Goal: Task Accomplishment & Management: Complete application form

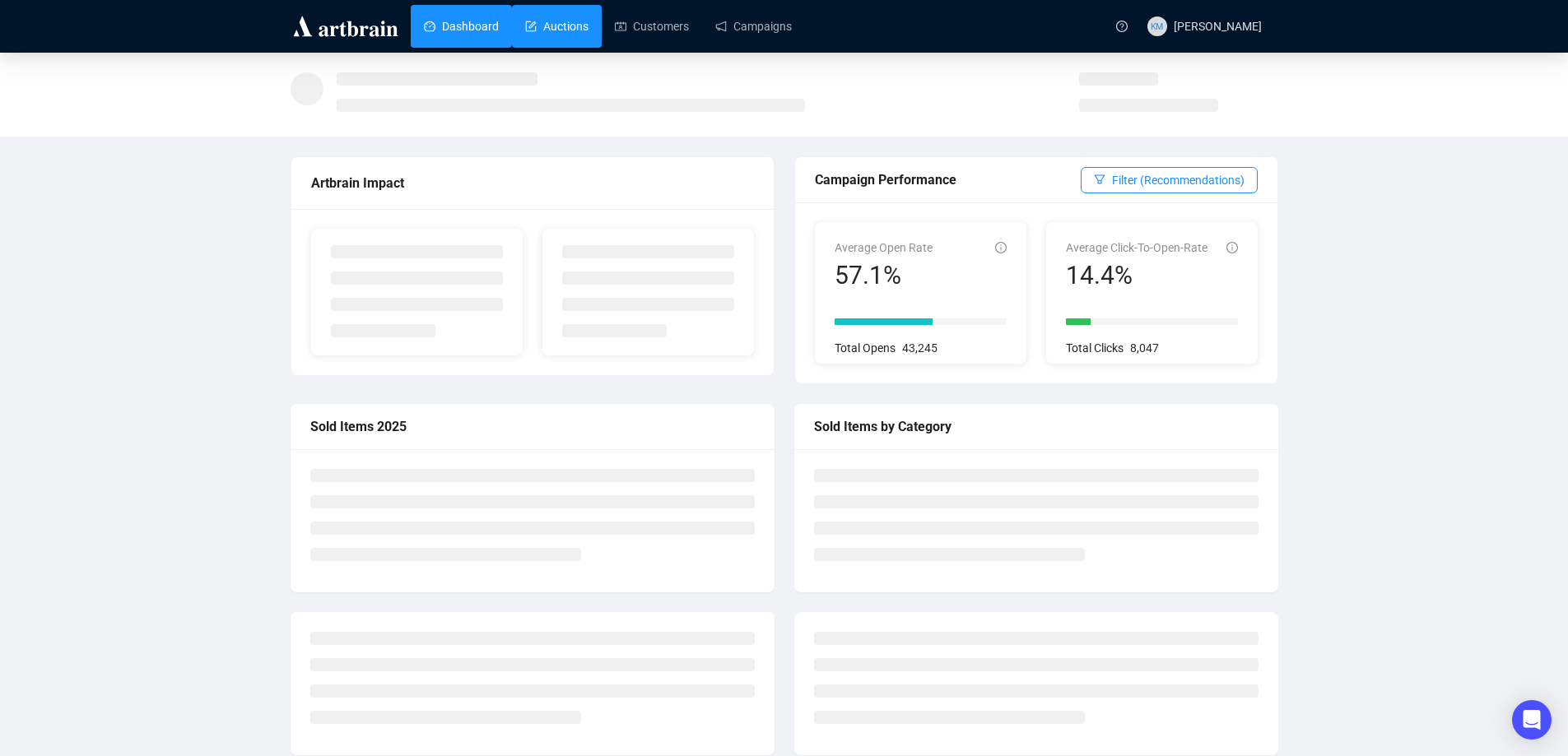
click at [572, 31] on link "Auctions" at bounding box center [556, 26] width 63 height 42
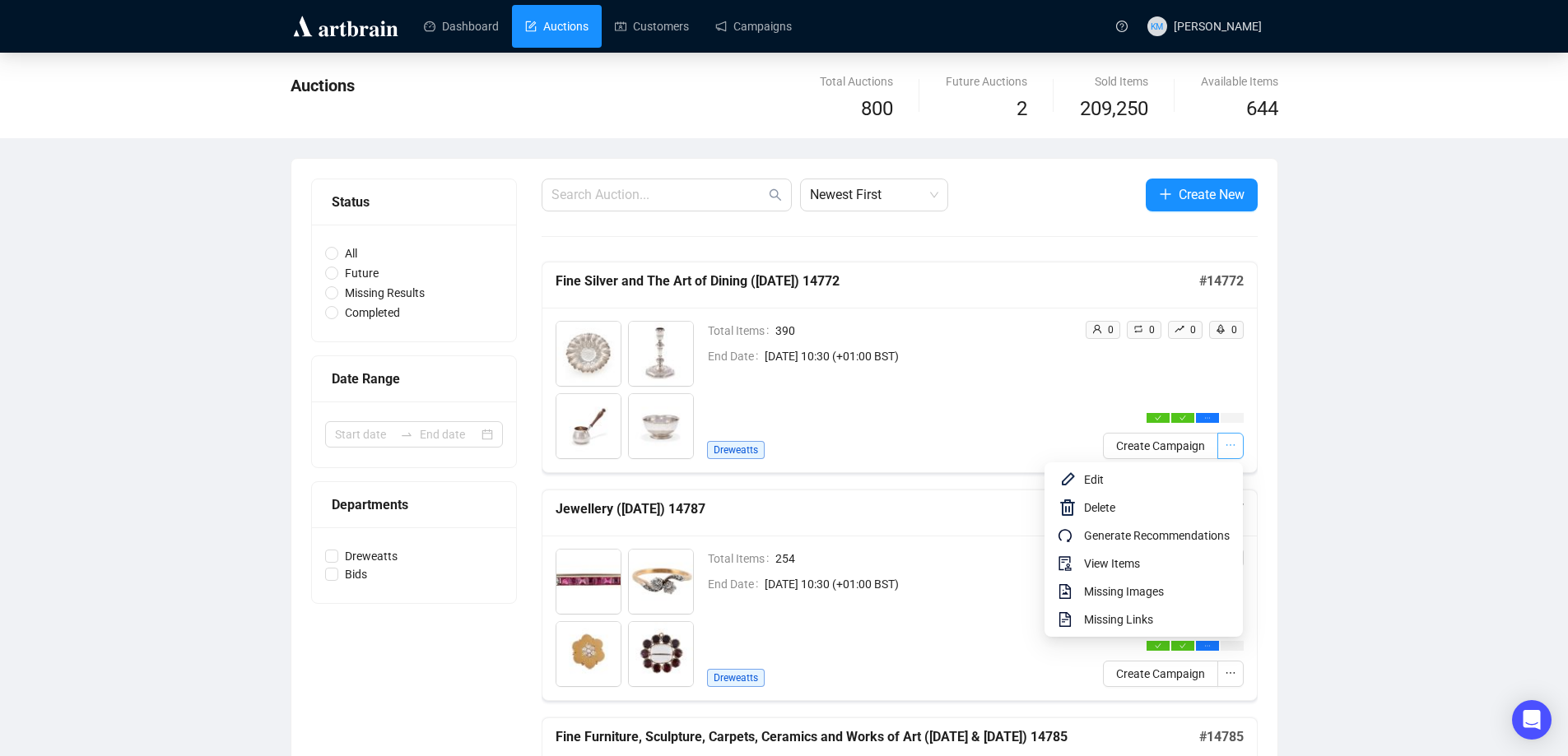
click at [1229, 445] on icon "ellipsis" at bounding box center [1231, 445] width 11 height 11
click at [1155, 560] on span "View Items" at bounding box center [1157, 563] width 145 height 18
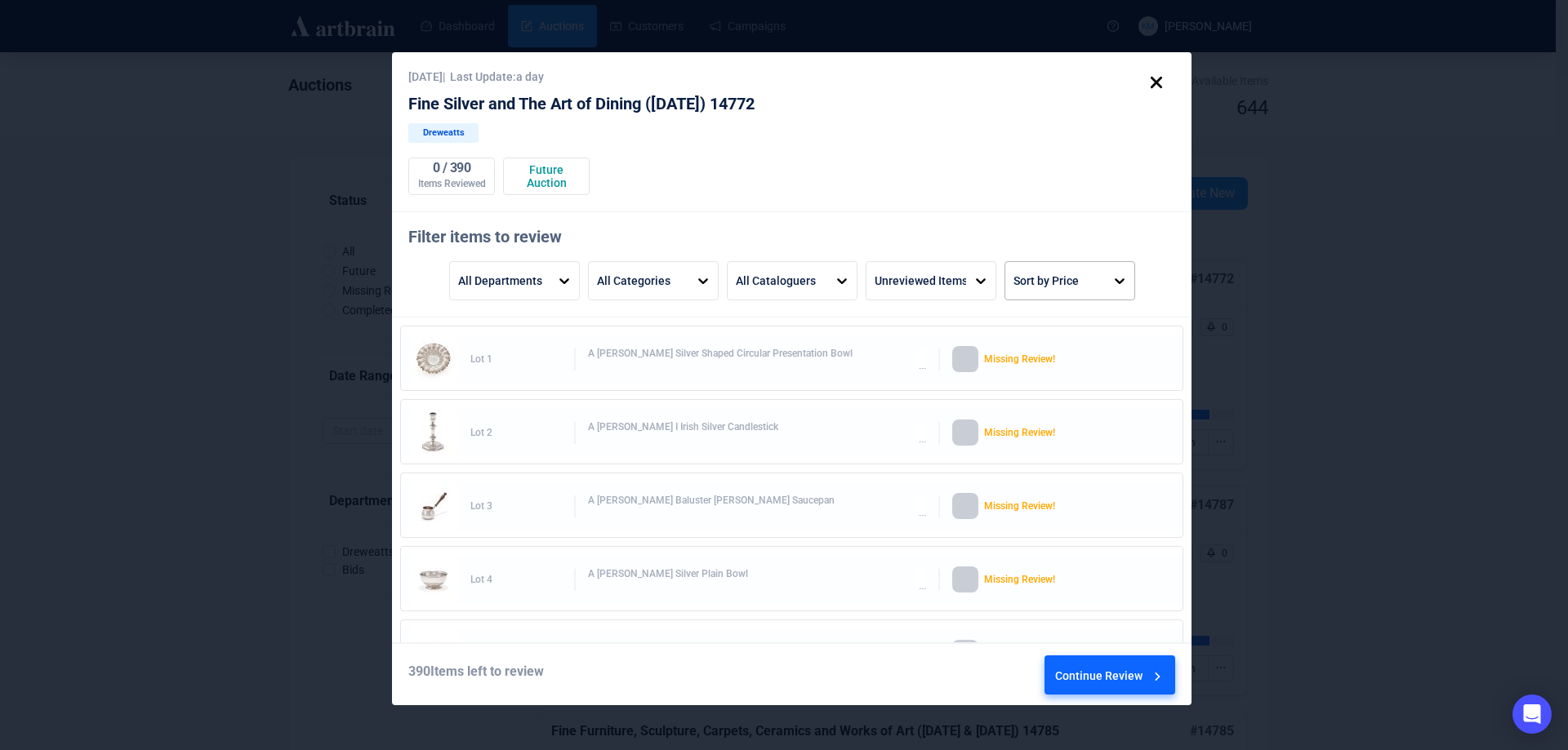
click at [1087, 276] on div "Sort by Price" at bounding box center [1055, 281] width 100 height 38
click at [1067, 408] on div "Price High to Low" at bounding box center [1069, 408] width 118 height 39
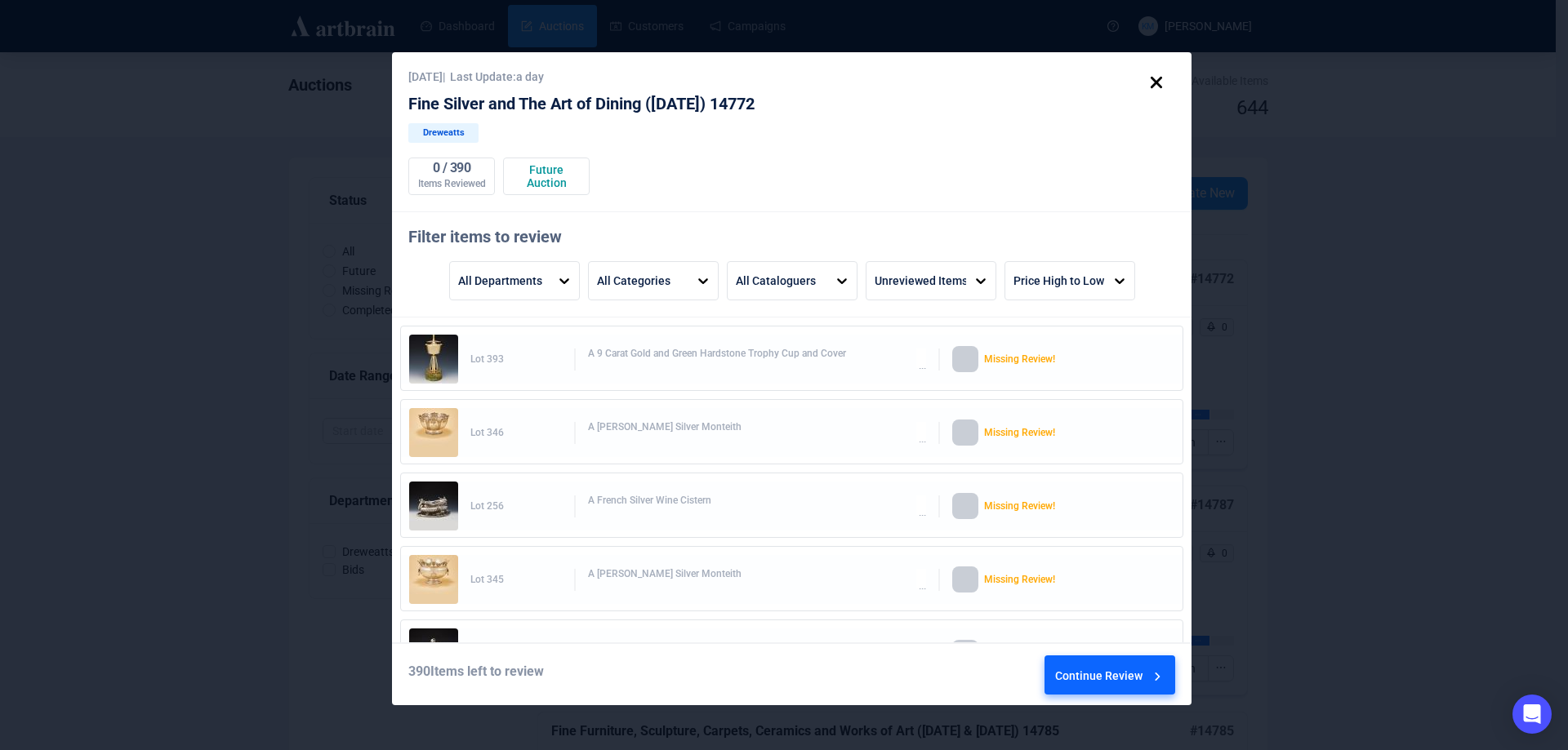
click at [1105, 685] on div "Continue Review" at bounding box center [1110, 678] width 110 height 44
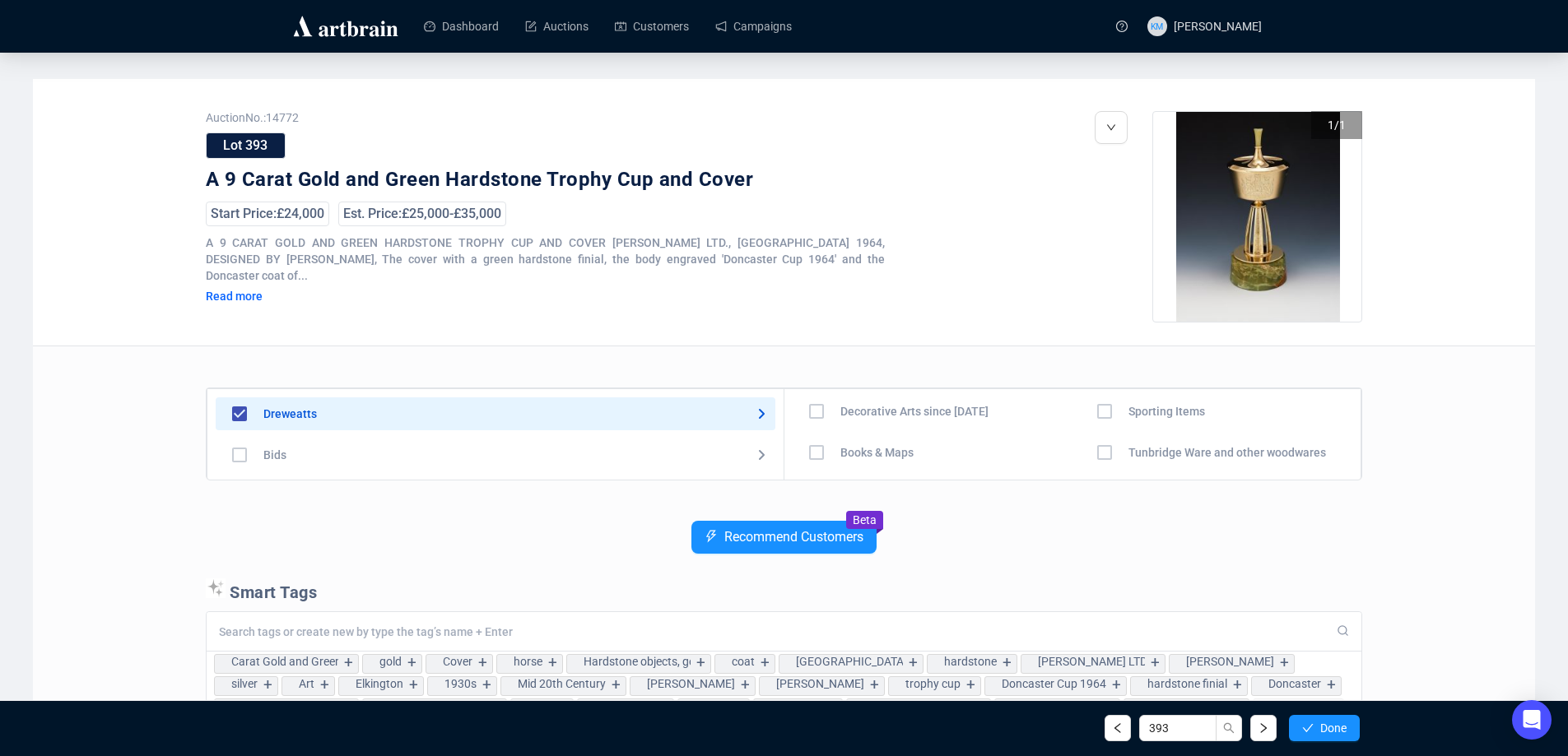
scroll to position [82, 0]
click at [1321, 723] on span "Done" at bounding box center [1333, 727] width 26 height 13
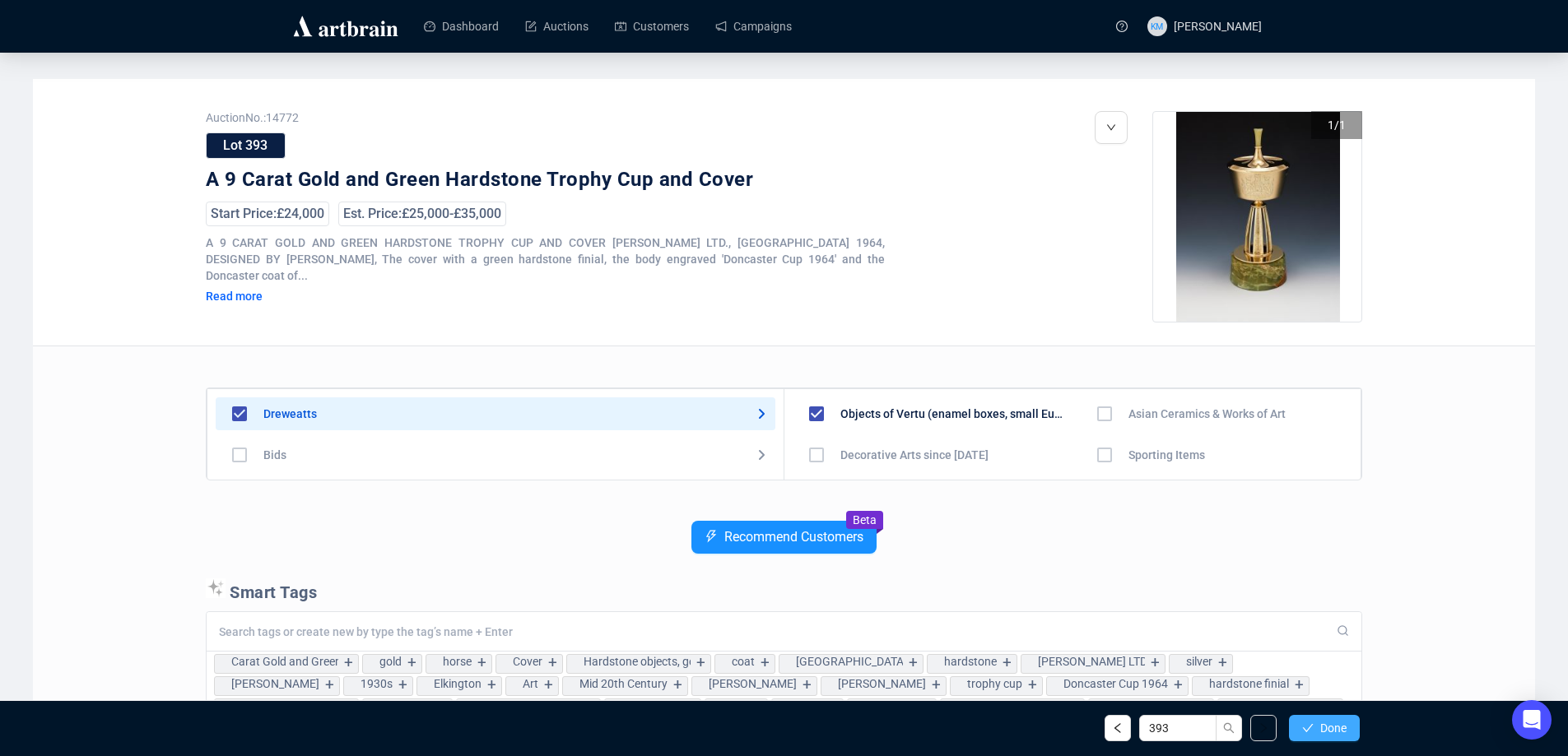
click at [1346, 728] on span "Done" at bounding box center [1333, 727] width 26 height 13
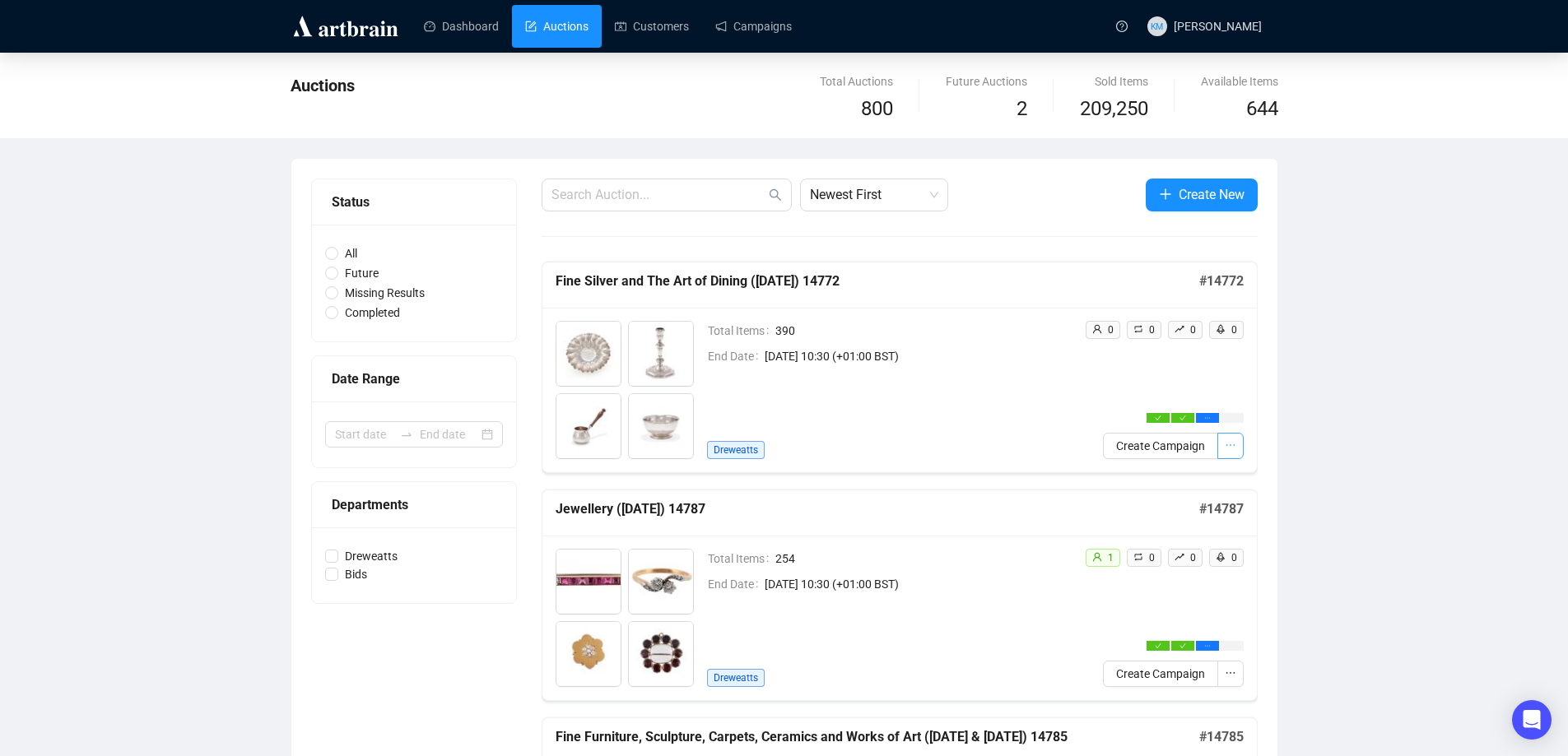
click at [1232, 447] on icon "ellipsis" at bounding box center [1231, 445] width 11 height 11
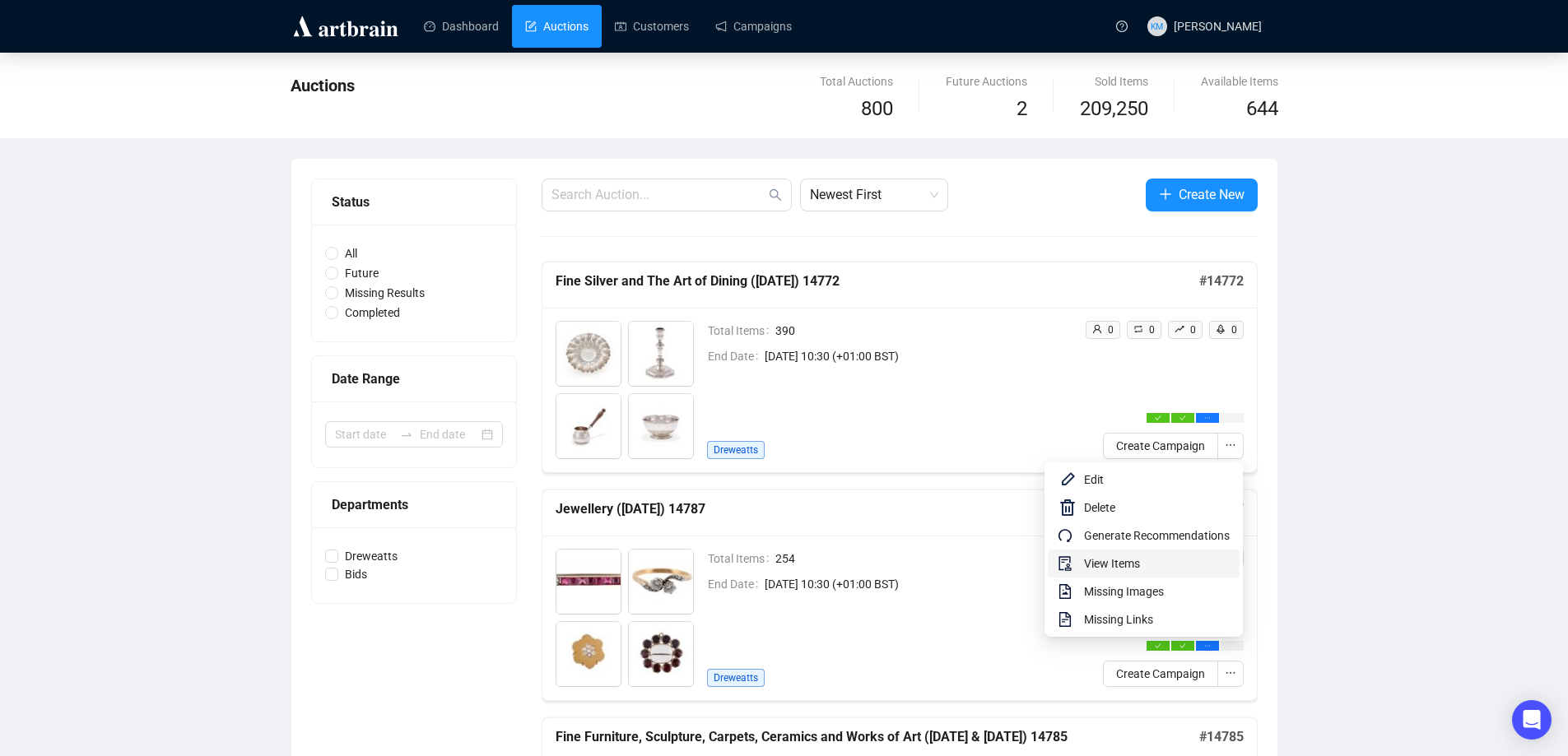
click at [1115, 570] on span "View Items" at bounding box center [1157, 563] width 145 height 18
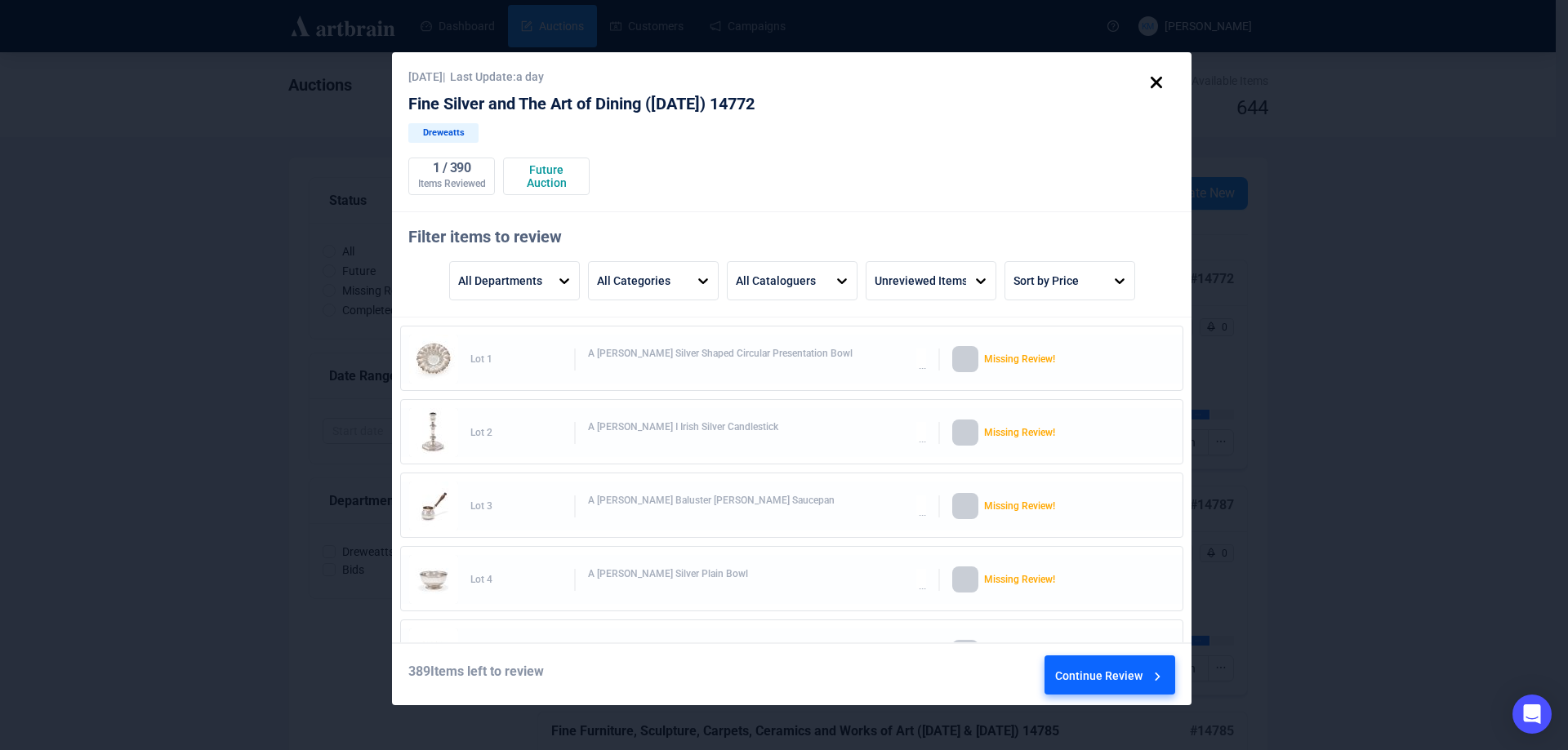
click at [1130, 676] on div "Continue Review" at bounding box center [1110, 678] width 110 height 44
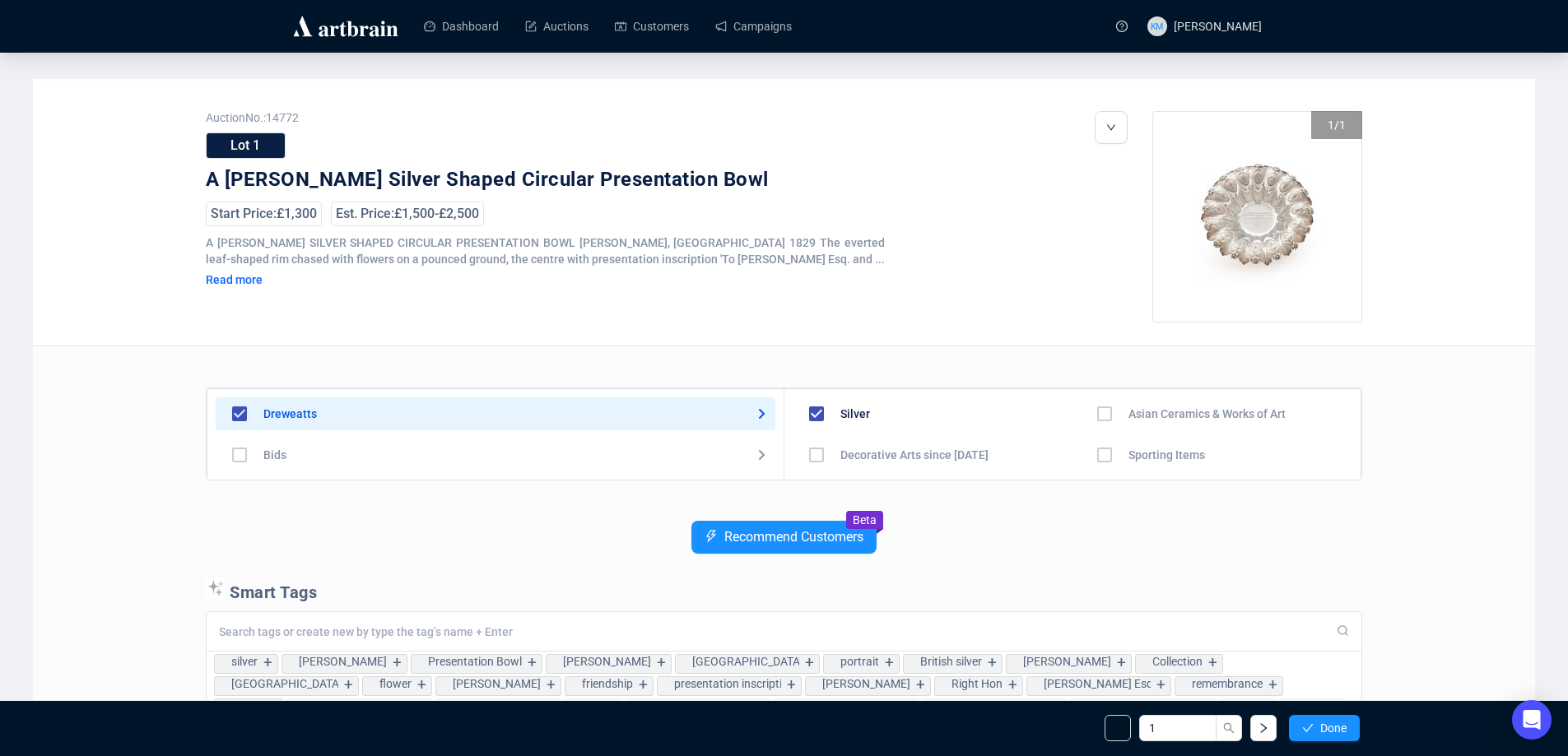
scroll to position [82, 0]
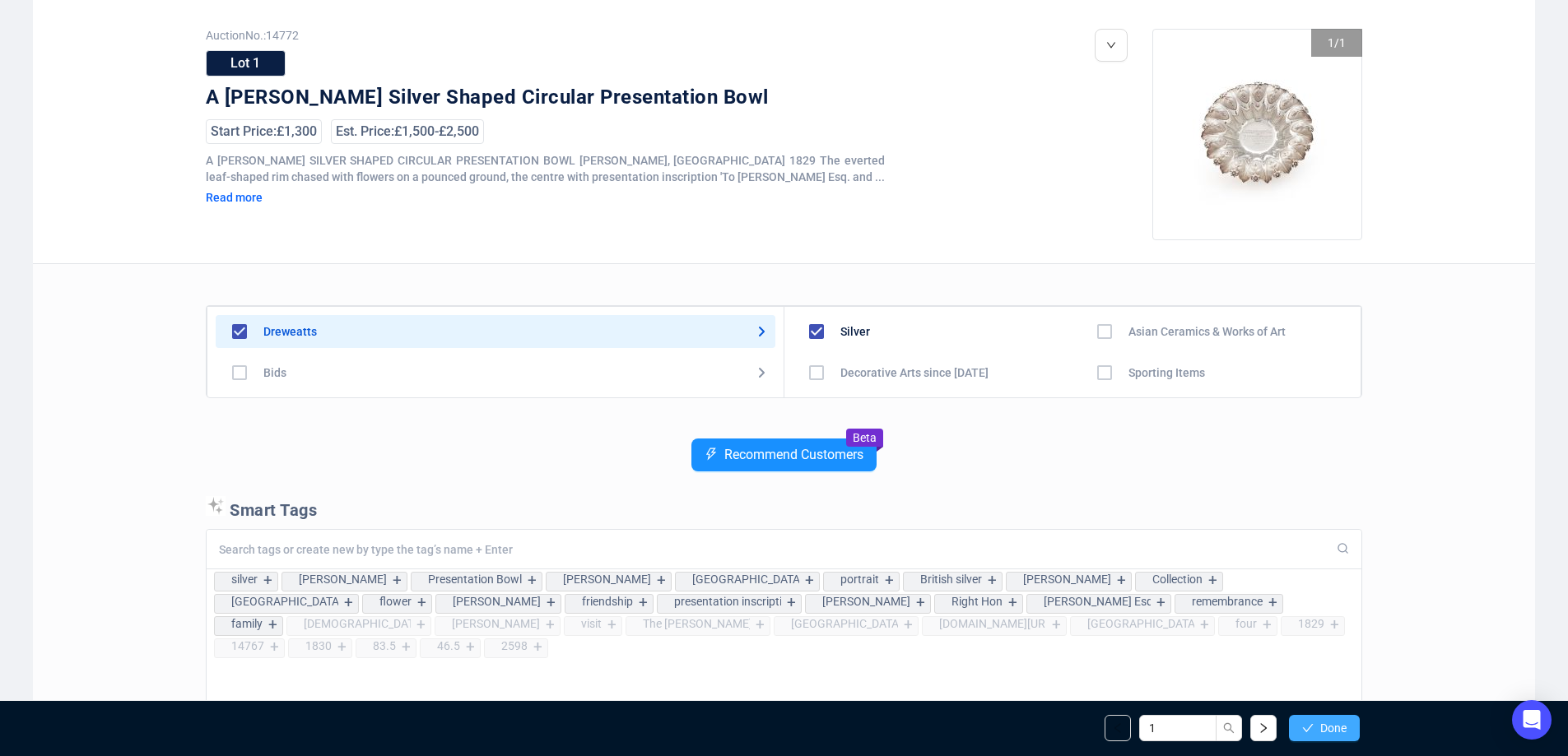
click at [1301, 717] on button "Done" at bounding box center [1325, 728] width 71 height 26
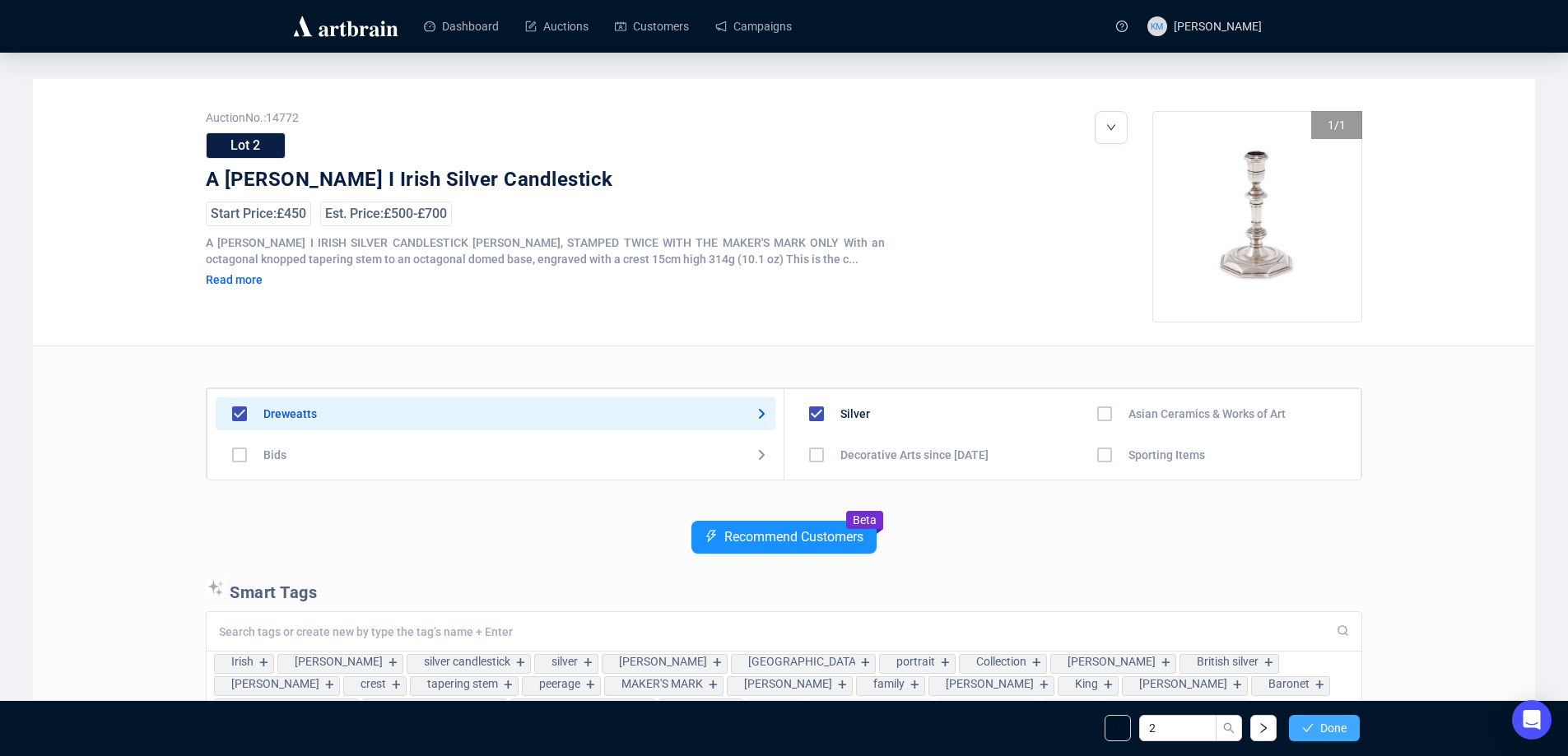
click at [1302, 717] on button "Done" at bounding box center [1325, 728] width 71 height 26
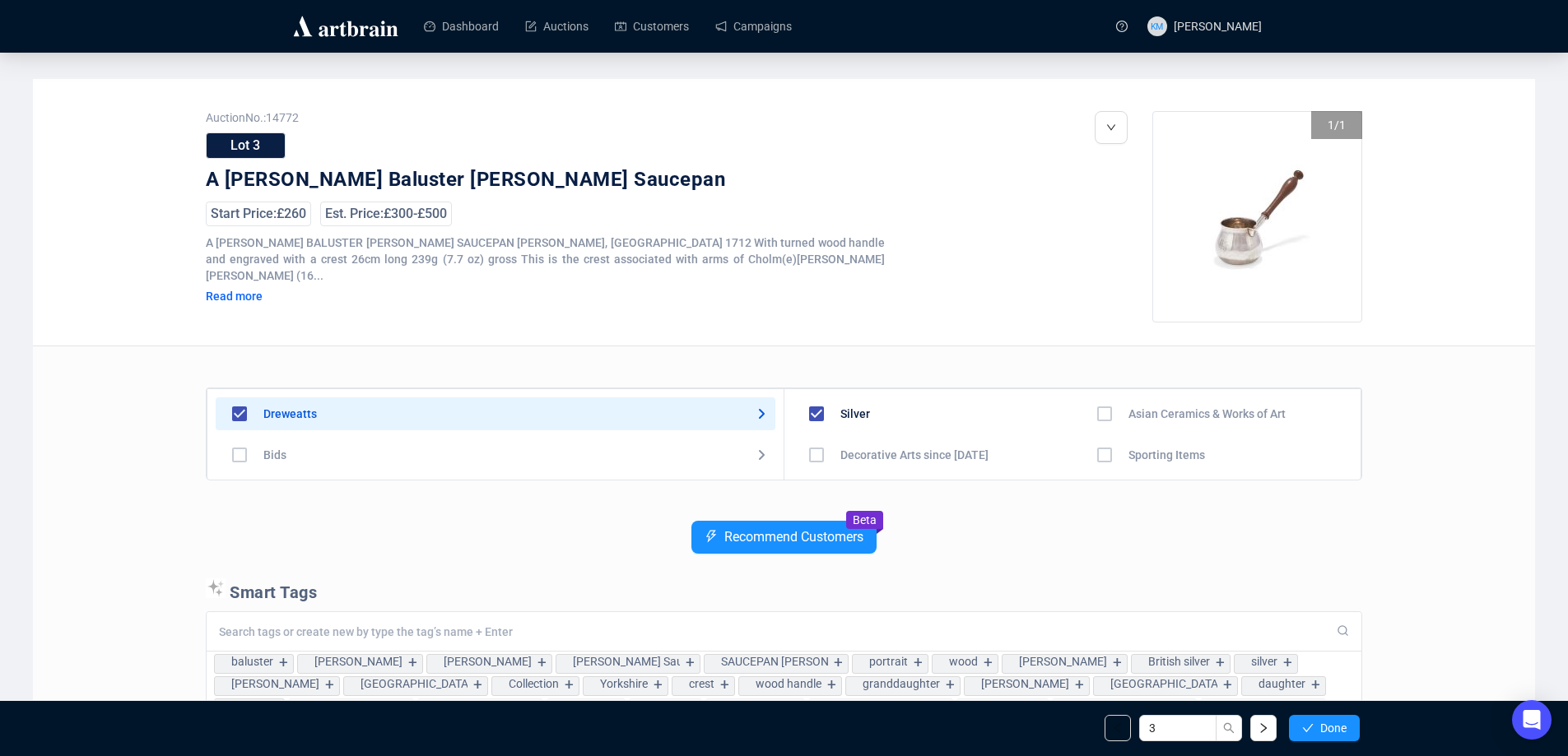
click at [1302, 717] on button "Done" at bounding box center [1325, 728] width 71 height 26
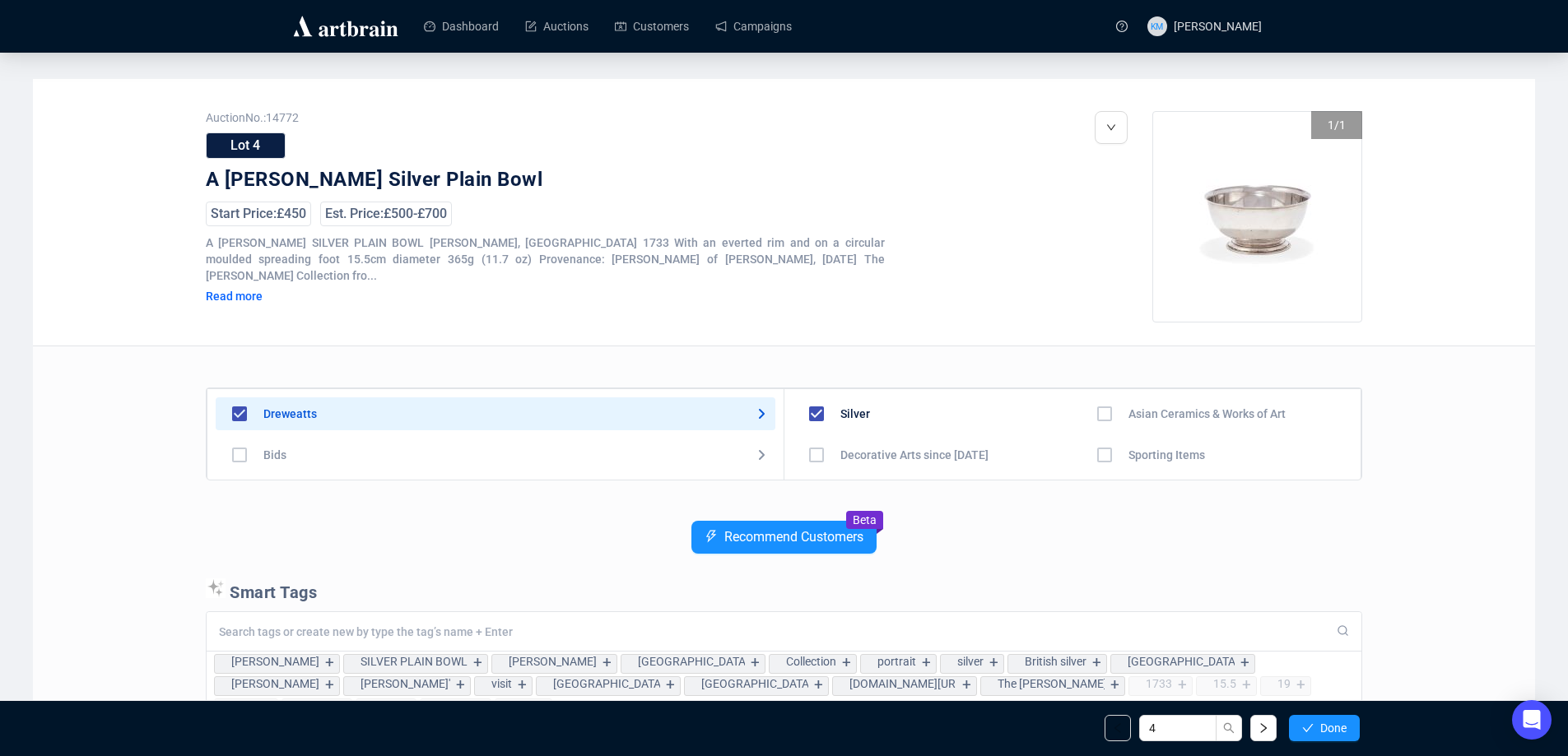
click at [1302, 717] on button "Done" at bounding box center [1325, 728] width 71 height 26
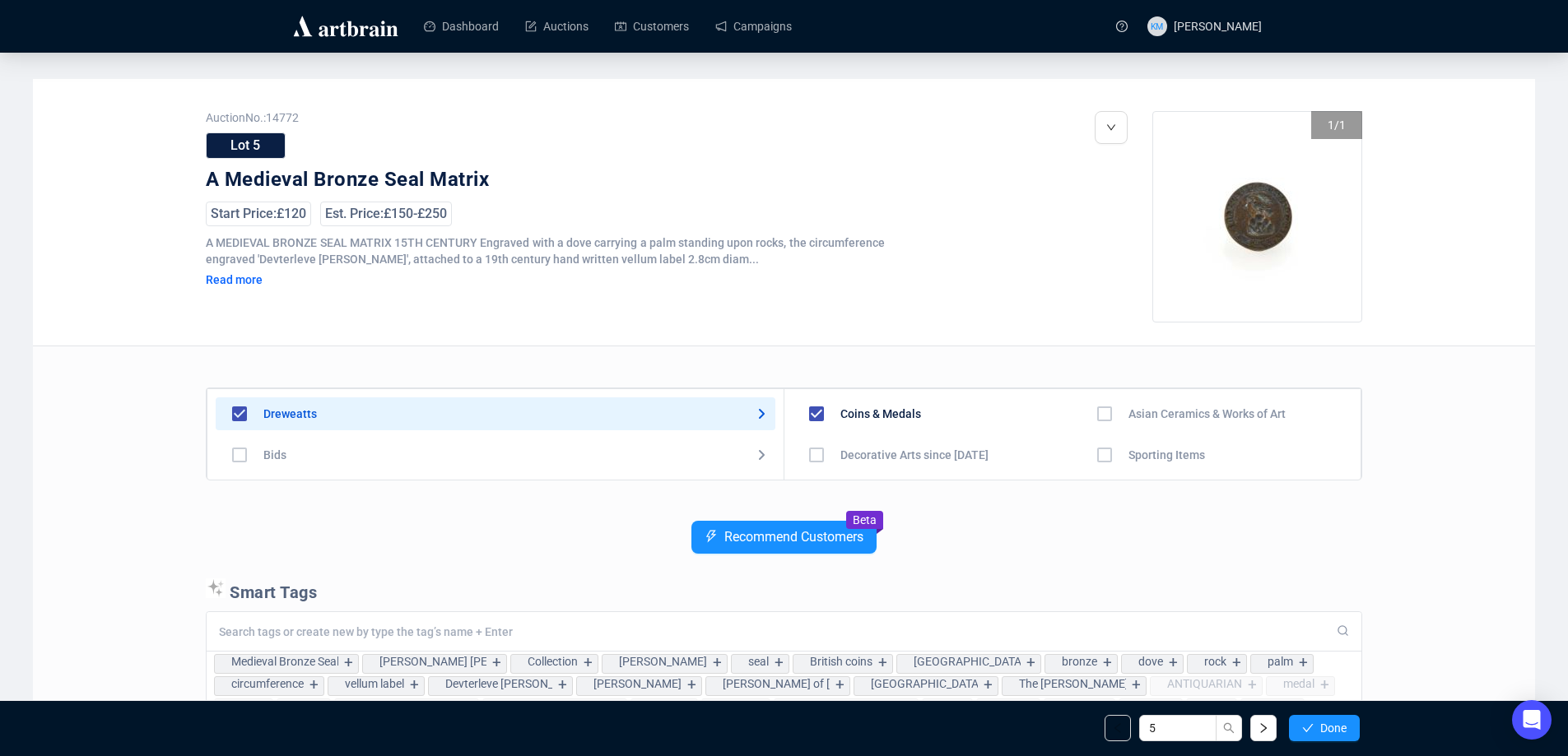
click at [1302, 717] on button "Done" at bounding box center [1325, 728] width 71 height 26
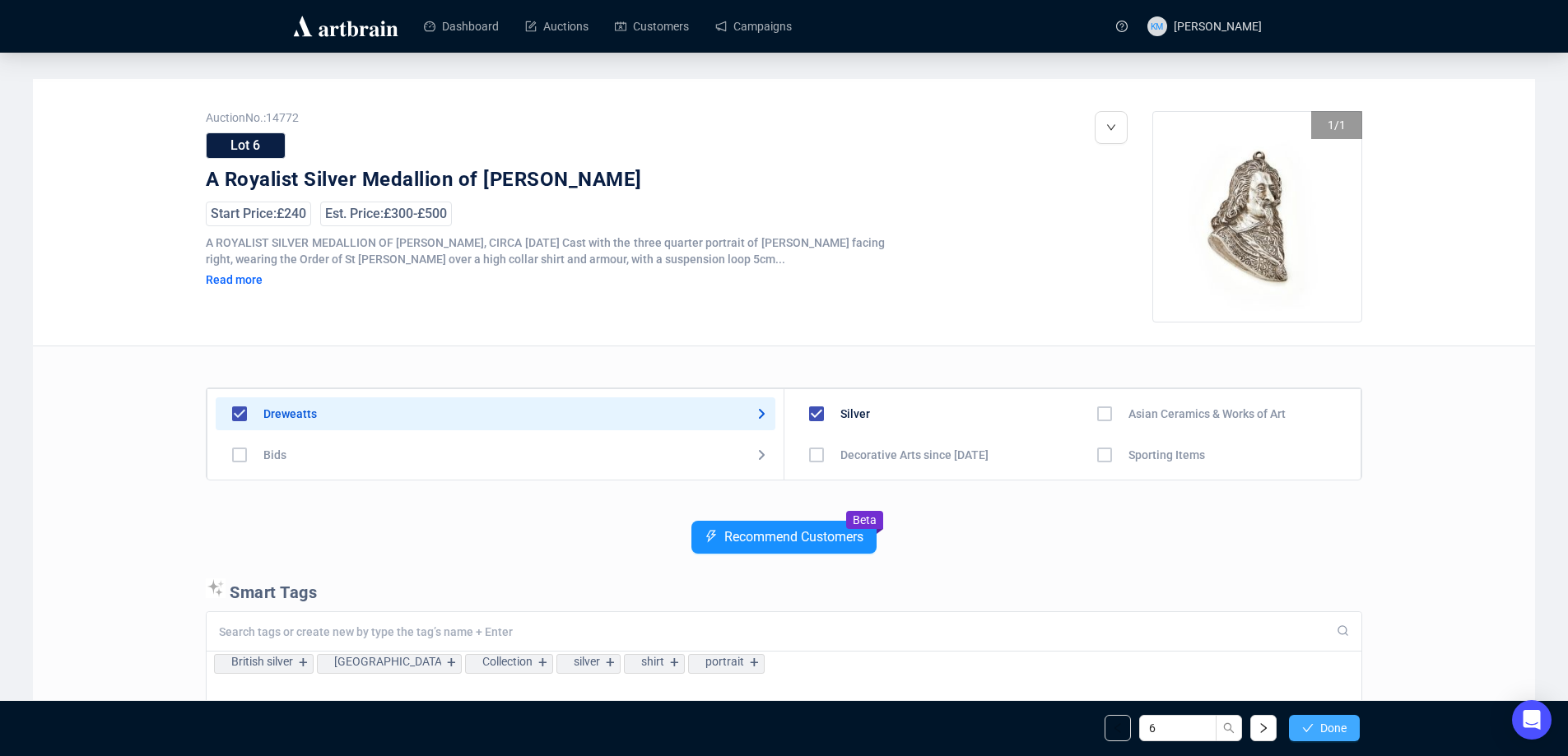
click at [1302, 718] on button "Done" at bounding box center [1325, 728] width 71 height 26
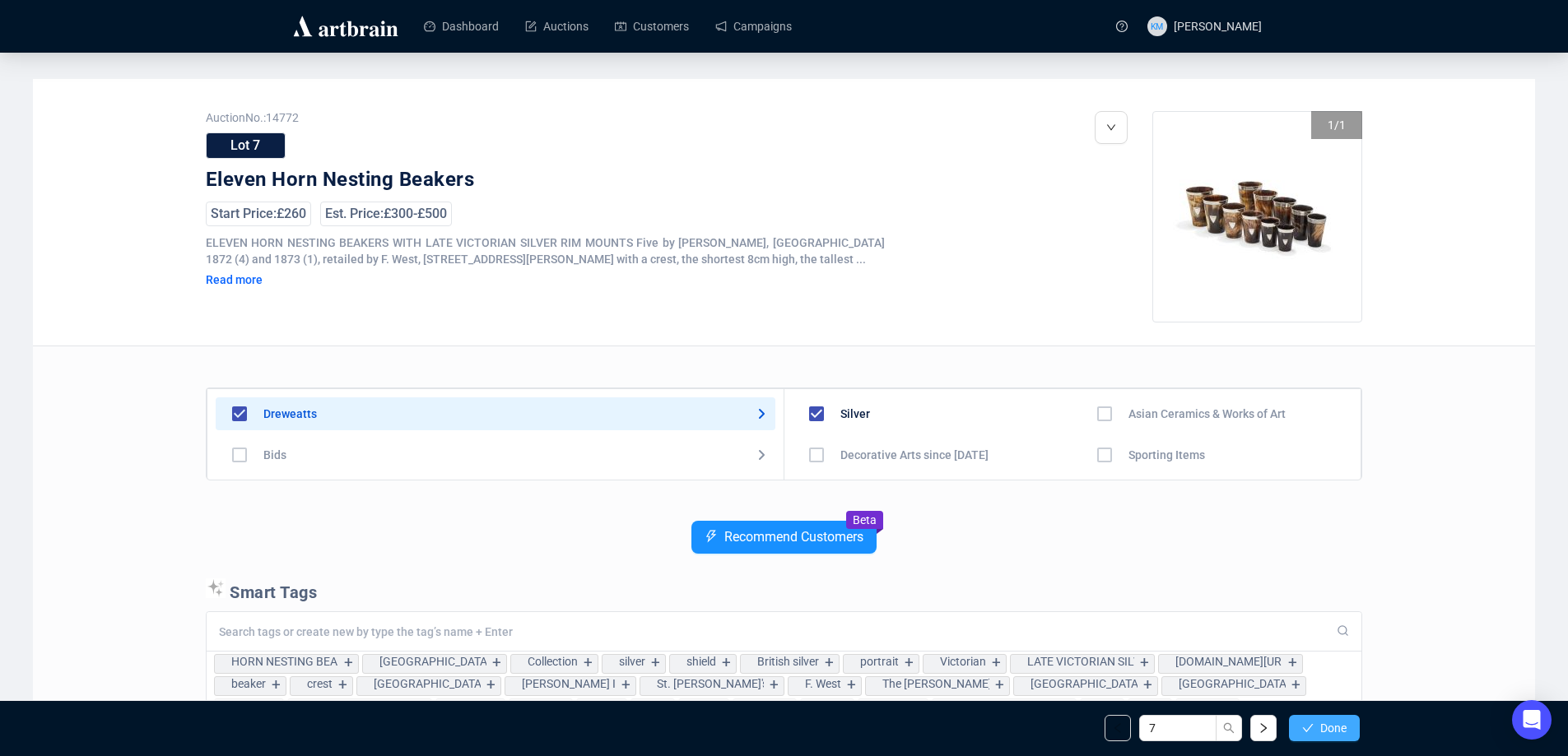
click at [1303, 720] on button "Done" at bounding box center [1325, 728] width 71 height 26
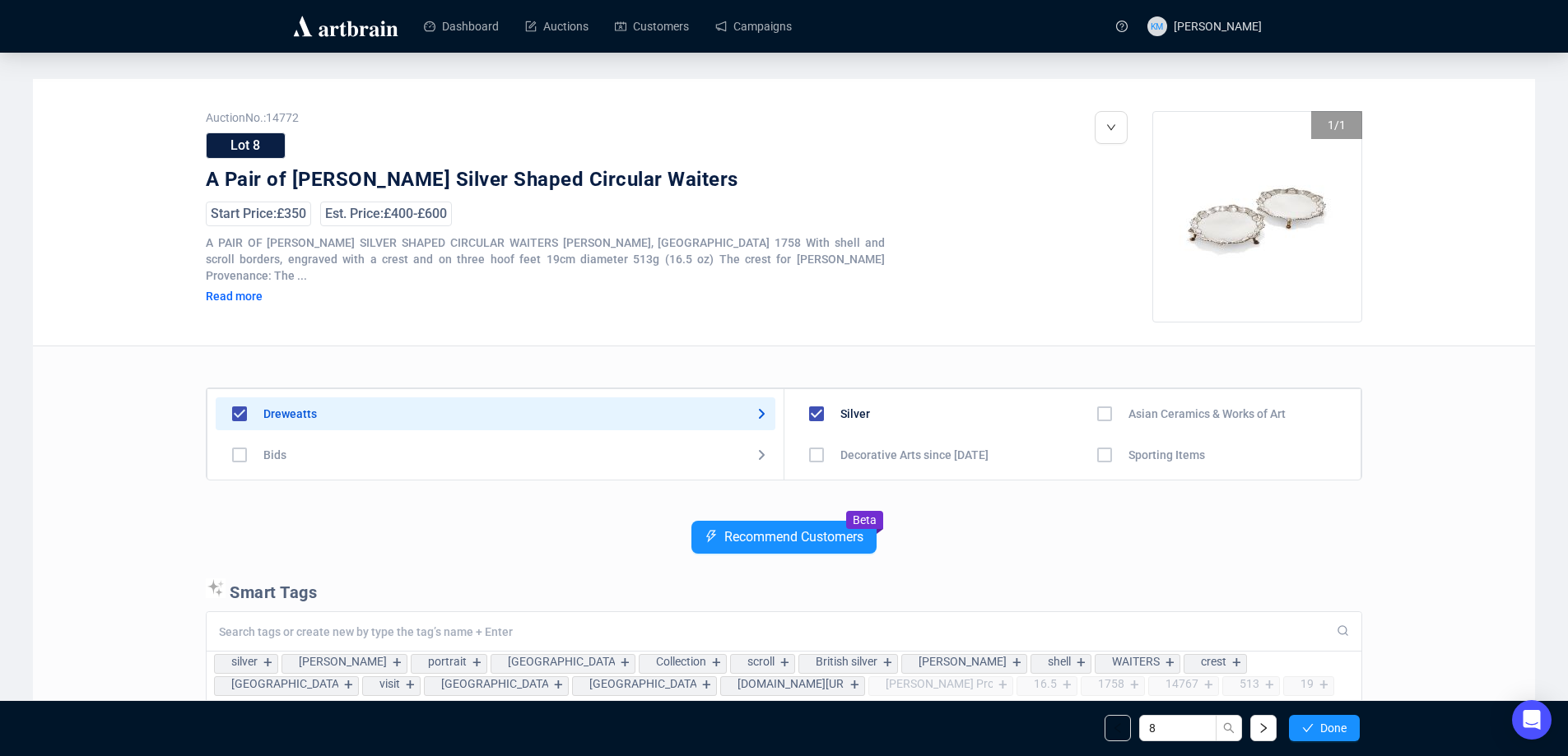
click at [1303, 720] on button "Done" at bounding box center [1325, 728] width 71 height 26
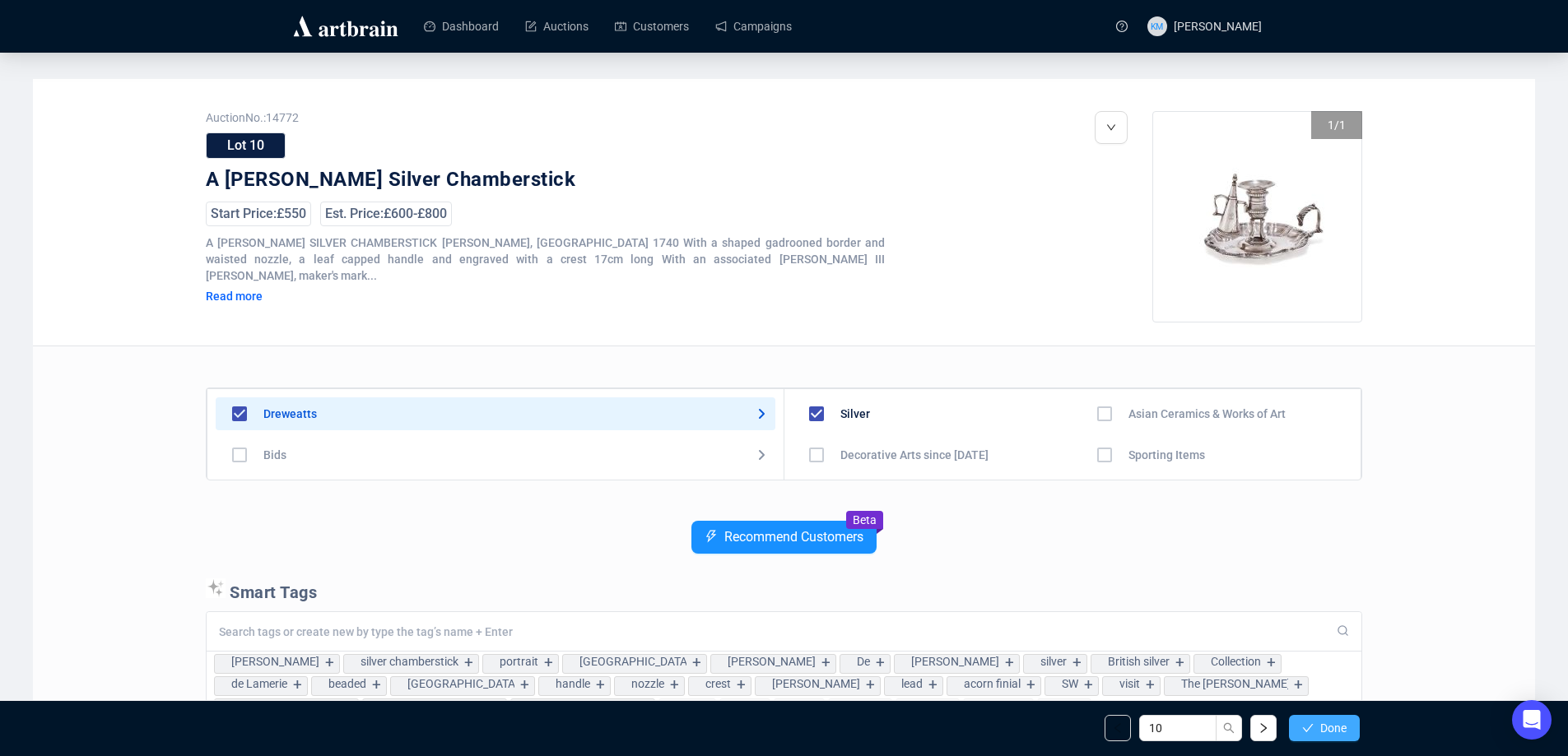
click at [1305, 723] on icon "check" at bounding box center [1308, 727] width 11 height 11
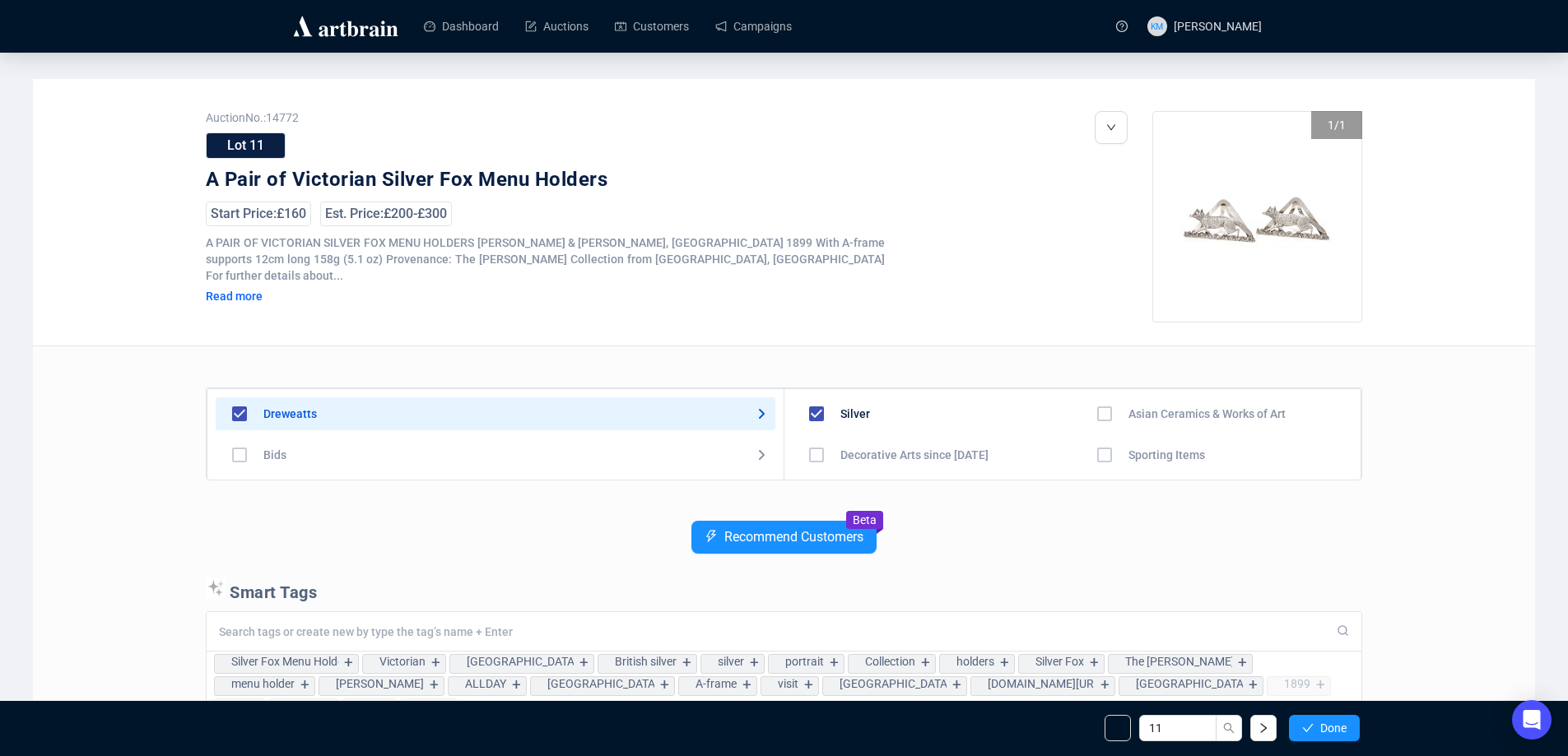
click at [1305, 723] on icon "check" at bounding box center [1308, 727] width 11 height 11
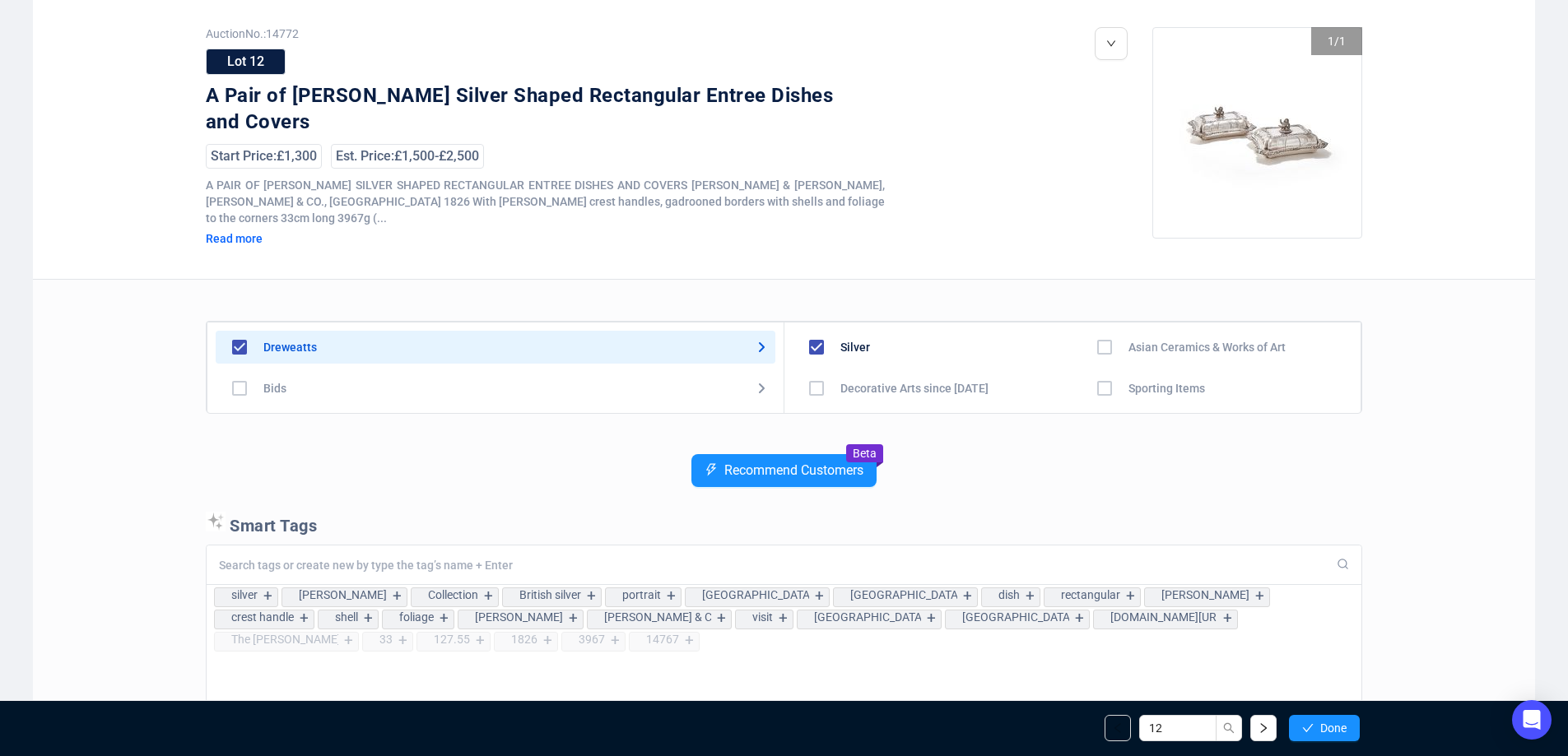
scroll to position [82, 0]
click at [1314, 726] on button "Done" at bounding box center [1325, 728] width 71 height 26
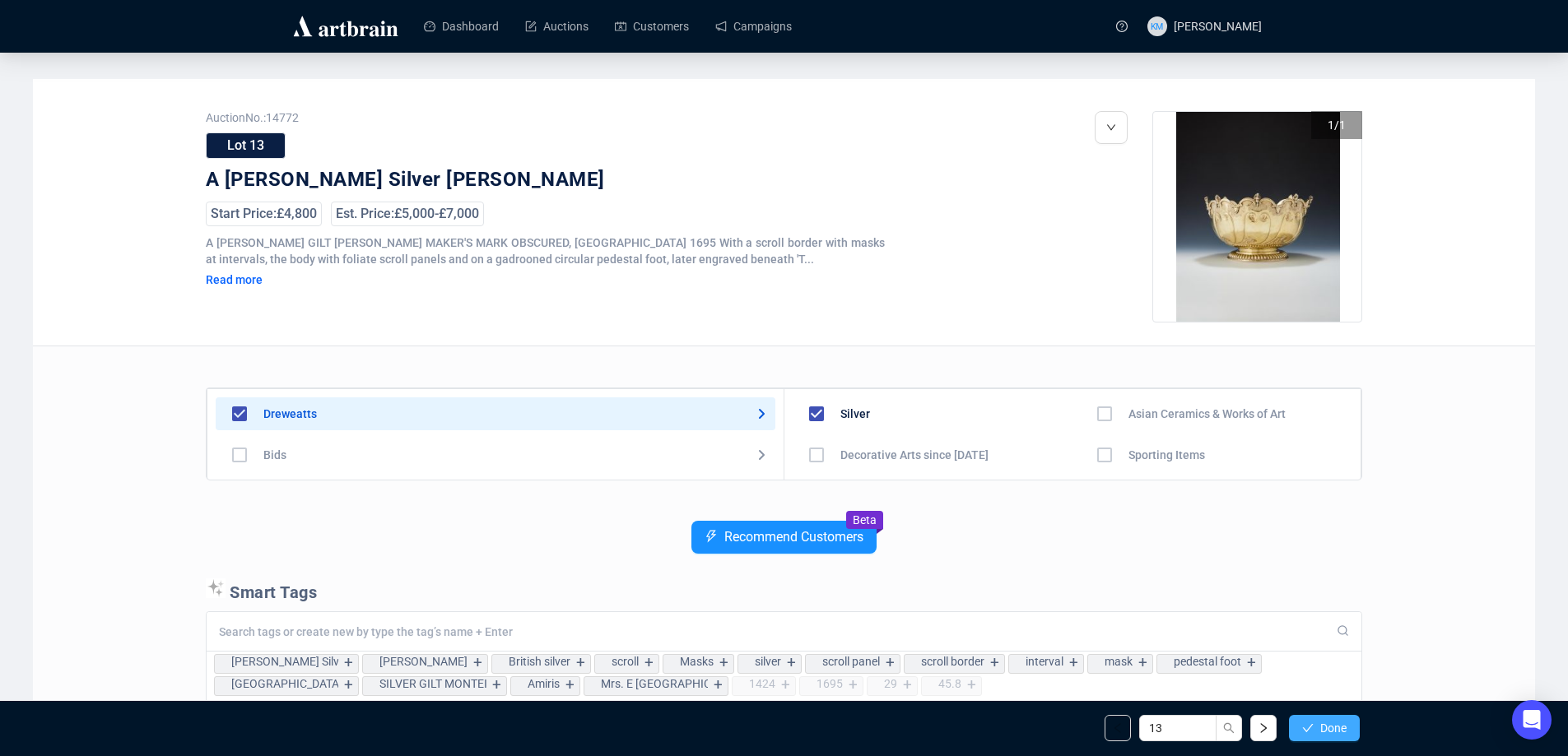
click at [1315, 731] on button "Done" at bounding box center [1325, 728] width 71 height 26
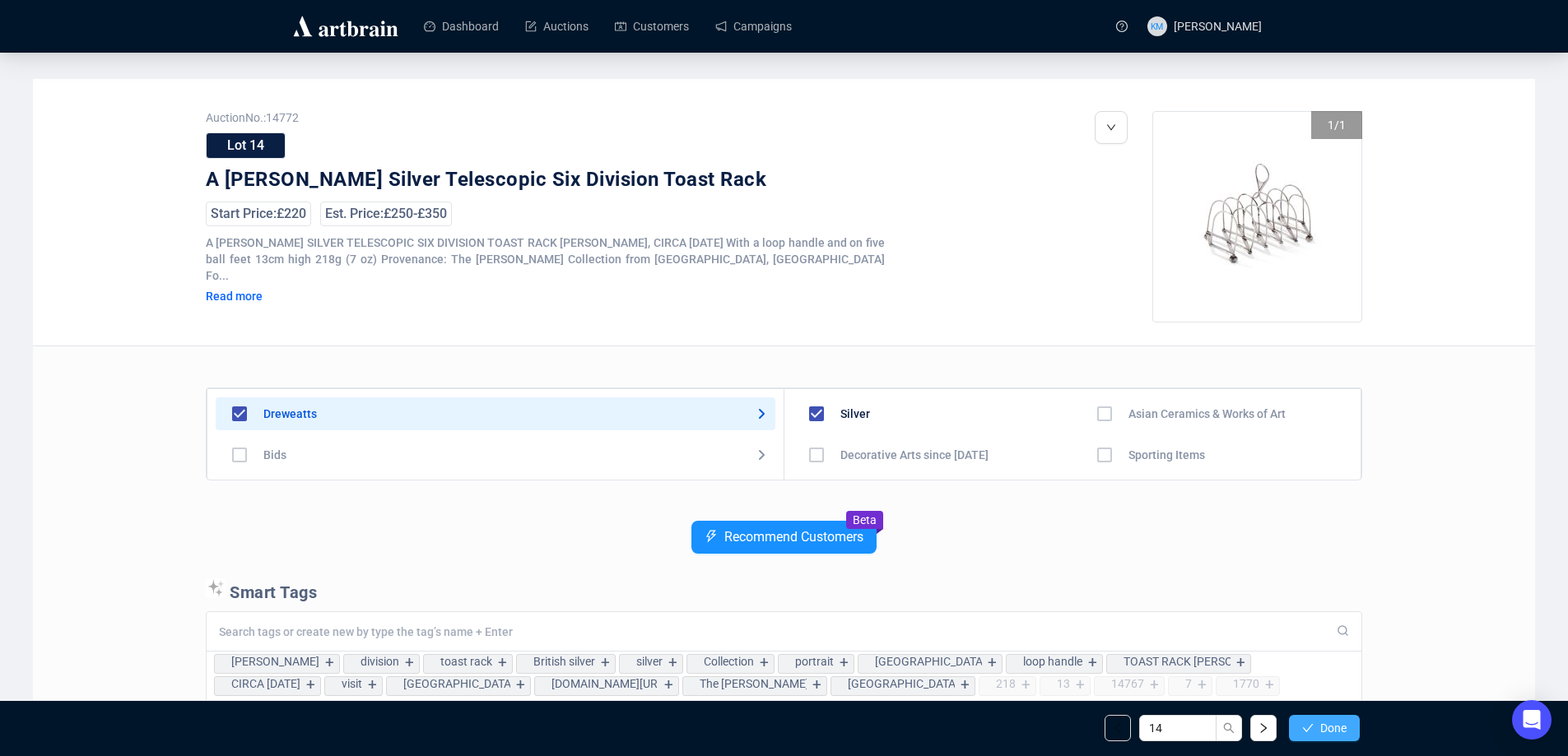
click at [1316, 731] on button "Done" at bounding box center [1325, 728] width 71 height 26
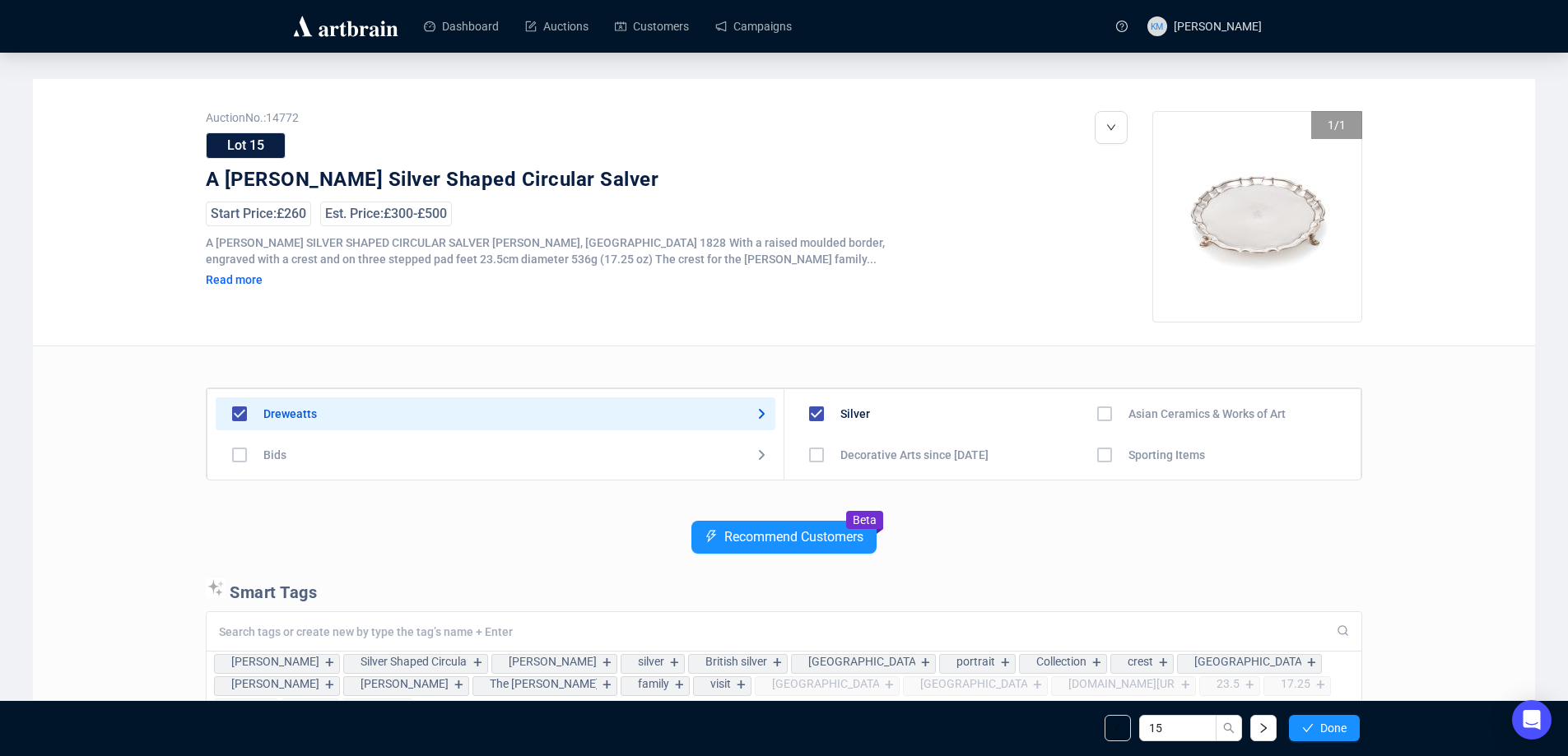
click at [1316, 731] on button "Done" at bounding box center [1325, 728] width 71 height 26
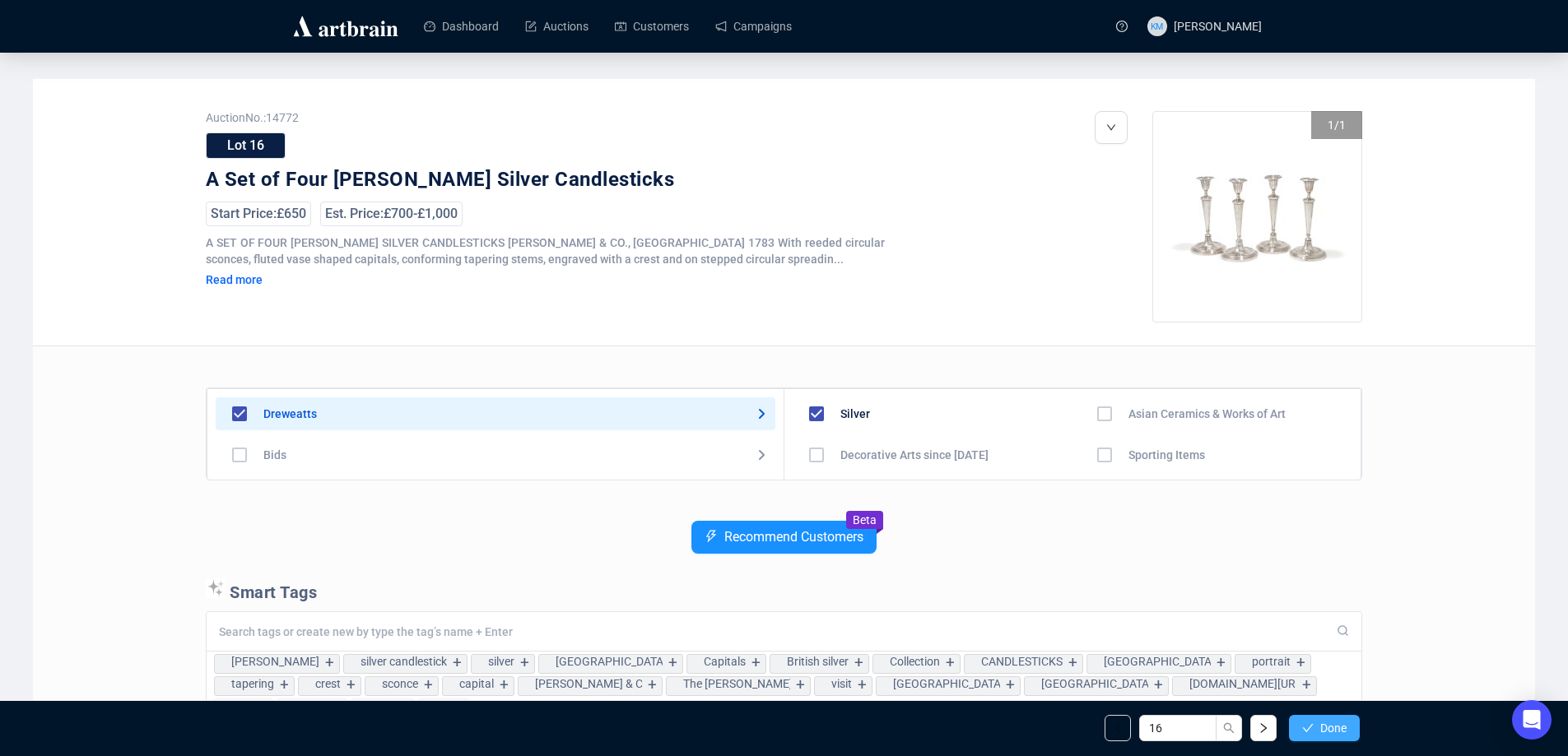
click at [1318, 723] on button "Done" at bounding box center [1325, 728] width 71 height 26
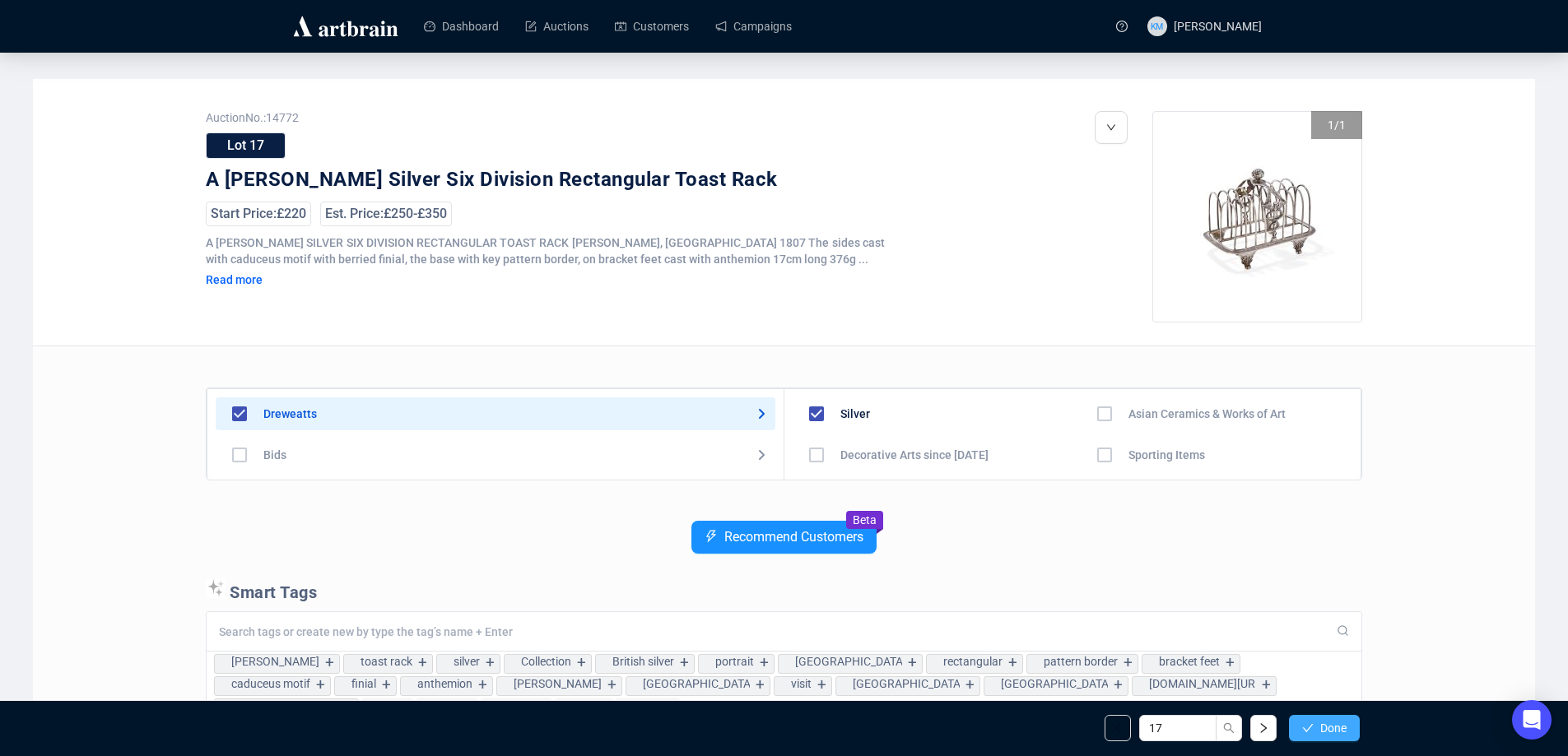
click at [1321, 723] on span "Done" at bounding box center [1333, 727] width 26 height 13
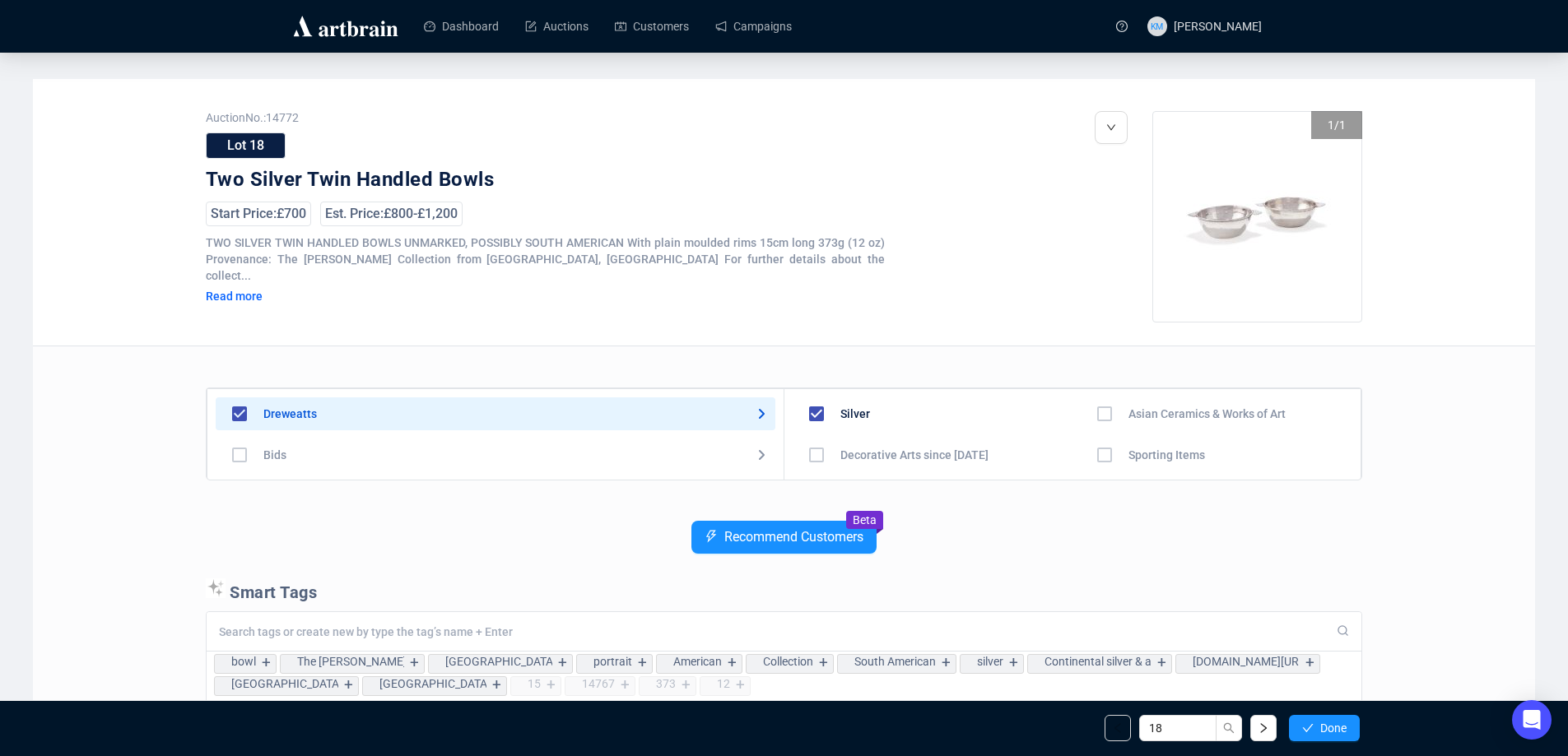
click at [1321, 723] on span "Done" at bounding box center [1333, 727] width 26 height 13
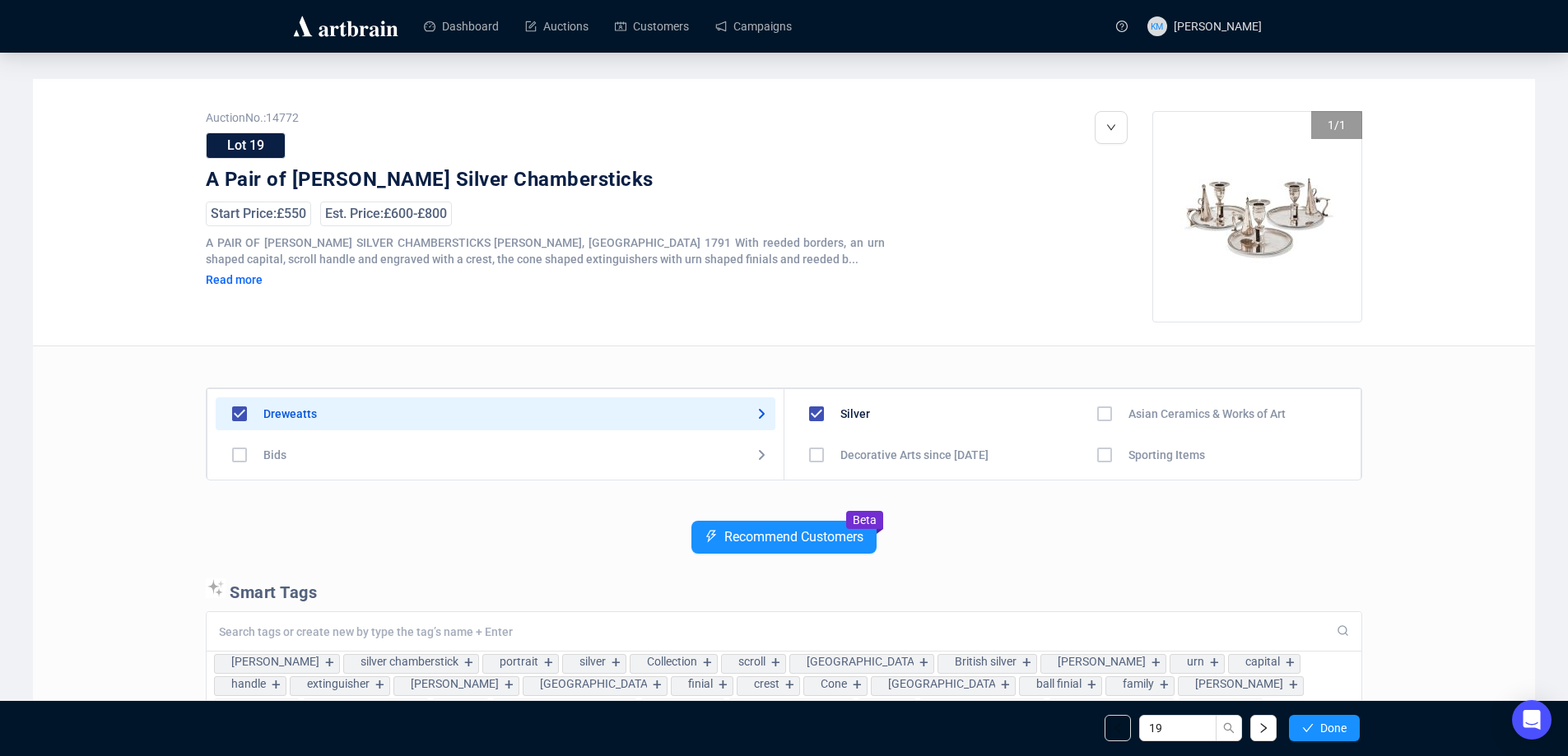
click at [1322, 723] on span "Done" at bounding box center [1333, 727] width 26 height 13
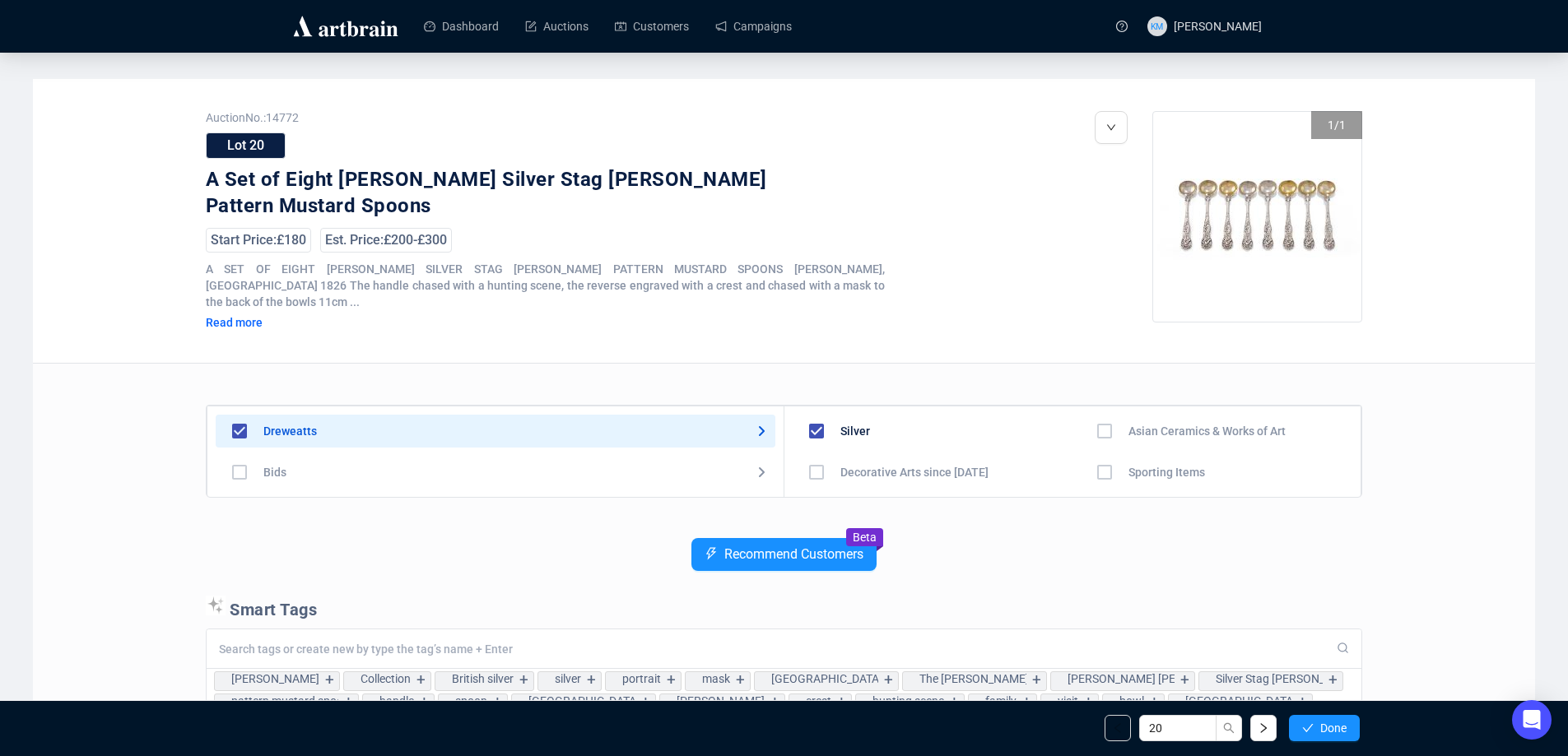
click at [1322, 723] on span "Done" at bounding box center [1333, 727] width 26 height 13
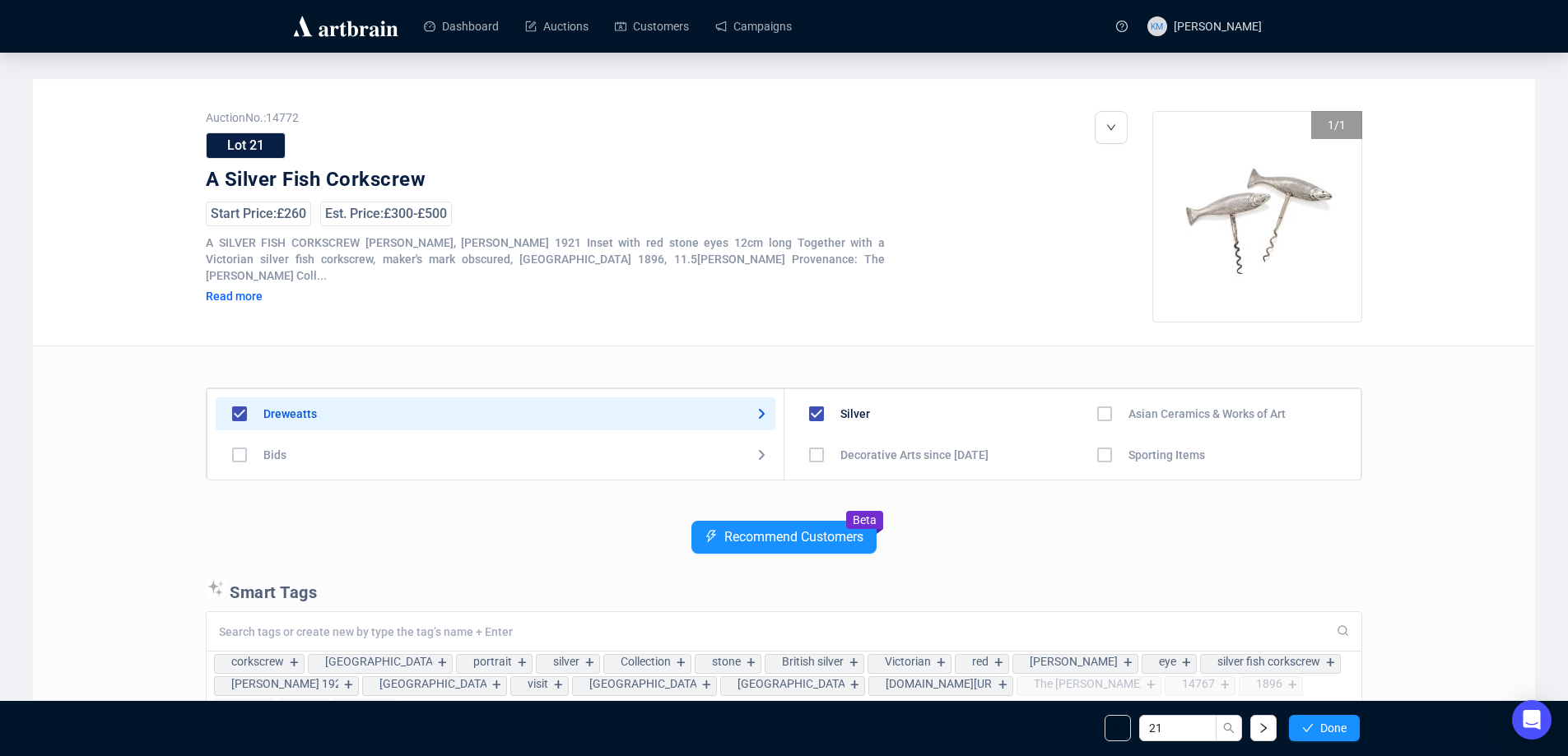
click at [1322, 723] on span "Done" at bounding box center [1333, 727] width 26 height 13
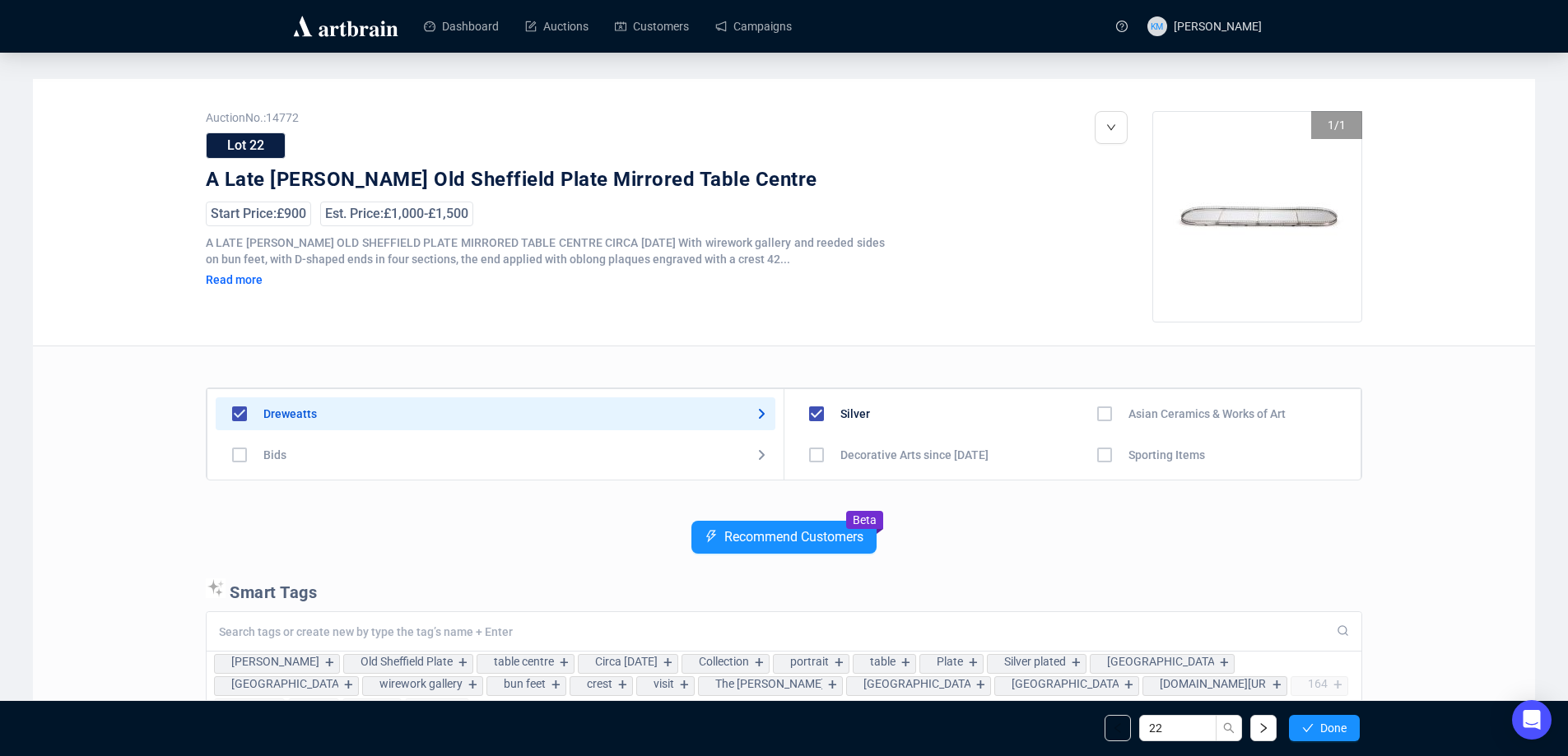
click at [1322, 723] on span "Done" at bounding box center [1333, 727] width 26 height 13
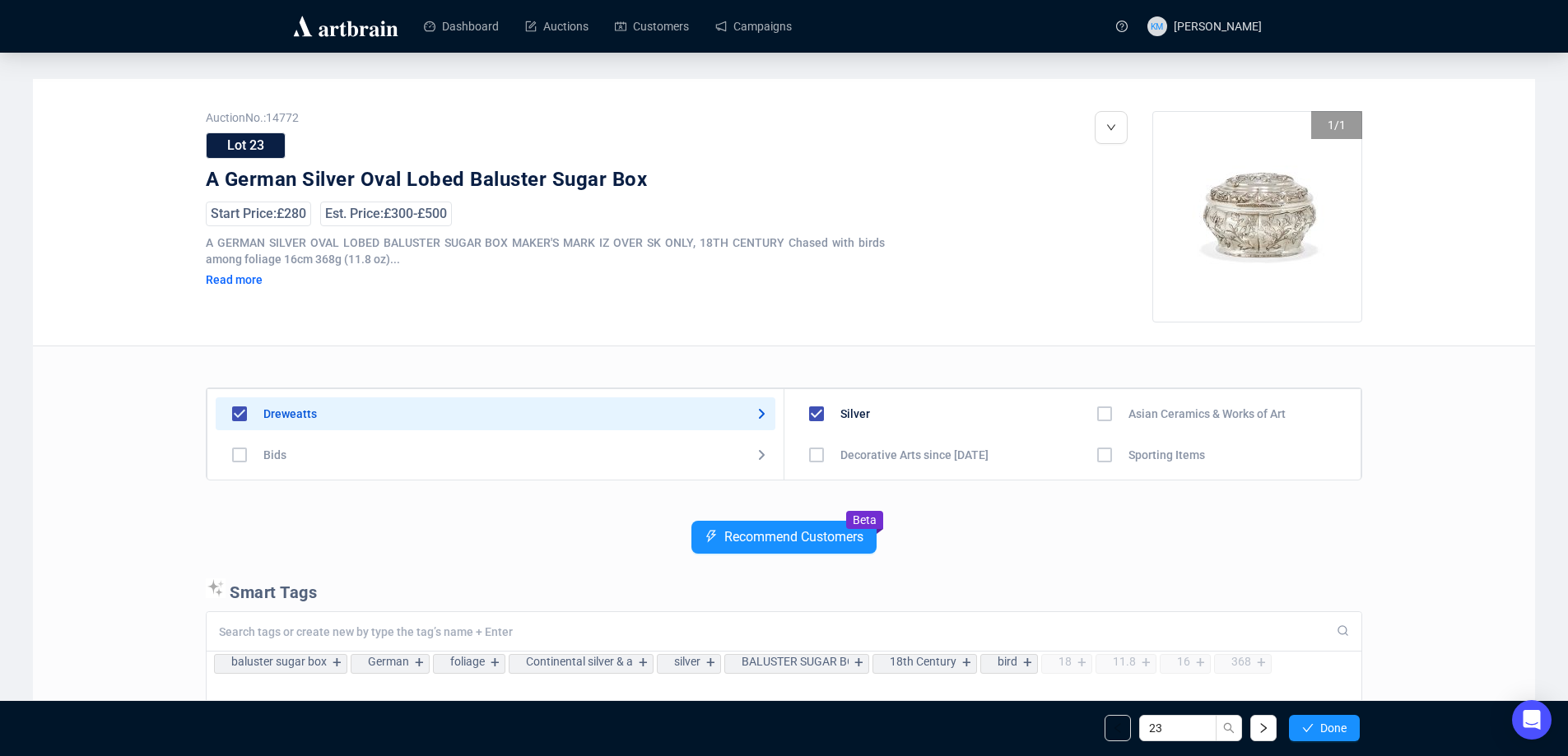
click at [1322, 723] on span "Done" at bounding box center [1333, 727] width 26 height 13
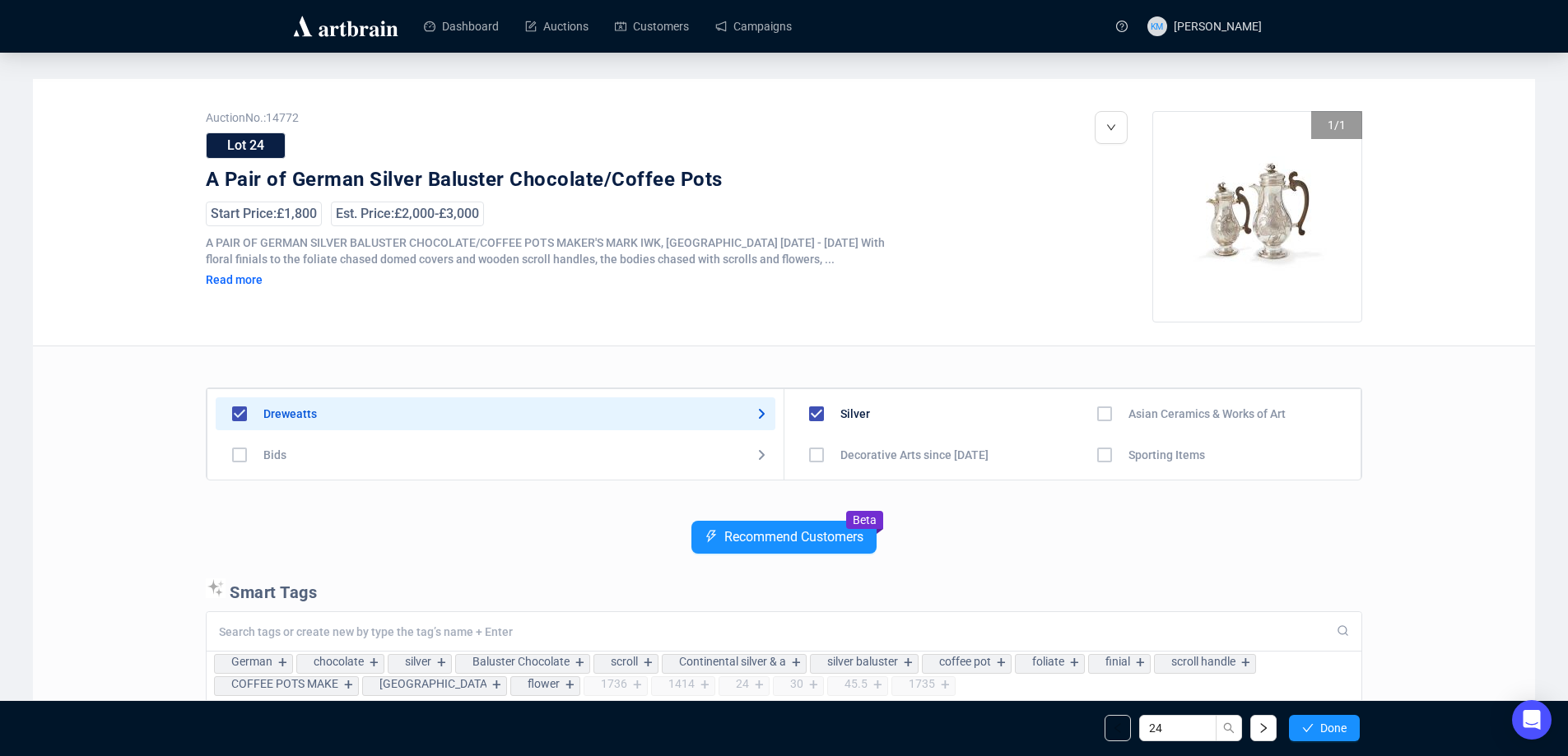
click at [1322, 723] on span "Done" at bounding box center [1333, 727] width 26 height 13
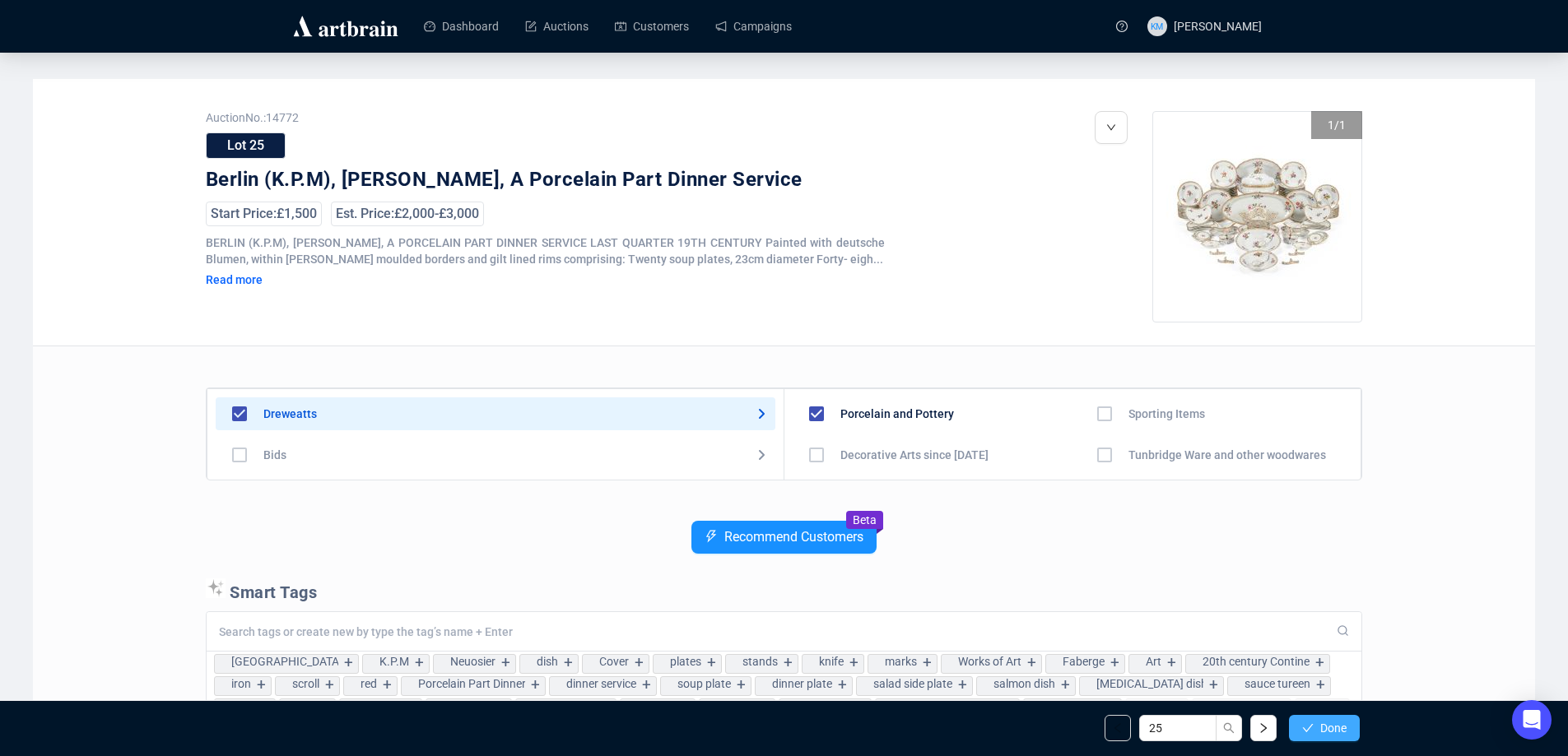
click at [1323, 723] on span "Done" at bounding box center [1333, 727] width 26 height 13
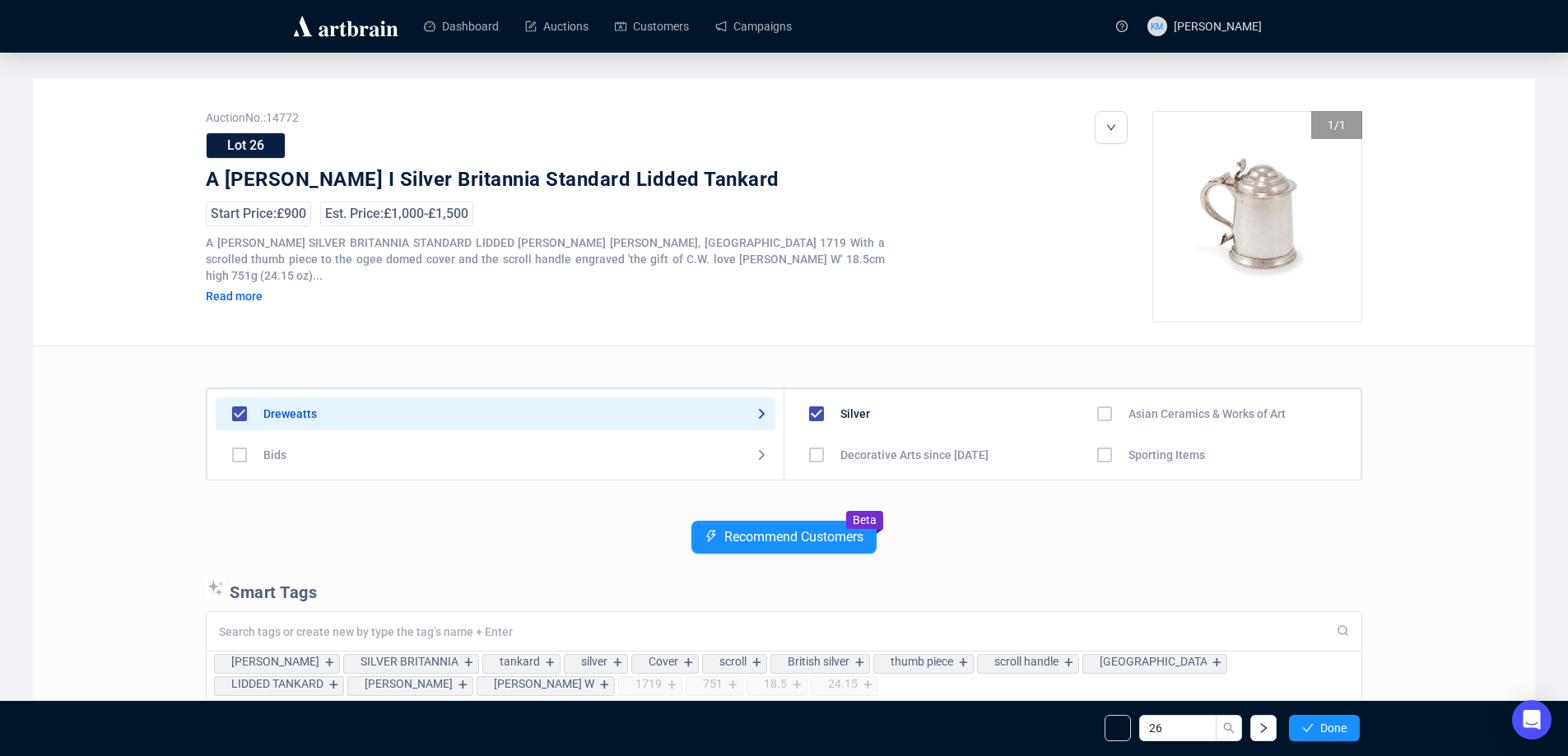
click at [1323, 723] on span "Done" at bounding box center [1333, 727] width 26 height 13
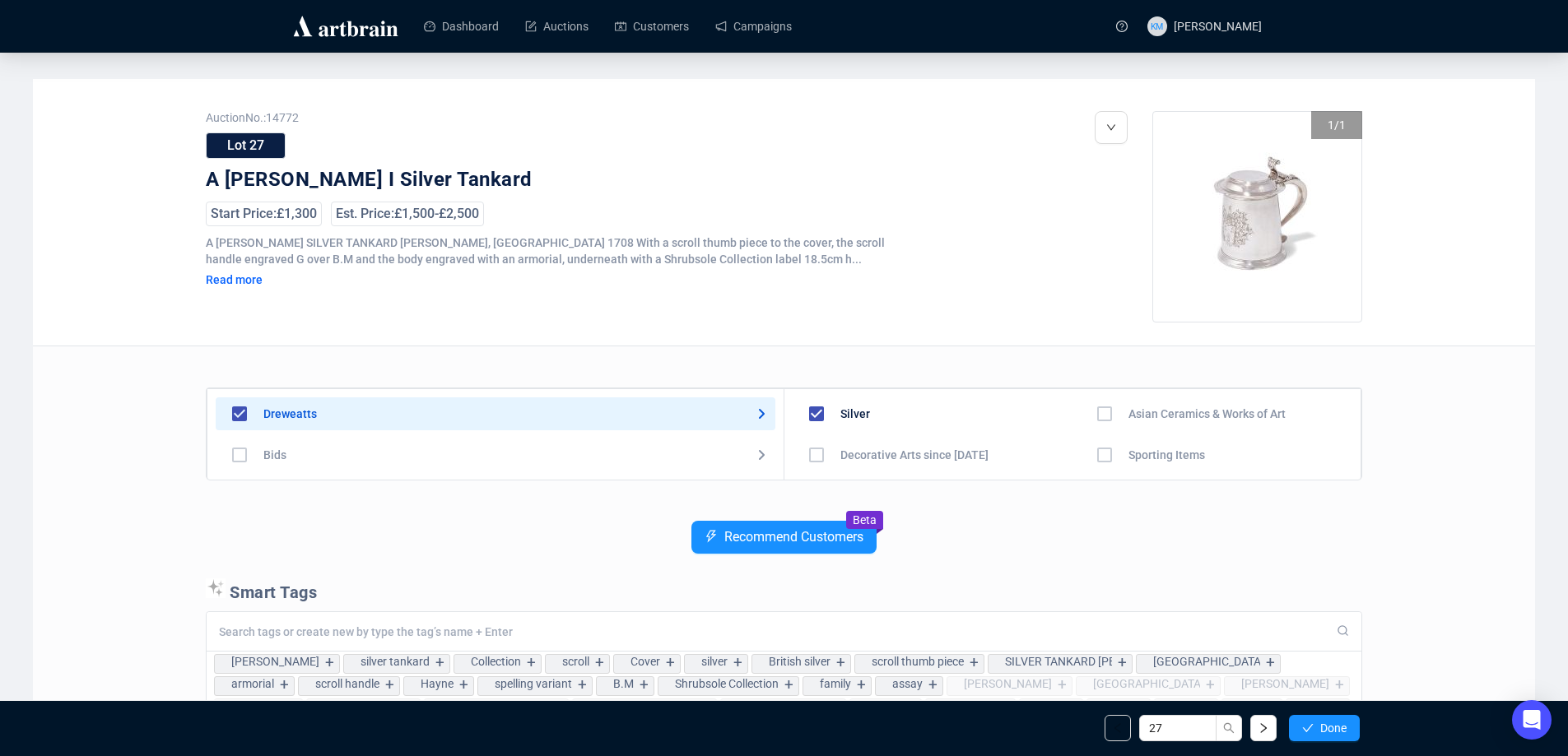
click at [1323, 723] on span "Done" at bounding box center [1333, 727] width 26 height 13
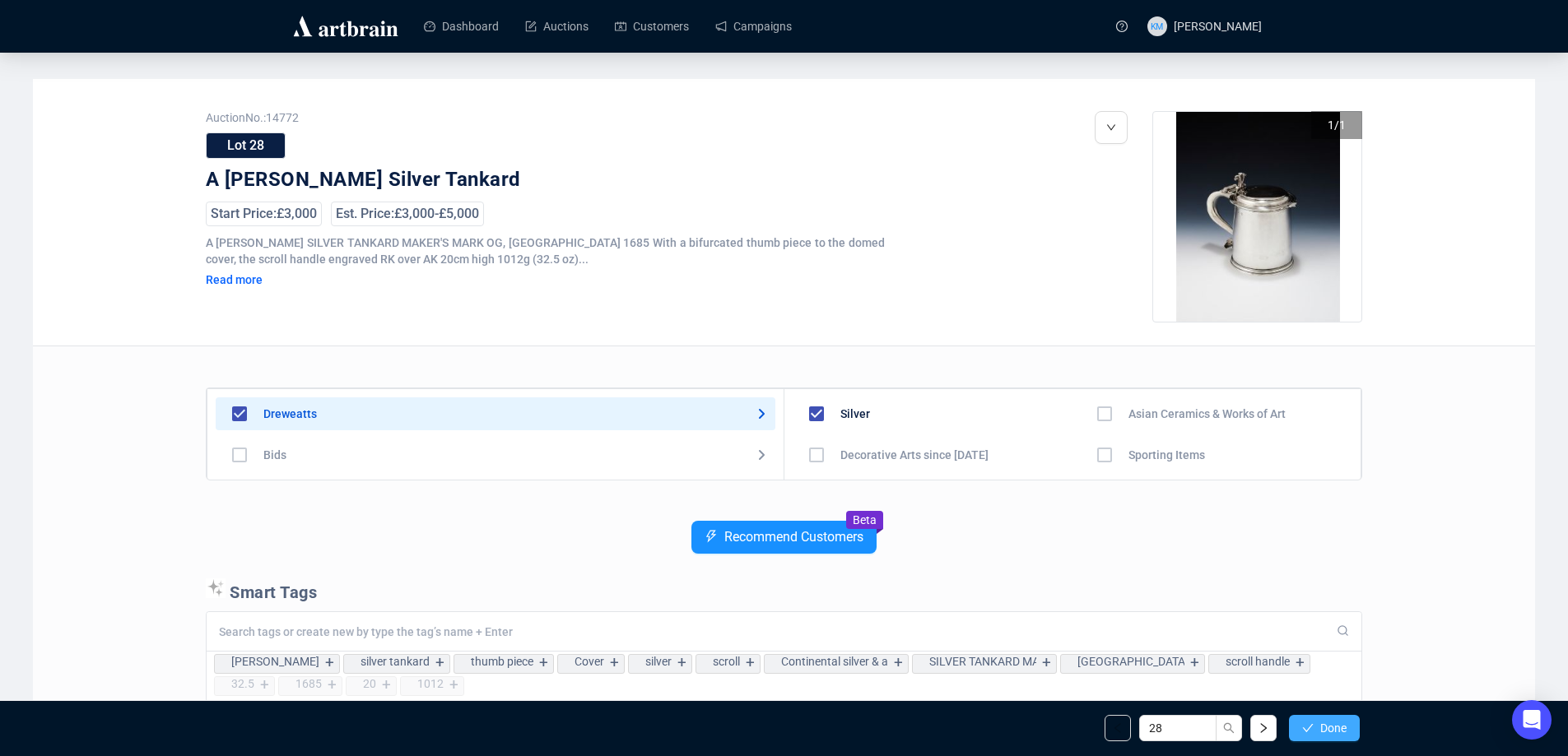
click at [1323, 725] on span "Done" at bounding box center [1333, 727] width 26 height 13
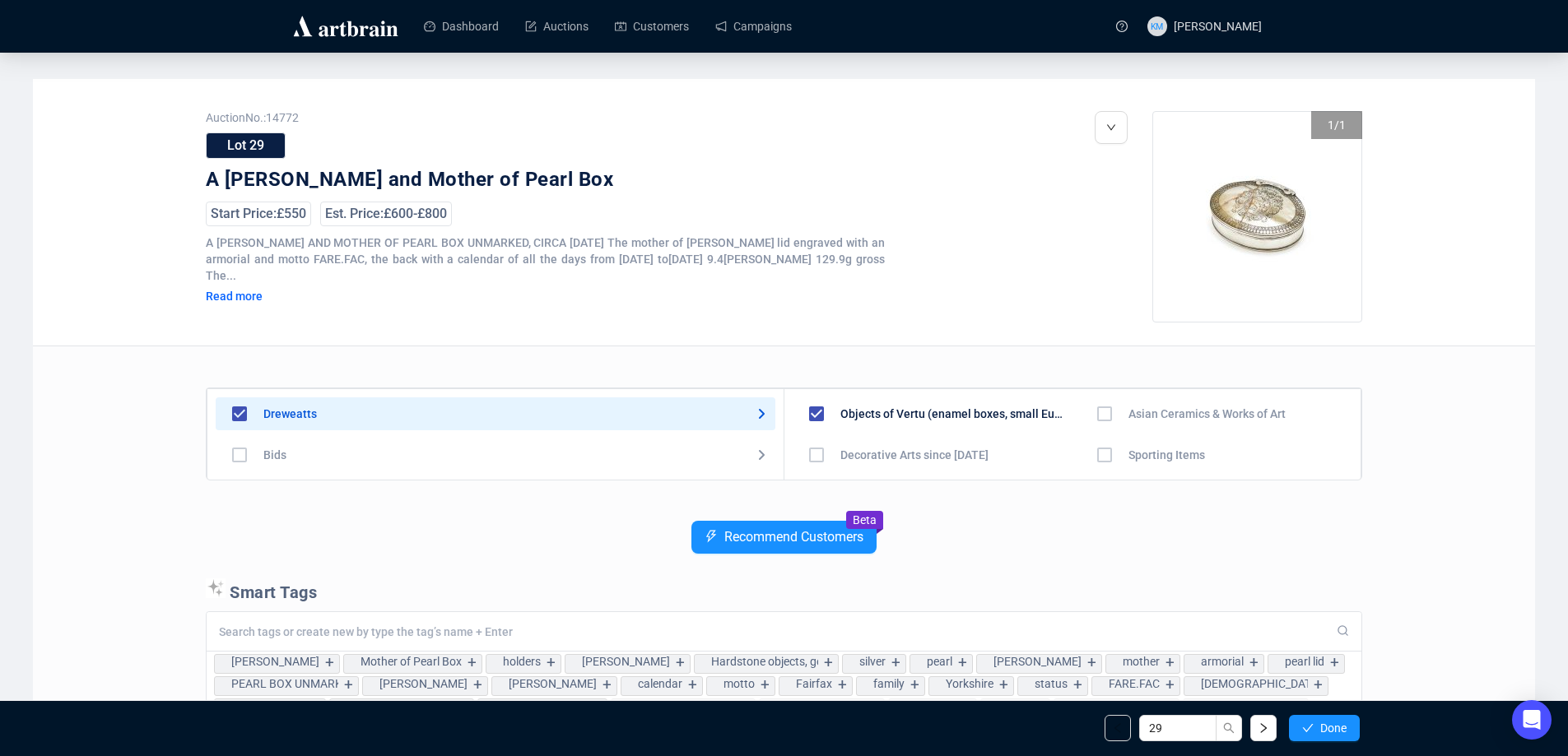
click at [1323, 725] on span "Done" at bounding box center [1333, 727] width 26 height 13
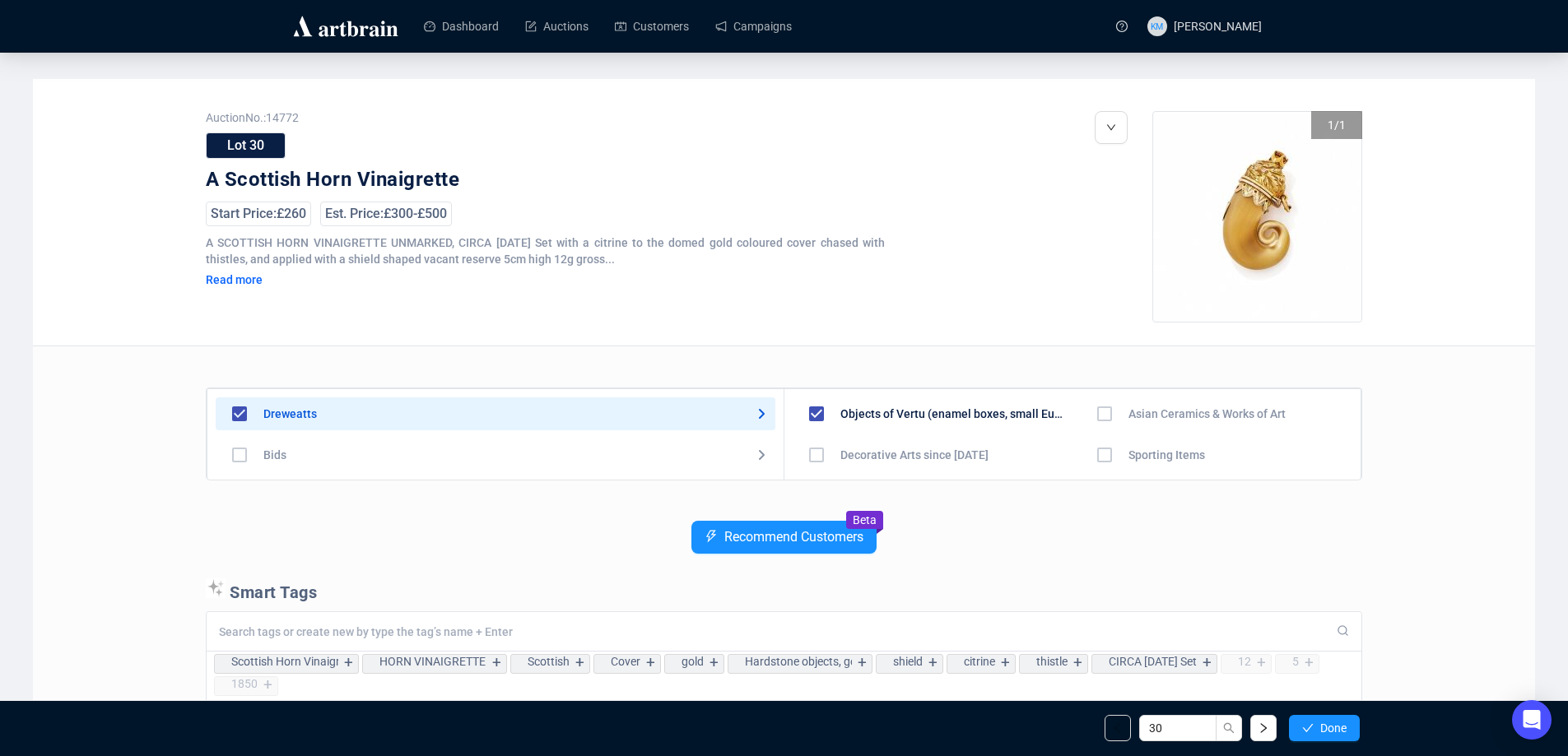
click at [1323, 725] on span "Done" at bounding box center [1333, 727] width 26 height 13
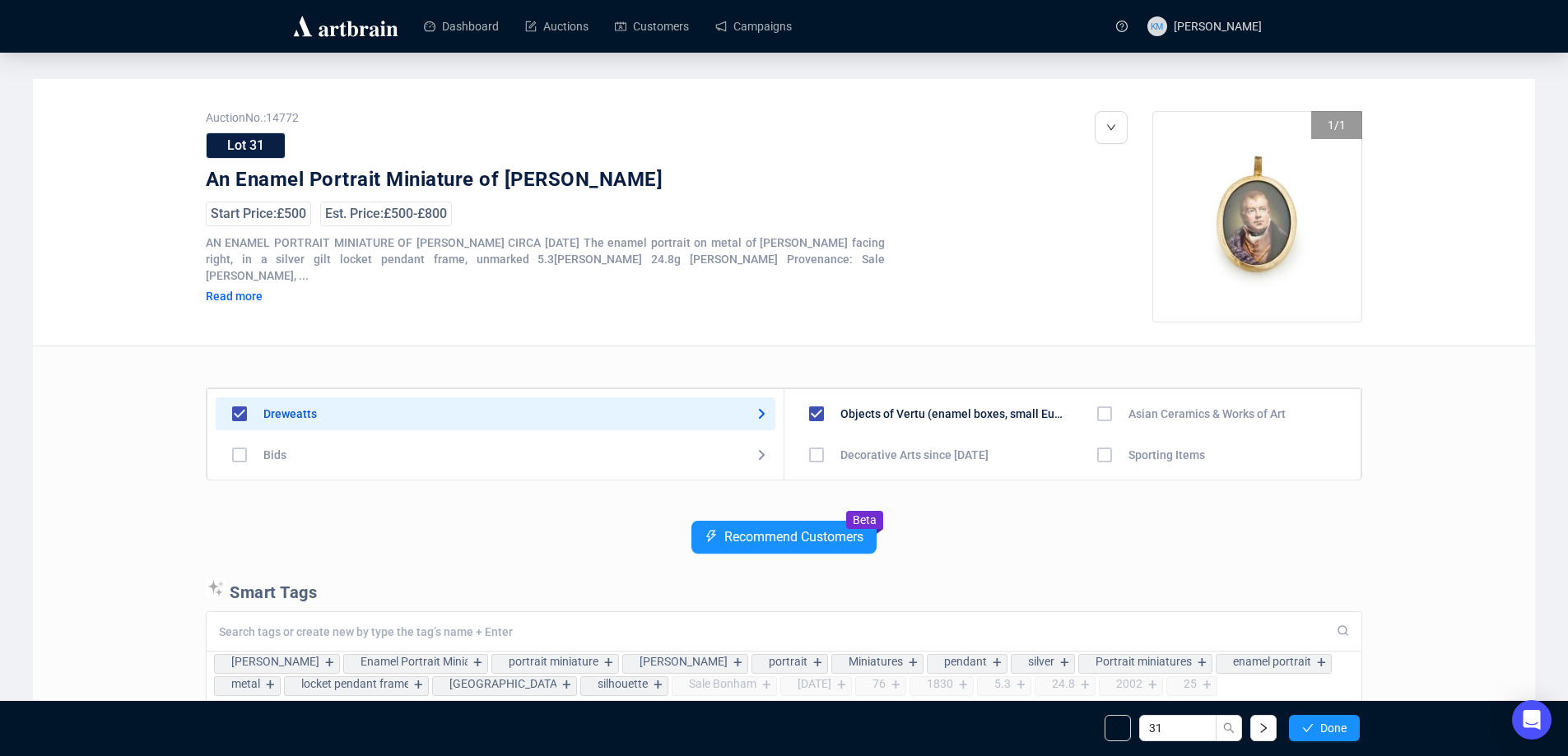
click at [1323, 725] on span "Done" at bounding box center [1333, 727] width 26 height 13
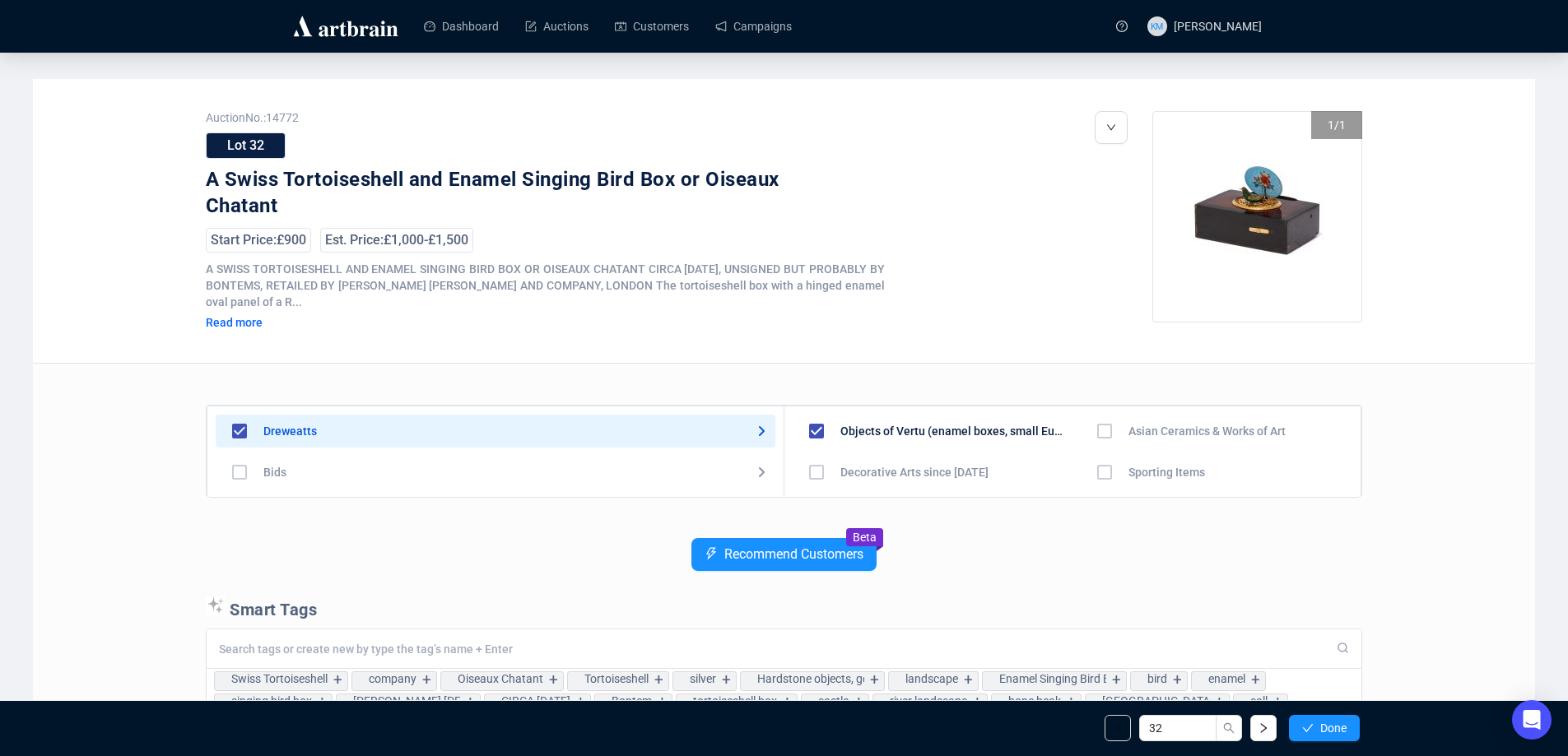
click at [1323, 725] on span "Done" at bounding box center [1333, 727] width 26 height 13
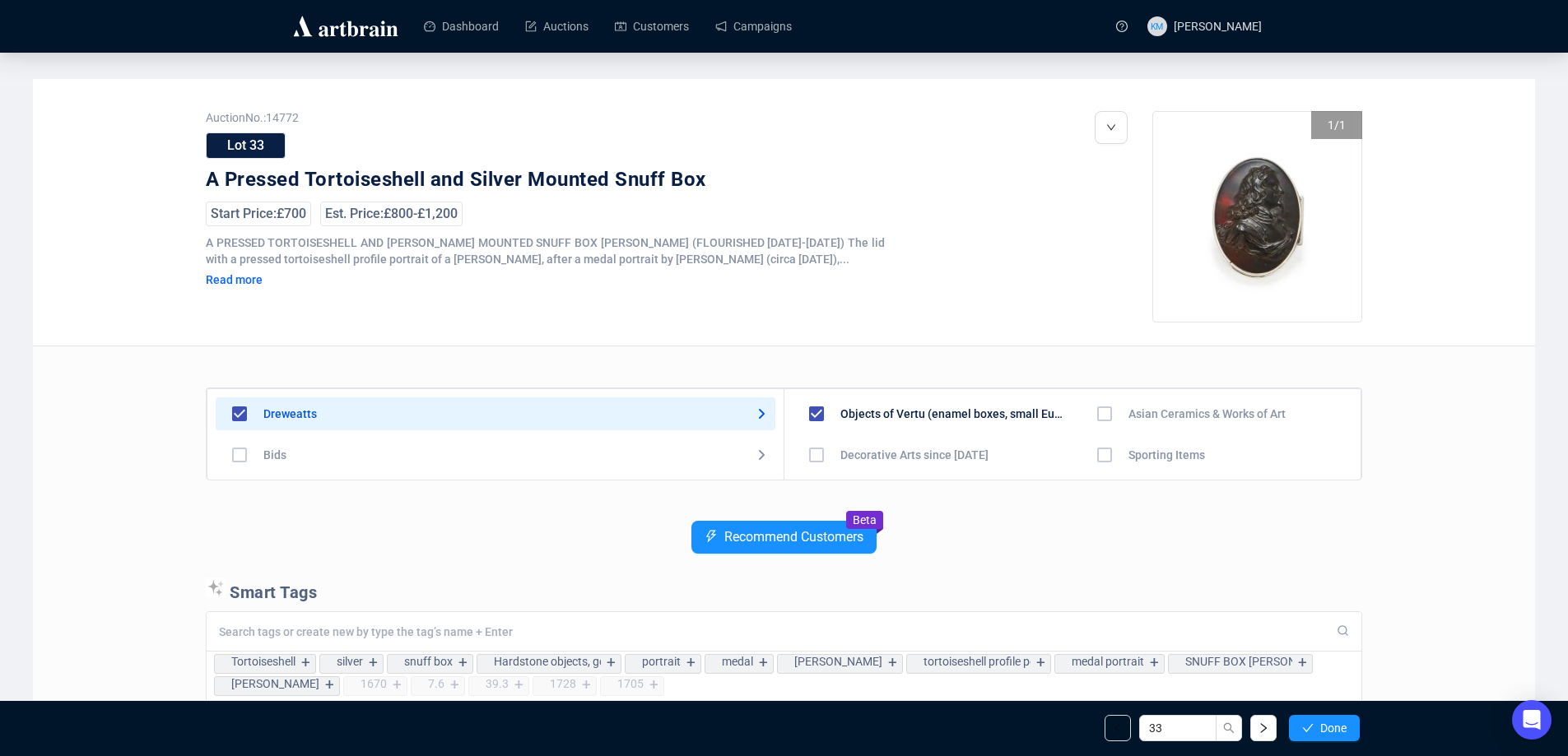
click at [1323, 725] on span "Done" at bounding box center [1333, 727] width 26 height 13
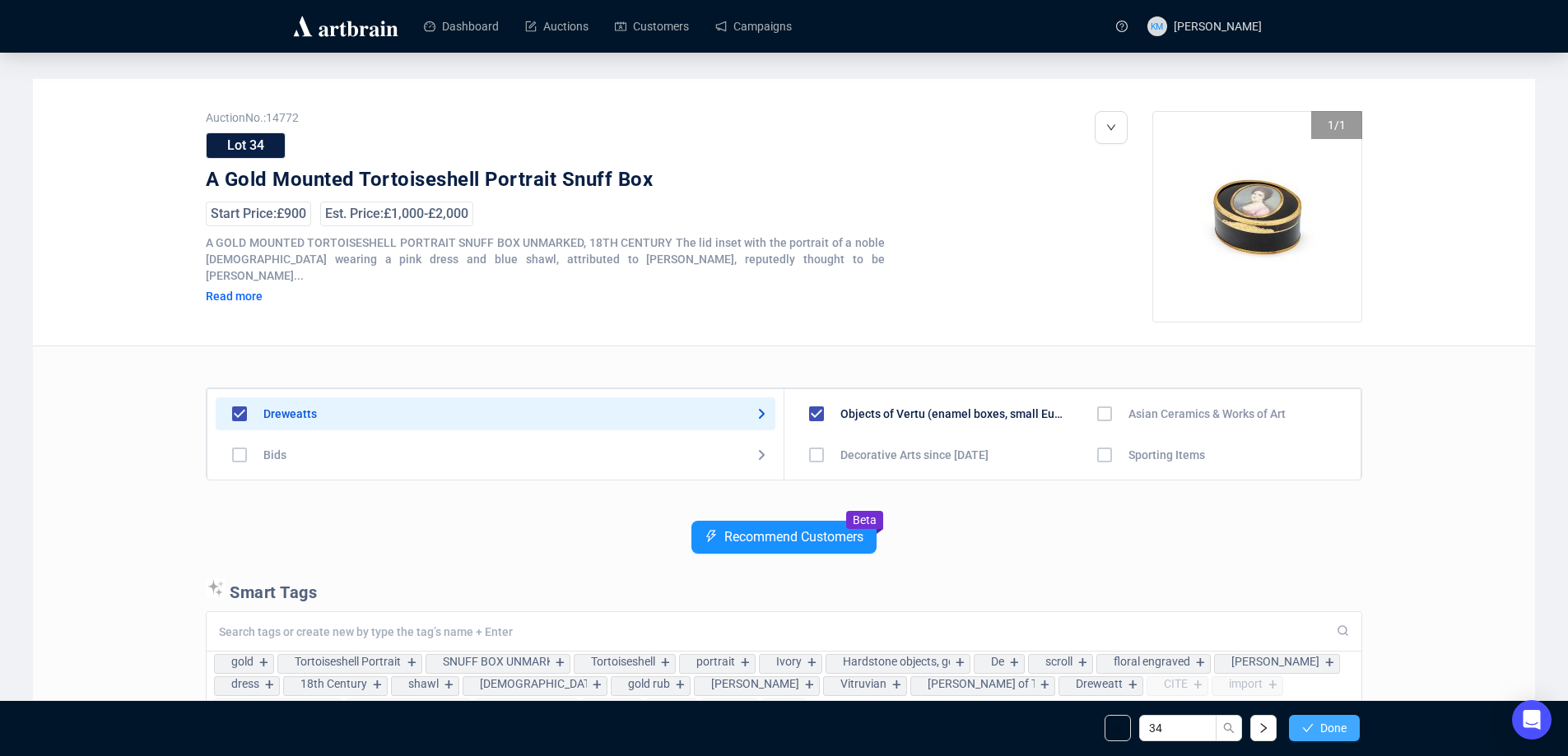
click at [1323, 729] on span "Done" at bounding box center [1333, 727] width 26 height 13
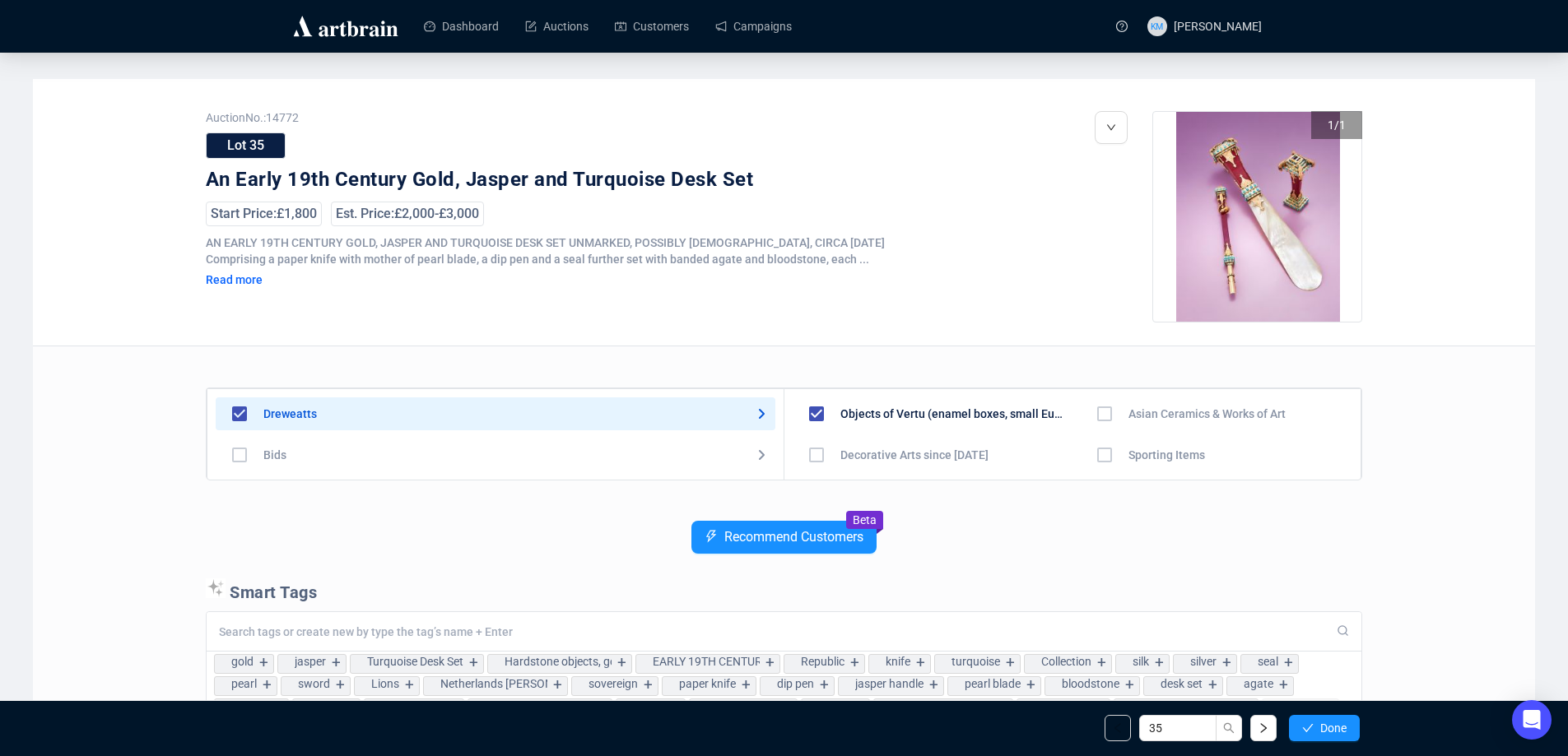
click at [1308, 727] on icon "check" at bounding box center [1308, 727] width 11 height 11
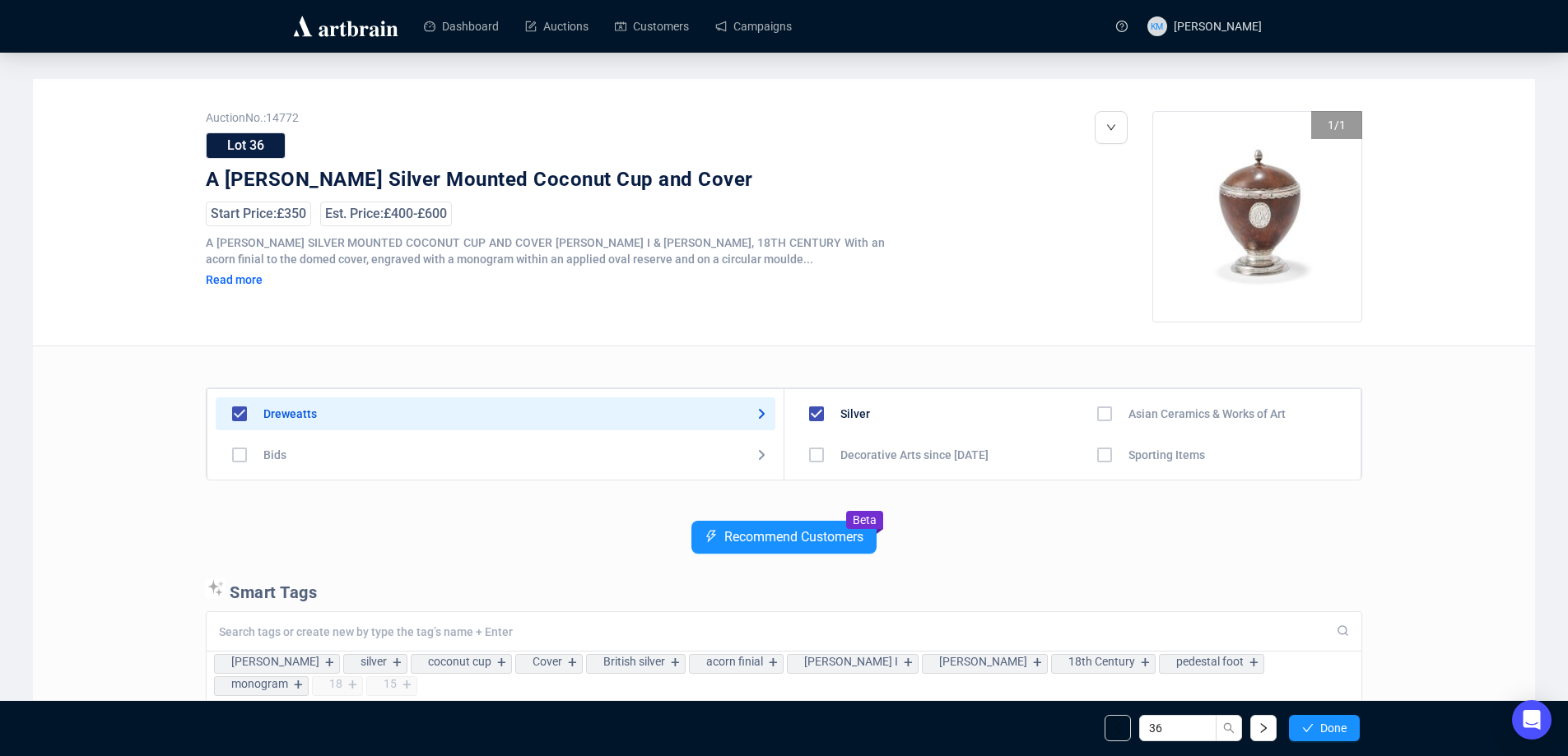
click at [1308, 727] on icon "check" at bounding box center [1308, 727] width 11 height 11
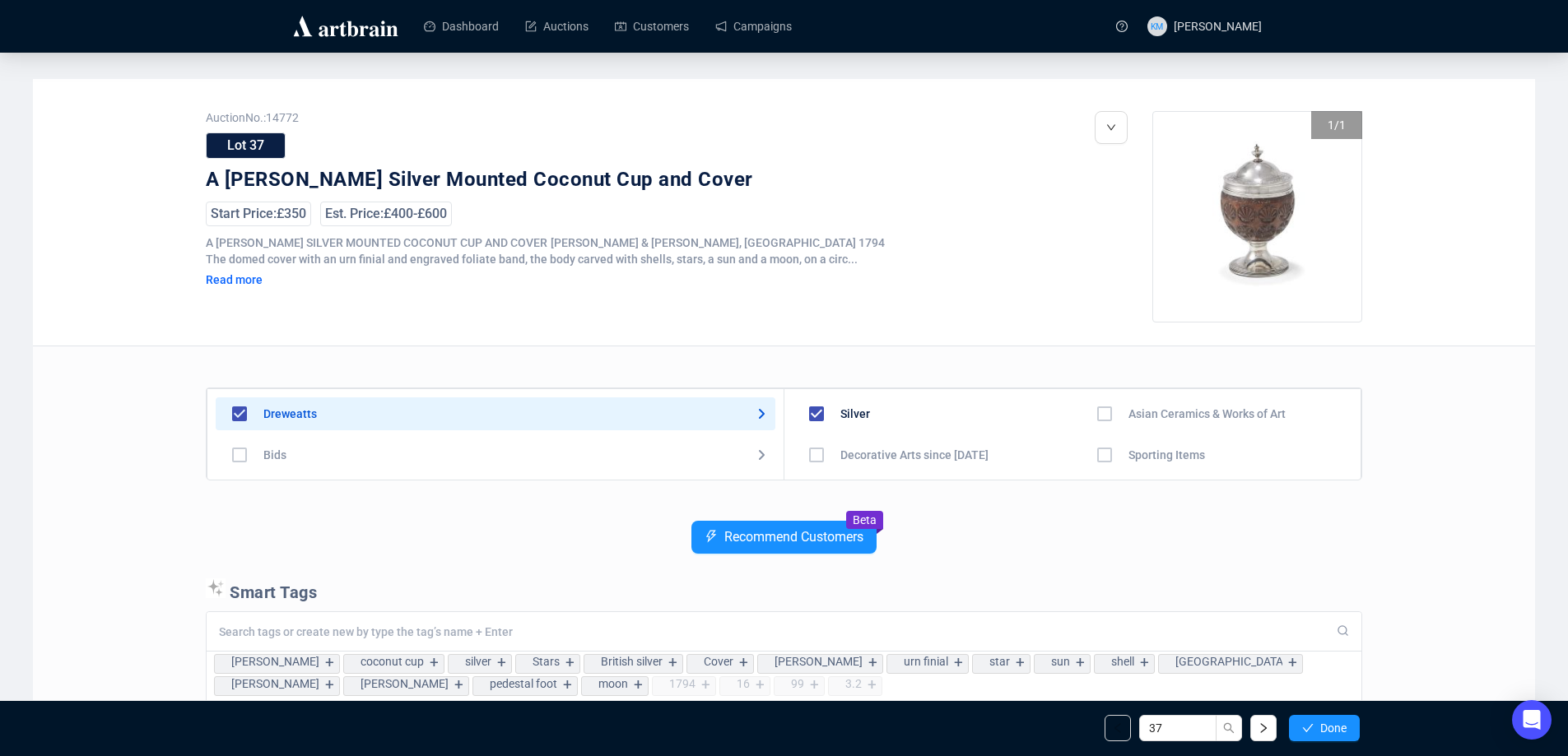
click at [1308, 727] on icon "check" at bounding box center [1308, 727] width 11 height 11
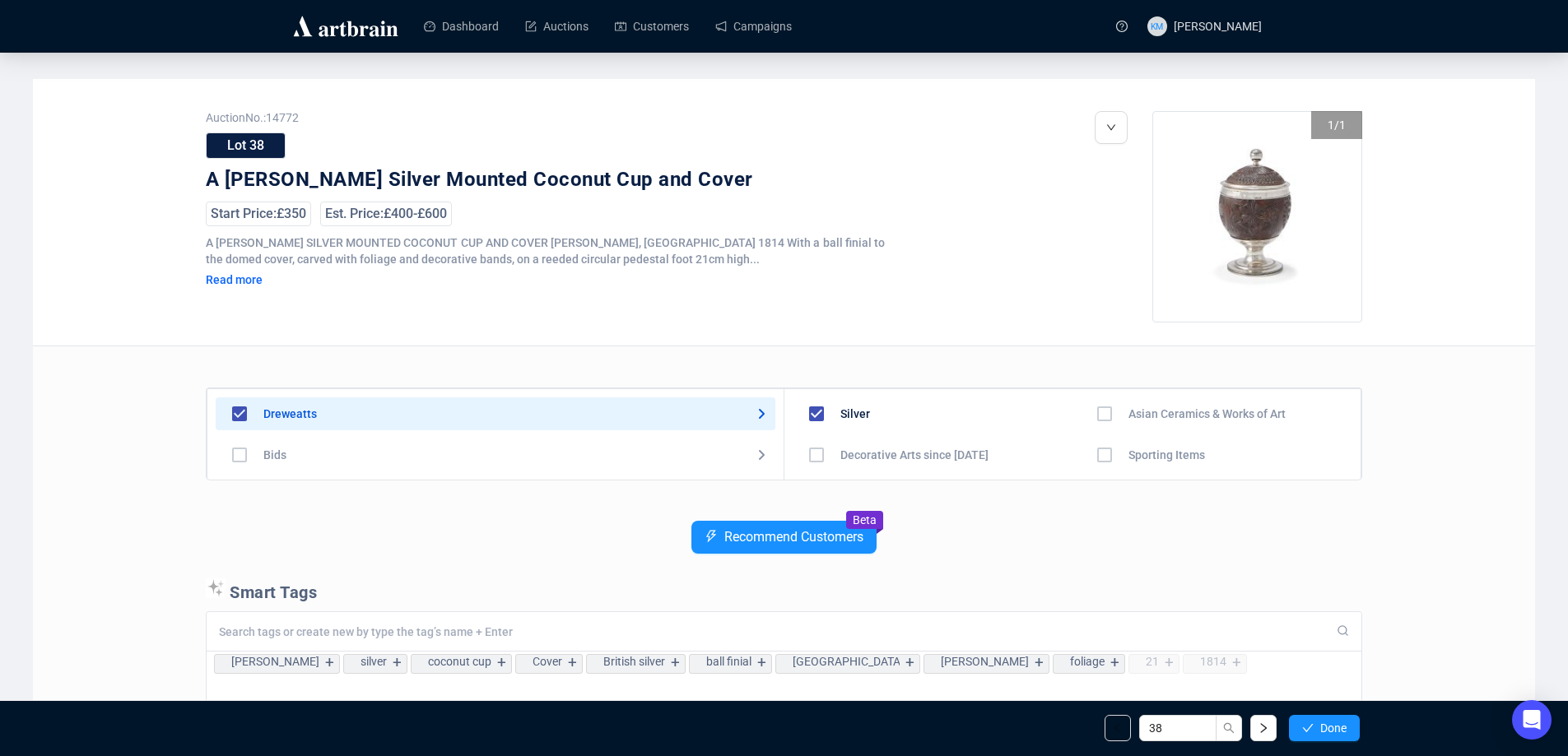
click at [1308, 727] on icon "check" at bounding box center [1308, 727] width 11 height 11
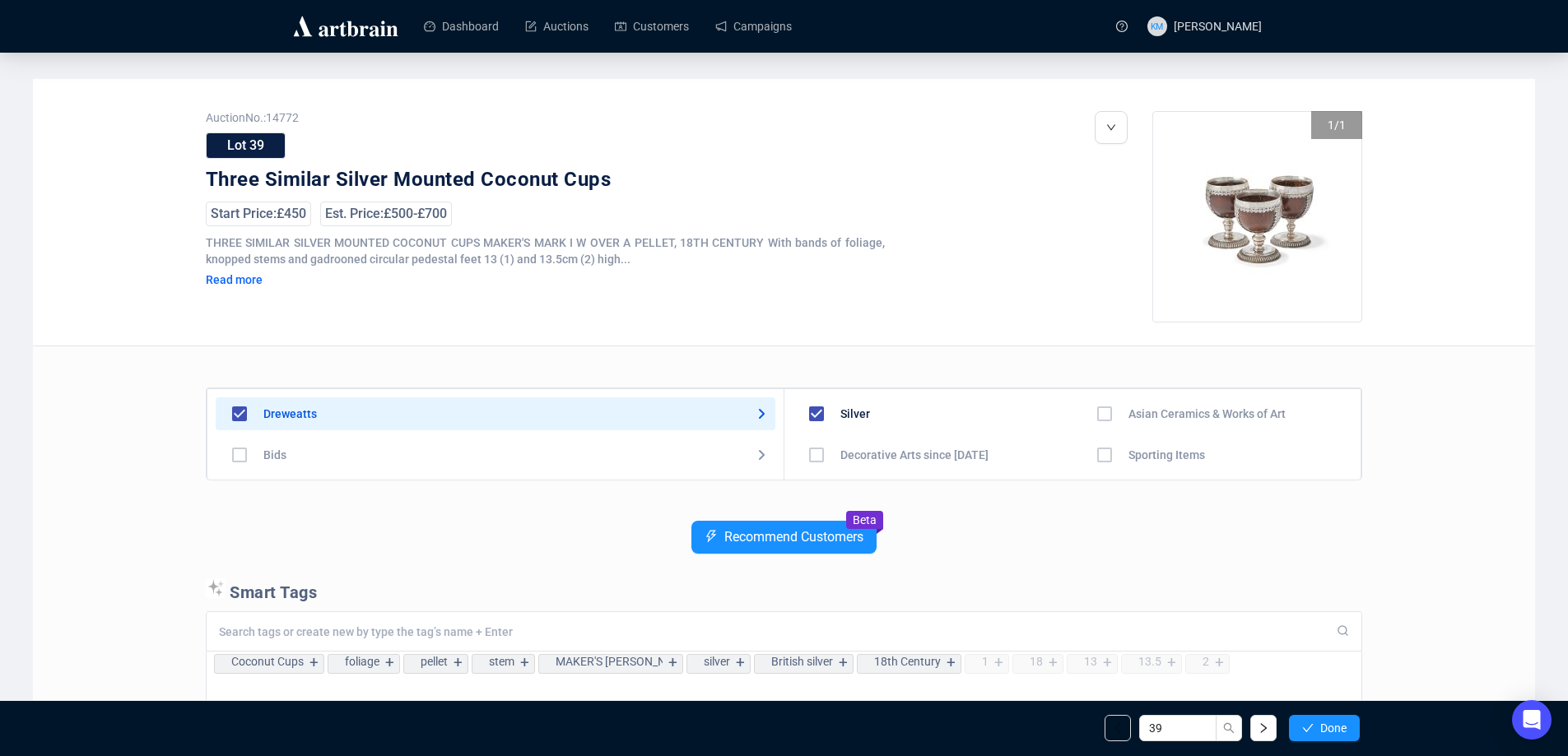
click at [1308, 727] on icon "check" at bounding box center [1308, 727] width 11 height 11
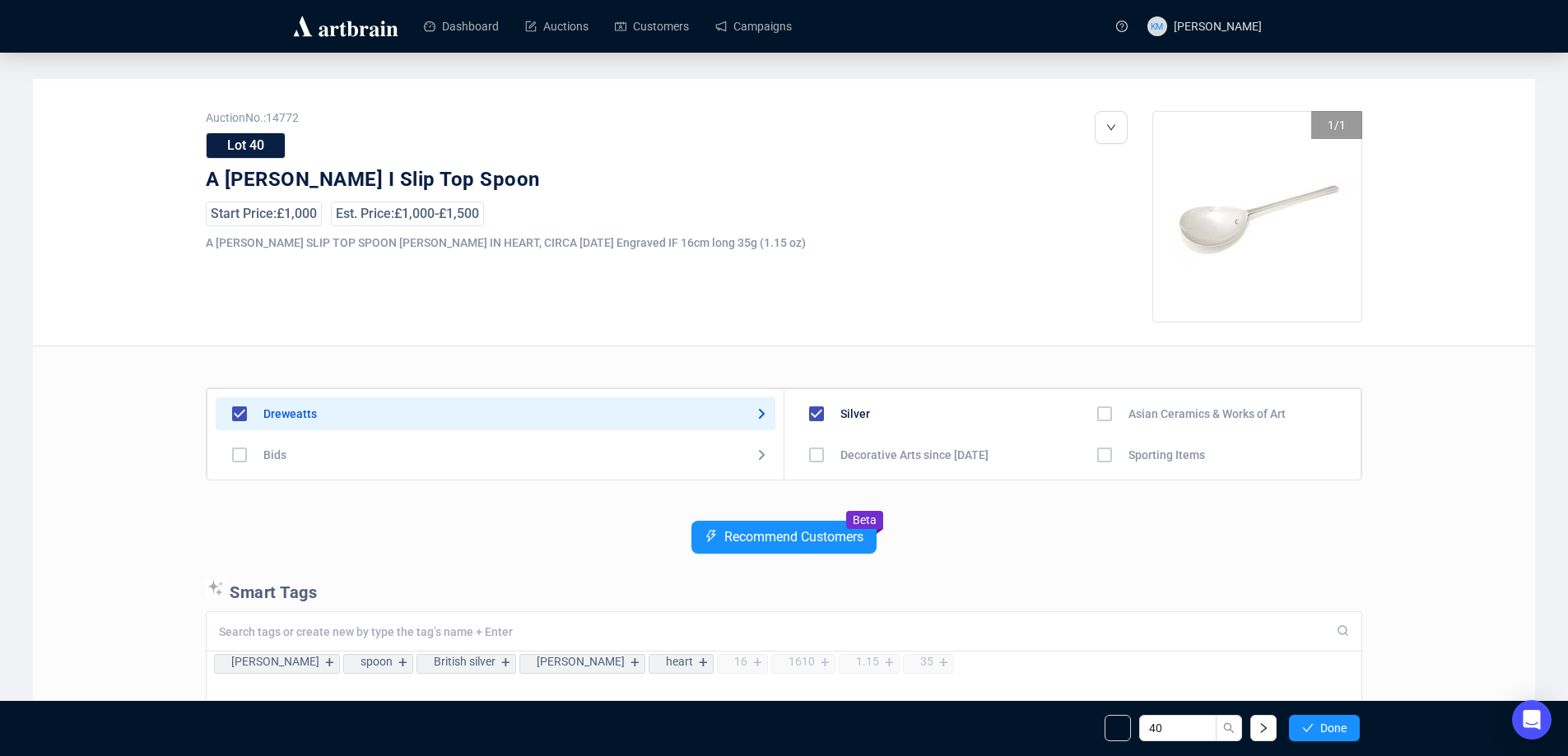
click at [1308, 727] on icon "check" at bounding box center [1308, 727] width 11 height 11
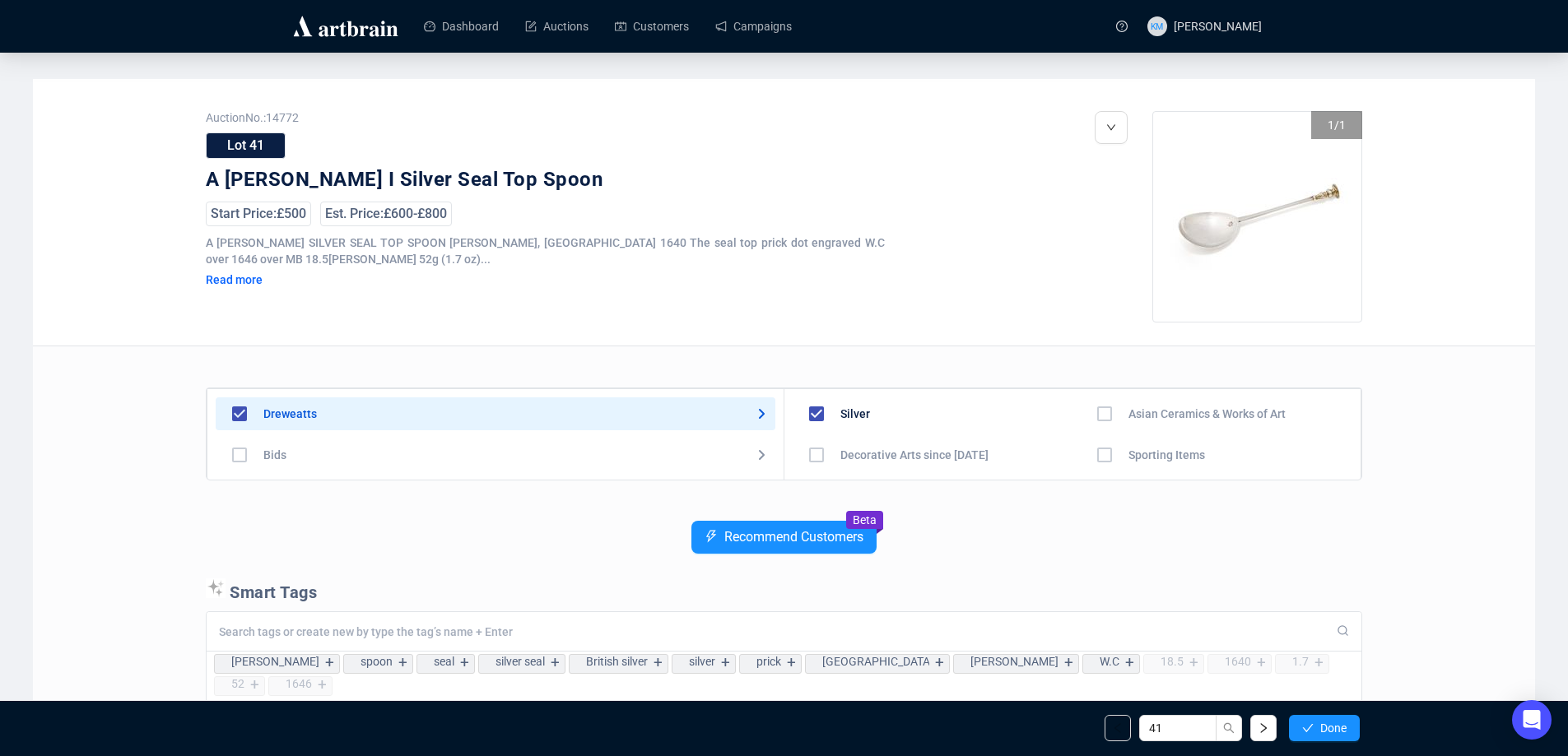
click at [1308, 727] on icon "check" at bounding box center [1308, 727] width 11 height 11
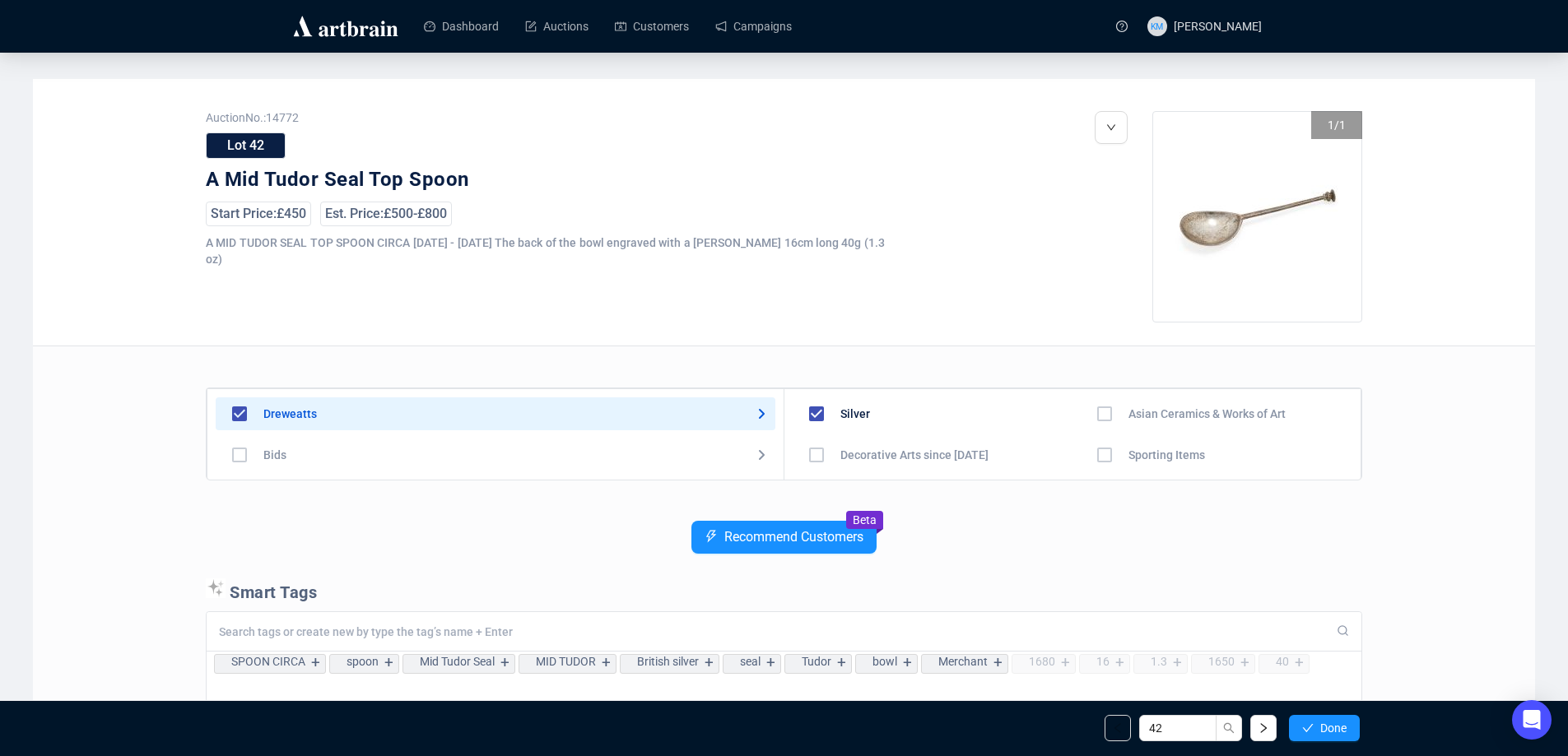
click at [1308, 727] on icon "check" at bounding box center [1308, 727] width 11 height 11
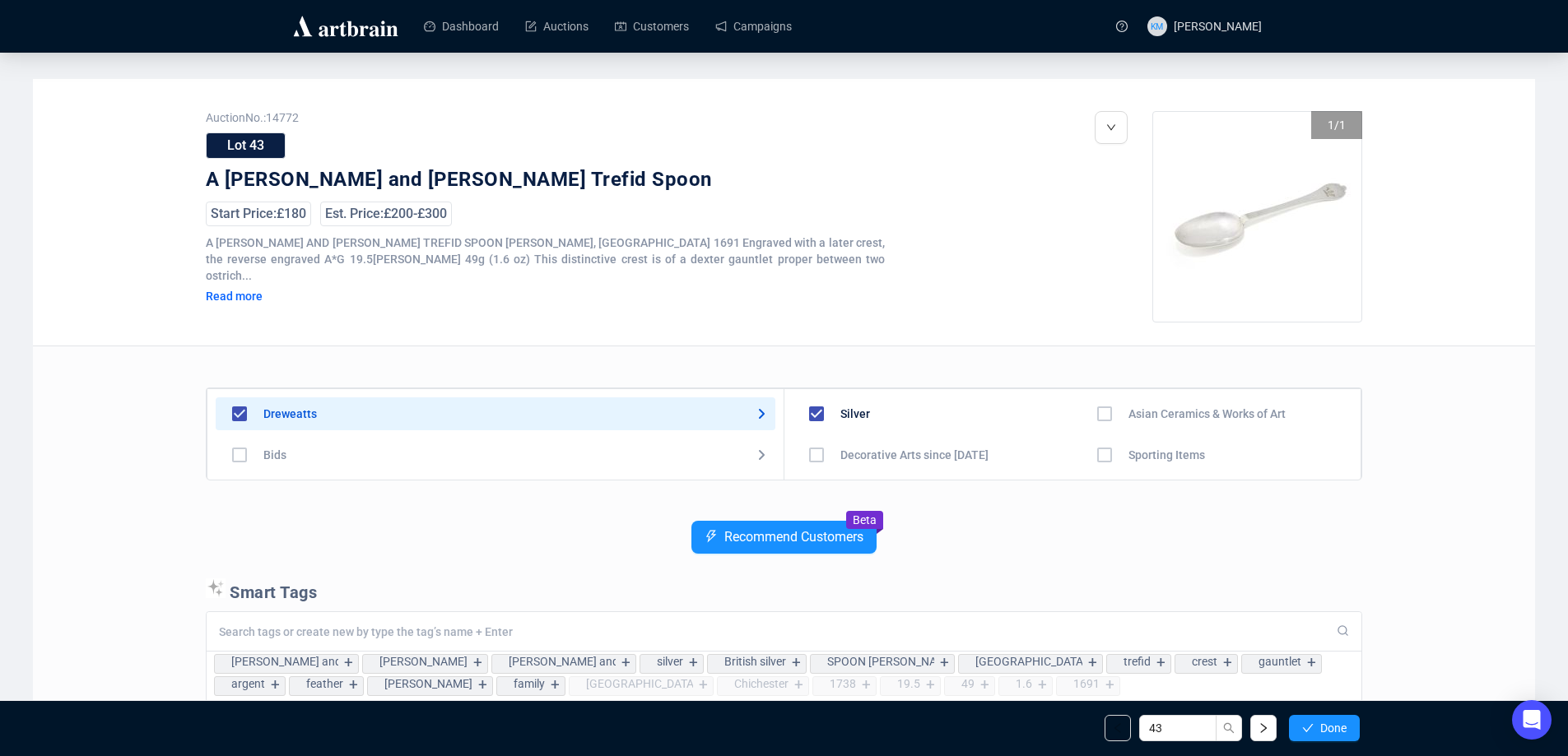
click at [1308, 727] on icon "check" at bounding box center [1308, 727] width 11 height 11
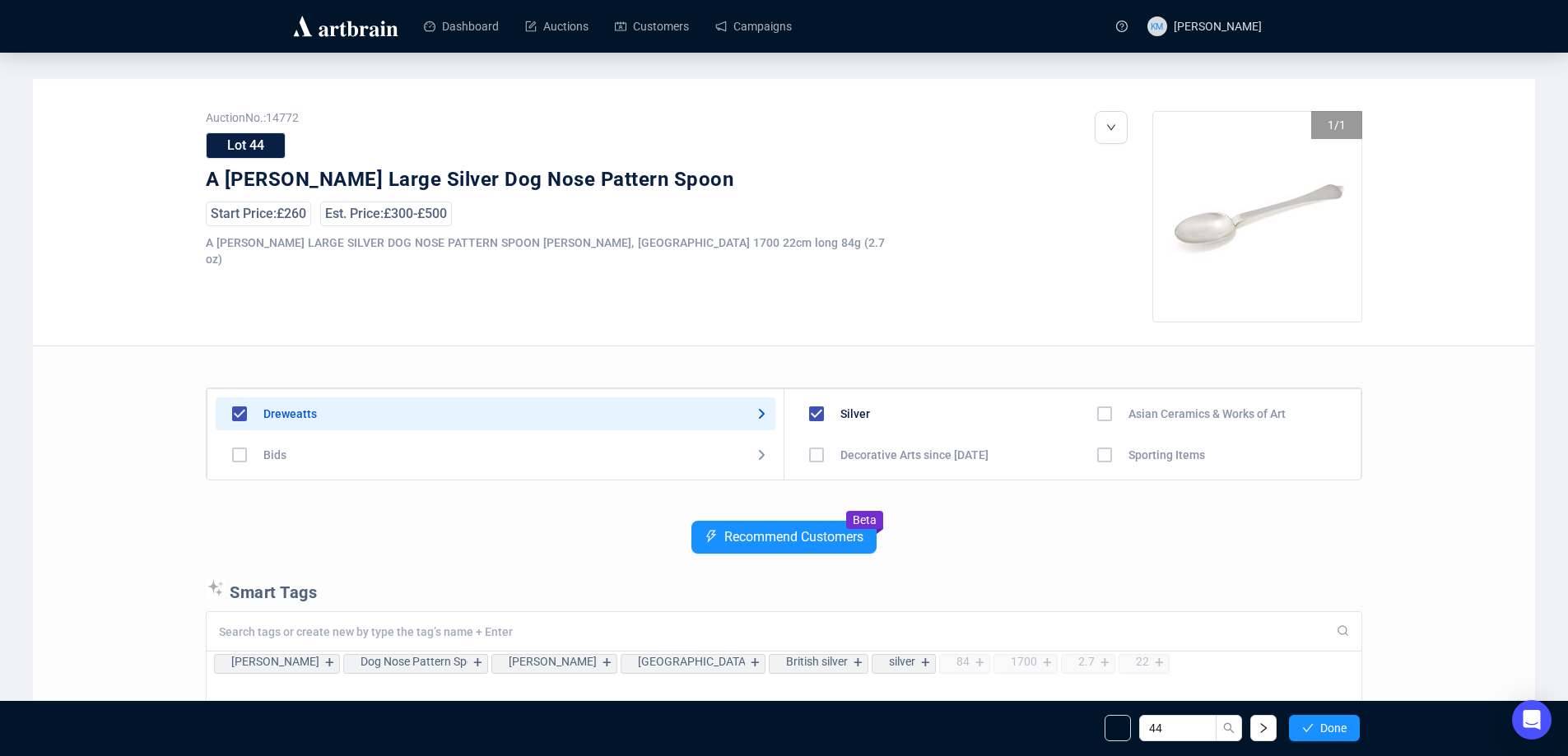
click at [1308, 727] on icon "check" at bounding box center [1308, 727] width 11 height 11
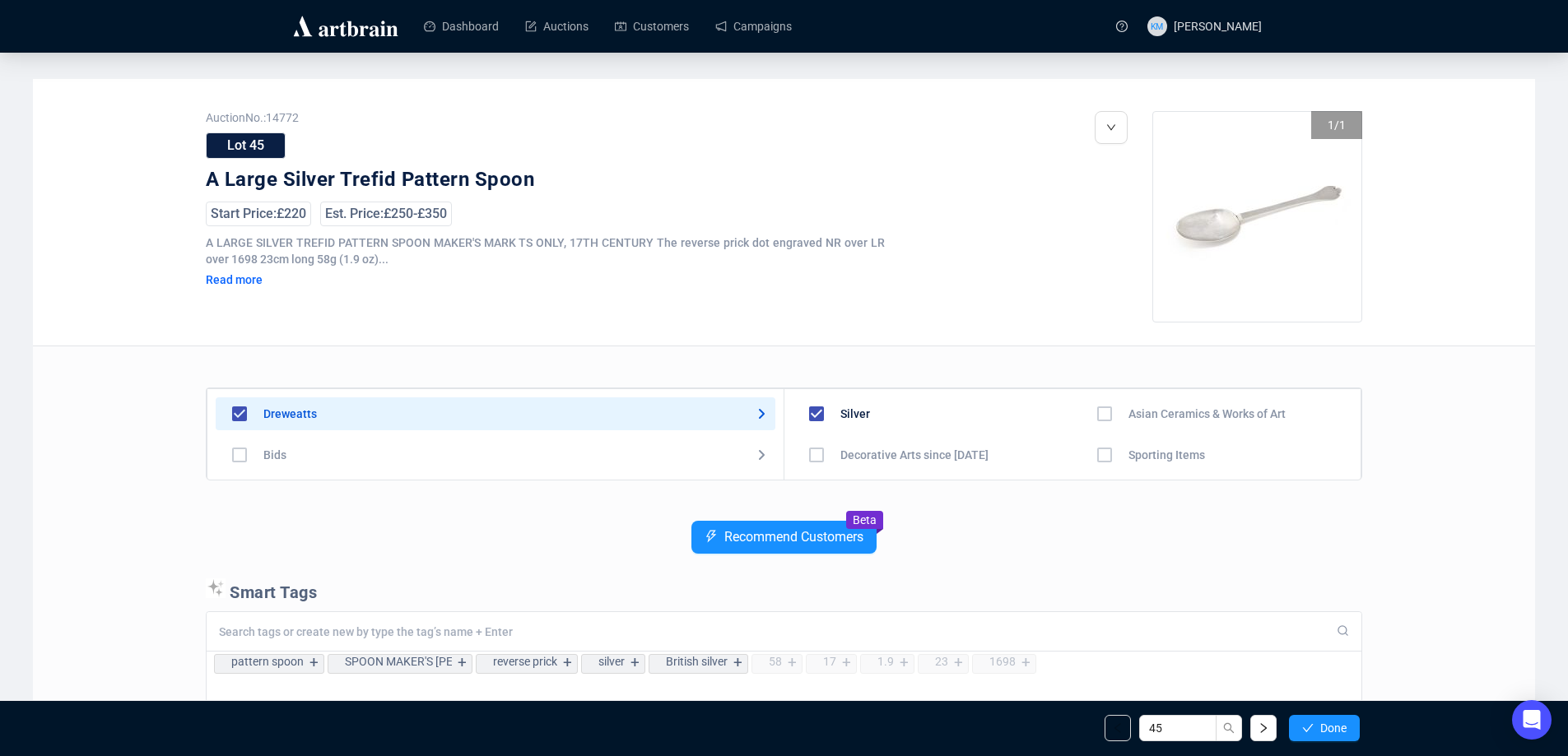
click at [1308, 727] on icon "check" at bounding box center [1308, 727] width 11 height 11
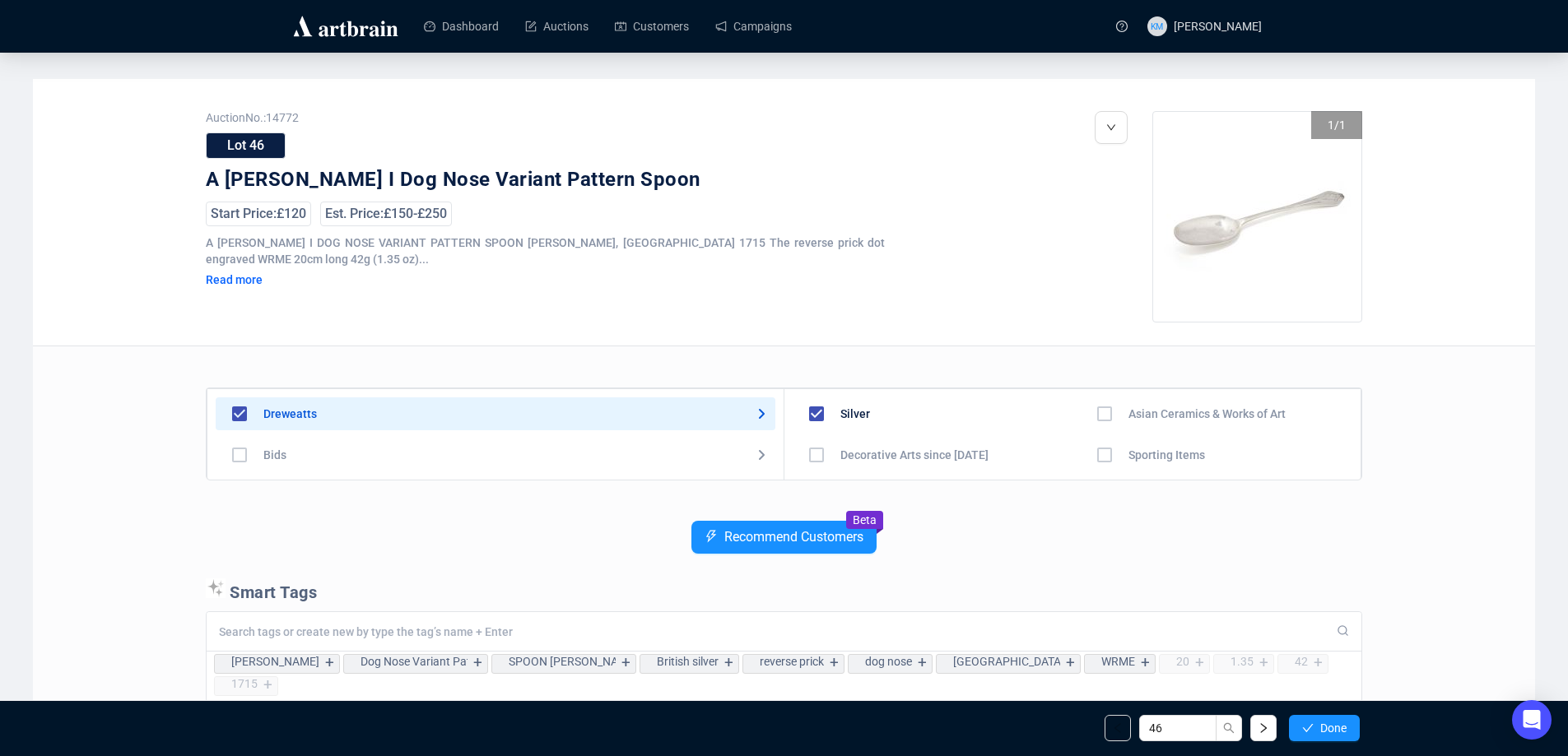
click at [1308, 727] on icon "check" at bounding box center [1308, 727] width 11 height 11
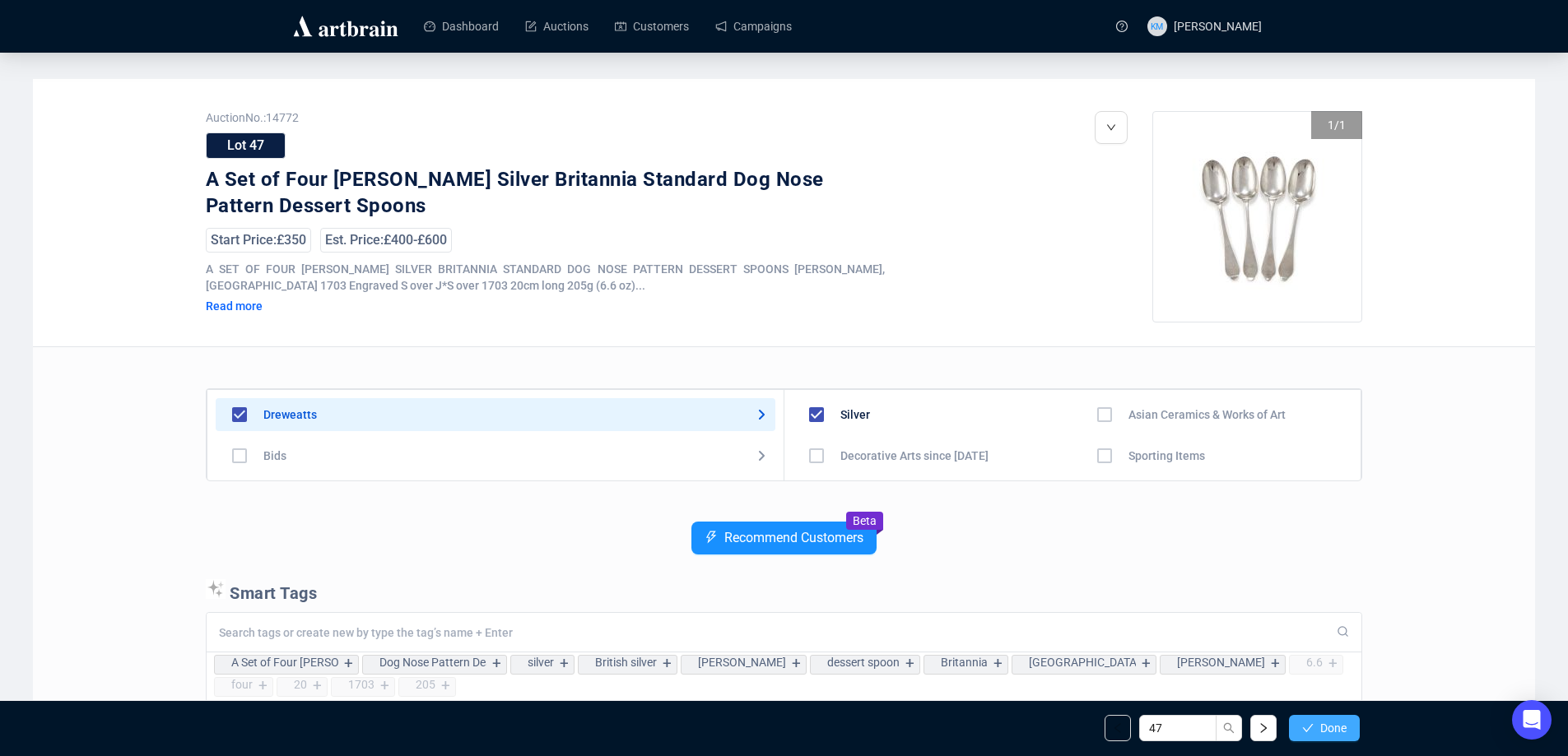
click at [1314, 724] on button "Done" at bounding box center [1325, 728] width 71 height 26
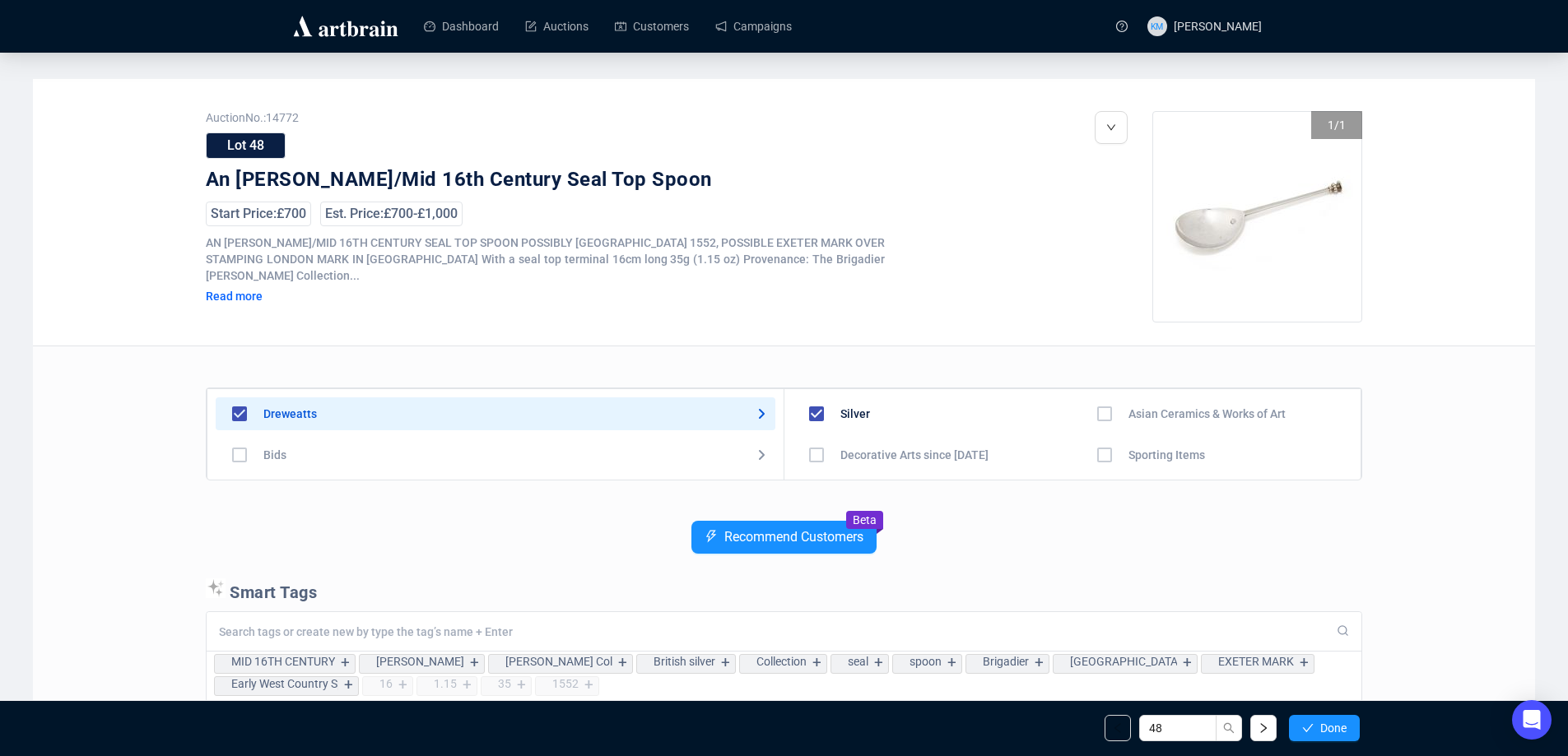
click at [1313, 727] on icon "check" at bounding box center [1308, 727] width 11 height 11
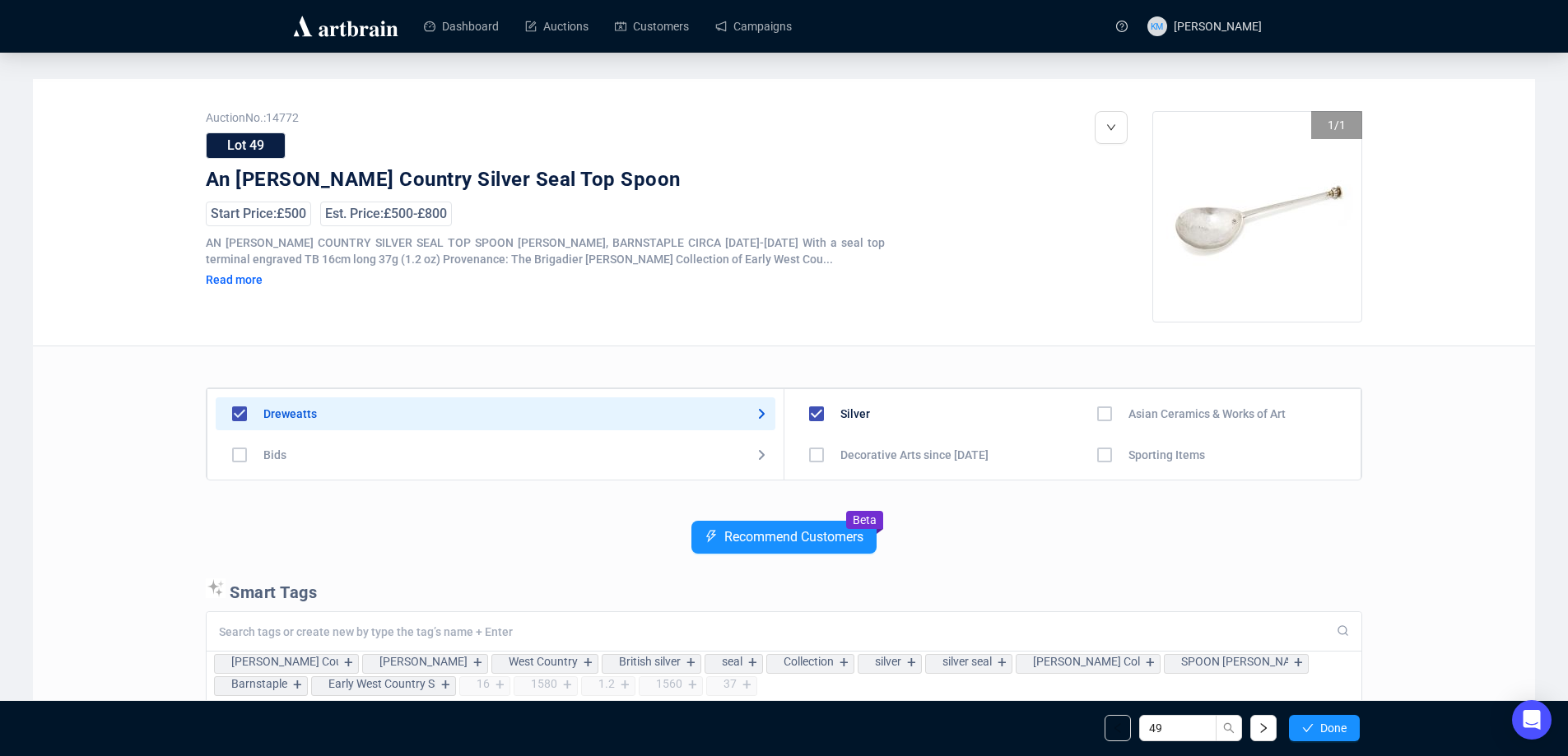
click at [1308, 708] on div "49 Done" at bounding box center [784, 728] width 1177 height 56
click at [1314, 714] on div "49 Done" at bounding box center [784, 728] width 1177 height 56
click at [1314, 720] on button "Done" at bounding box center [1325, 728] width 71 height 26
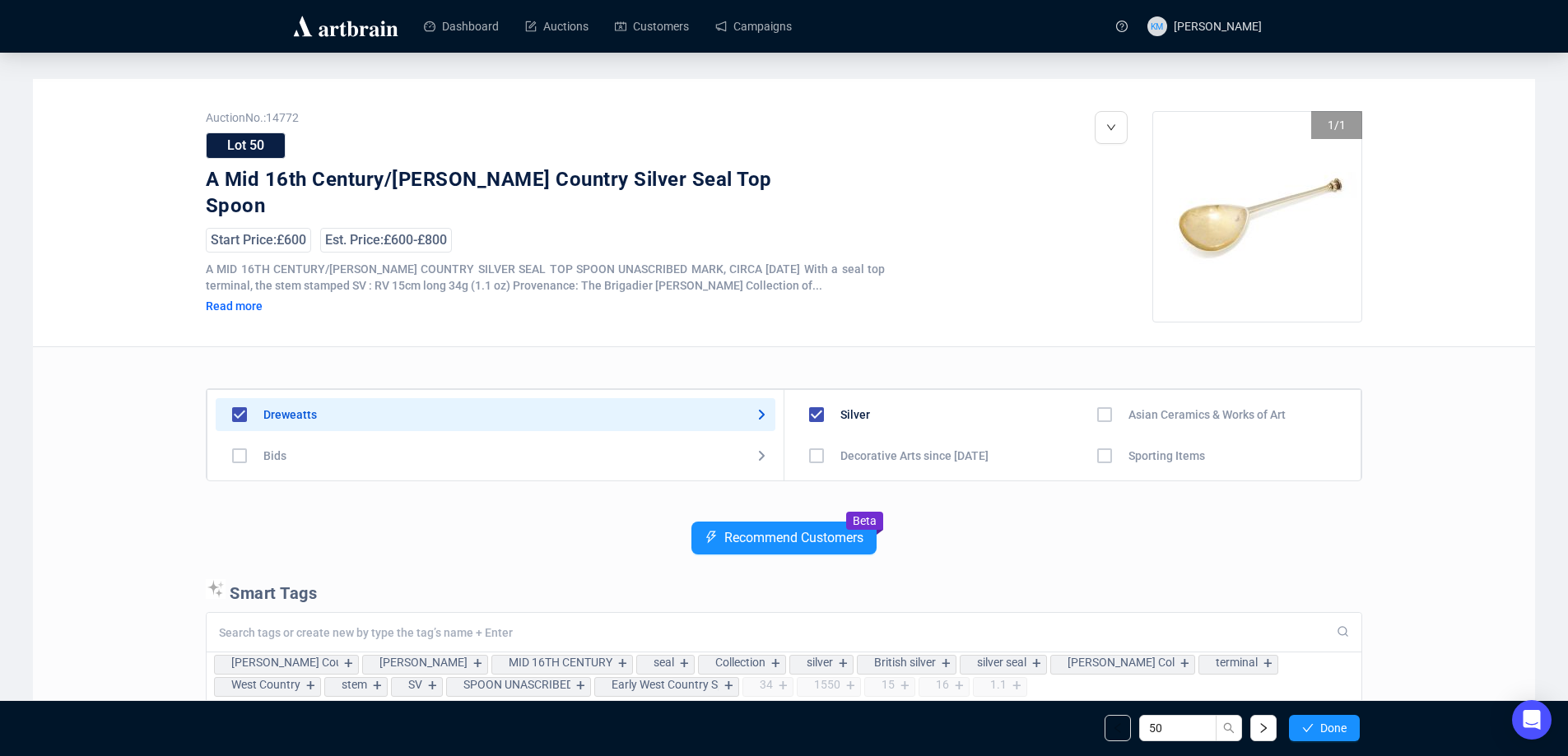
click at [1314, 720] on button "Done" at bounding box center [1325, 728] width 71 height 26
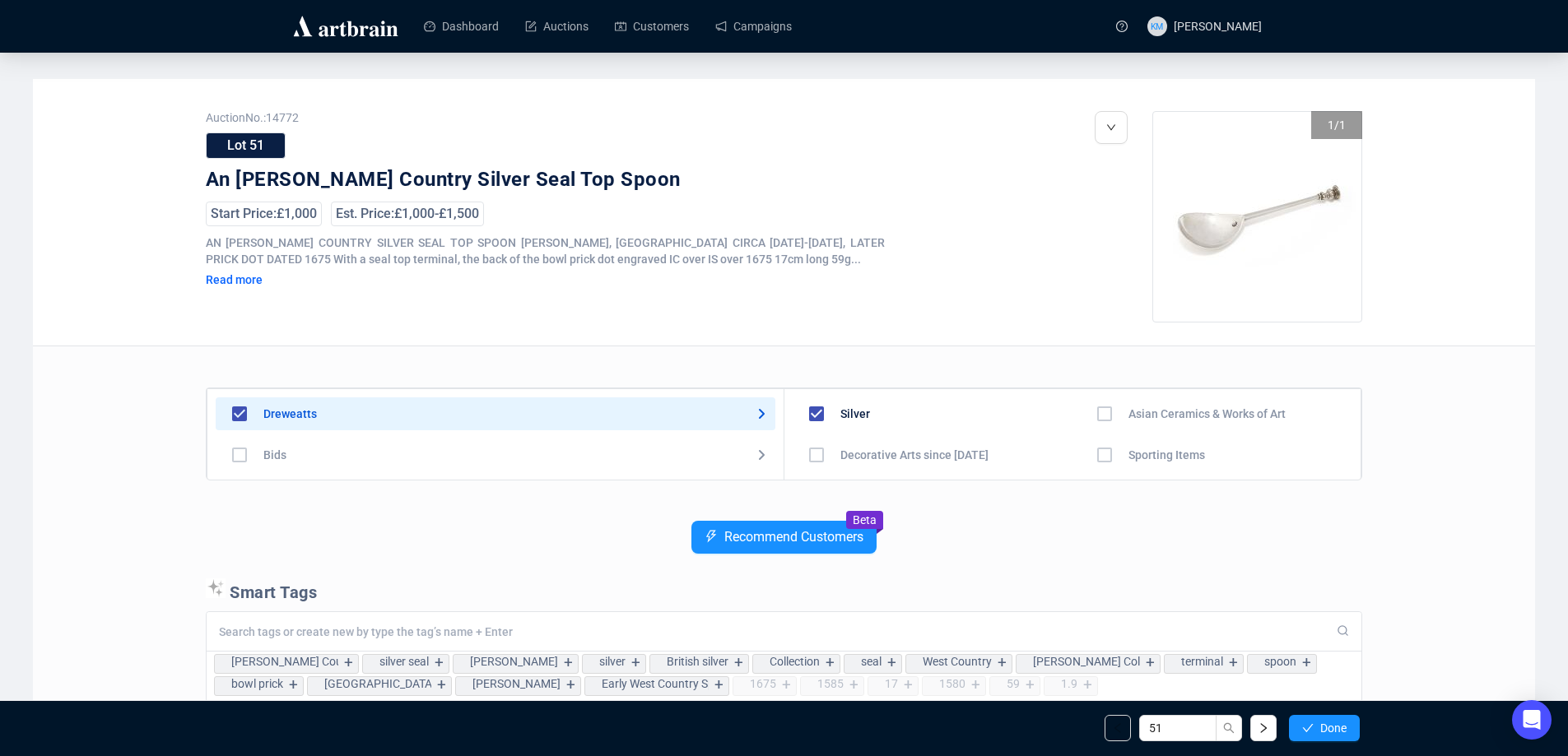
click at [1314, 720] on button "Done" at bounding box center [1325, 728] width 71 height 26
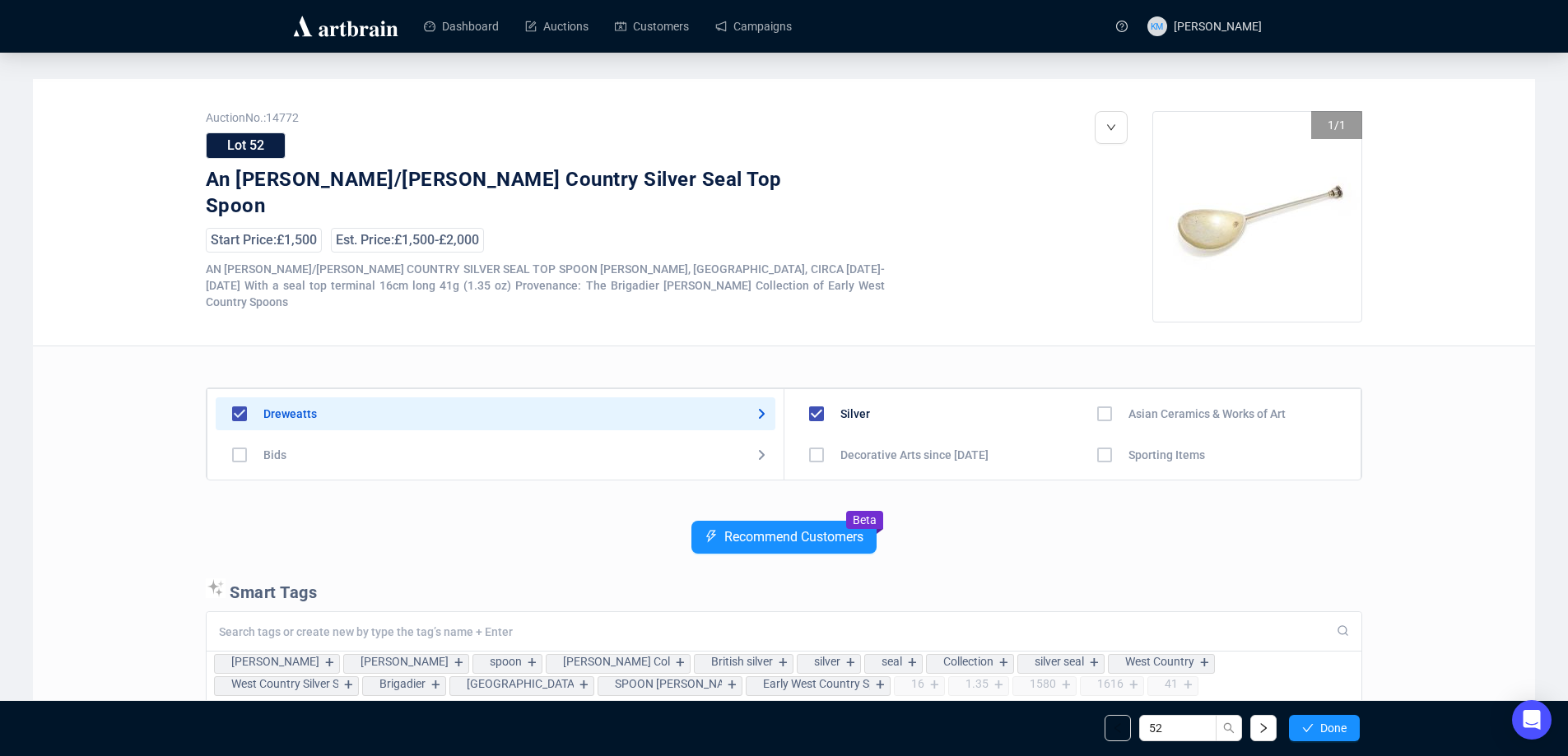
click at [1314, 720] on button "Done" at bounding box center [1325, 728] width 71 height 26
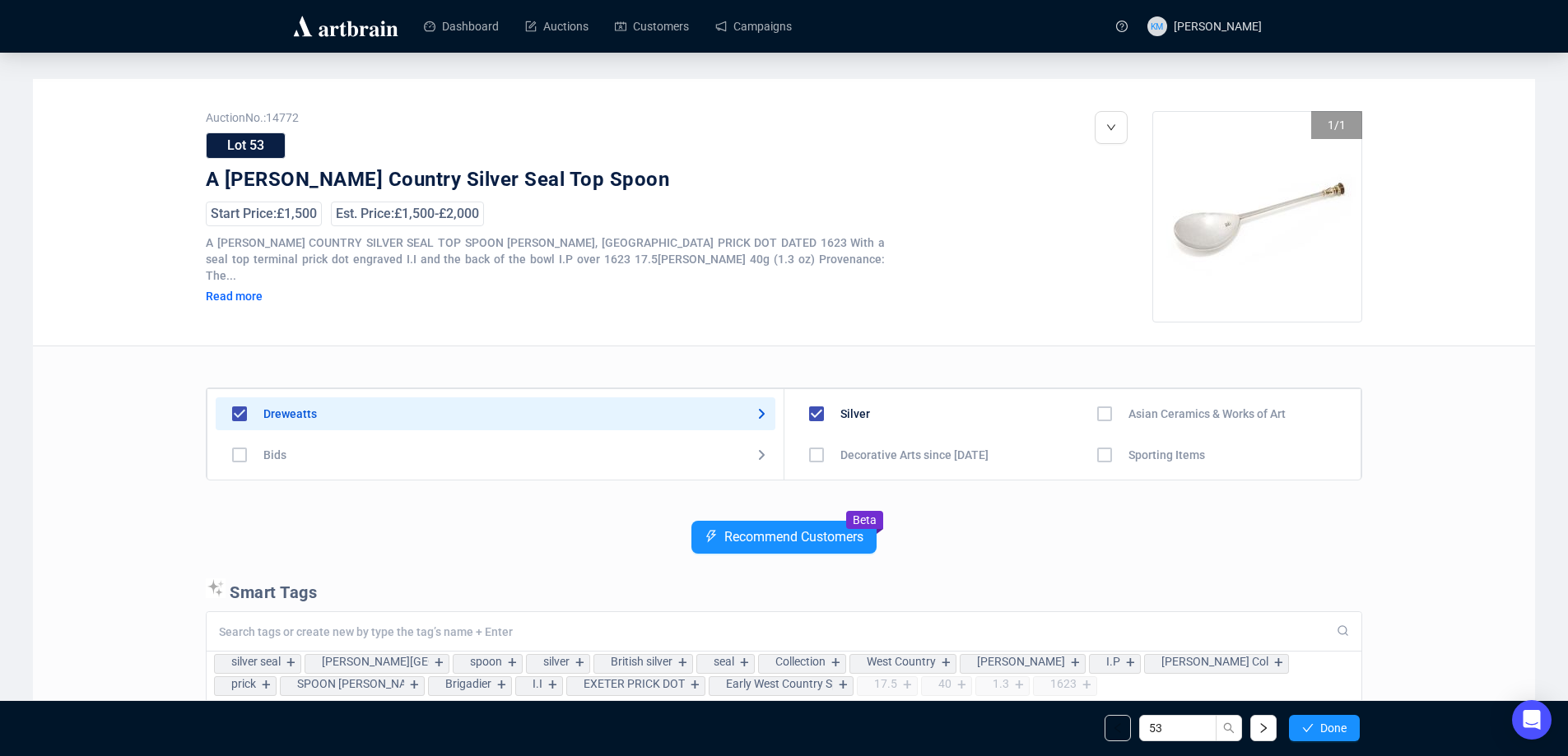
click at [1314, 720] on button "Done" at bounding box center [1325, 728] width 71 height 26
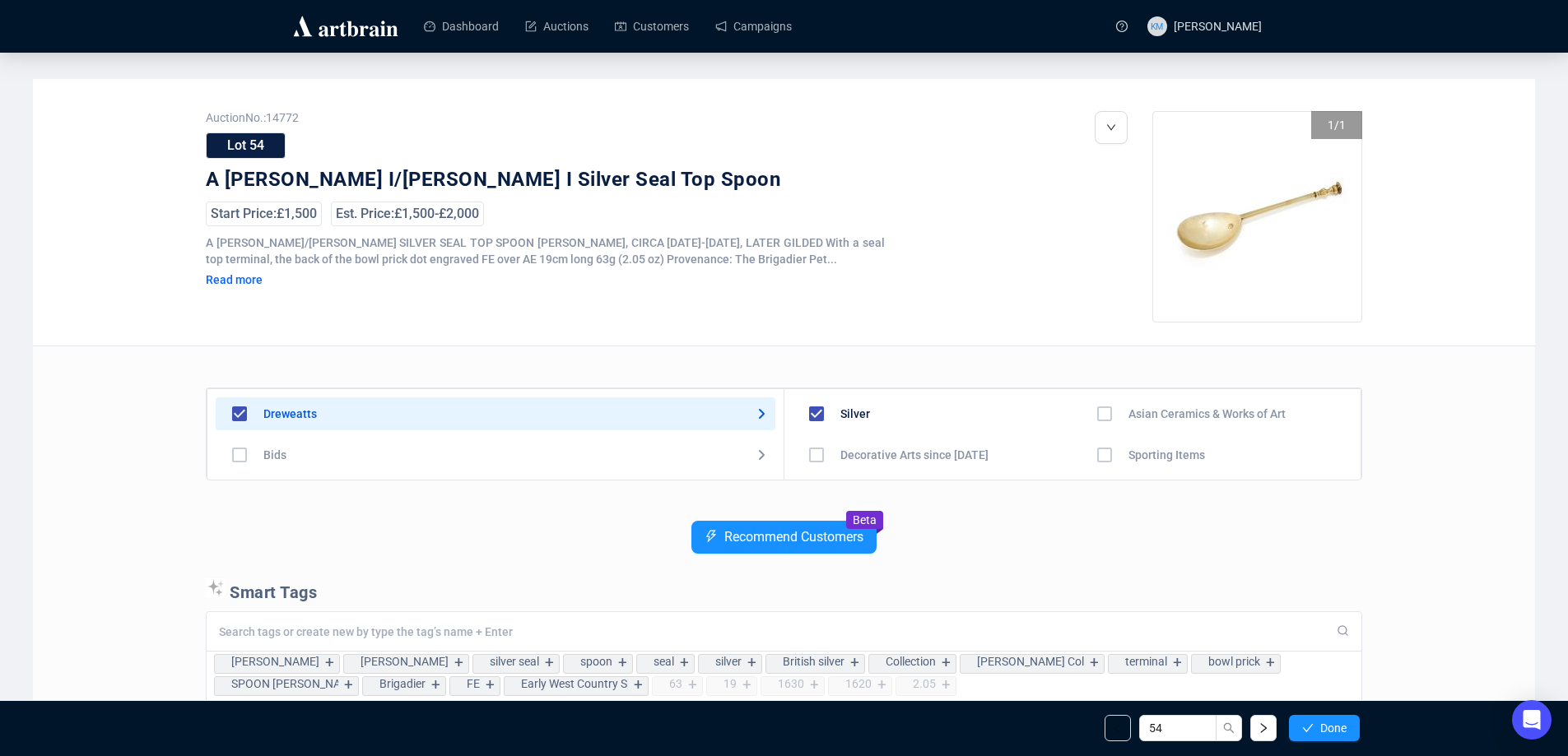
click at [1314, 720] on button "Done" at bounding box center [1325, 728] width 71 height 26
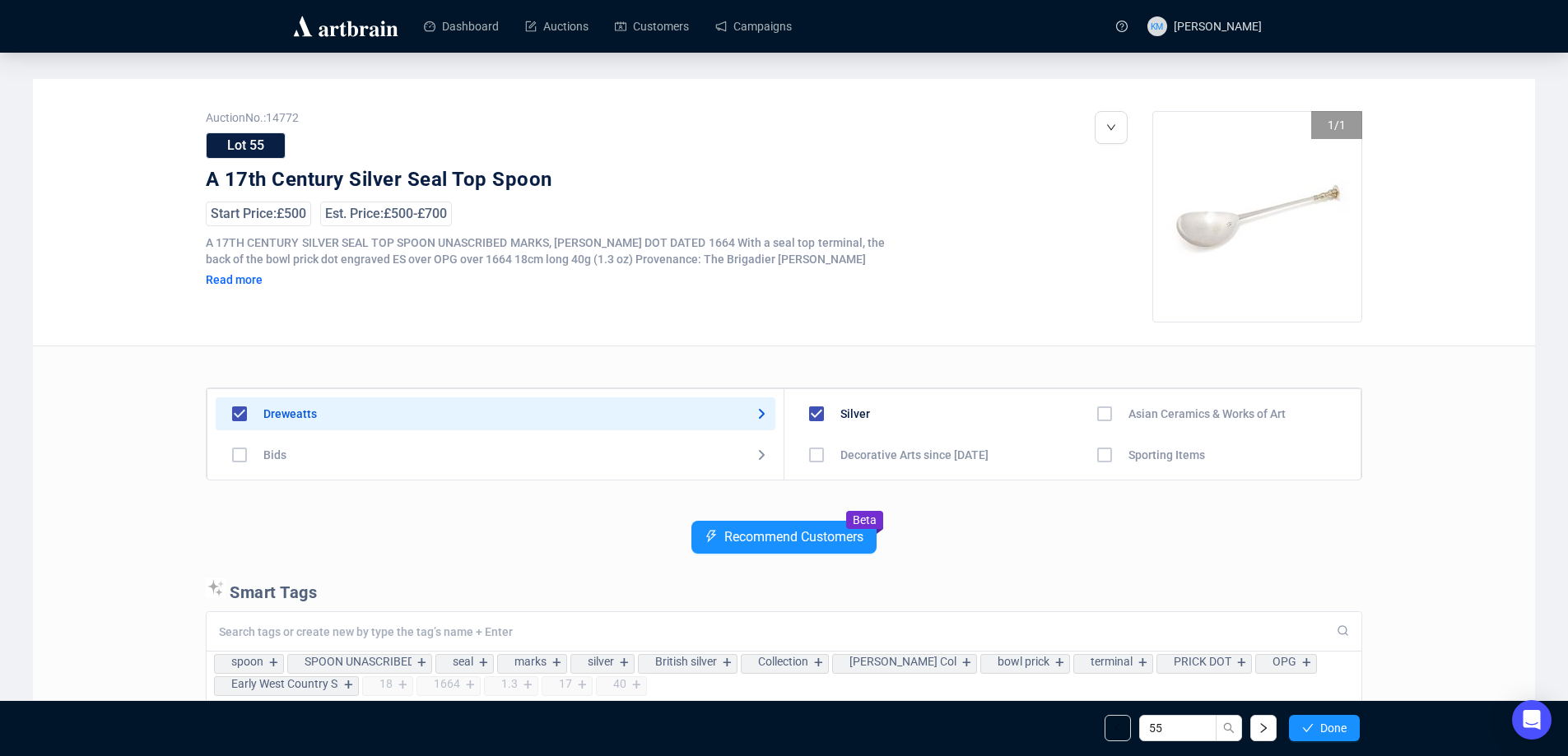
click at [1314, 720] on button "Done" at bounding box center [1325, 728] width 71 height 26
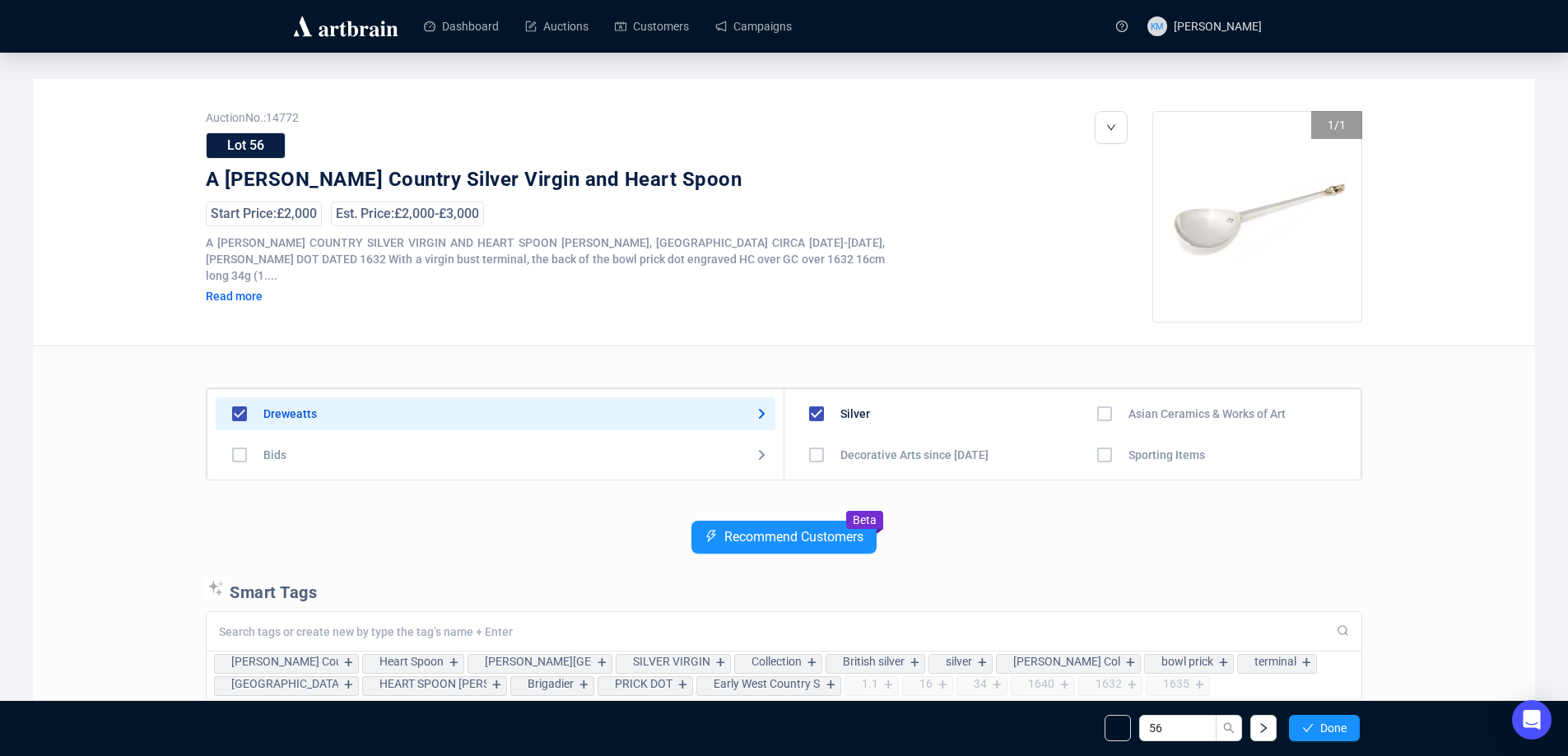
click at [1314, 720] on button "Done" at bounding box center [1325, 728] width 71 height 26
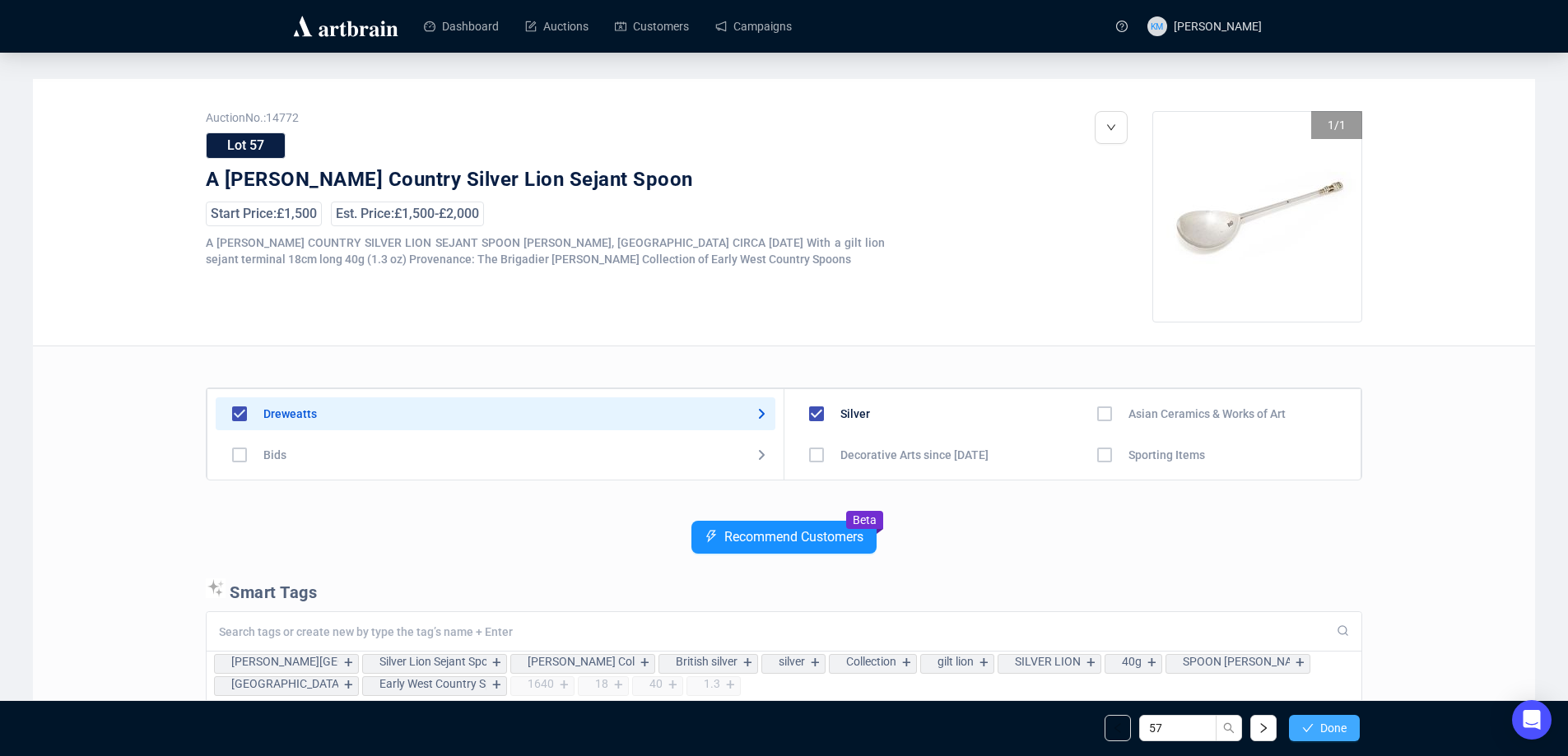
click at [1334, 721] on span "Done" at bounding box center [1333, 727] width 26 height 13
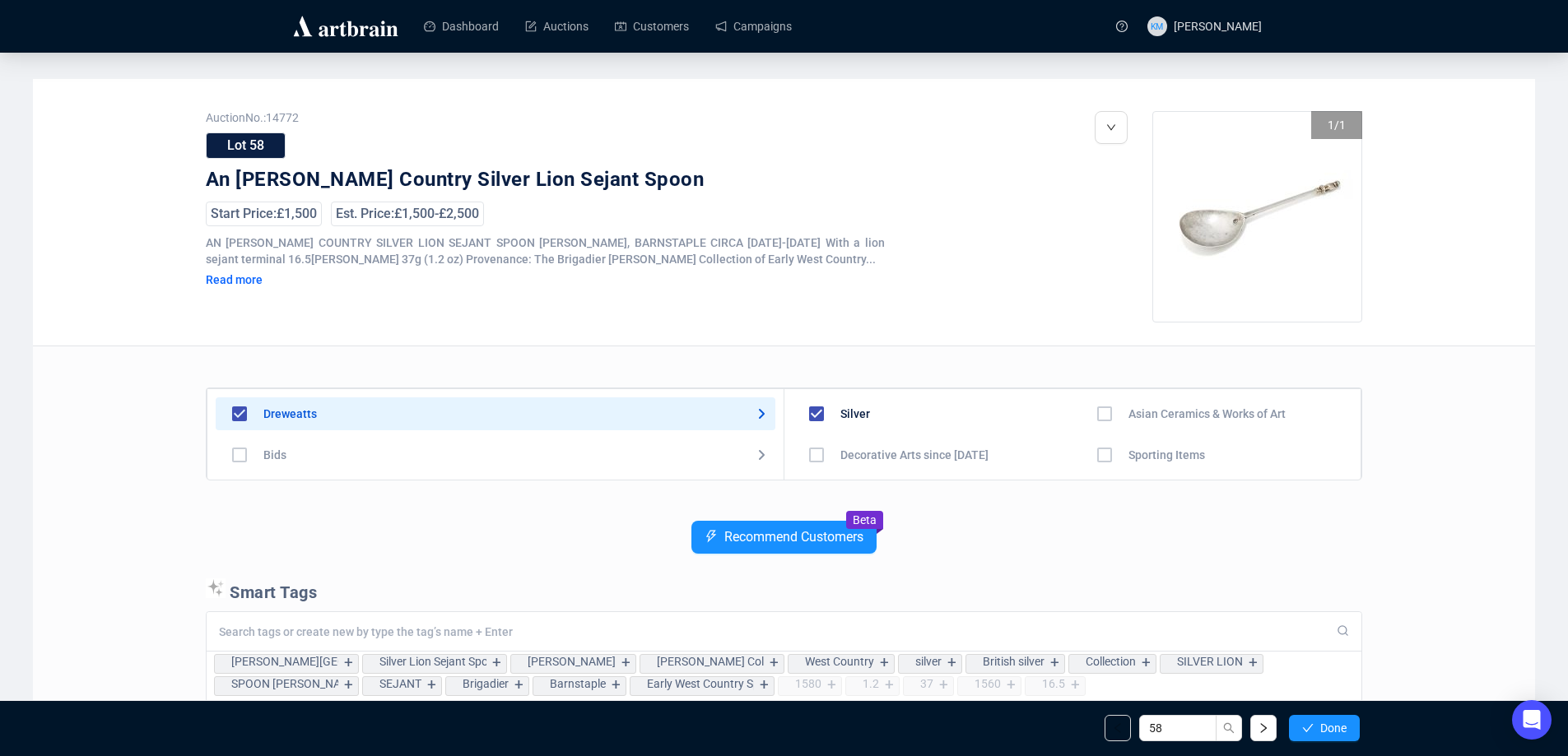
click at [1334, 721] on span "Done" at bounding box center [1333, 727] width 26 height 13
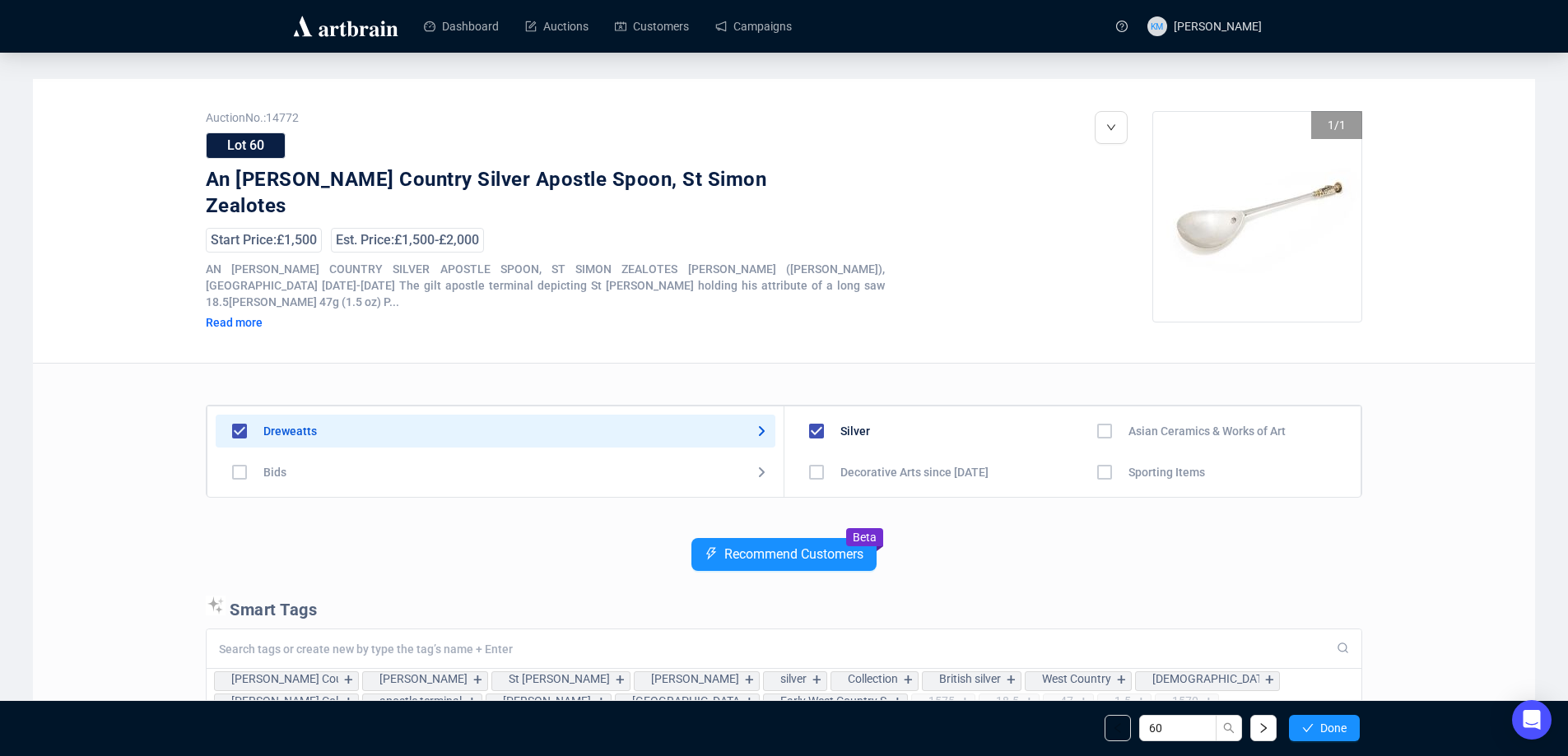
click at [1334, 721] on span "Done" at bounding box center [1333, 727] width 26 height 13
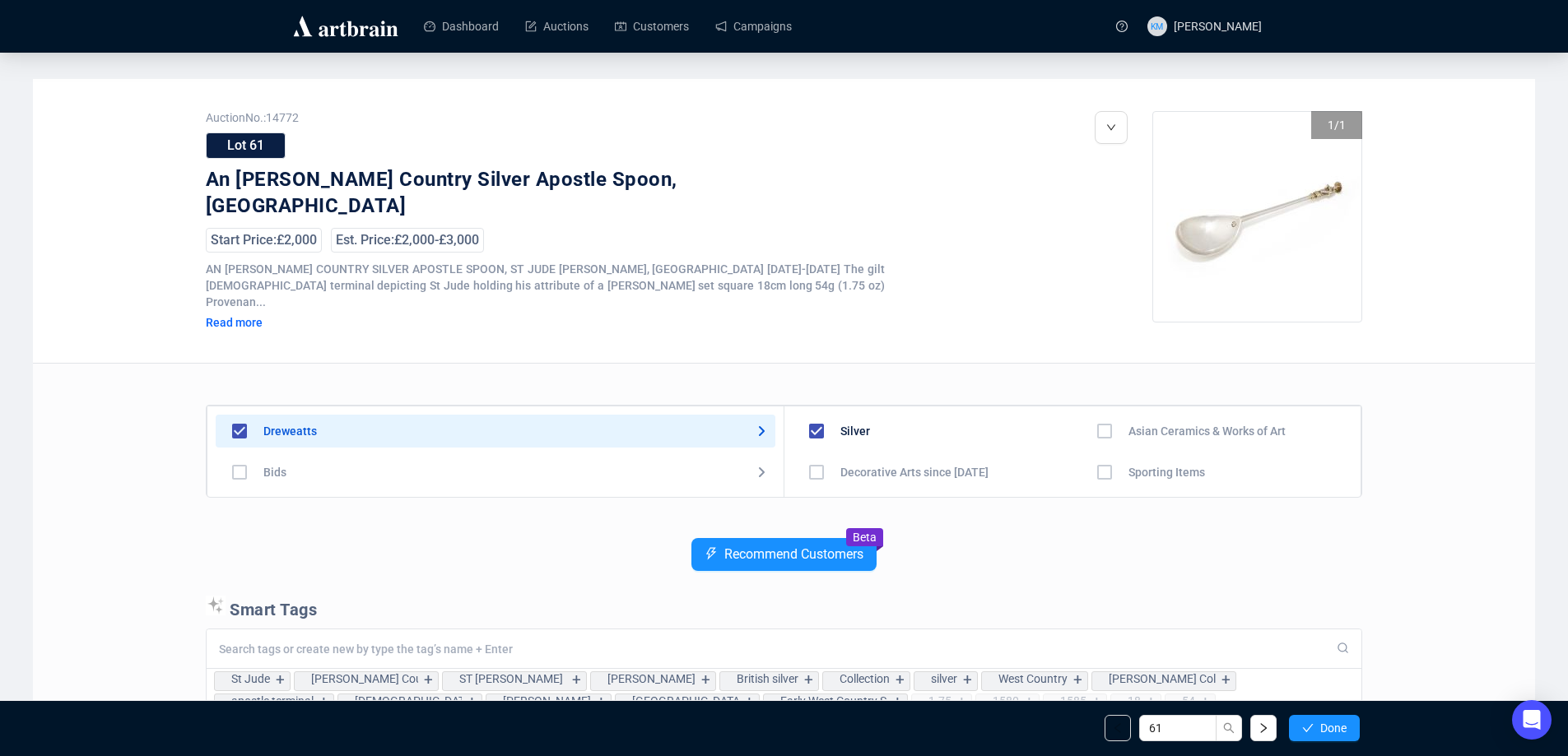
click at [1334, 721] on span "Done" at bounding box center [1333, 727] width 26 height 13
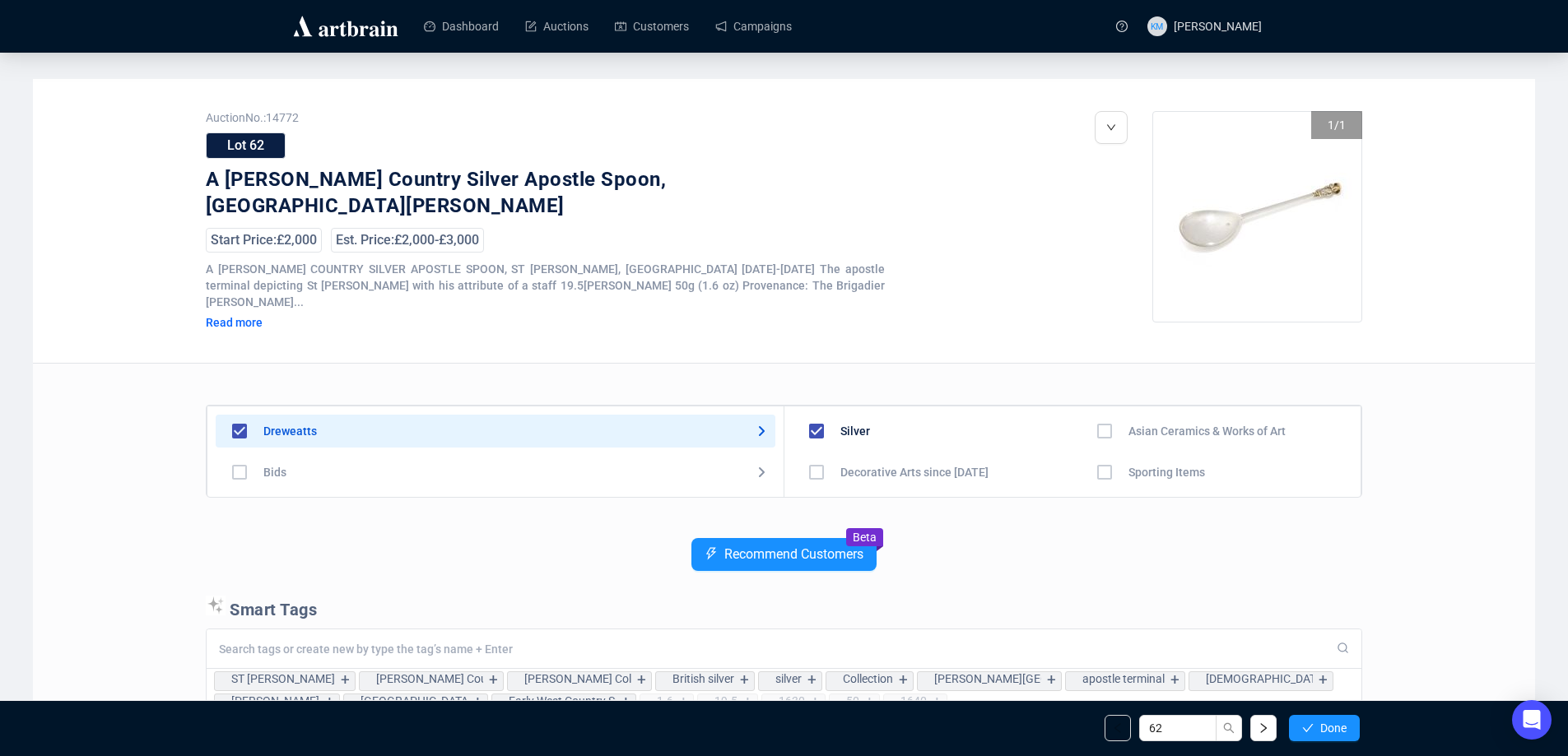
click at [1334, 721] on span "Done" at bounding box center [1333, 727] width 26 height 13
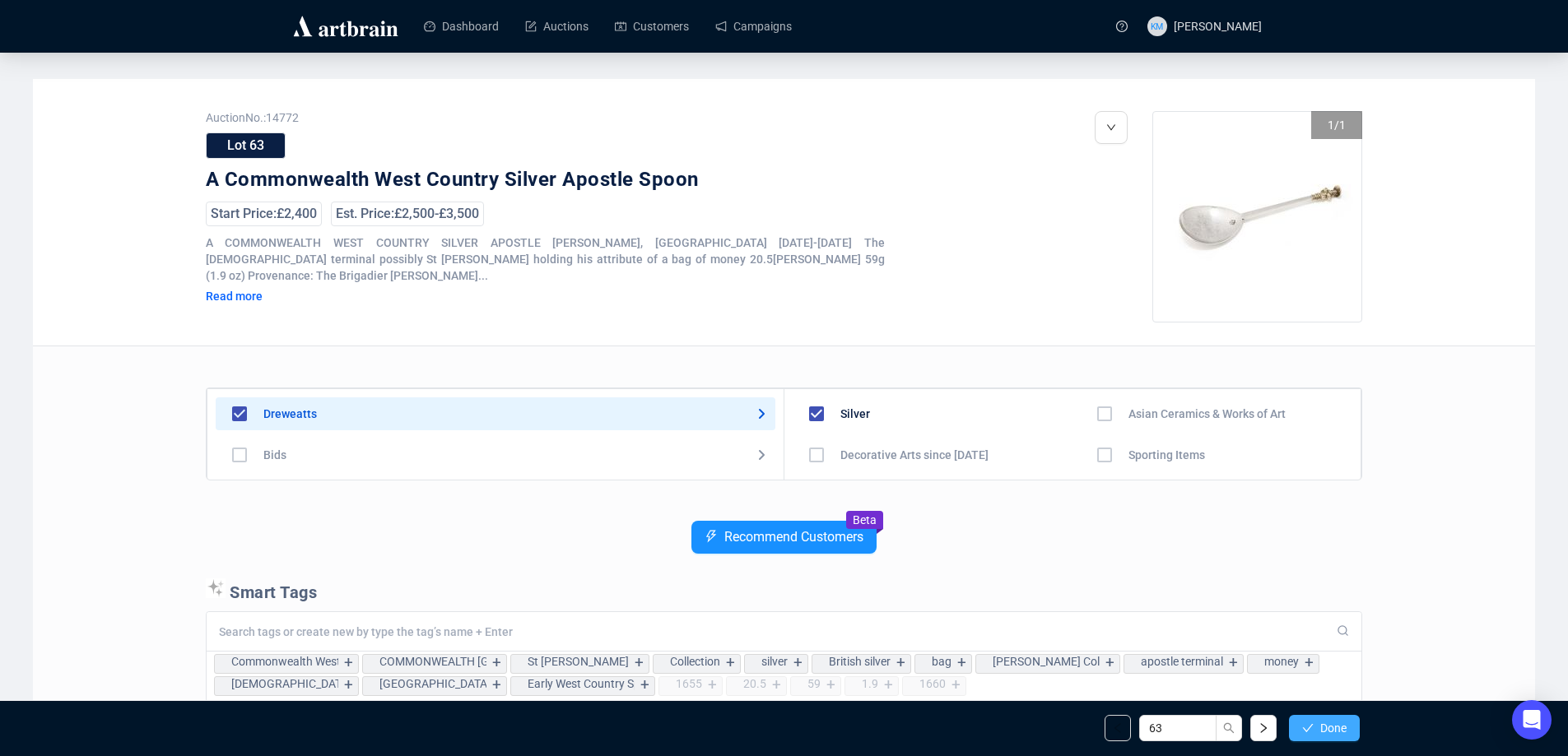
click at [1332, 721] on span "Done" at bounding box center [1333, 727] width 26 height 13
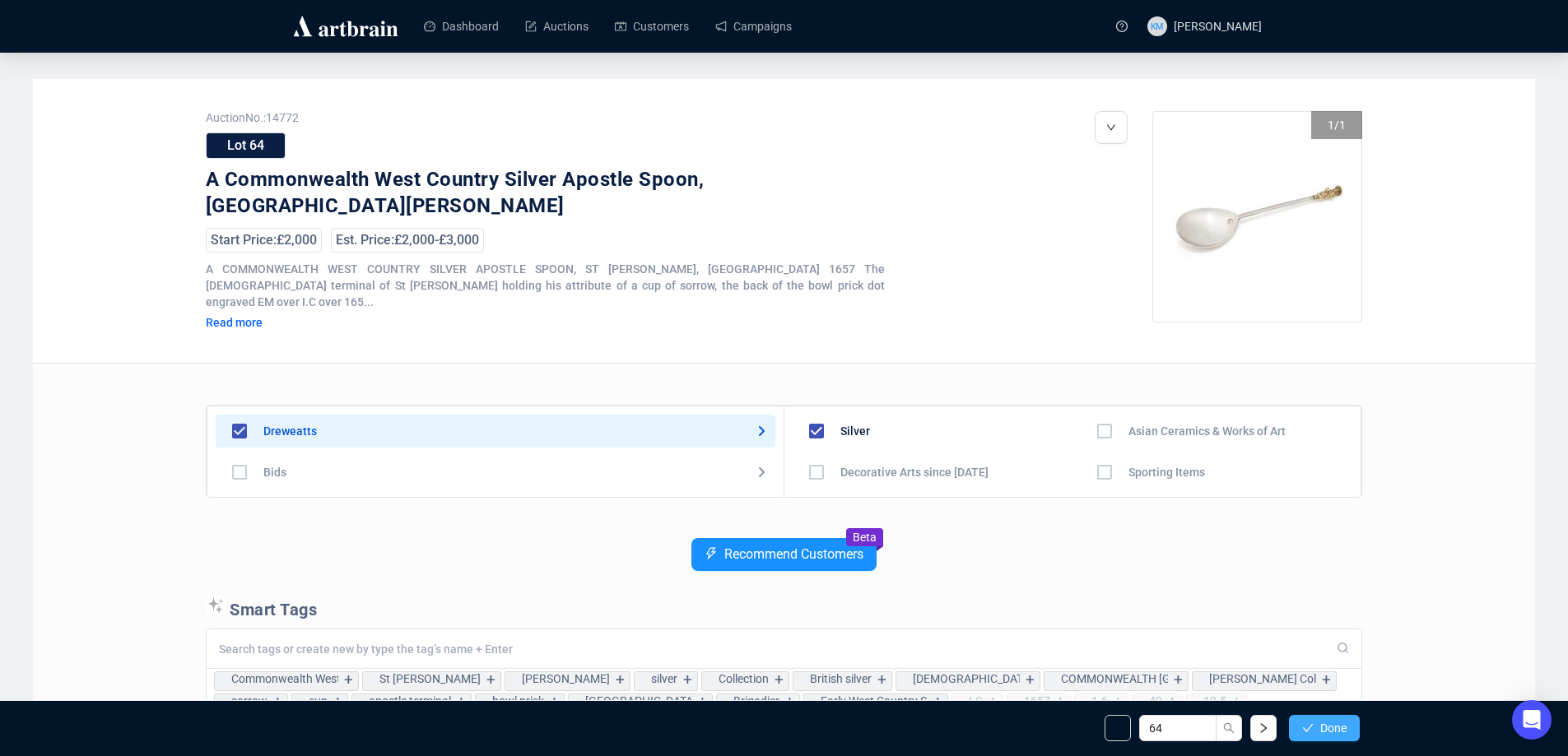
click at [1331, 721] on span "Done" at bounding box center [1333, 727] width 26 height 13
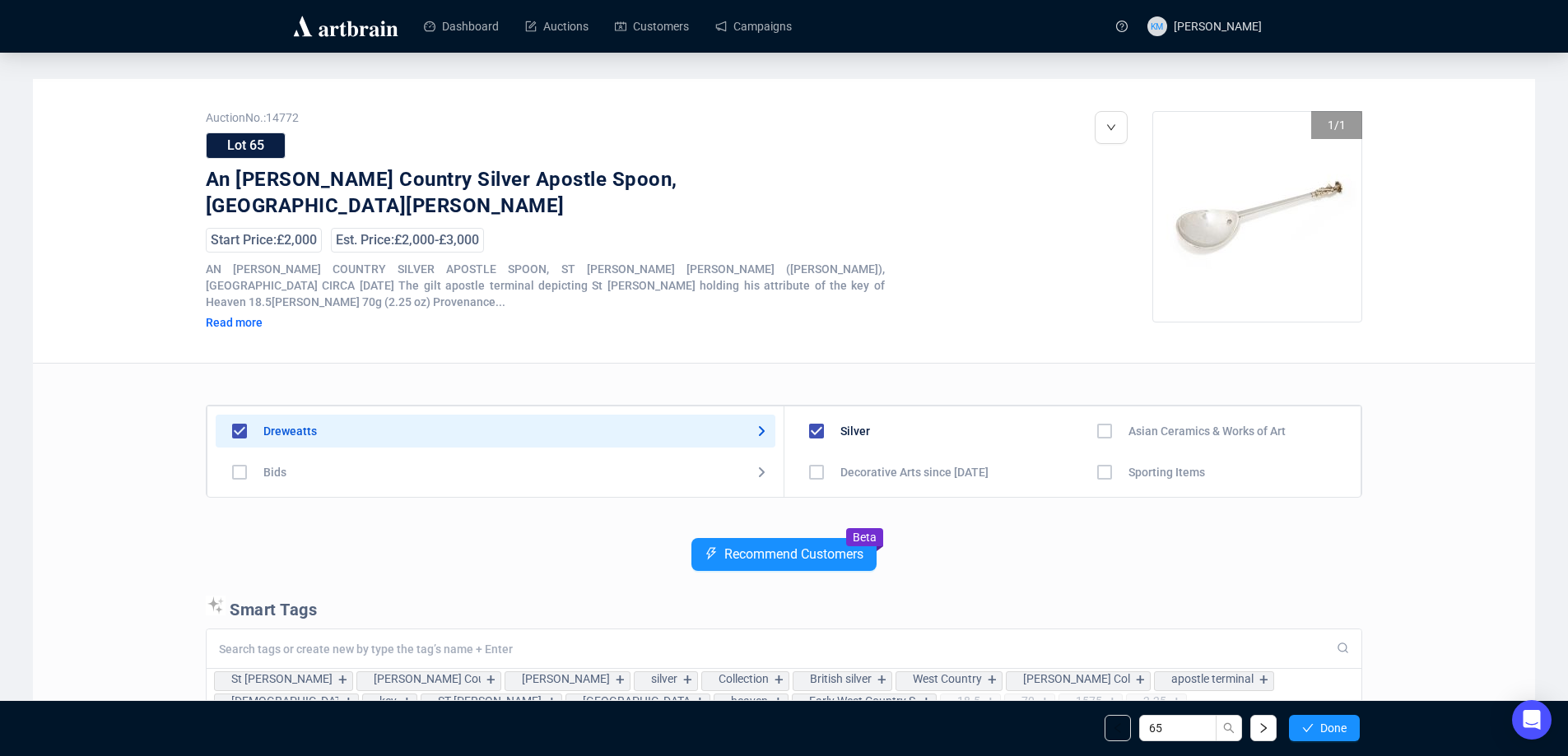
click at [1331, 721] on span "Done" at bounding box center [1333, 727] width 26 height 13
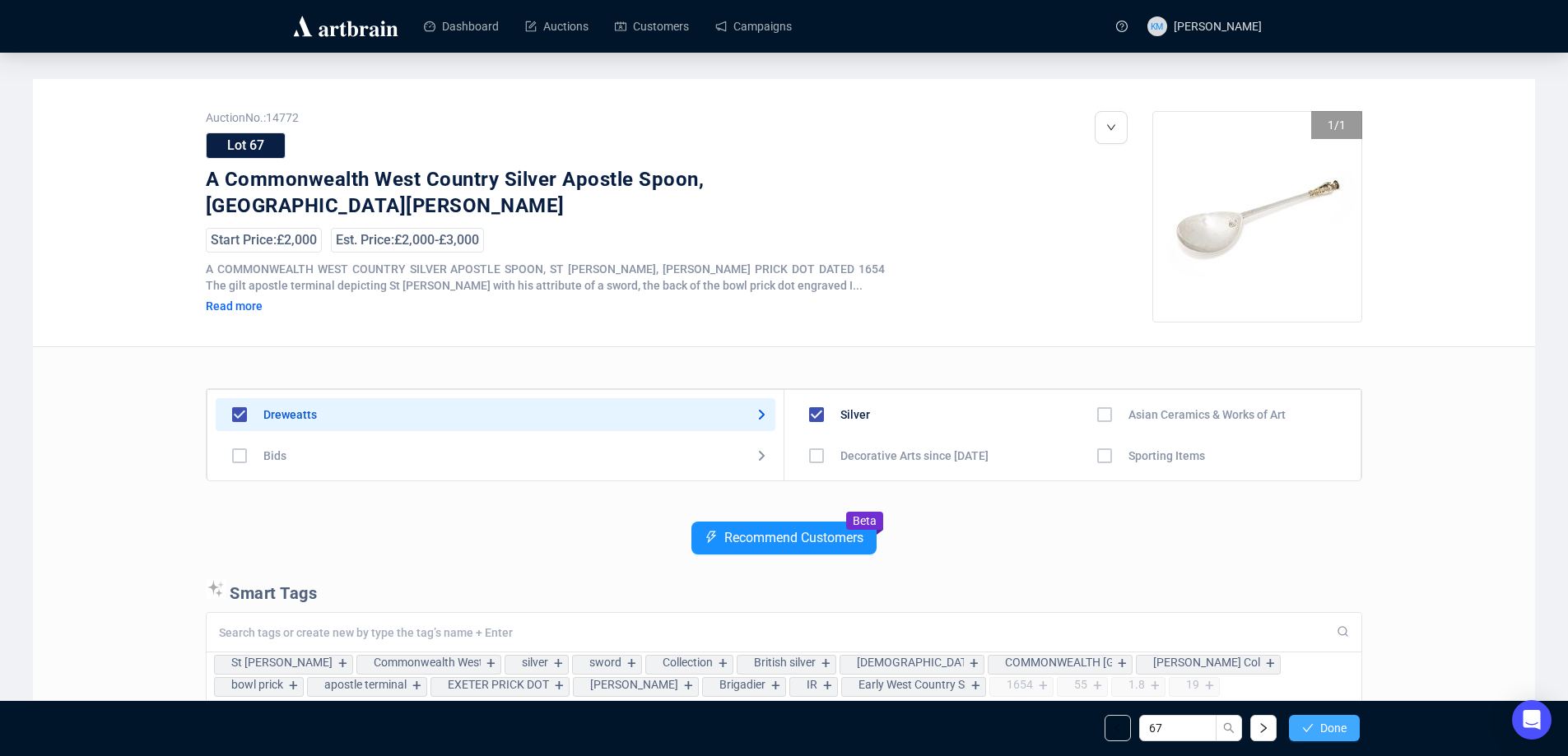
click at [1330, 722] on span "Done" at bounding box center [1333, 727] width 26 height 13
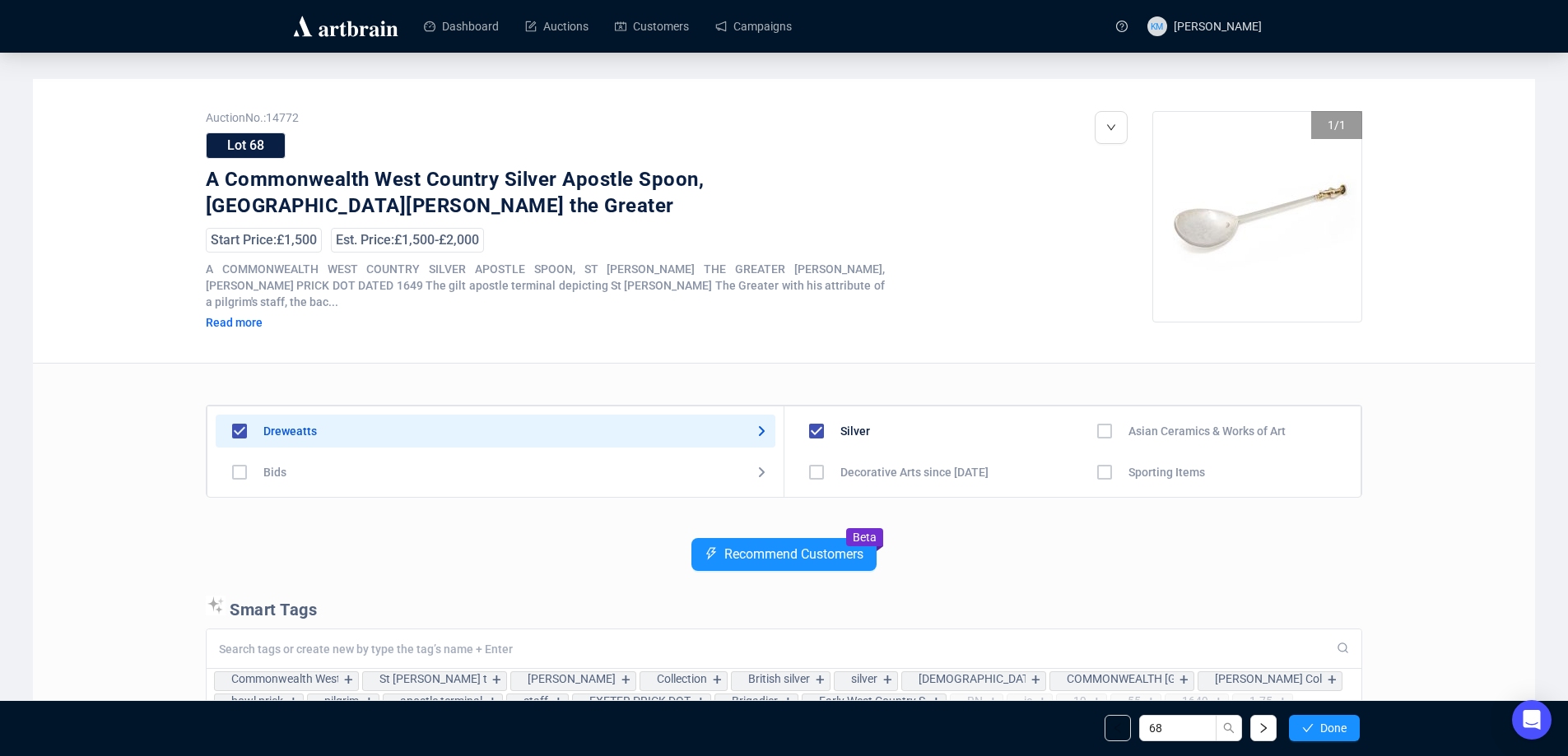
click at [1329, 722] on span "Done" at bounding box center [1333, 727] width 26 height 13
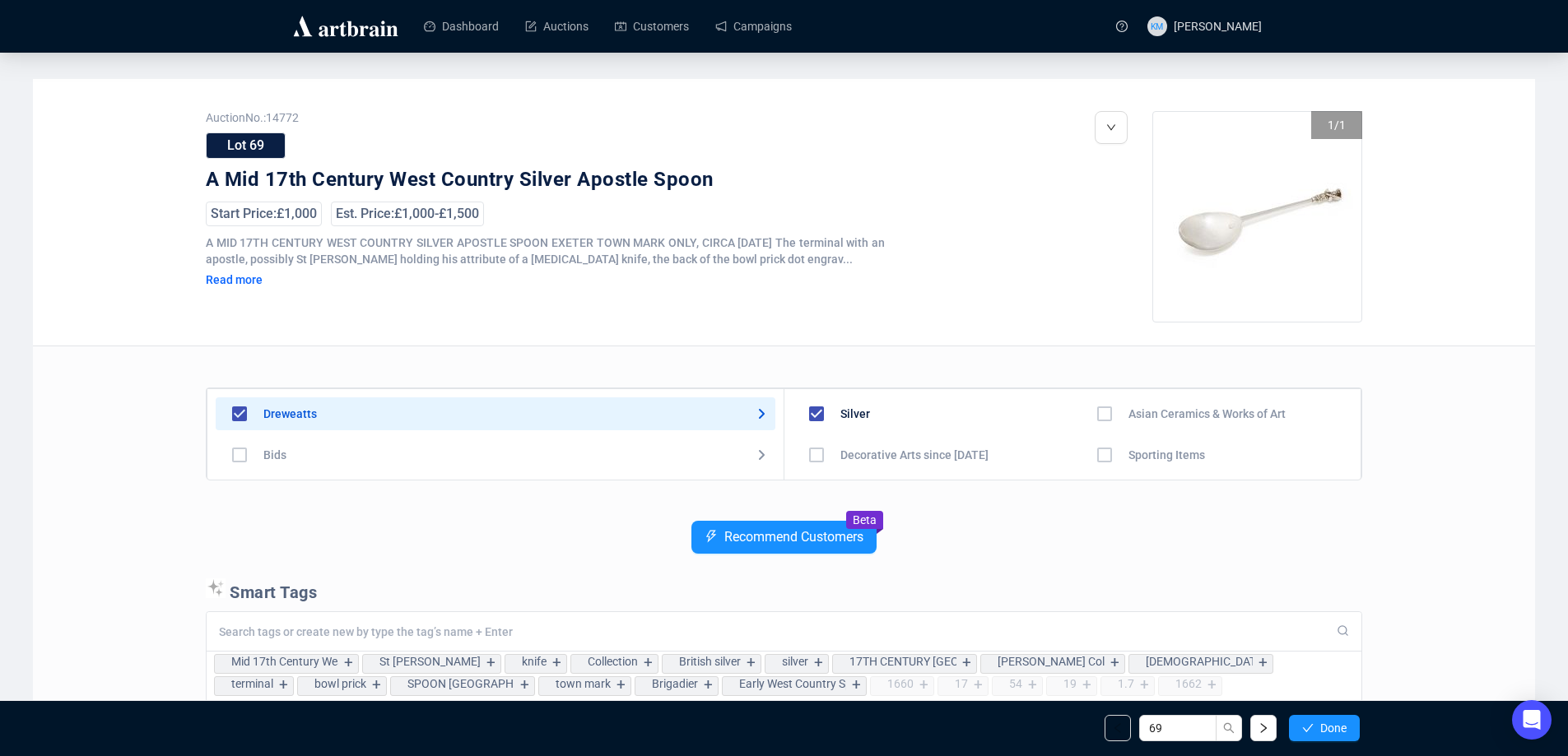
click at [1329, 722] on span "Done" at bounding box center [1333, 727] width 26 height 13
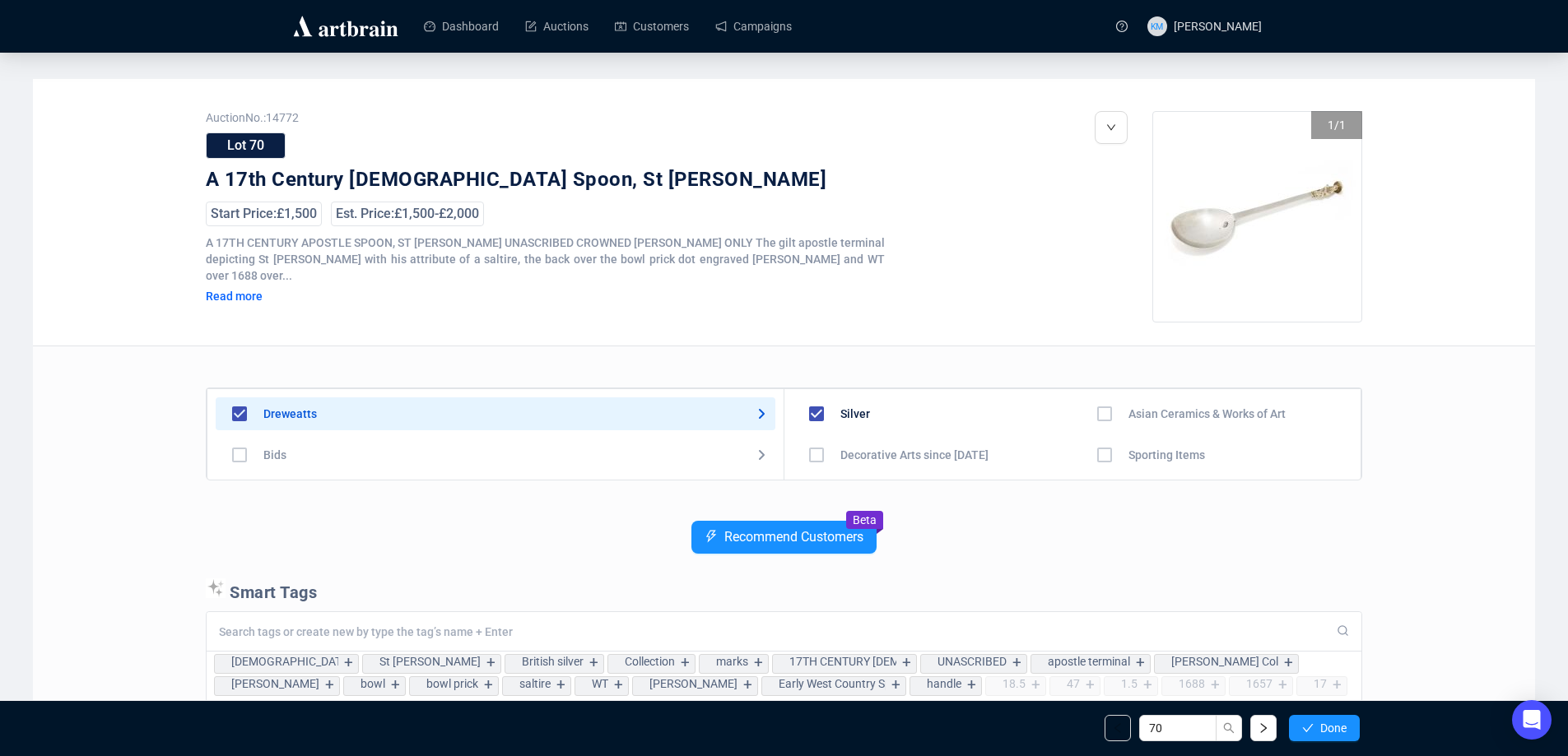
click at [1329, 722] on span "Done" at bounding box center [1333, 727] width 26 height 13
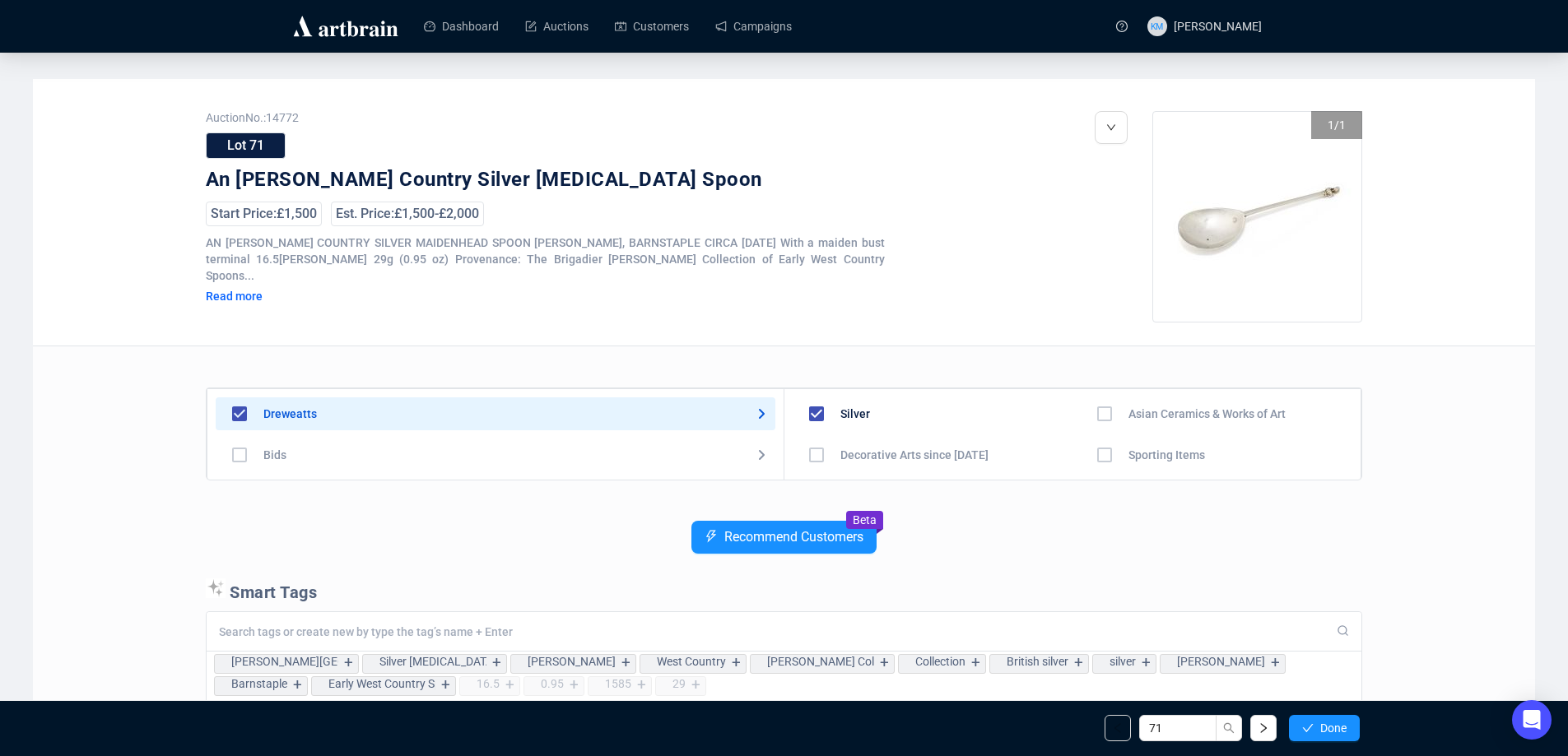
click at [1329, 722] on span "Done" at bounding box center [1333, 727] width 26 height 13
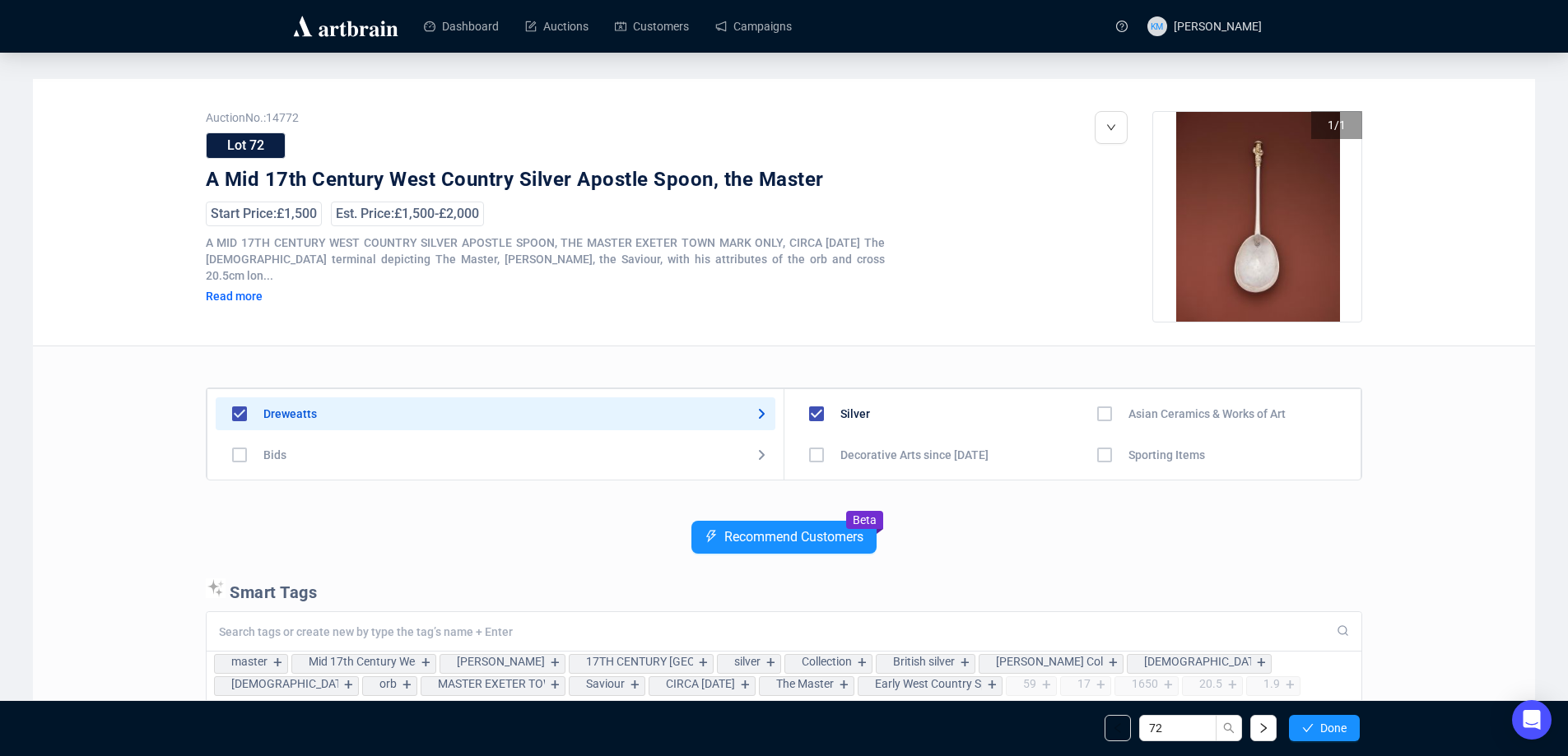
click at [1329, 722] on span "Done" at bounding box center [1333, 727] width 26 height 13
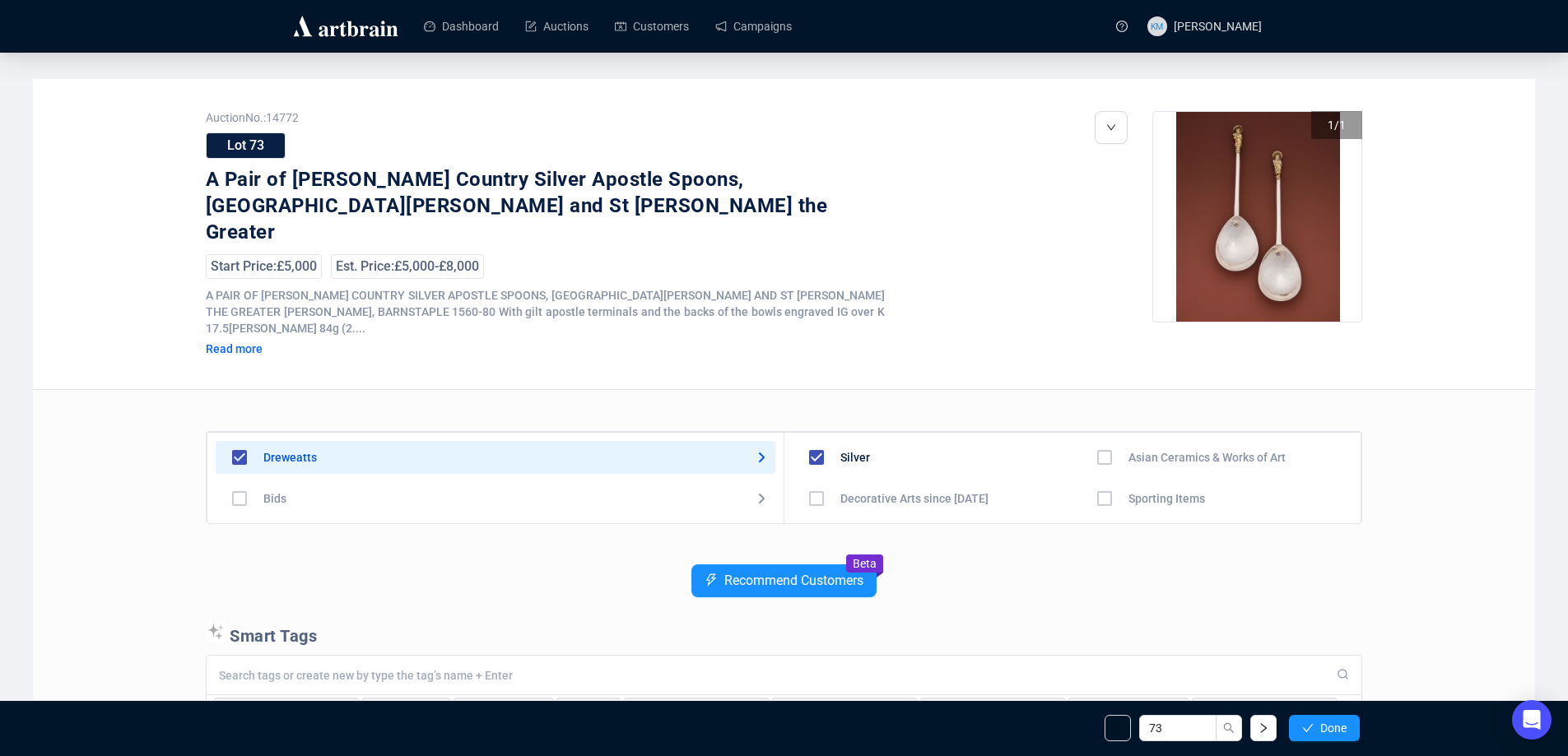
click at [1329, 722] on span "Done" at bounding box center [1333, 727] width 26 height 13
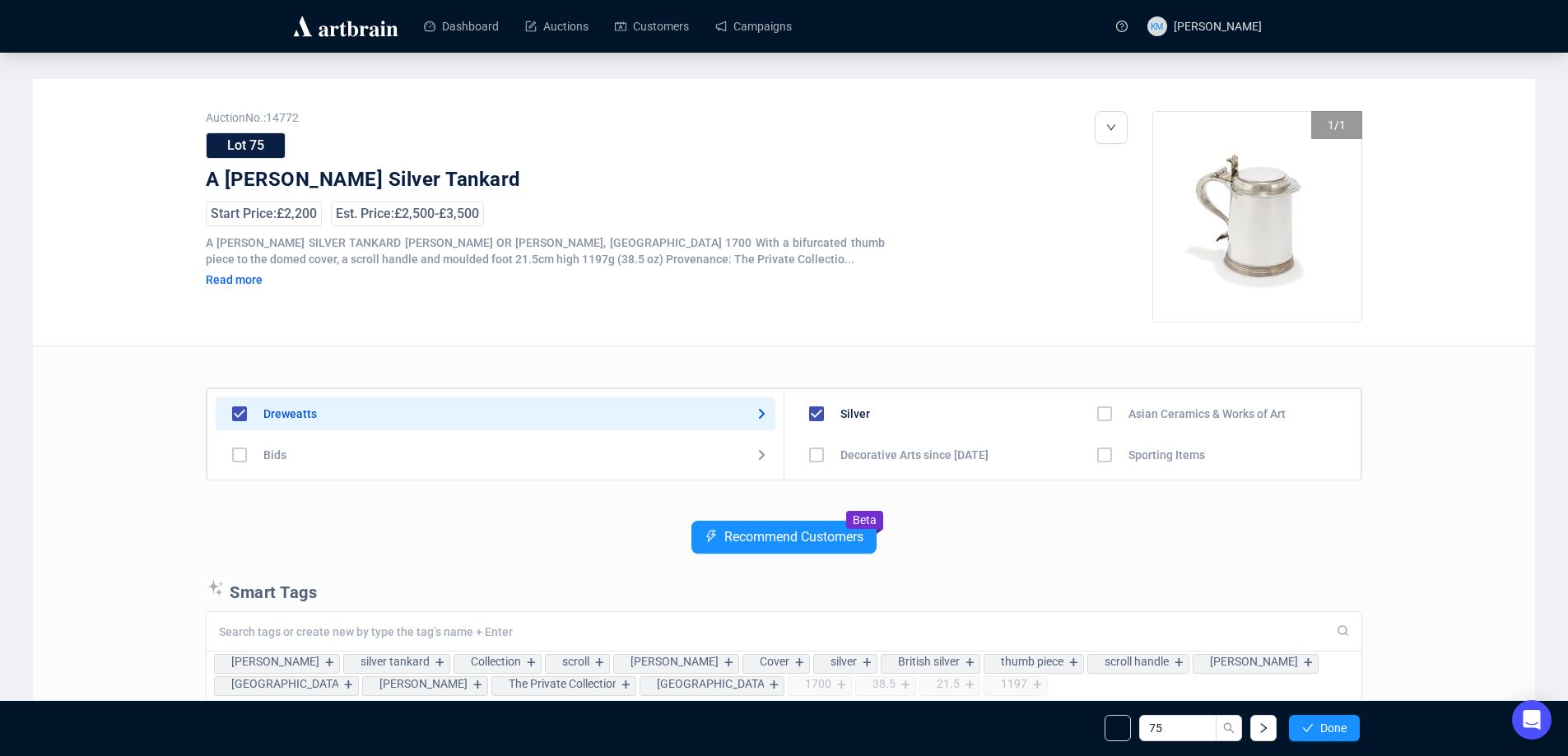
click at [1329, 722] on span "Done" at bounding box center [1333, 727] width 26 height 13
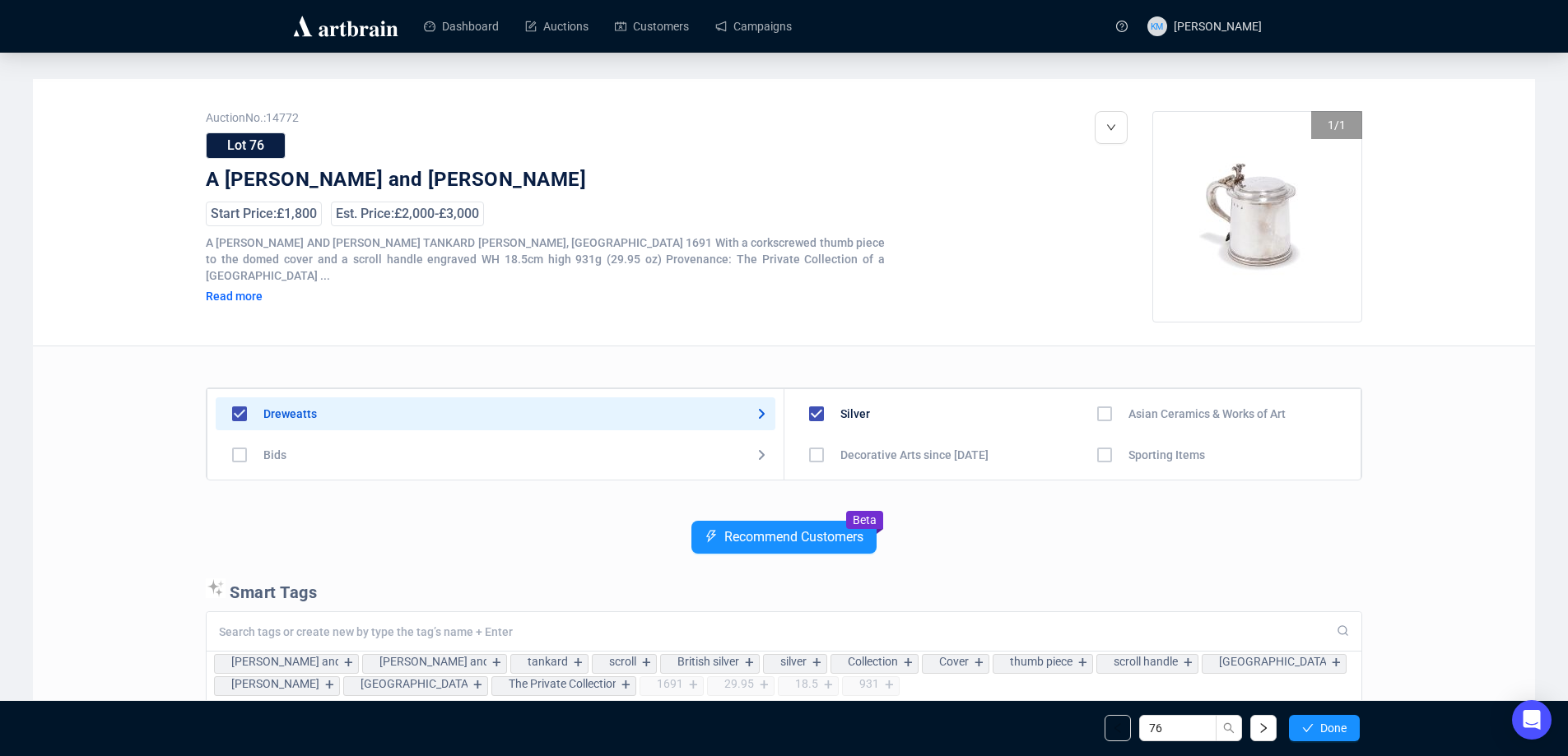
click at [1329, 722] on span "Done" at bounding box center [1333, 727] width 26 height 13
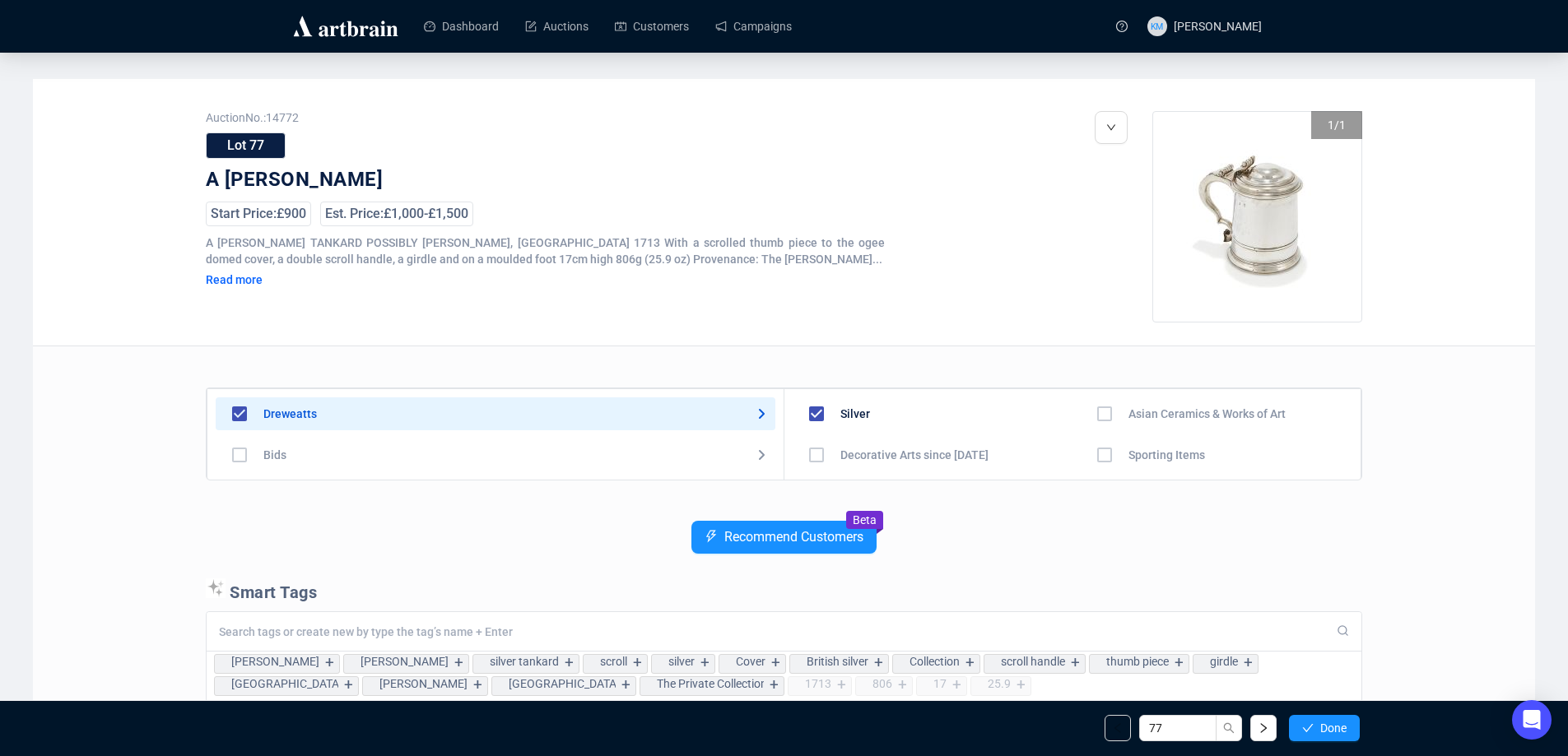
click at [1329, 722] on span "Done" at bounding box center [1333, 727] width 26 height 13
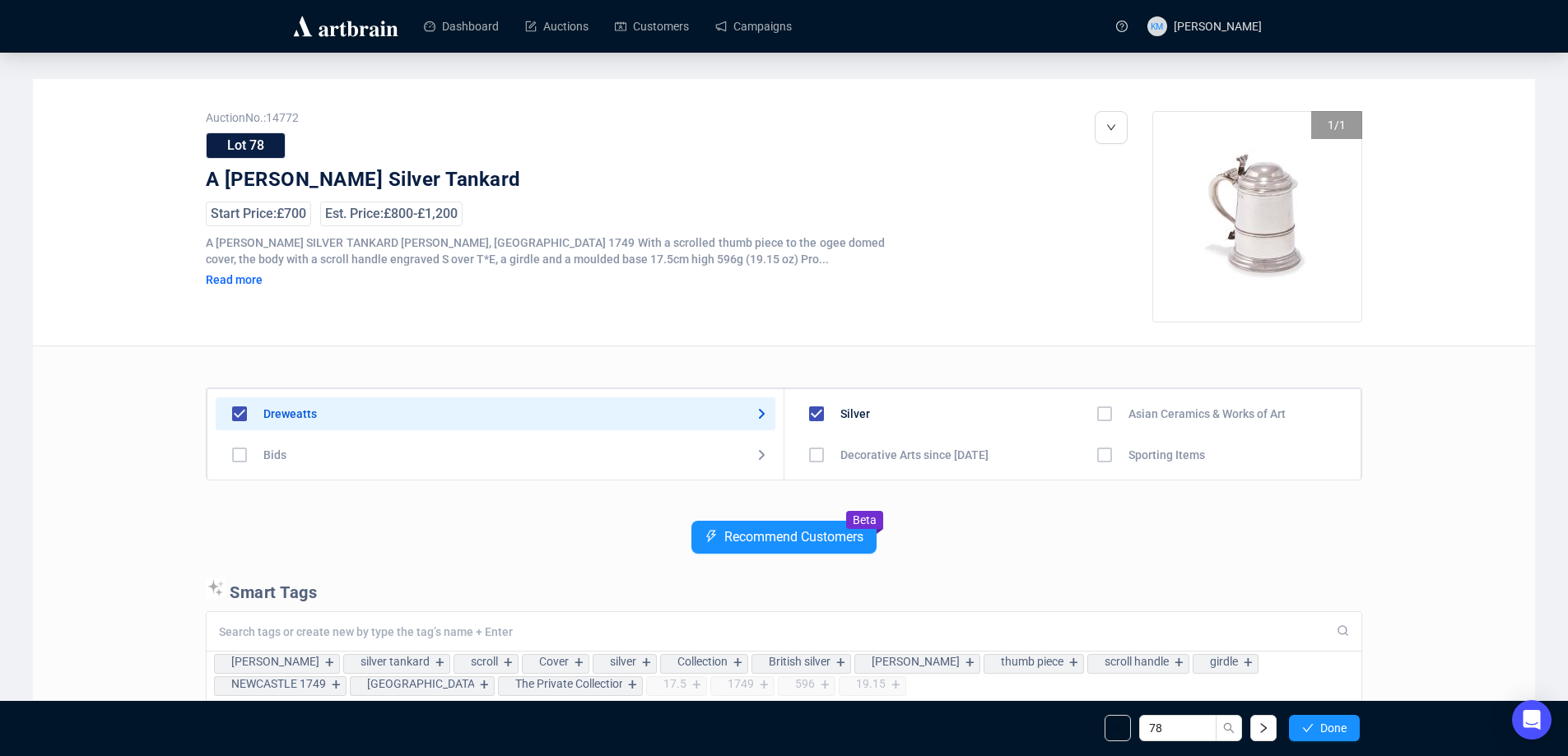
click at [1329, 722] on span "Done" at bounding box center [1333, 727] width 26 height 13
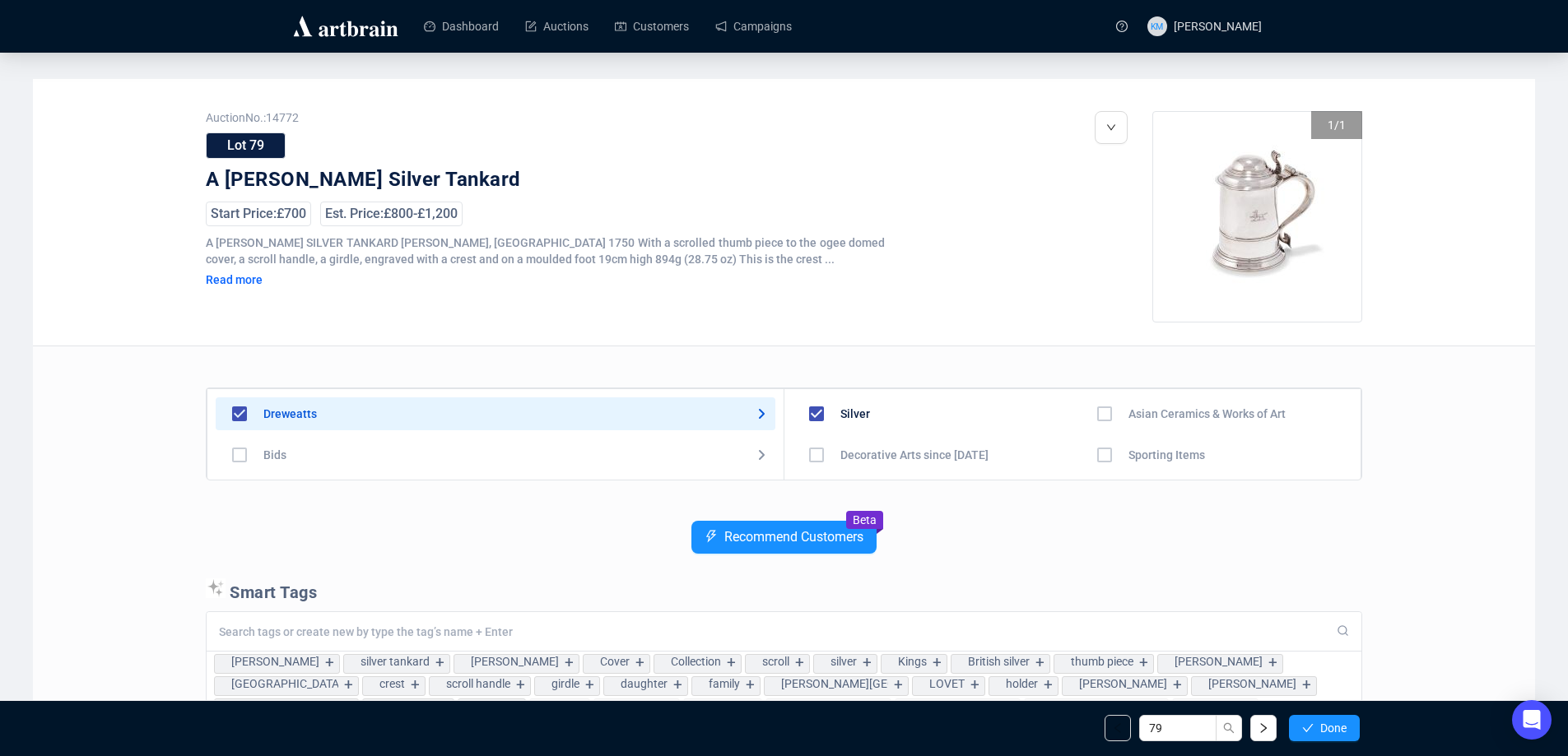
click at [1329, 722] on span "Done" at bounding box center [1333, 727] width 26 height 13
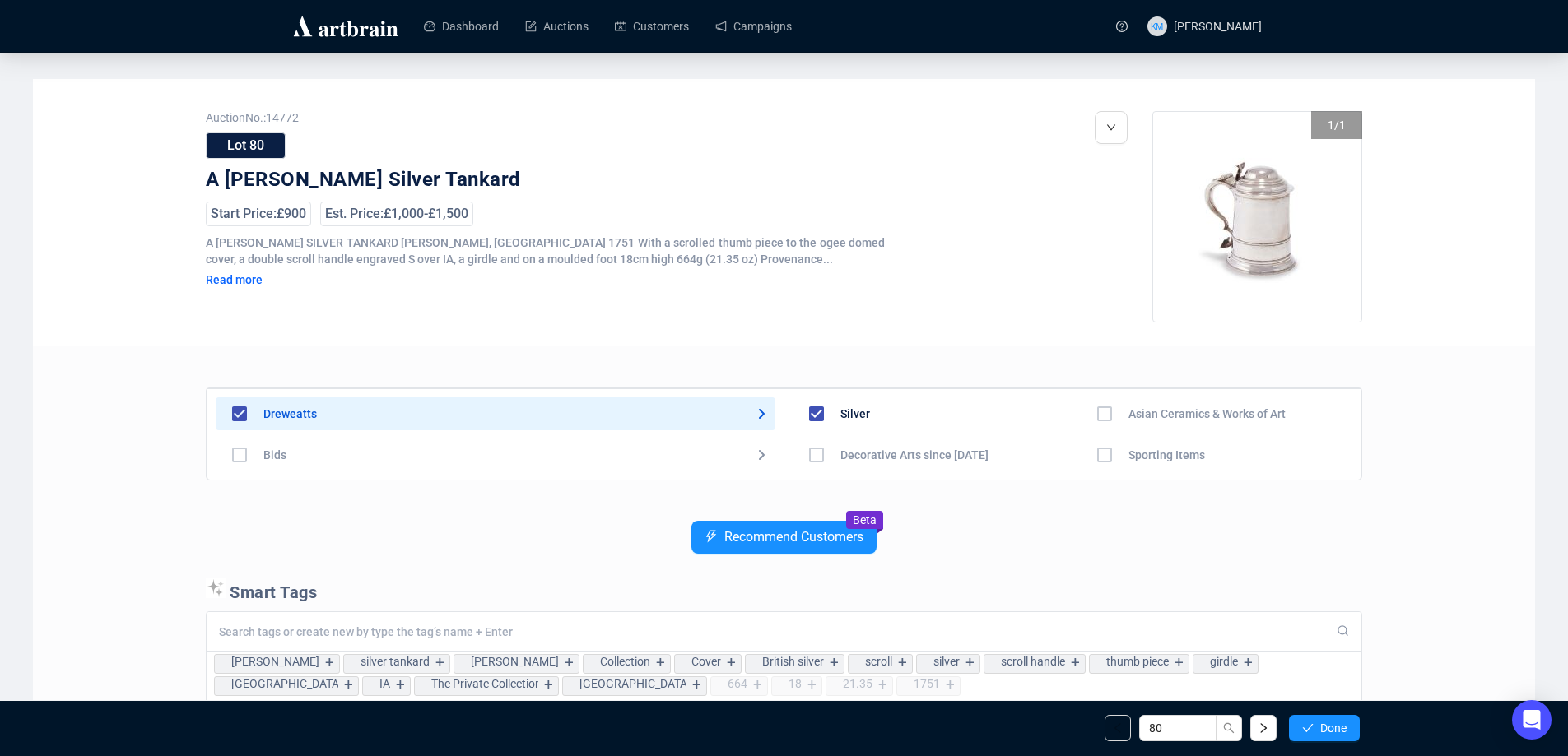
click at [1329, 722] on span "Done" at bounding box center [1333, 727] width 26 height 13
click at [1326, 724] on span "Done" at bounding box center [1333, 727] width 26 height 13
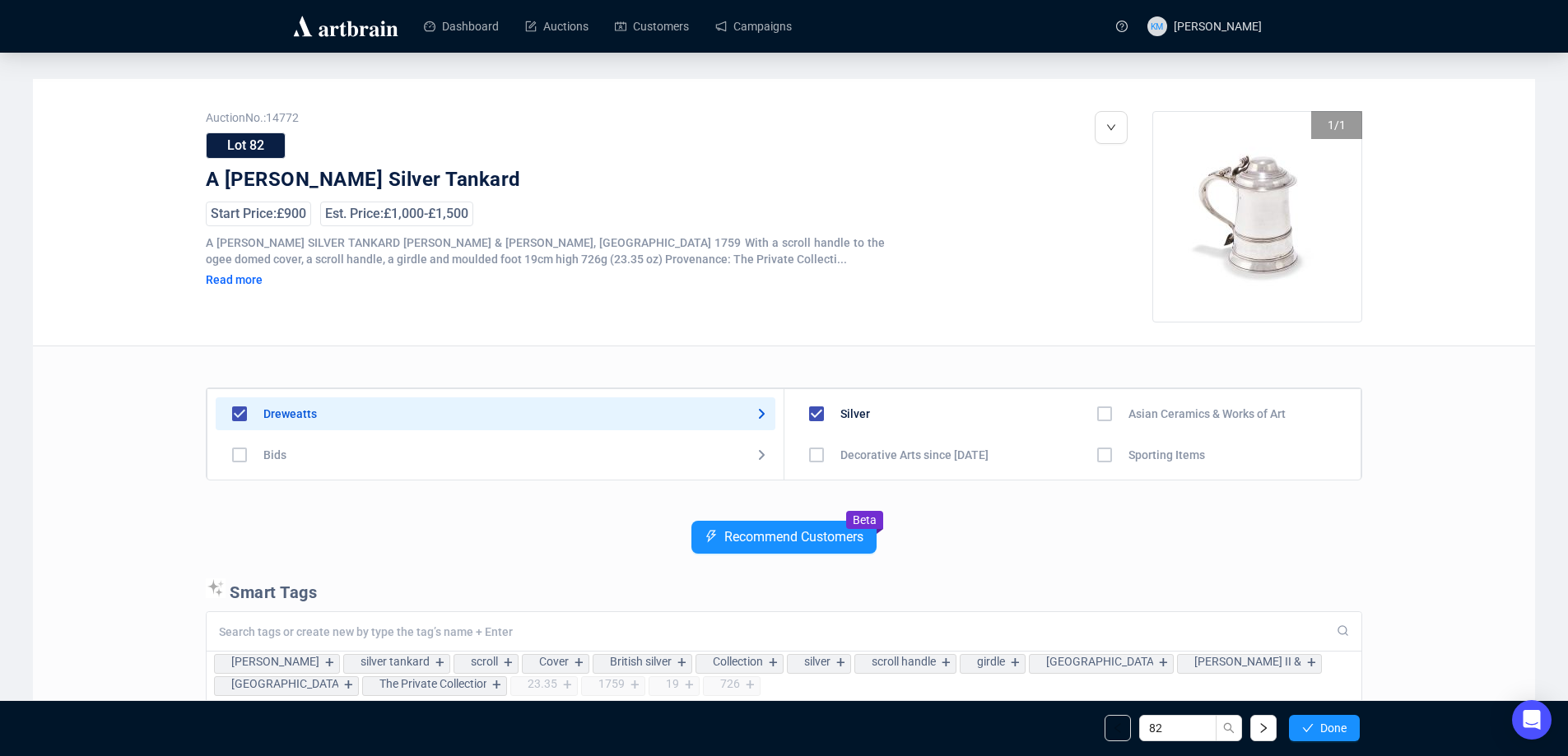
click at [1326, 724] on span "Done" at bounding box center [1333, 727] width 26 height 13
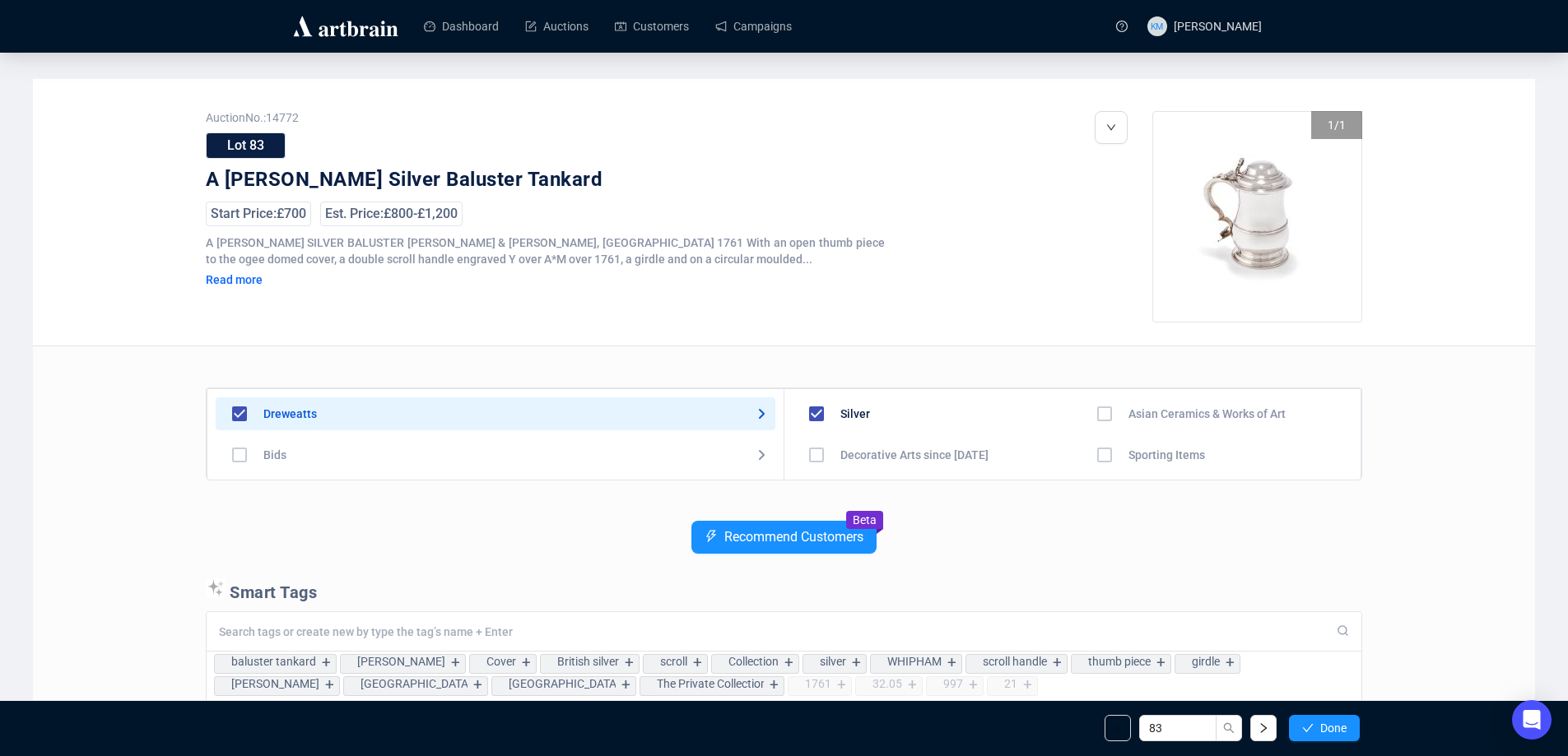
click at [1326, 724] on span "Done" at bounding box center [1333, 727] width 26 height 13
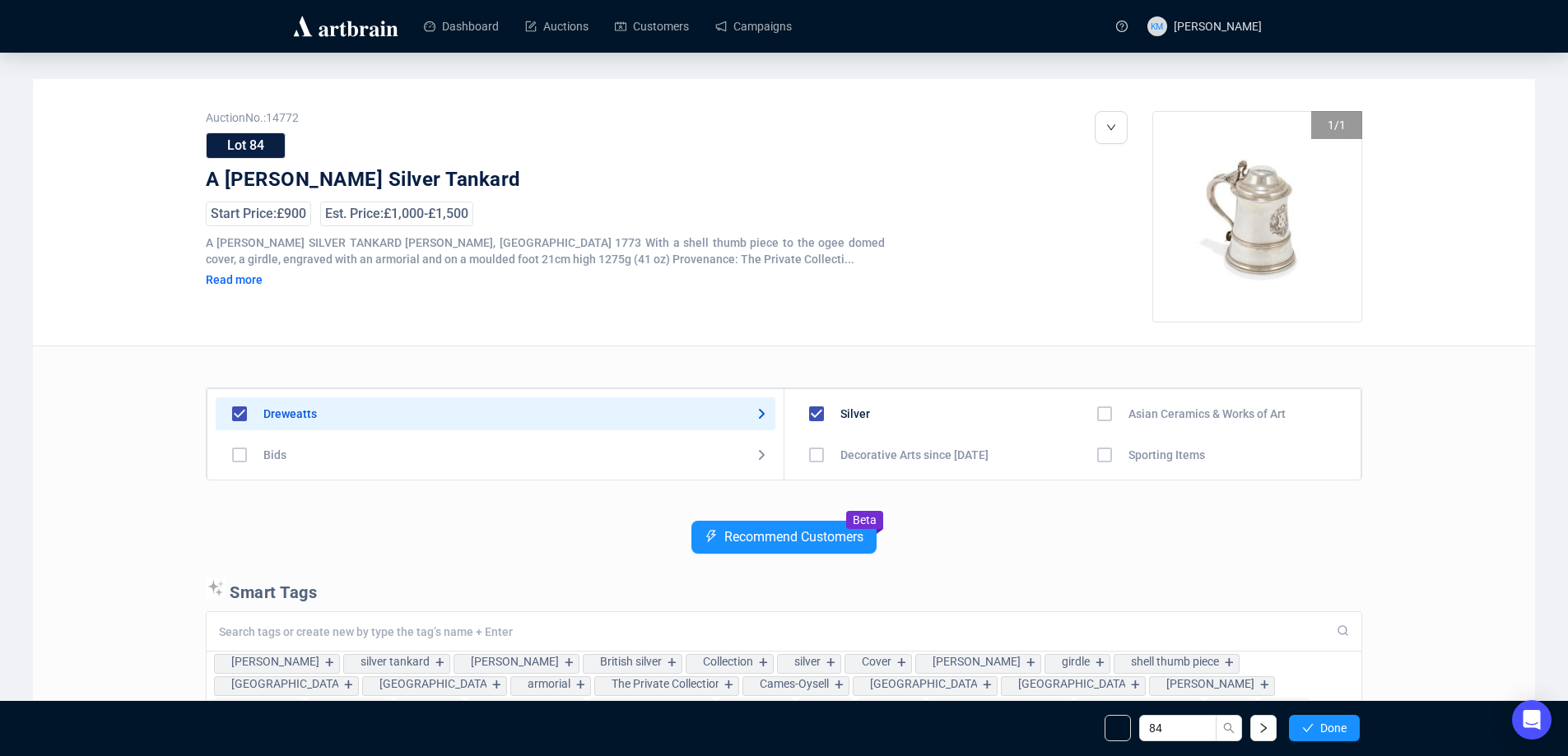
click at [1326, 724] on span "Done" at bounding box center [1333, 727] width 26 height 13
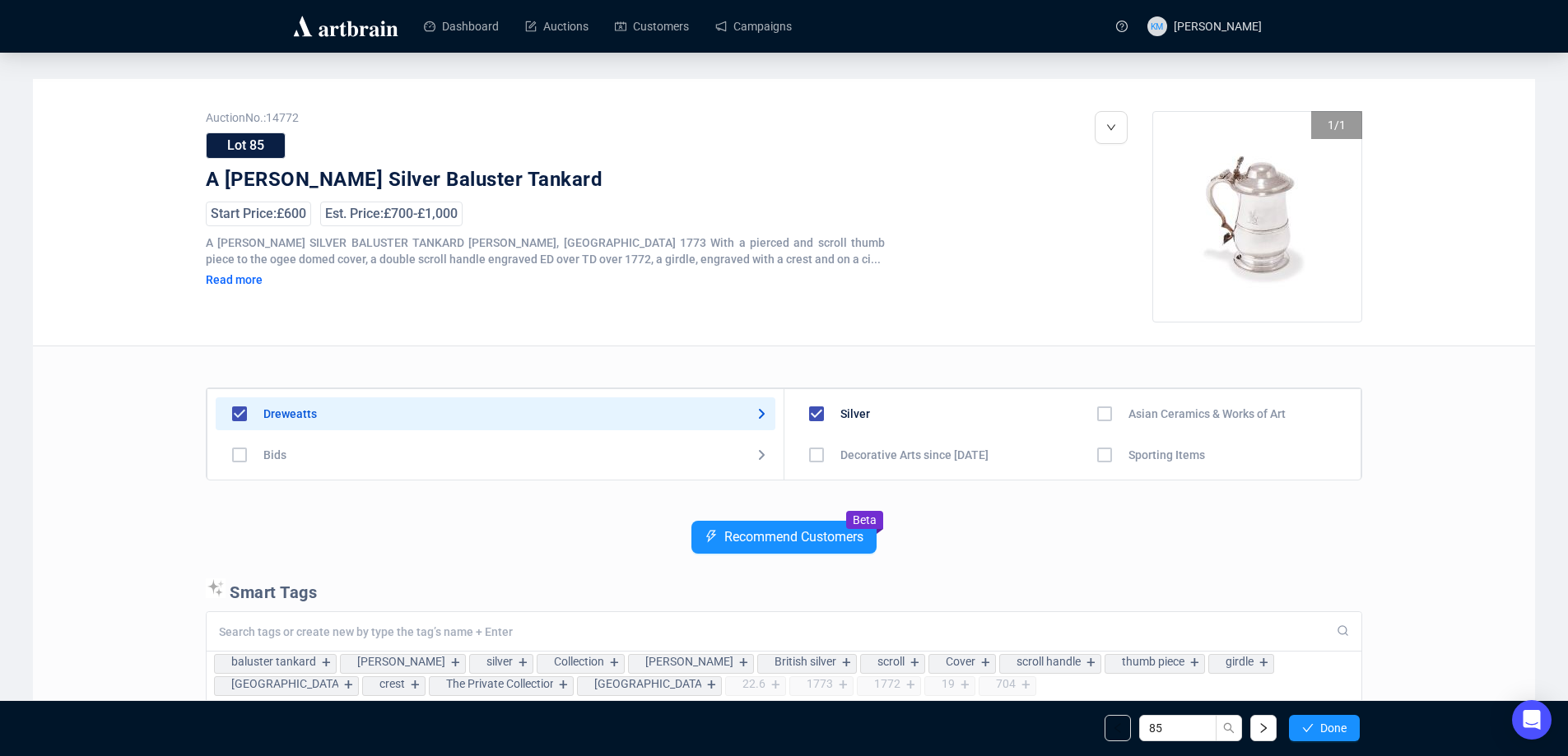
click at [1326, 724] on span "Done" at bounding box center [1333, 727] width 26 height 13
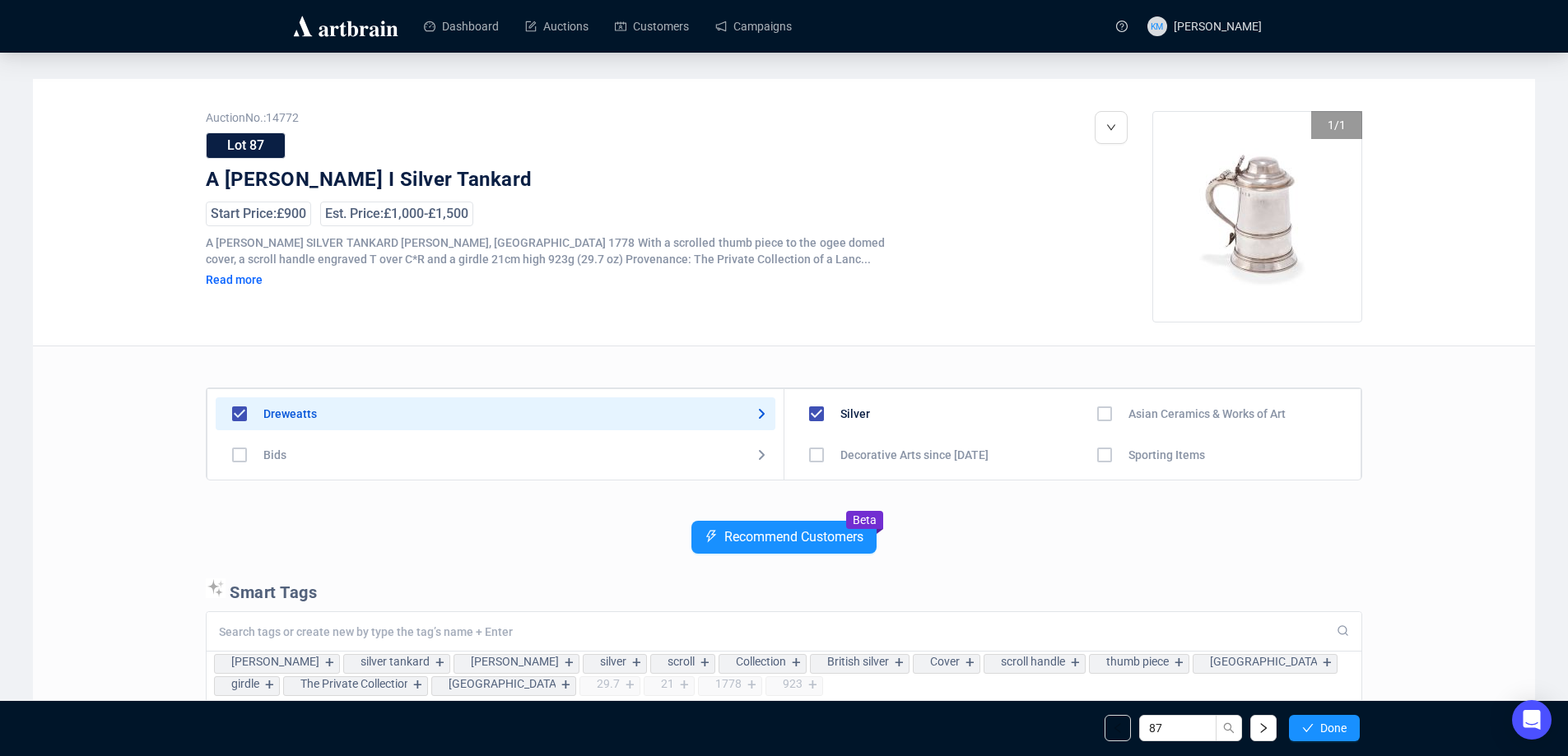
click at [1326, 724] on span "Done" at bounding box center [1333, 727] width 26 height 13
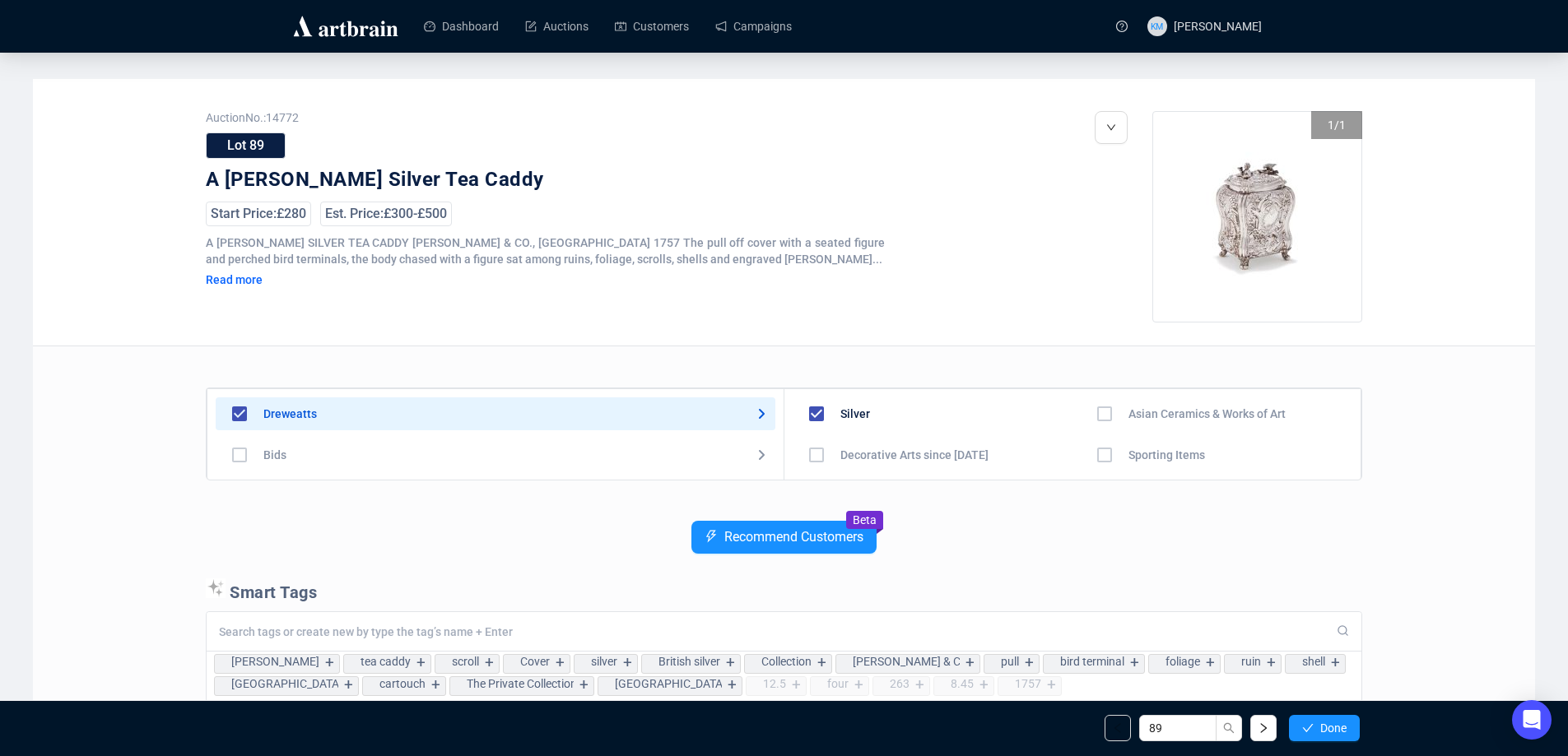
click at [1326, 724] on span "Done" at bounding box center [1333, 727] width 26 height 13
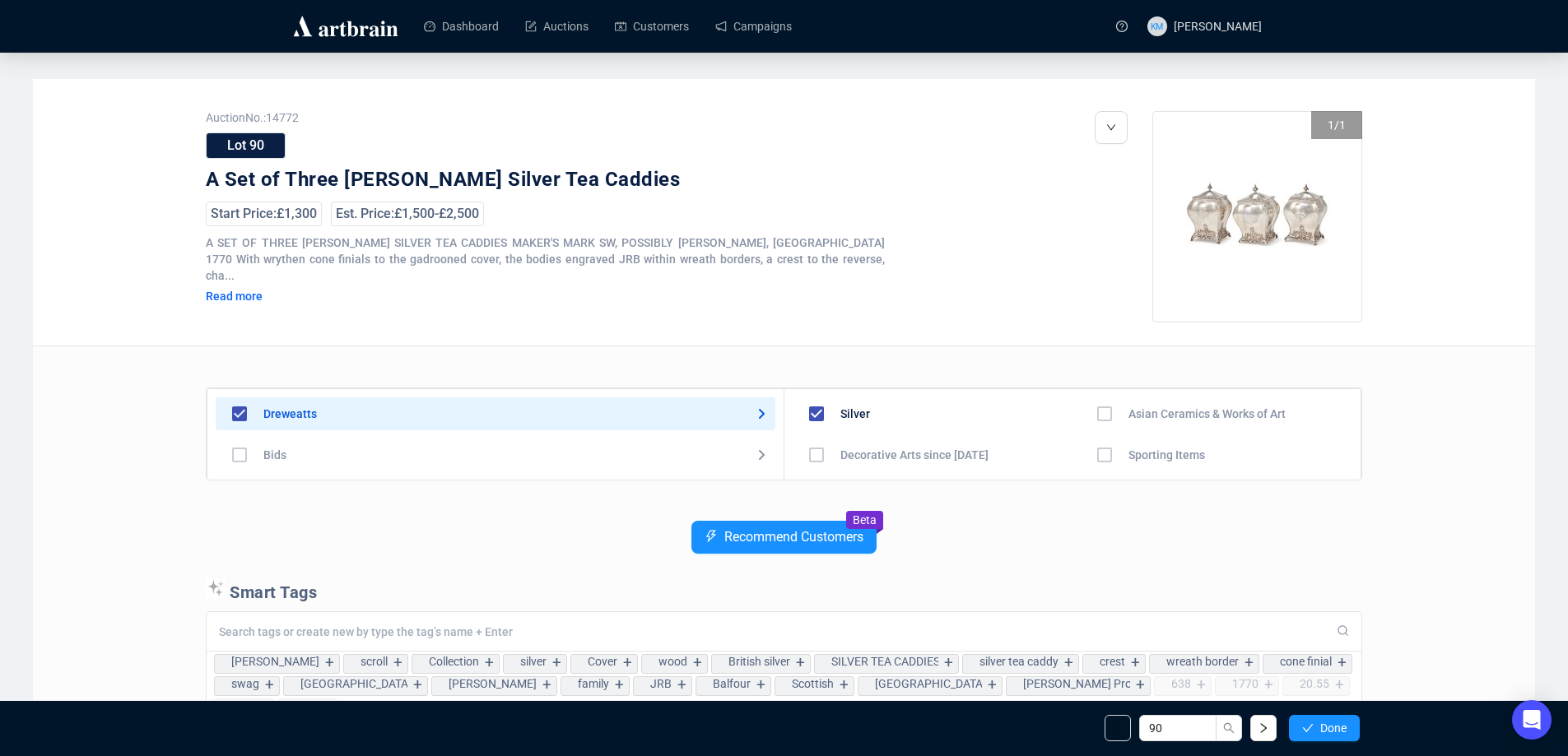
click at [1326, 724] on span "Done" at bounding box center [1333, 727] width 26 height 13
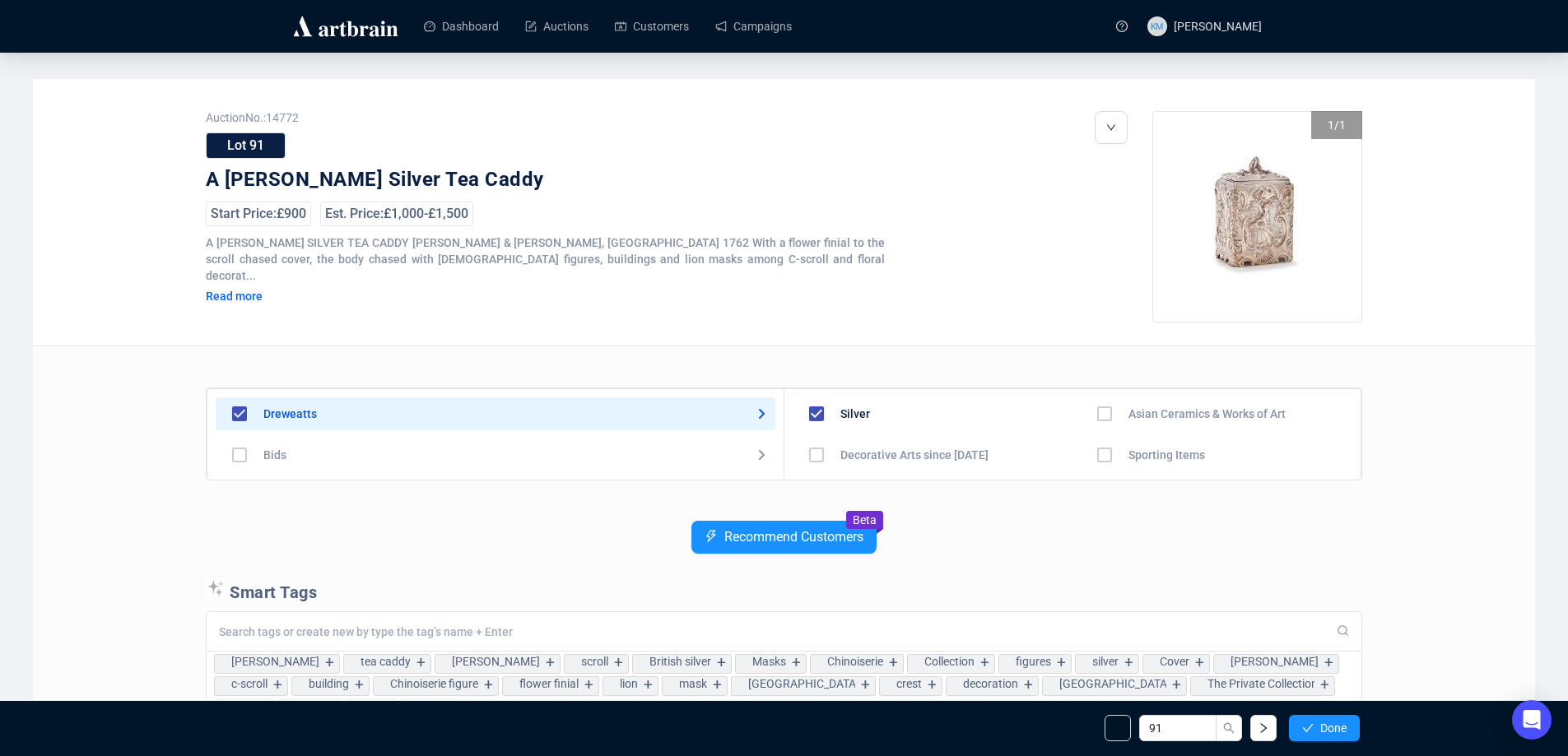
click at [1326, 724] on span "Done" at bounding box center [1333, 727] width 26 height 13
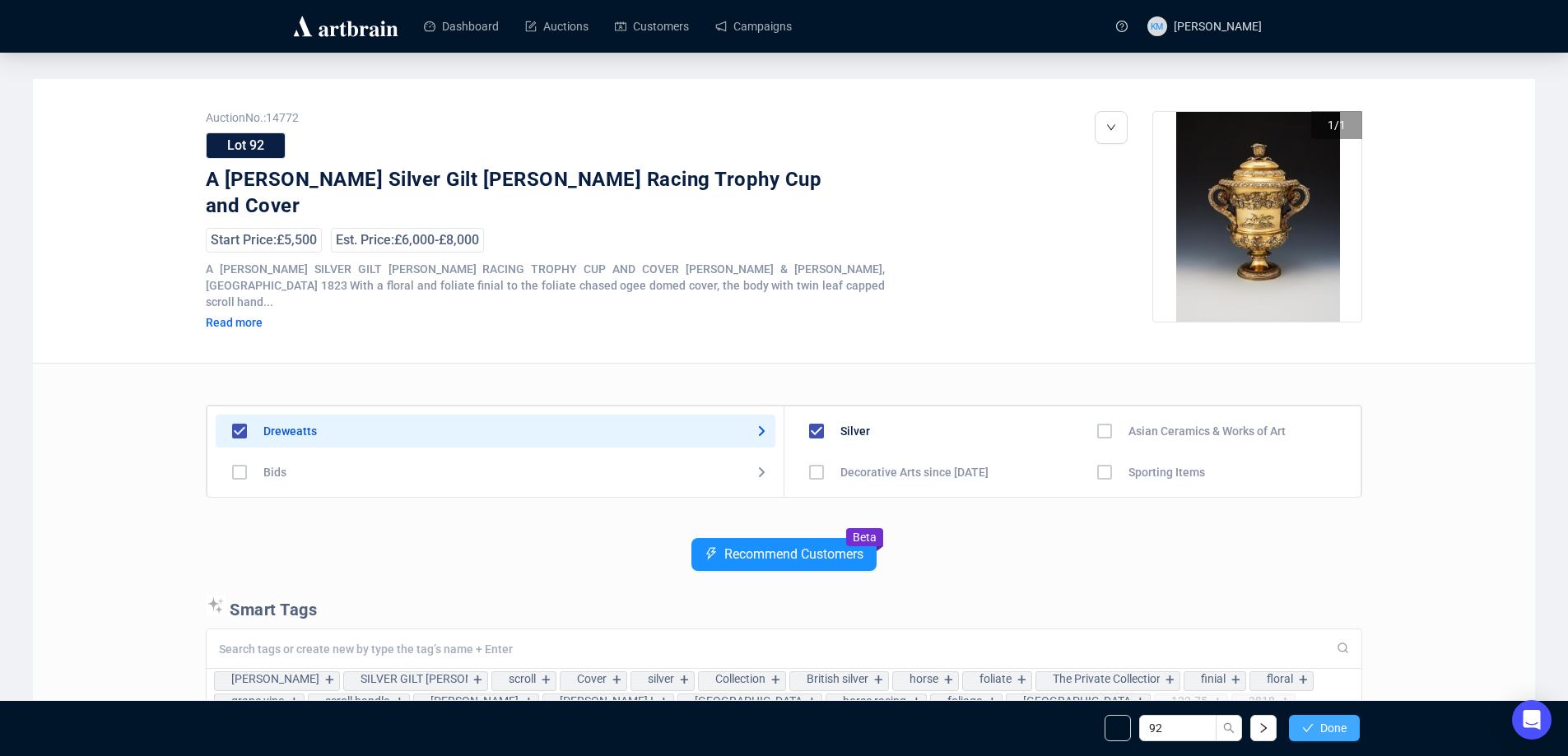
click at [1340, 729] on span "Done" at bounding box center [1333, 727] width 26 height 13
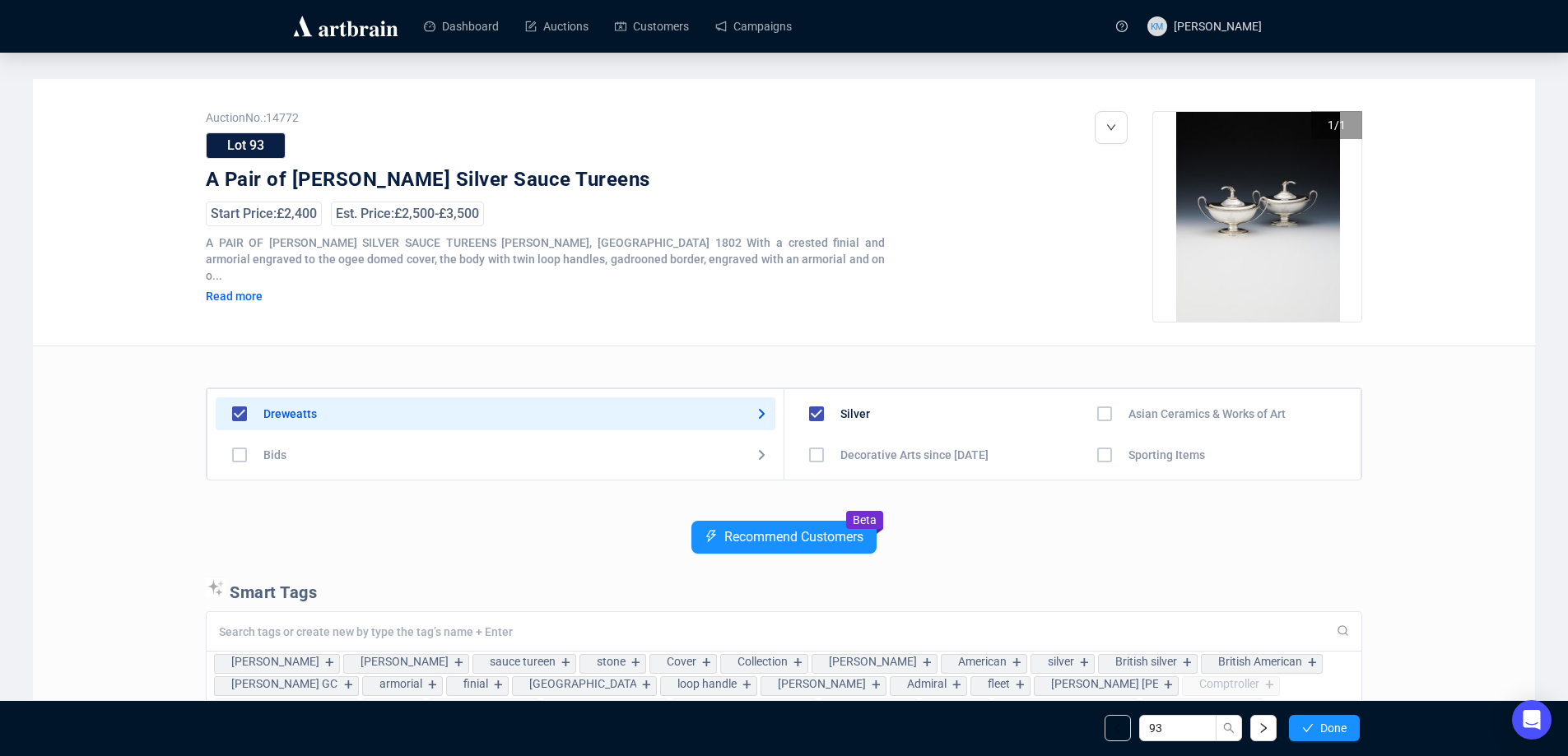
click at [1340, 729] on span "Done" at bounding box center [1333, 727] width 26 height 13
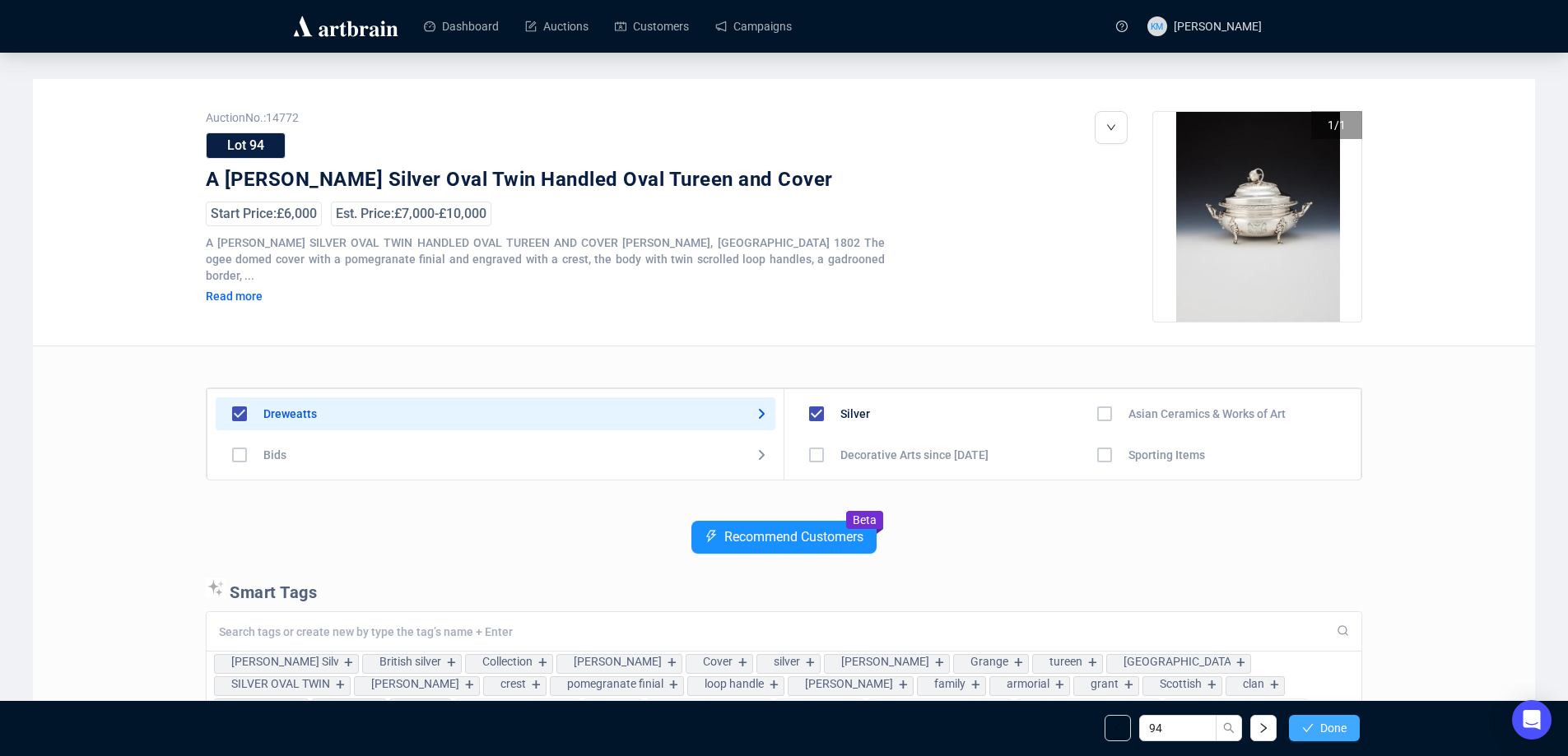
click at [1340, 729] on span "Done" at bounding box center [1333, 727] width 26 height 13
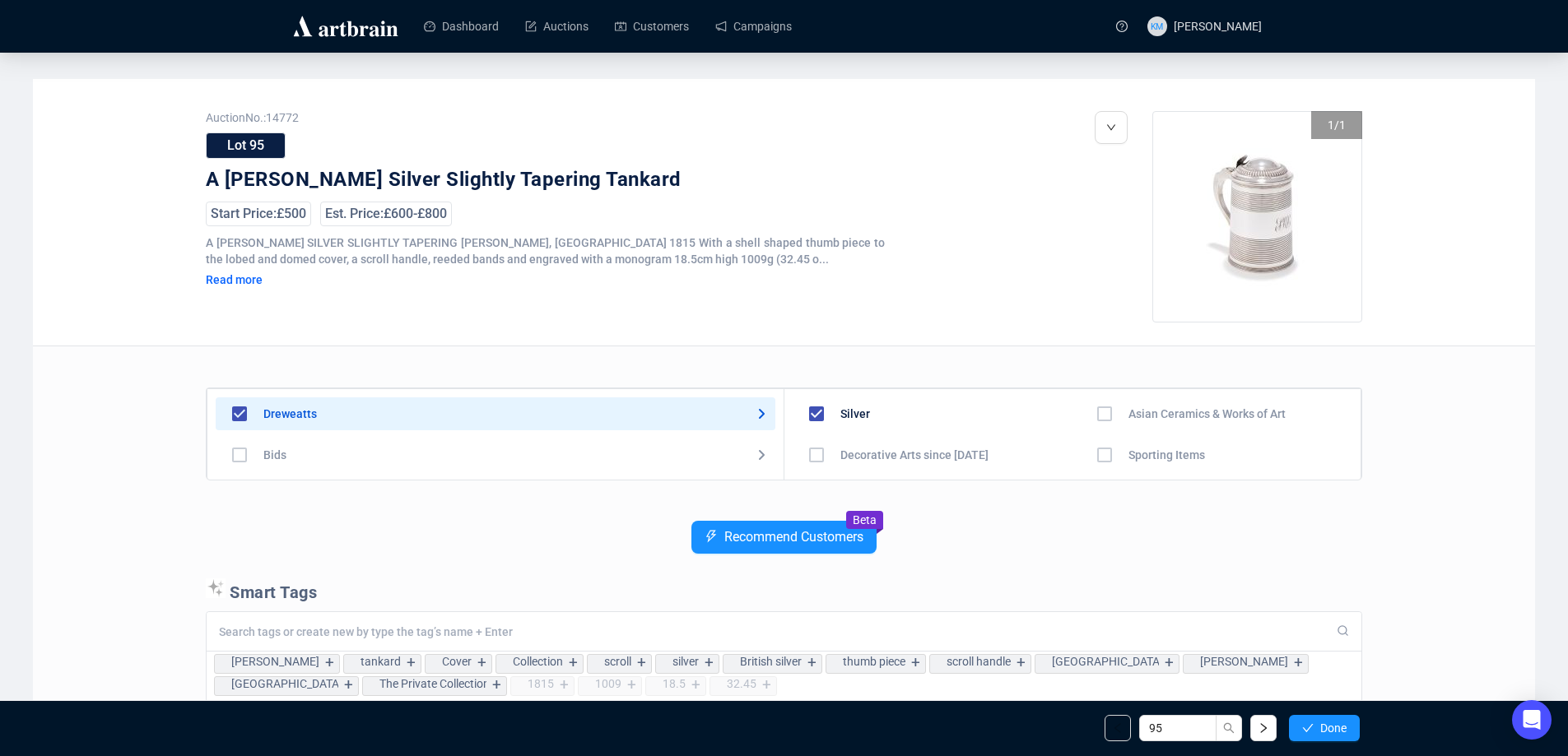
click at [1340, 729] on span "Done" at bounding box center [1333, 727] width 26 height 13
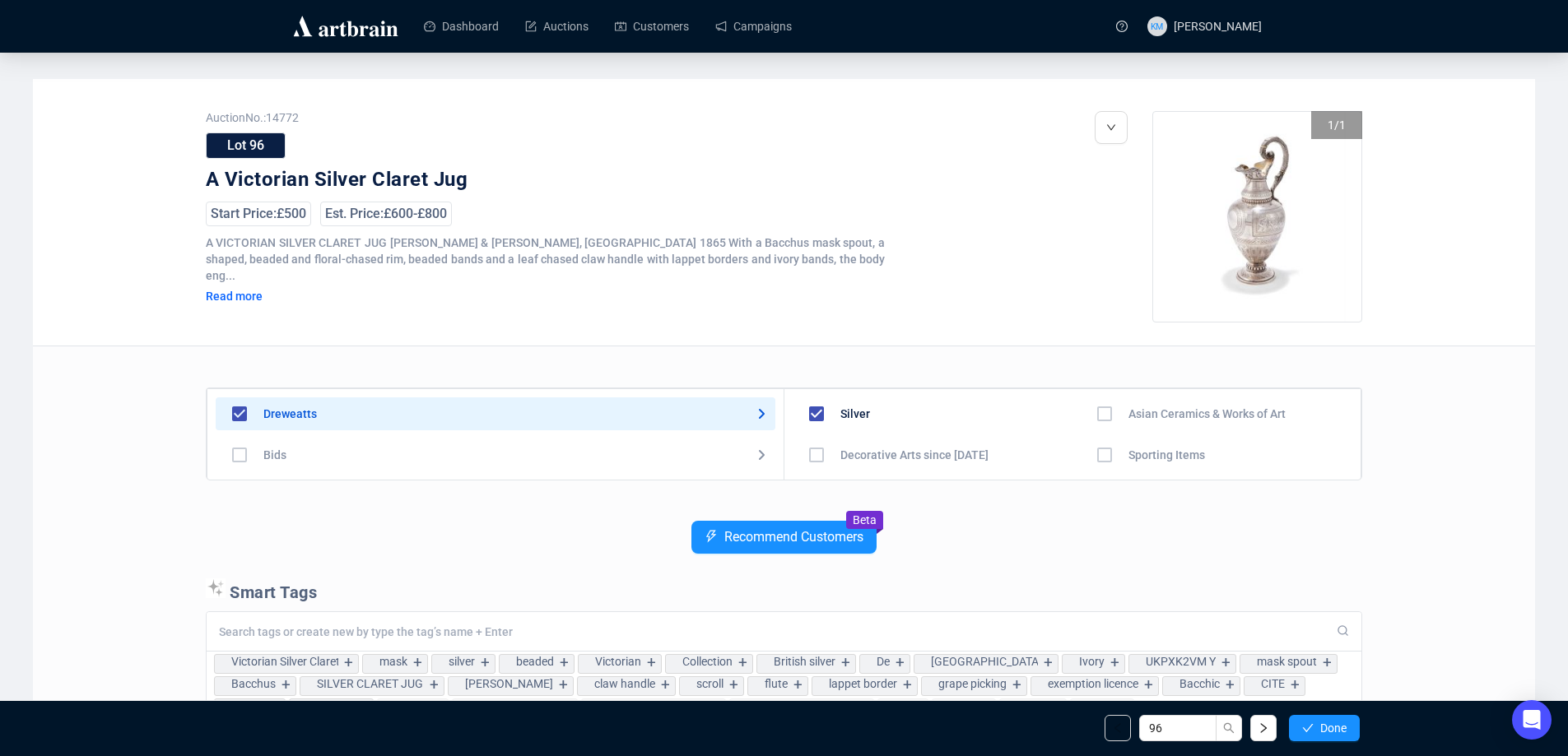
click at [1340, 729] on span "Done" at bounding box center [1333, 727] width 26 height 13
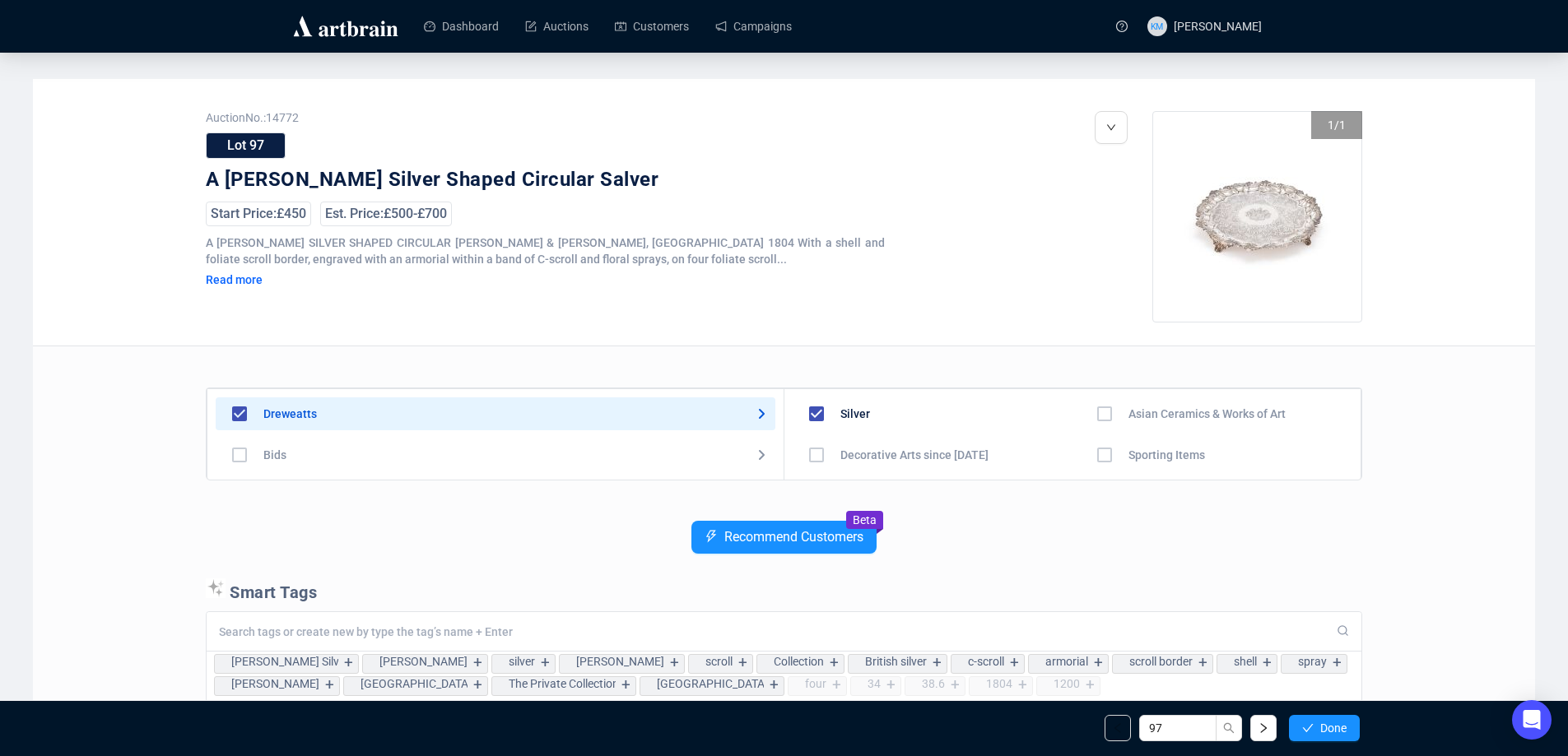
click at [1340, 729] on span "Done" at bounding box center [1333, 727] width 26 height 13
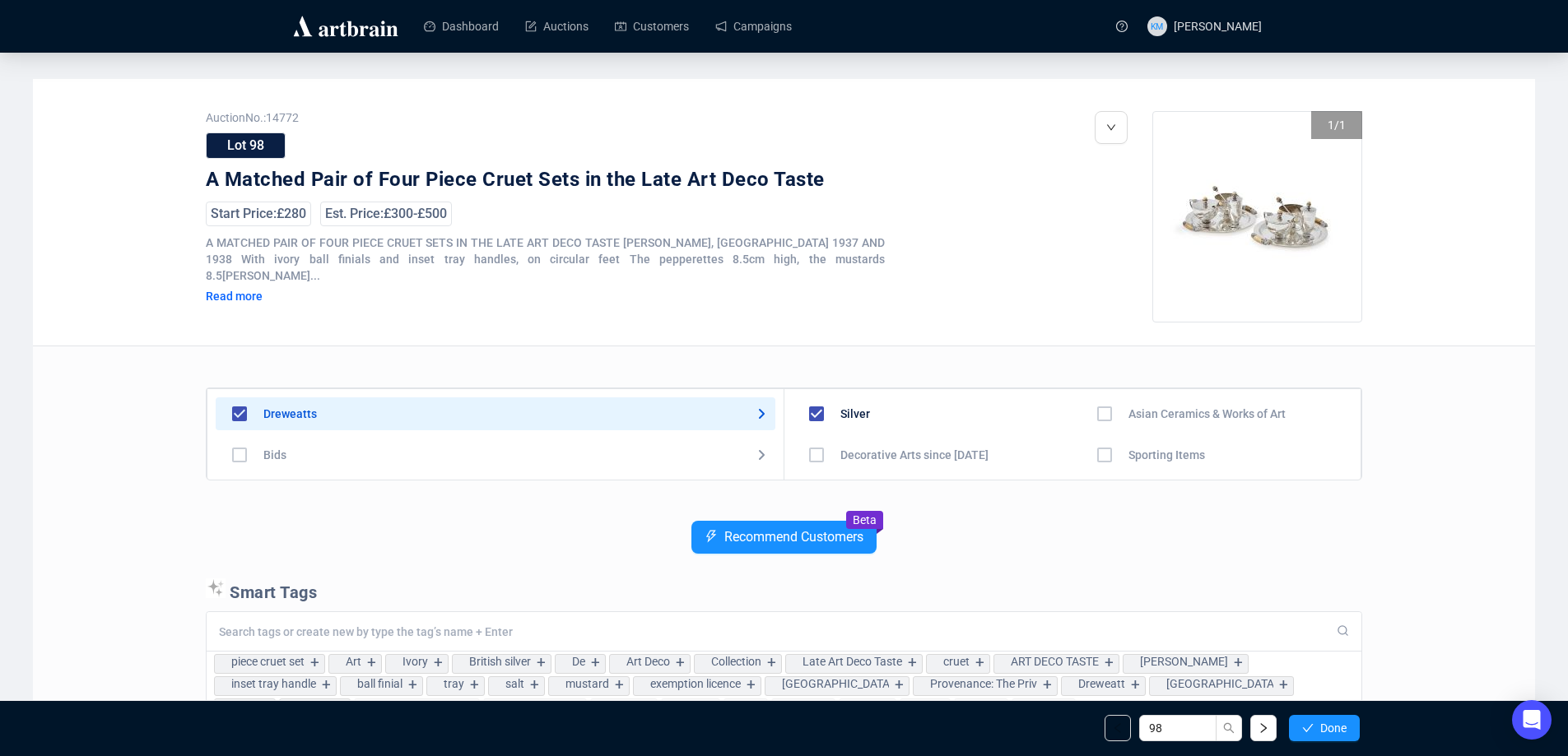
click at [1340, 729] on span "Done" at bounding box center [1333, 727] width 26 height 13
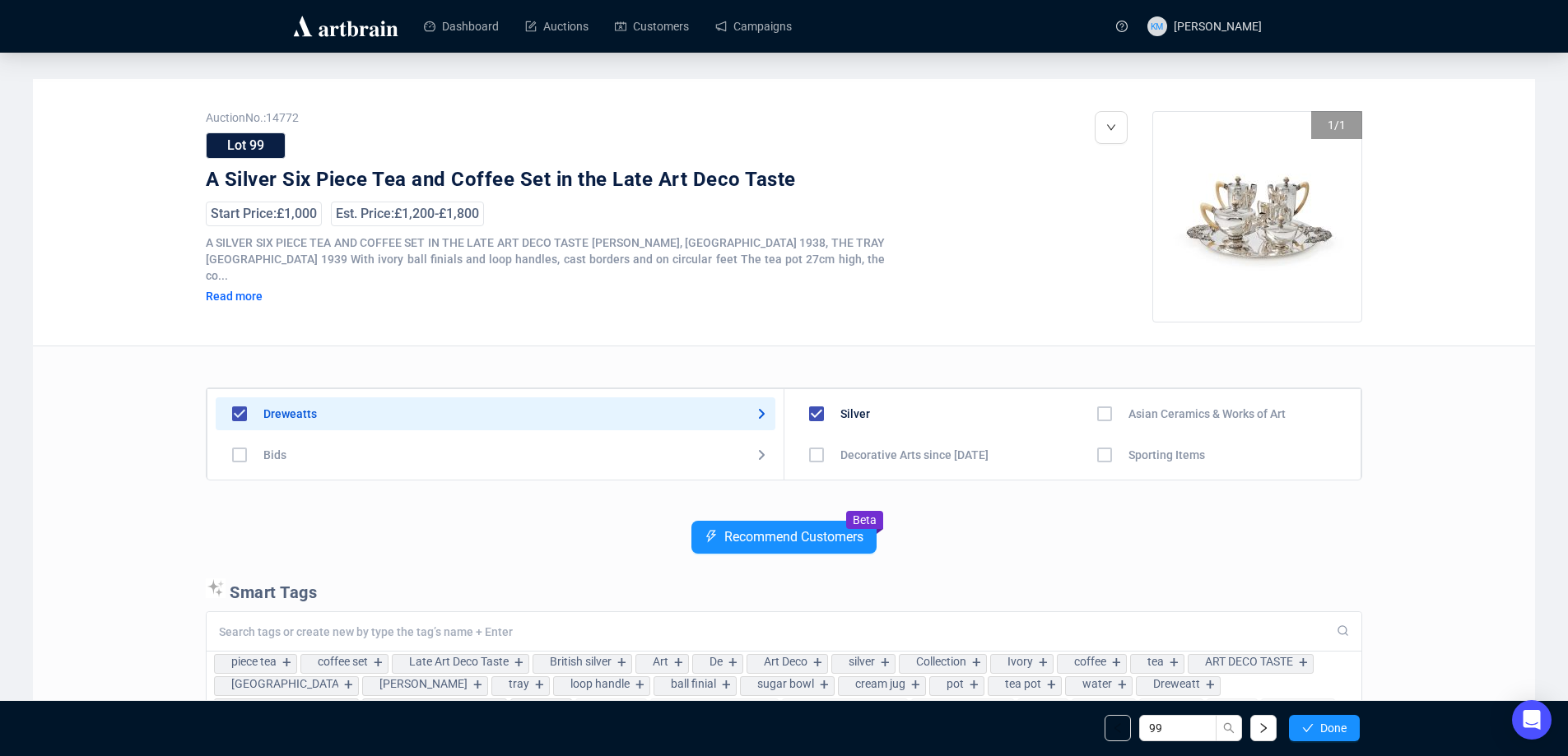
click at [1340, 729] on span "Done" at bounding box center [1333, 727] width 26 height 13
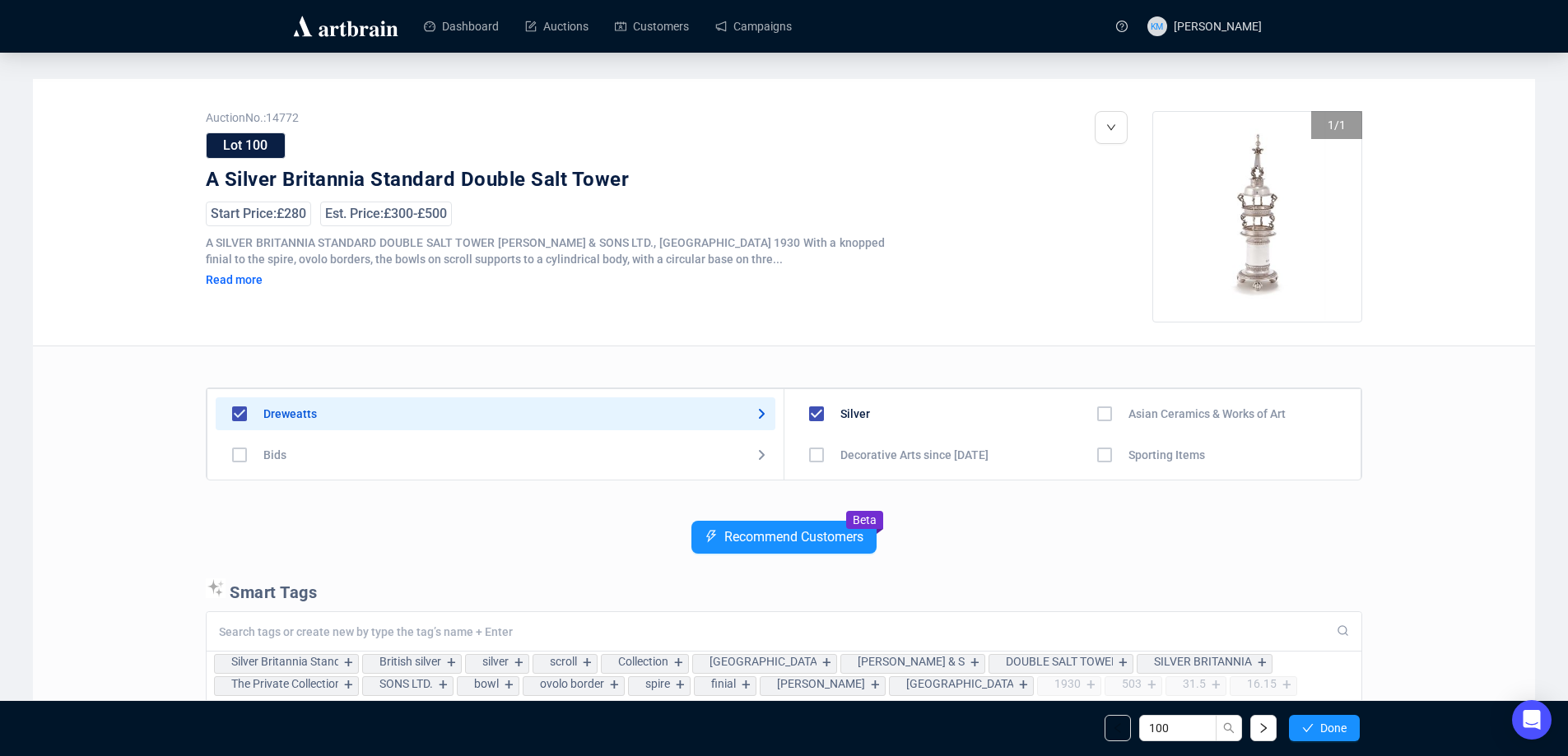
click at [1340, 729] on span "Done" at bounding box center [1333, 727] width 26 height 13
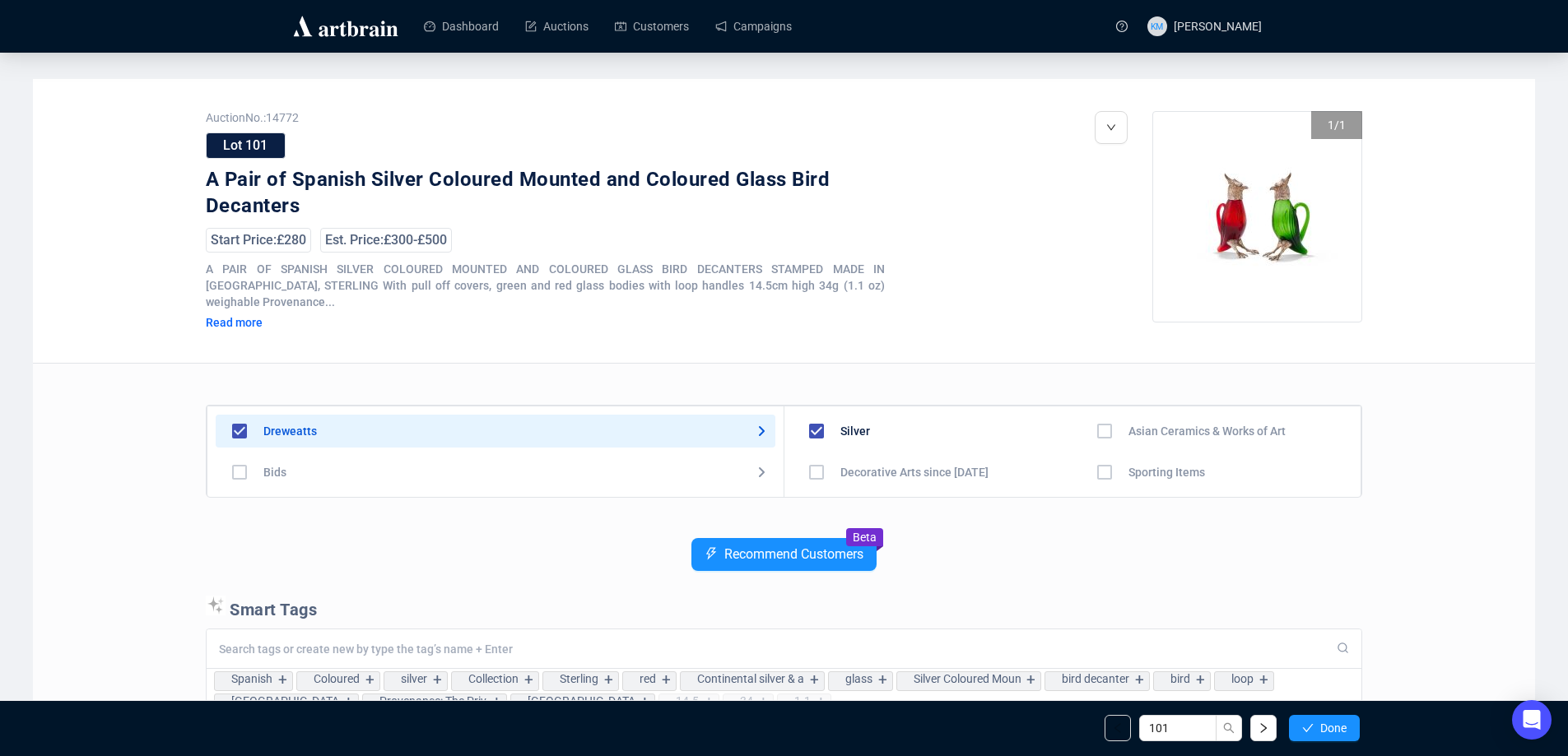
click at [1340, 729] on span "Done" at bounding box center [1333, 727] width 26 height 13
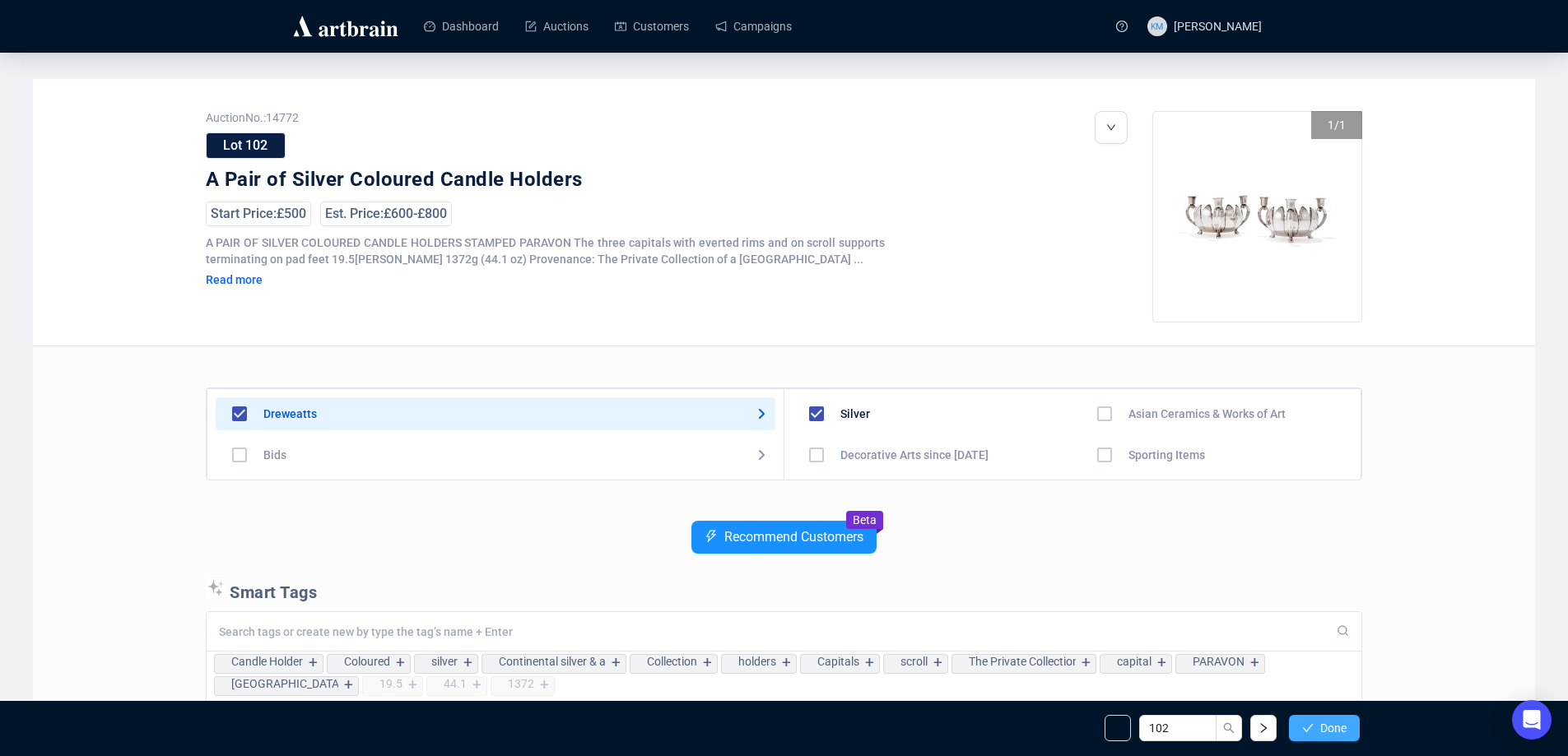
click at [1359, 722] on button "Done" at bounding box center [1325, 728] width 71 height 26
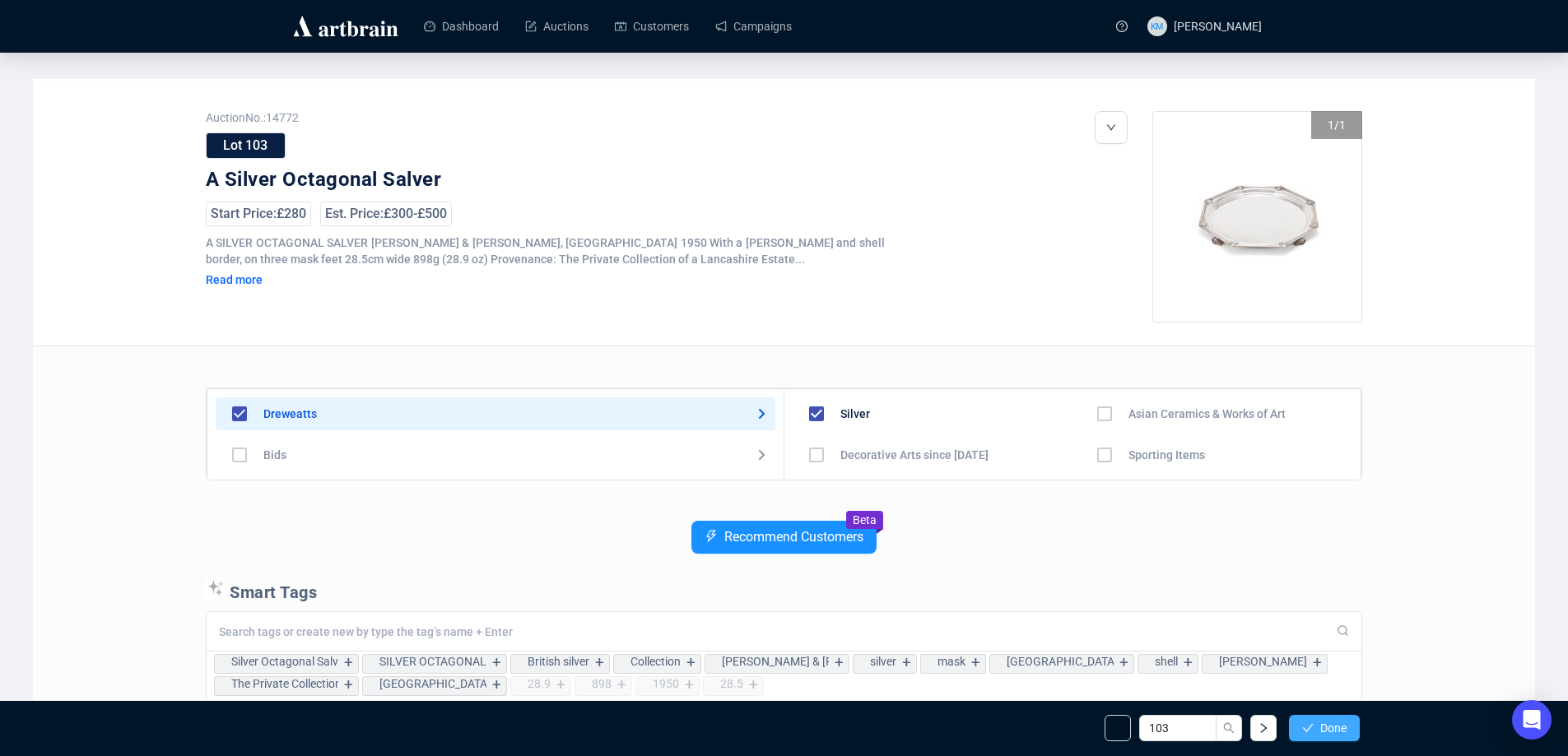
click at [1339, 734] on span "Done" at bounding box center [1333, 727] width 26 height 13
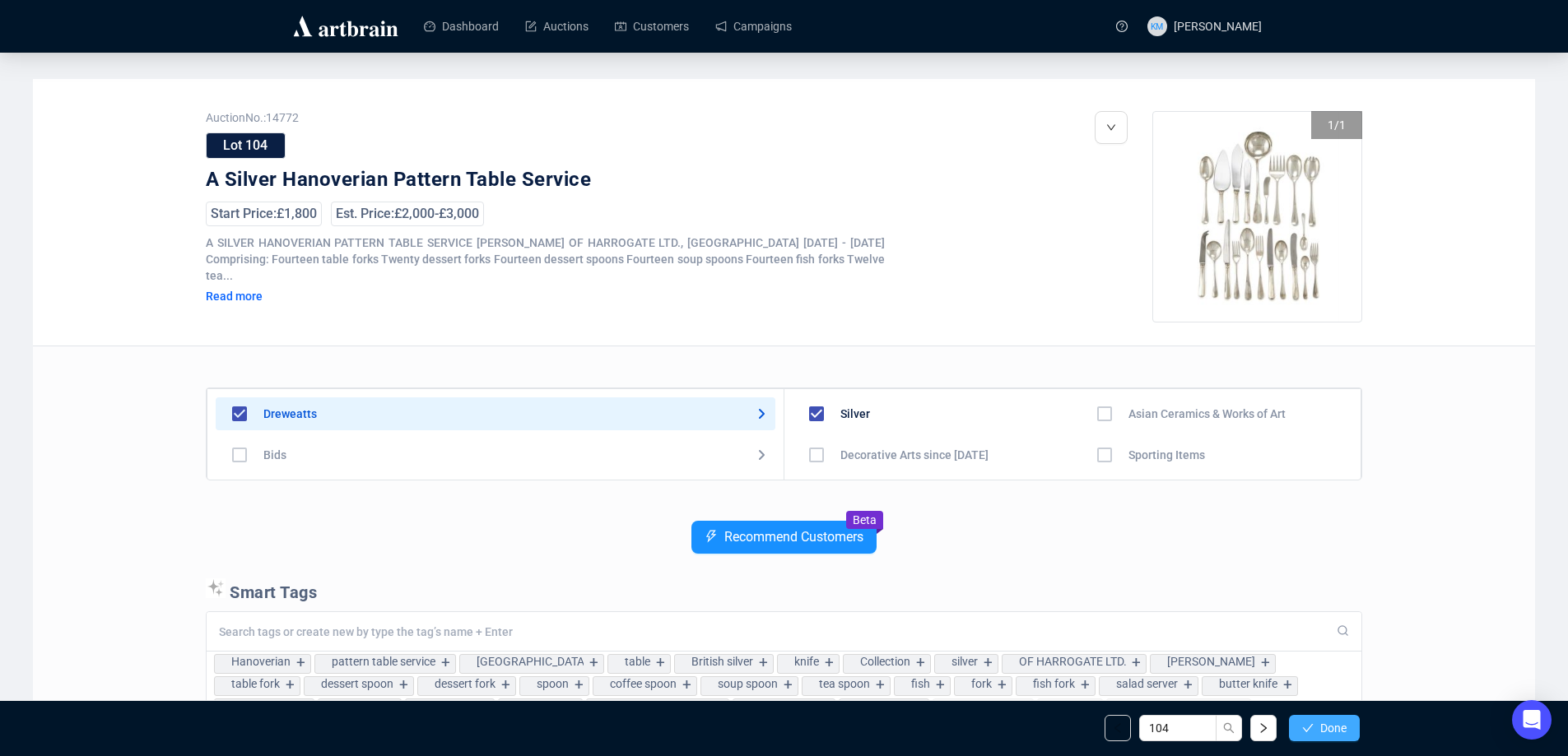
click at [1339, 734] on span "Done" at bounding box center [1333, 727] width 26 height 13
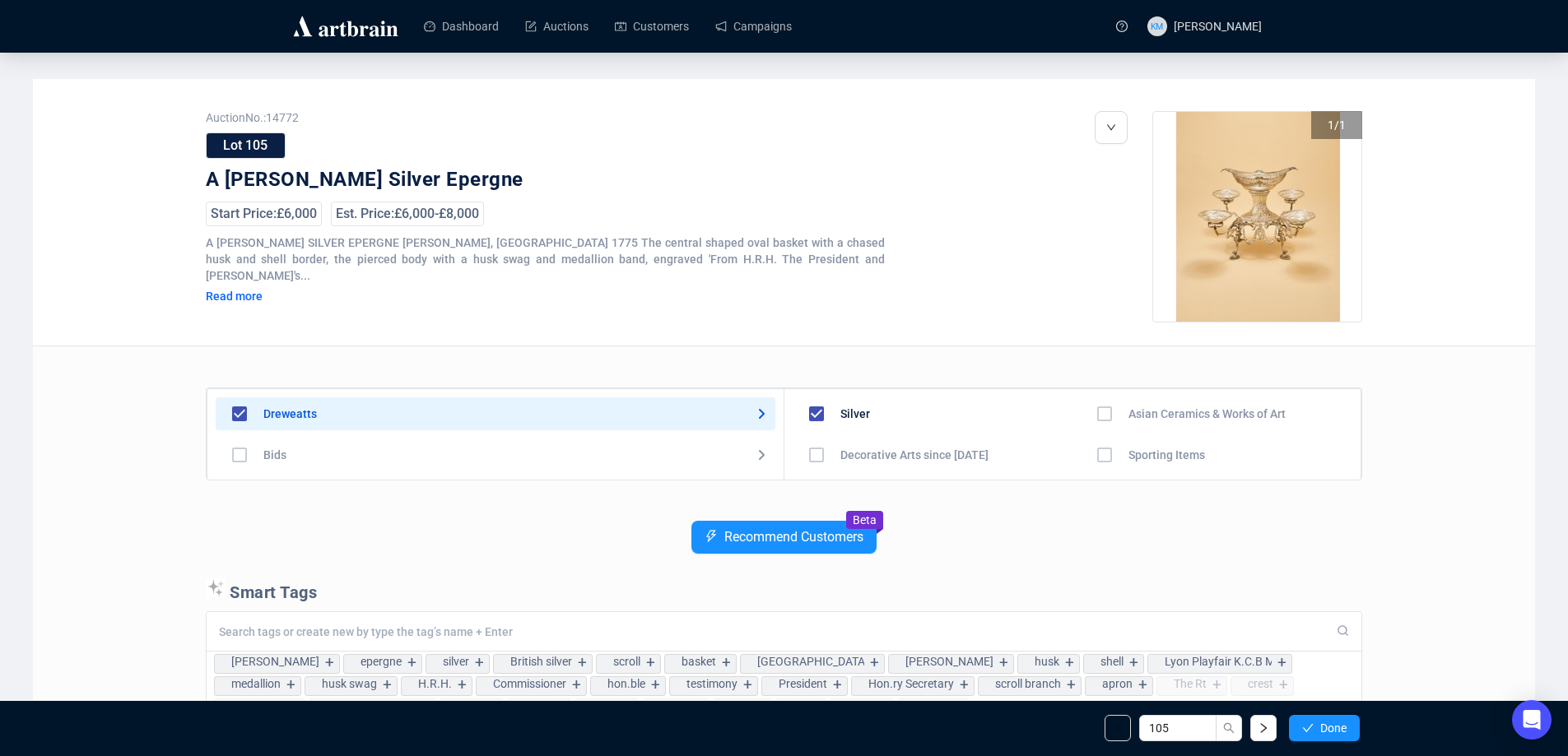
click at [1339, 734] on span "Done" at bounding box center [1333, 727] width 26 height 13
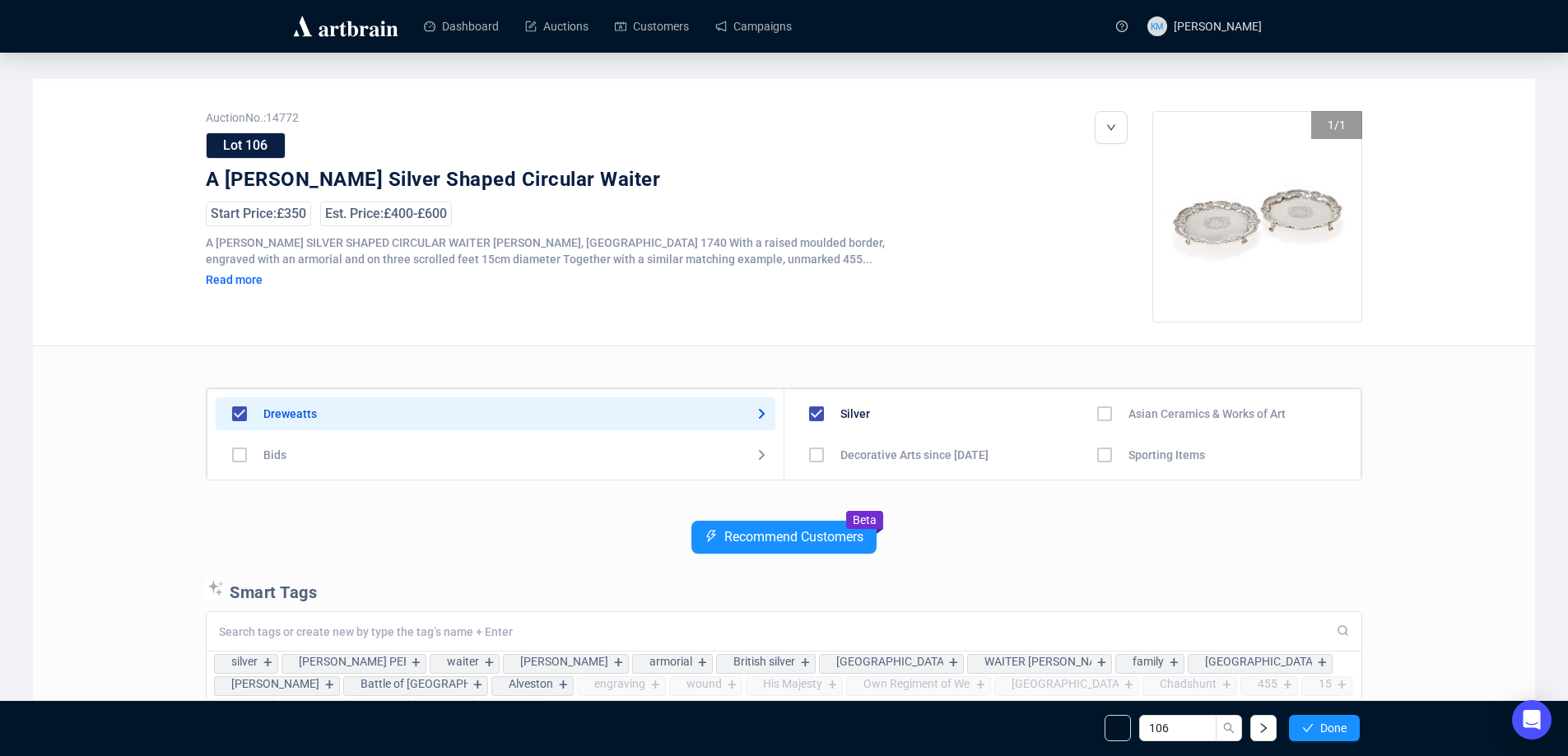
click at [1339, 734] on span "Done" at bounding box center [1333, 727] width 26 height 13
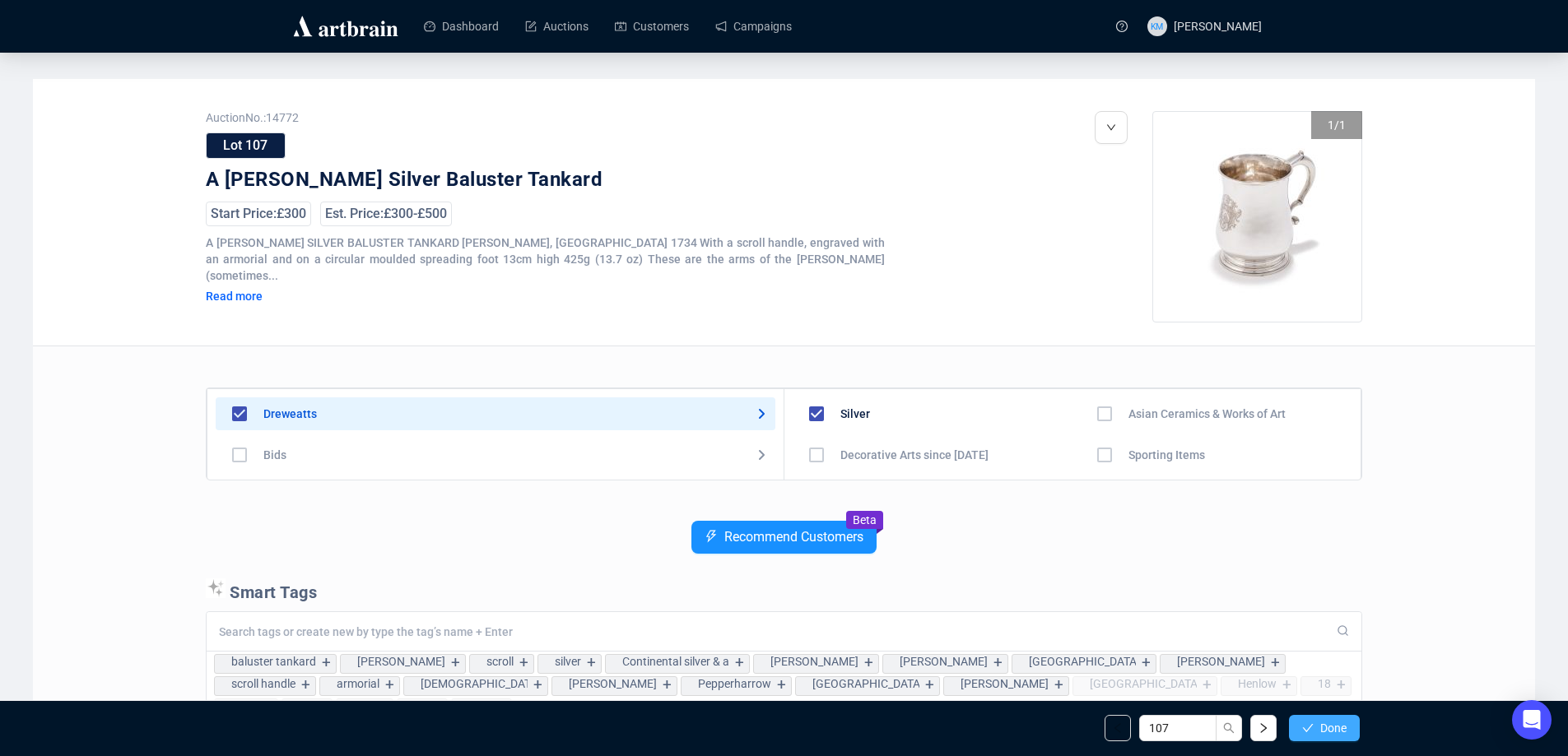
click at [1331, 731] on span "Done" at bounding box center [1333, 727] width 26 height 13
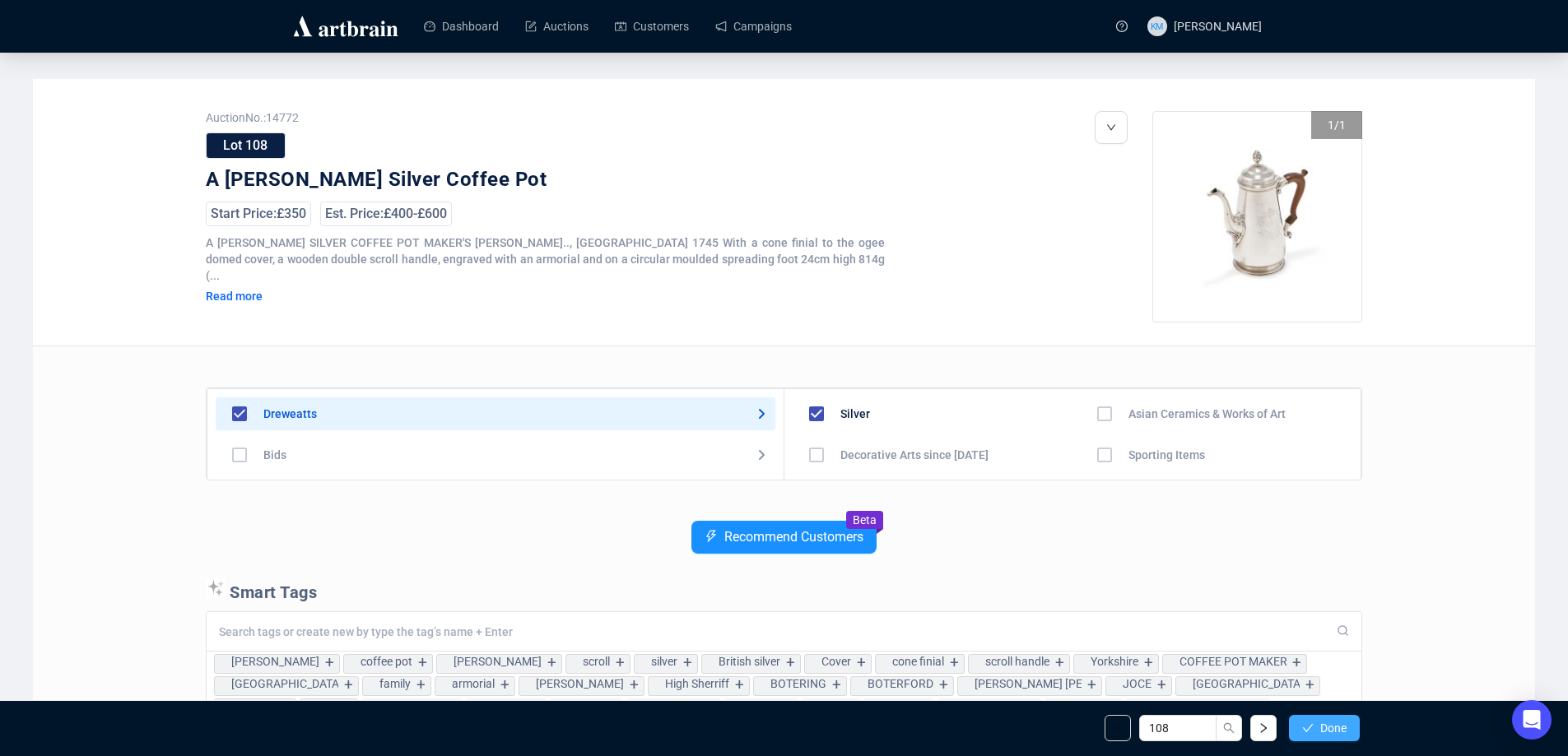
click at [1331, 731] on span "Done" at bounding box center [1333, 727] width 26 height 13
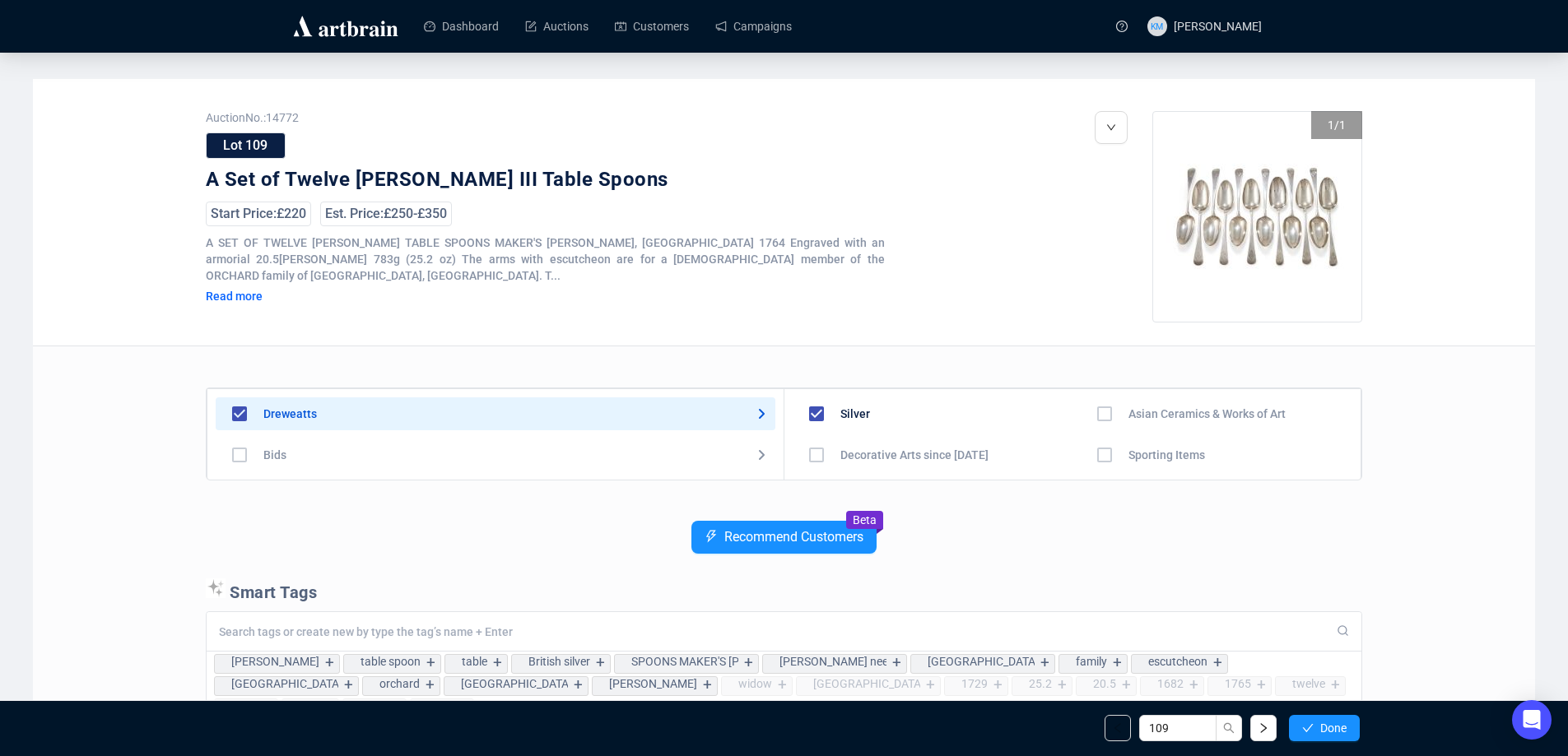
click at [1331, 731] on span "Done" at bounding box center [1333, 727] width 26 height 13
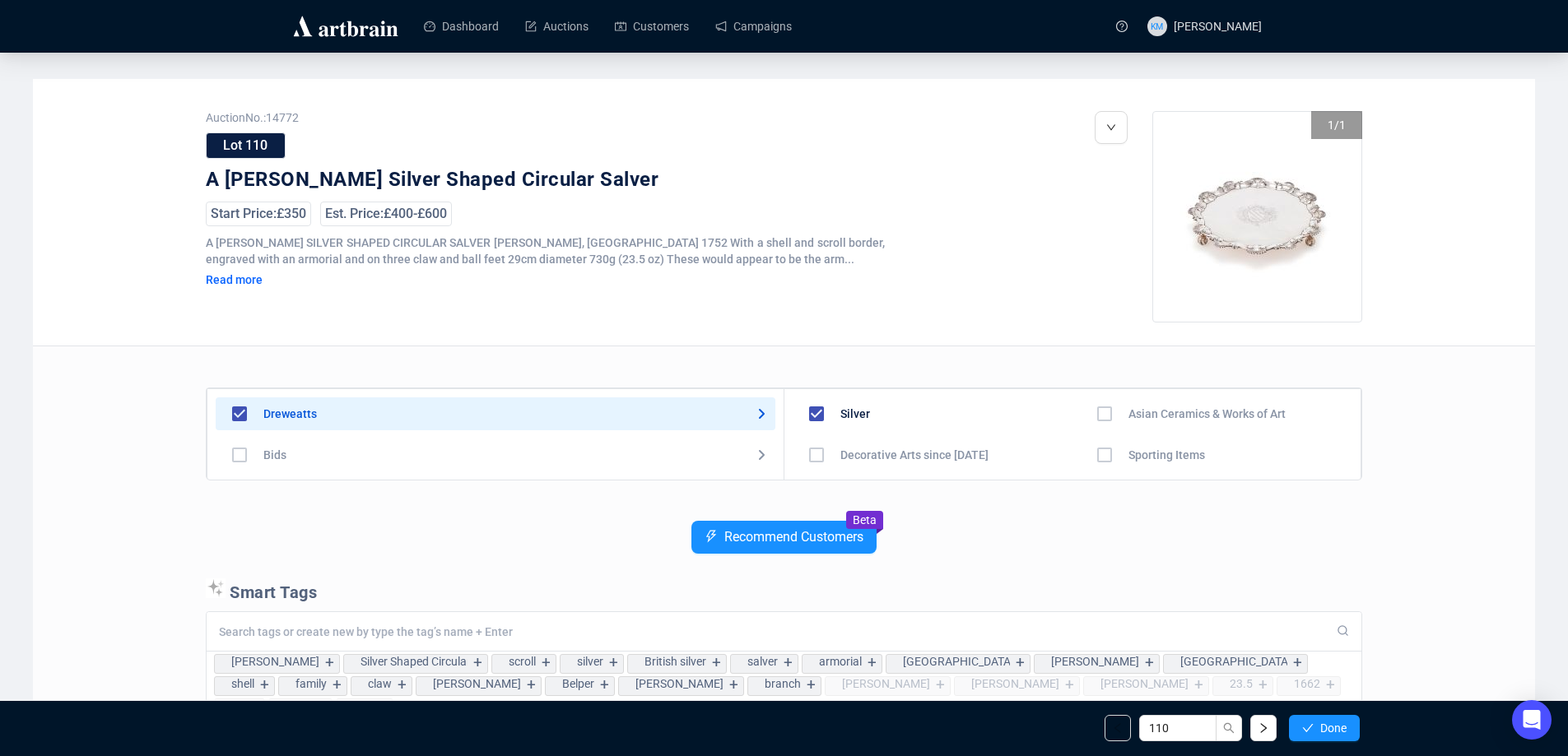
click at [1331, 731] on span "Done" at bounding box center [1333, 727] width 26 height 13
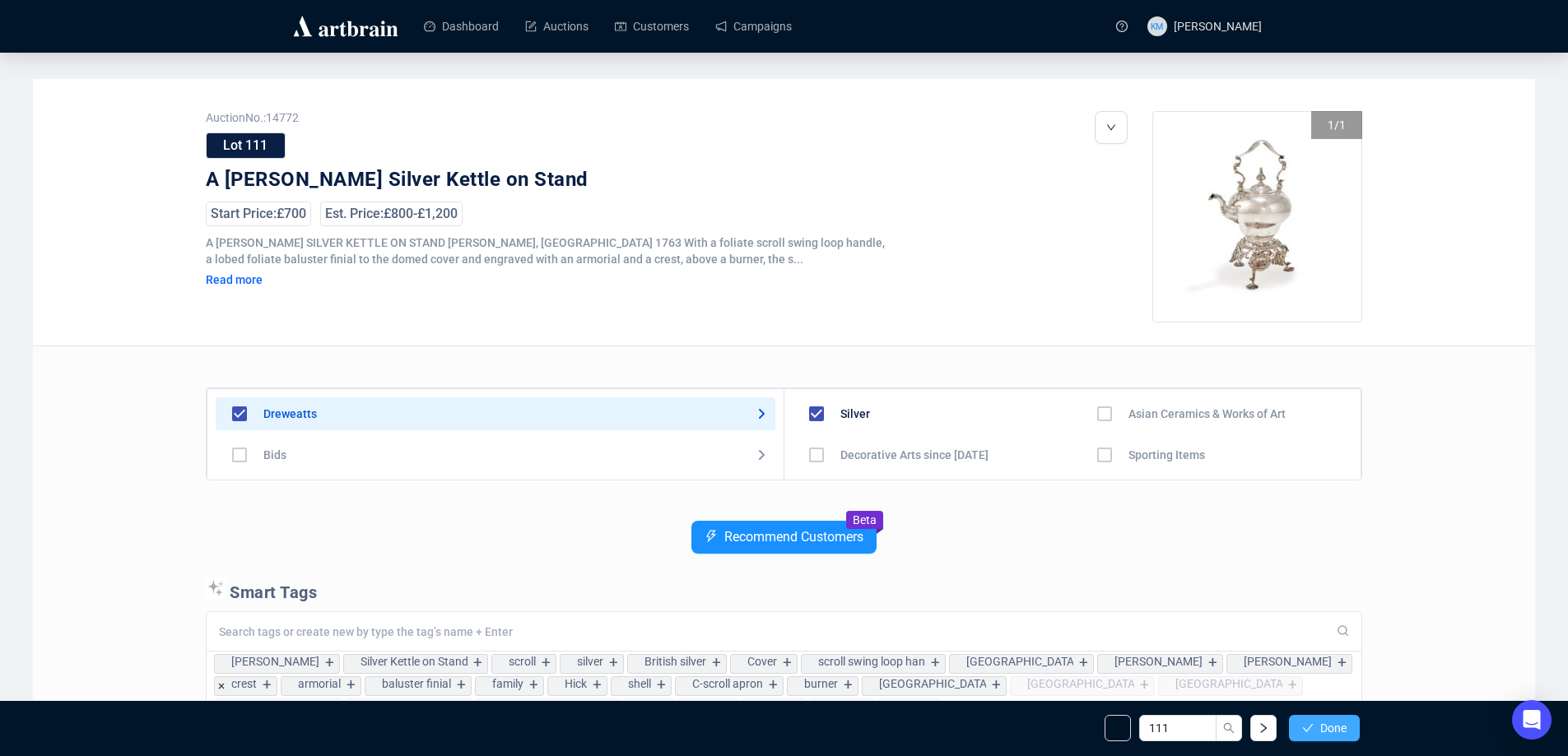
click at [1346, 729] on span "Done" at bounding box center [1333, 727] width 26 height 13
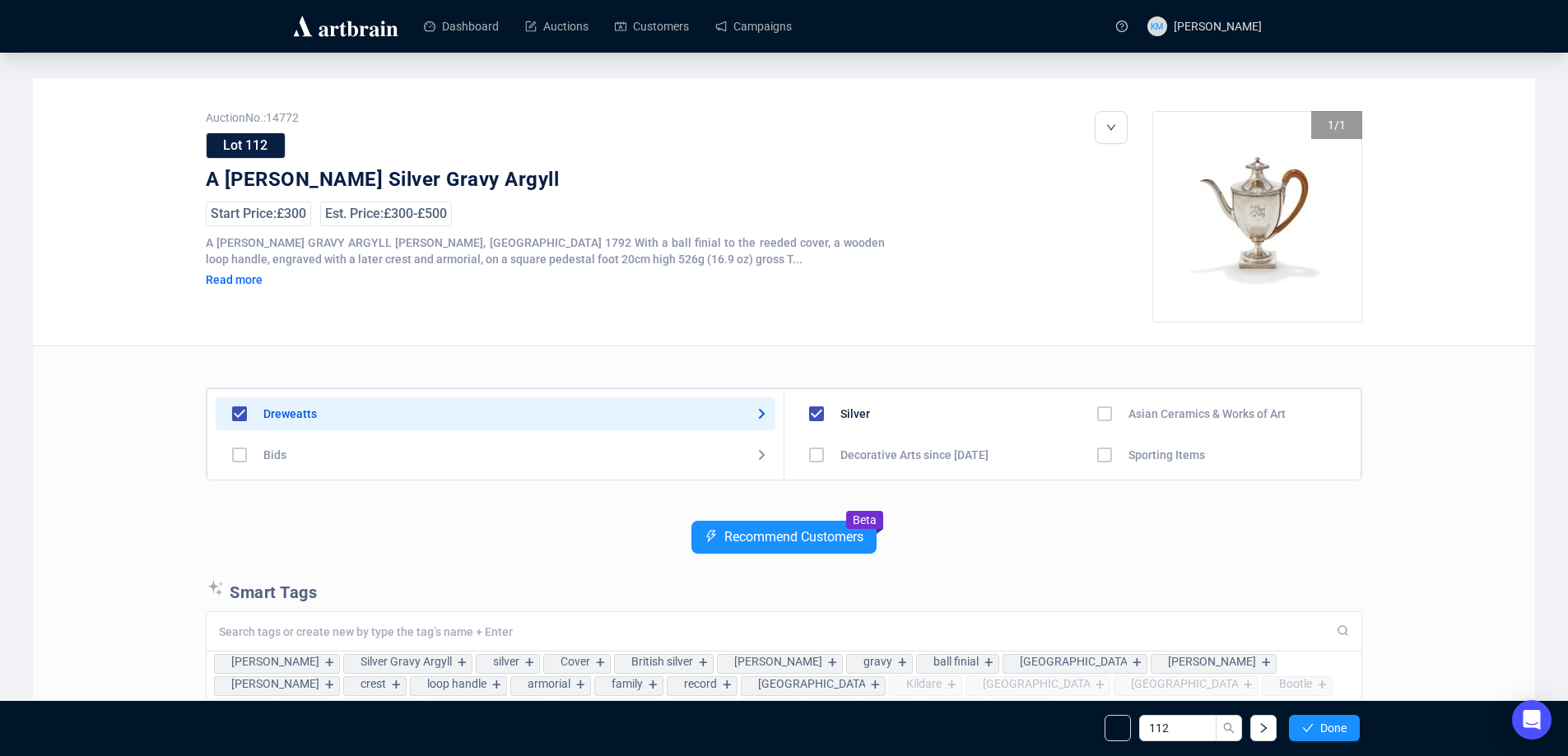
click at [1346, 729] on span "Done" at bounding box center [1333, 727] width 26 height 13
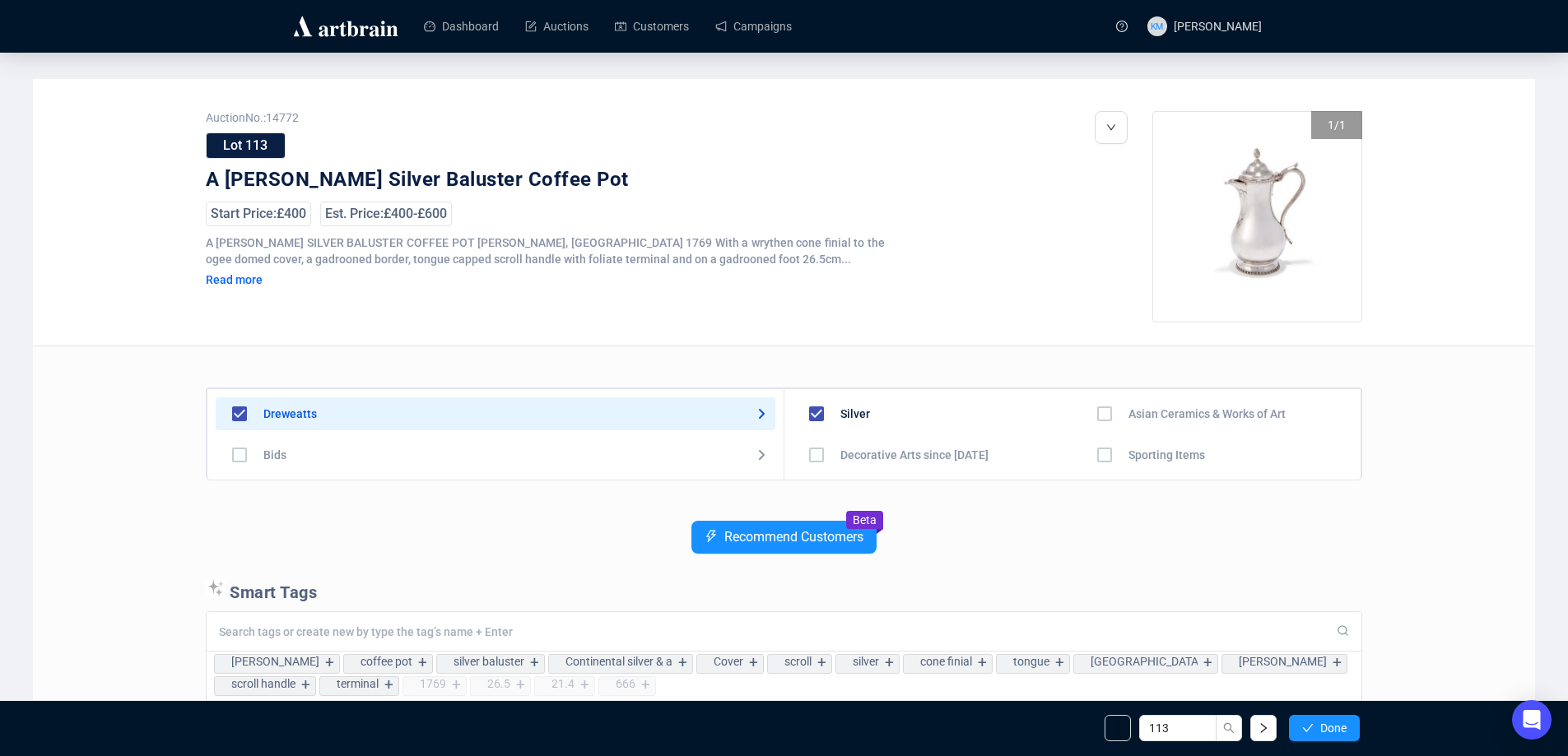
click at [1346, 729] on span "Done" at bounding box center [1333, 727] width 26 height 13
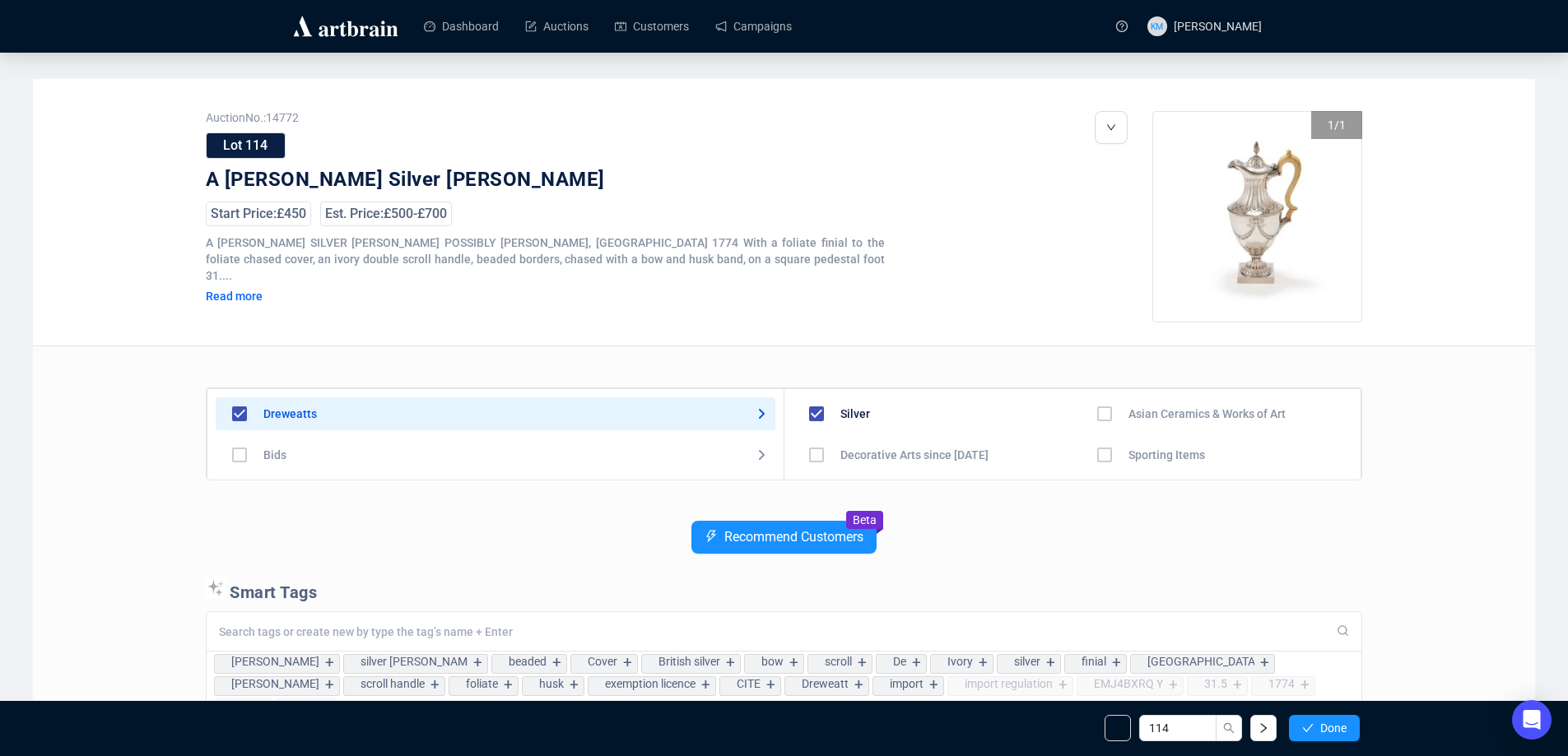
click at [1346, 729] on span "Done" at bounding box center [1333, 727] width 26 height 13
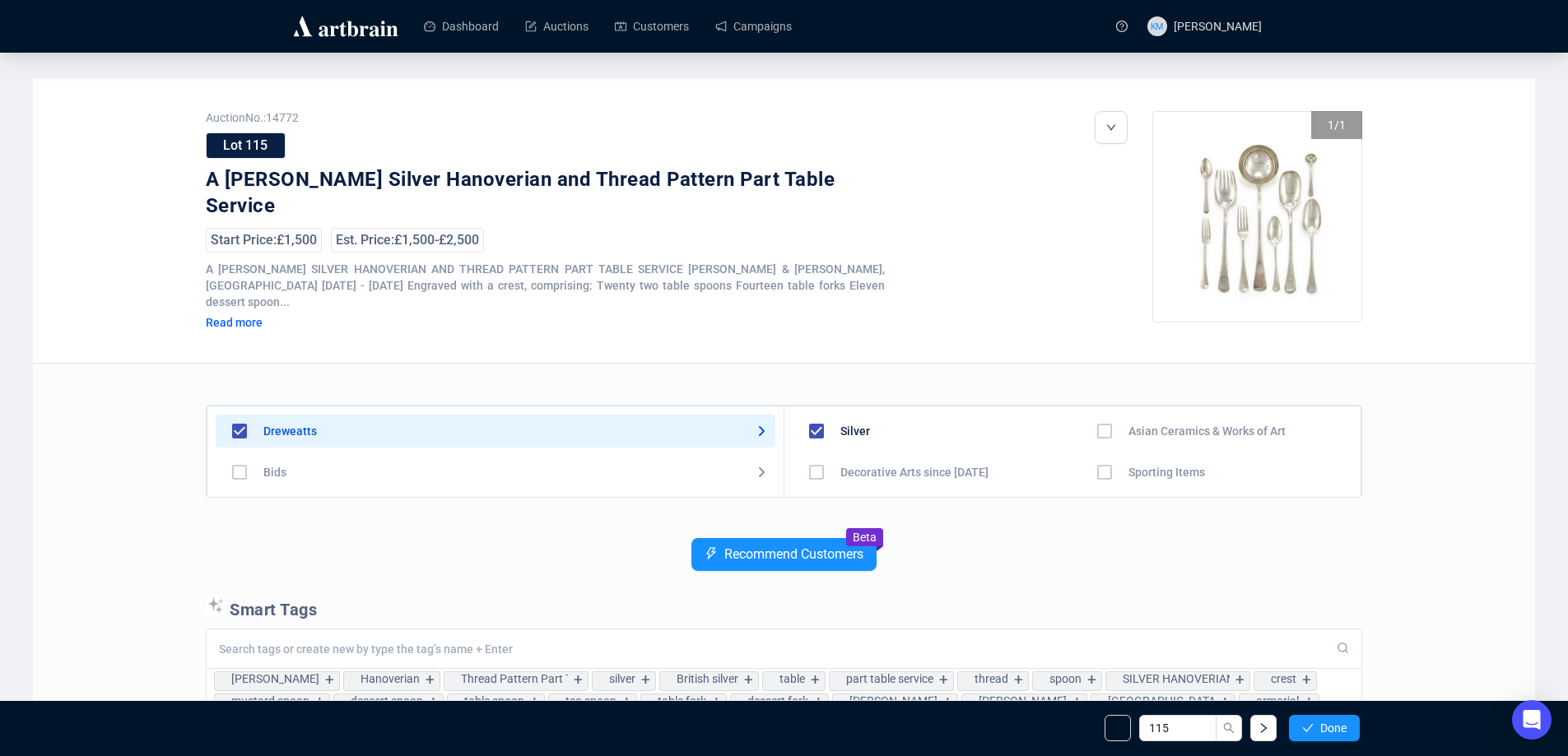
click at [1346, 729] on span "Done" at bounding box center [1333, 727] width 26 height 13
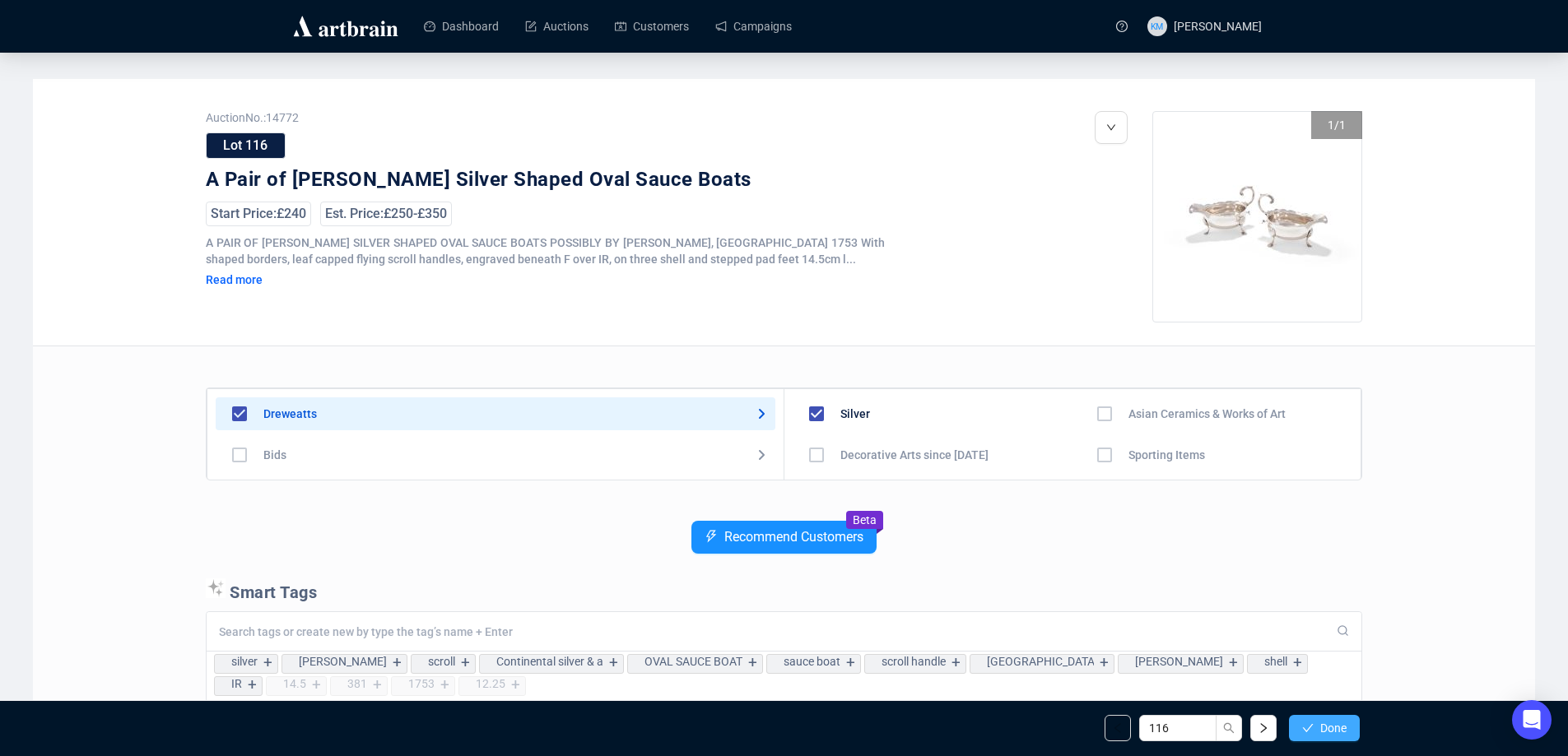
click at [1346, 730] on span "Done" at bounding box center [1333, 727] width 26 height 13
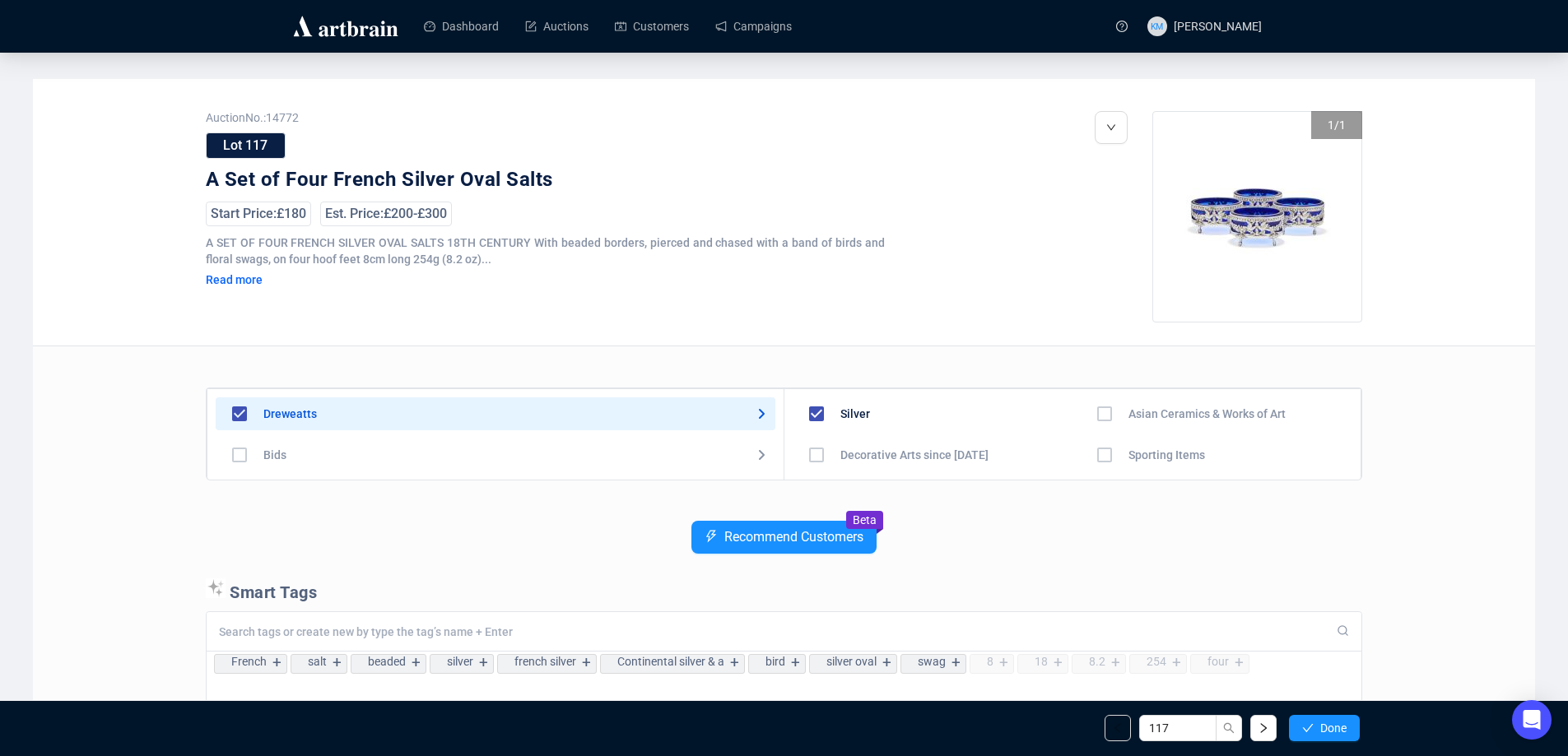
click at [1346, 730] on span "Done" at bounding box center [1333, 727] width 26 height 13
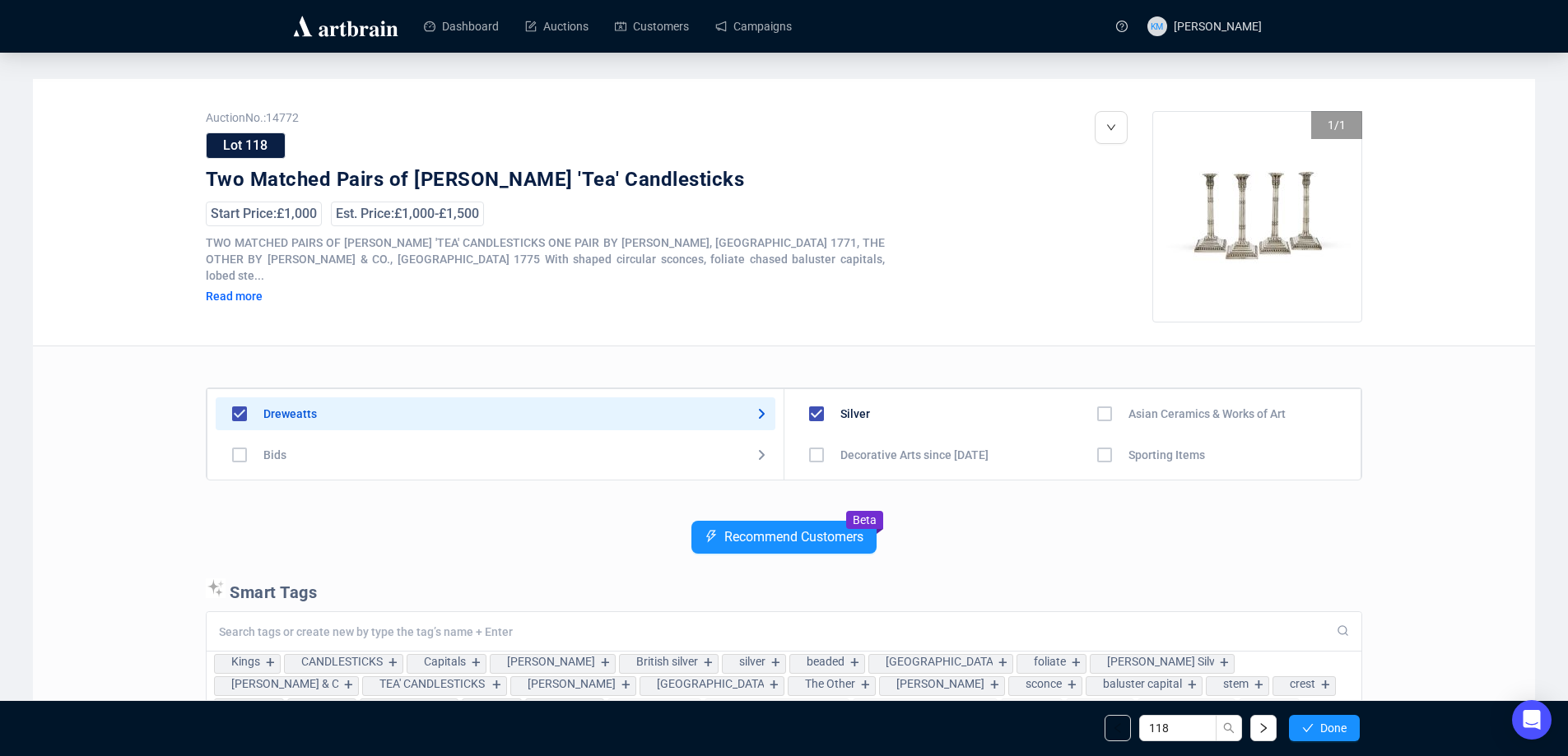
click at [1346, 730] on span "Done" at bounding box center [1333, 727] width 26 height 13
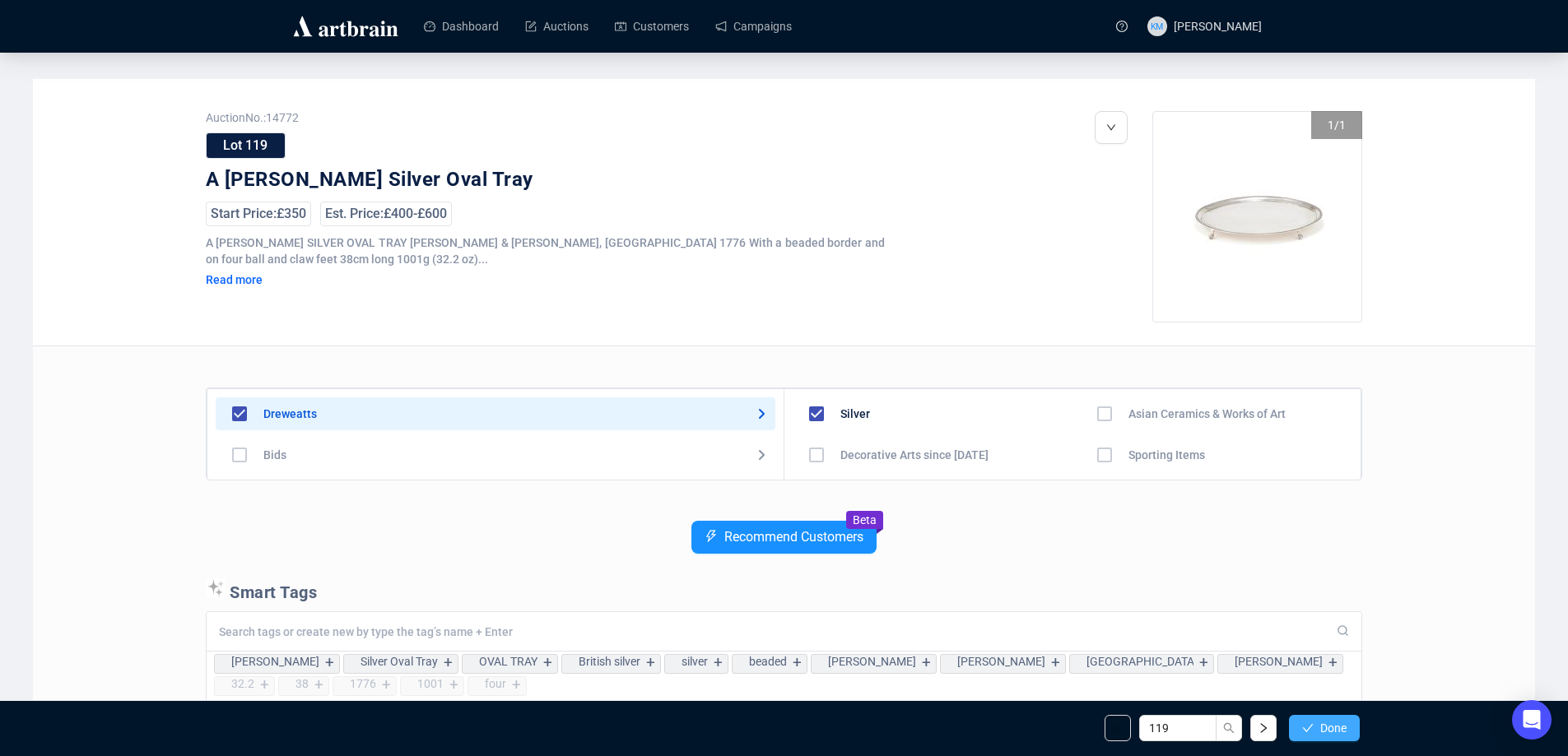
click at [1342, 730] on span "Done" at bounding box center [1333, 727] width 26 height 13
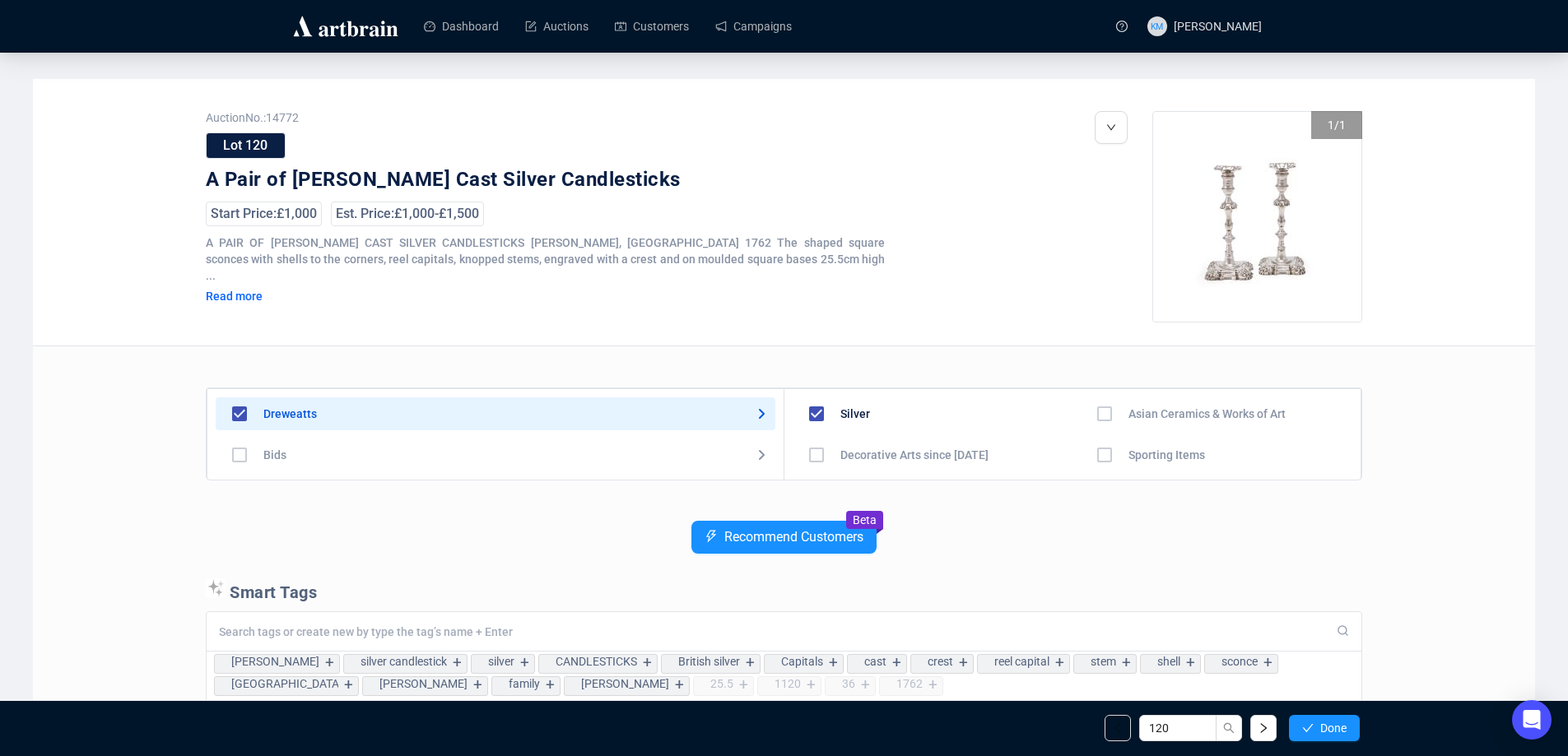
click at [1342, 730] on span "Done" at bounding box center [1333, 727] width 26 height 13
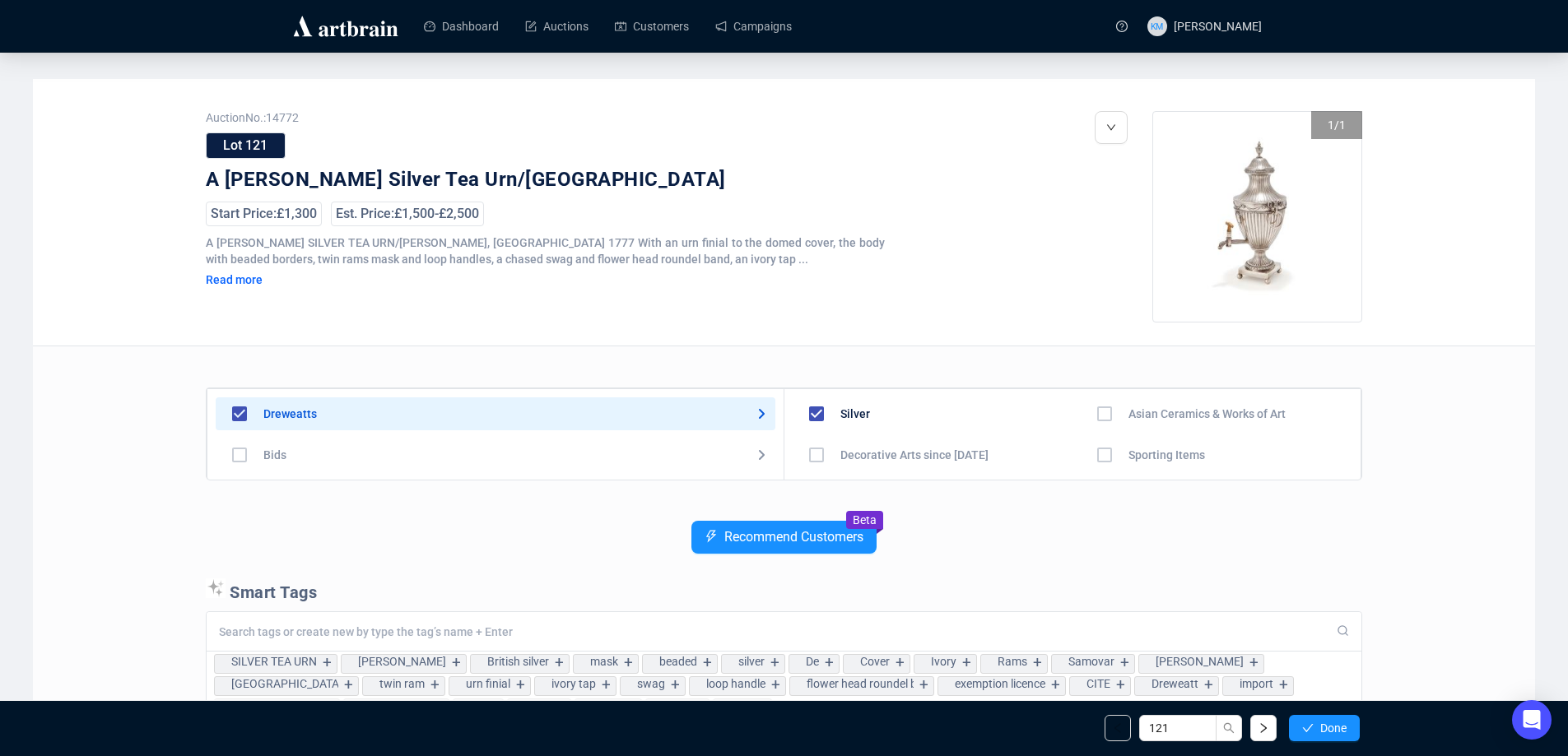
click at [1342, 730] on span "Done" at bounding box center [1333, 727] width 26 height 13
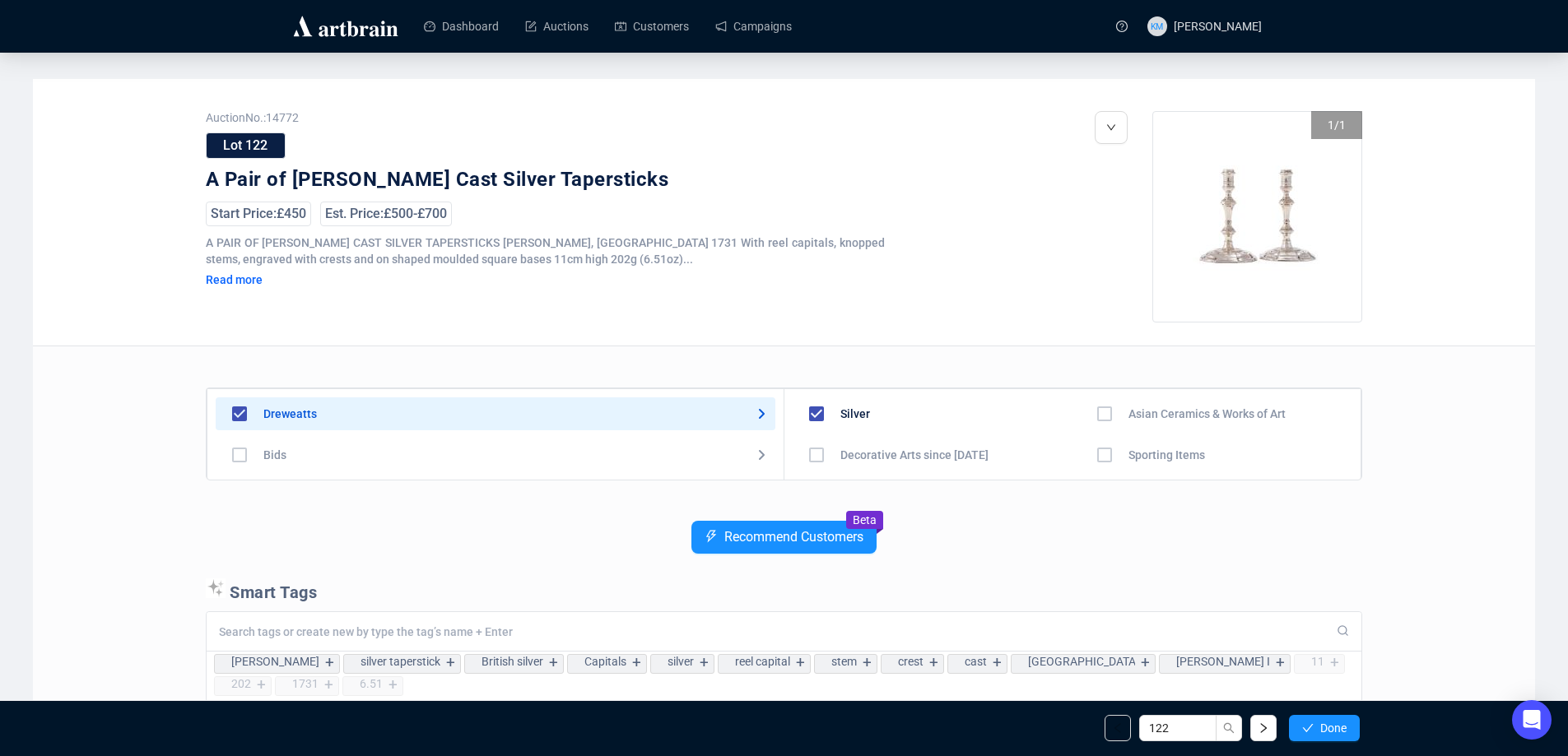
click at [1342, 730] on span "Done" at bounding box center [1333, 727] width 26 height 13
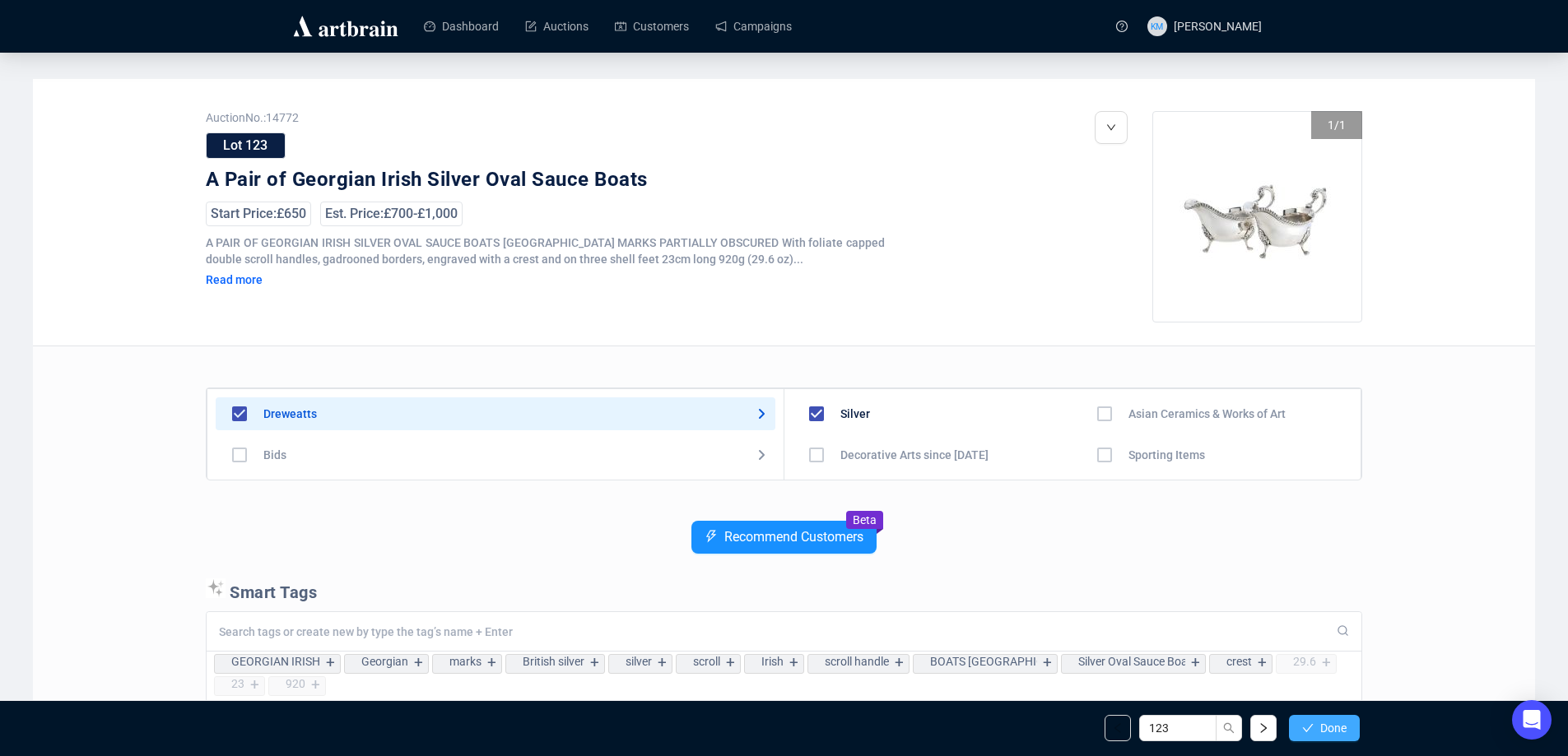
click at [1342, 732] on span "Done" at bounding box center [1333, 727] width 26 height 13
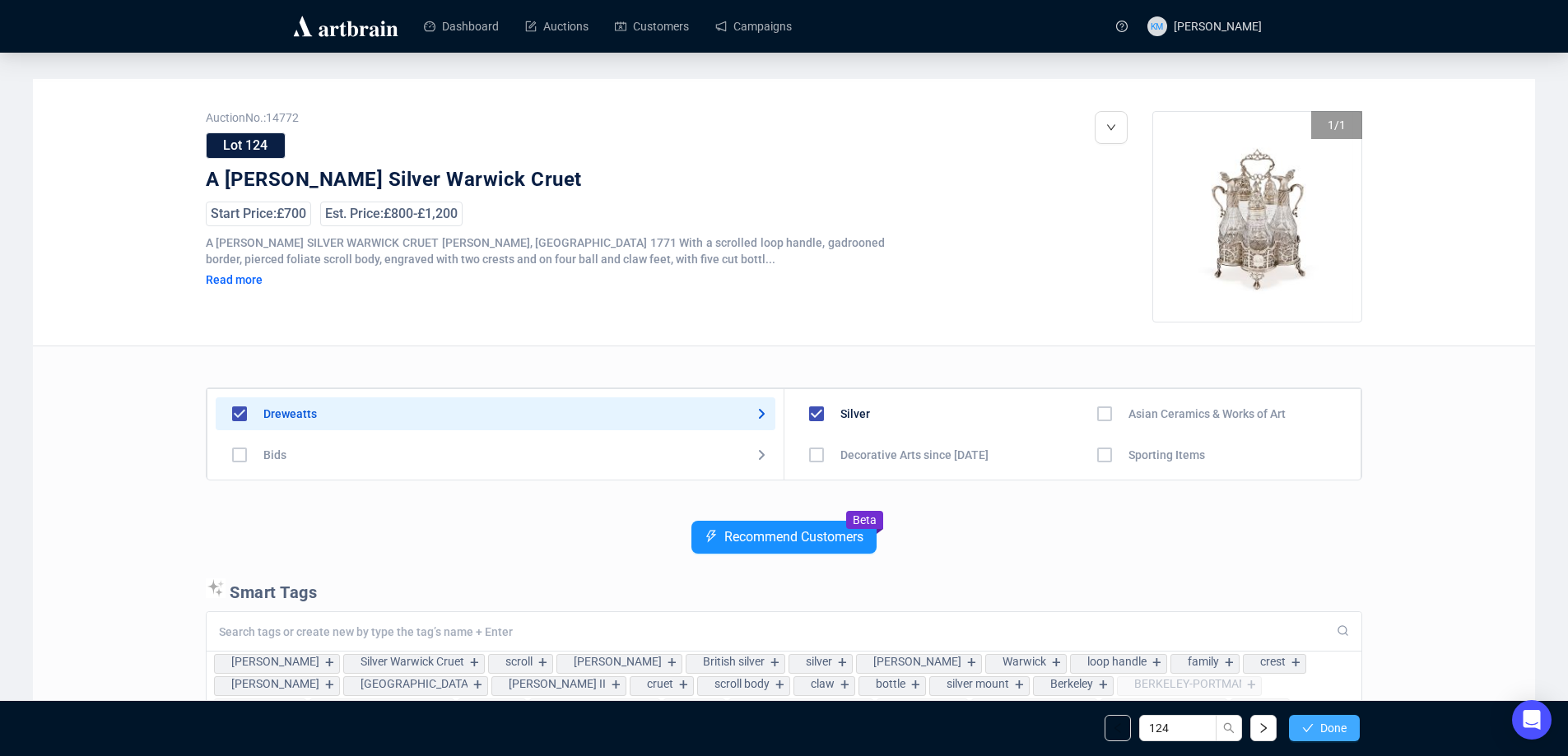
click at [1343, 732] on span "Done" at bounding box center [1333, 727] width 26 height 13
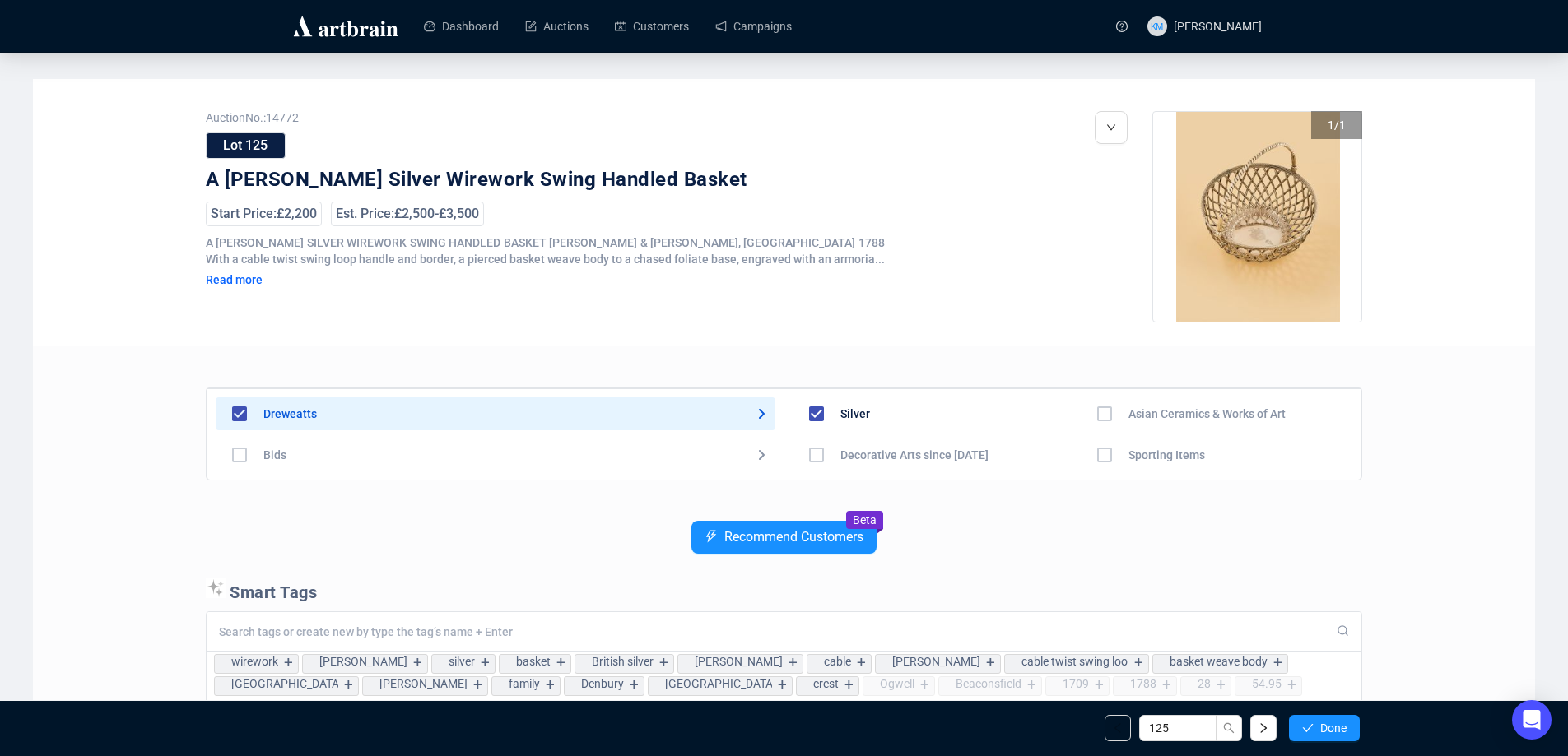
click at [1343, 732] on span "Done" at bounding box center [1333, 727] width 26 height 13
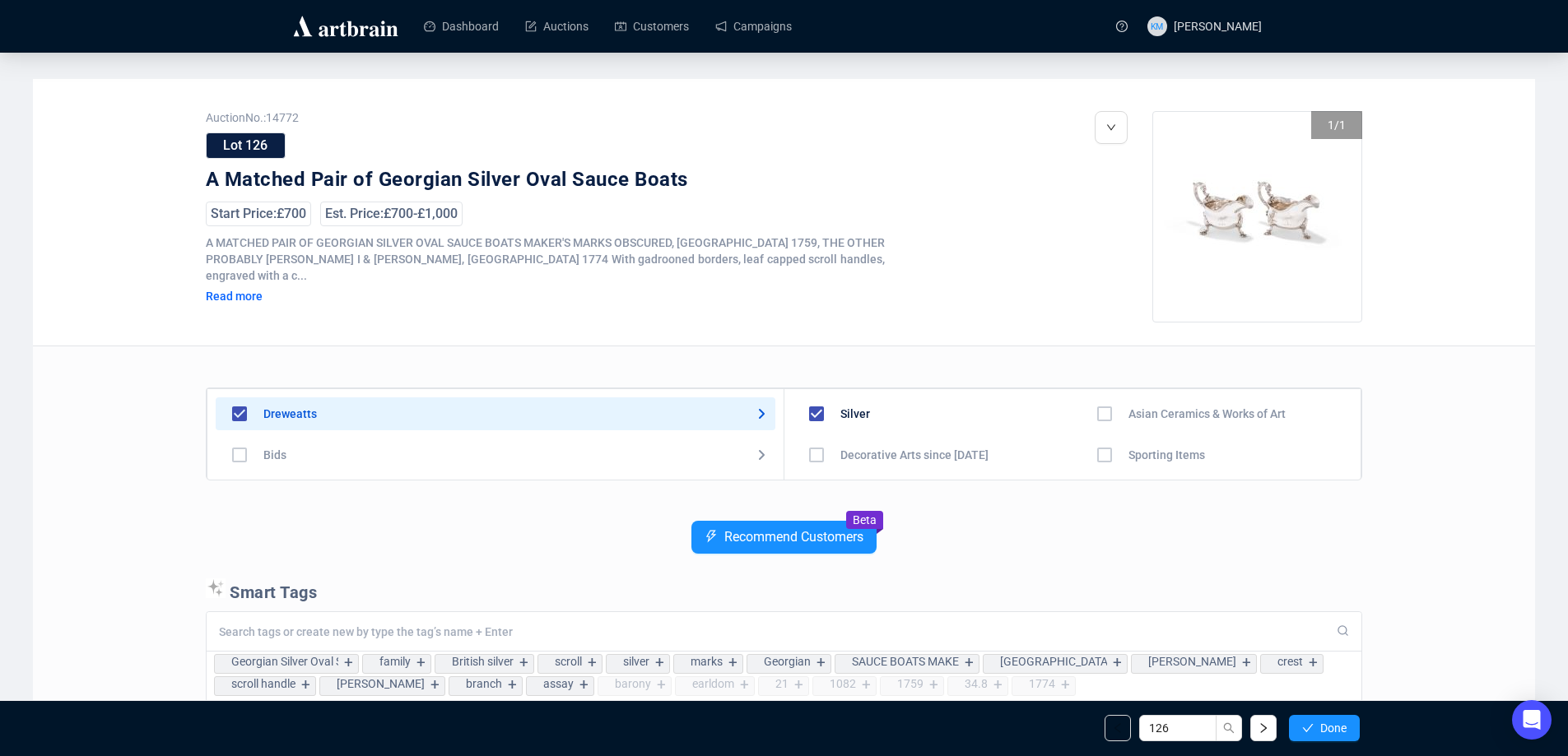
drag, startPoint x: 574, startPoint y: 499, endPoint x: 583, endPoint y: 501, distance: 9.2
click at [576, 500] on div "Dreweatts Bids Silver Decorative Arts since [DATE] Books & Maps Collectors' ite…" at bounding box center [784, 702] width 1157 height 711
click at [1321, 733] on span "Done" at bounding box center [1333, 727] width 26 height 13
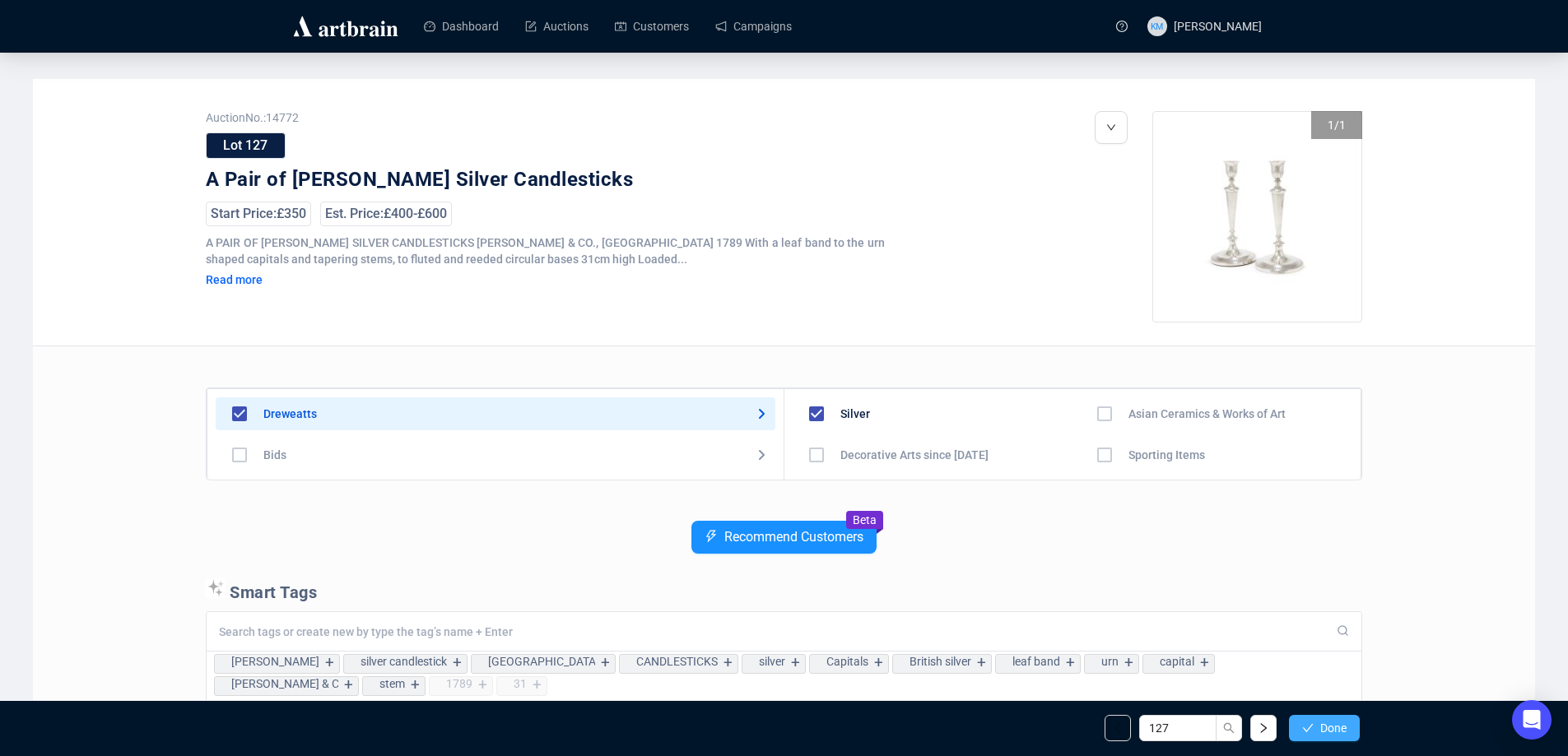
click at [1322, 733] on span "Done" at bounding box center [1333, 727] width 26 height 13
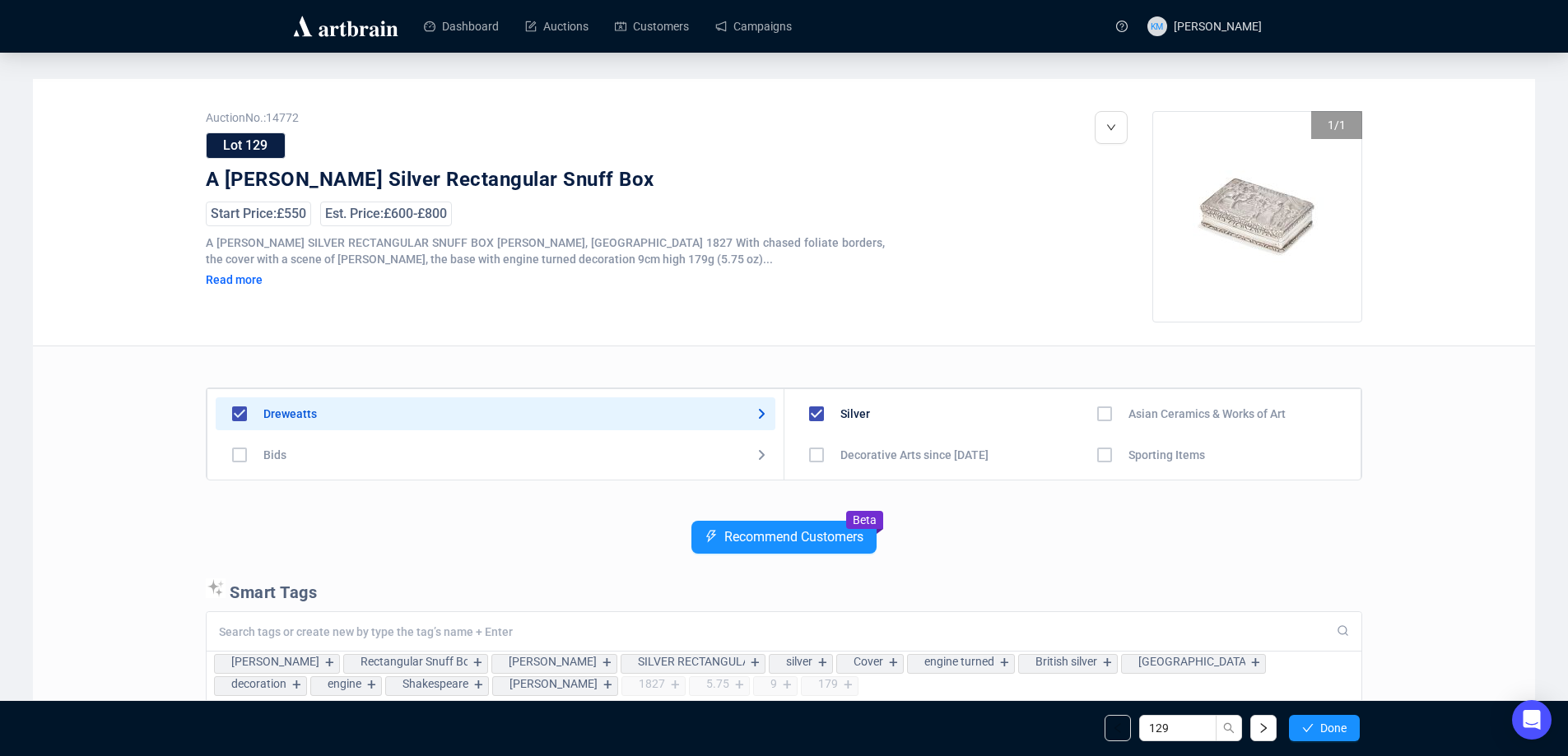
click at [1322, 733] on span "Done" at bounding box center [1333, 727] width 26 height 13
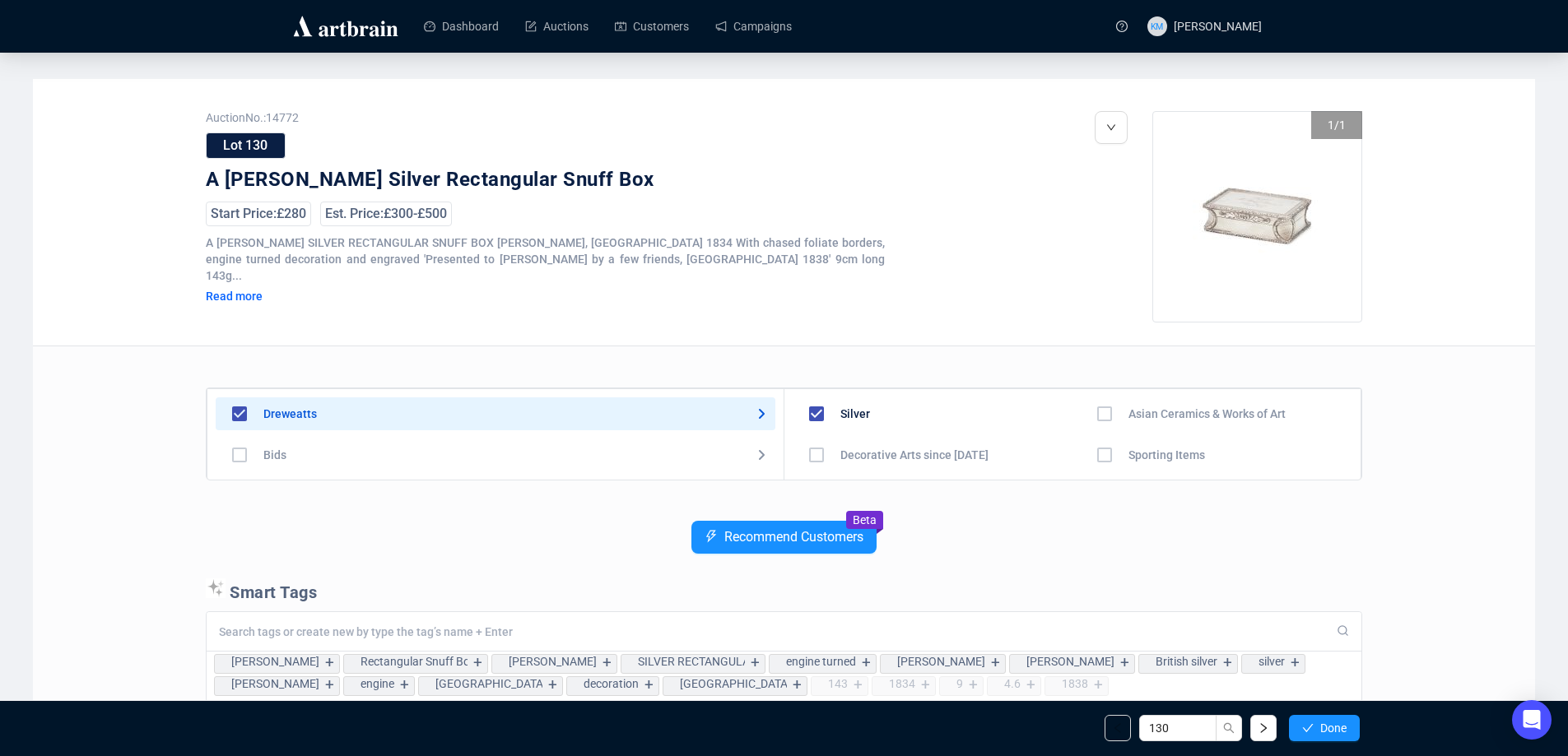
click at [1322, 733] on span "Done" at bounding box center [1333, 727] width 26 height 13
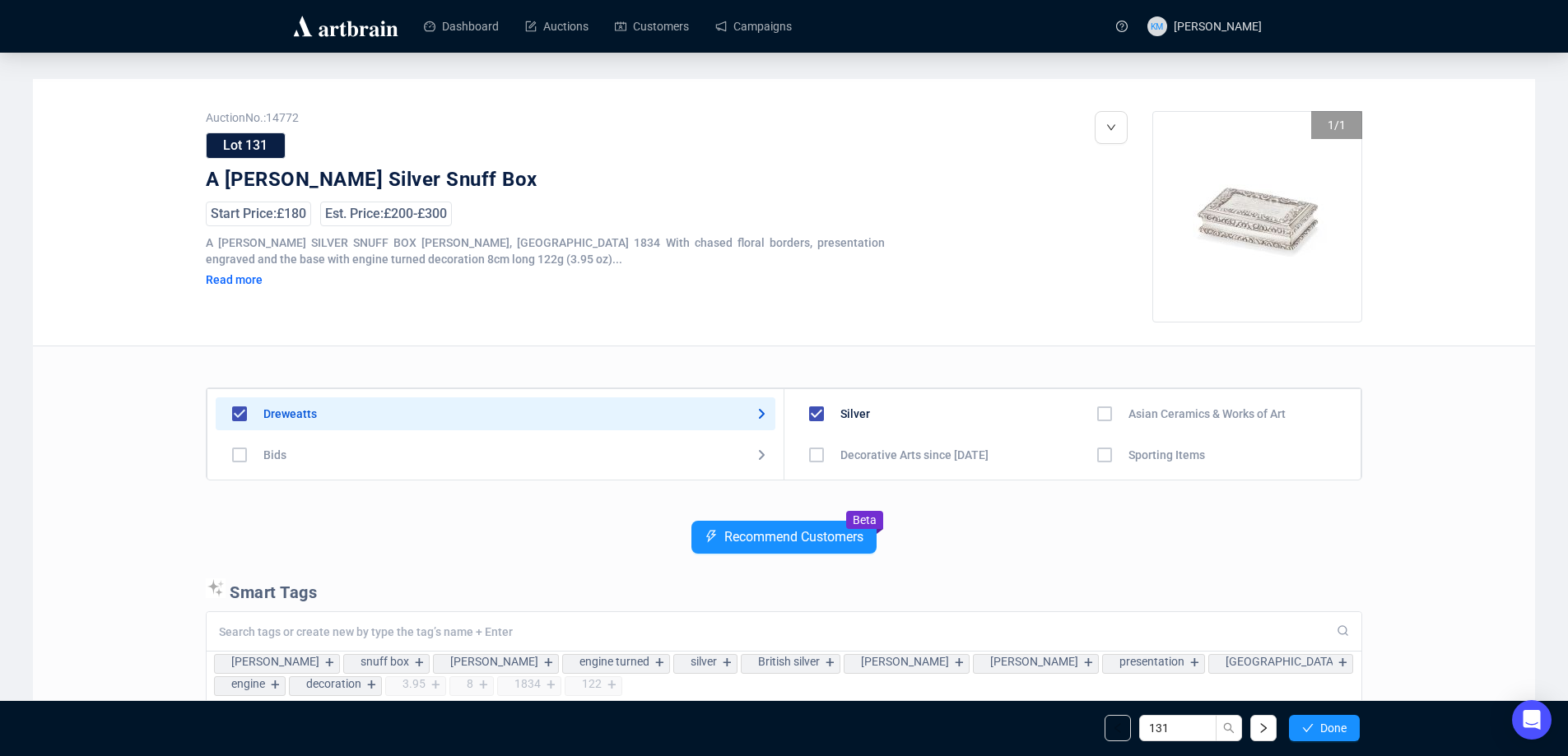
click at [1432, 546] on div "Auction No.: 14772 Lot 131 A [PERSON_NAME] Silver Snuff Box Start Price: £180 E…" at bounding box center [784, 567] width 1502 height 978
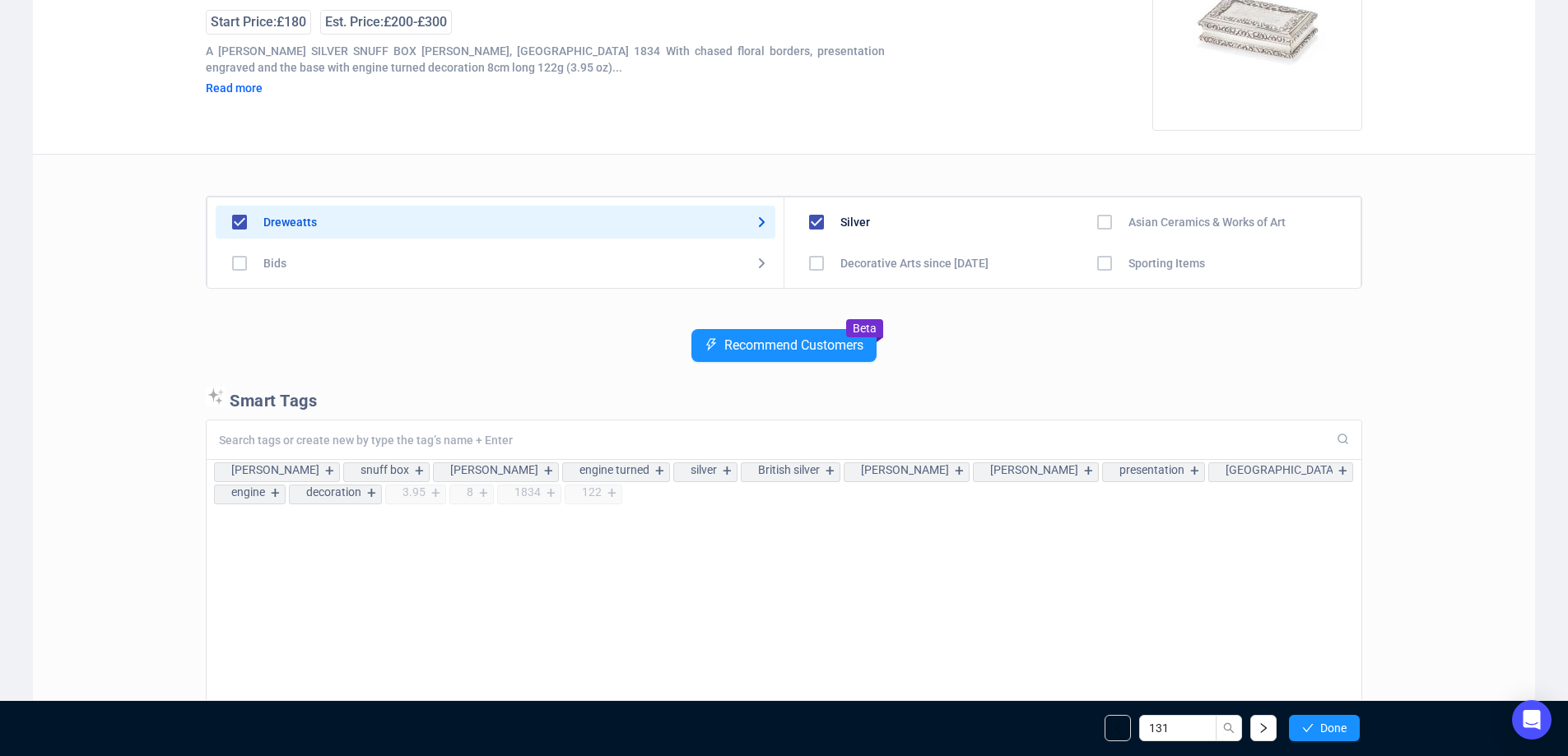
scroll to position [164, 0]
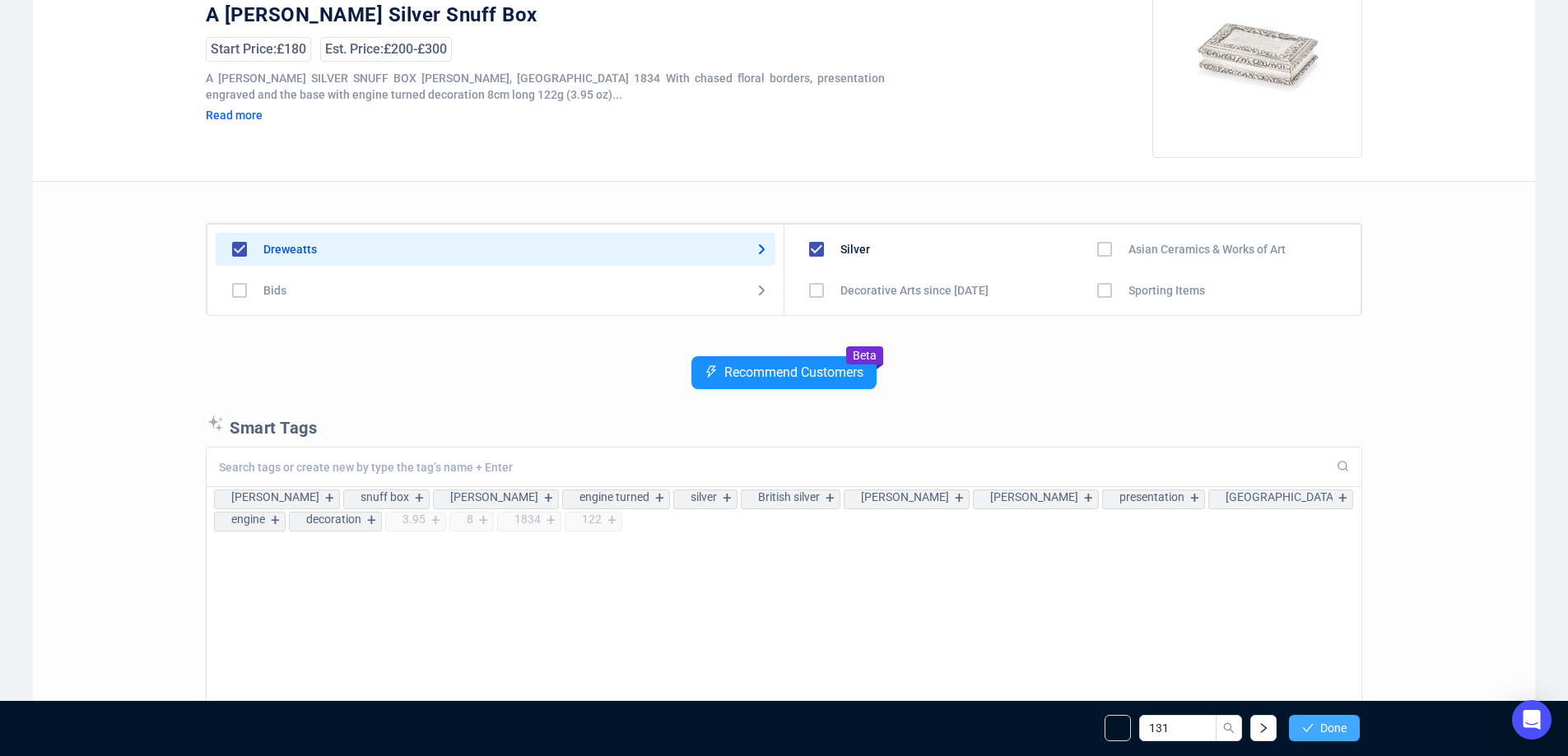
click at [1331, 724] on span "Done" at bounding box center [1333, 727] width 26 height 13
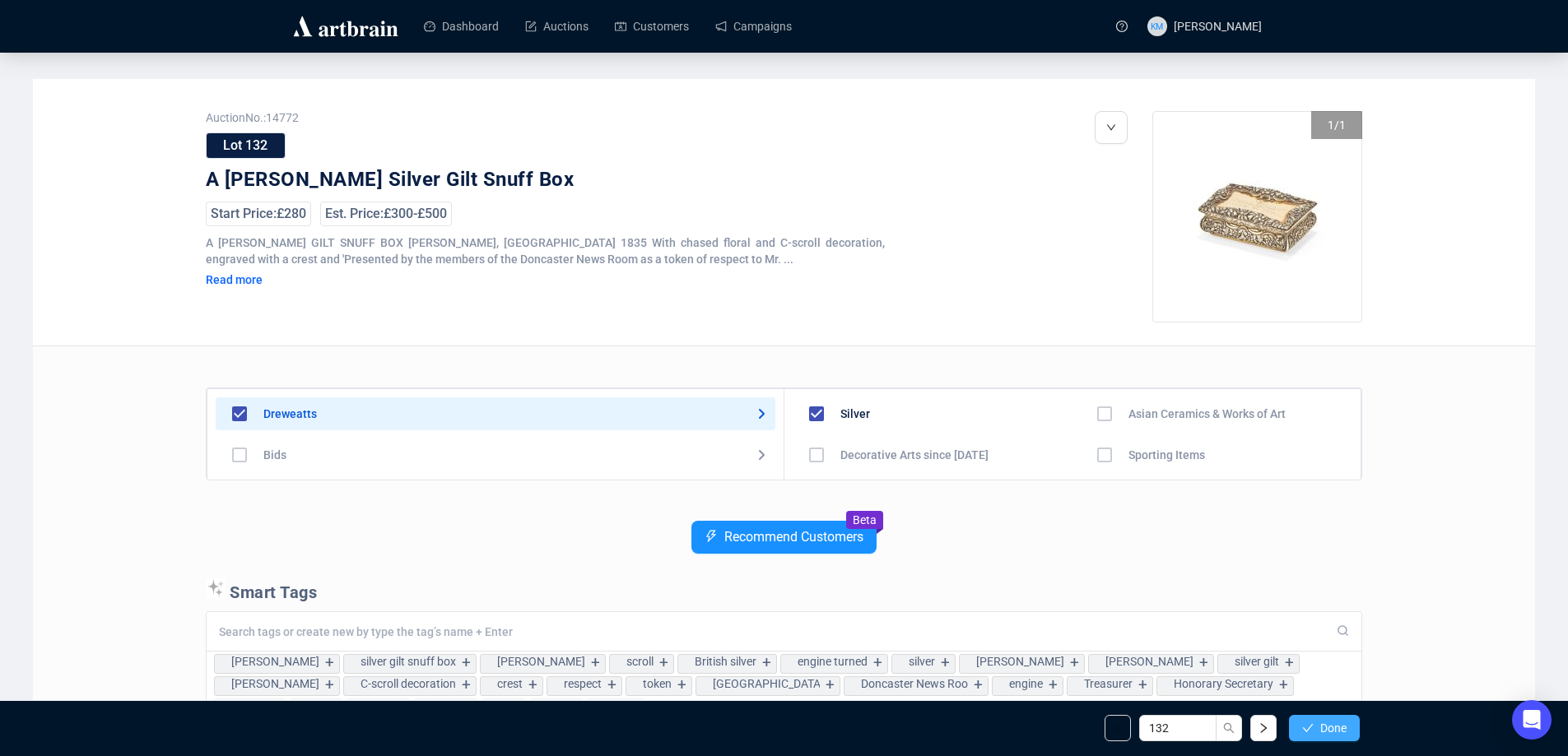
click at [1321, 718] on button "Done" at bounding box center [1325, 728] width 71 height 26
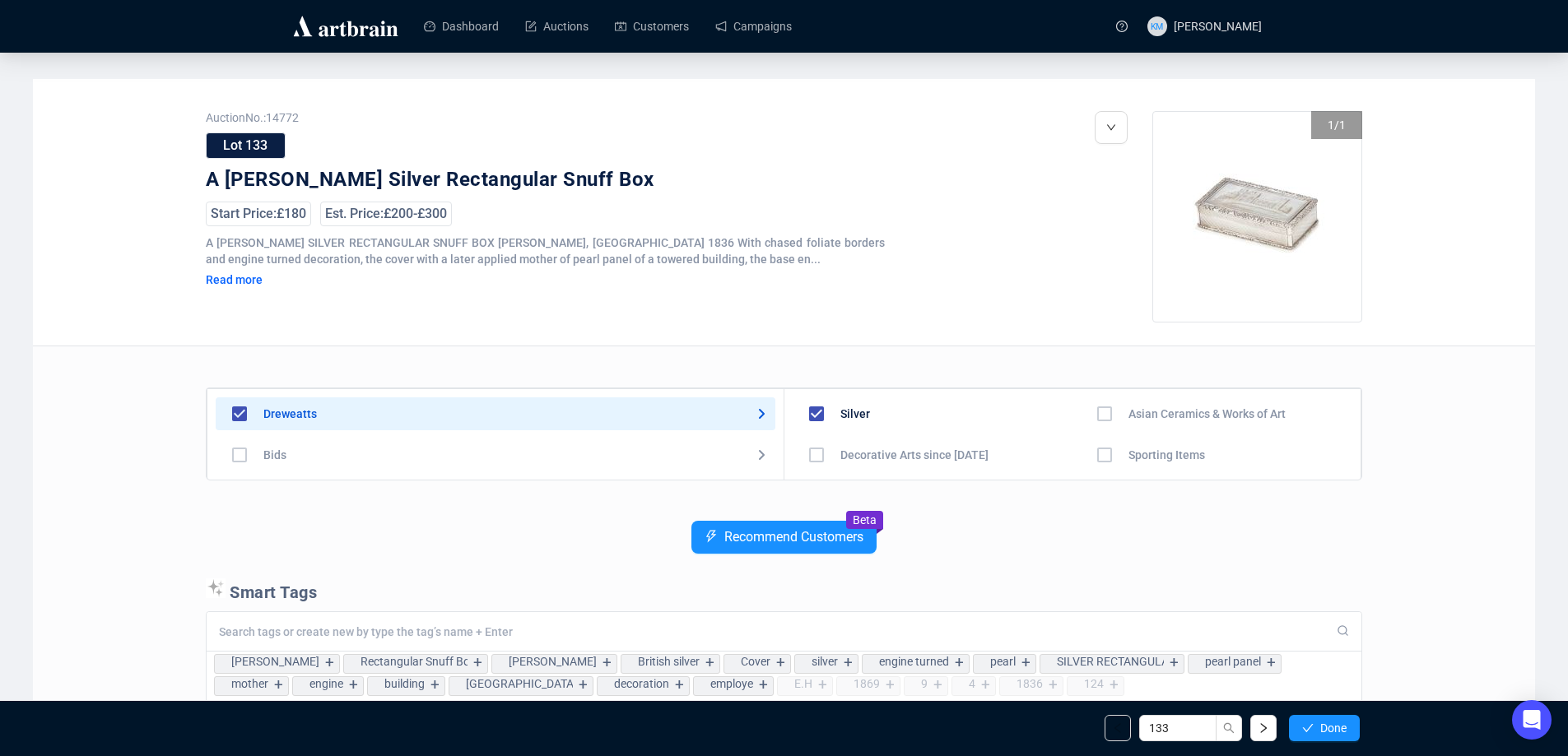
click at [1321, 718] on button "Done" at bounding box center [1325, 728] width 71 height 26
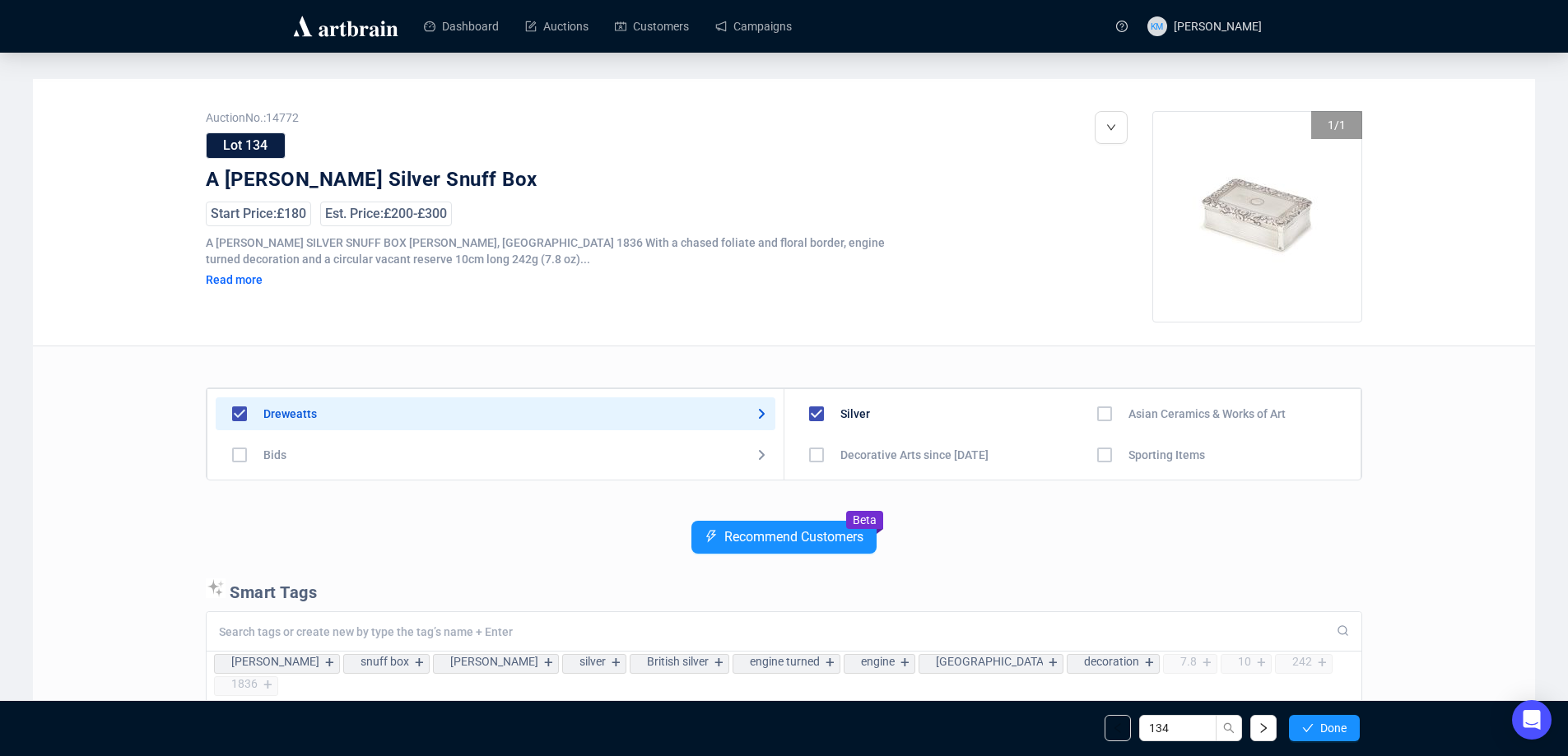
click at [1321, 718] on button "Done" at bounding box center [1325, 728] width 71 height 26
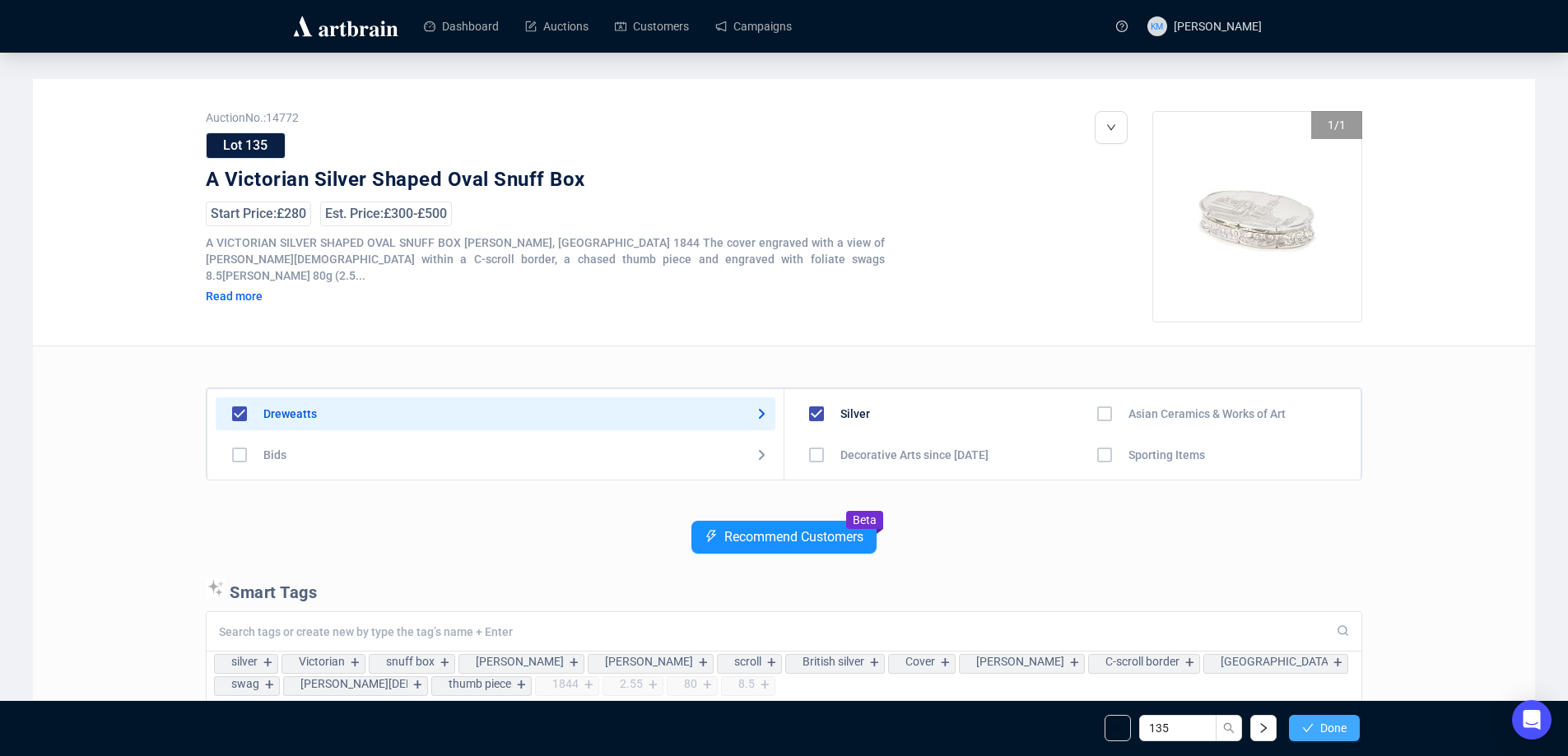
click at [1315, 715] on button "Done" at bounding box center [1325, 728] width 71 height 26
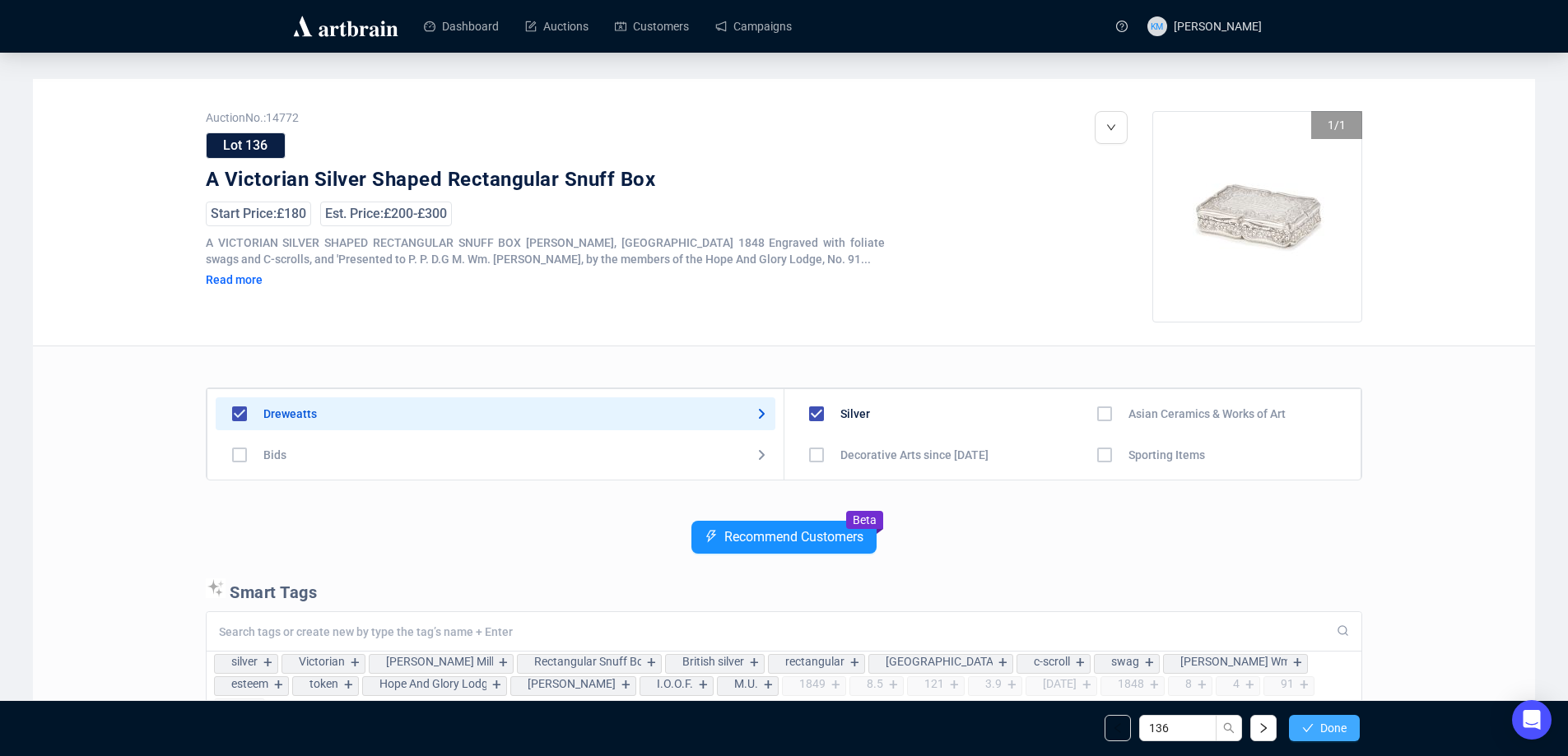
click at [1321, 725] on span "Done" at bounding box center [1333, 727] width 26 height 13
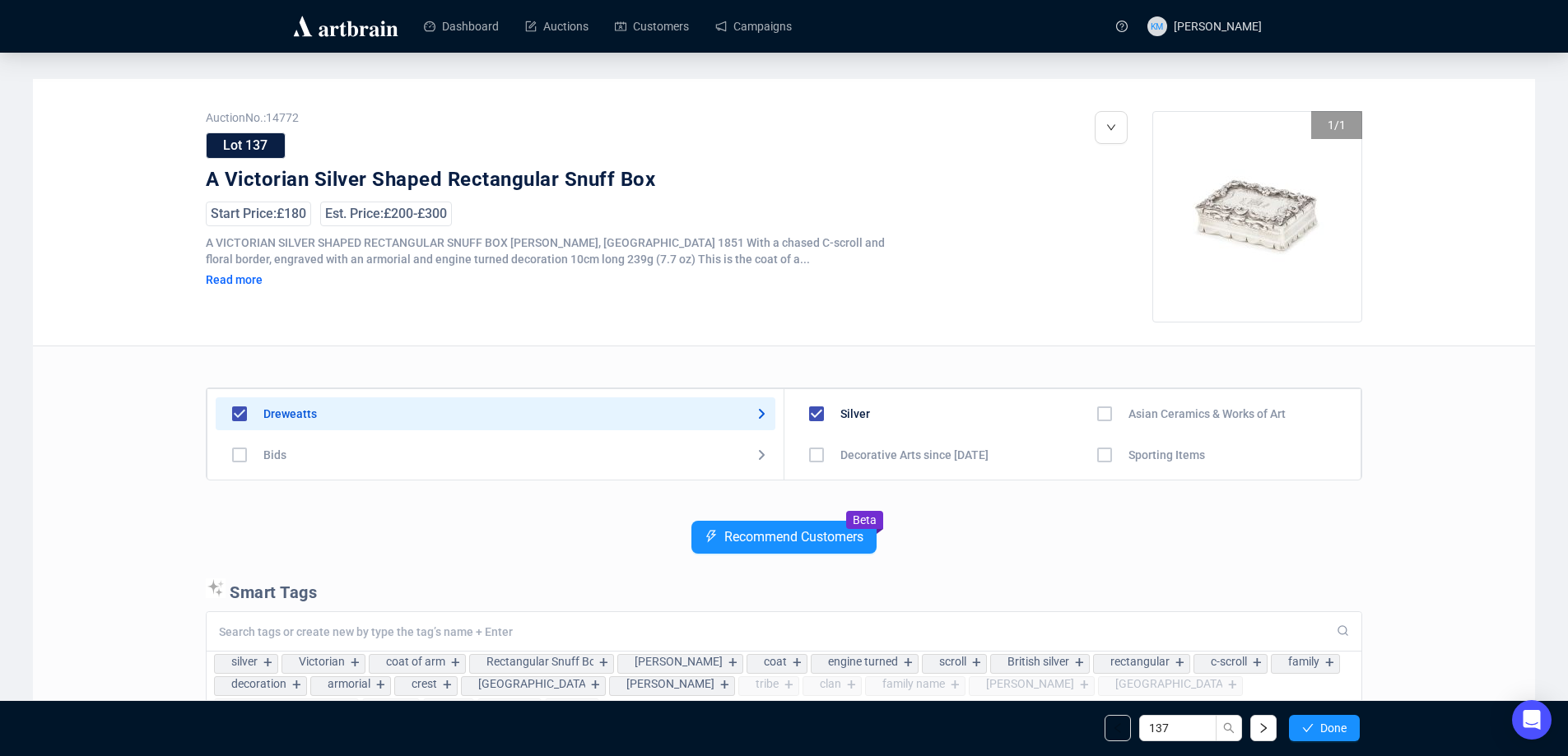
click at [1321, 725] on span "Done" at bounding box center [1333, 727] width 26 height 13
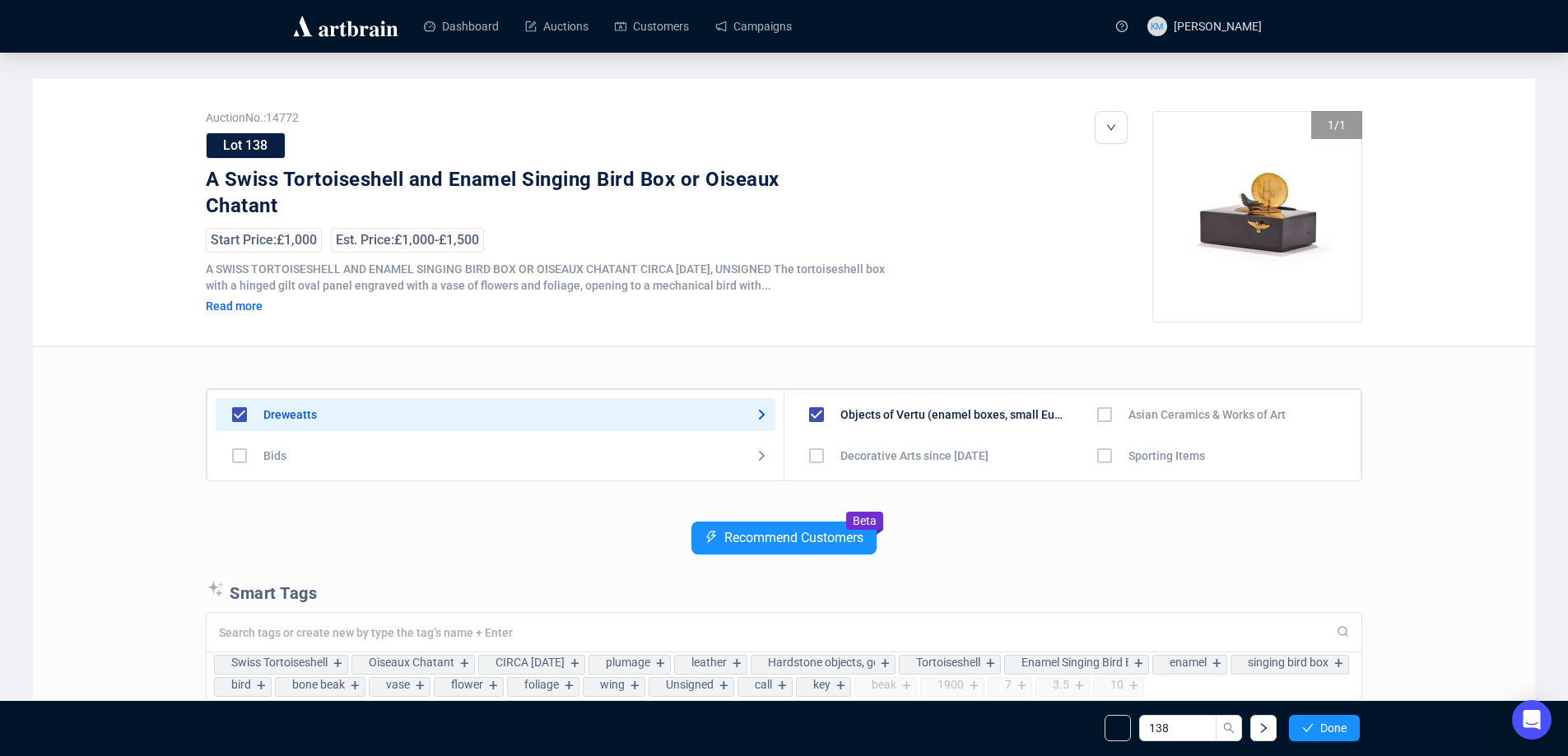
click at [1321, 725] on span "Done" at bounding box center [1333, 727] width 26 height 13
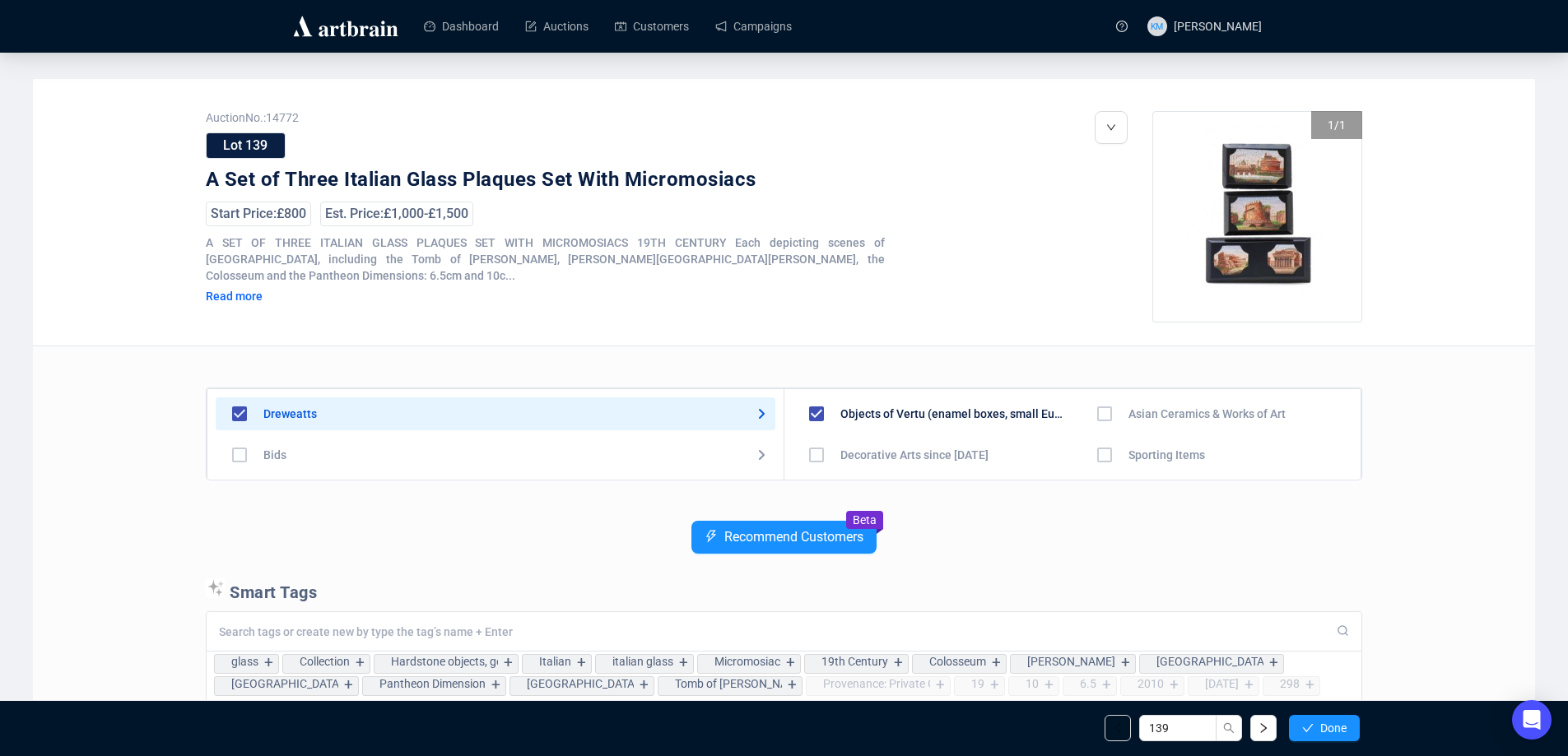
click at [1321, 725] on span "Done" at bounding box center [1333, 727] width 26 height 13
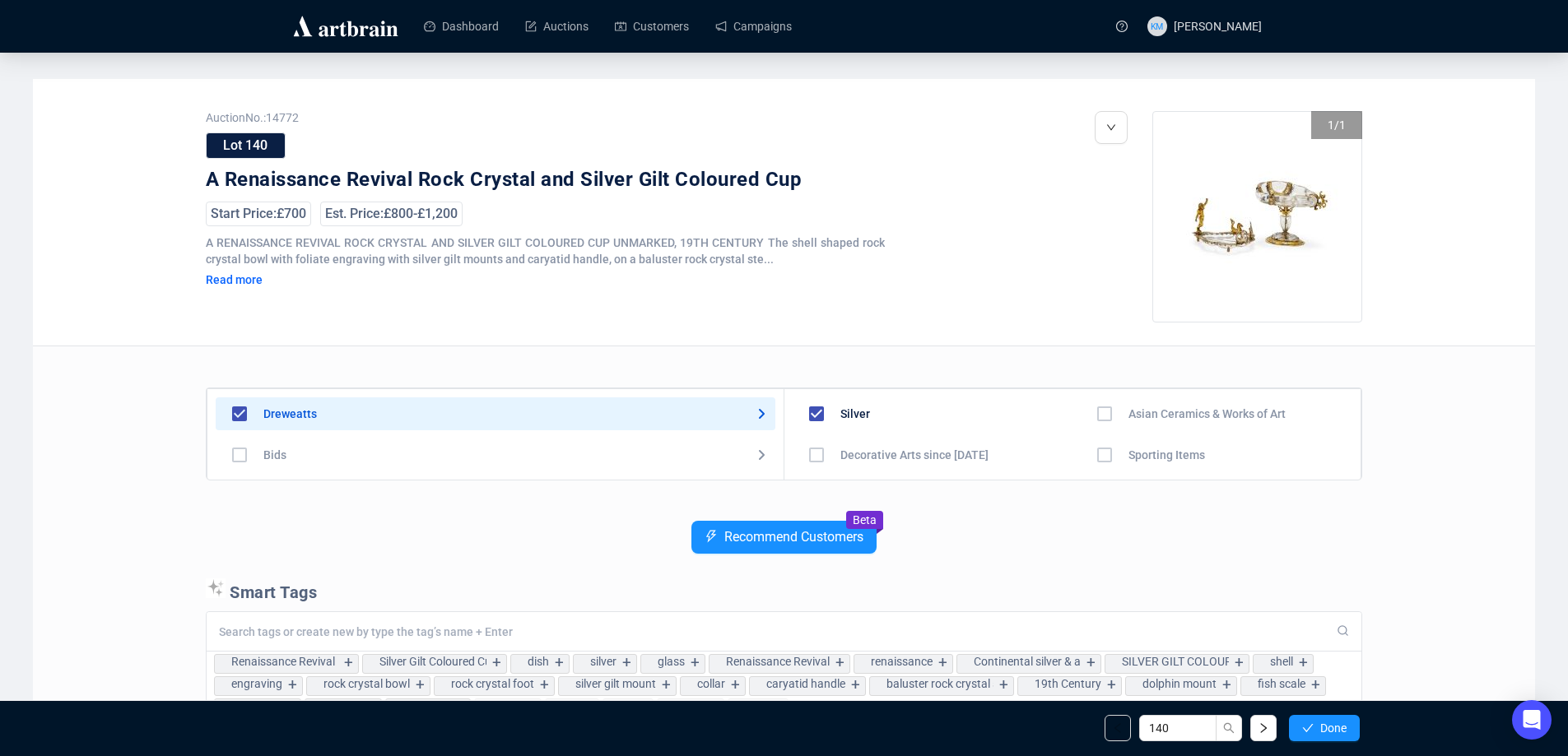
click at [1321, 725] on span "Done" at bounding box center [1333, 727] width 26 height 13
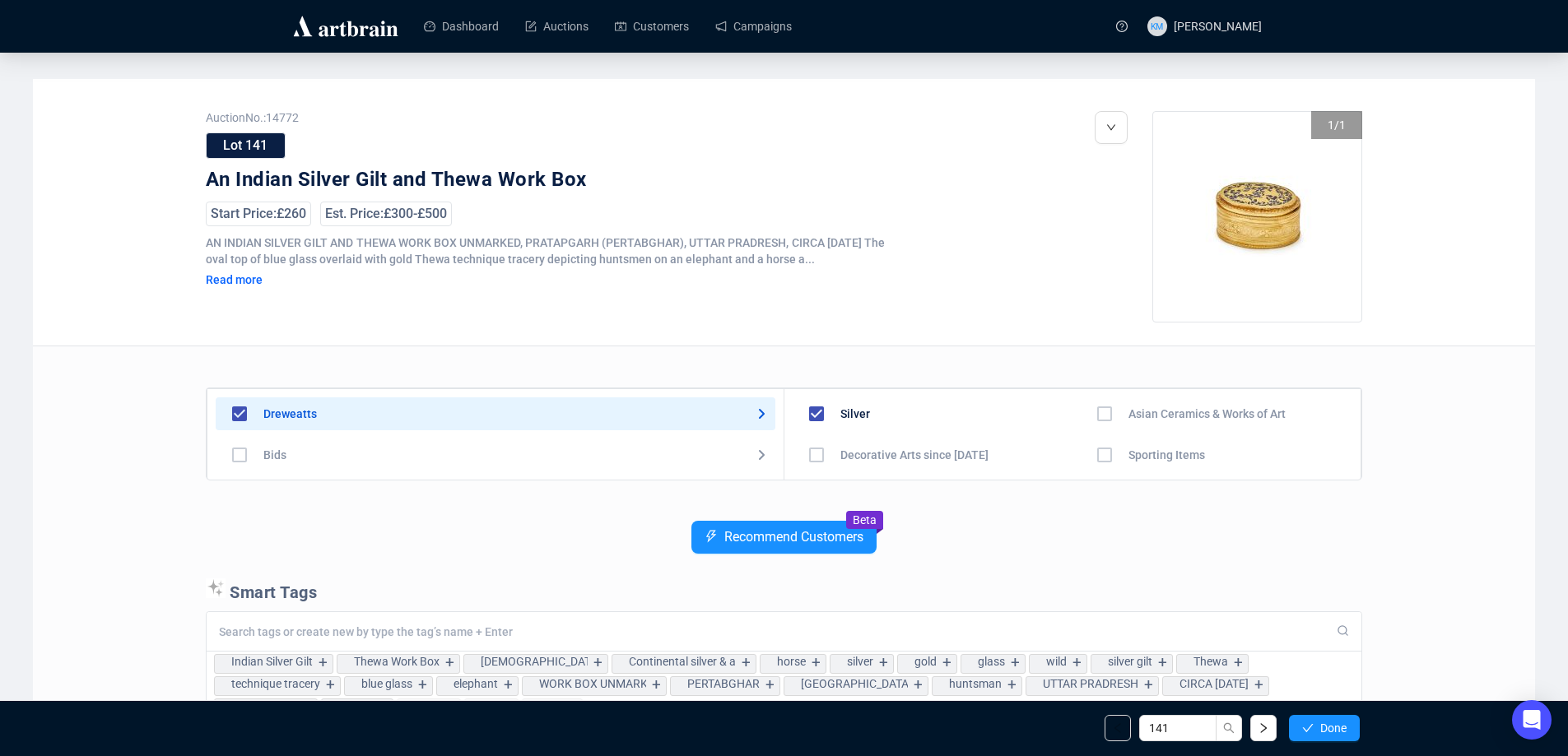
click at [1321, 725] on span "Done" at bounding box center [1333, 727] width 26 height 13
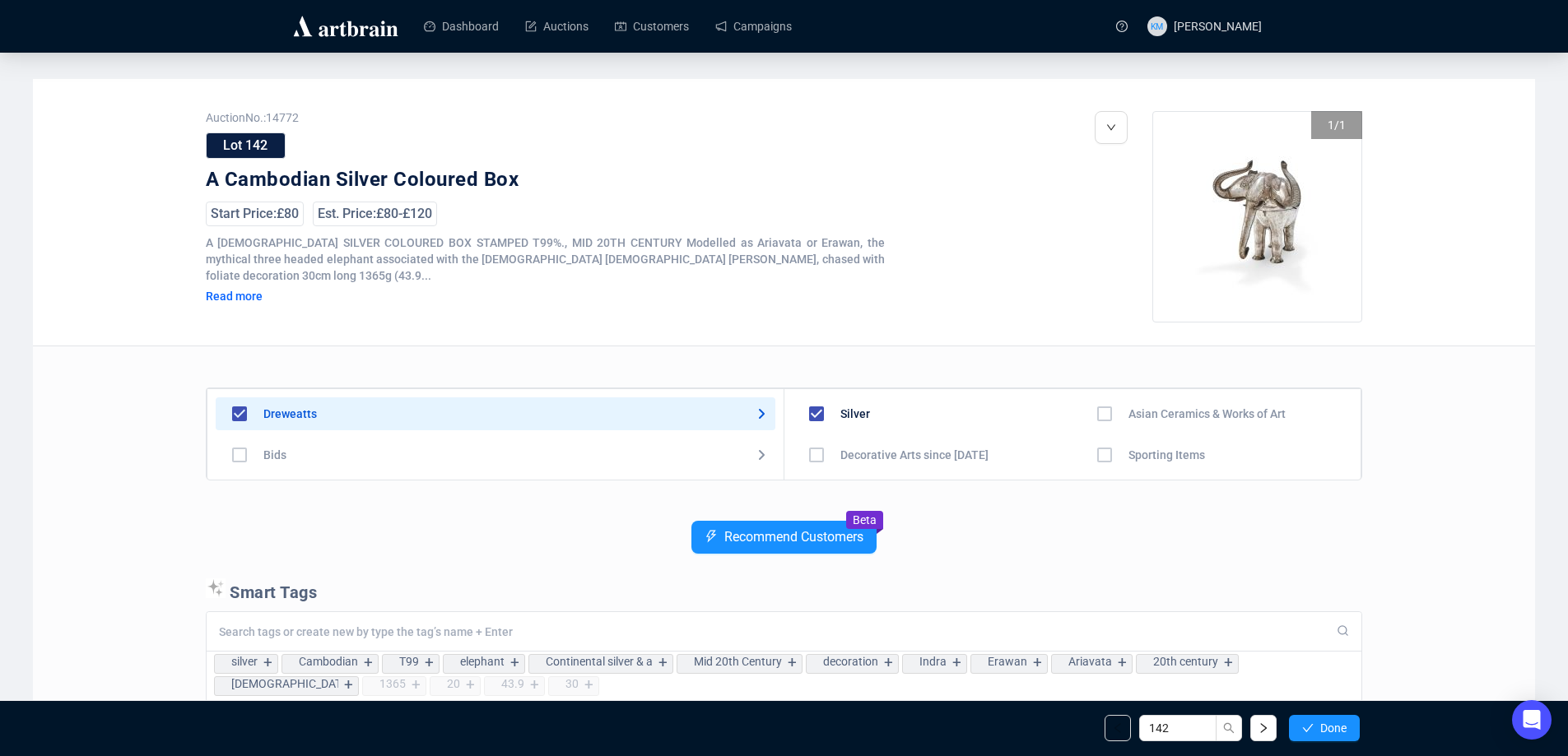
click at [1321, 725] on span "Done" at bounding box center [1333, 727] width 26 height 13
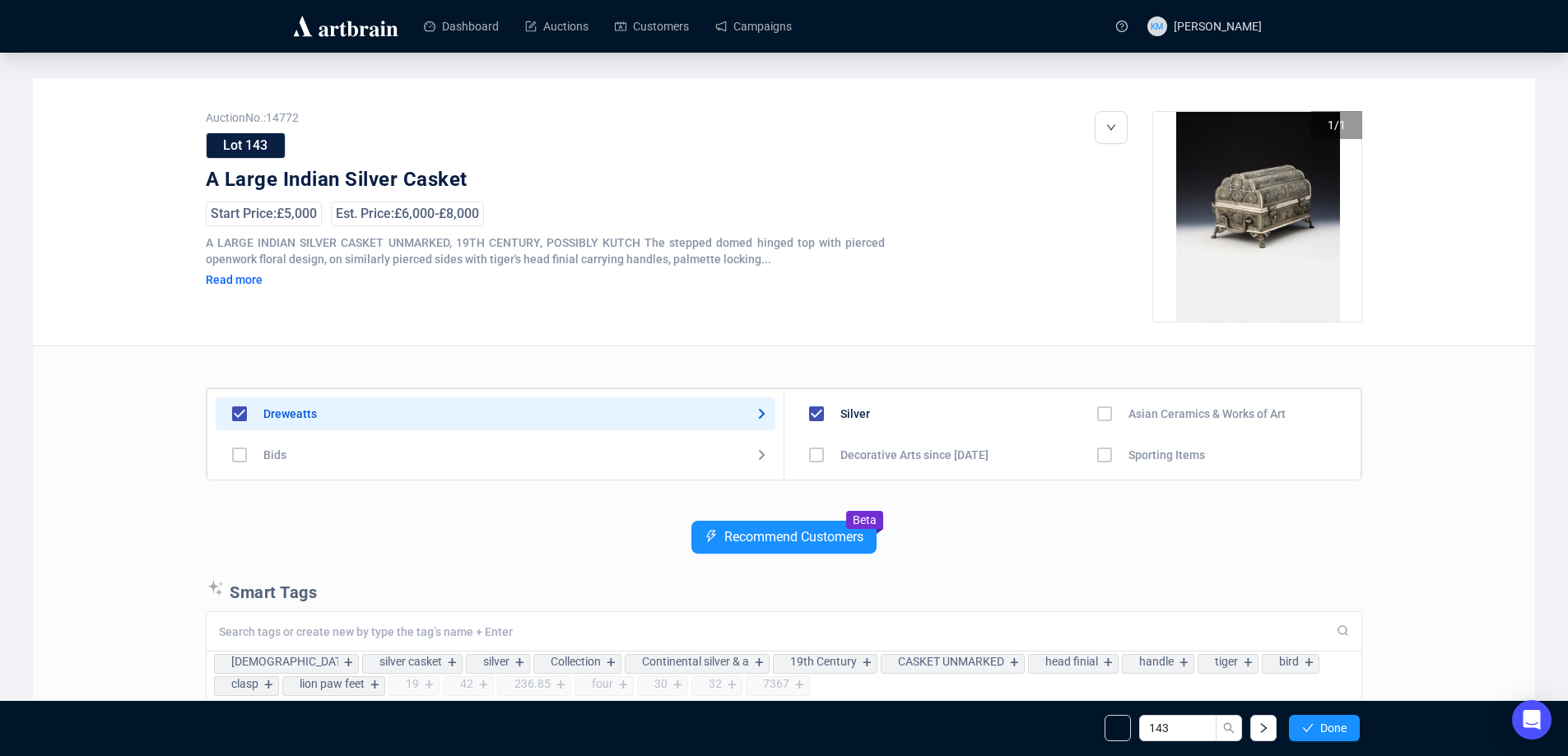
click at [1321, 725] on span "Done" at bounding box center [1333, 727] width 26 height 13
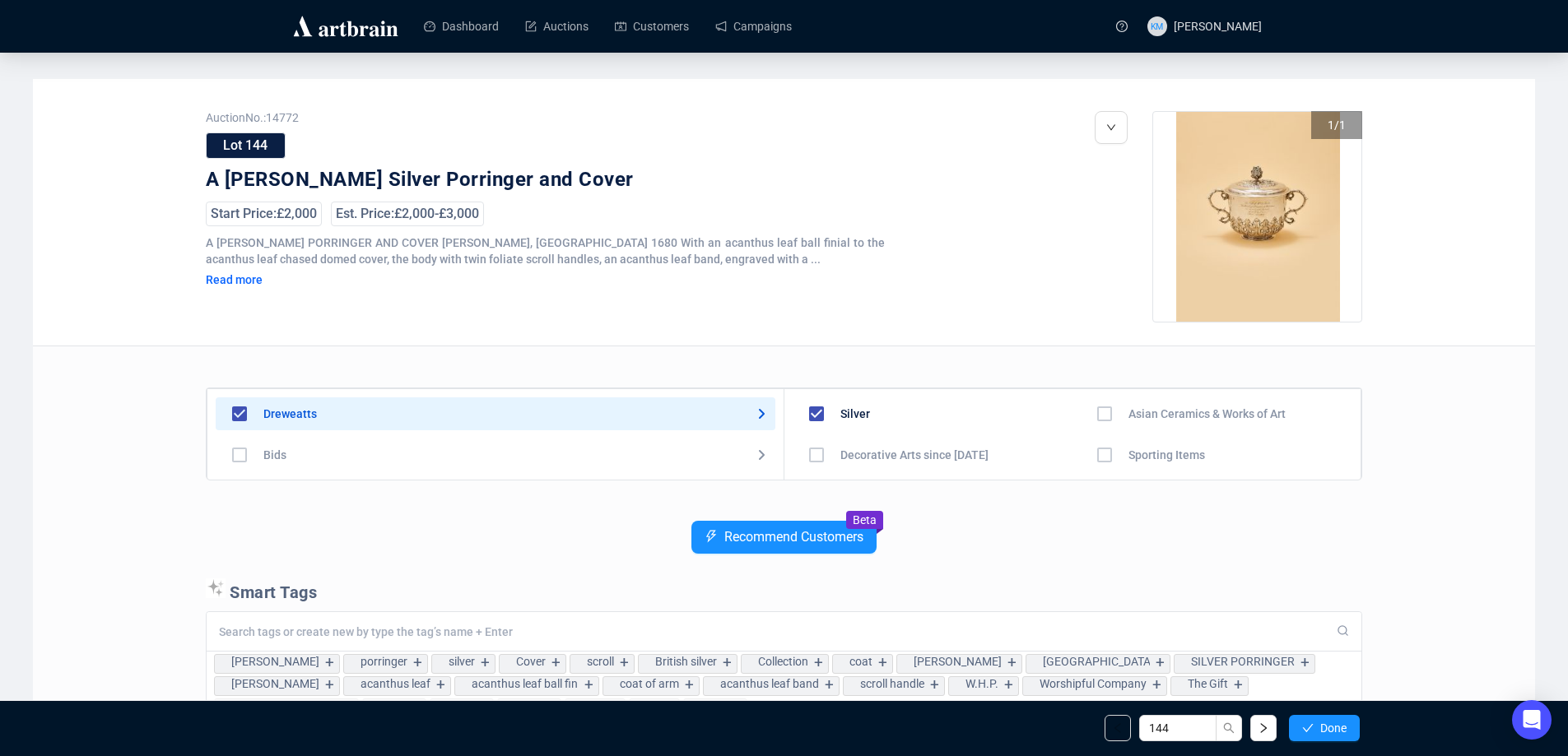
click at [1321, 726] on span "Done" at bounding box center [1333, 727] width 26 height 13
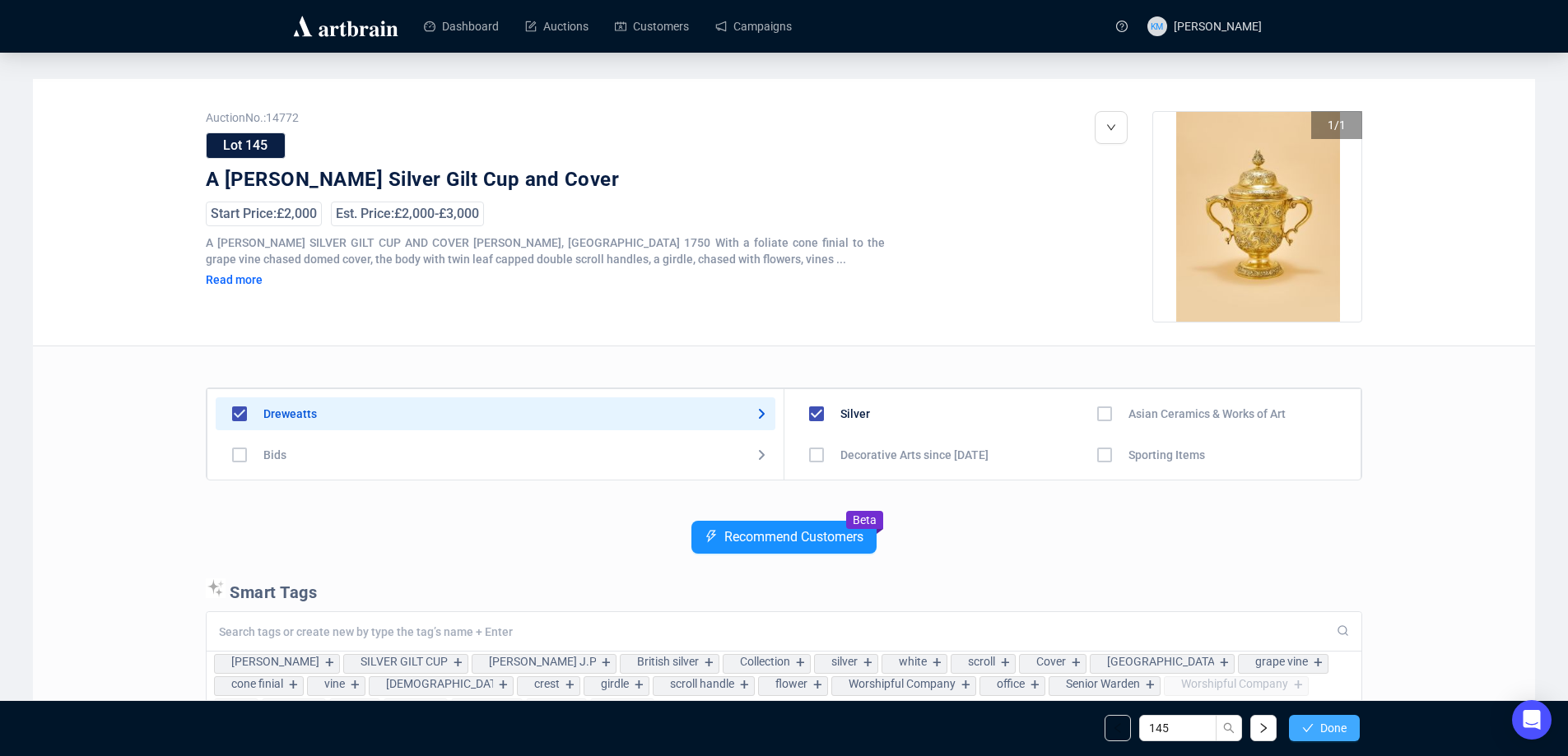
click at [1321, 727] on span "Done" at bounding box center [1333, 727] width 26 height 13
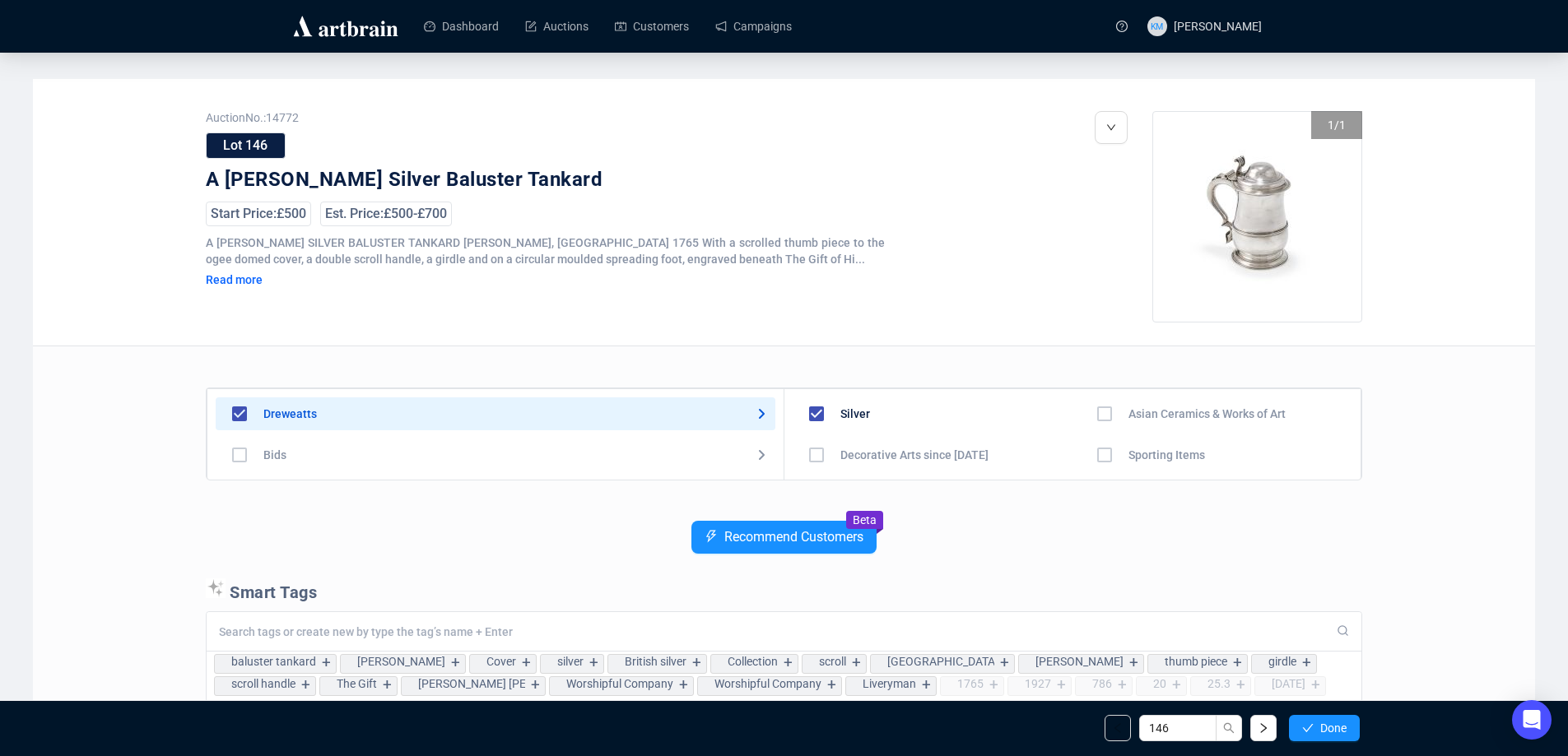
click at [1318, 729] on button "Done" at bounding box center [1325, 728] width 71 height 26
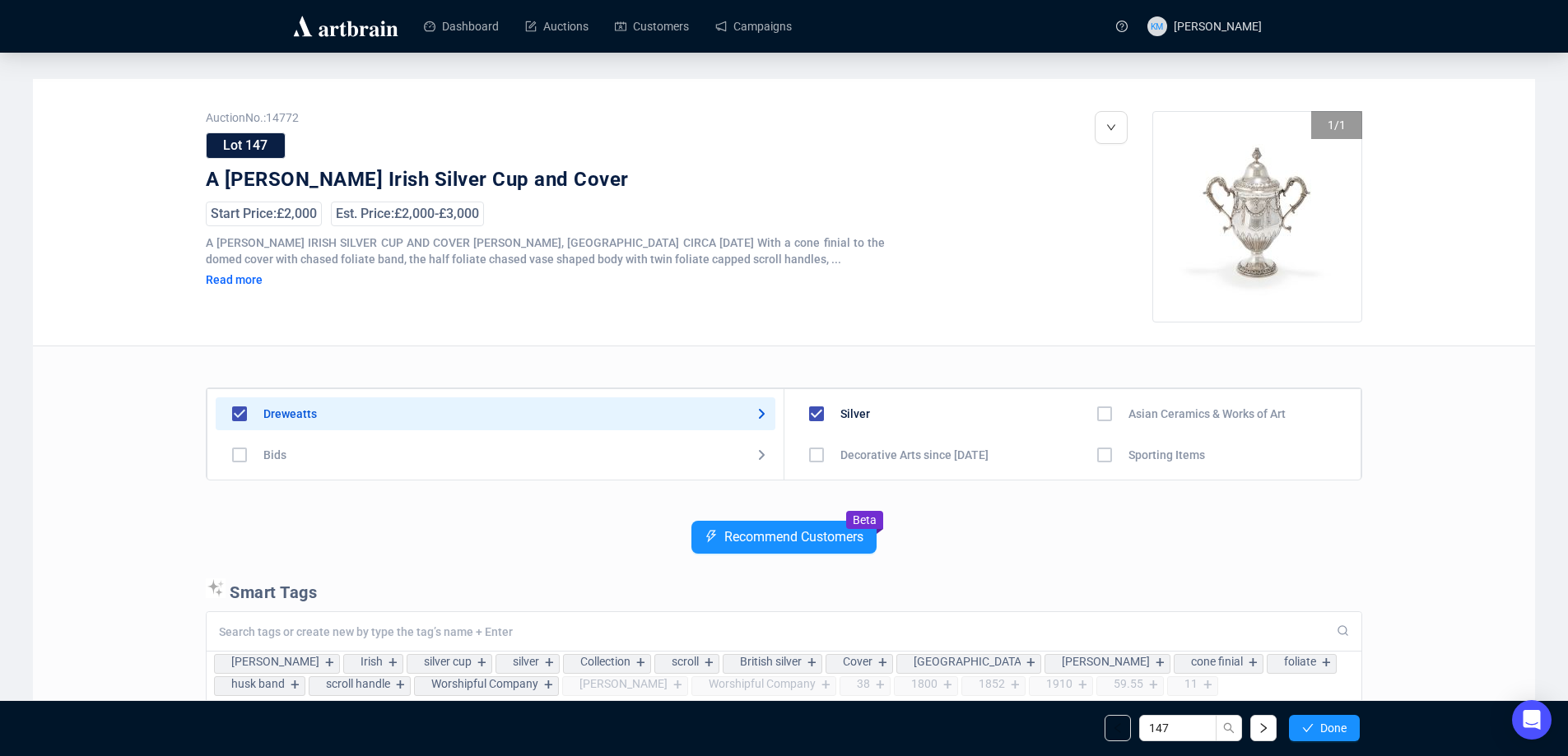
click at [1318, 729] on button "Done" at bounding box center [1325, 728] width 71 height 26
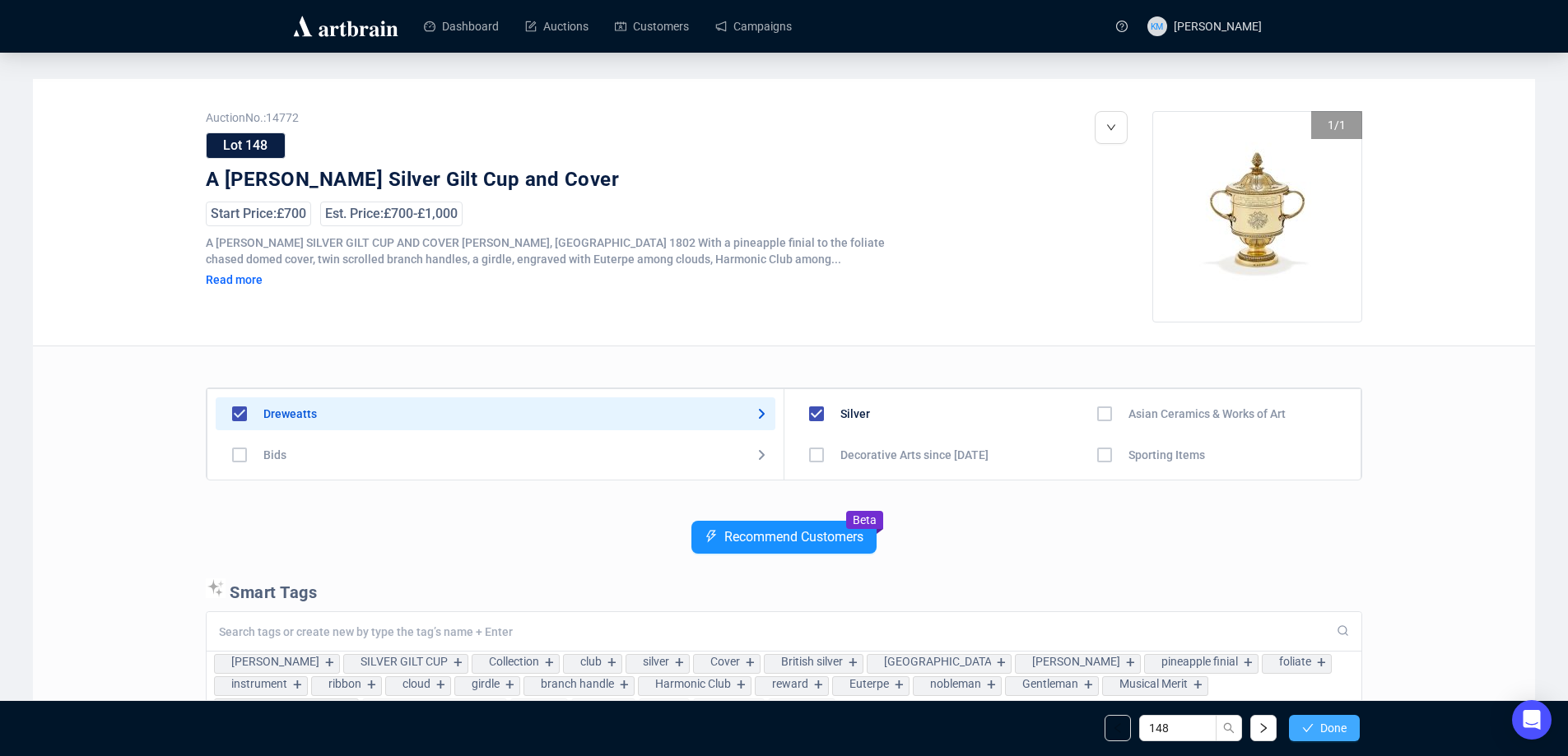
click at [1314, 731] on button "Done" at bounding box center [1325, 728] width 71 height 26
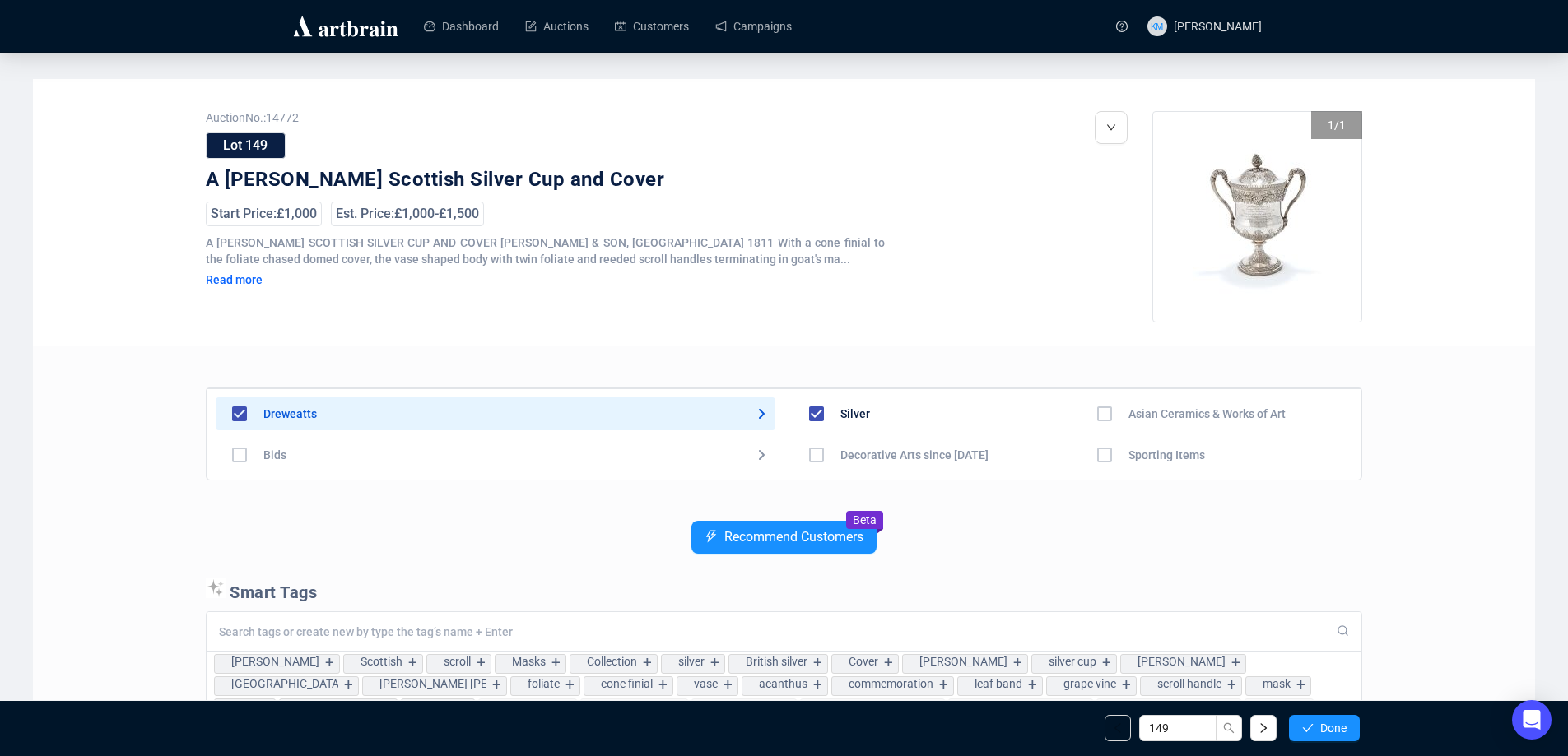
click at [1314, 731] on button "Done" at bounding box center [1325, 728] width 71 height 26
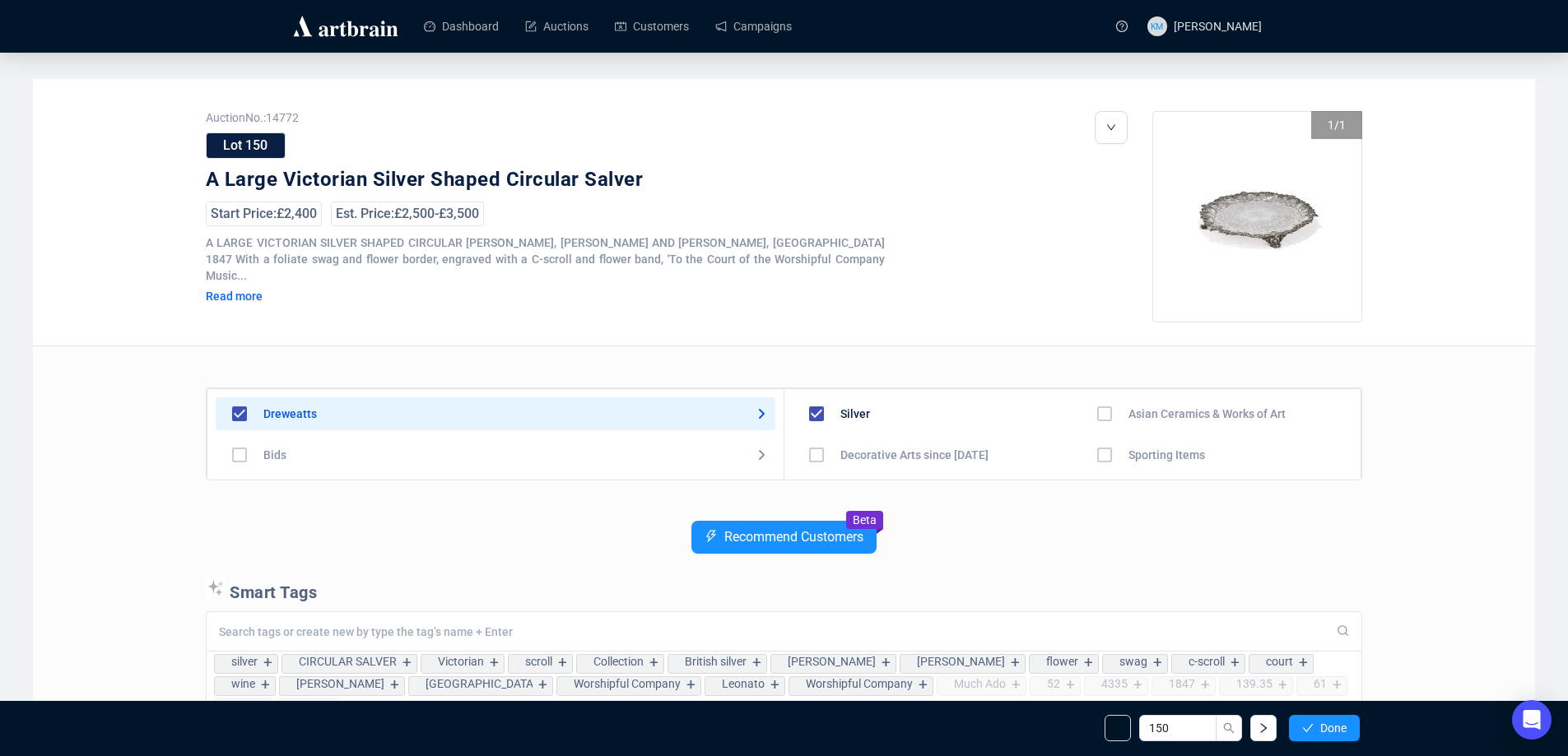
click at [1314, 731] on button "Done" at bounding box center [1325, 728] width 71 height 26
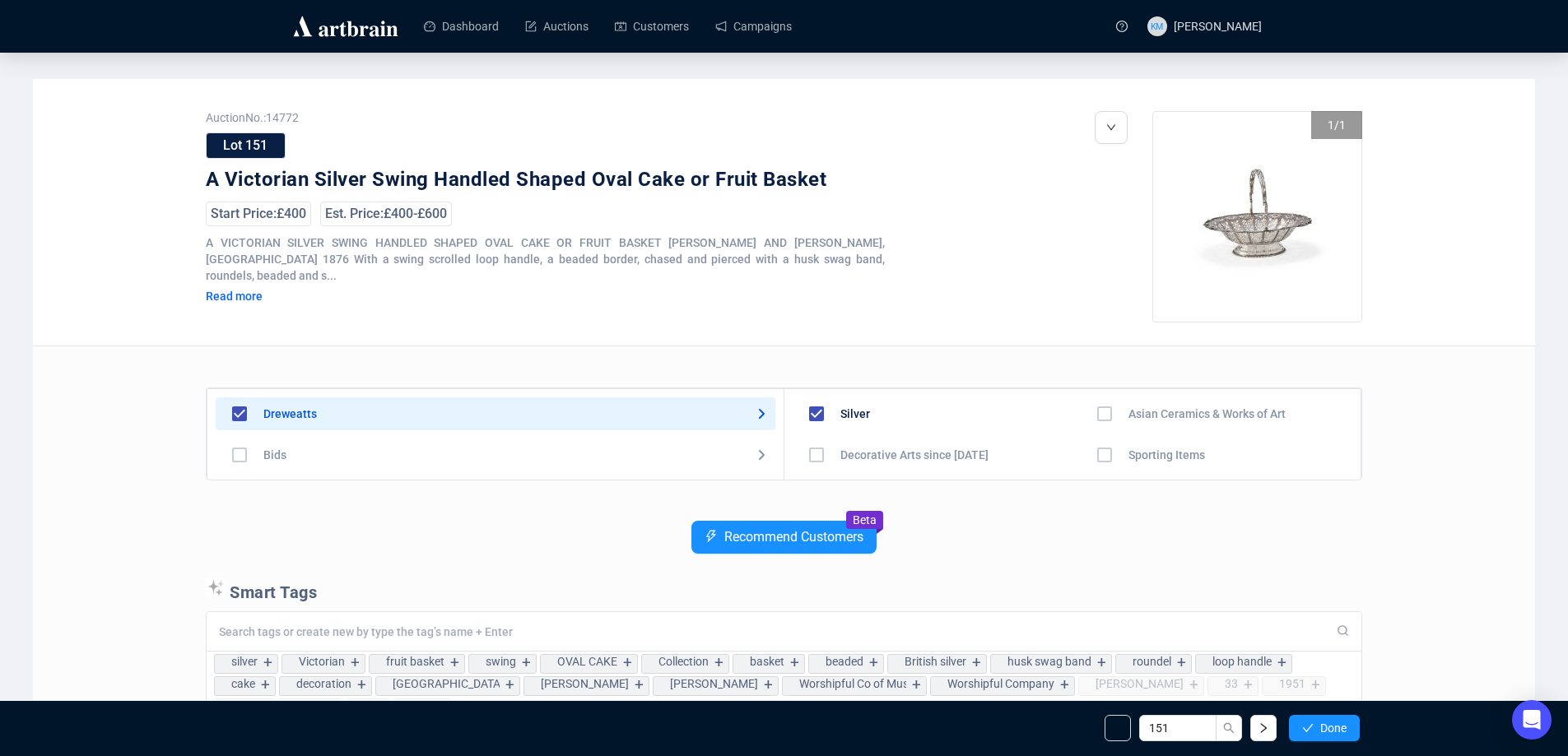
click at [1314, 731] on button "Done" at bounding box center [1325, 728] width 71 height 26
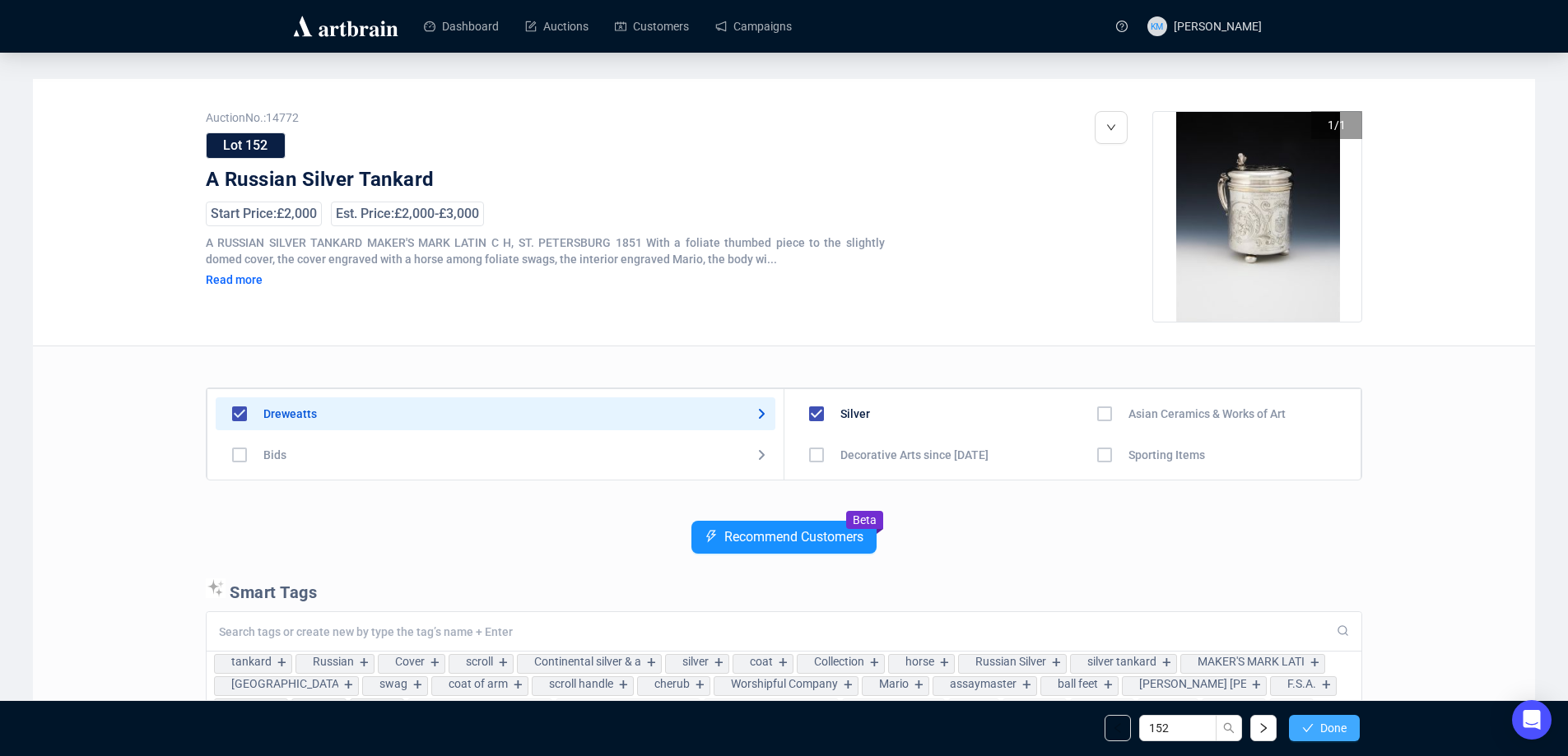
click at [1324, 724] on span "Done" at bounding box center [1333, 727] width 26 height 13
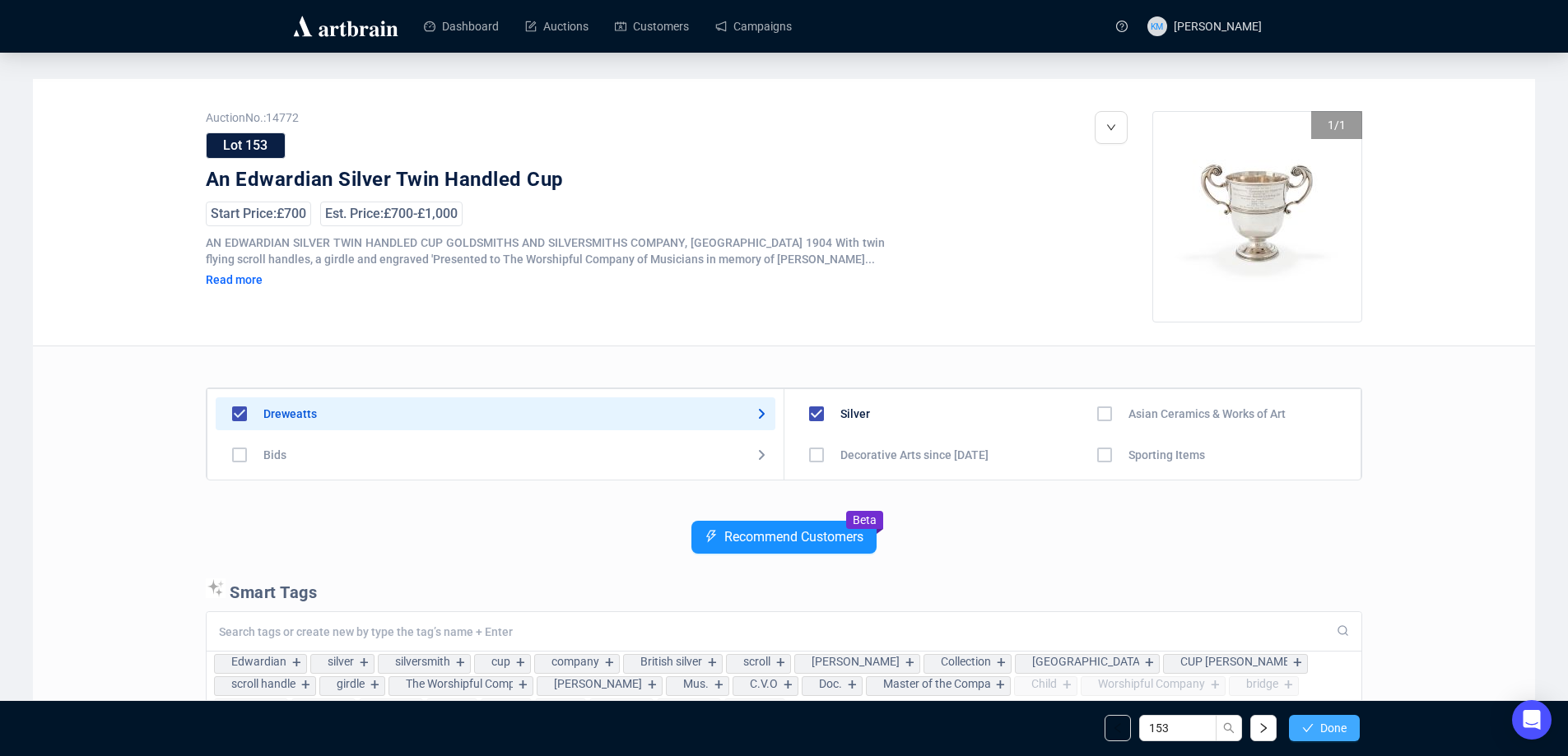
click at [1324, 729] on span "Done" at bounding box center [1333, 727] width 26 height 13
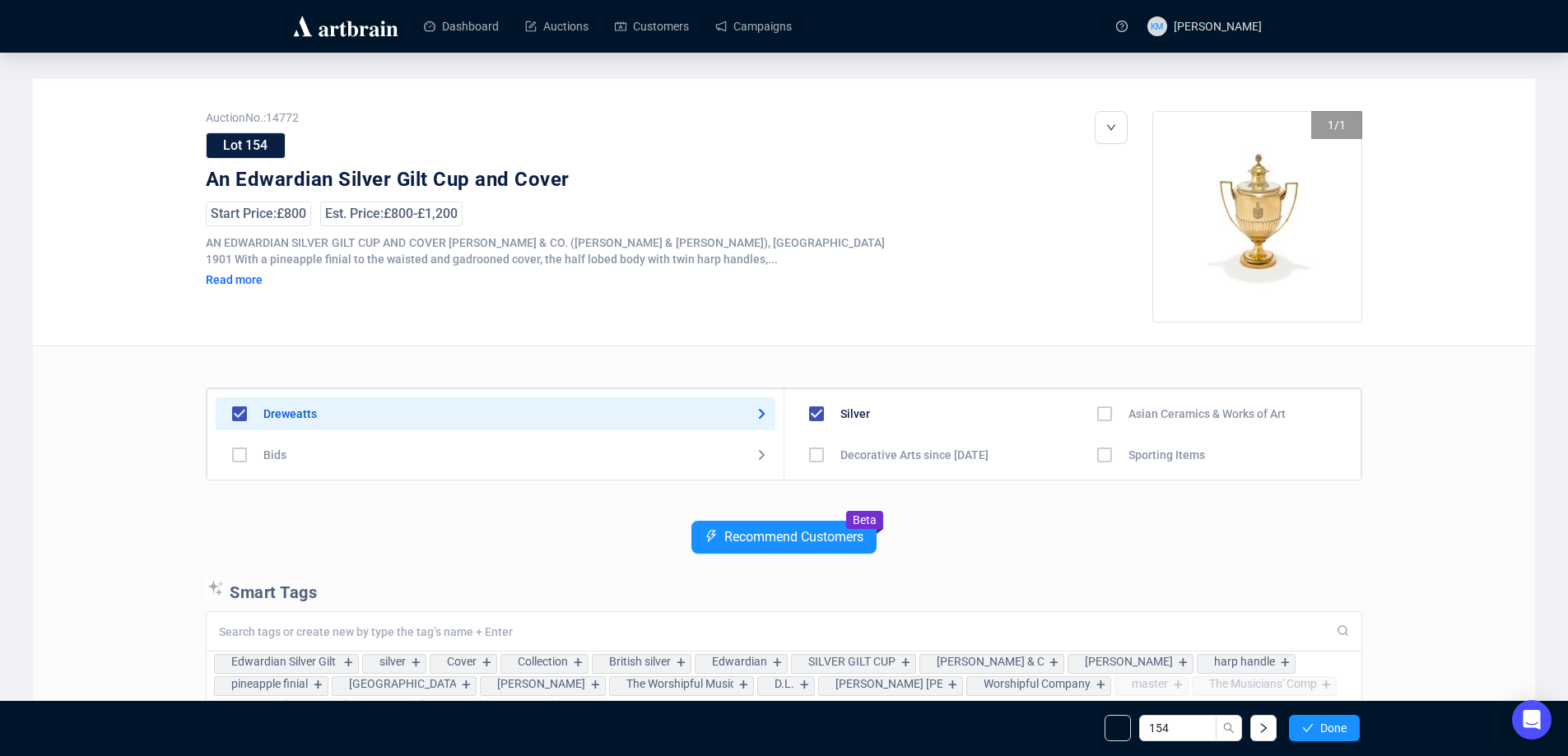
scroll to position [82, 0]
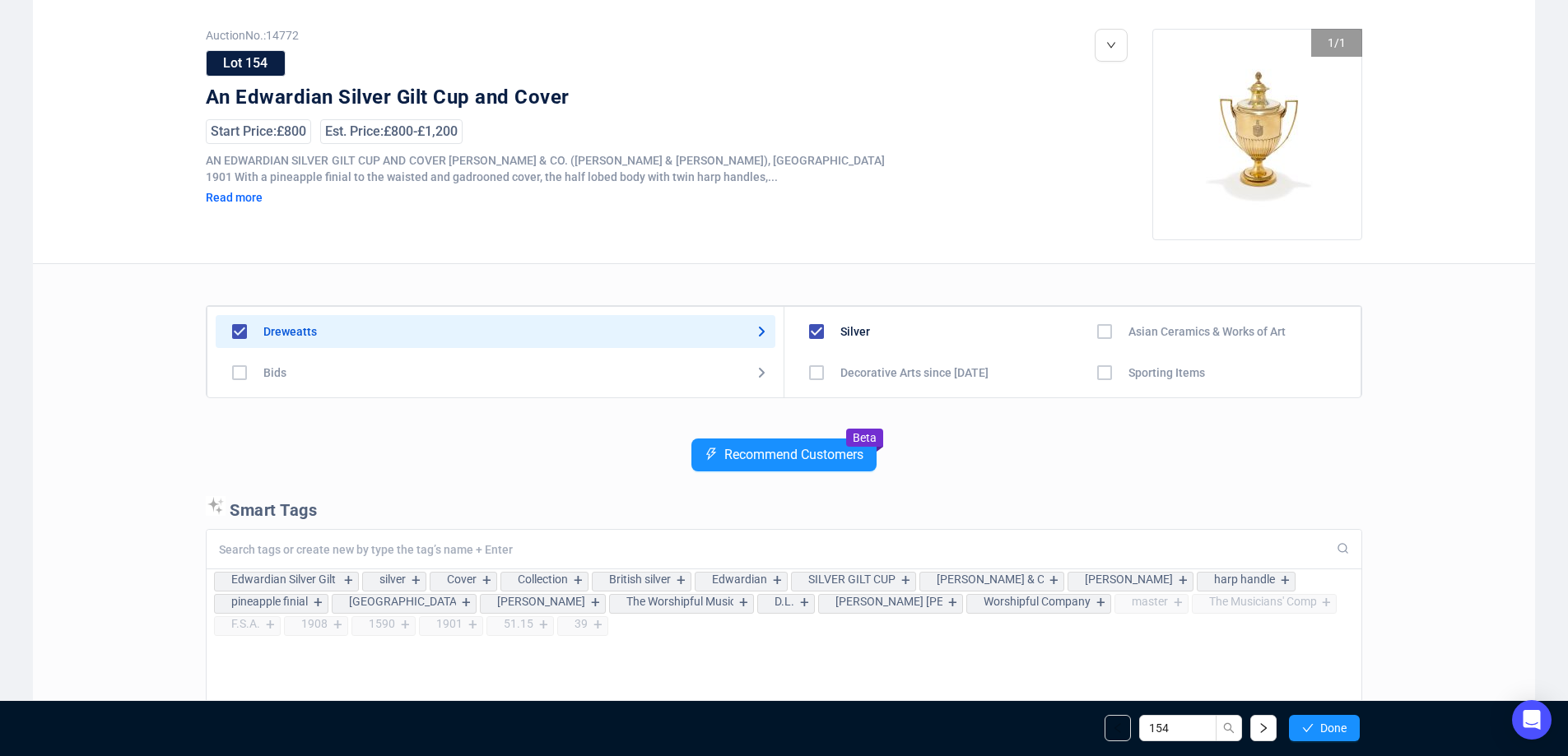
click at [1317, 741] on div "154 Done" at bounding box center [784, 728] width 1177 height 56
click at [1323, 733] on span "Done" at bounding box center [1333, 727] width 26 height 13
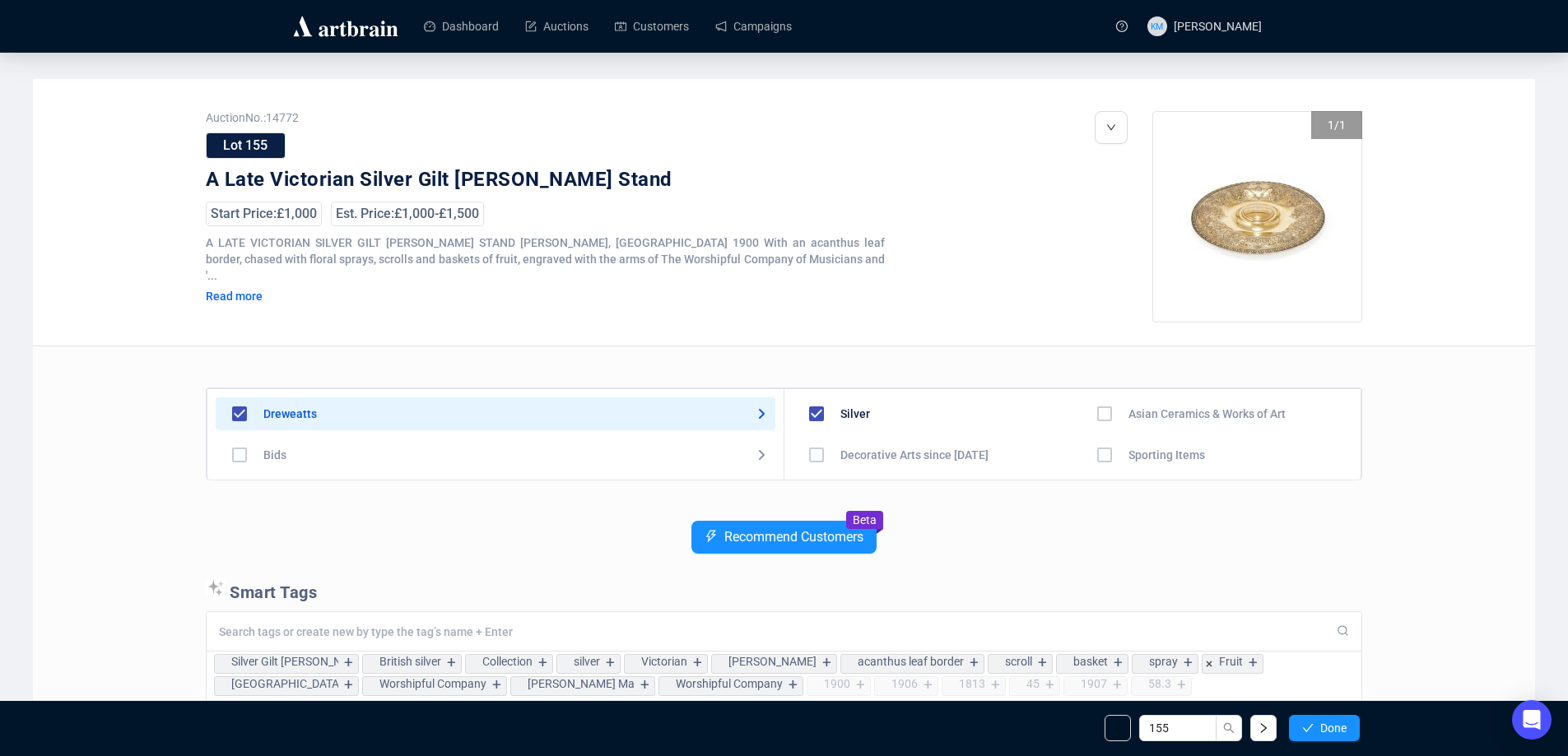
click at [929, 601] on p "Smart Tags" at bounding box center [784, 591] width 1157 height 25
click at [1339, 718] on button "Done" at bounding box center [1325, 728] width 71 height 26
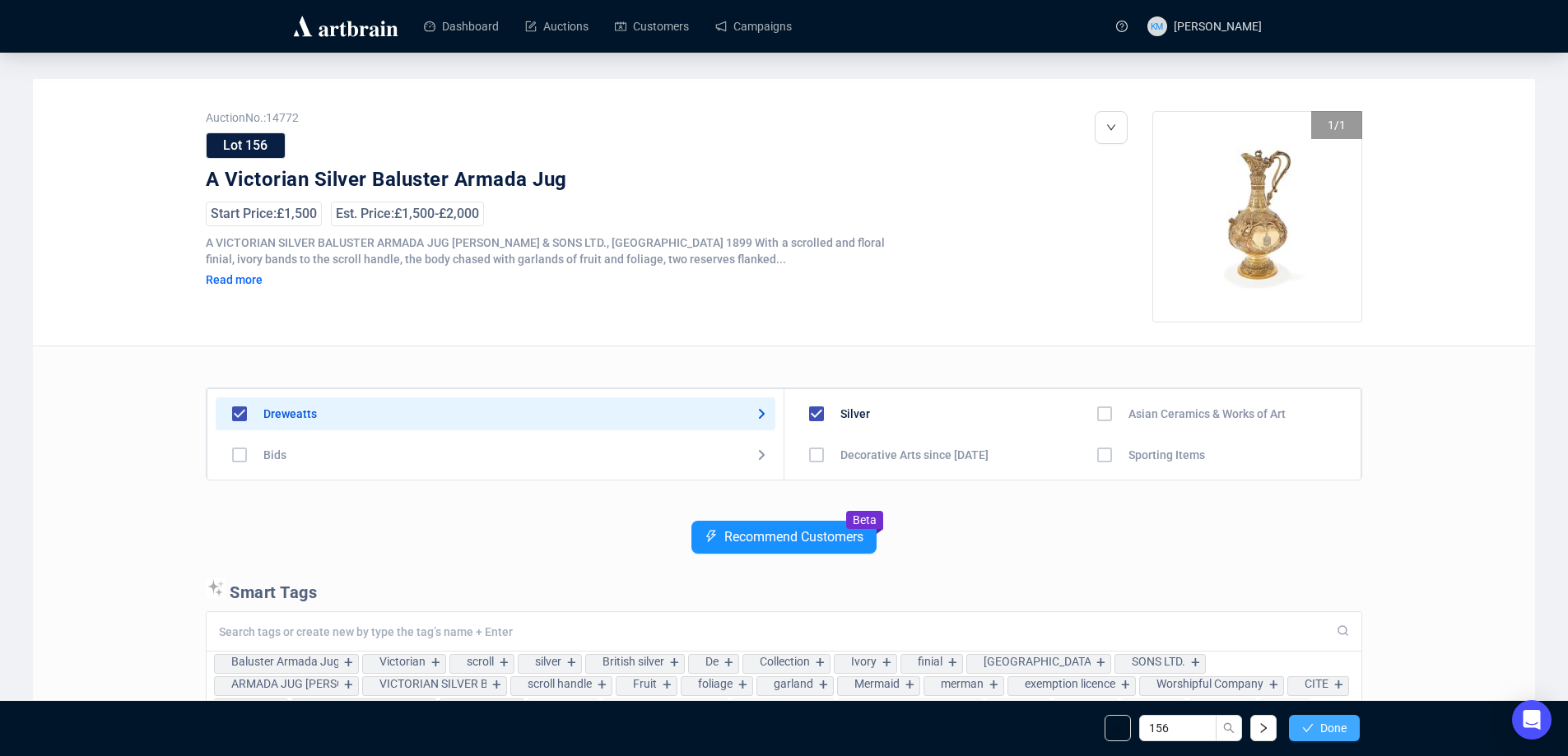
click at [1302, 727] on icon "check" at bounding box center [1308, 727] width 11 height 11
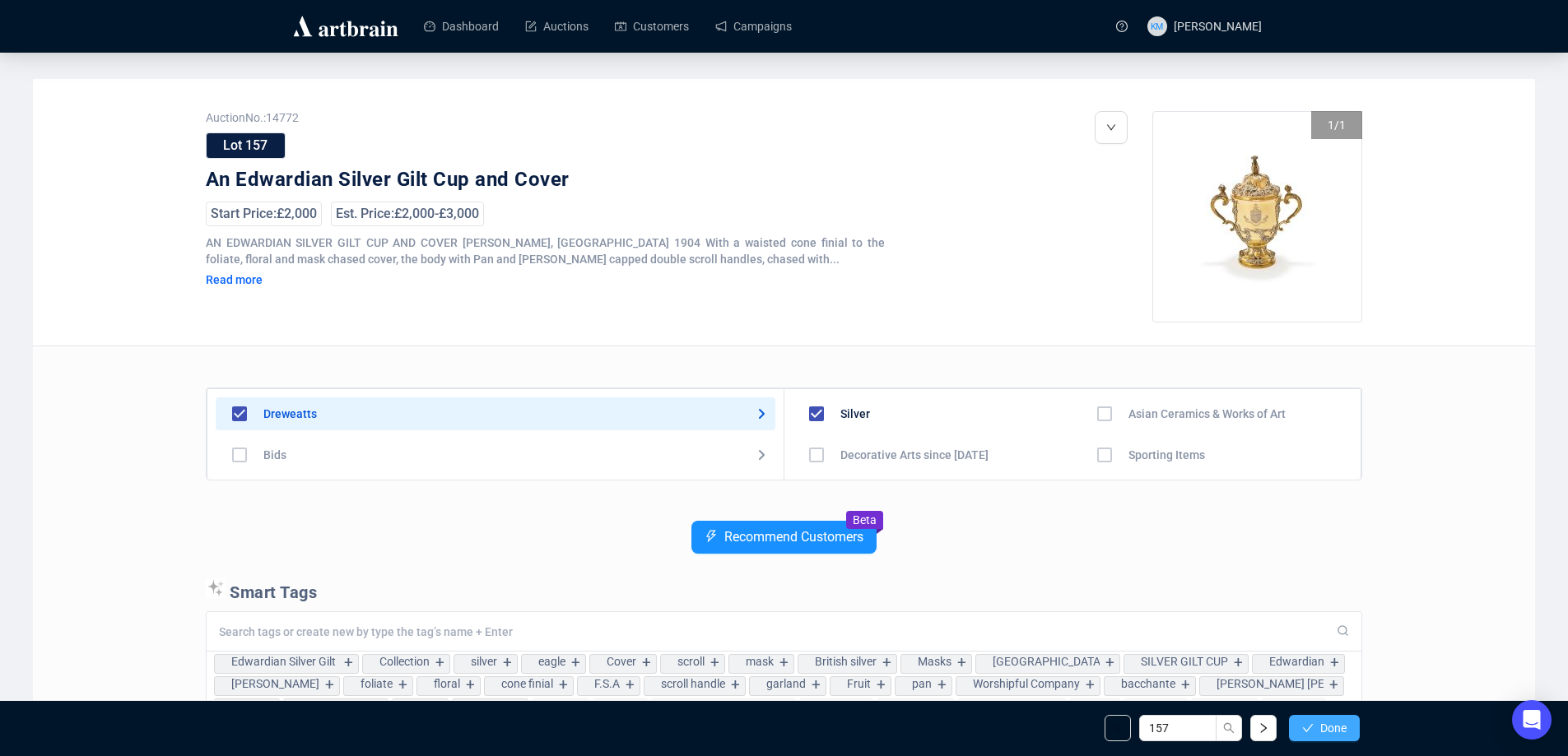
click at [1308, 726] on icon "check" at bounding box center [1308, 727] width 11 height 11
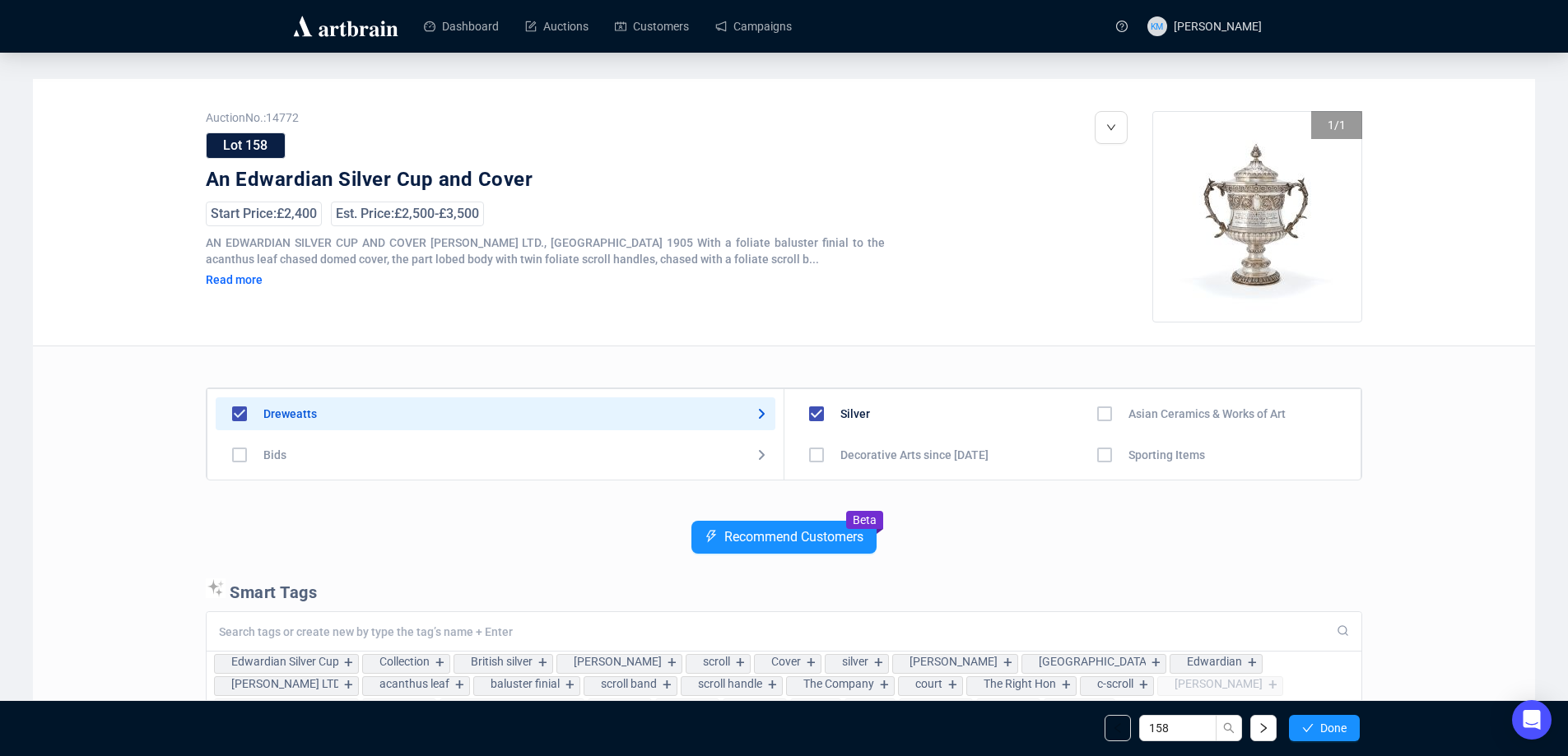
click at [1308, 726] on icon "check" at bounding box center [1308, 727] width 11 height 11
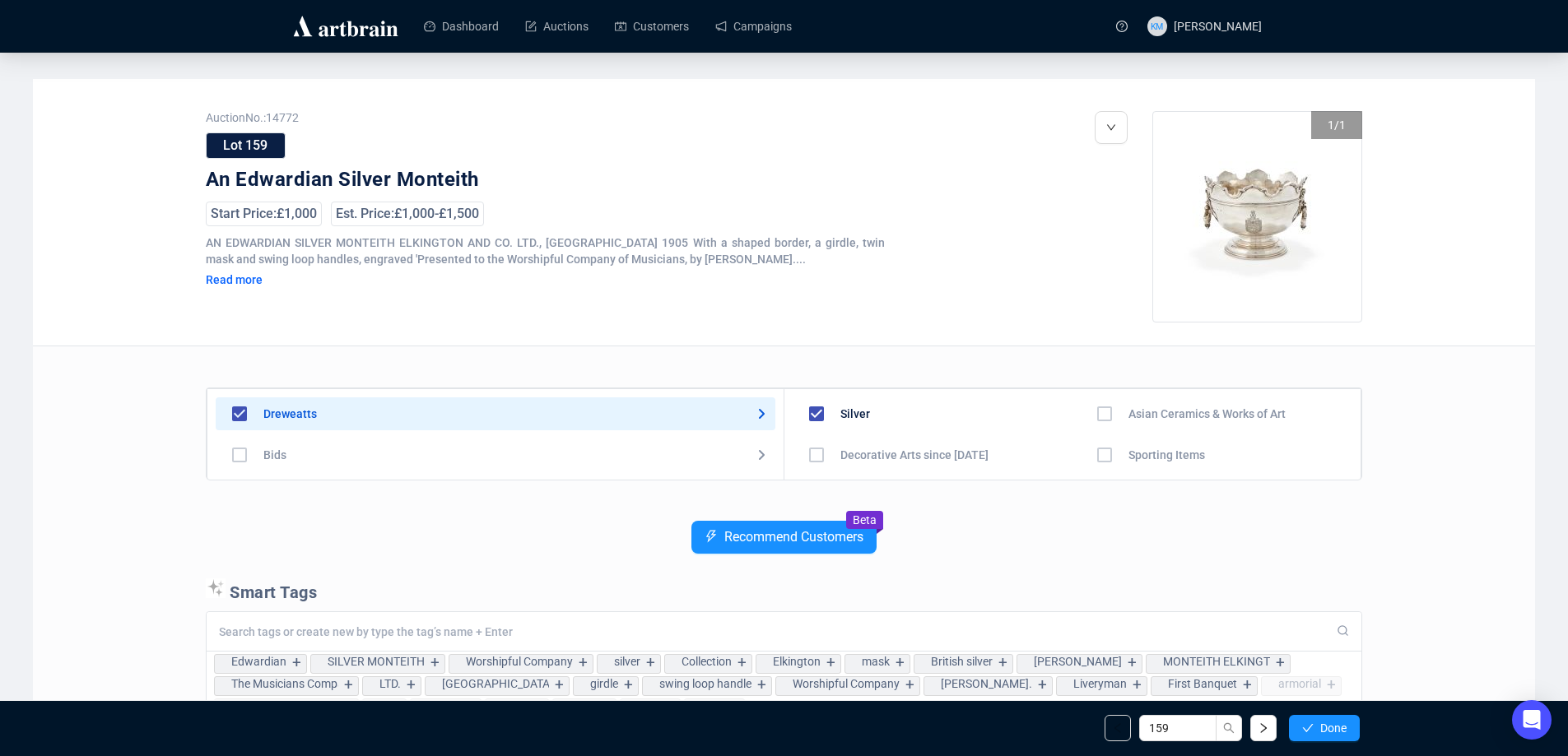
click at [1308, 726] on icon "check" at bounding box center [1308, 727] width 11 height 11
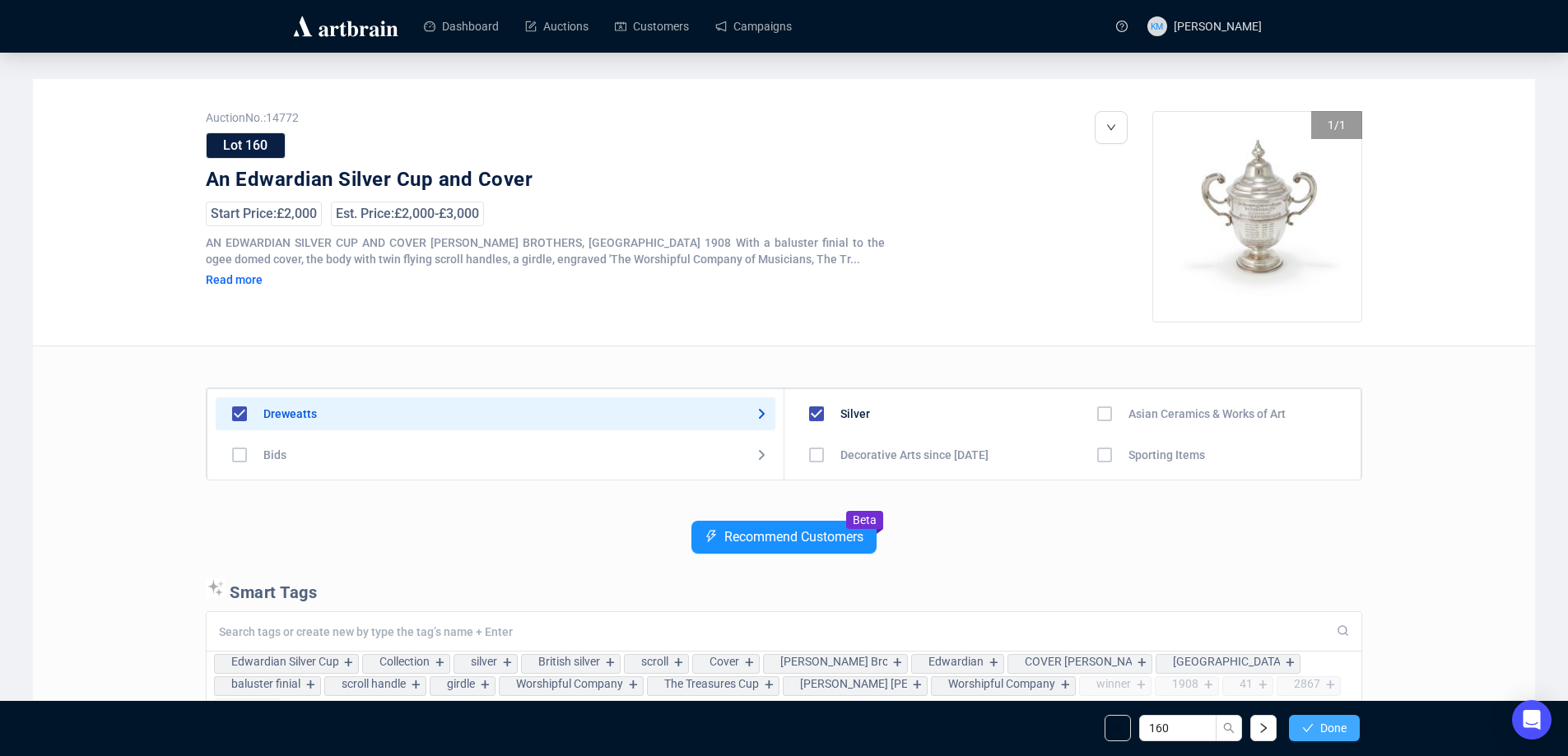
click at [1305, 722] on icon "check" at bounding box center [1308, 727] width 11 height 11
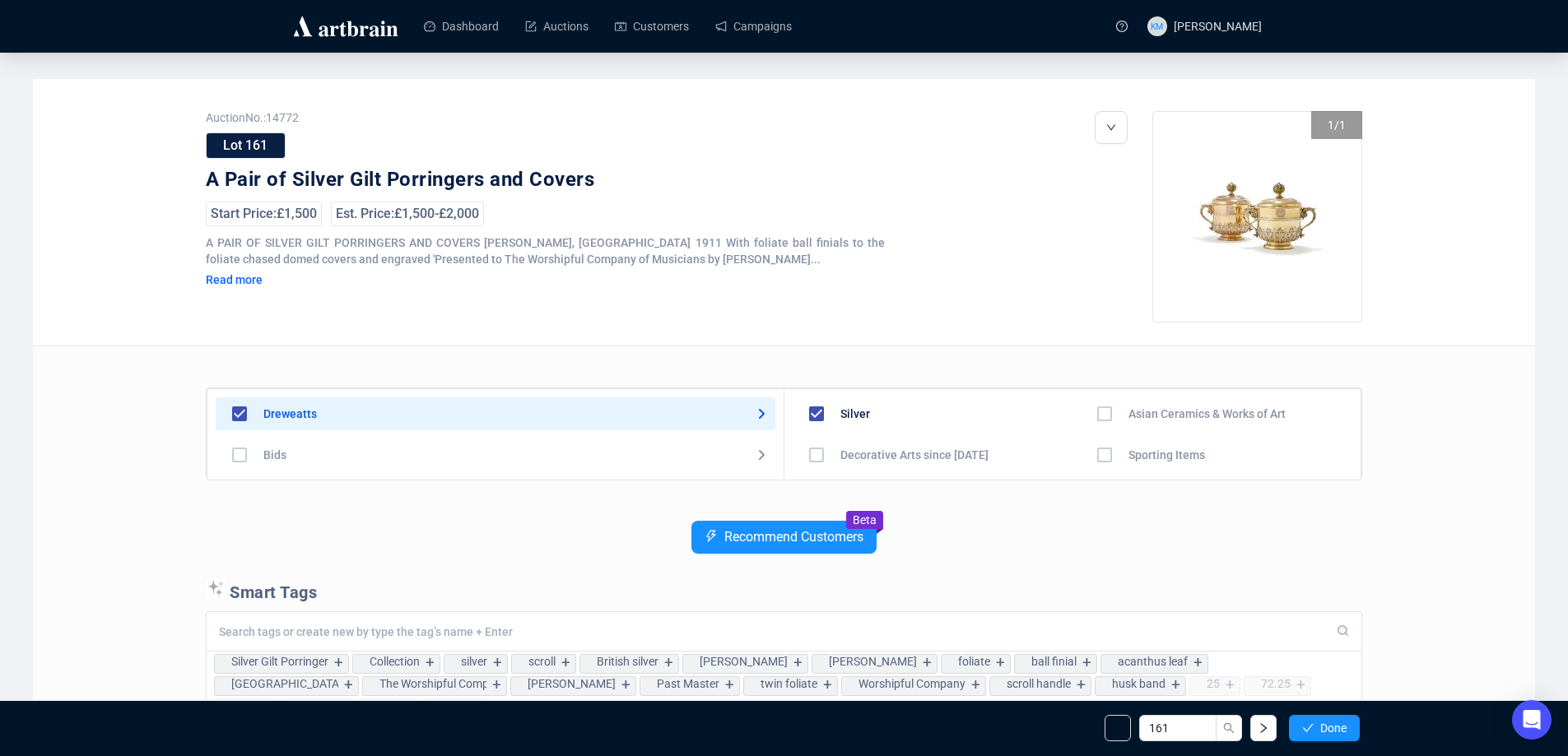
click at [1305, 722] on icon "check" at bounding box center [1308, 727] width 11 height 11
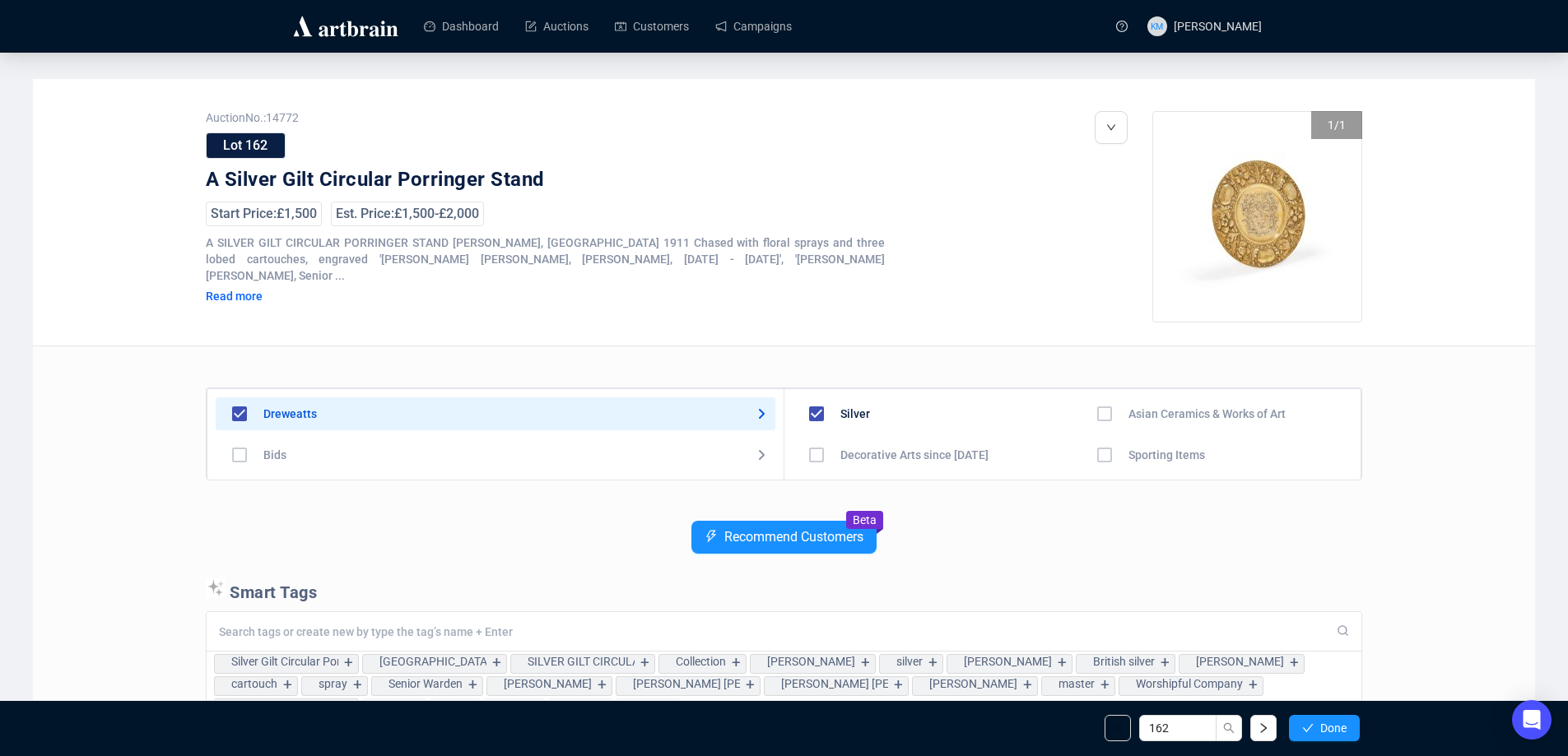
click at [1305, 722] on icon "check" at bounding box center [1308, 727] width 11 height 11
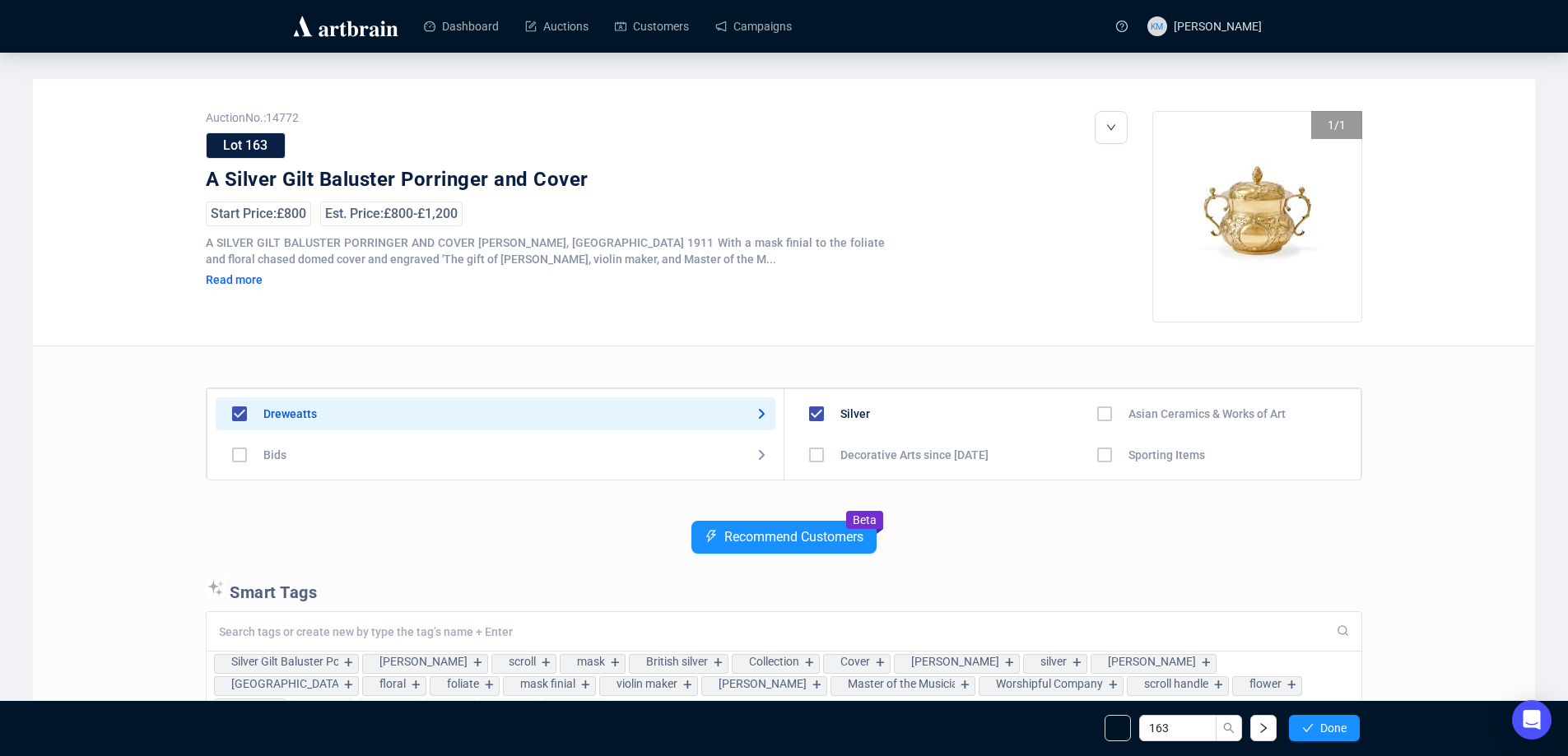
click at [1305, 722] on icon "check" at bounding box center [1308, 727] width 11 height 11
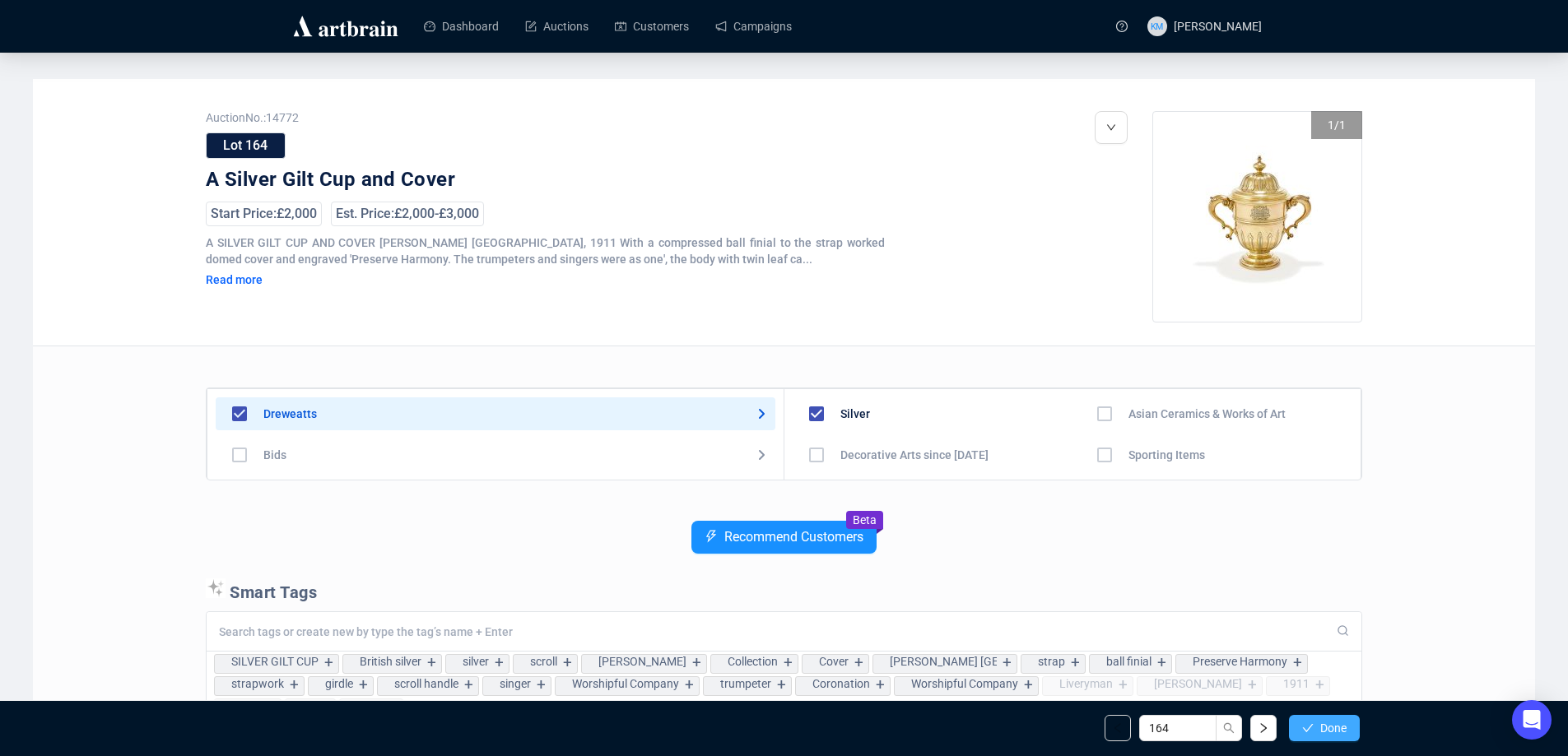
click at [1302, 721] on span "button" at bounding box center [1308, 727] width 11 height 13
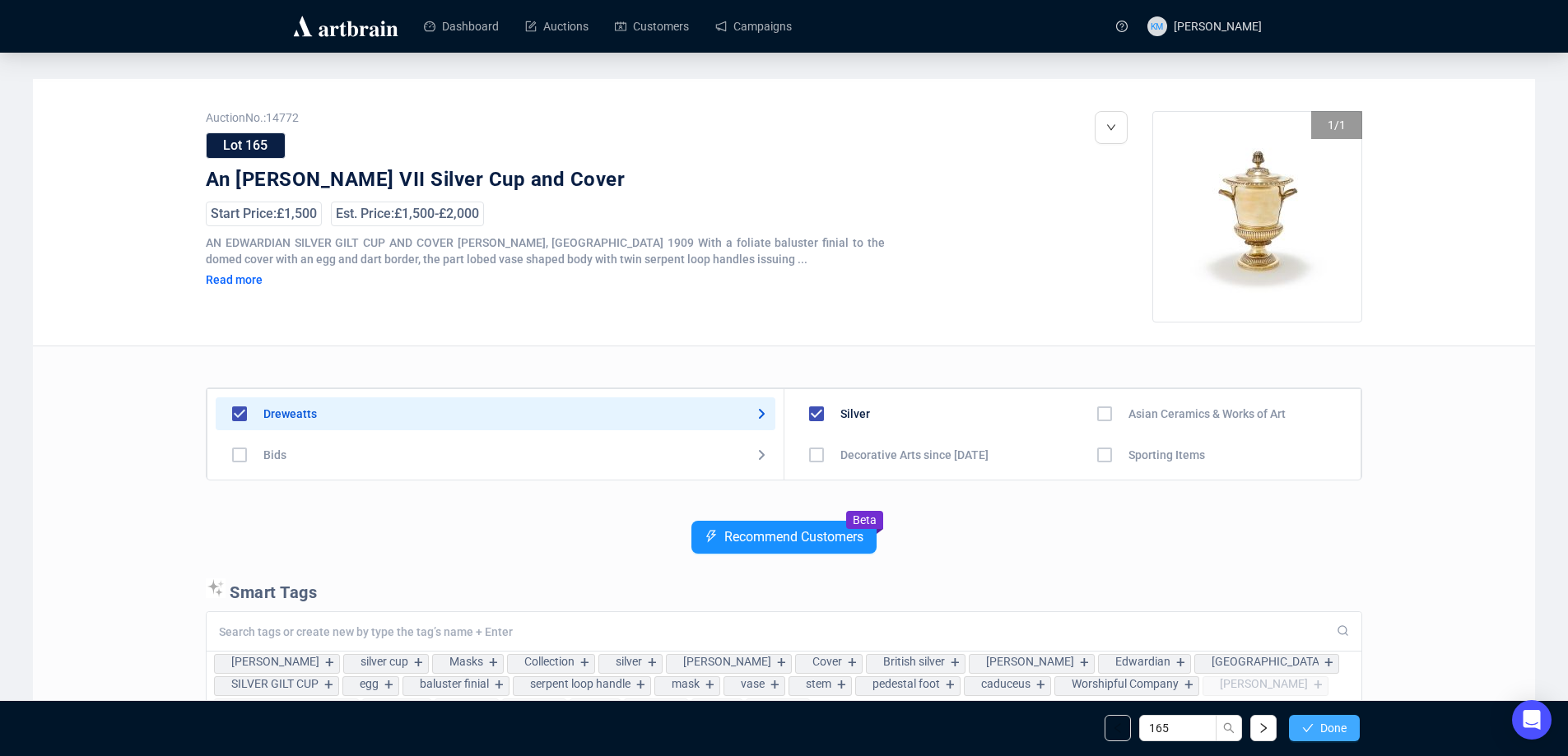
click at [1313, 721] on span "button" at bounding box center [1308, 727] width 11 height 13
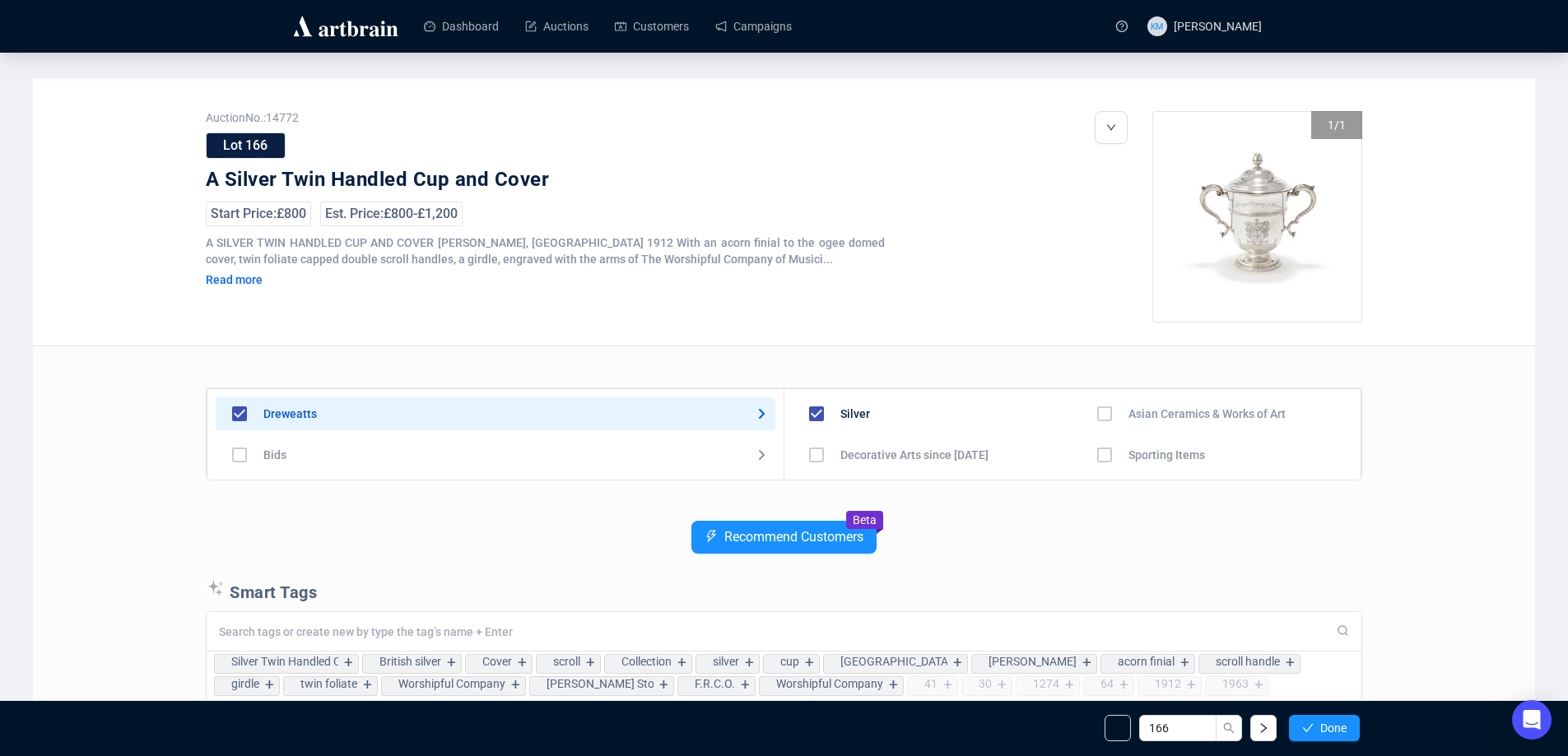
click at [1313, 721] on span "button" at bounding box center [1308, 727] width 11 height 13
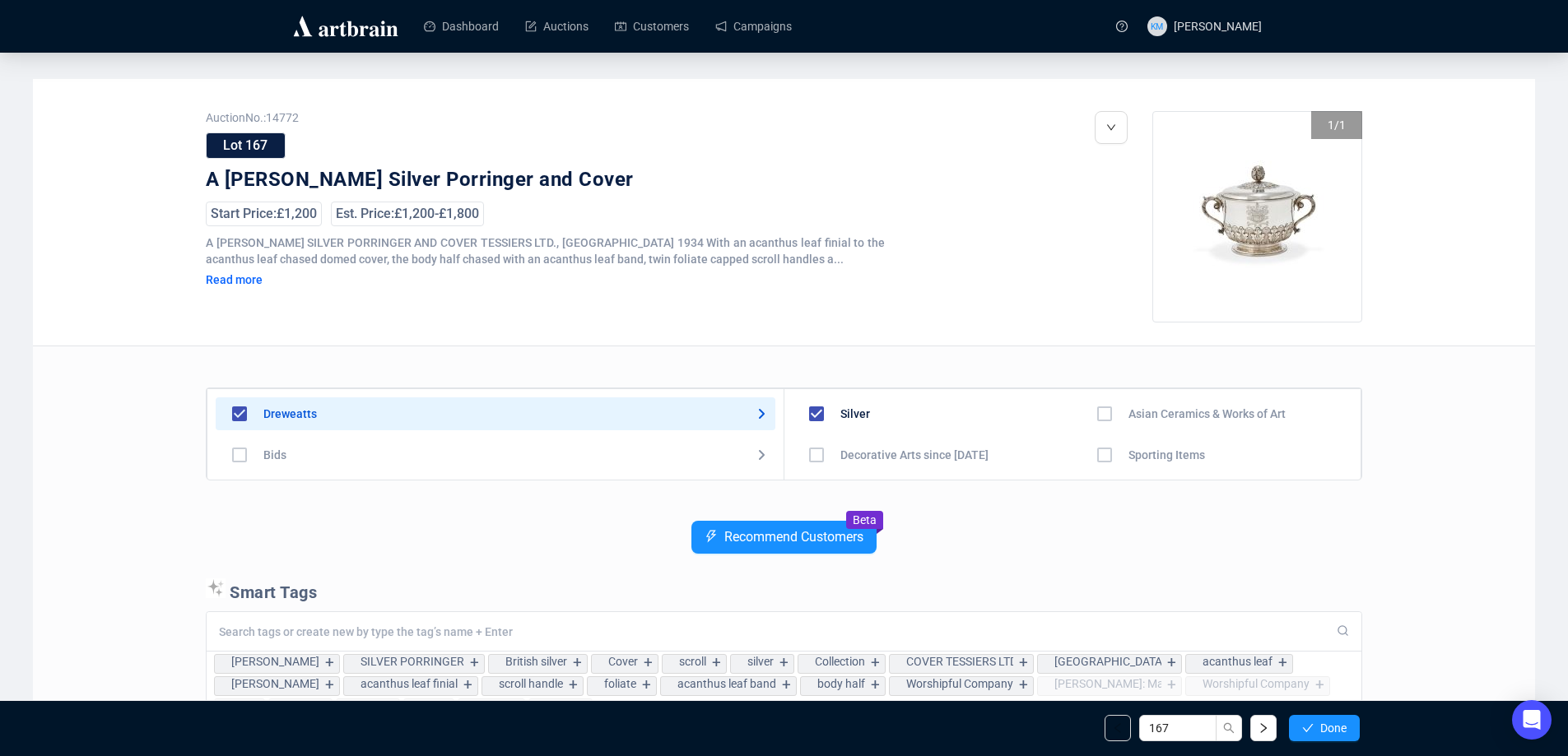
click at [1313, 721] on span "button" at bounding box center [1308, 727] width 11 height 13
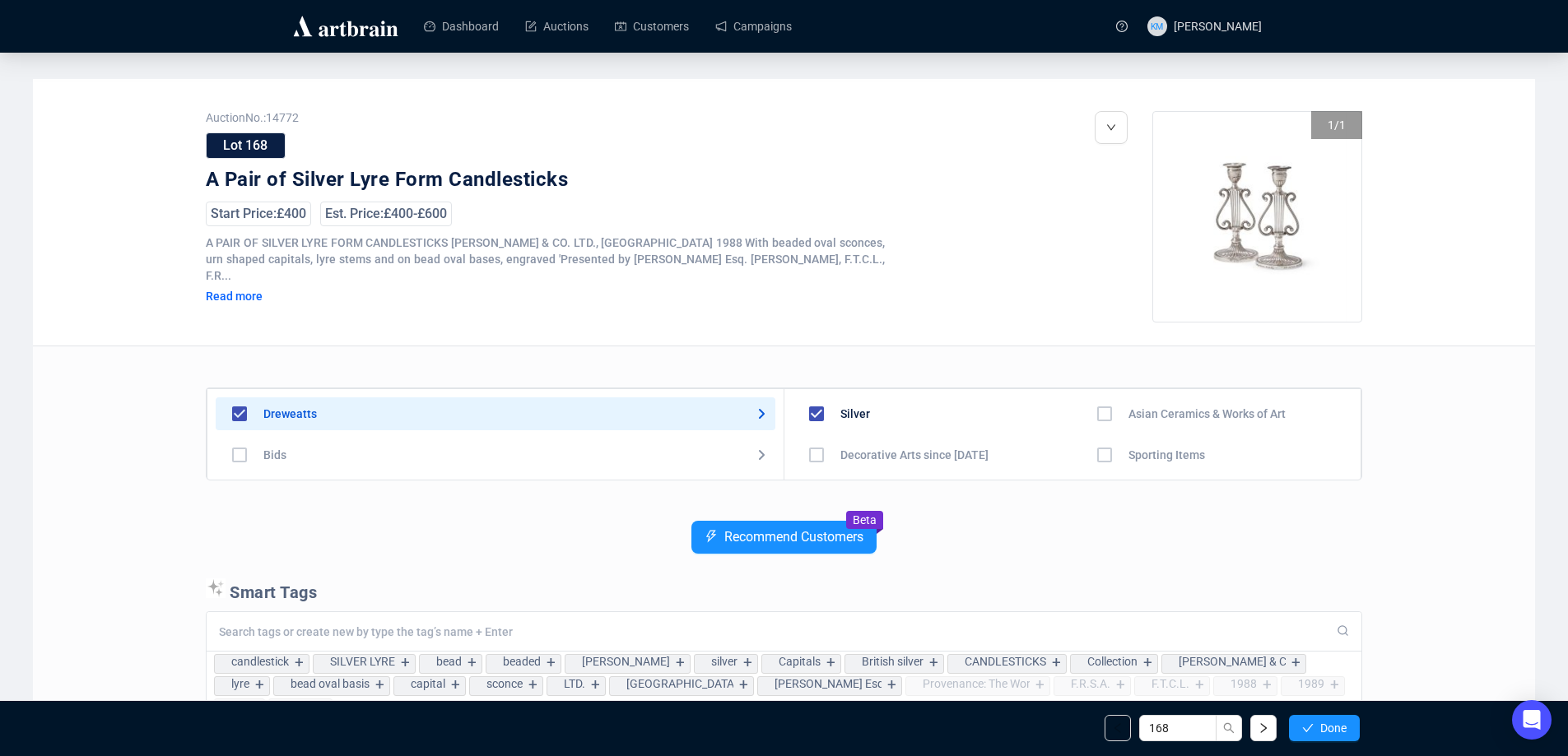
click at [1313, 721] on span "button" at bounding box center [1308, 727] width 11 height 13
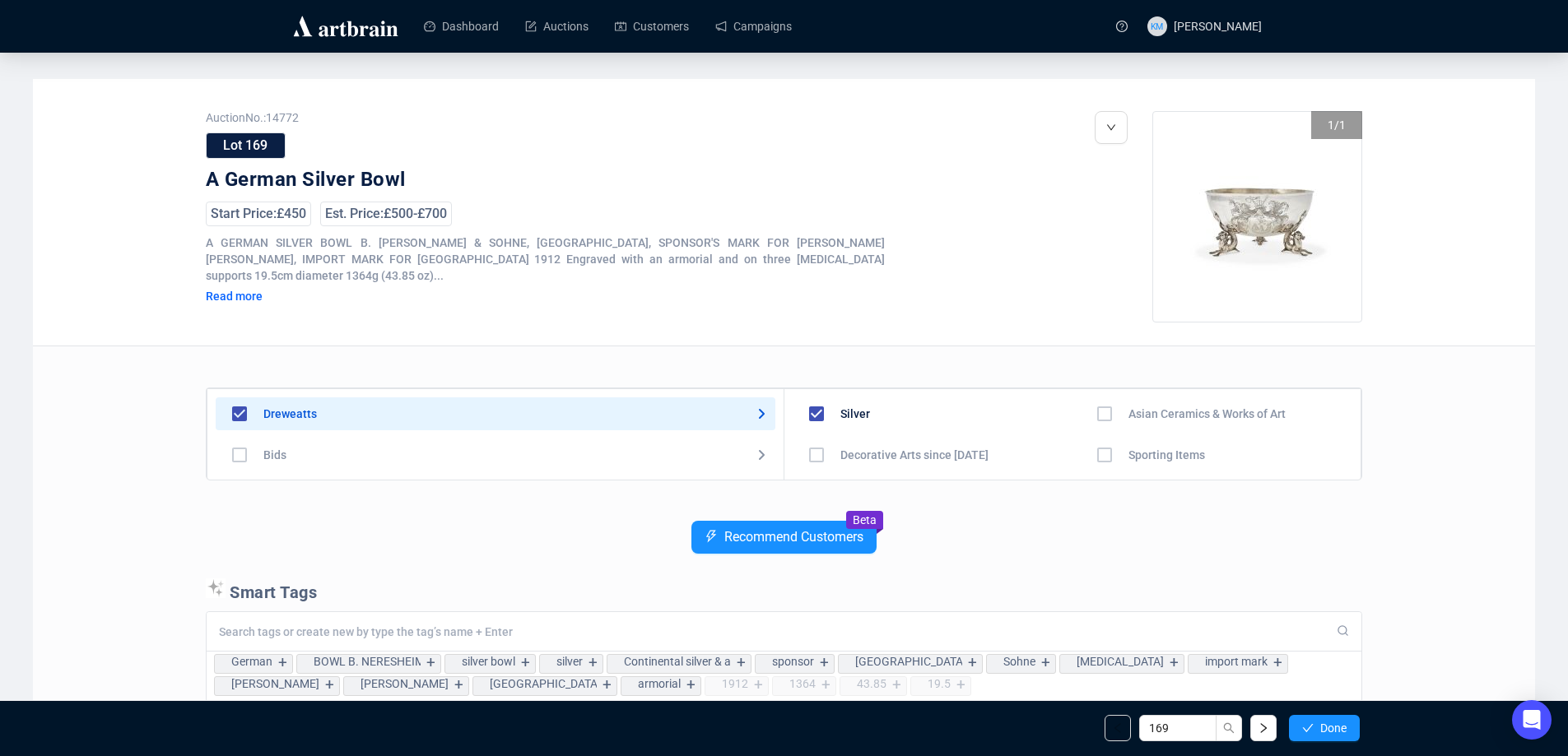
click at [1313, 721] on span "button" at bounding box center [1308, 727] width 11 height 13
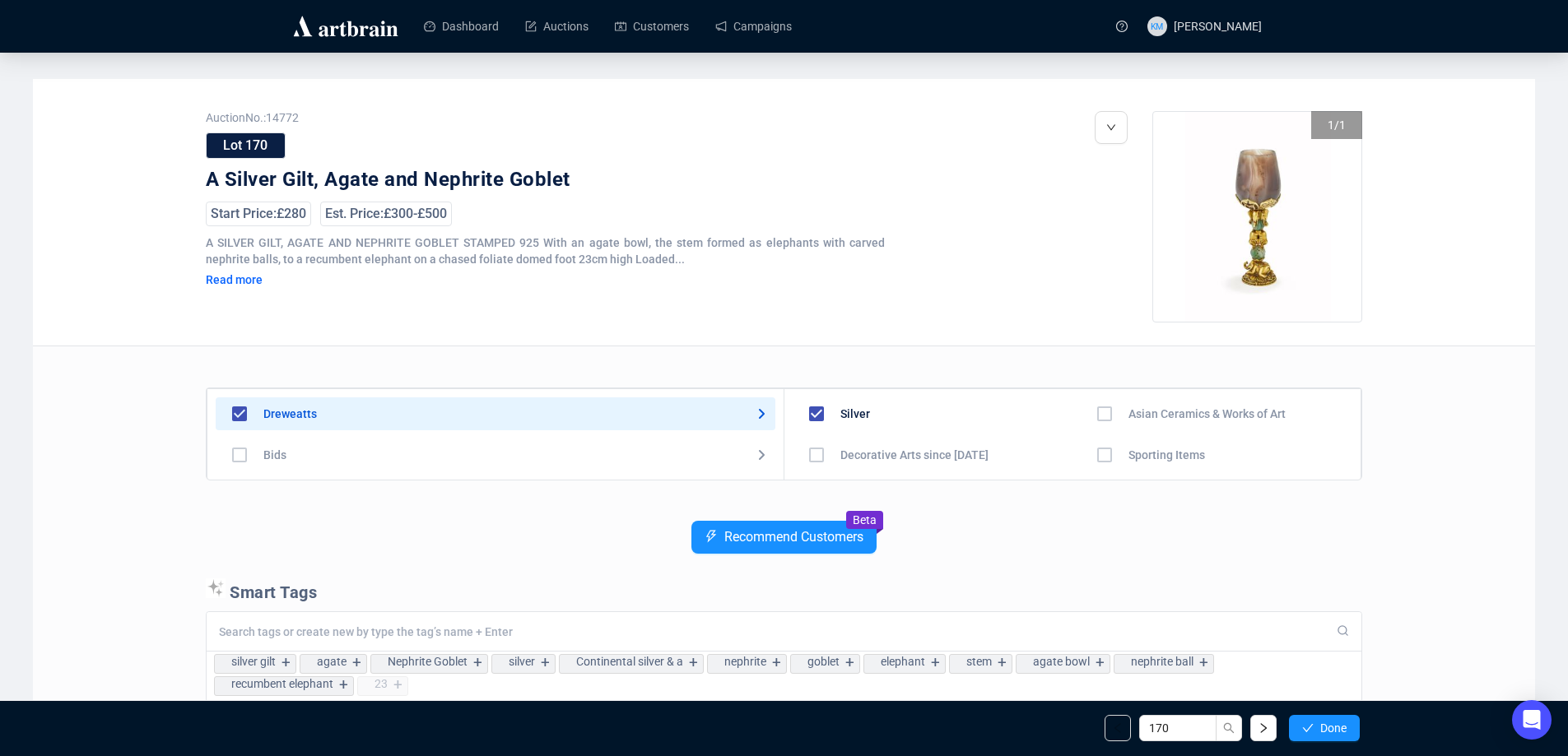
click at [1313, 721] on span "button" at bounding box center [1308, 727] width 11 height 13
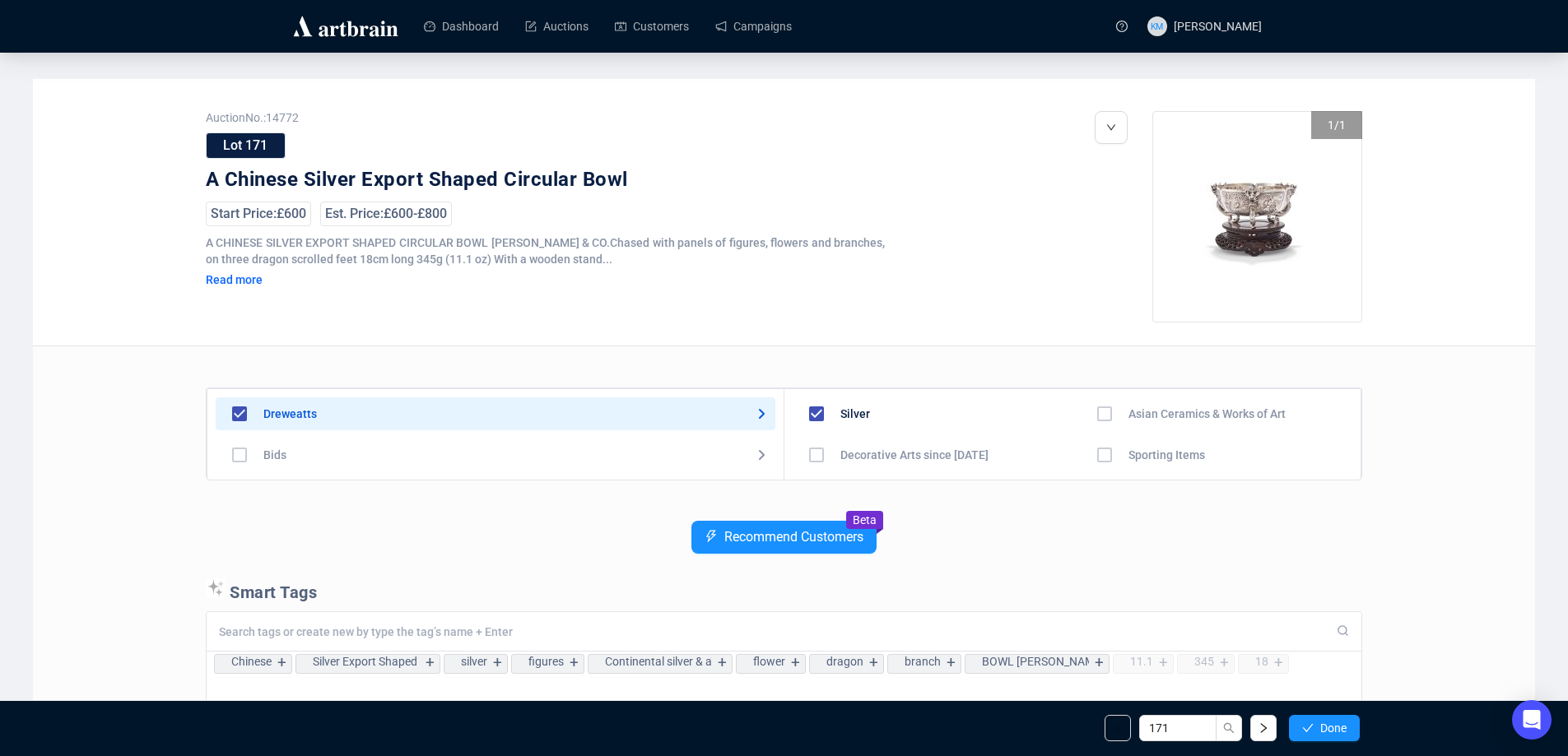
click at [1313, 721] on span "button" at bounding box center [1308, 727] width 11 height 13
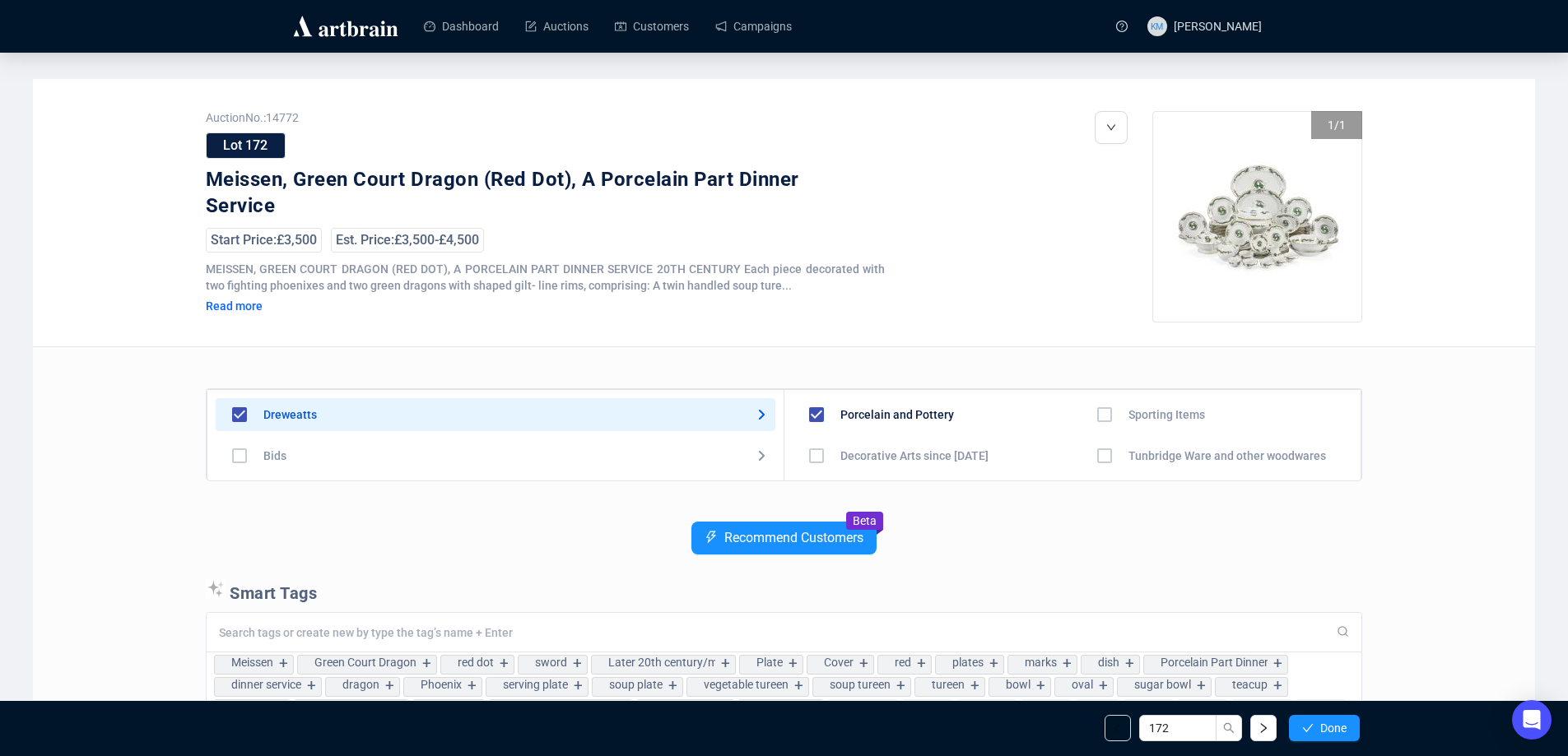
click at [1313, 721] on span "button" at bounding box center [1308, 727] width 11 height 13
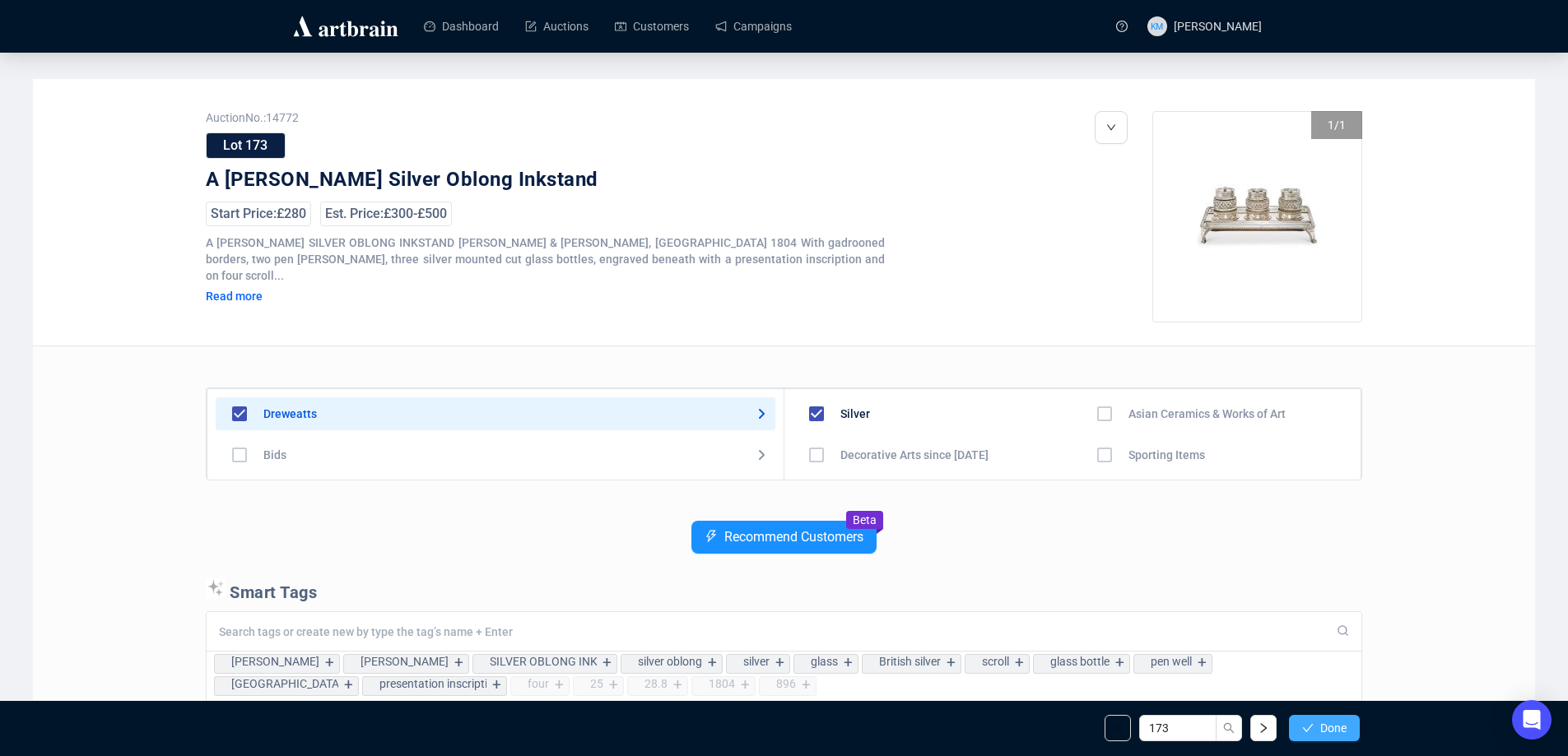
click at [1313, 722] on icon "check" at bounding box center [1308, 727] width 11 height 11
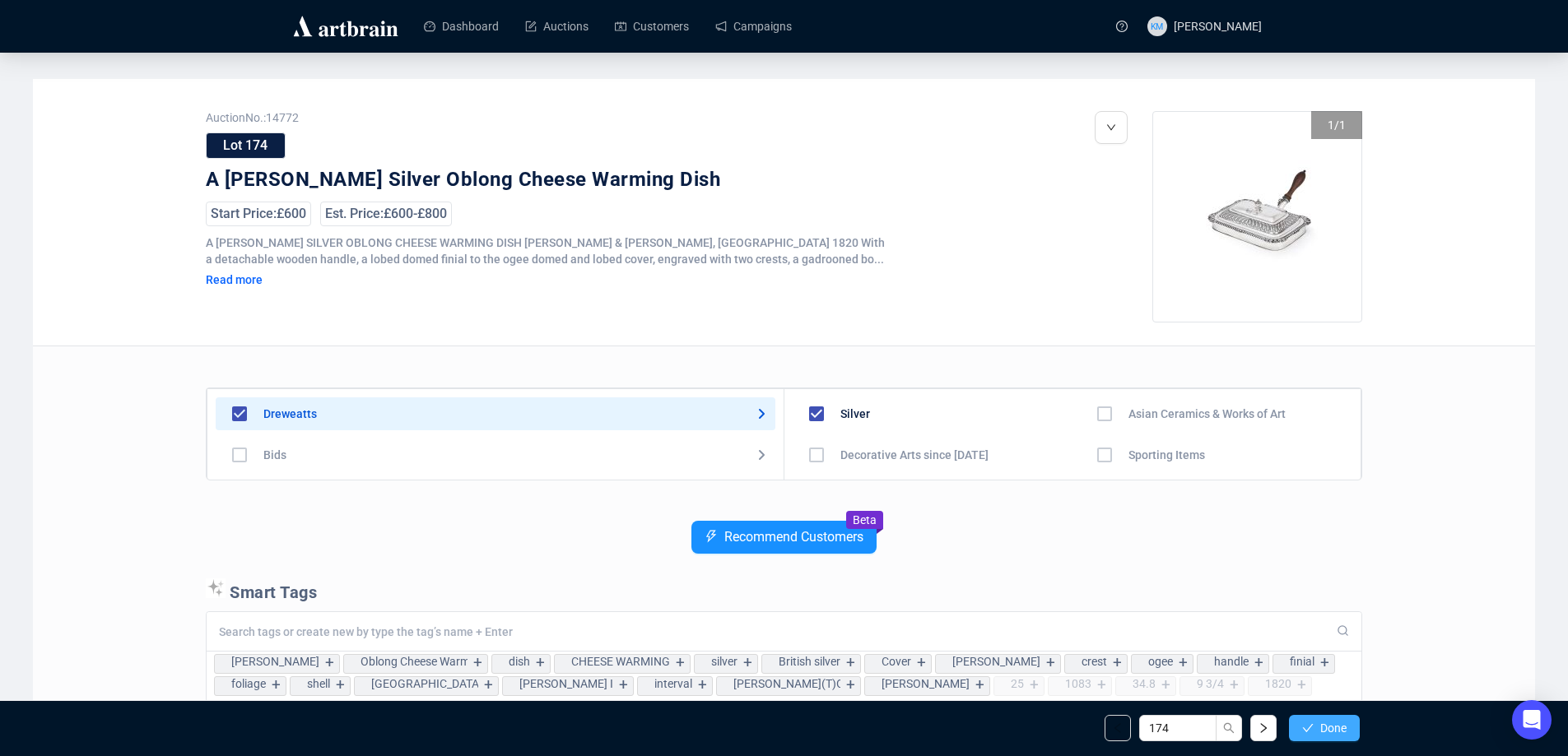
click at [1331, 727] on span "Done" at bounding box center [1333, 727] width 26 height 13
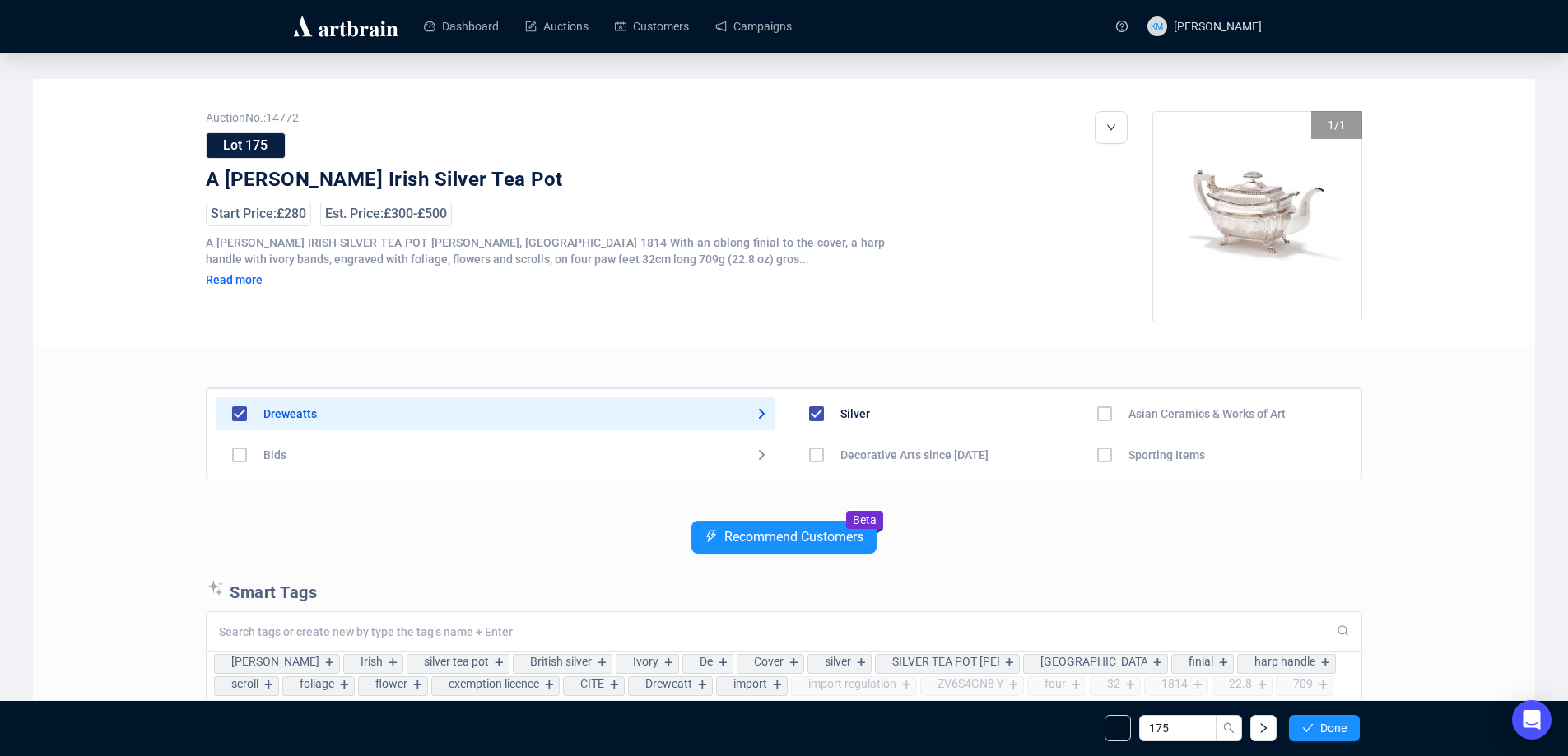
click at [1331, 727] on span "Done" at bounding box center [1333, 727] width 26 height 13
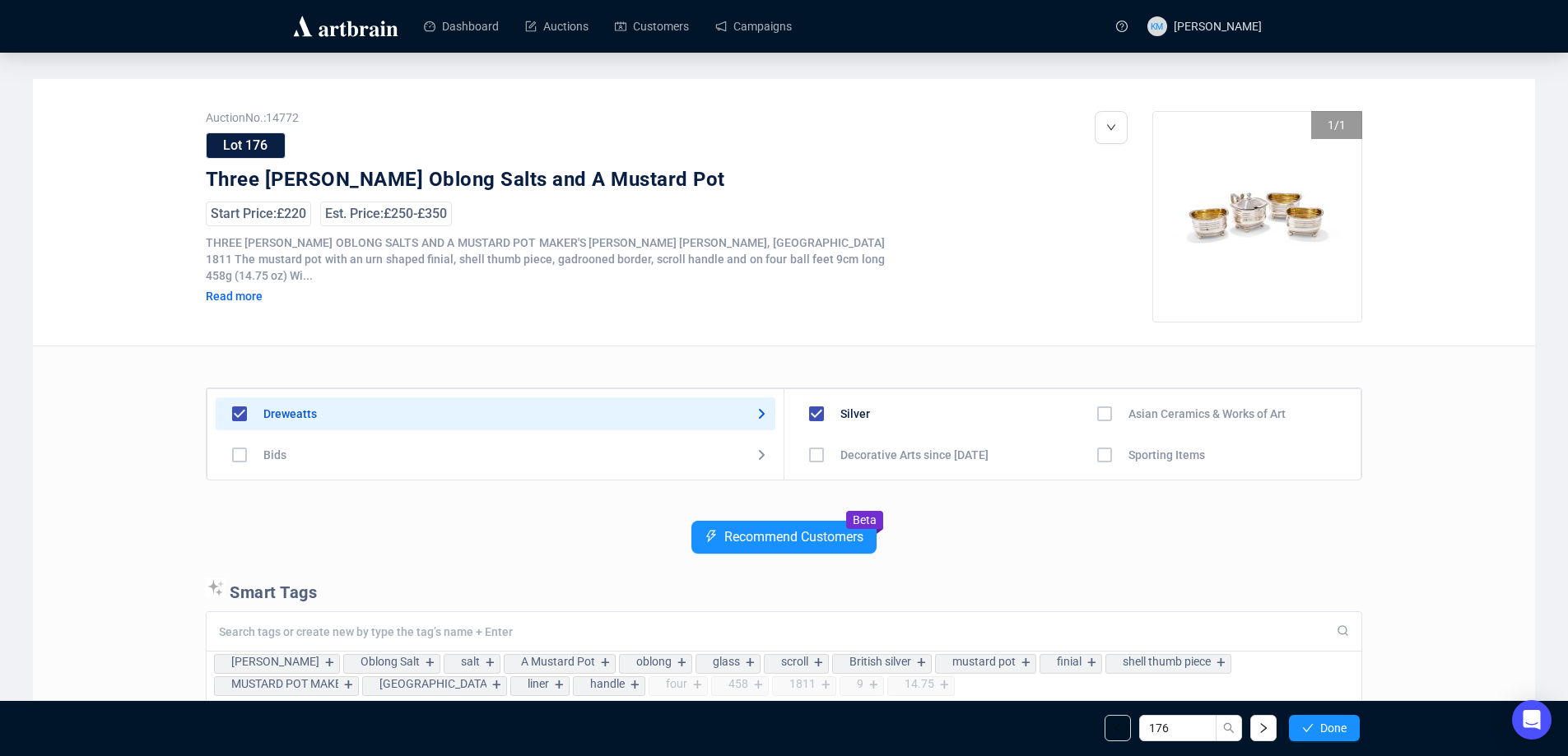
click at [1330, 727] on span "Done" at bounding box center [1333, 727] width 26 height 13
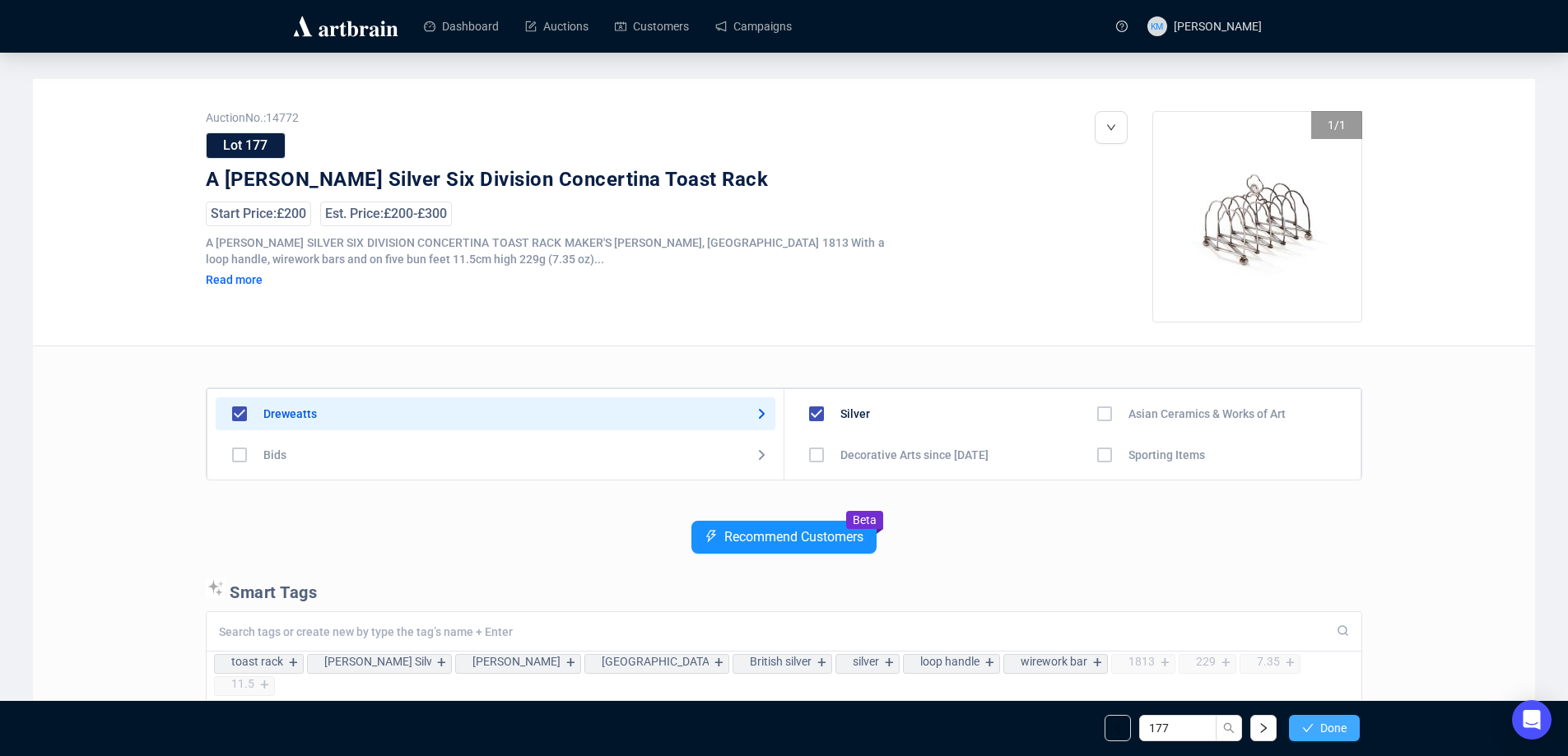
click at [1328, 728] on span "Done" at bounding box center [1333, 727] width 26 height 13
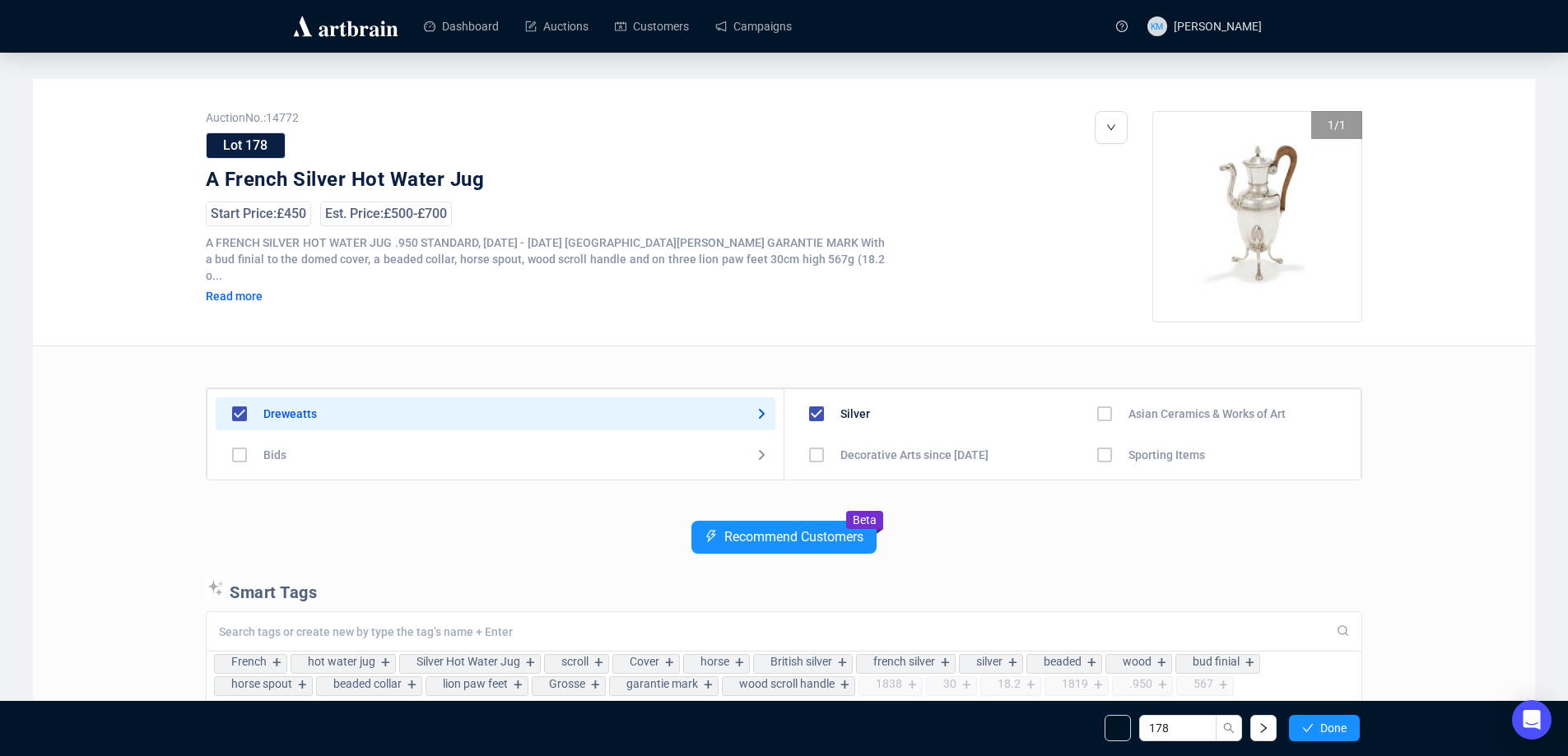
click at [1328, 728] on span "Done" at bounding box center [1333, 727] width 26 height 13
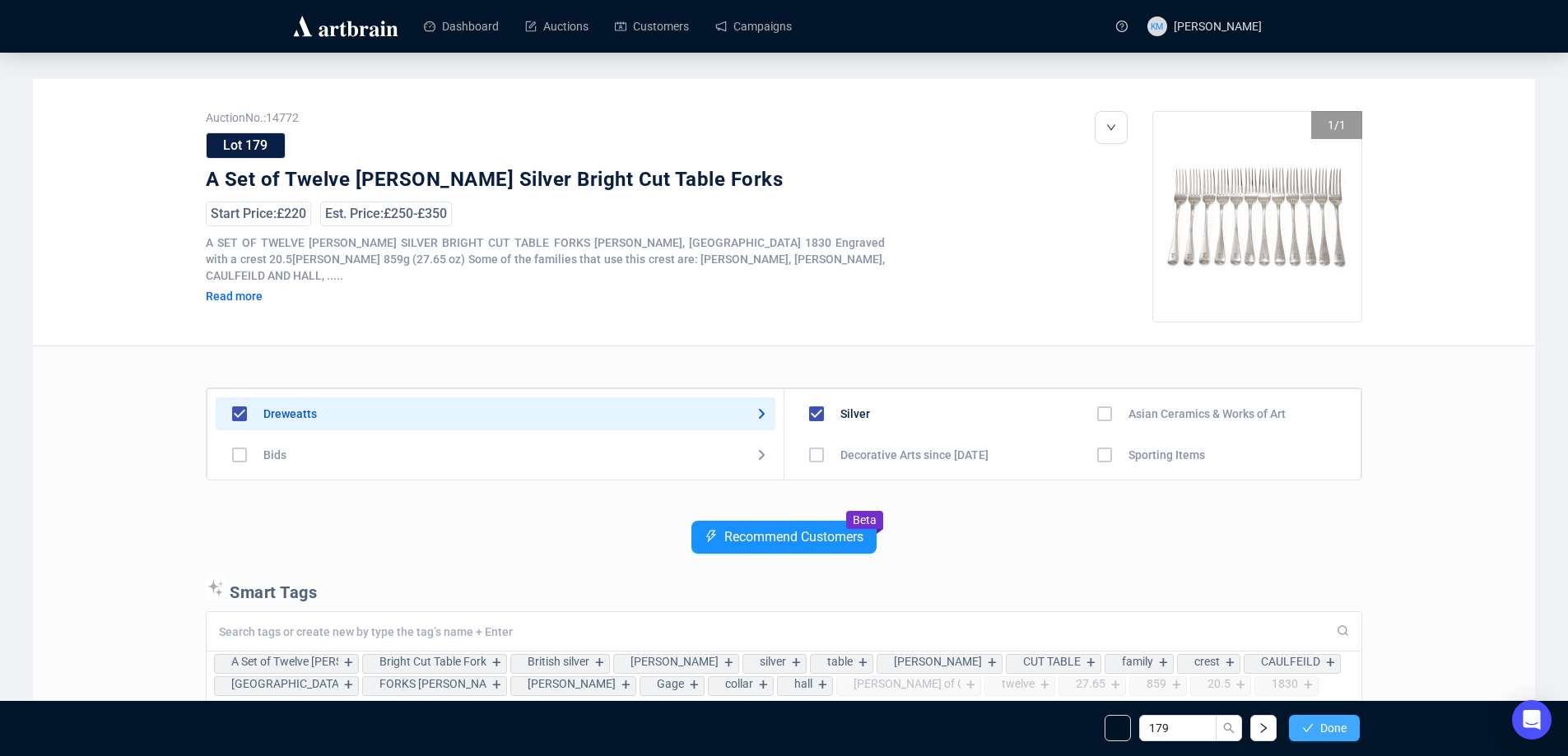
click at [1327, 729] on span "Done" at bounding box center [1333, 727] width 26 height 13
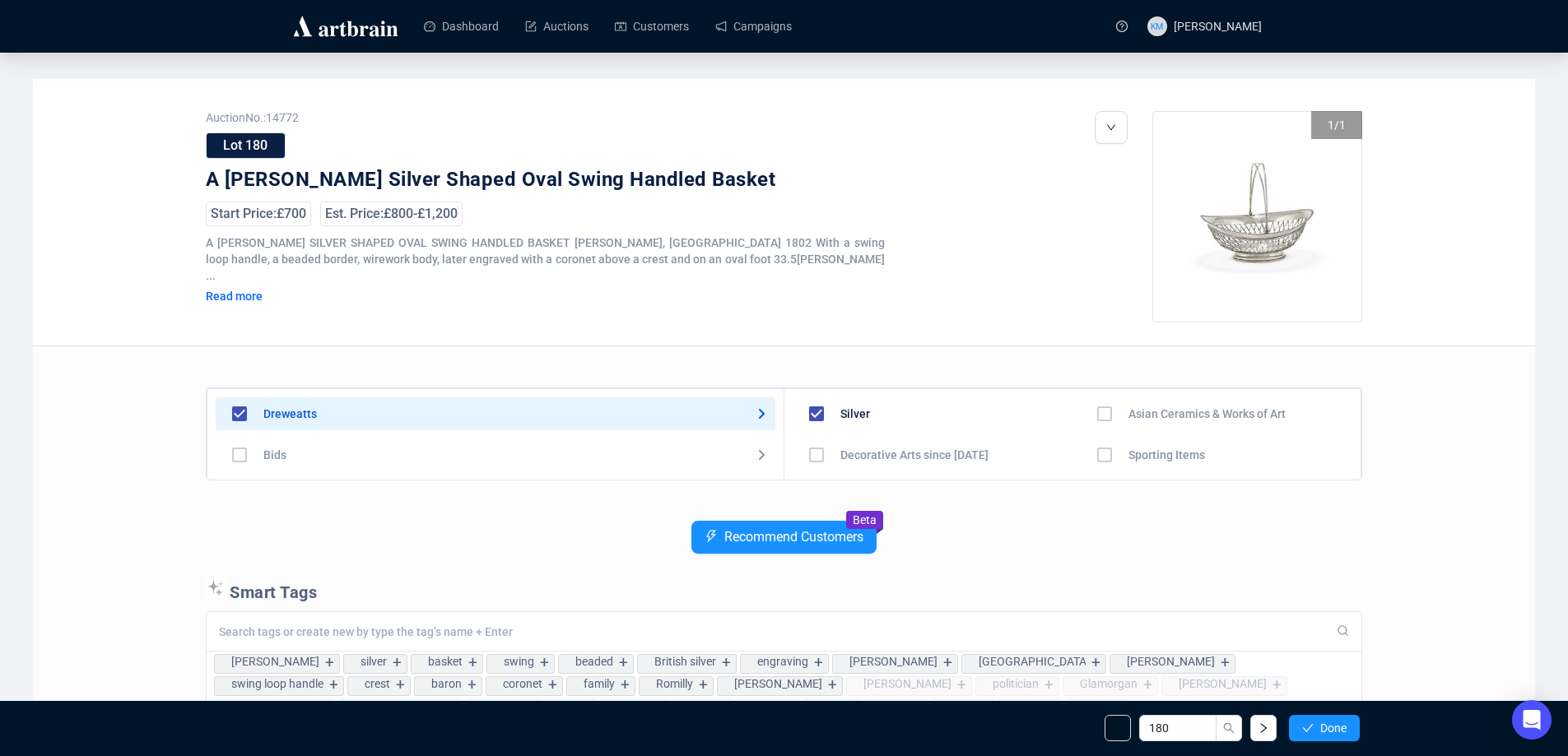
click at [1327, 729] on span "Done" at bounding box center [1333, 727] width 26 height 13
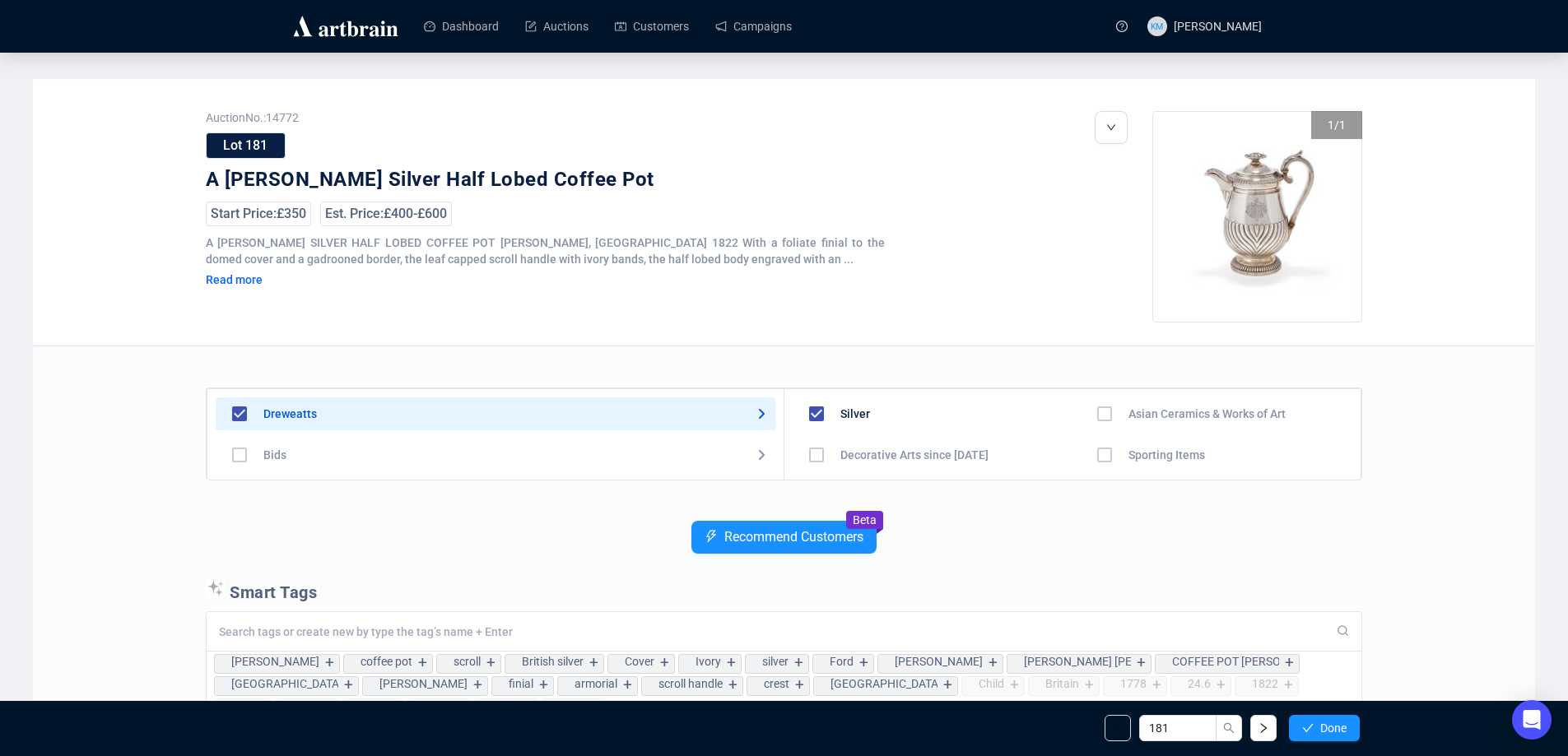
click at [1326, 730] on span "Done" at bounding box center [1333, 727] width 26 height 13
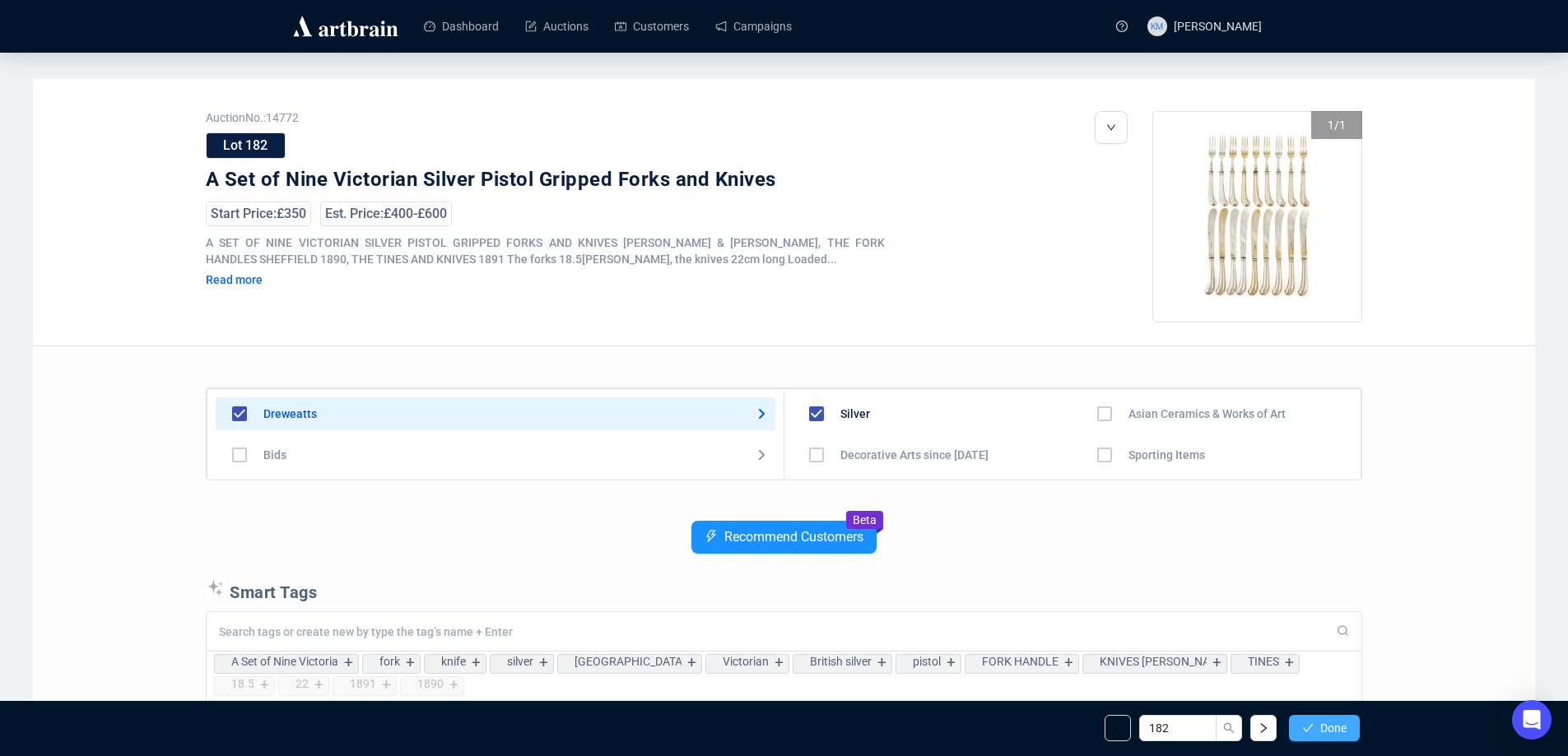
click at [1325, 727] on span "Done" at bounding box center [1333, 727] width 26 height 13
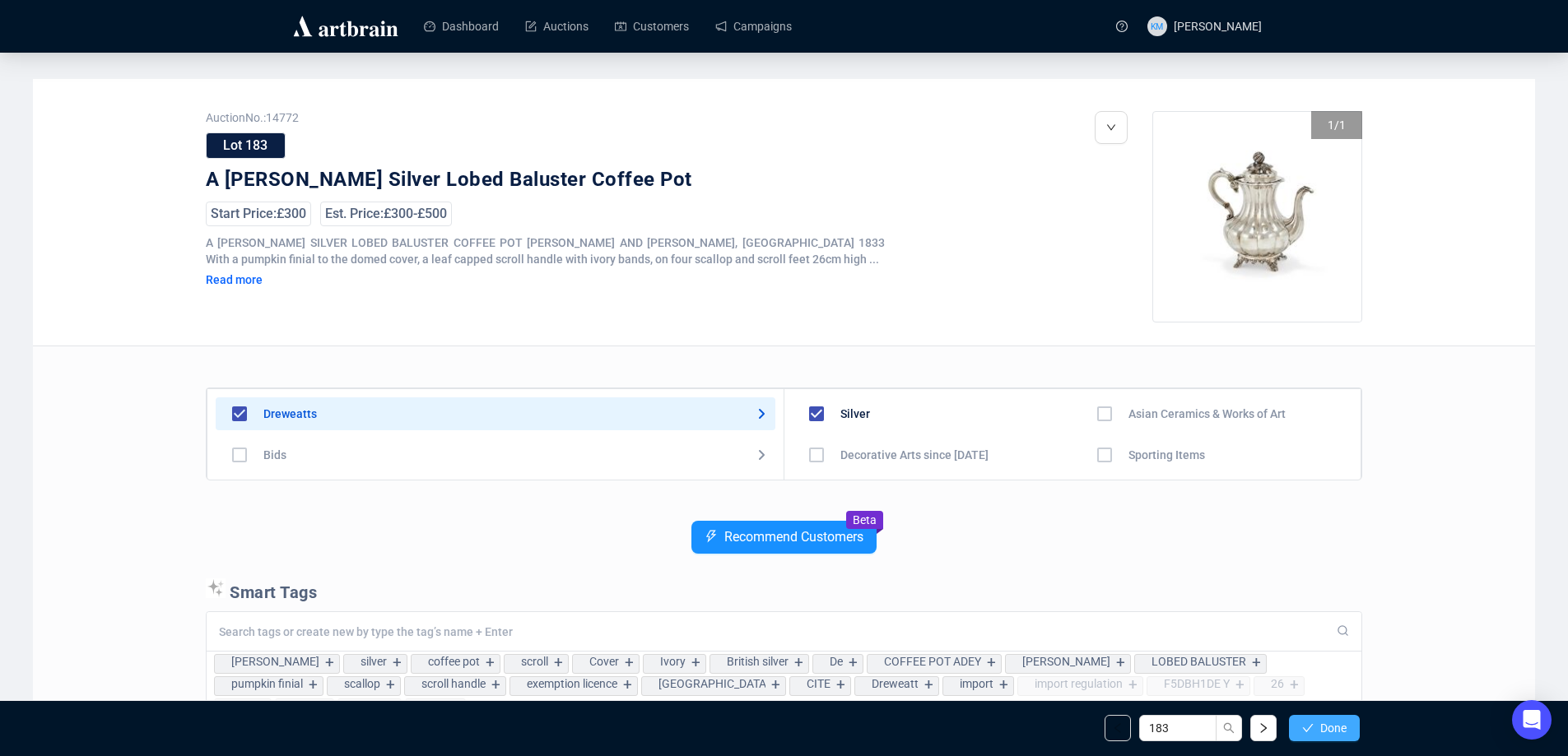
click at [1321, 732] on span "Done" at bounding box center [1333, 727] width 26 height 13
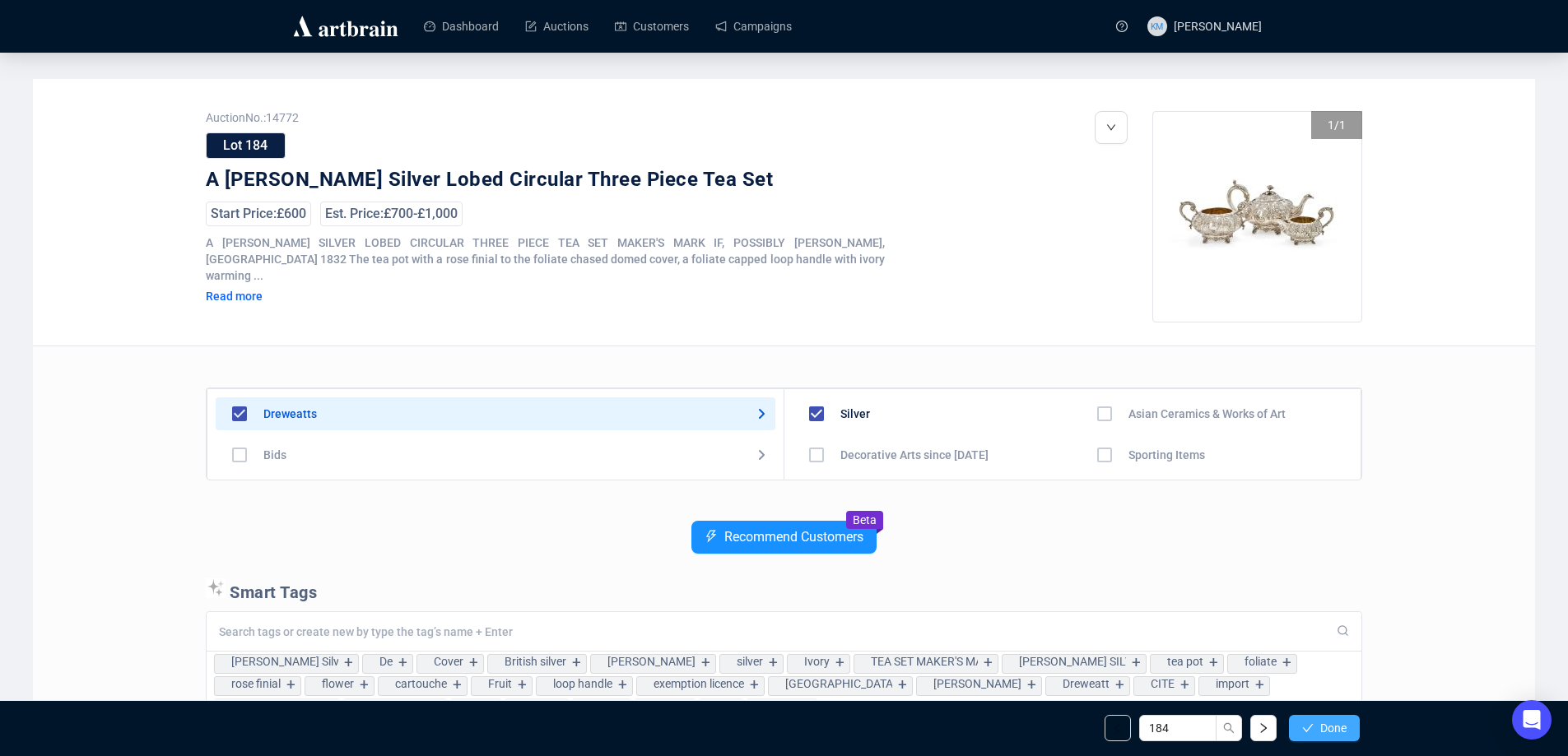
click at [1315, 733] on button "Done" at bounding box center [1325, 728] width 71 height 26
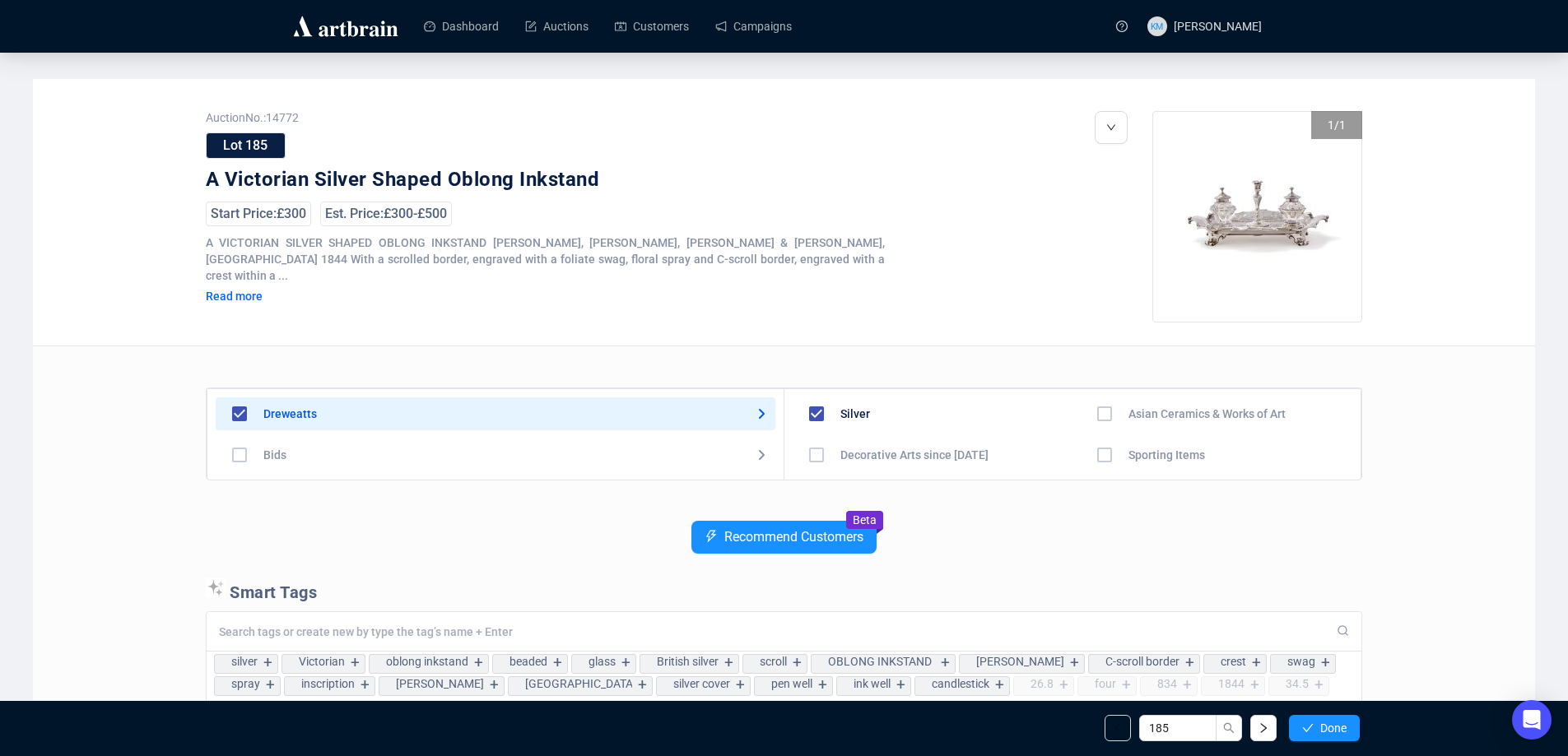
click at [1315, 733] on button "Done" at bounding box center [1325, 728] width 71 height 26
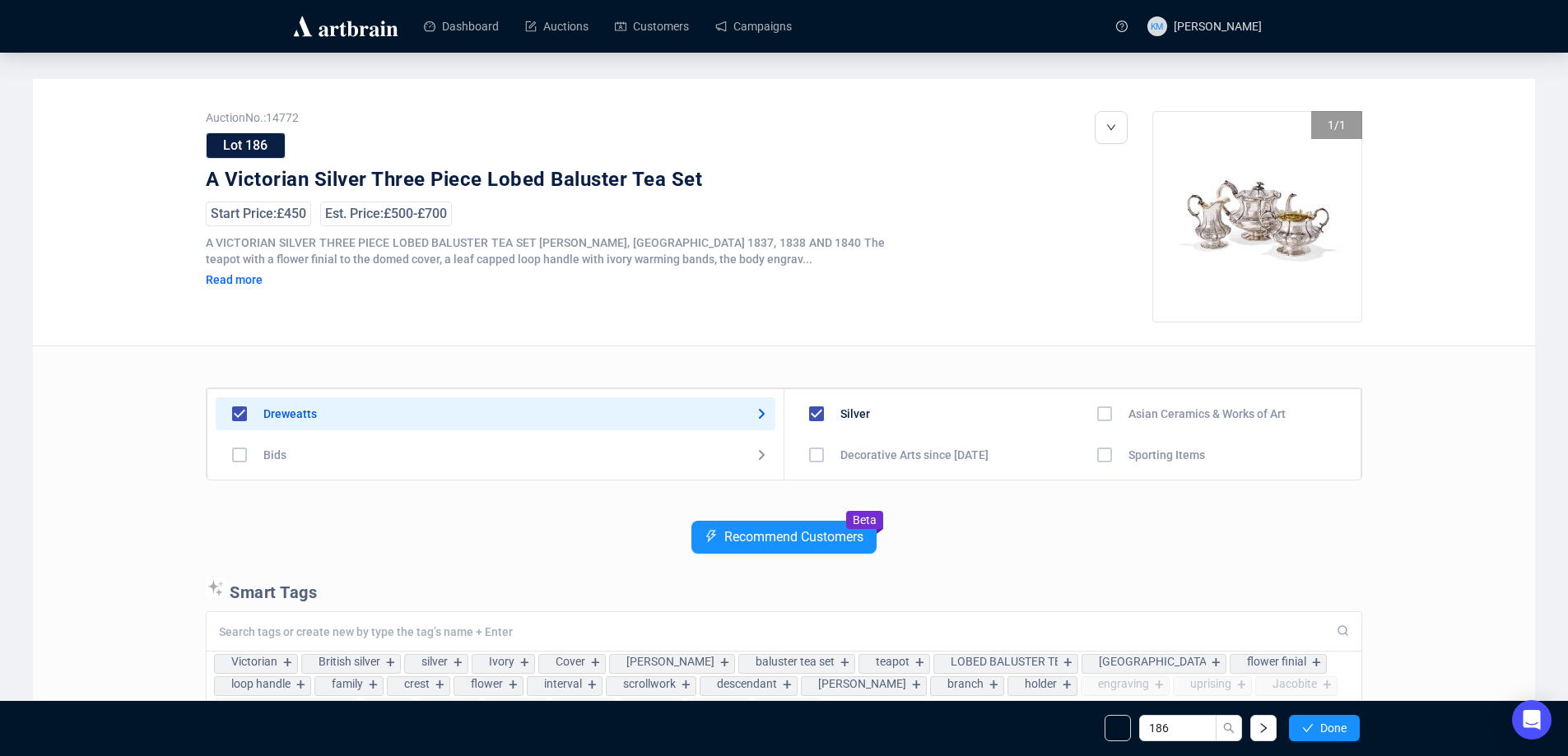
click at [1314, 733] on button "Done" at bounding box center [1325, 728] width 71 height 26
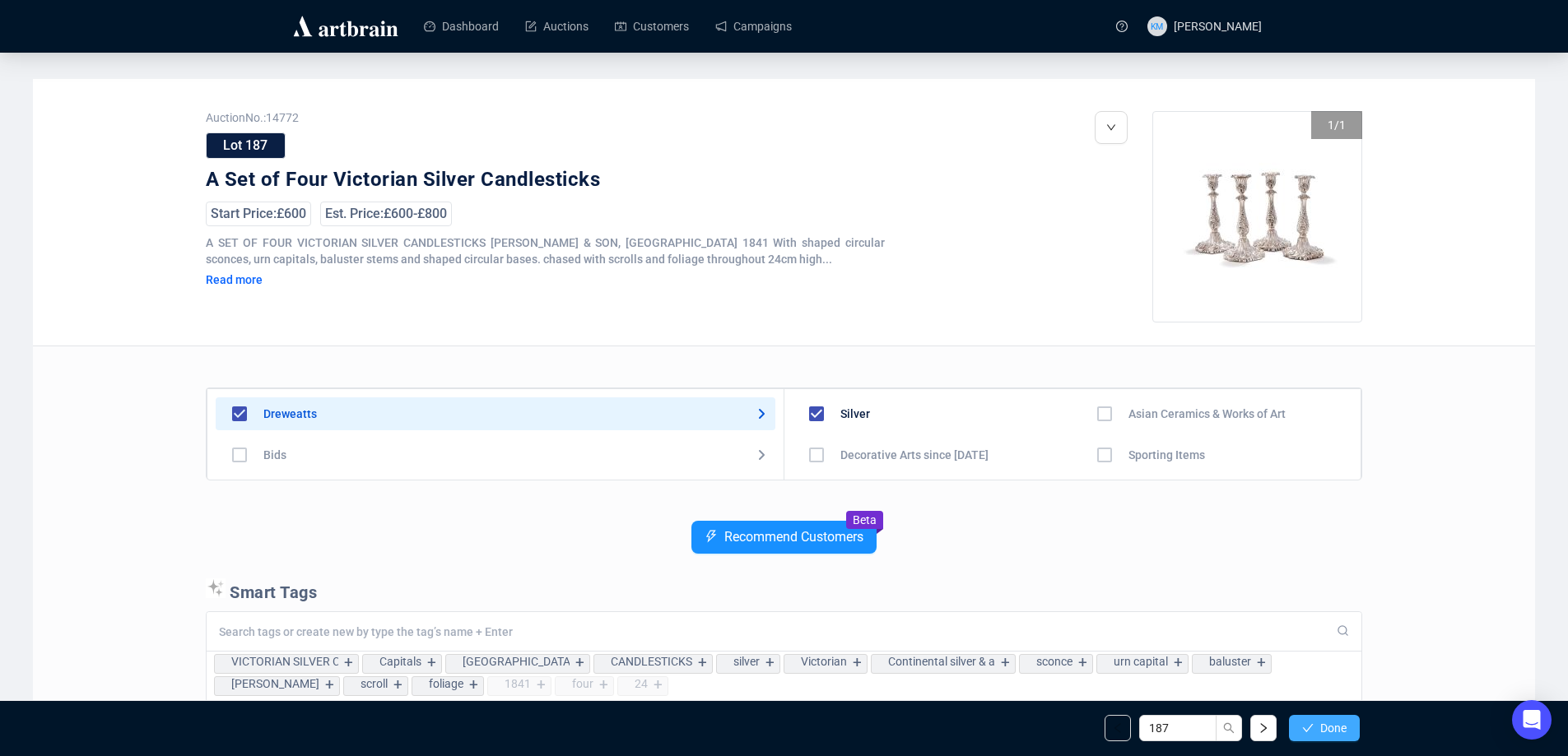
click at [1313, 733] on icon "check" at bounding box center [1308, 727] width 11 height 11
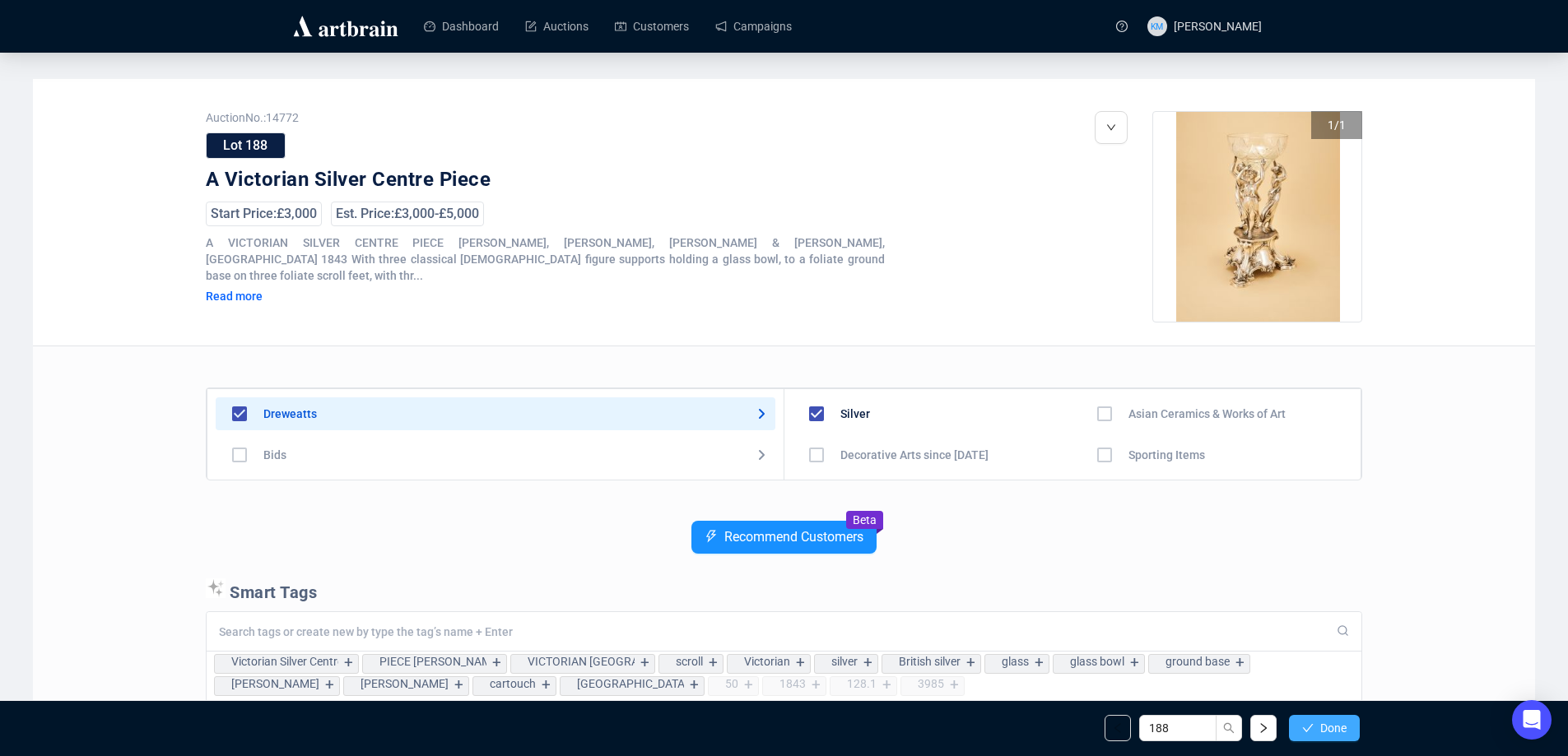
click at [1306, 732] on icon "check" at bounding box center [1308, 728] width 10 height 9
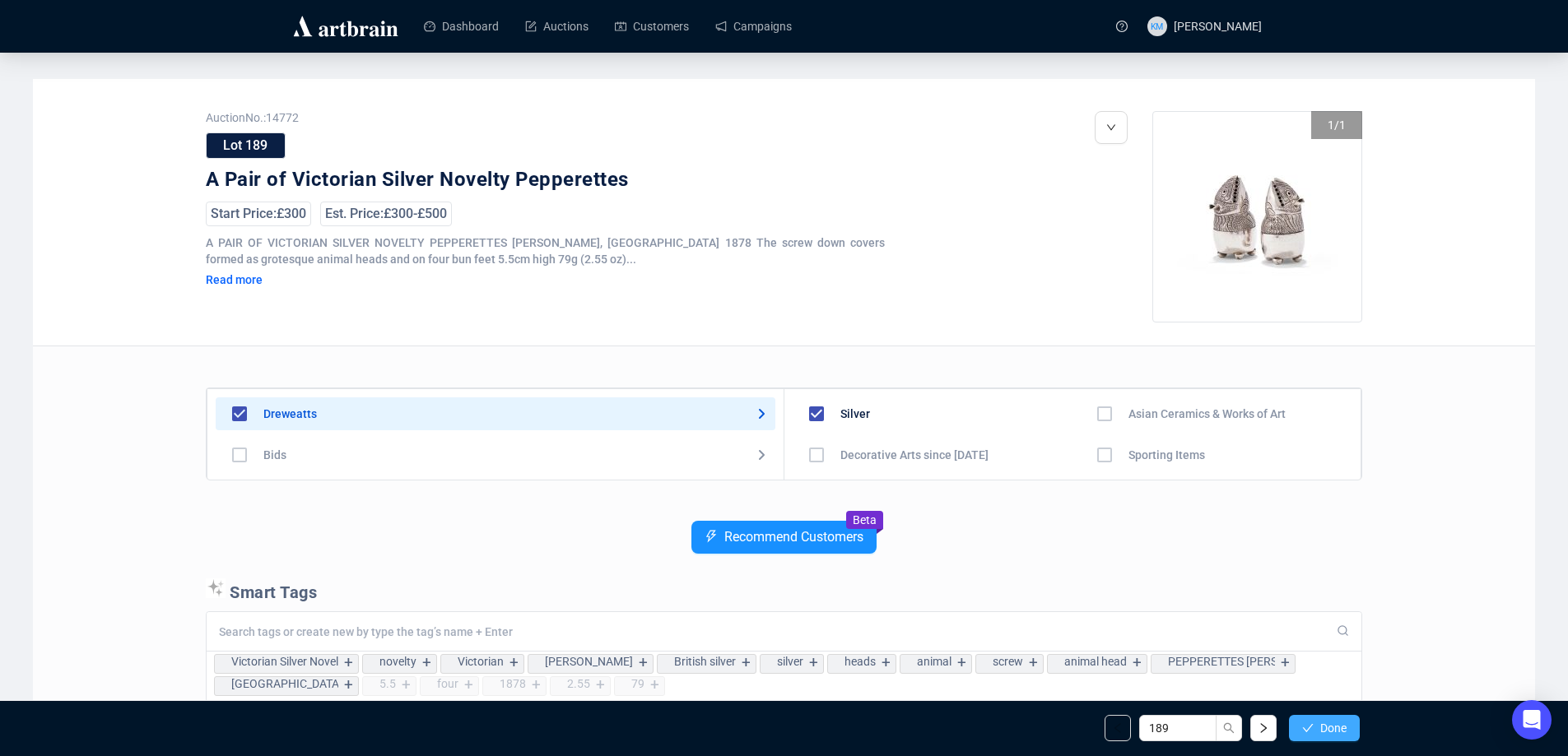
click at [1306, 734] on icon "check" at bounding box center [1308, 727] width 11 height 11
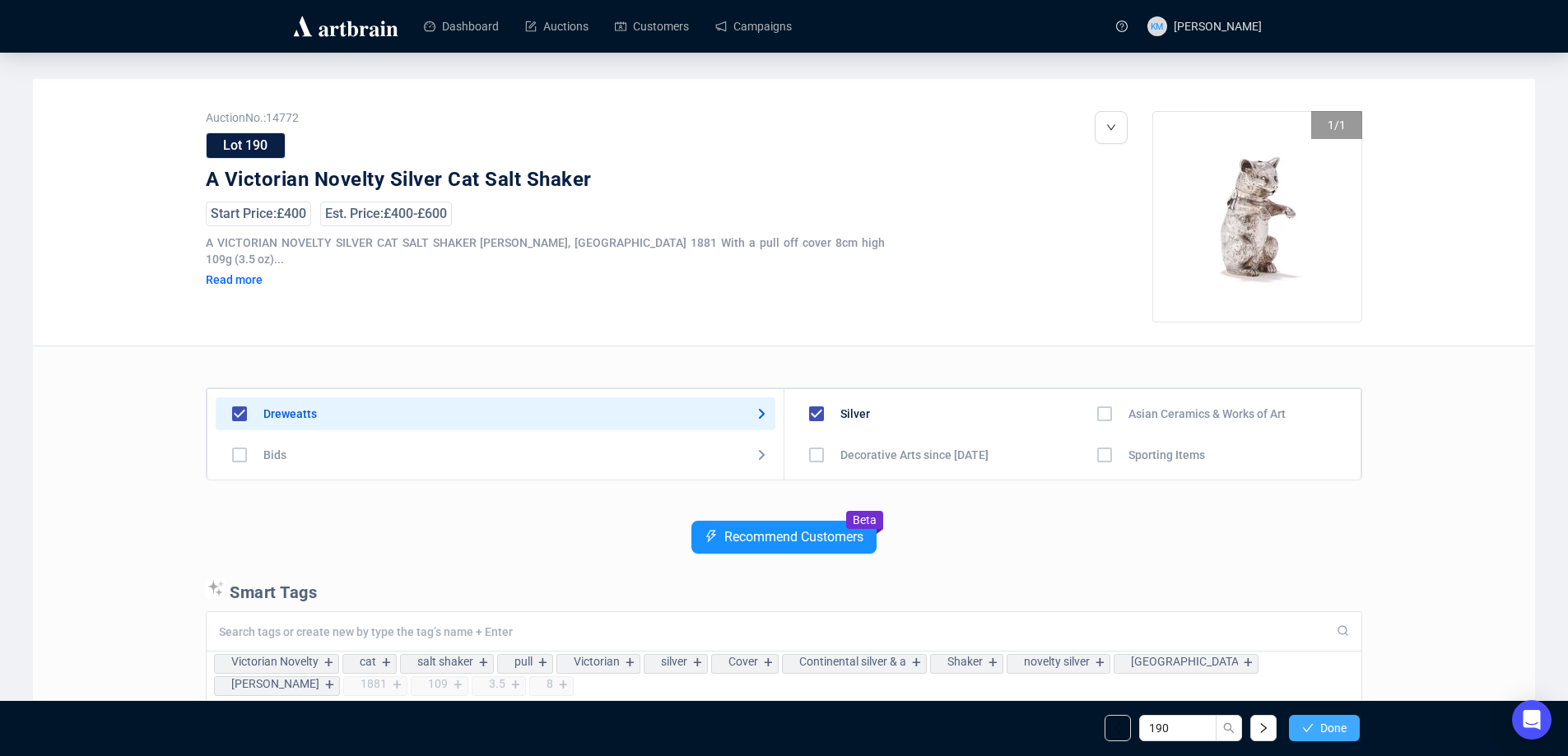
click at [1314, 731] on button "Done" at bounding box center [1325, 728] width 71 height 26
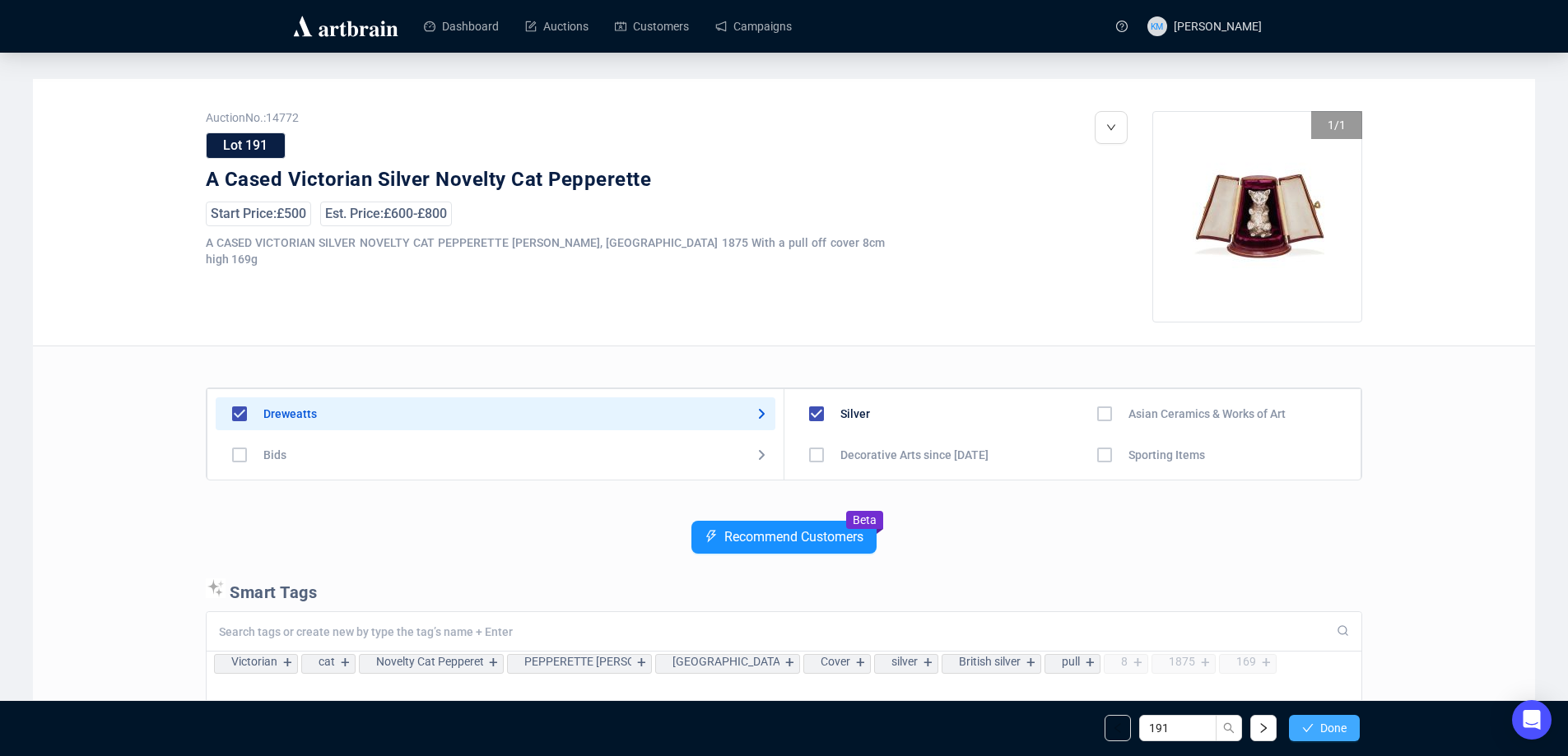
click at [1314, 731] on button "Done" at bounding box center [1325, 728] width 71 height 26
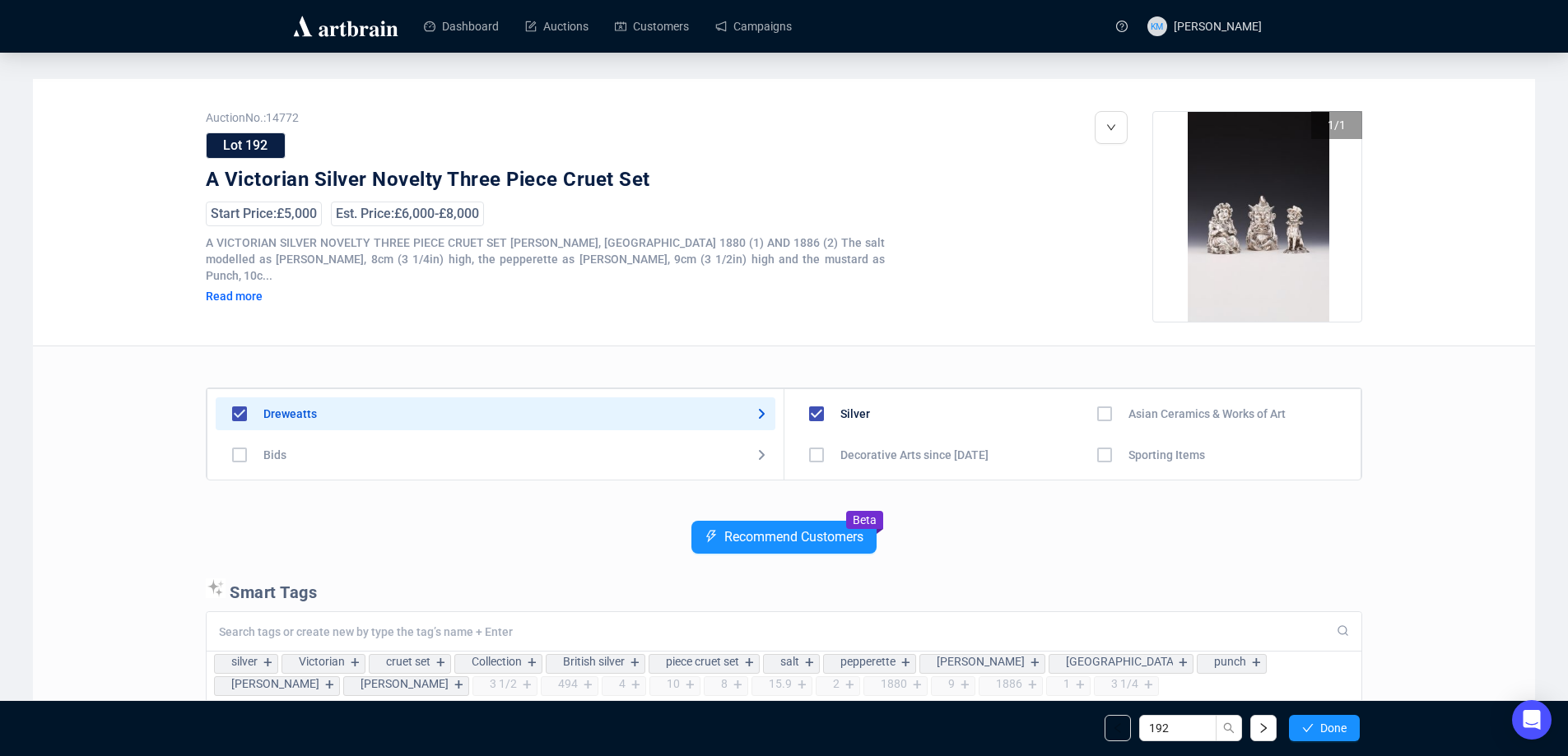
click at [1314, 731] on button "Done" at bounding box center [1325, 728] width 71 height 26
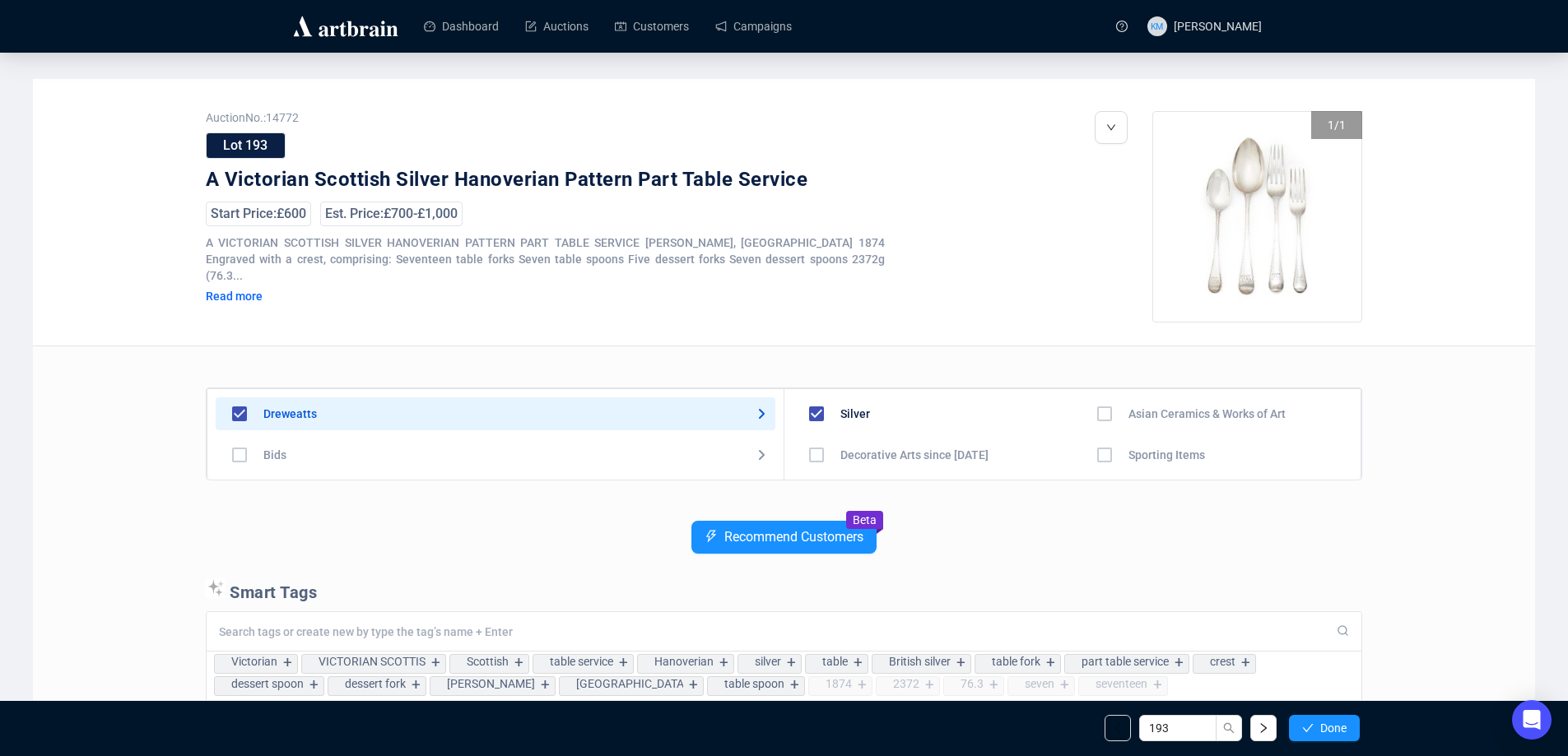
click at [1314, 731] on button "Done" at bounding box center [1325, 728] width 71 height 26
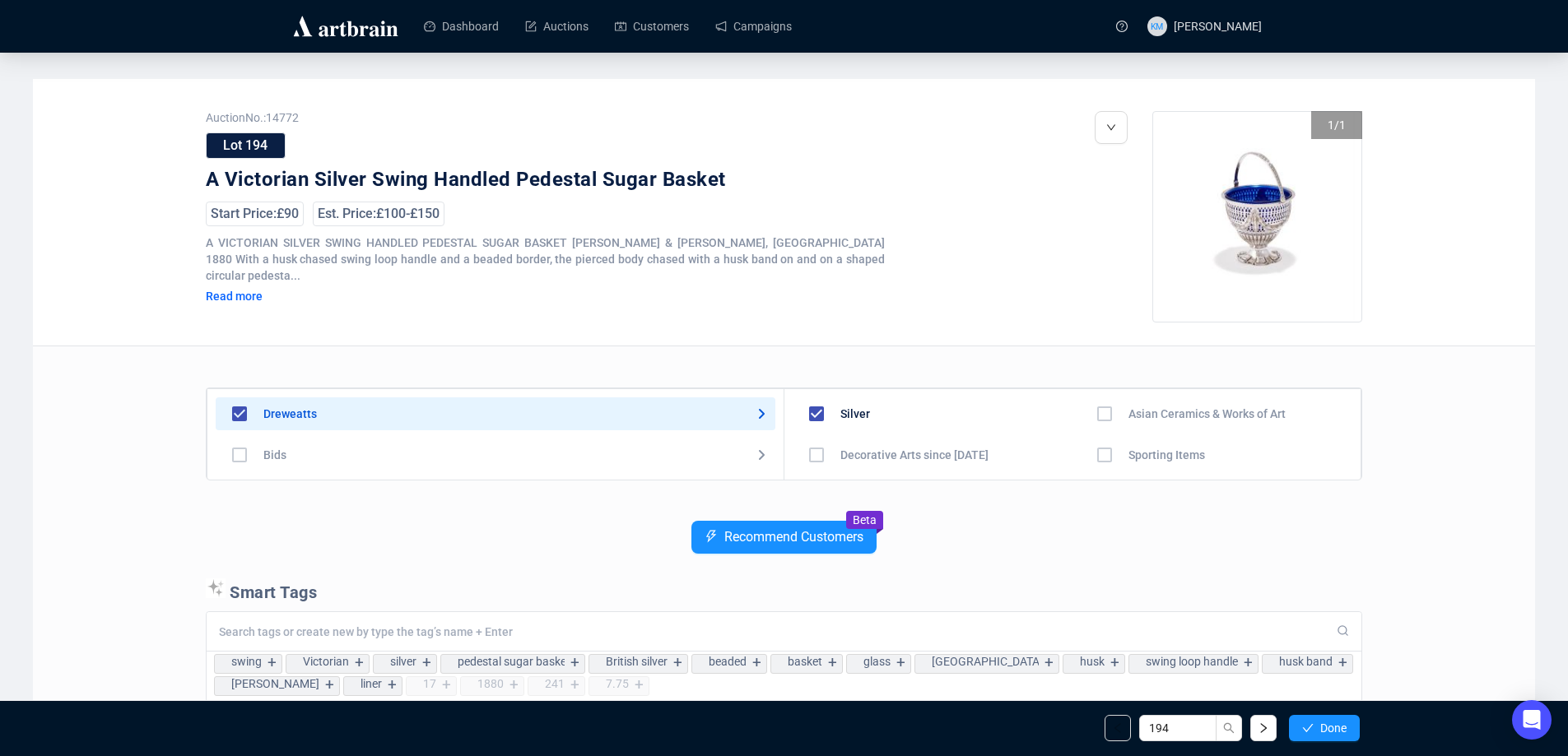
click at [1314, 731] on button "Done" at bounding box center [1325, 728] width 71 height 26
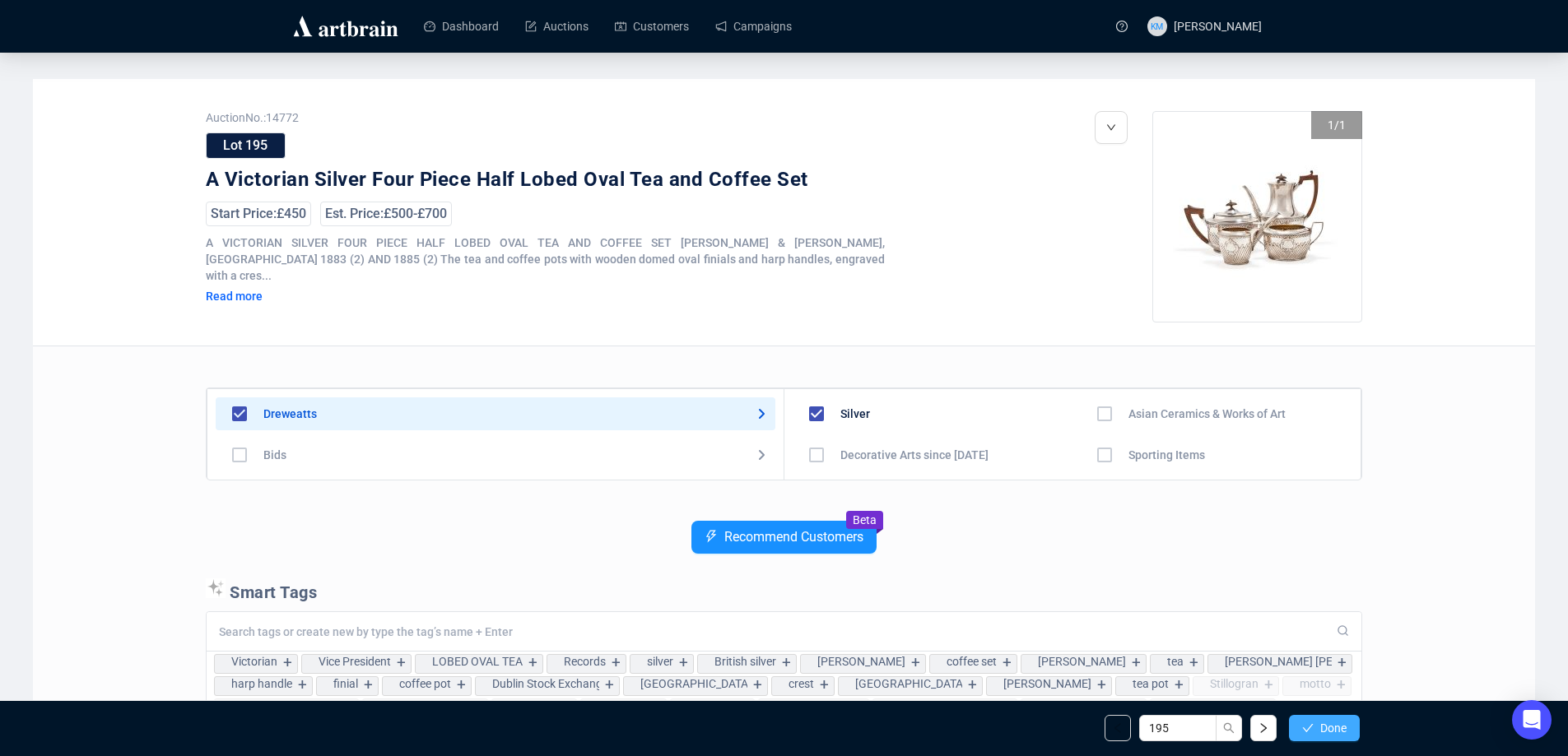
click at [1314, 728] on button "Done" at bounding box center [1325, 728] width 71 height 26
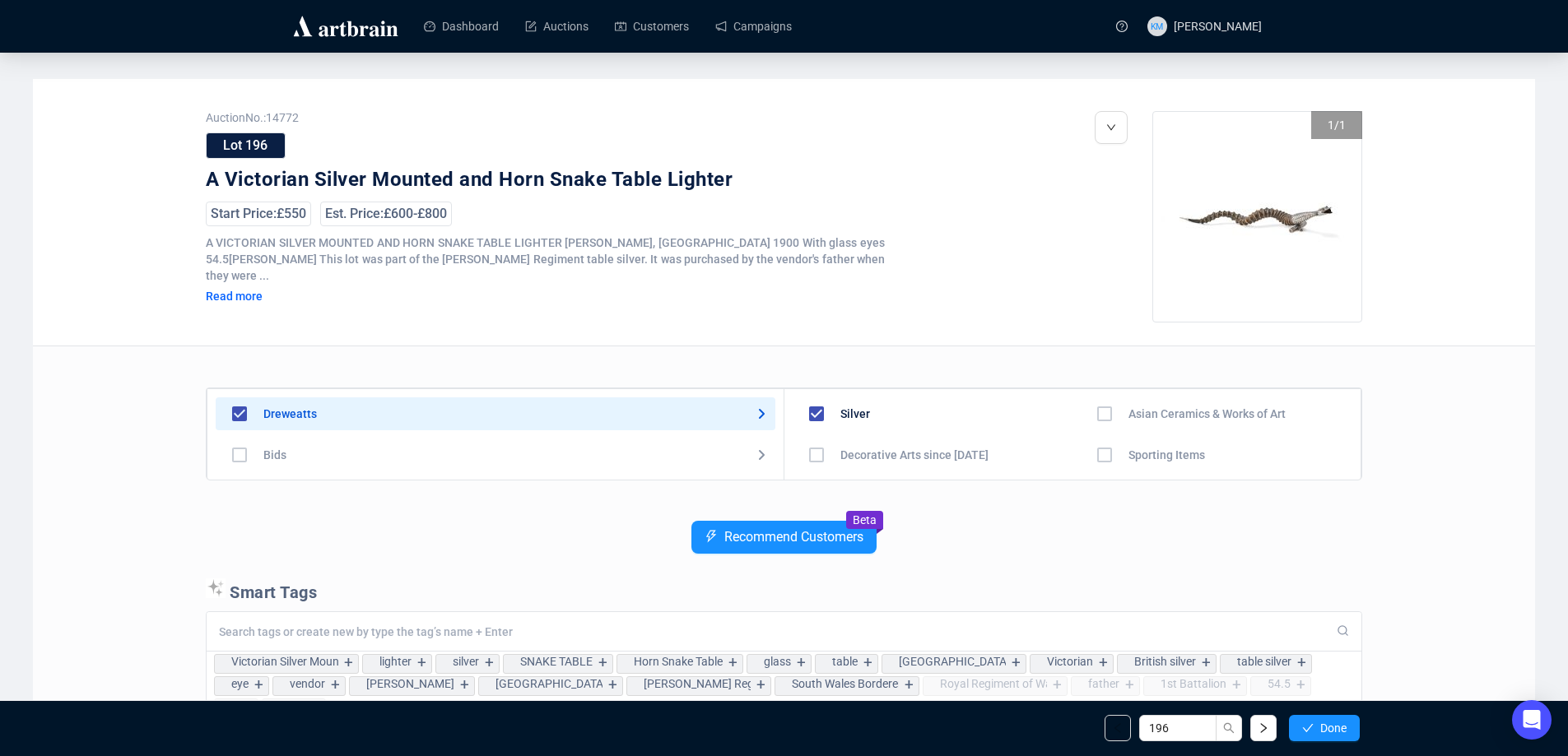
click at [1311, 728] on icon "check" at bounding box center [1308, 727] width 11 height 11
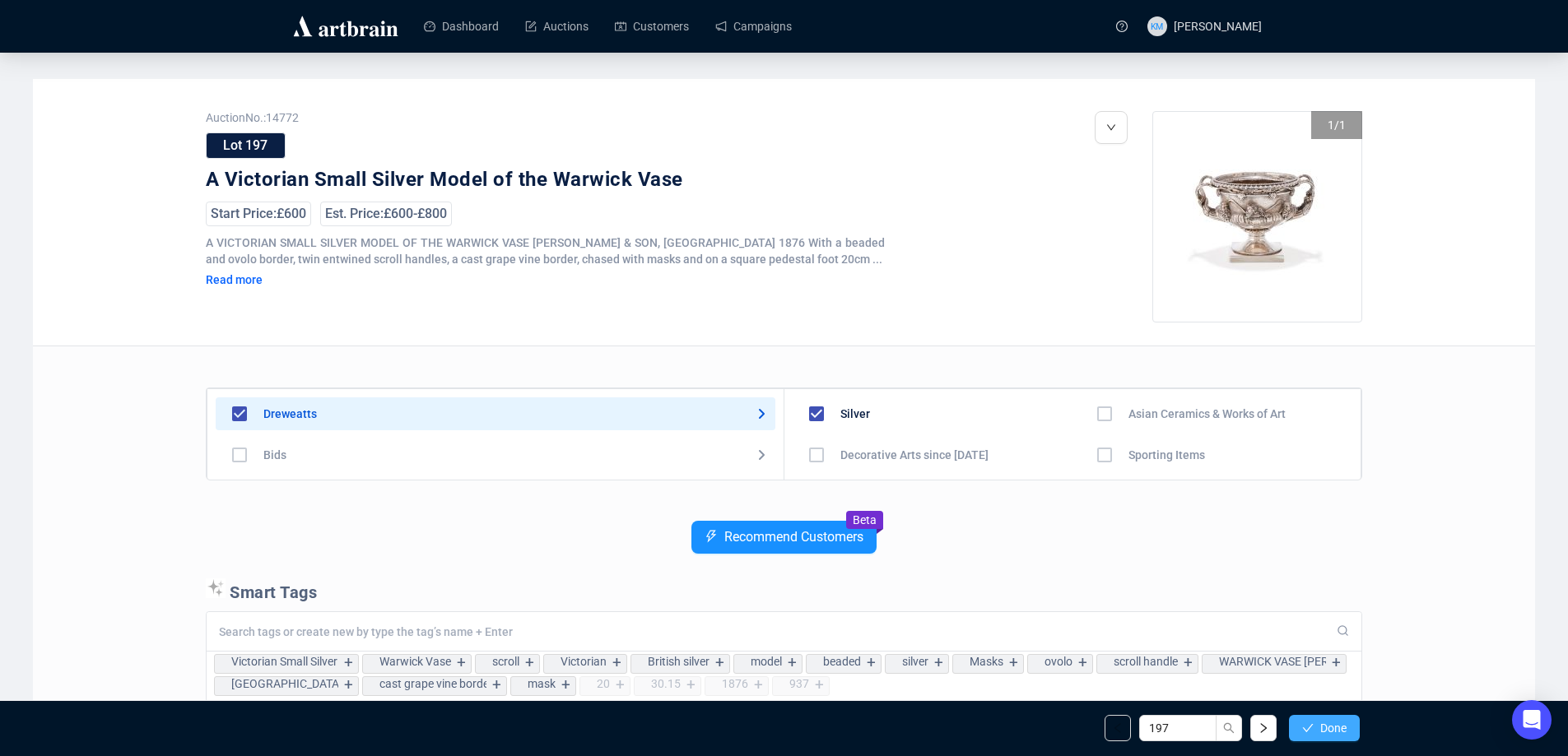
click at [1302, 735] on span "button" at bounding box center [1308, 727] width 11 height 13
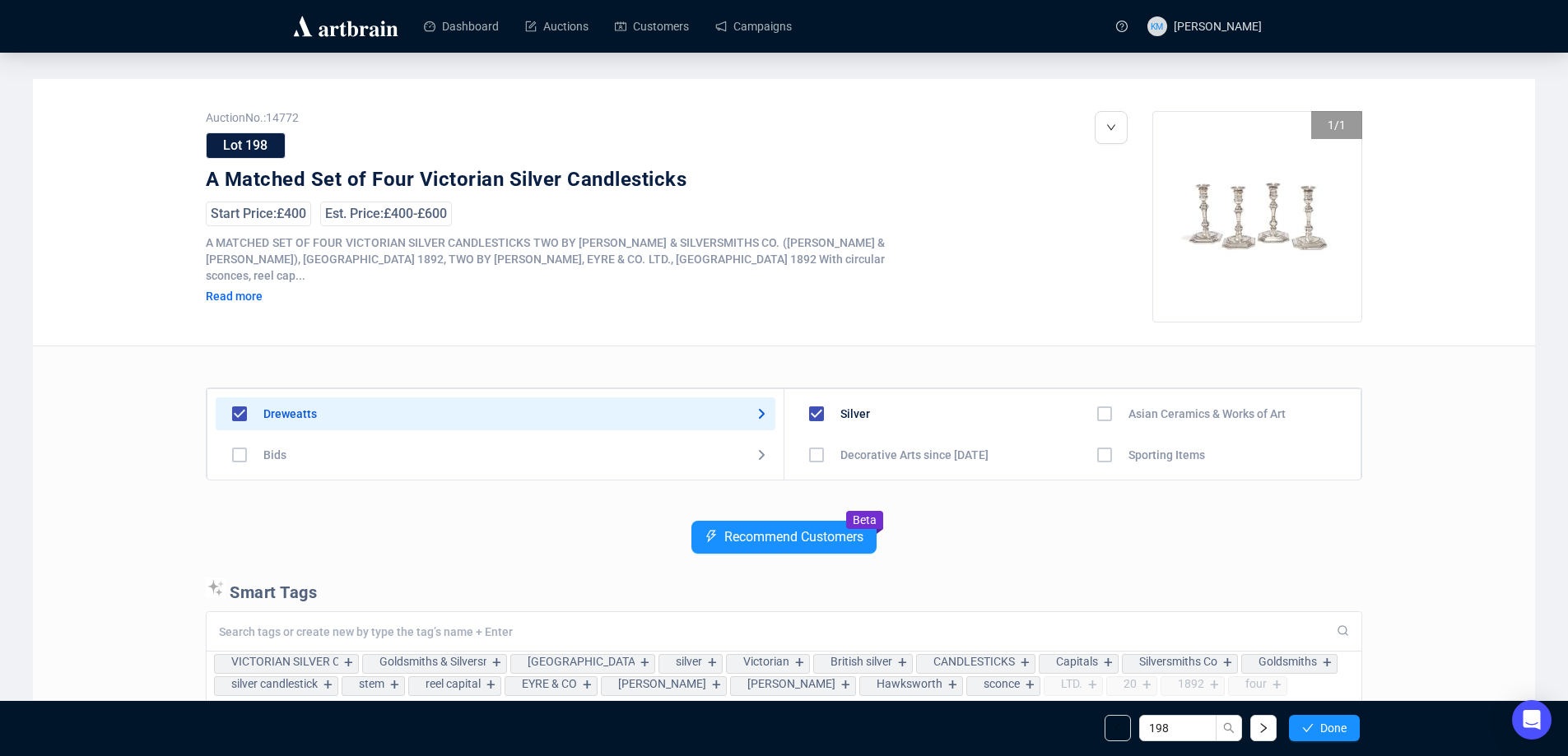
click at [1302, 735] on span "button" at bounding box center [1308, 727] width 11 height 13
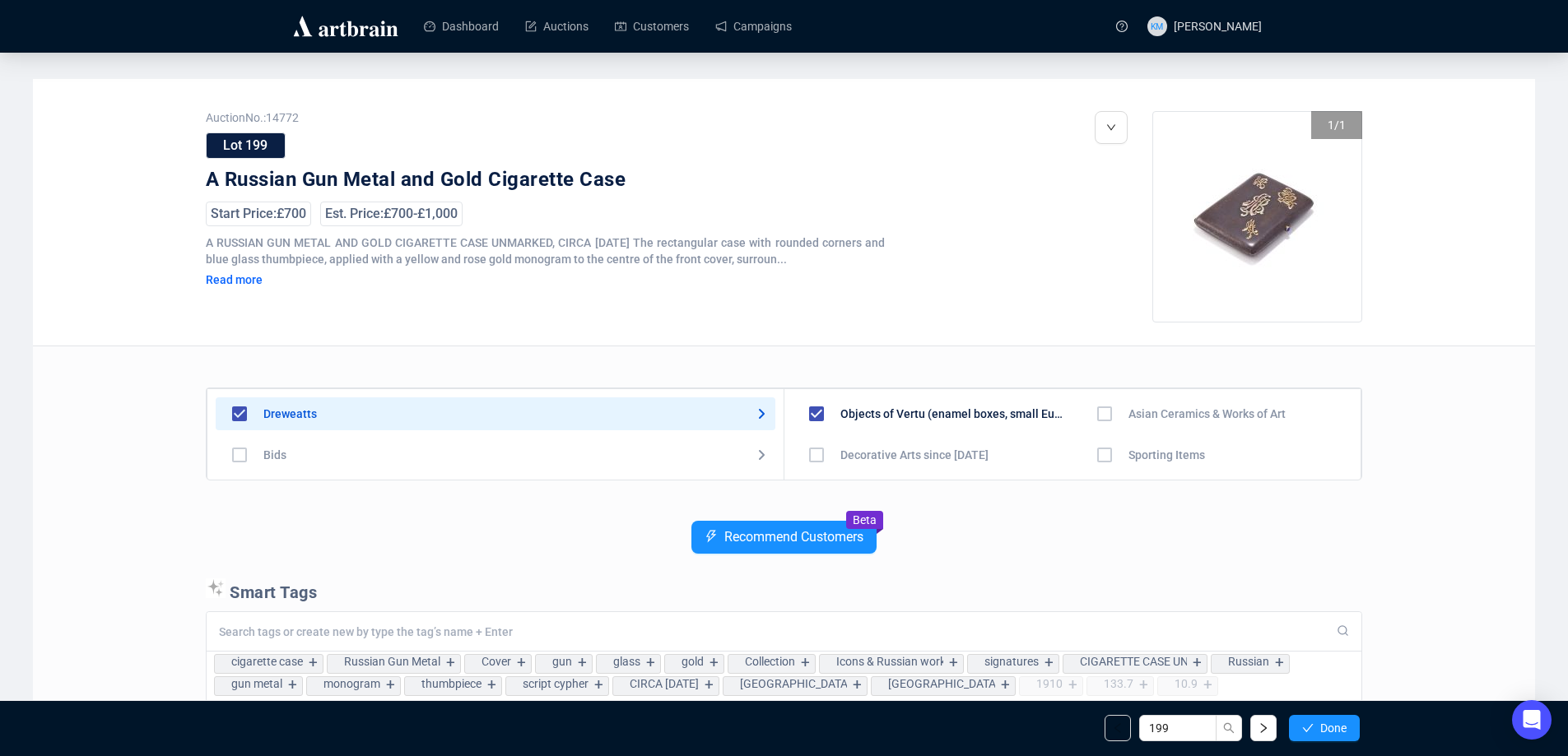
click at [1302, 735] on span "button" at bounding box center [1308, 727] width 11 height 13
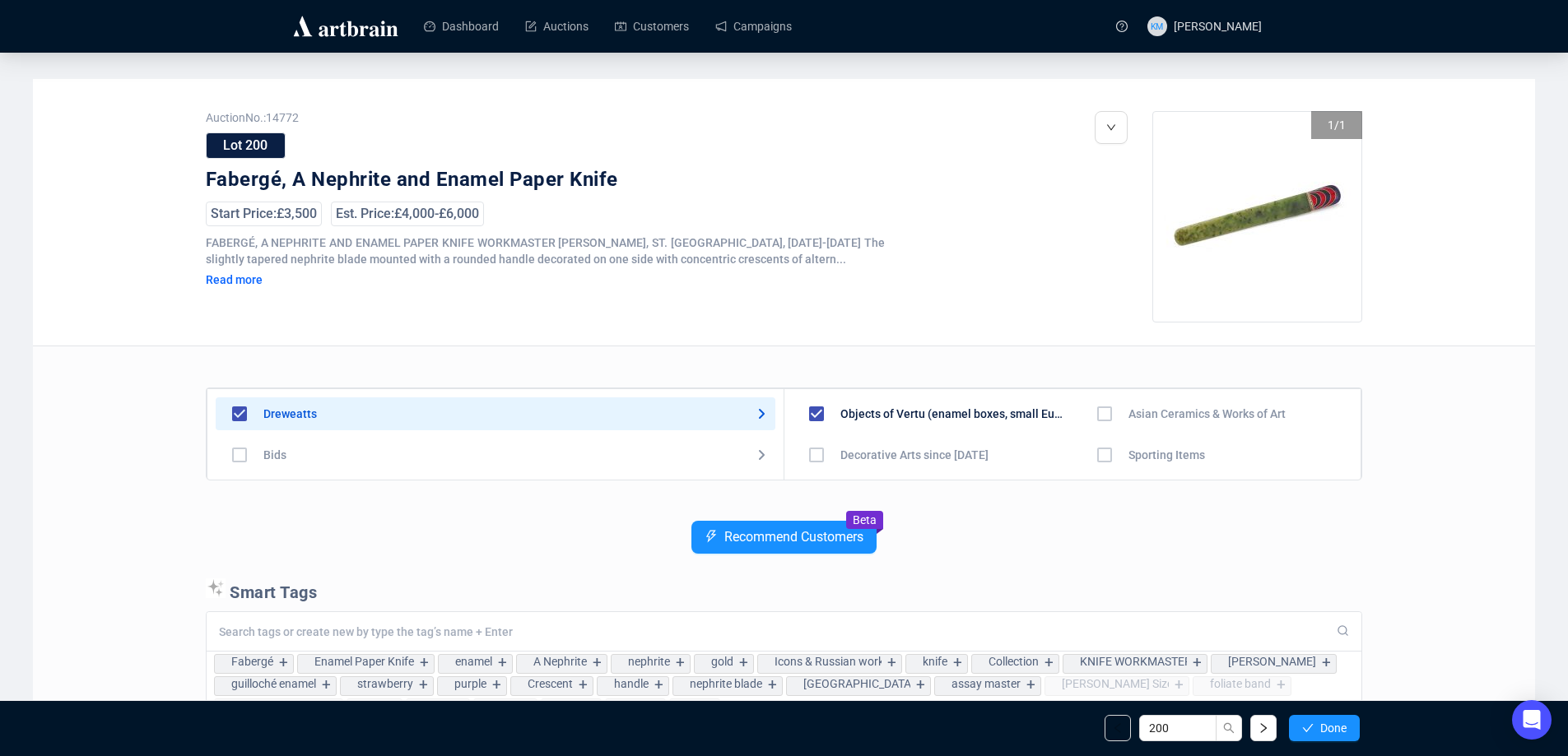
click at [1302, 735] on span "button" at bounding box center [1308, 727] width 11 height 13
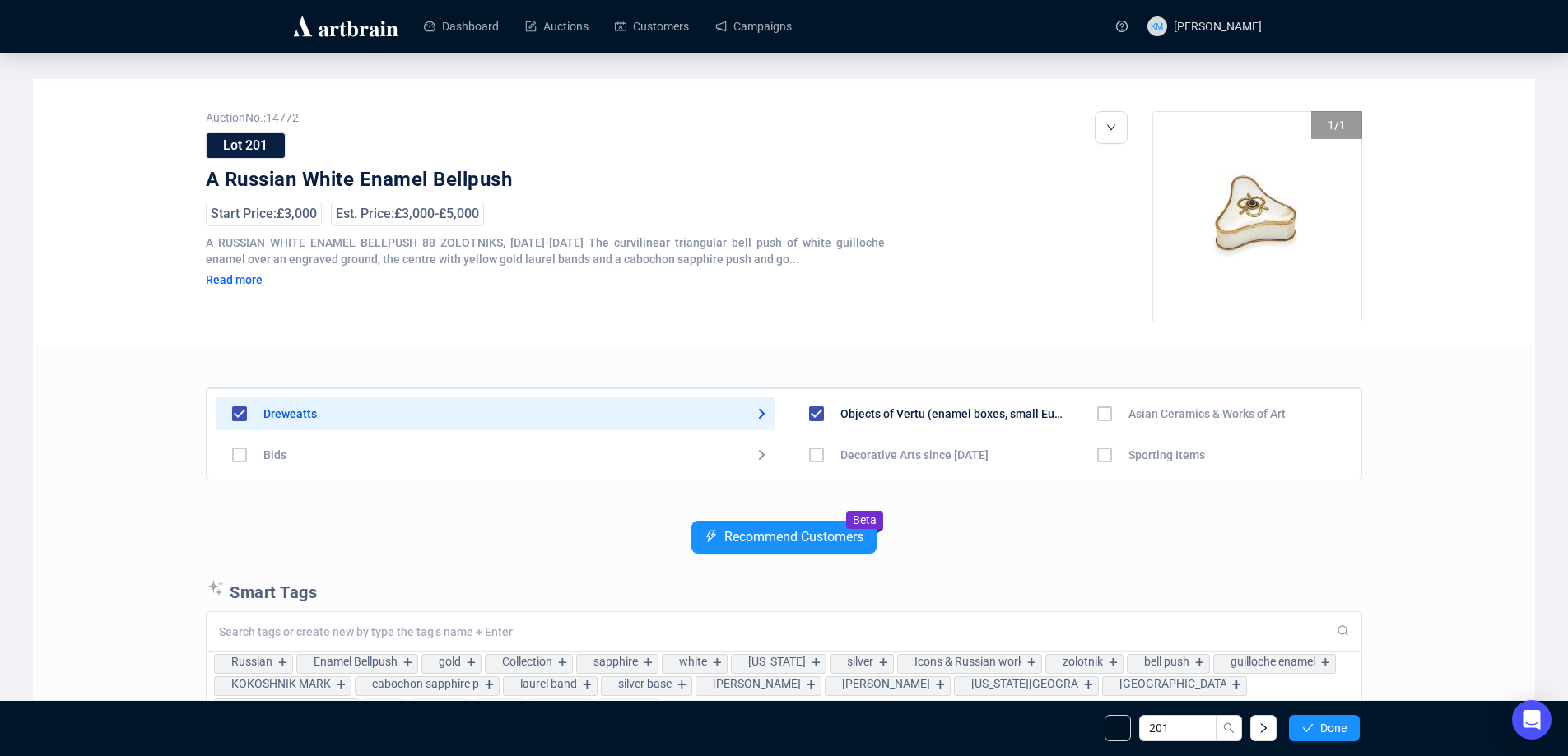
click at [1302, 735] on span "button" at bounding box center [1308, 727] width 11 height 13
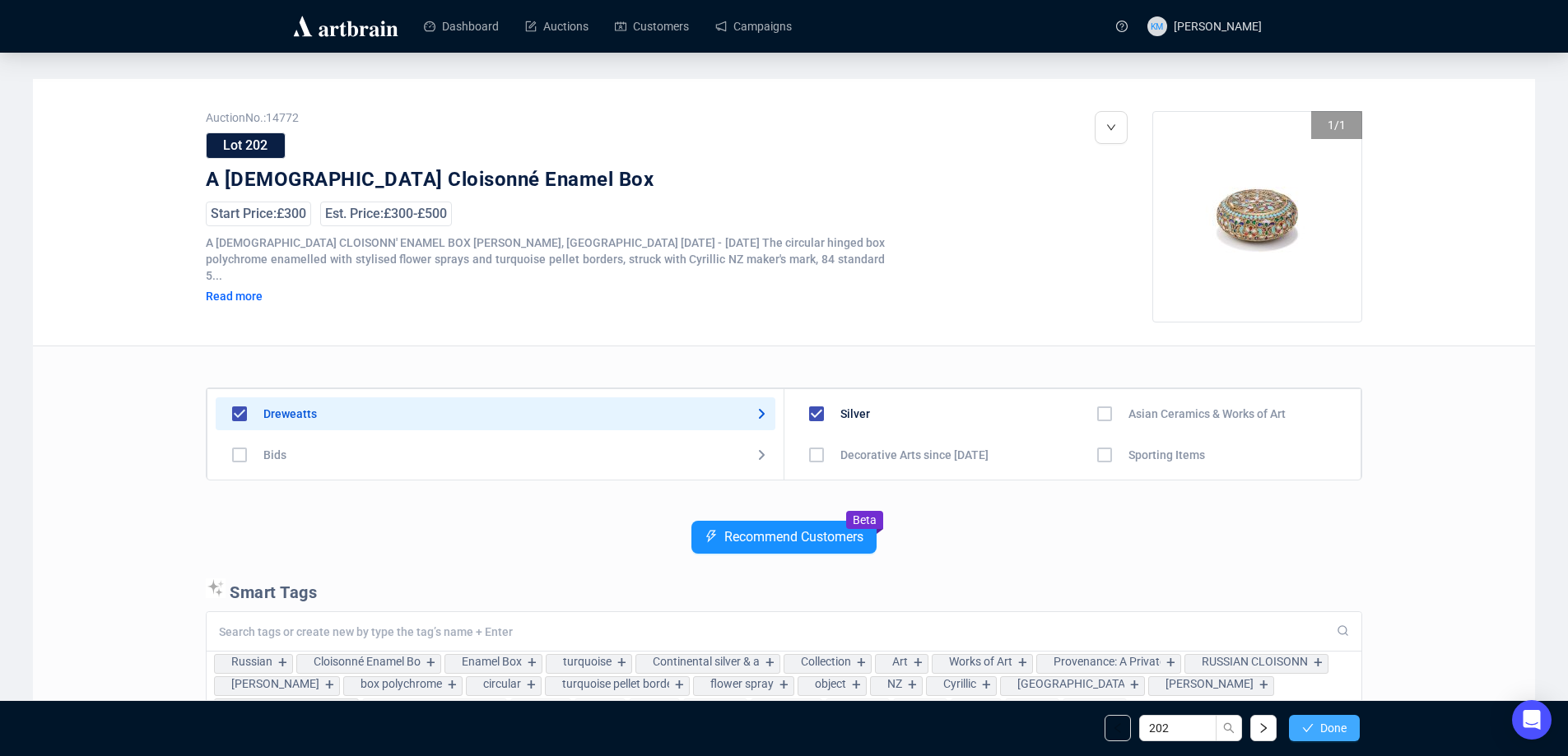
click at [1315, 728] on button "Done" at bounding box center [1325, 728] width 71 height 26
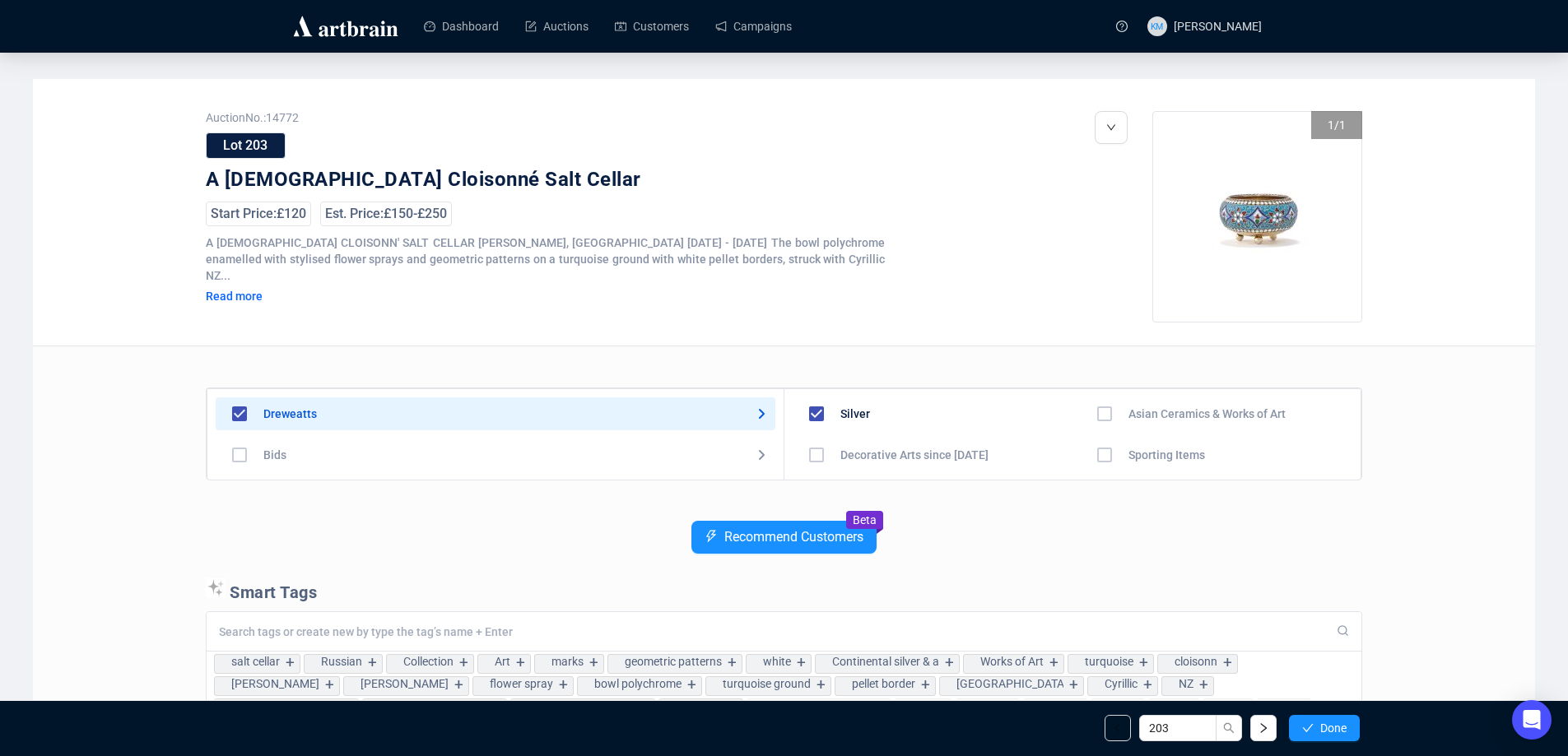
click at [1315, 728] on button "Done" at bounding box center [1325, 728] width 71 height 26
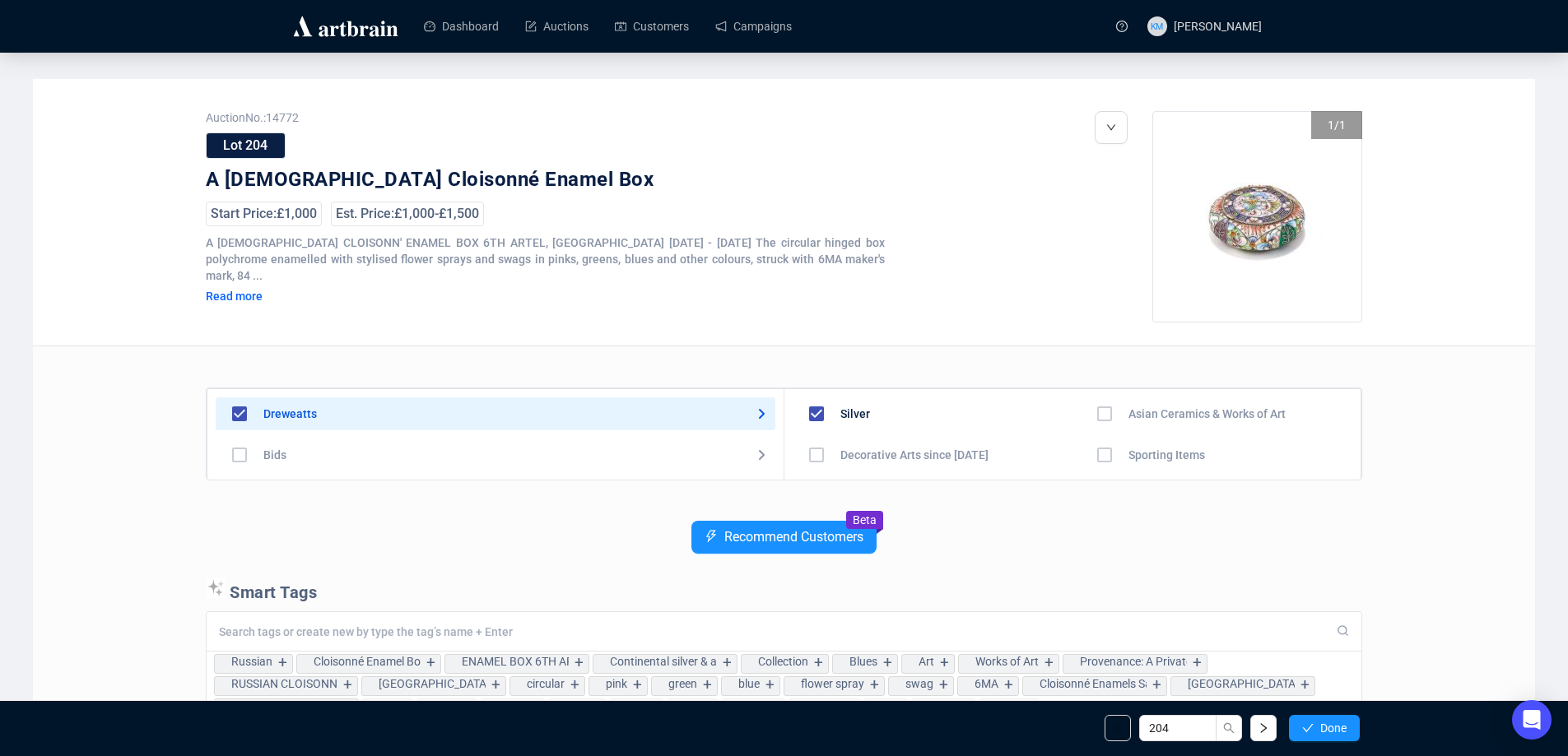
click at [1315, 728] on button "Done" at bounding box center [1325, 728] width 71 height 26
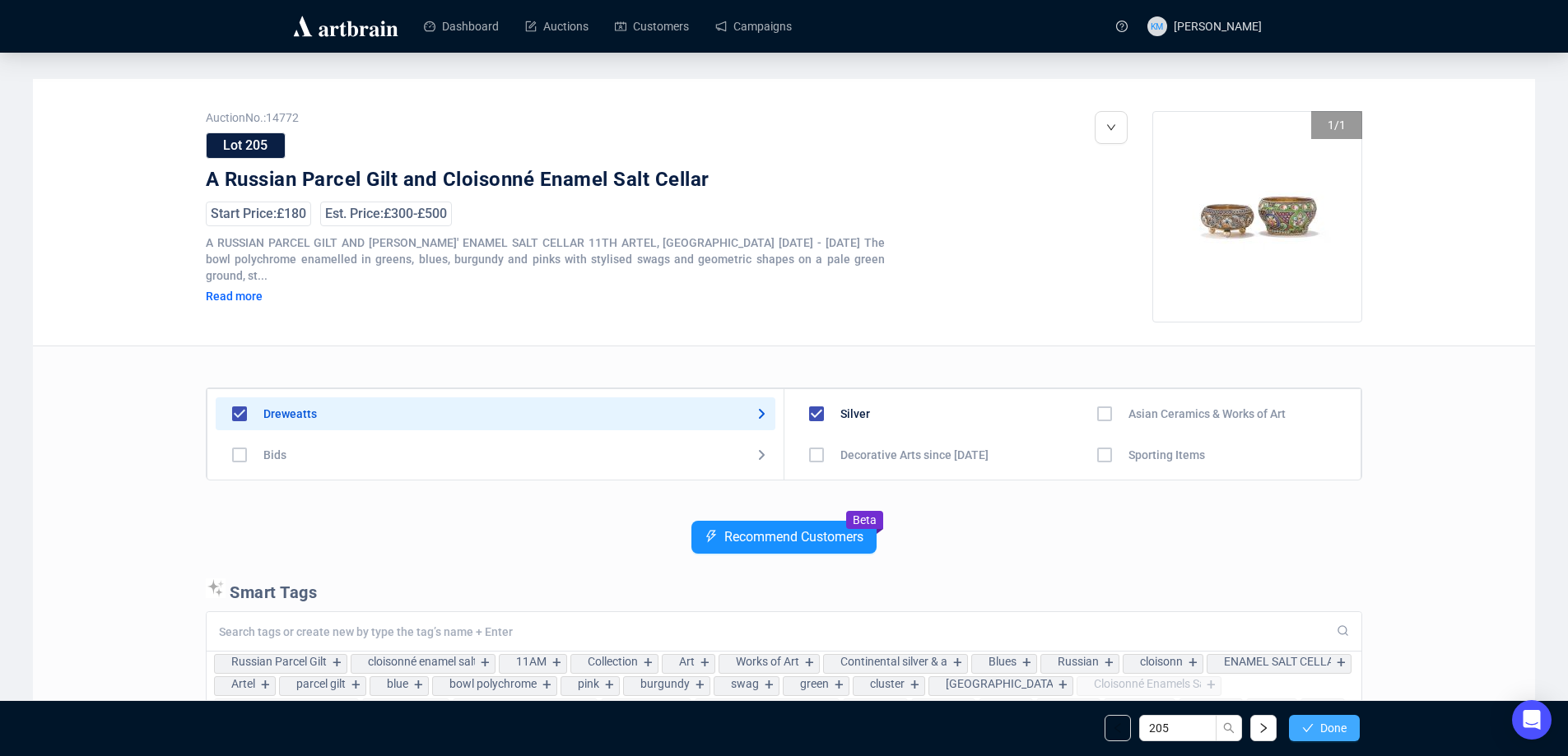
click at [1316, 731] on button "Done" at bounding box center [1325, 728] width 71 height 26
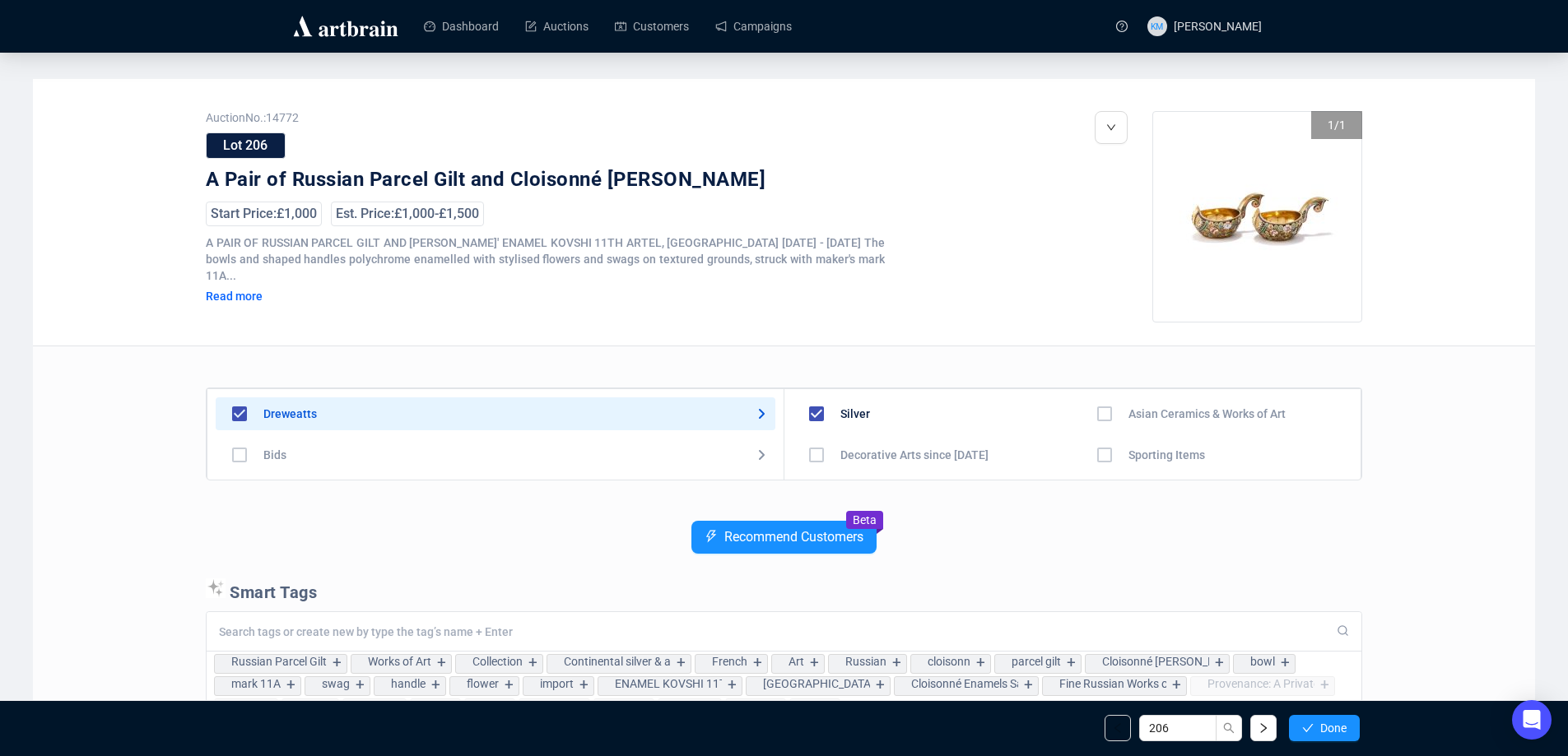
click at [1316, 731] on button "Done" at bounding box center [1325, 728] width 71 height 26
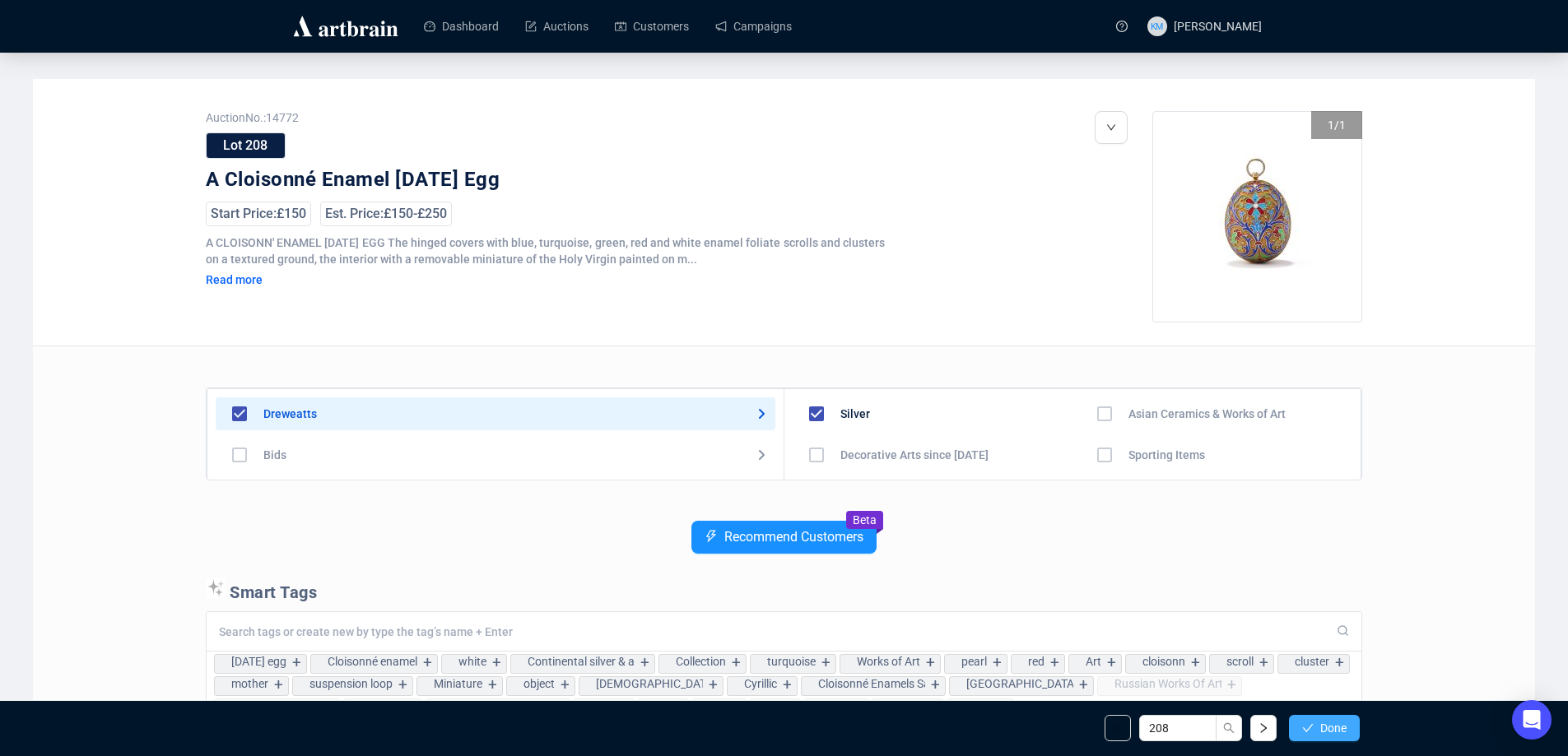
click at [1314, 731] on button "Done" at bounding box center [1325, 728] width 71 height 26
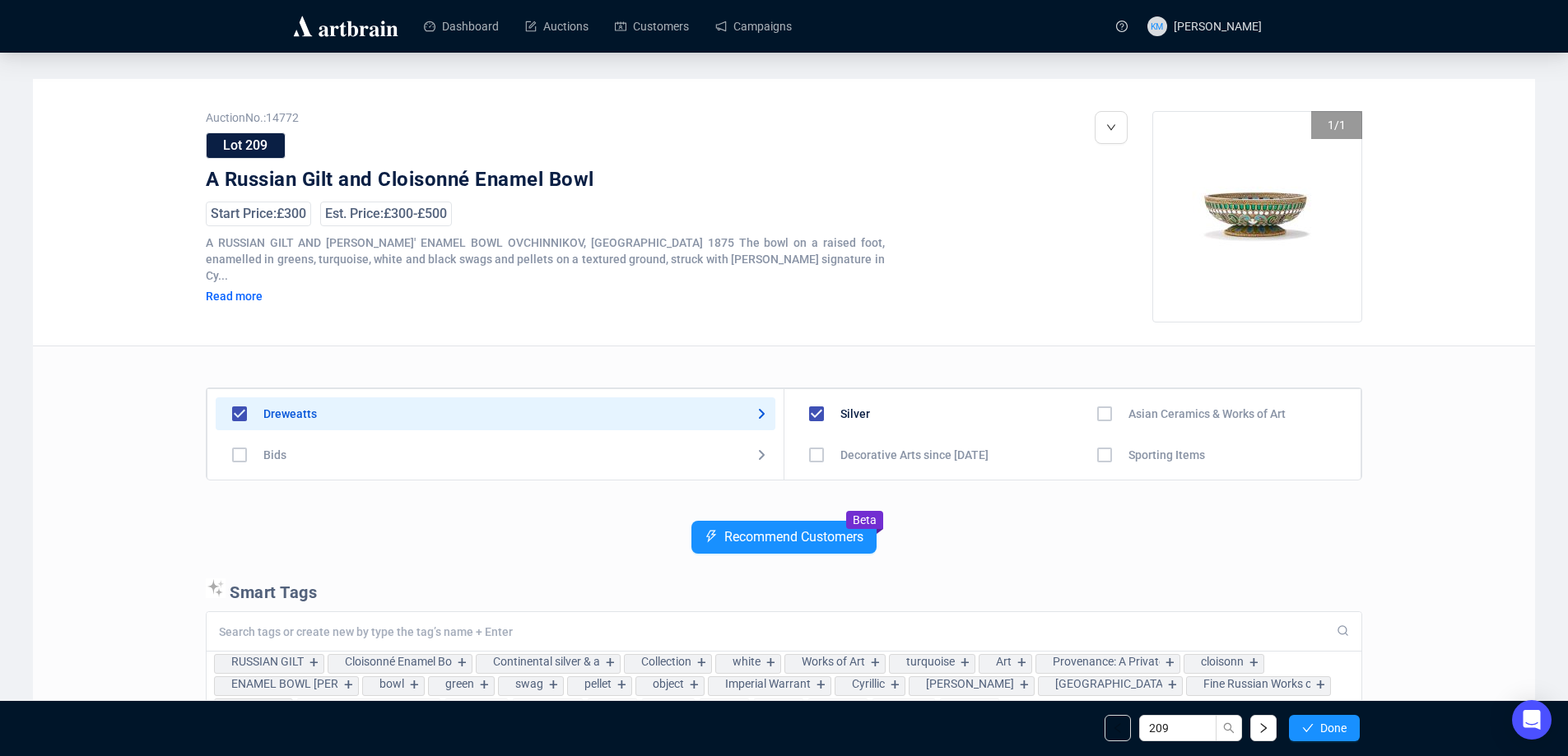
click at [1314, 731] on button "Done" at bounding box center [1325, 728] width 71 height 26
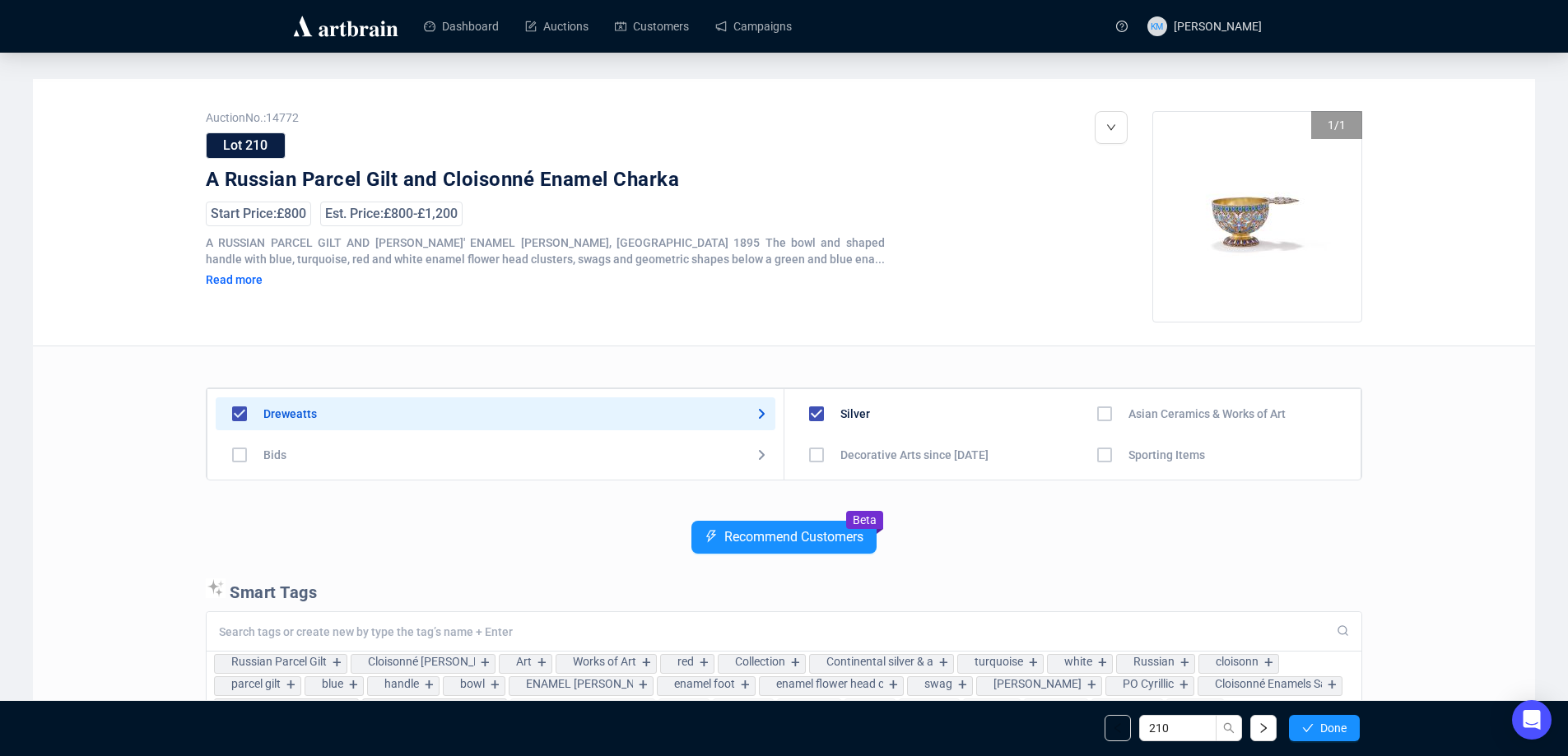
click at [1314, 731] on button "Done" at bounding box center [1325, 728] width 71 height 26
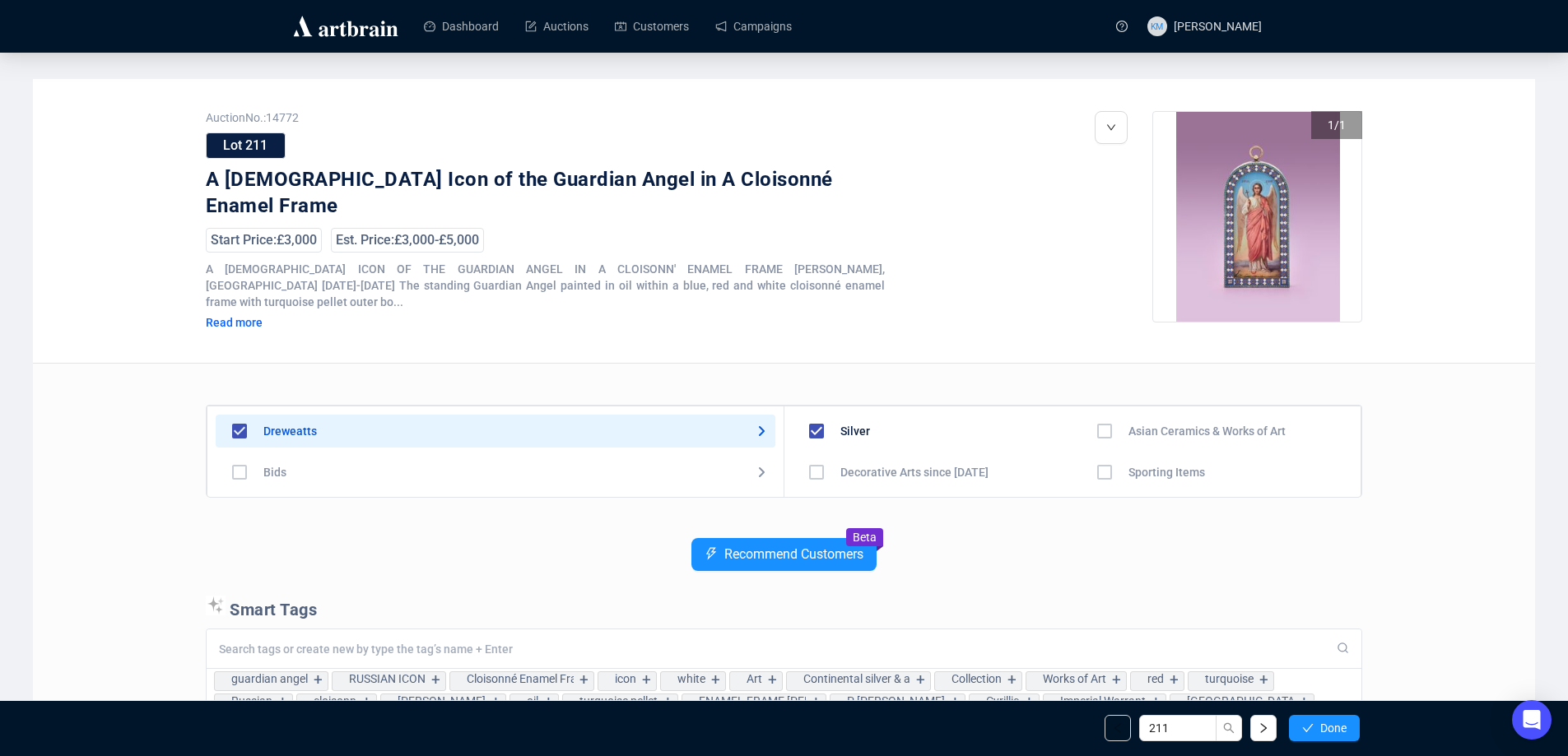
click at [1314, 731] on button "Done" at bounding box center [1325, 728] width 71 height 26
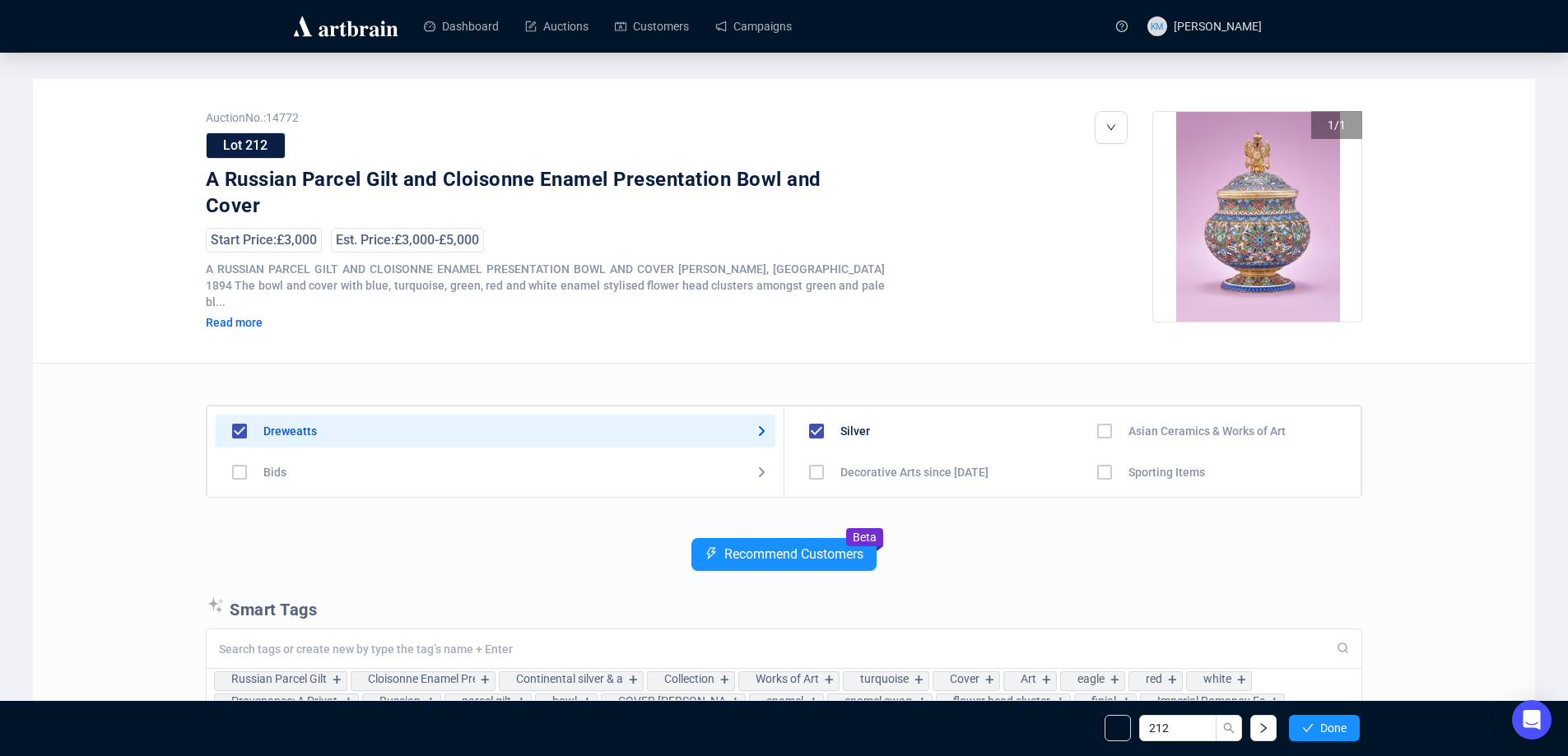
click at [1313, 731] on icon "check" at bounding box center [1308, 727] width 11 height 11
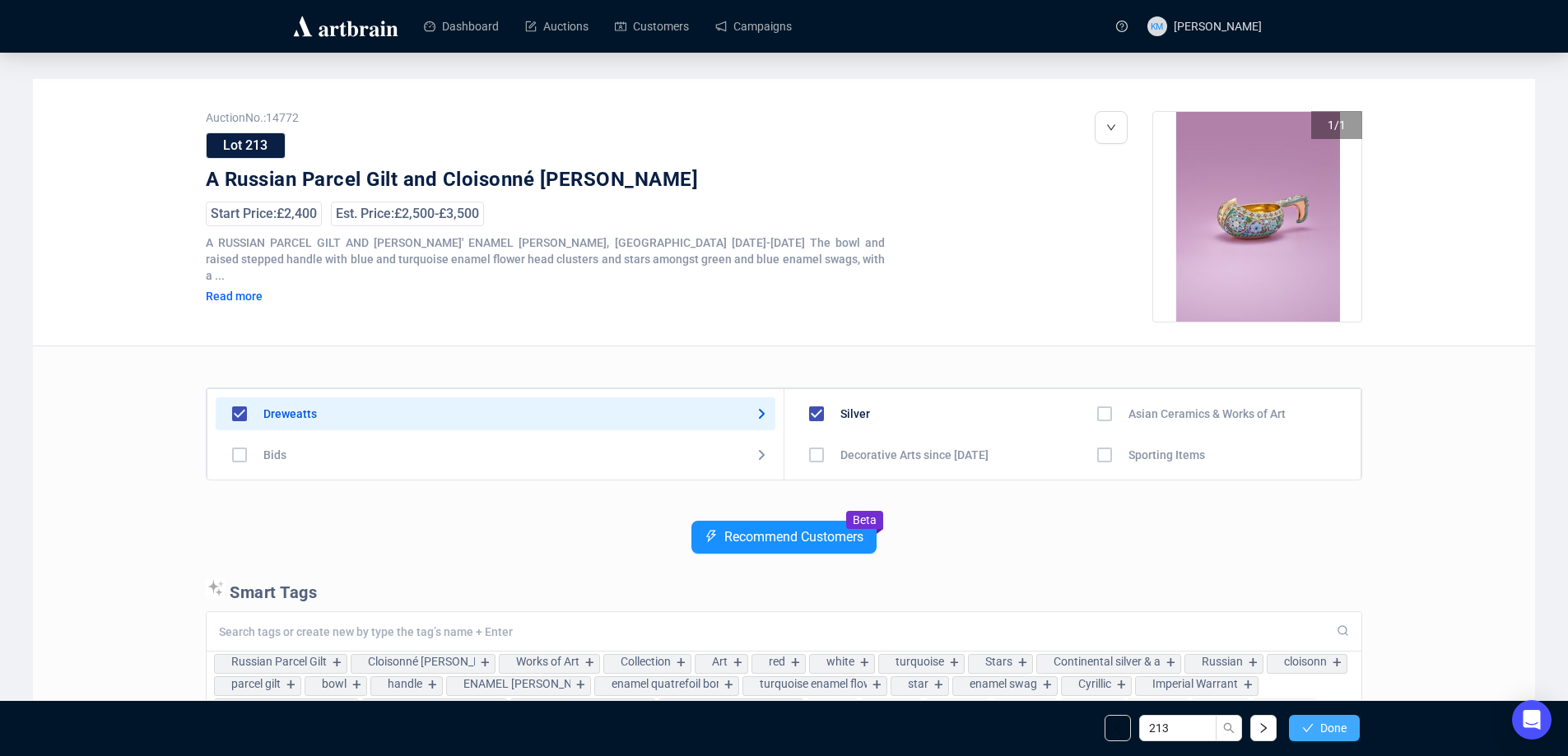
click at [1310, 731] on icon "check" at bounding box center [1308, 727] width 11 height 11
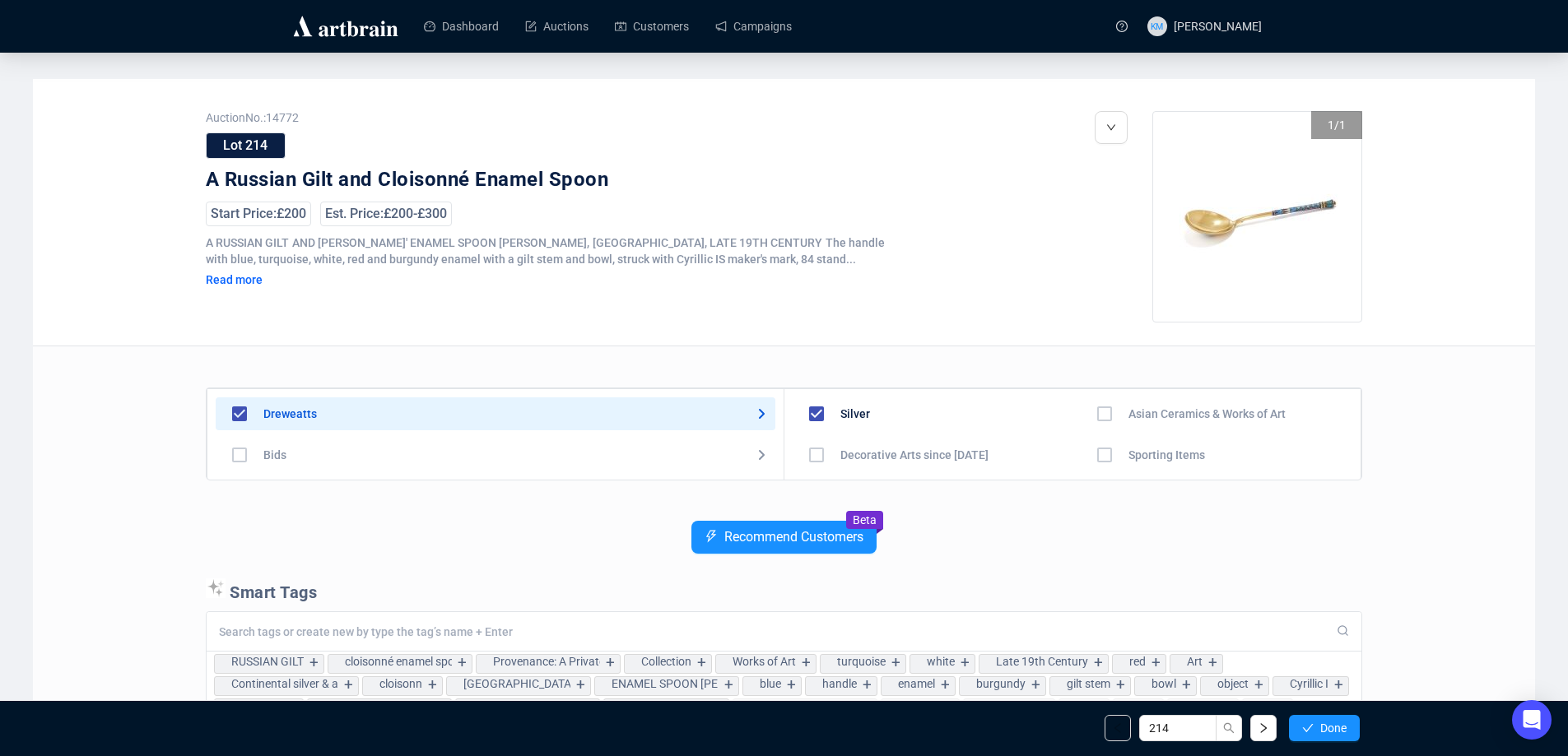
click at [1310, 731] on icon "check" at bounding box center [1308, 727] width 11 height 11
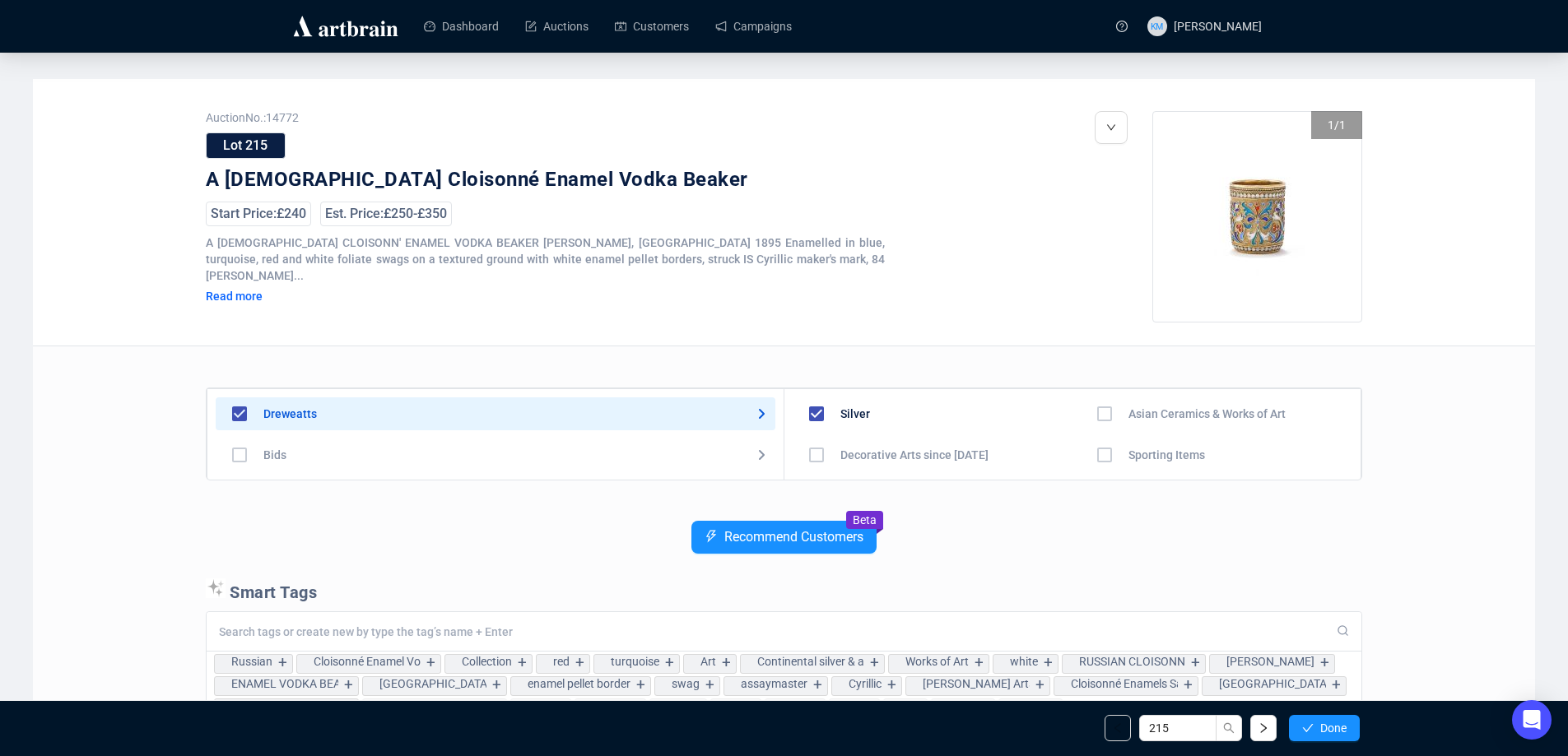
click at [1310, 731] on icon "check" at bounding box center [1308, 727] width 11 height 11
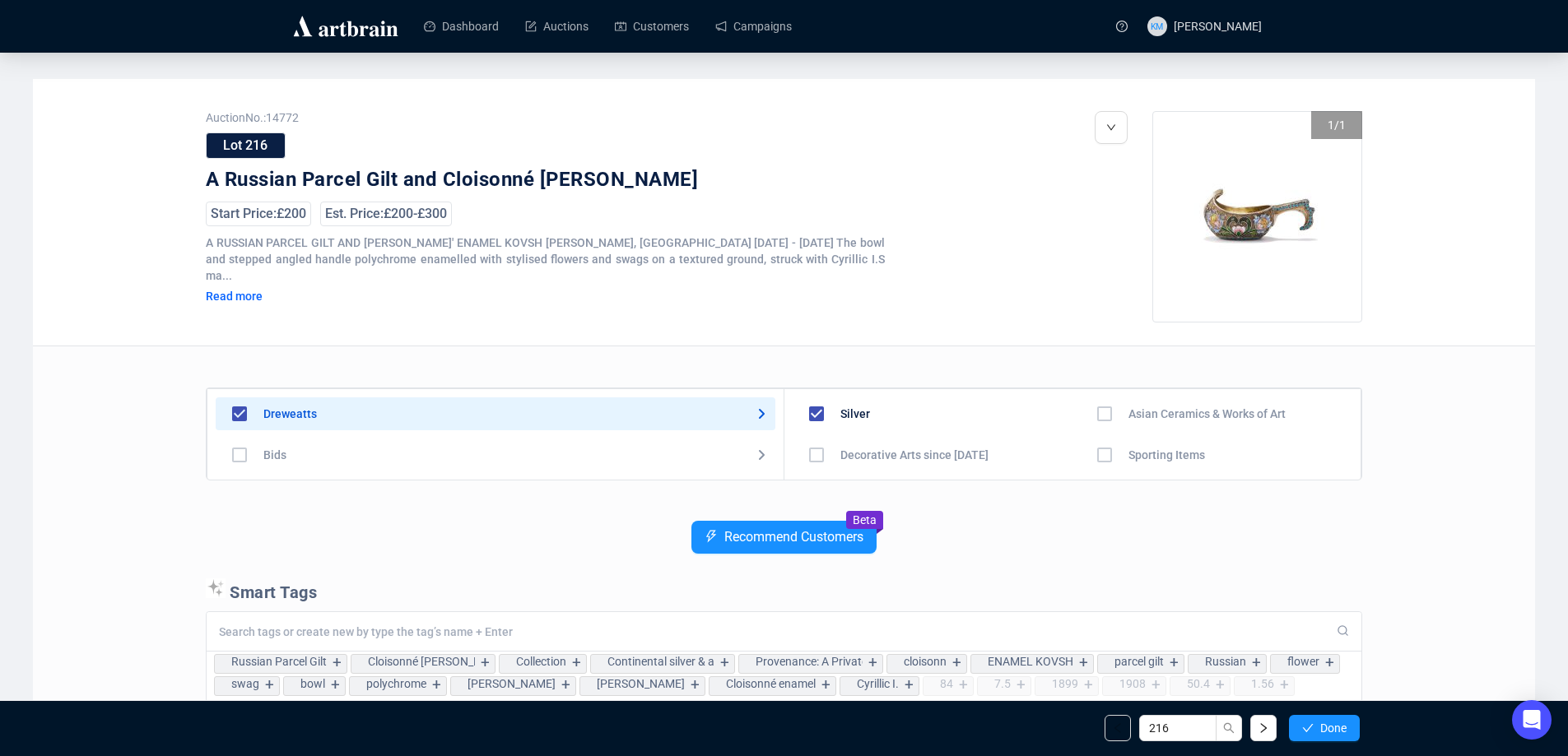
click at [1310, 731] on icon "check" at bounding box center [1308, 727] width 11 height 11
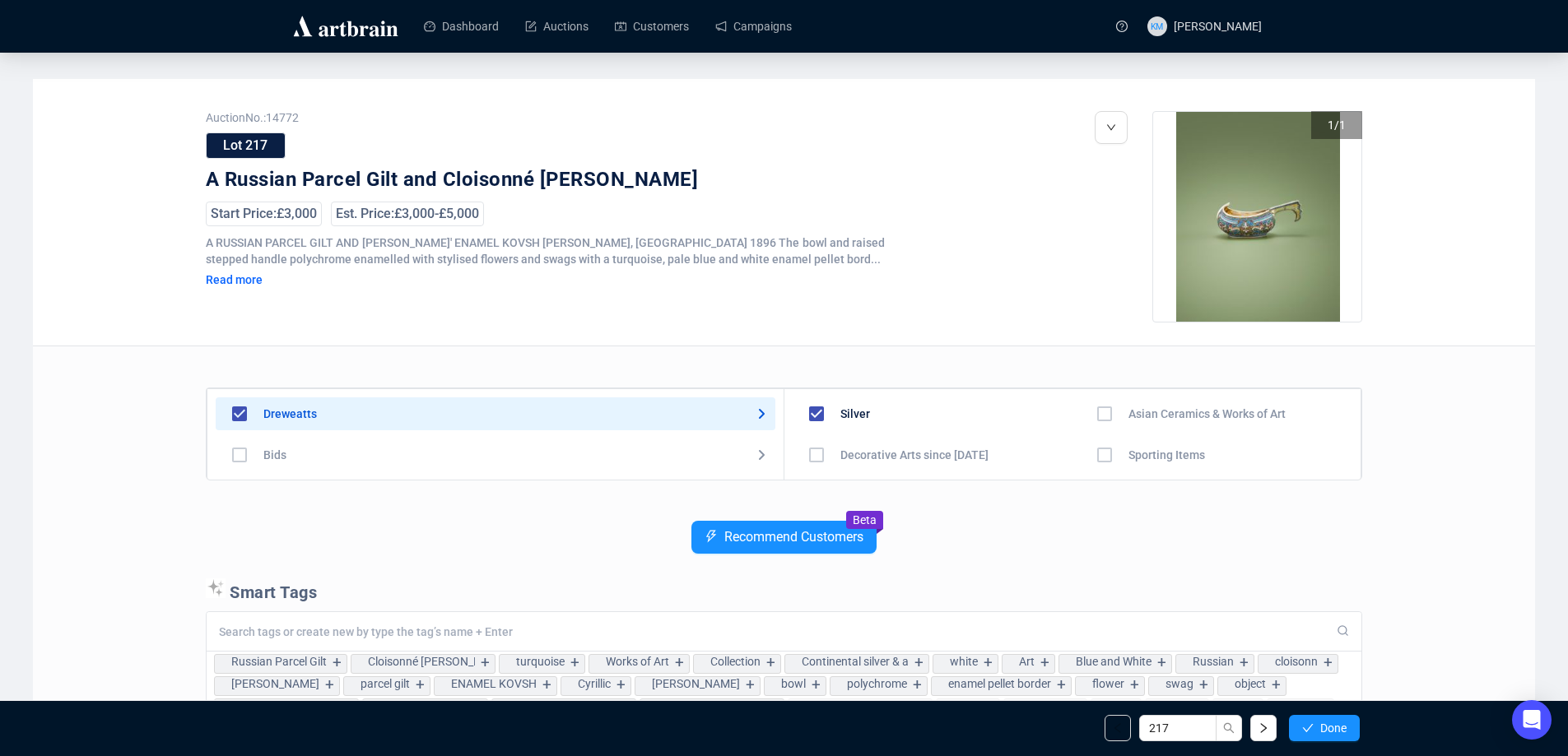
click at [1310, 731] on icon "check" at bounding box center [1308, 727] width 11 height 11
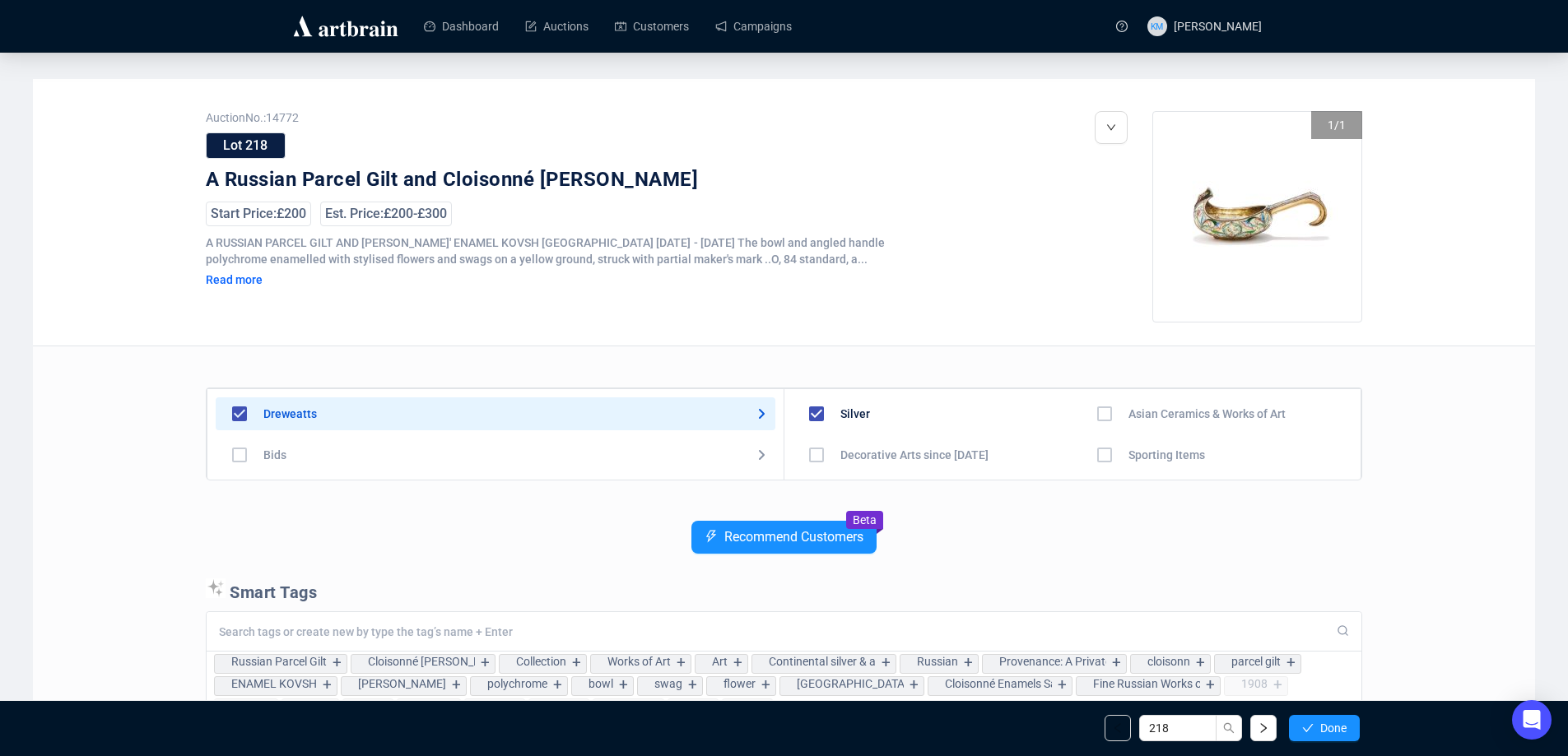
click at [1310, 731] on icon "check" at bounding box center [1308, 727] width 11 height 11
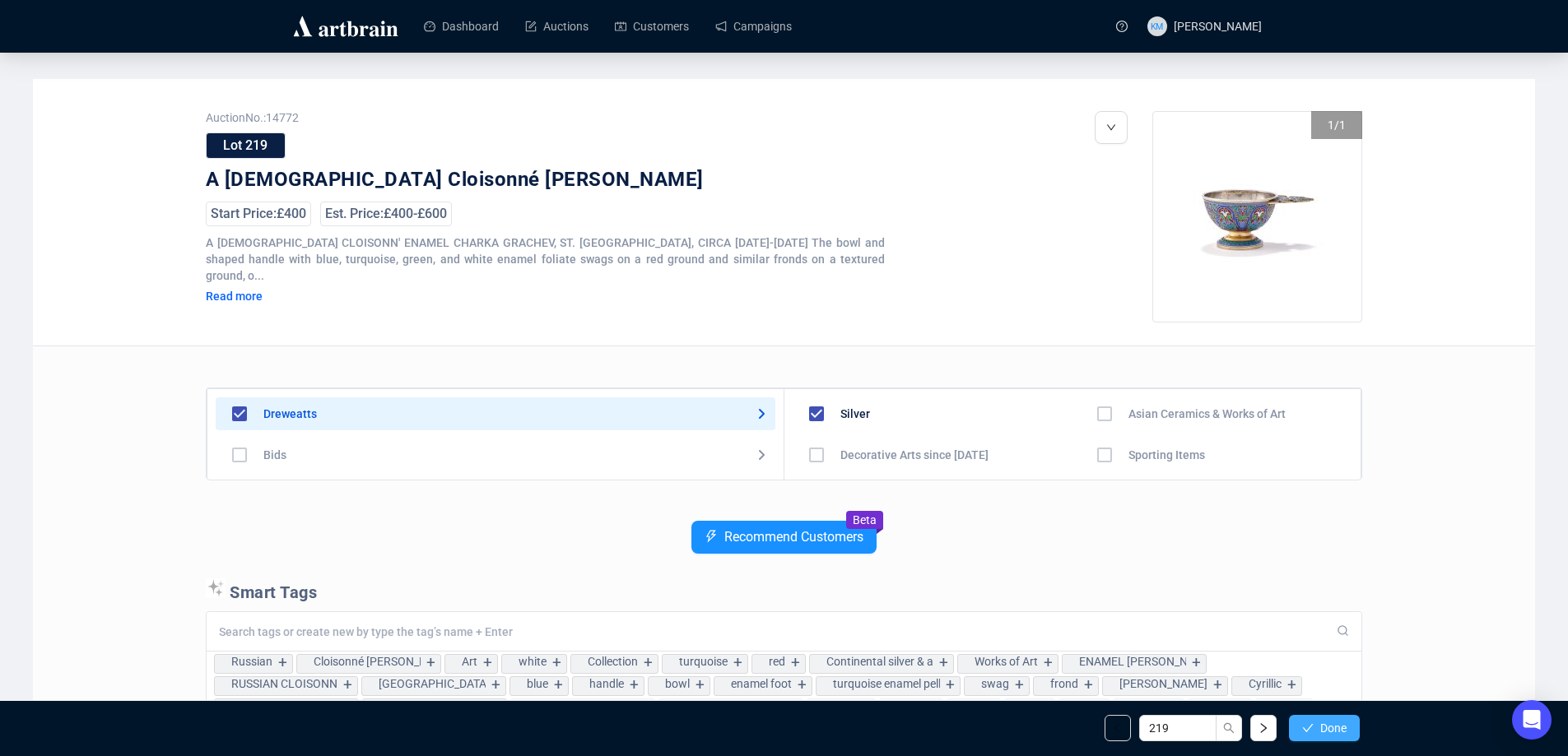
click at [1308, 731] on icon "check" at bounding box center [1308, 727] width 11 height 11
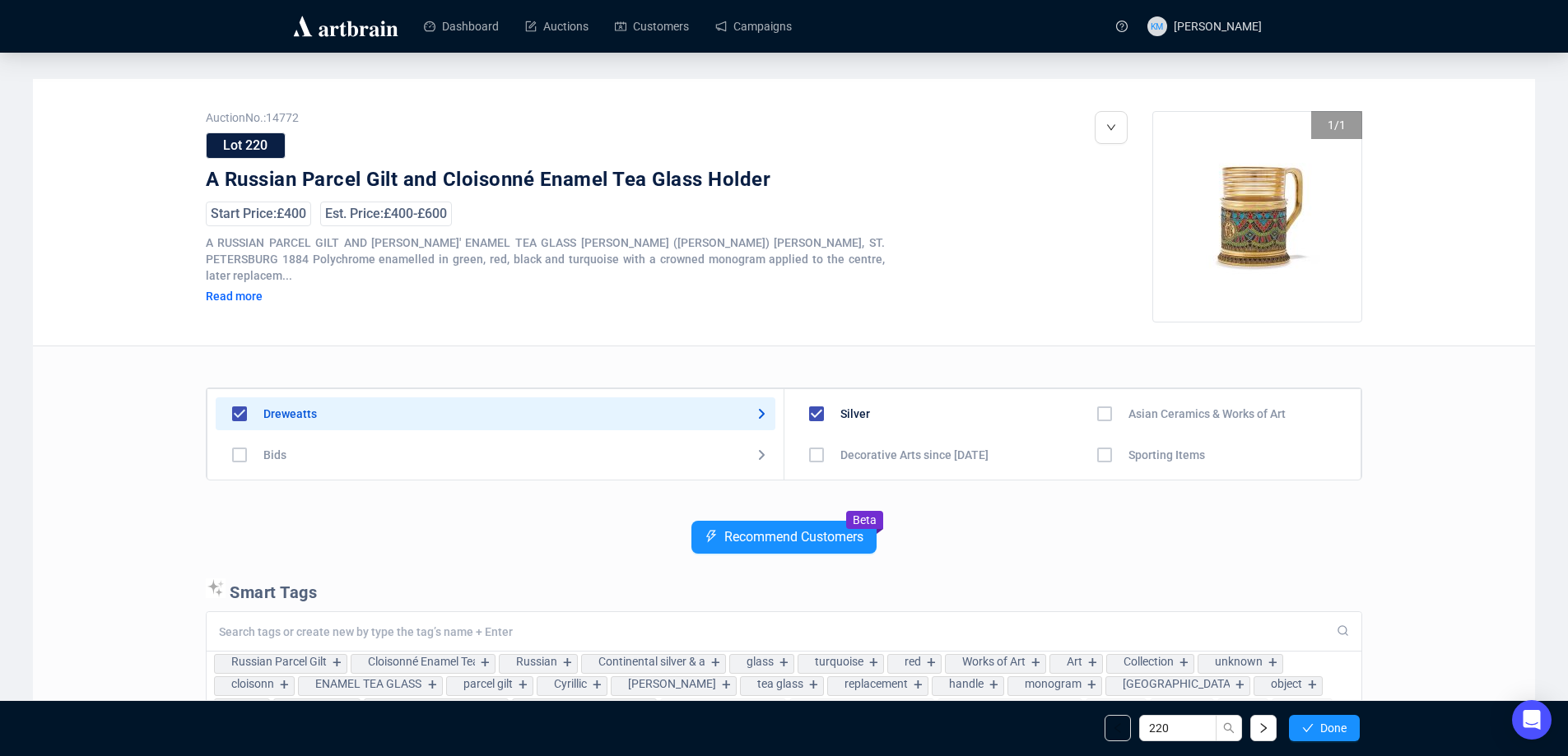
click at [1308, 731] on icon "check" at bounding box center [1308, 727] width 11 height 11
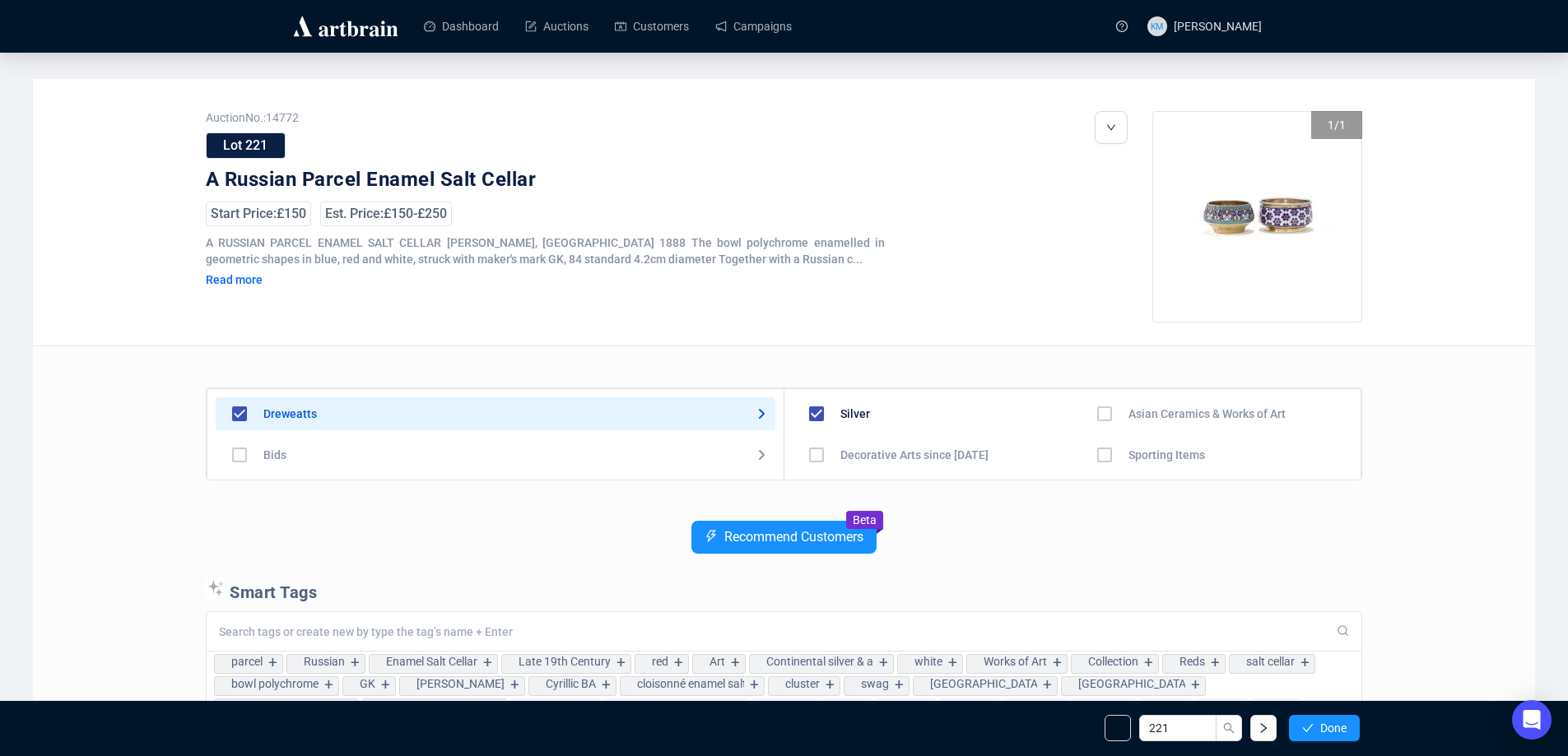
click at [1308, 731] on icon "check" at bounding box center [1308, 727] width 11 height 11
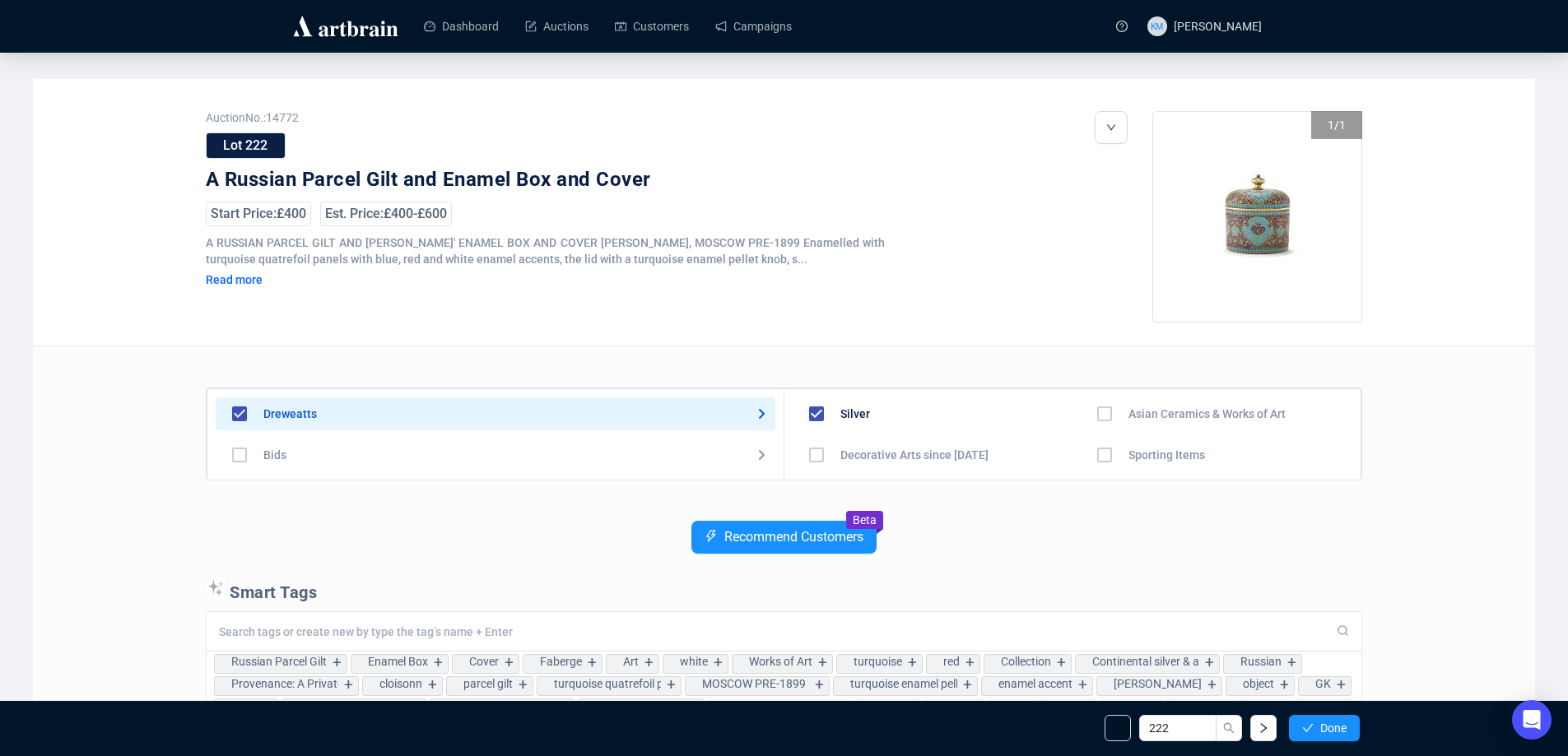
click at [1308, 731] on icon "check" at bounding box center [1308, 727] width 11 height 11
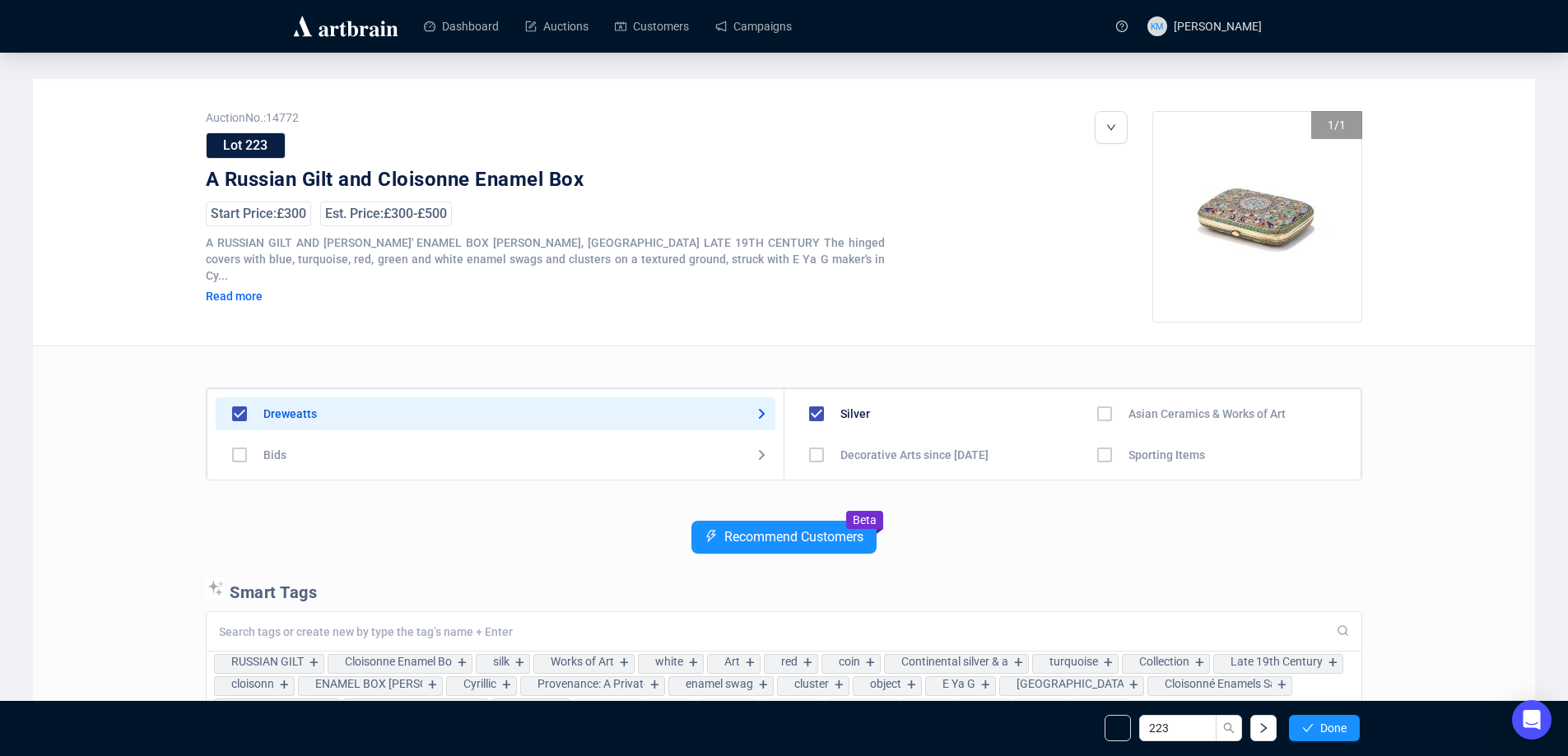
click at [1308, 731] on icon "check" at bounding box center [1308, 727] width 11 height 11
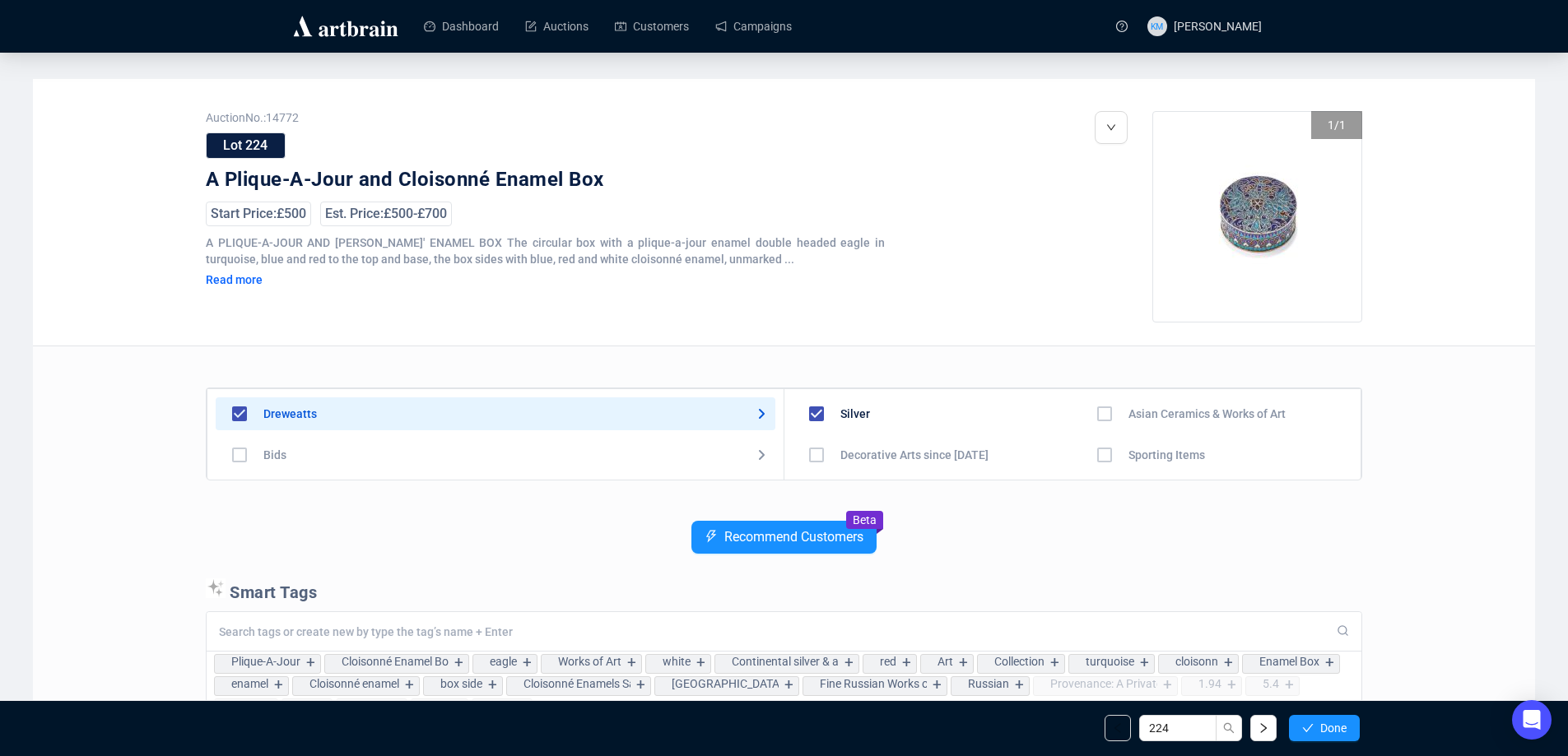
click at [1308, 731] on icon "check" at bounding box center [1308, 727] width 11 height 11
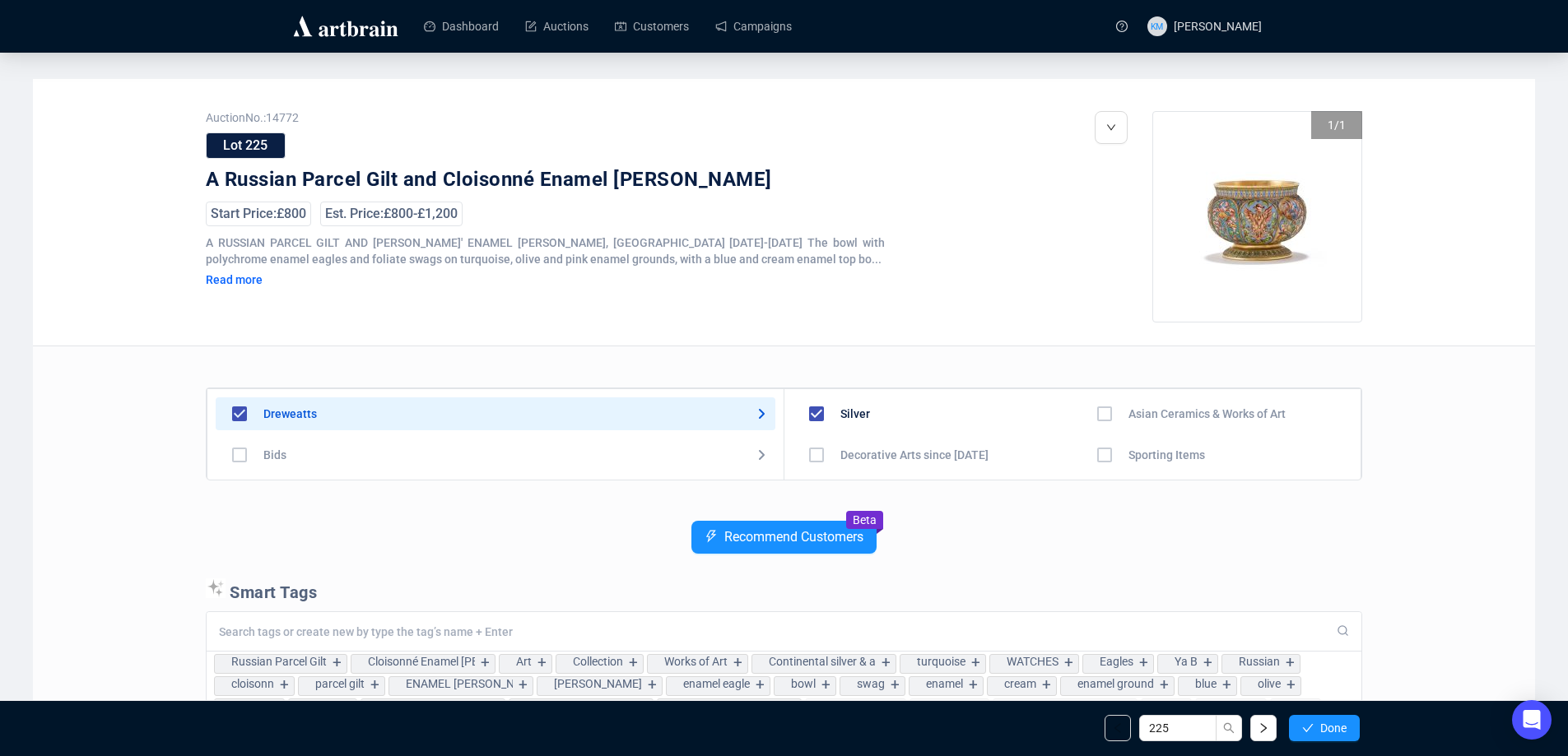
click at [1308, 731] on icon "check" at bounding box center [1308, 727] width 11 height 11
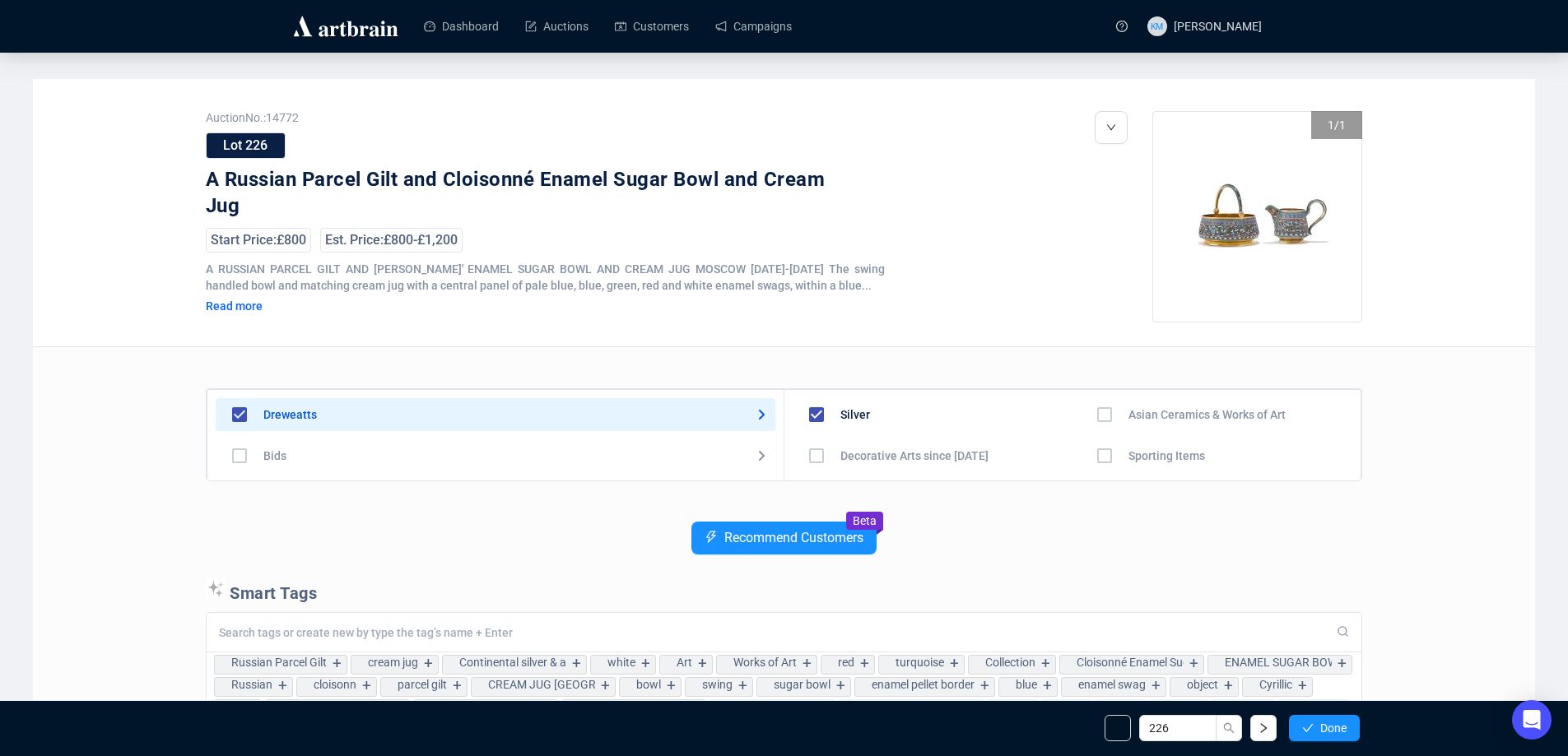
click at [1308, 731] on icon "check" at bounding box center [1308, 727] width 11 height 11
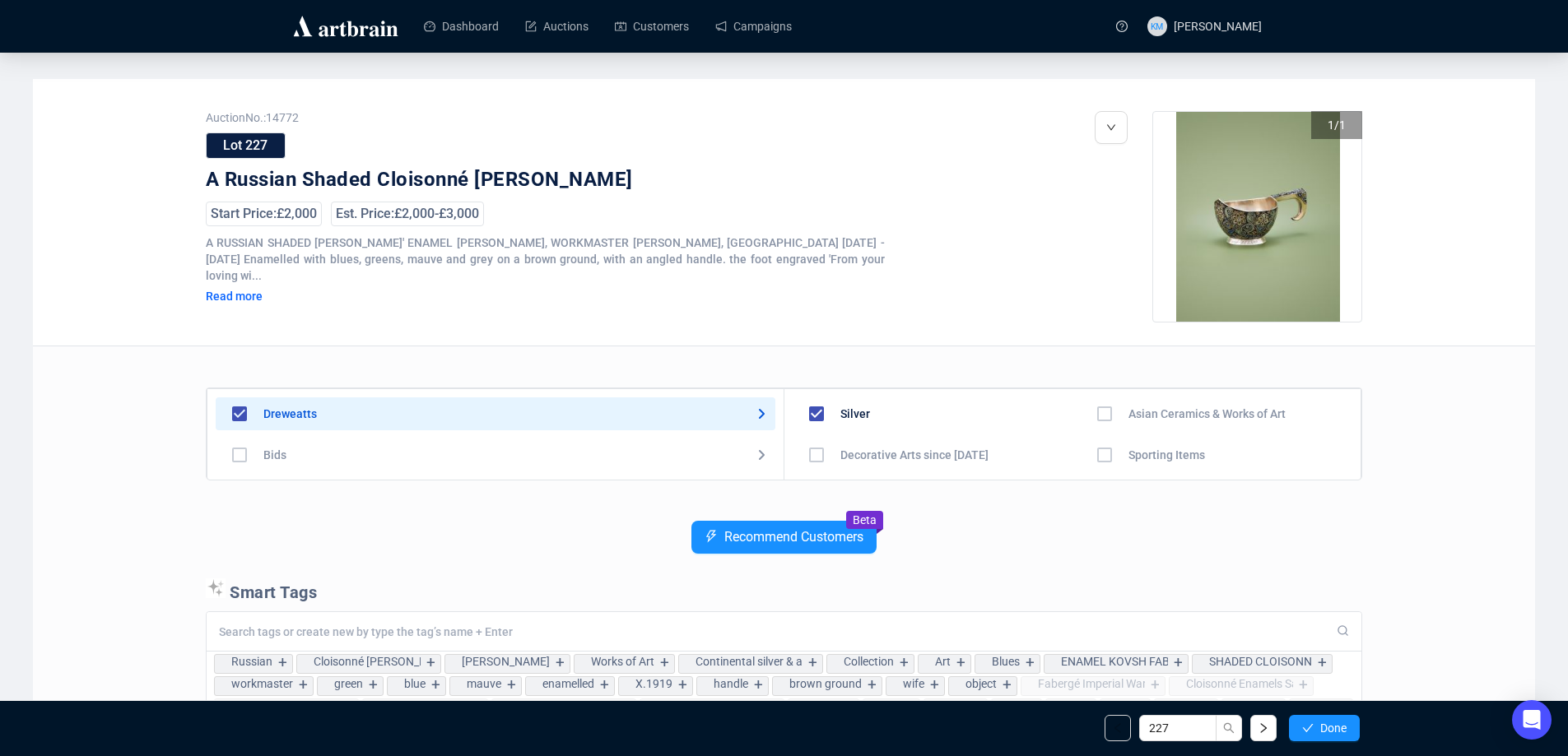
click at [1308, 731] on icon "check" at bounding box center [1308, 727] width 11 height 11
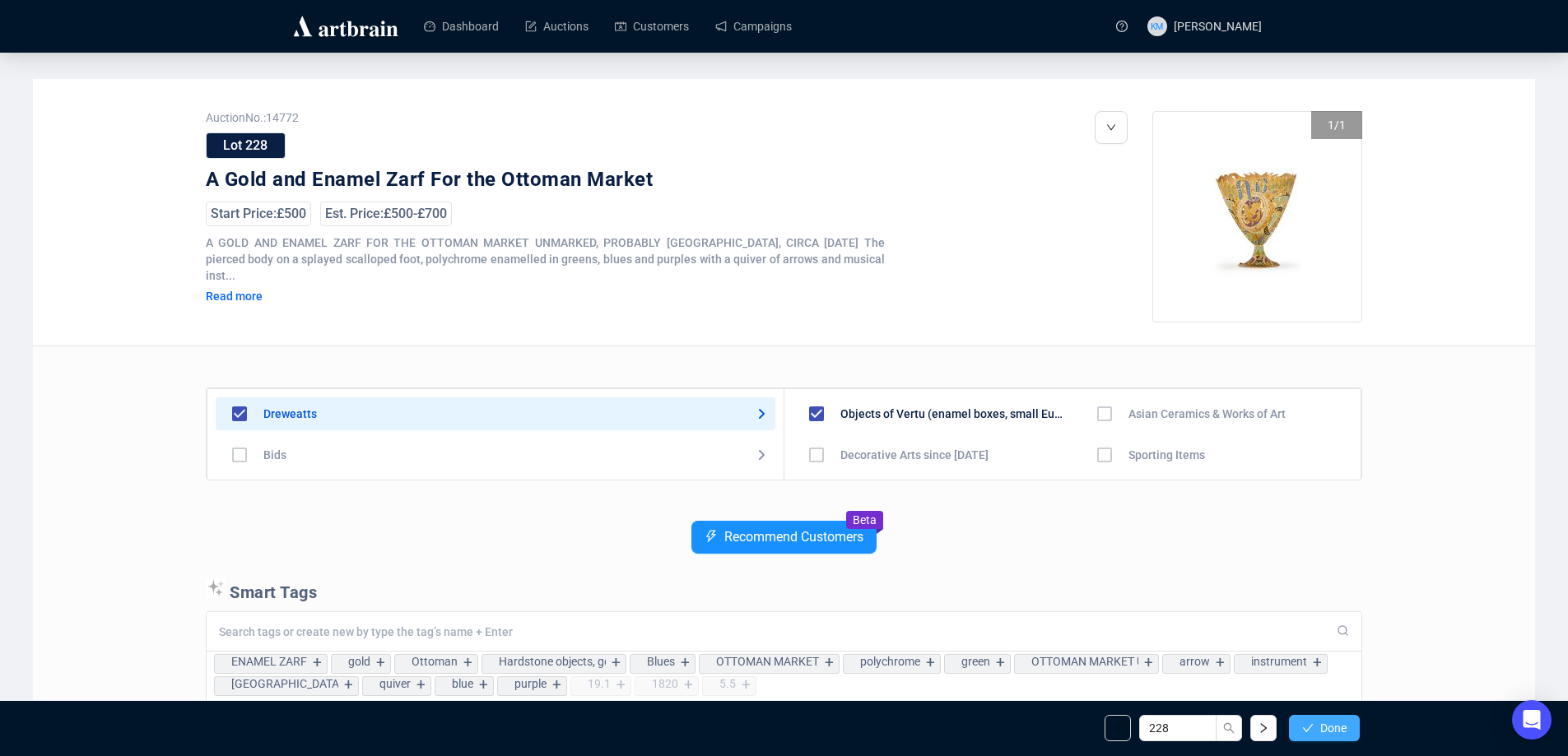
click at [1331, 726] on span "Done" at bounding box center [1333, 727] width 26 height 13
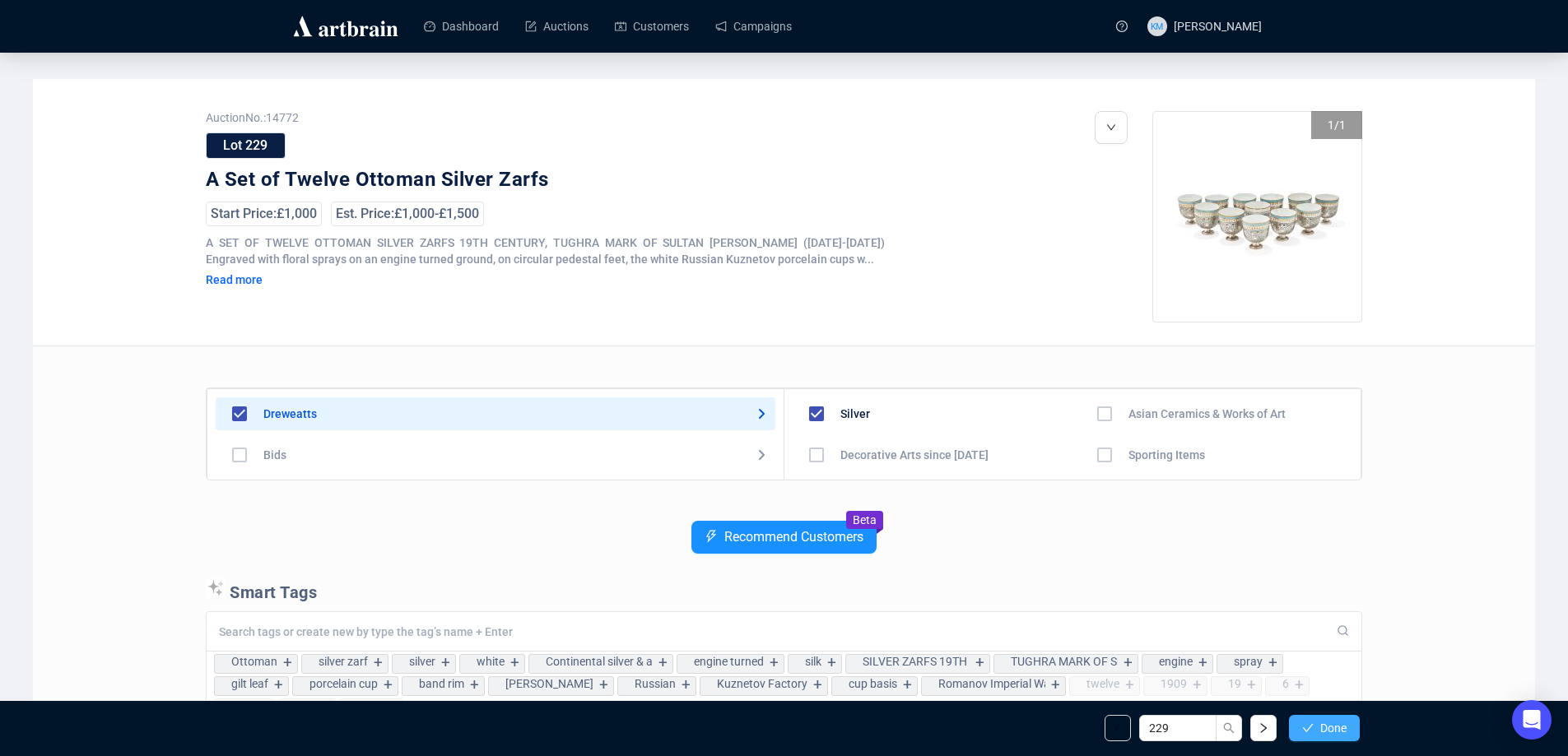
click at [1337, 736] on button "Done" at bounding box center [1325, 728] width 71 height 26
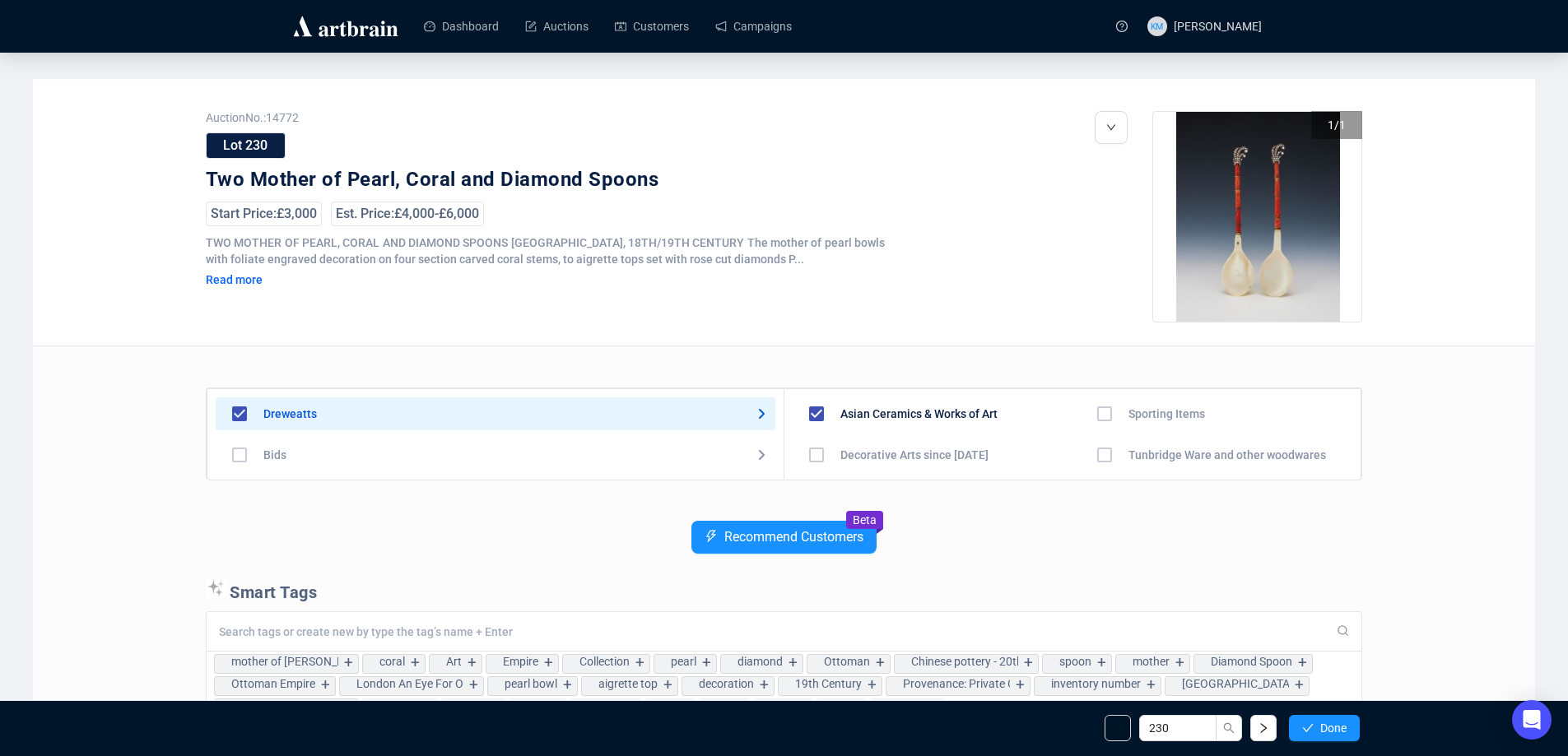
click at [1337, 736] on button "Done" at bounding box center [1325, 728] width 71 height 26
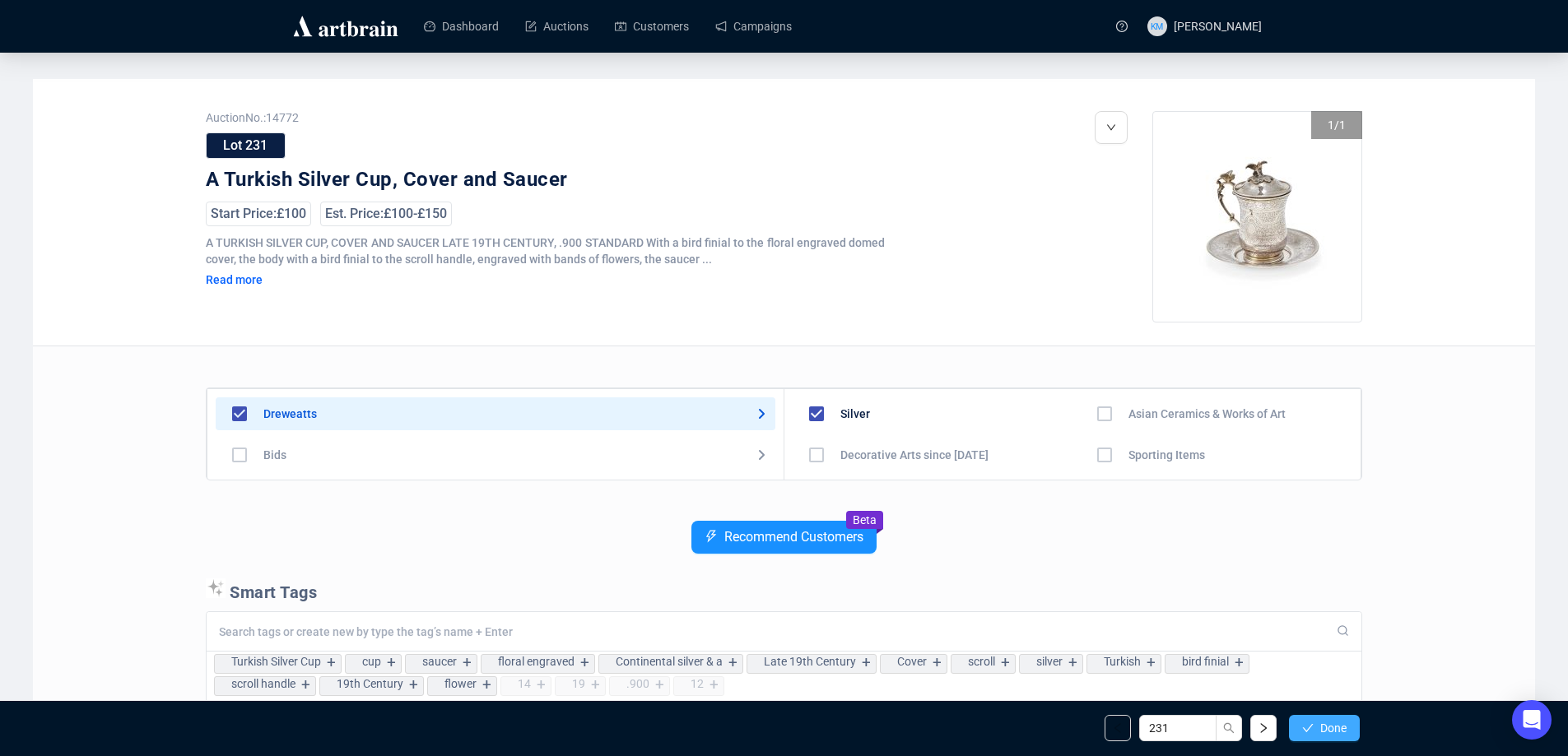
click at [1337, 735] on span "Done" at bounding box center [1333, 727] width 26 height 13
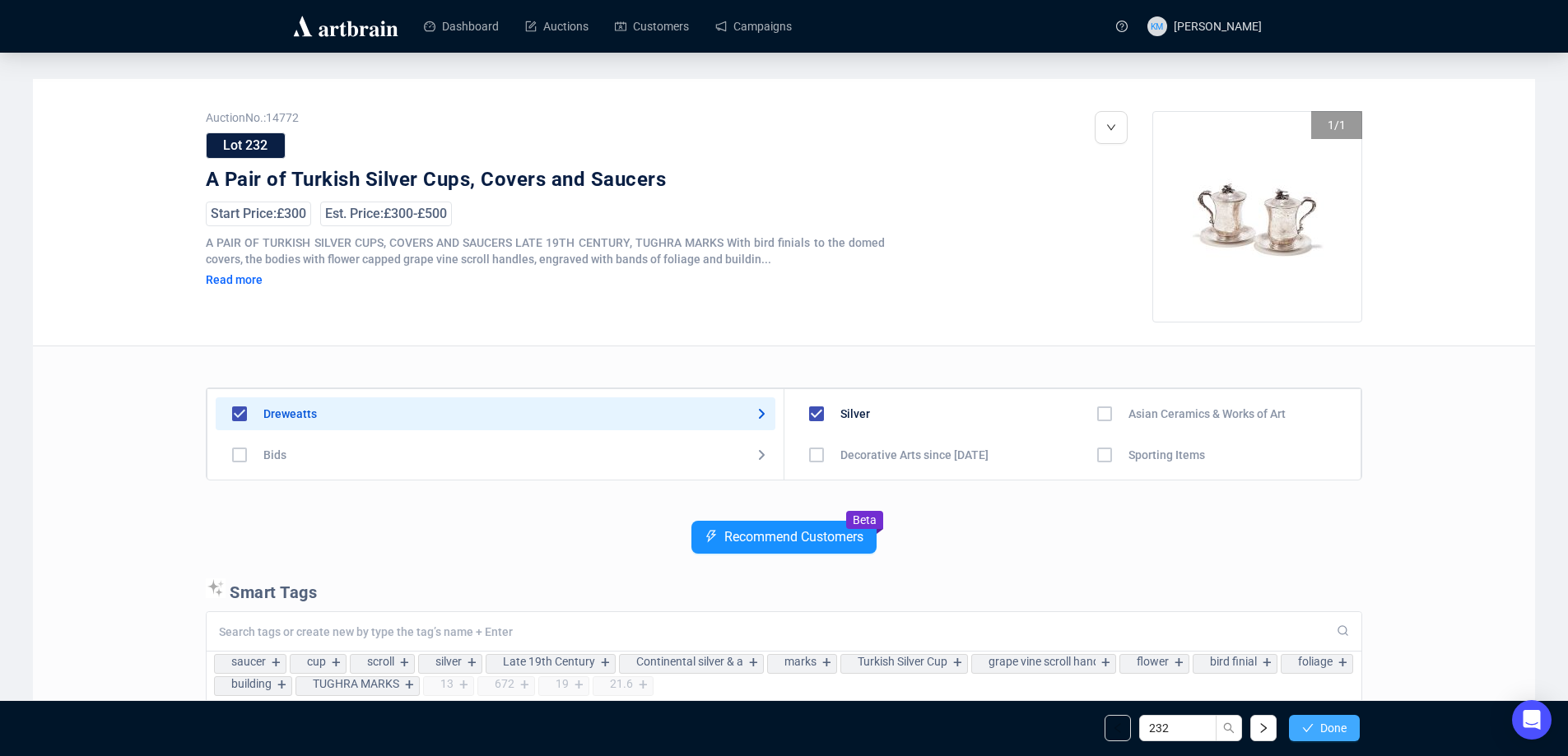
click at [1333, 721] on span "Done" at bounding box center [1333, 727] width 26 height 13
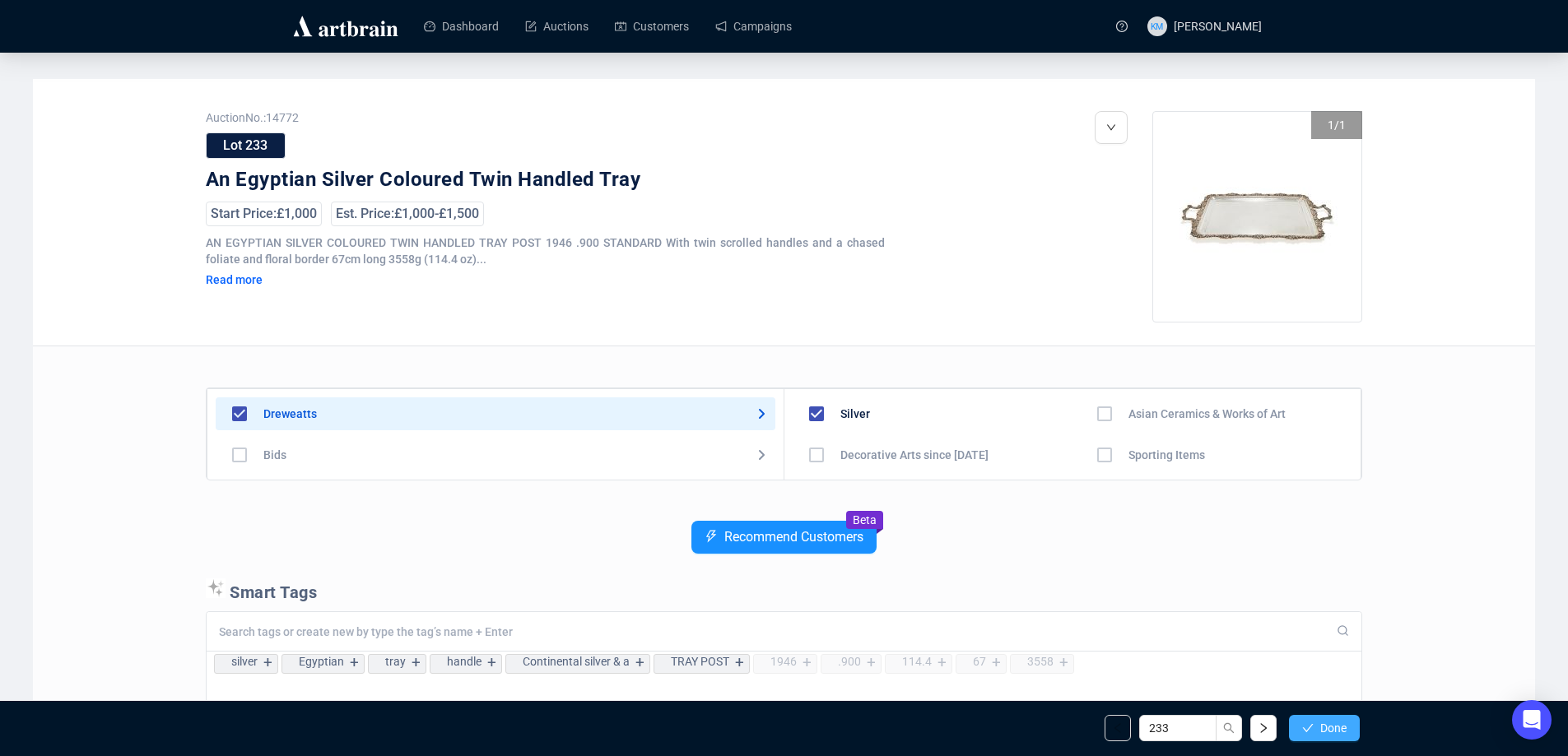
click at [1332, 721] on span "Done" at bounding box center [1333, 727] width 26 height 13
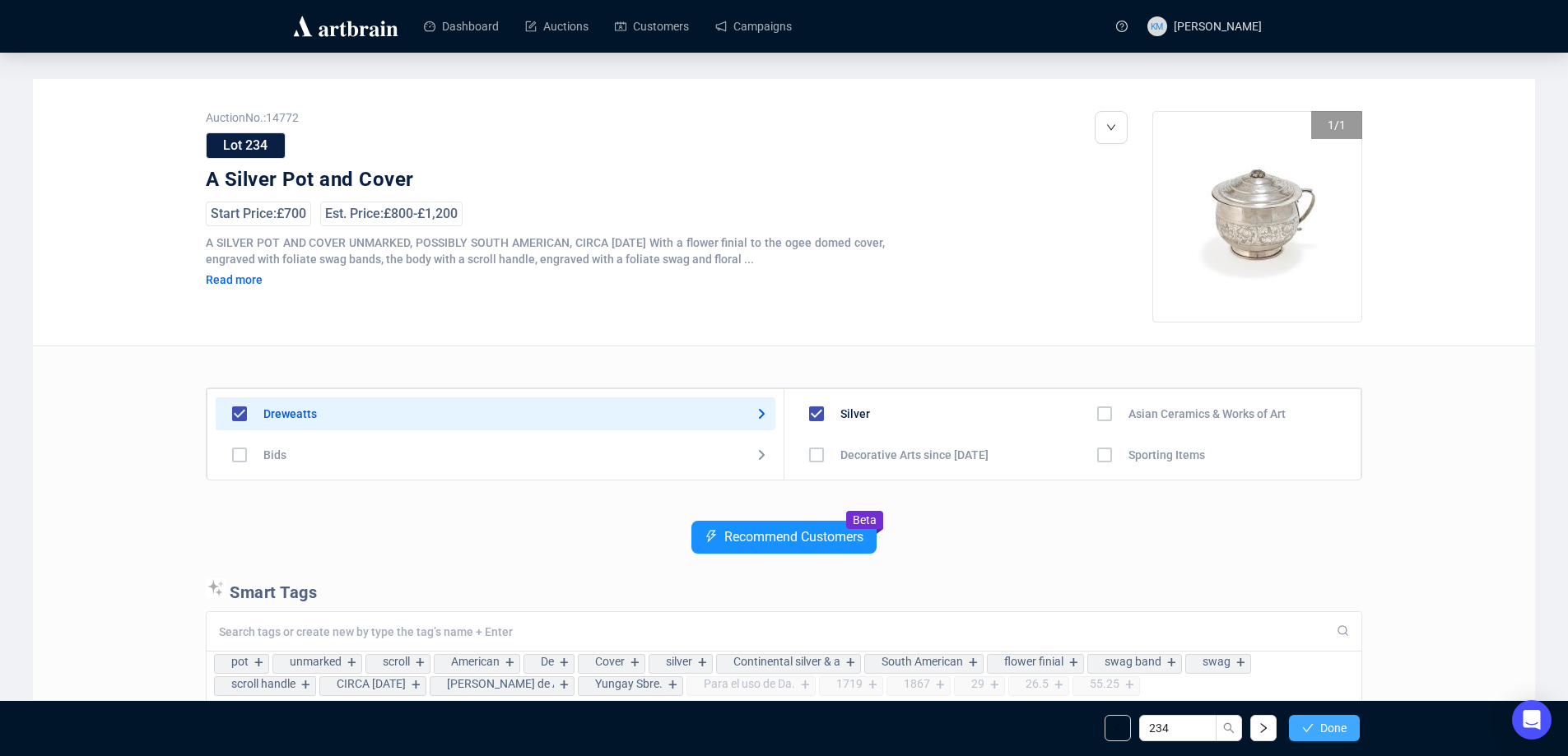
click at [1324, 721] on span "Done" at bounding box center [1333, 727] width 26 height 13
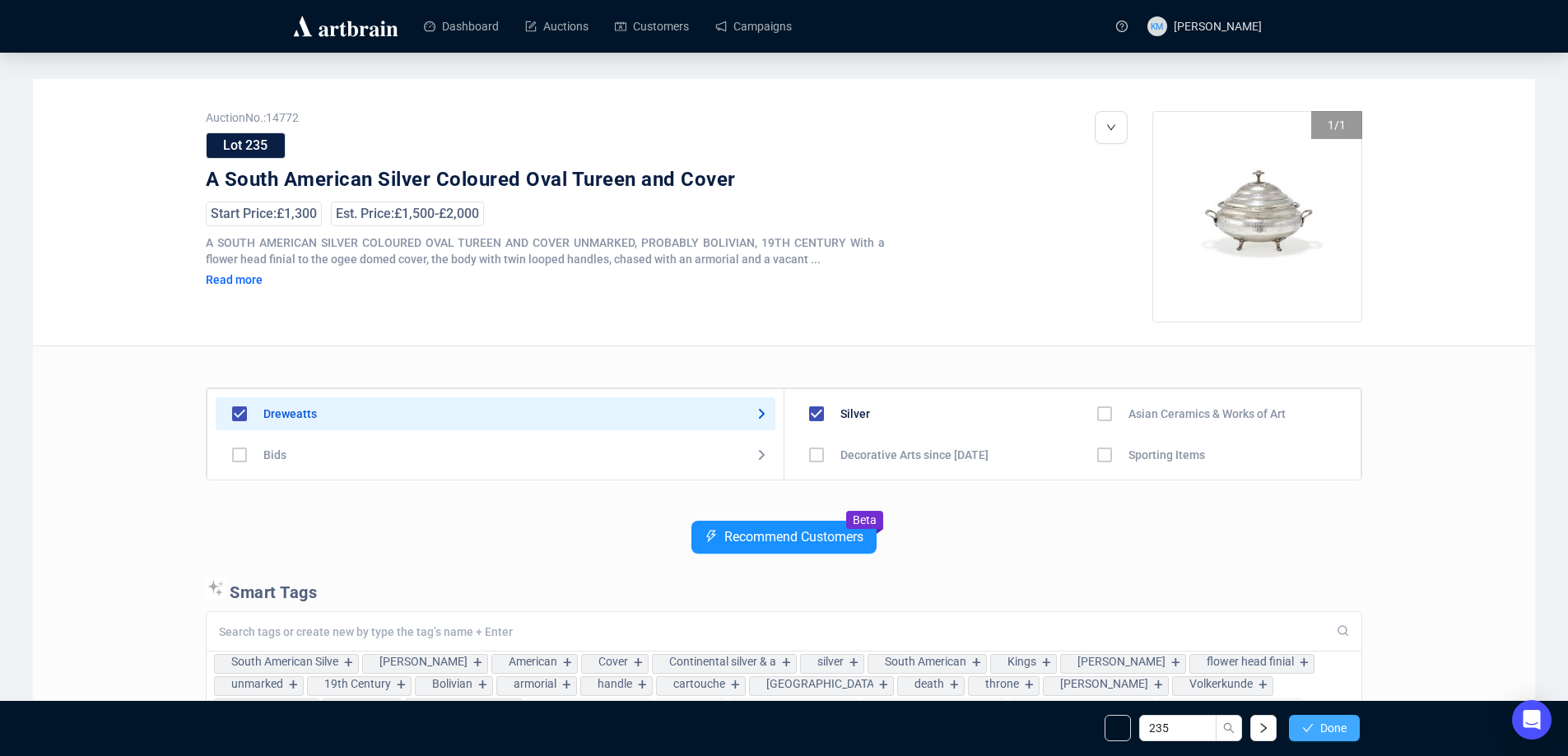
click at [1322, 726] on span "Done" at bounding box center [1333, 727] width 26 height 13
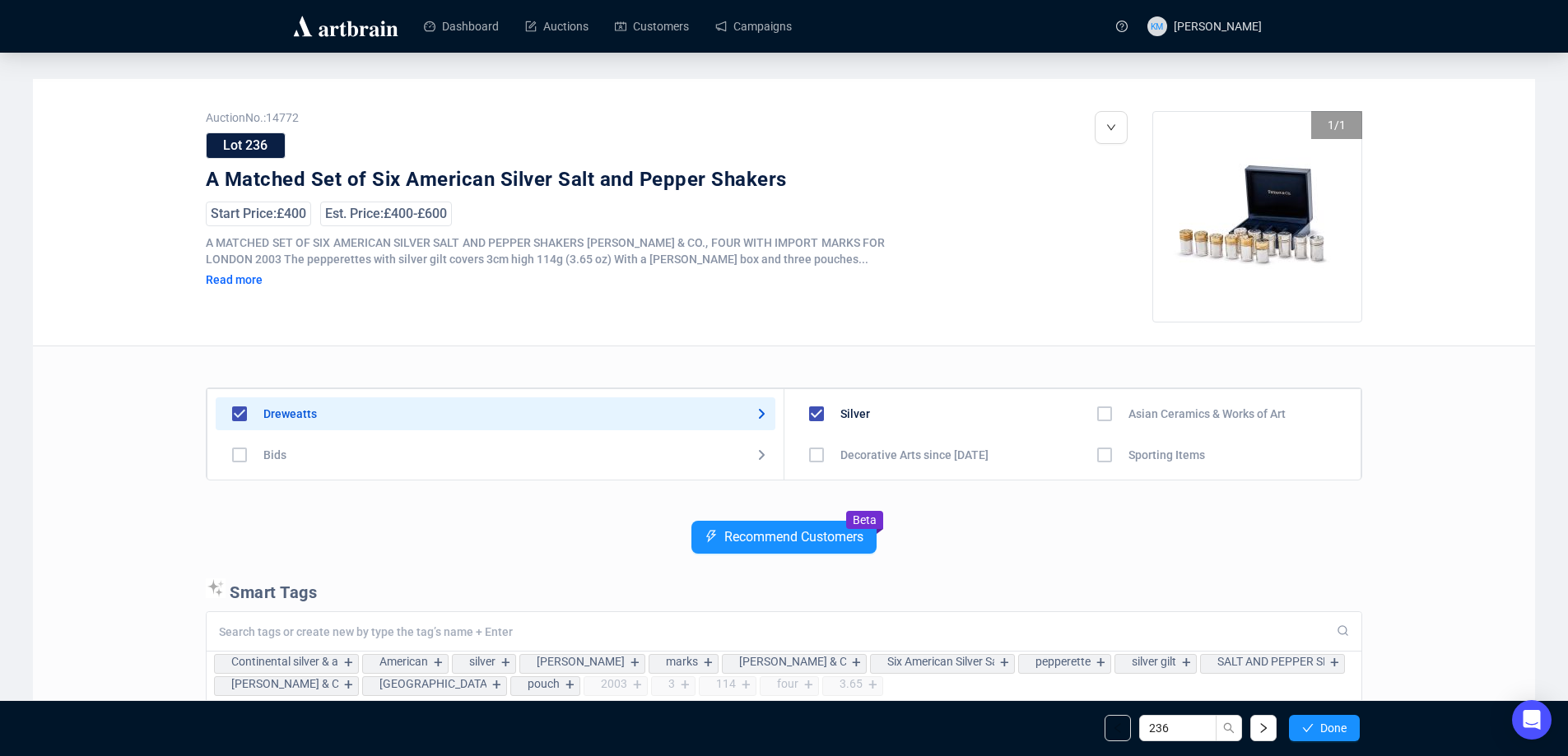
click at [1322, 726] on span "Done" at bounding box center [1333, 727] width 26 height 13
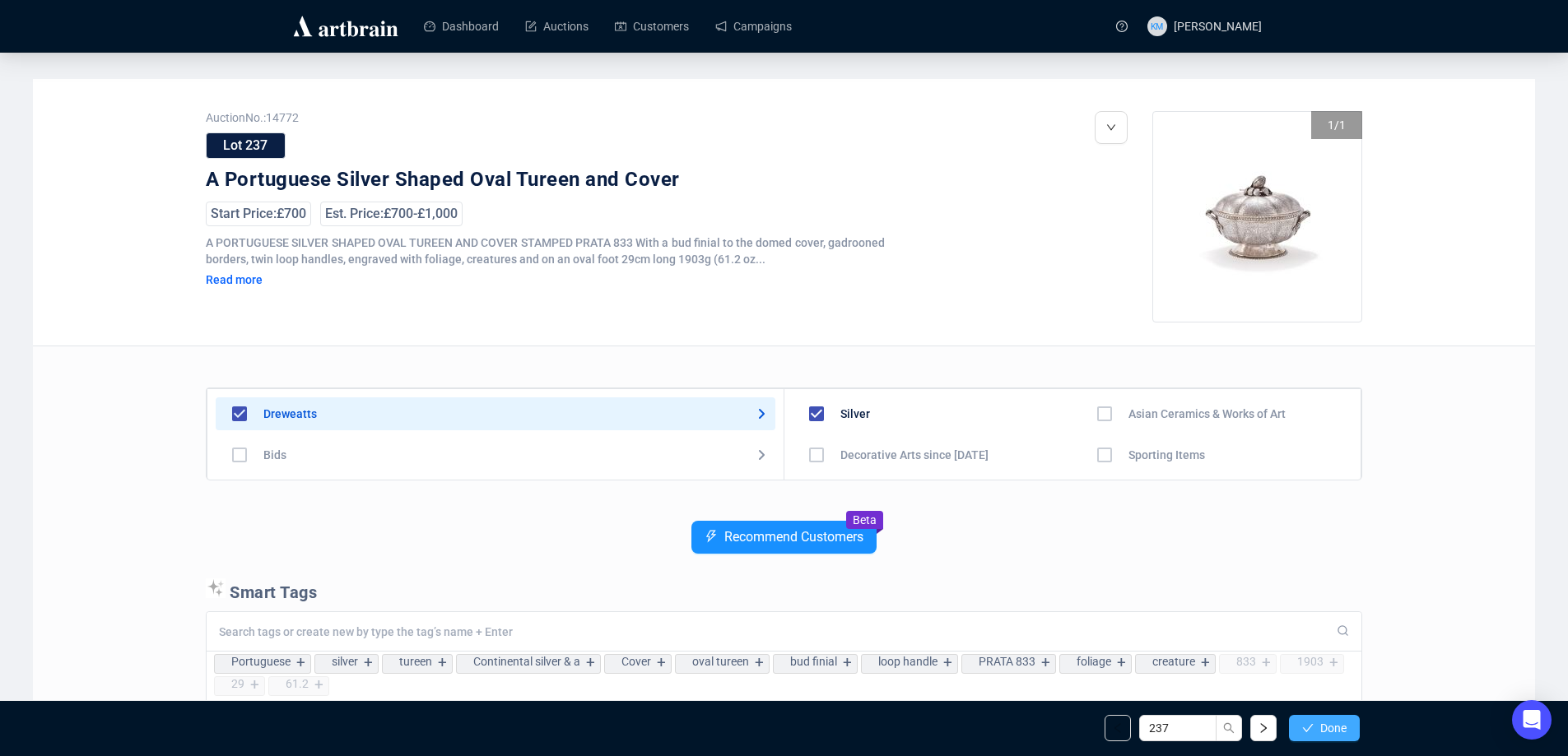
click at [1321, 727] on span "Done" at bounding box center [1333, 727] width 26 height 13
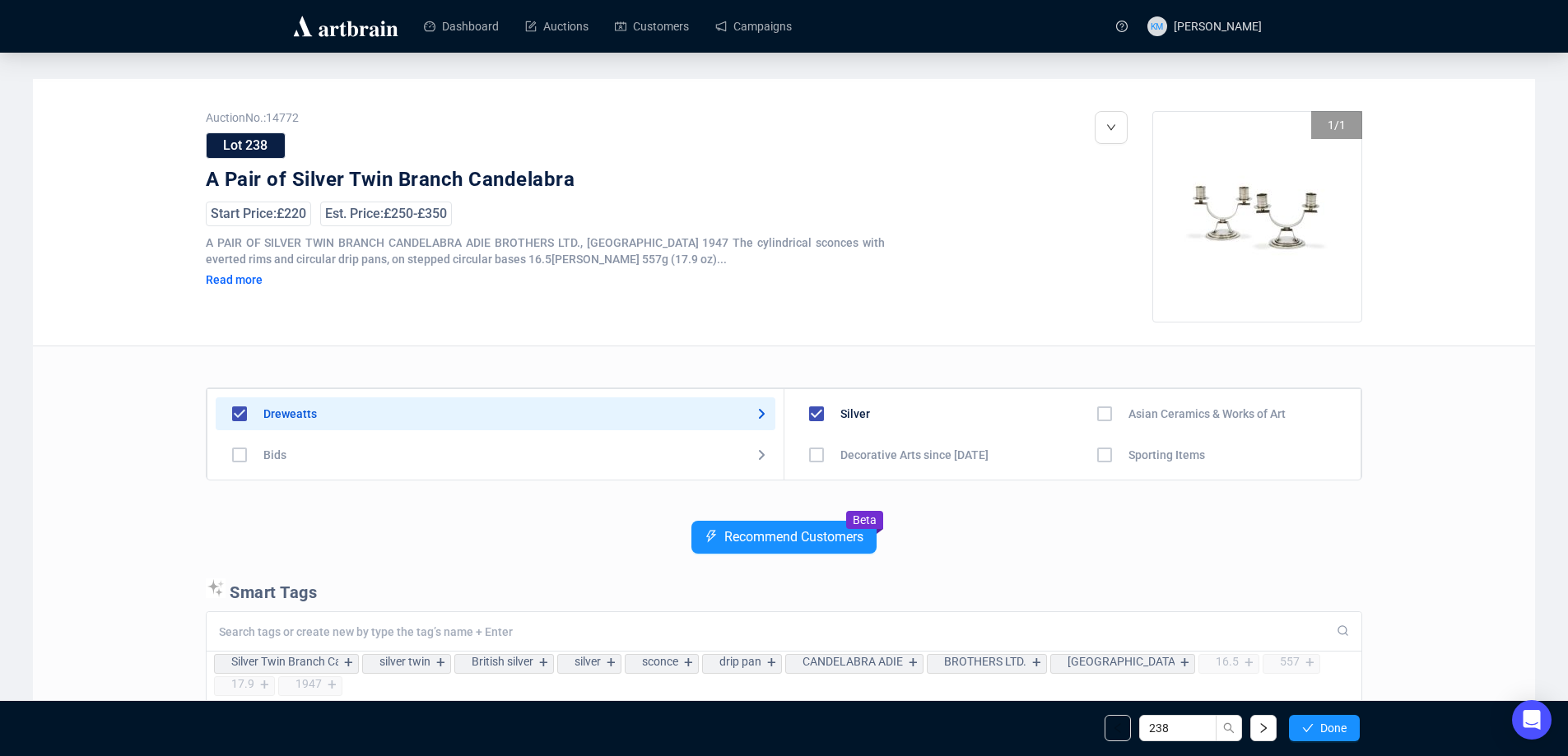
click at [1321, 727] on span "Done" at bounding box center [1333, 727] width 26 height 13
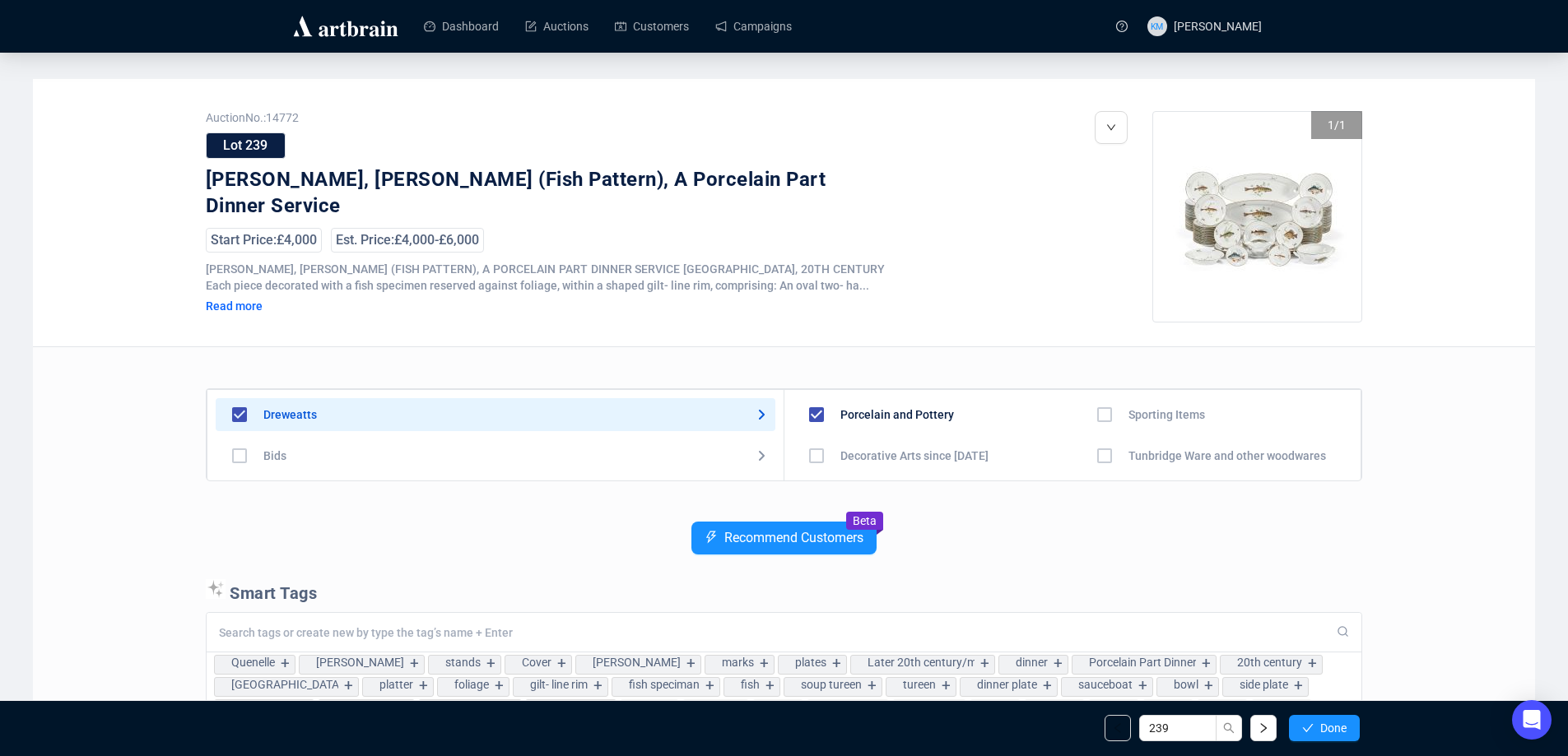
click at [1321, 727] on span "Done" at bounding box center [1333, 727] width 26 height 13
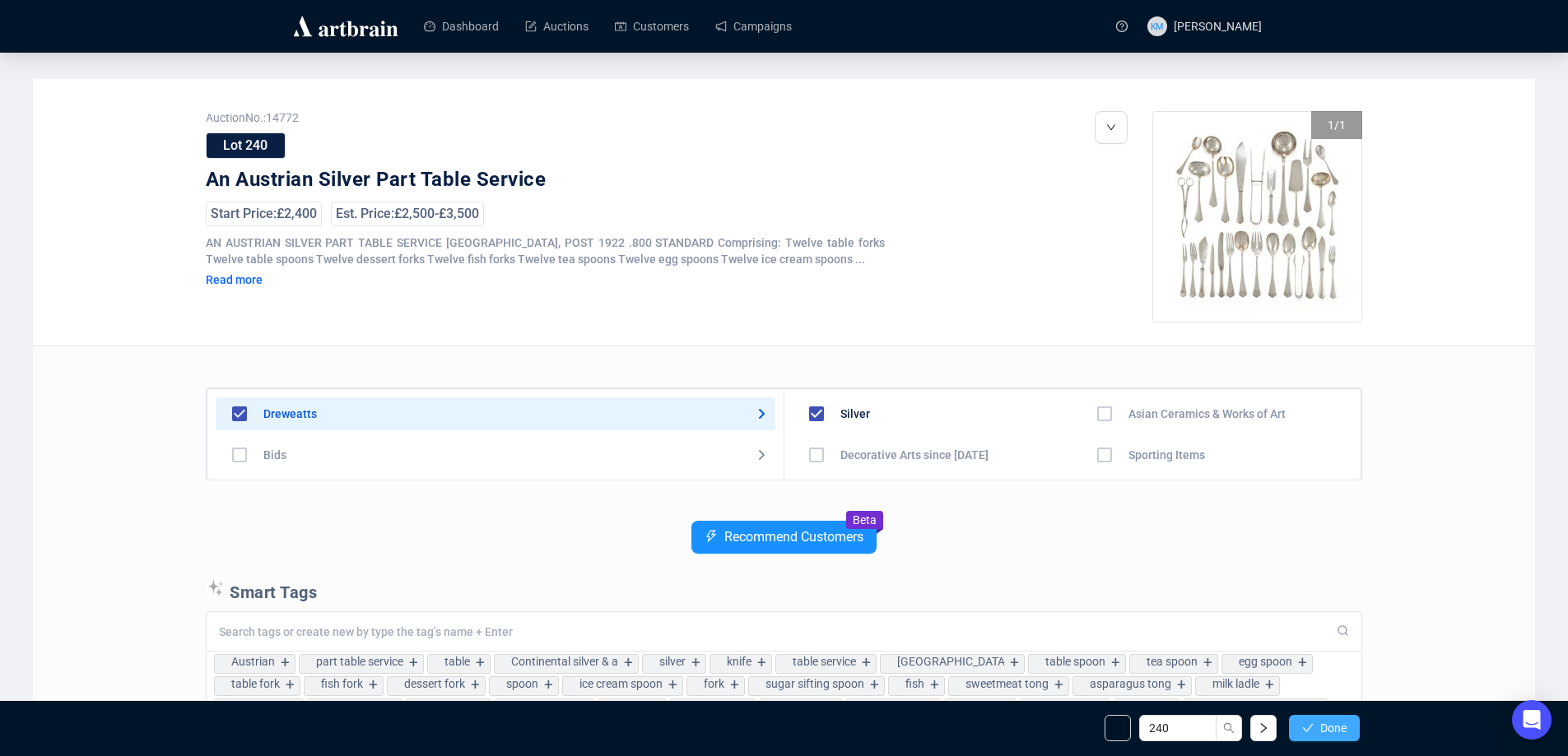
click at [1317, 727] on button "Done" at bounding box center [1325, 728] width 71 height 26
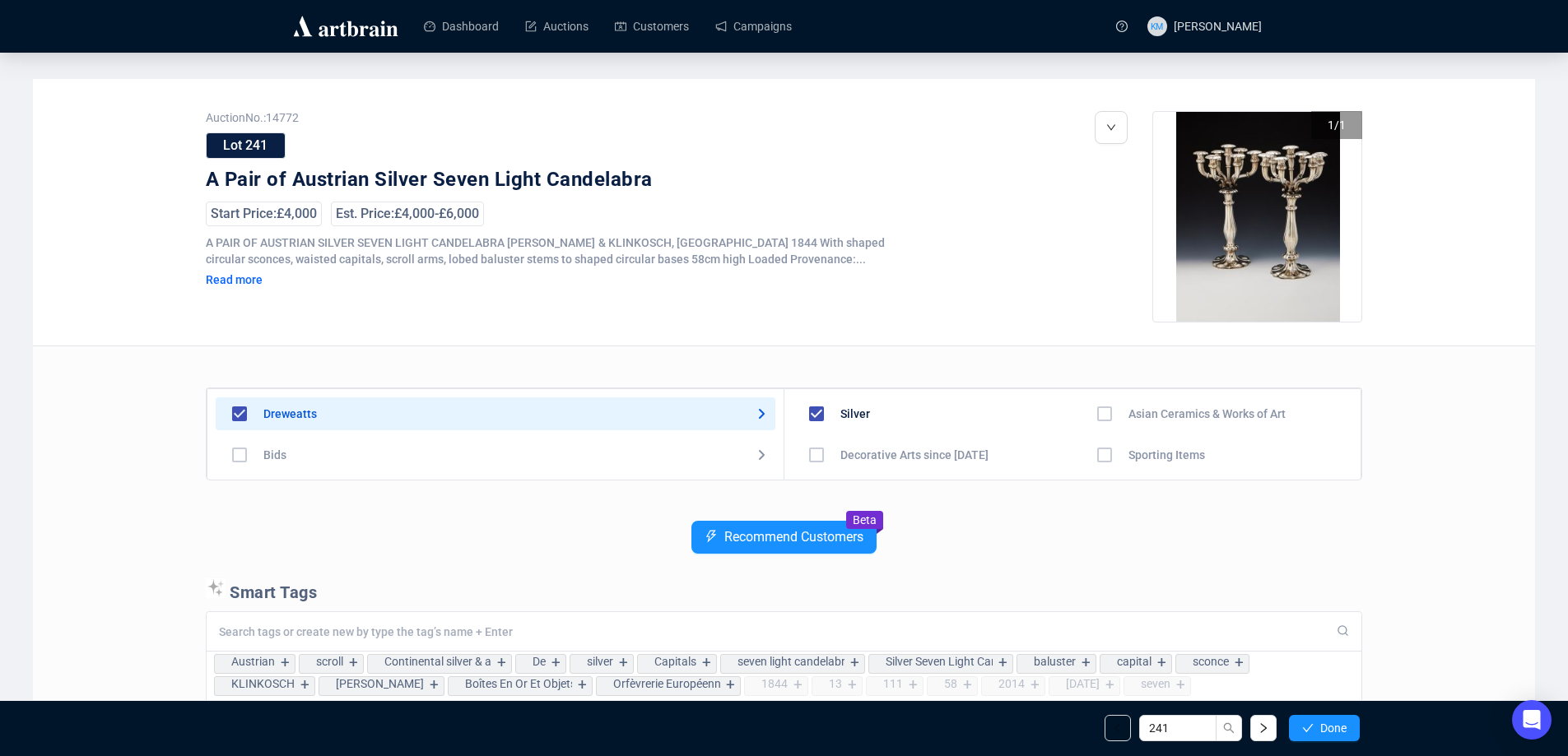
click at [1317, 727] on button "Done" at bounding box center [1325, 728] width 71 height 26
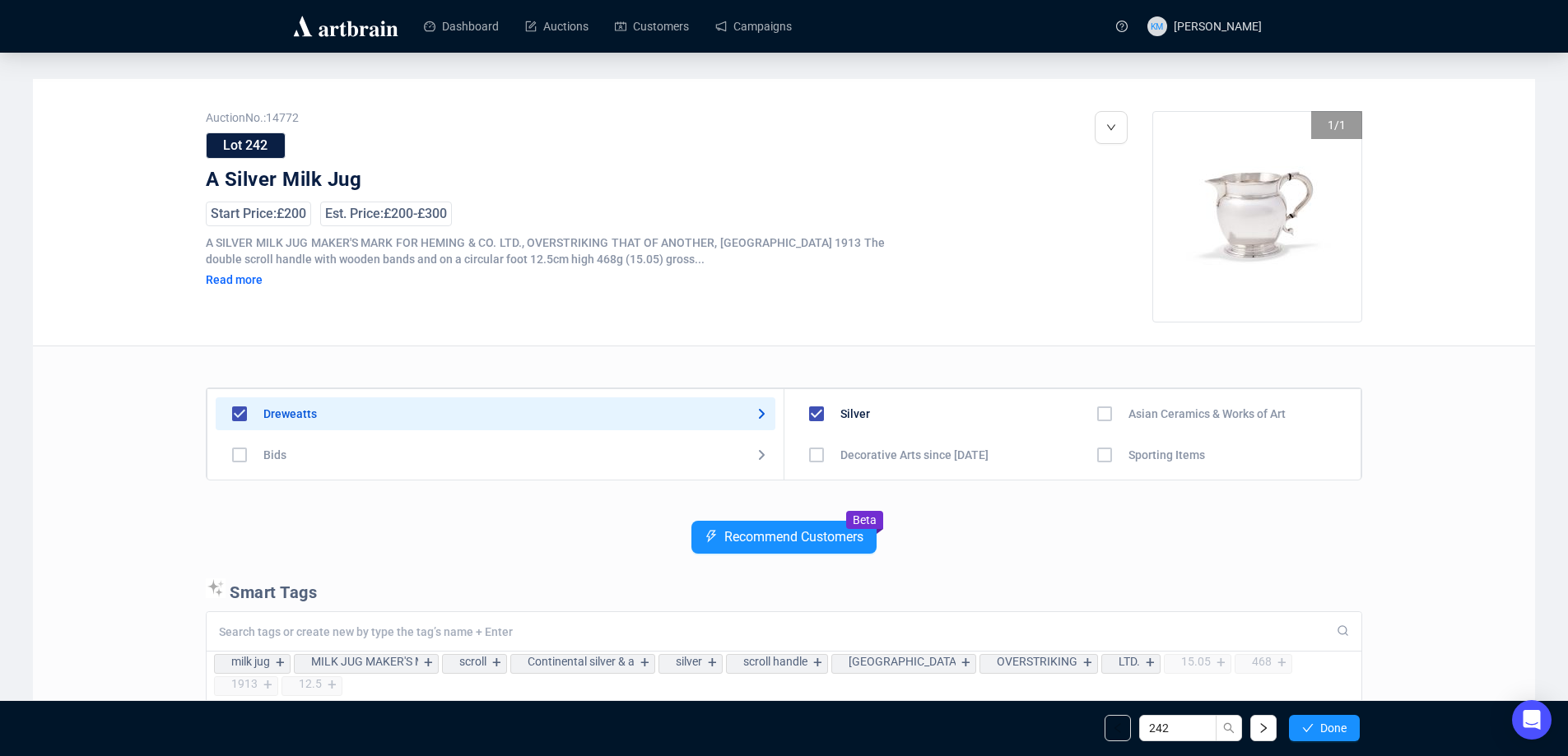
click at [1317, 727] on button "Done" at bounding box center [1325, 728] width 71 height 26
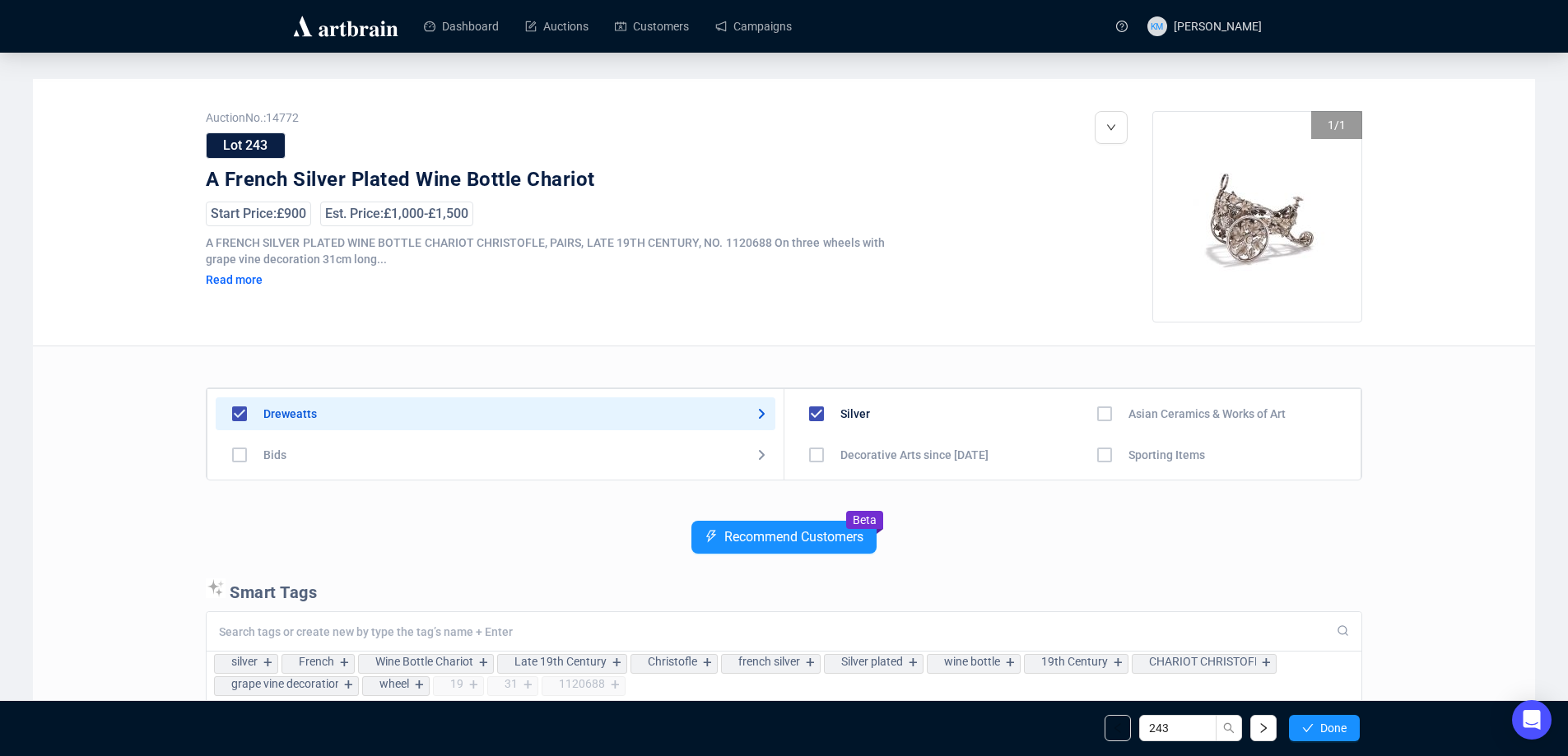
click at [1317, 727] on button "Done" at bounding box center [1325, 728] width 71 height 26
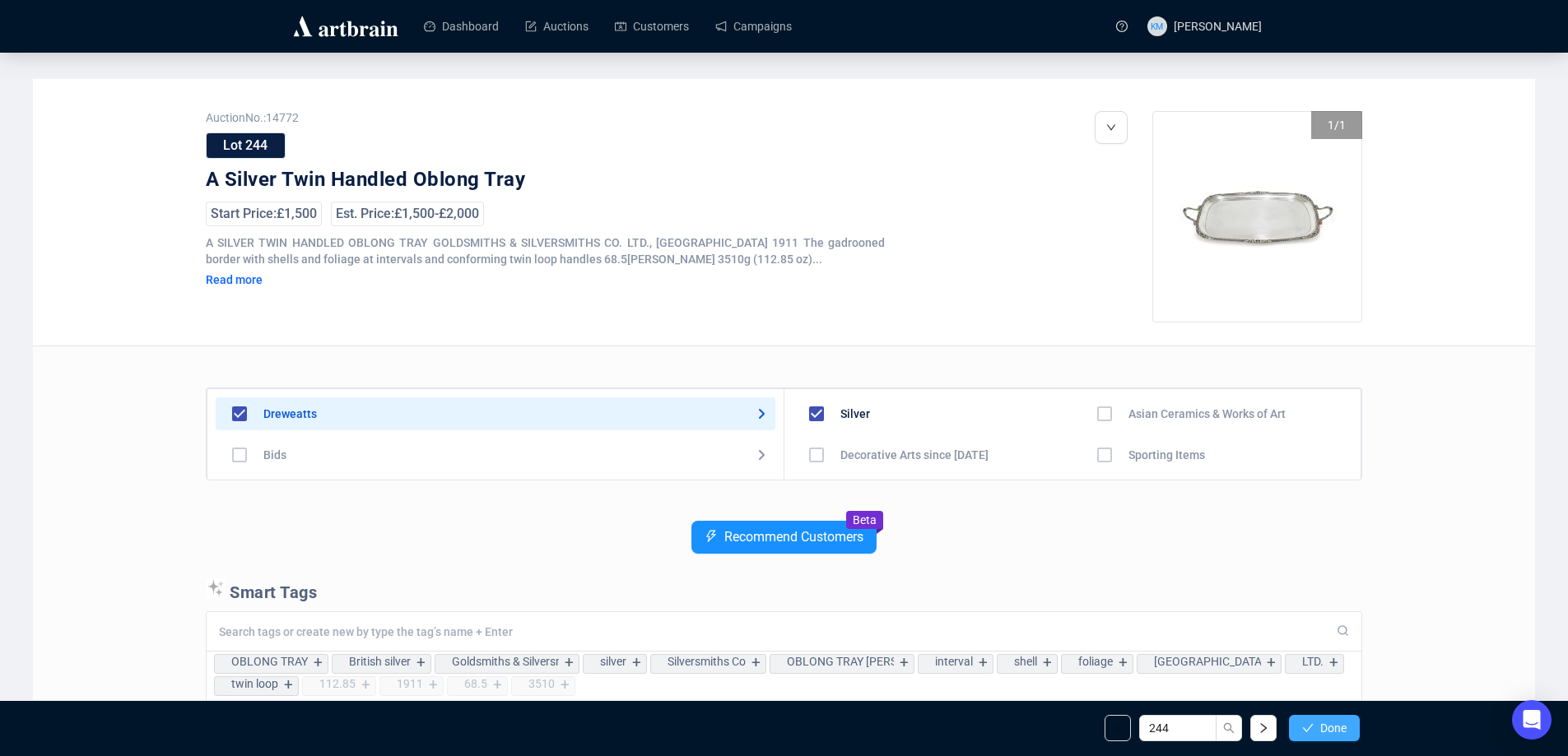
click at [1304, 719] on button "Done" at bounding box center [1325, 728] width 71 height 26
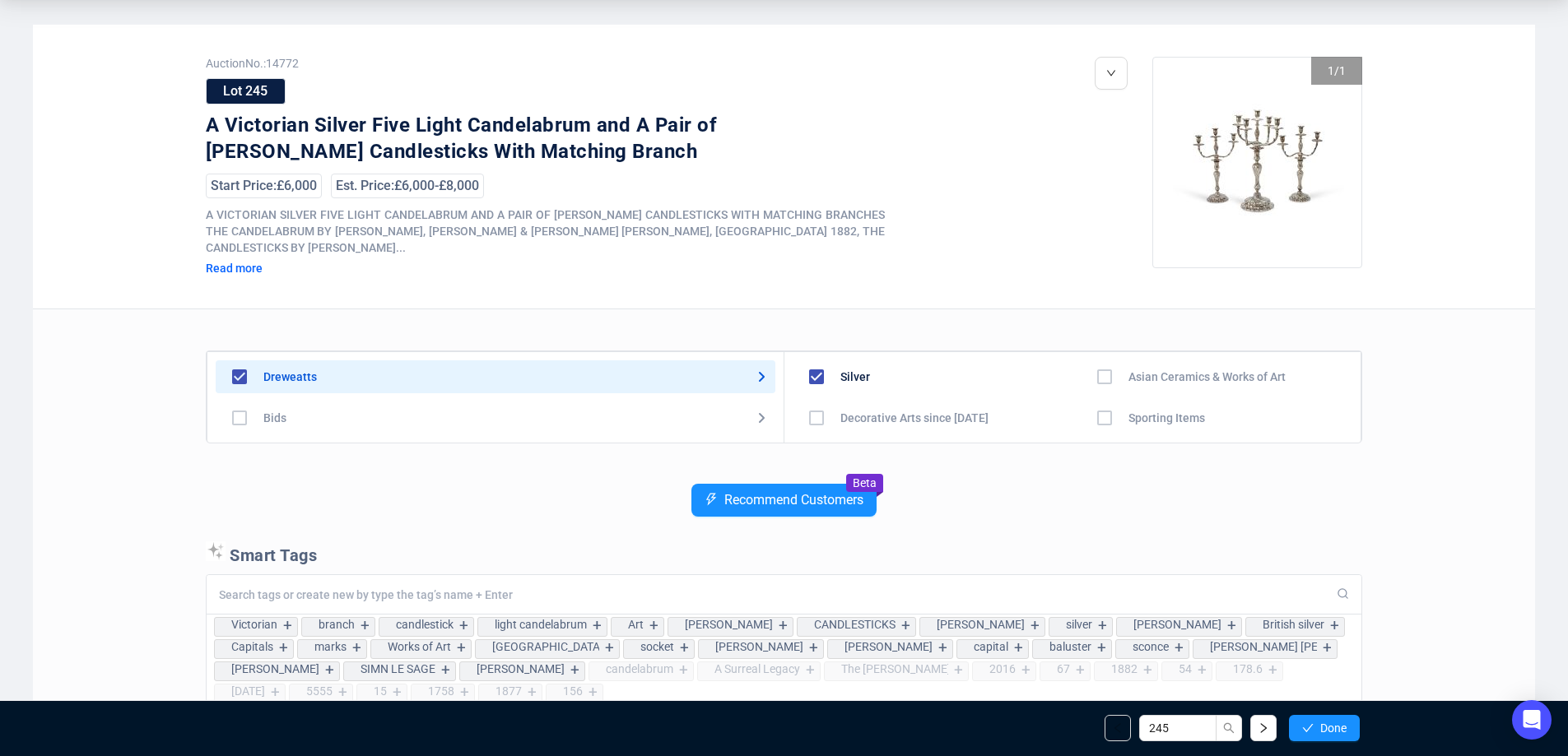
scroll to position [164, 0]
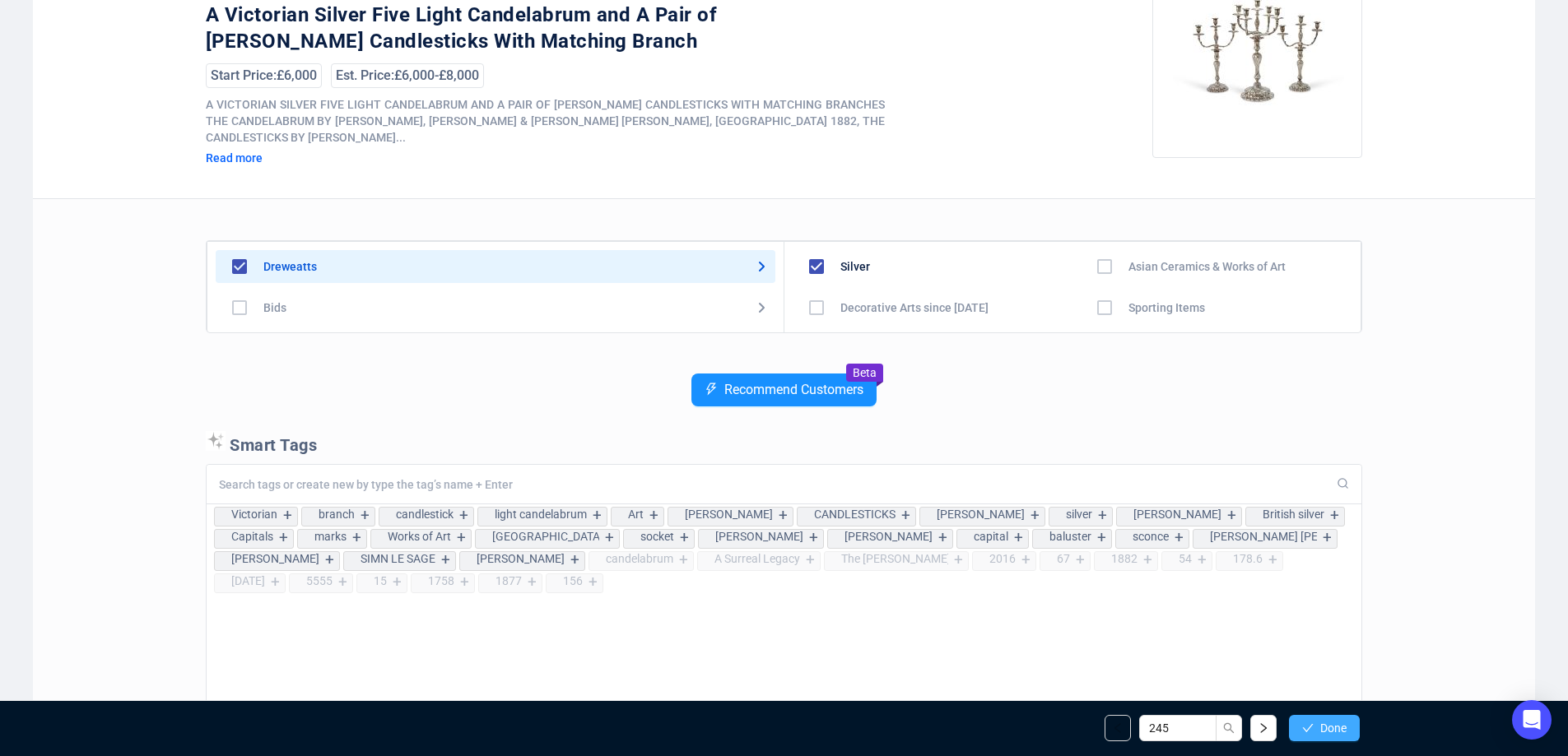
click at [1327, 726] on span "Done" at bounding box center [1333, 727] width 26 height 13
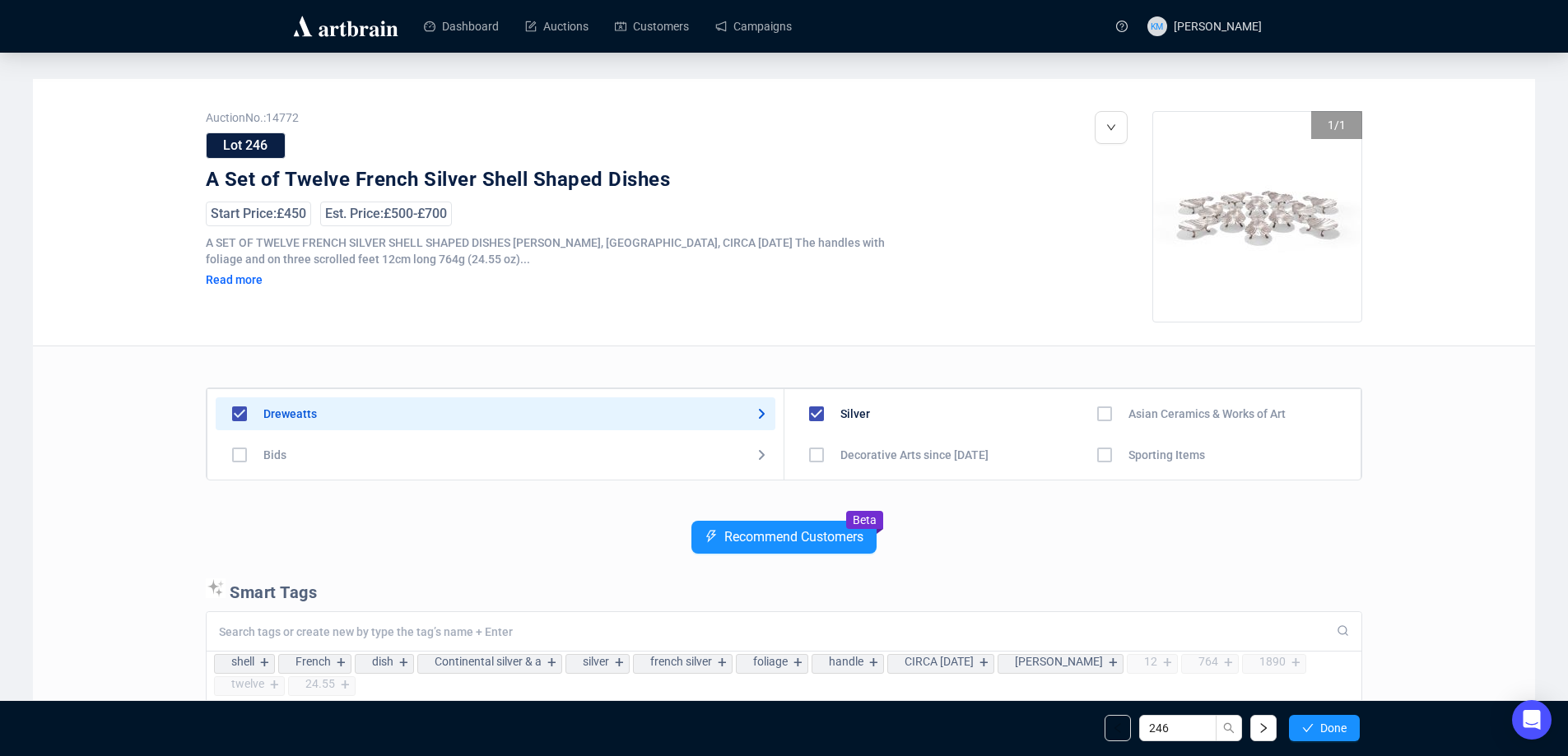
click at [1327, 726] on span "Done" at bounding box center [1333, 727] width 26 height 13
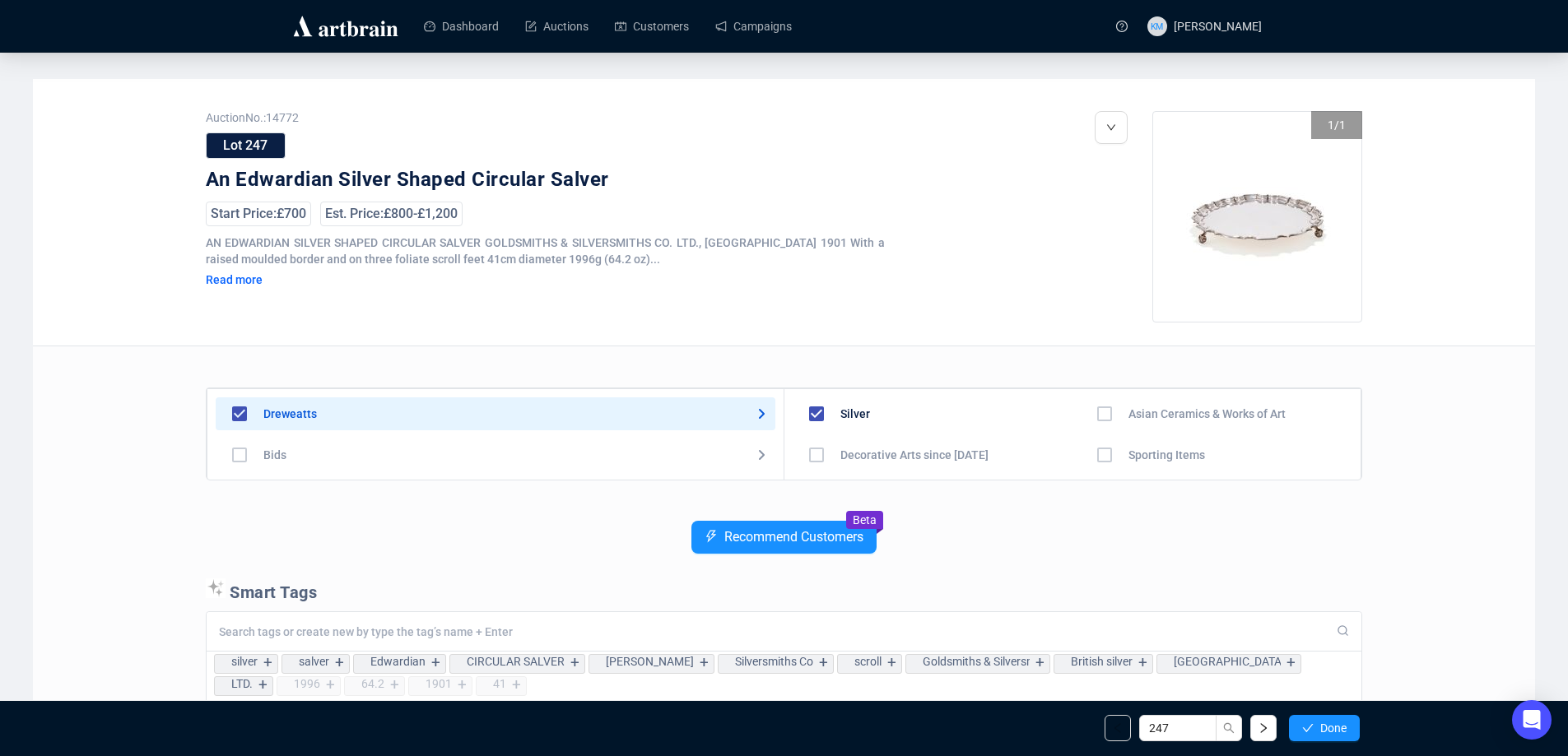
click at [1327, 726] on span "Done" at bounding box center [1333, 727] width 26 height 13
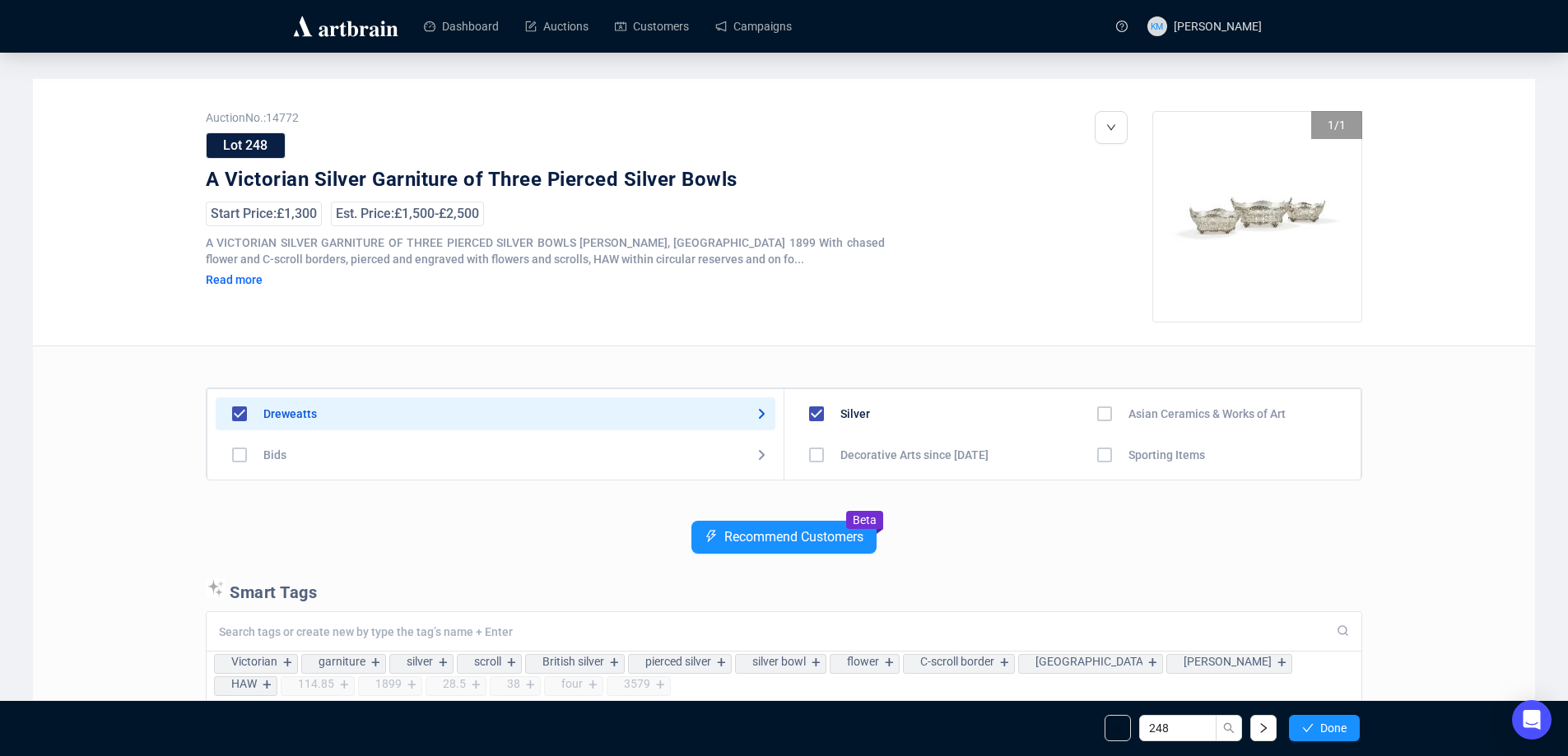
click at [1327, 726] on span "Done" at bounding box center [1333, 727] width 26 height 13
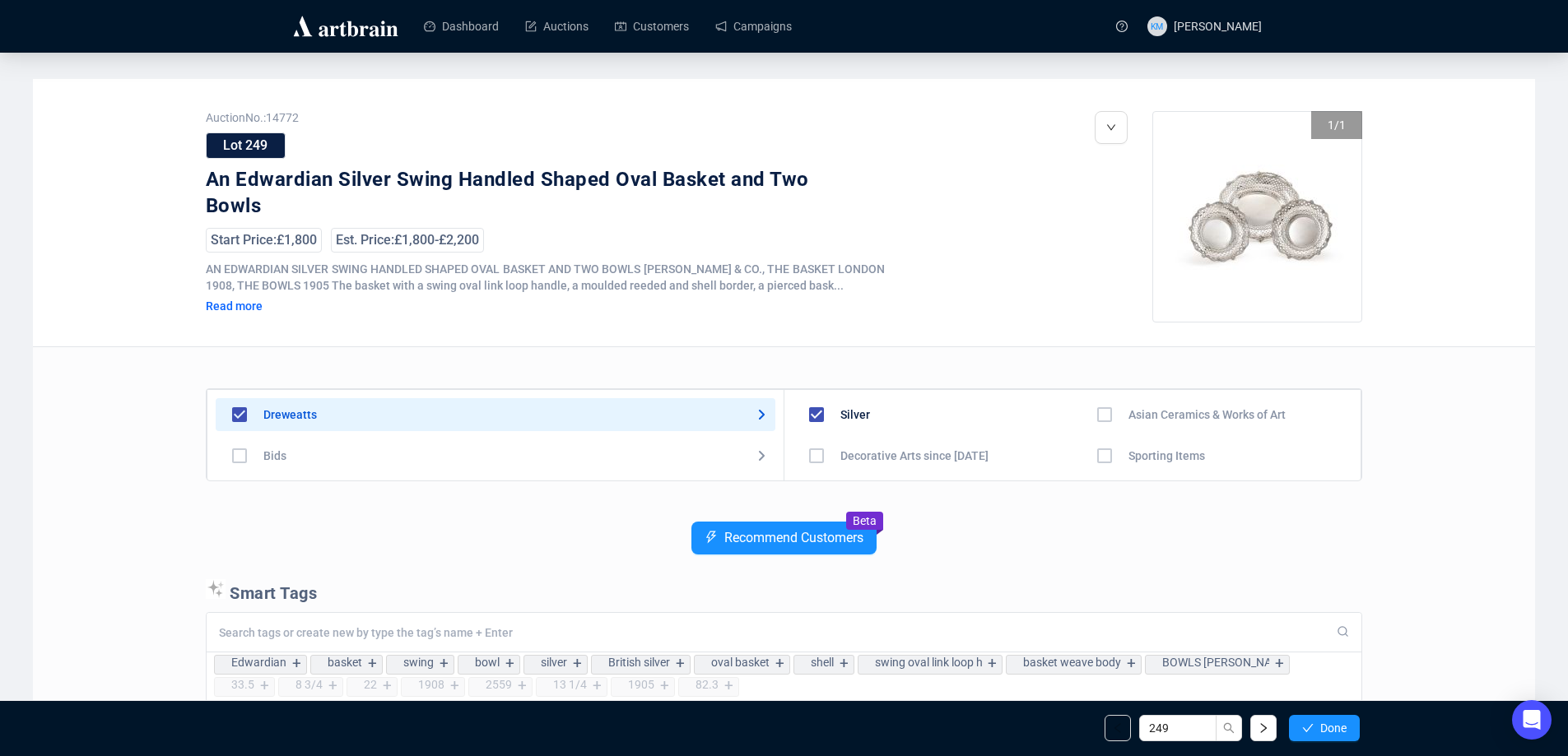
click at [1327, 726] on span "Done" at bounding box center [1333, 727] width 26 height 13
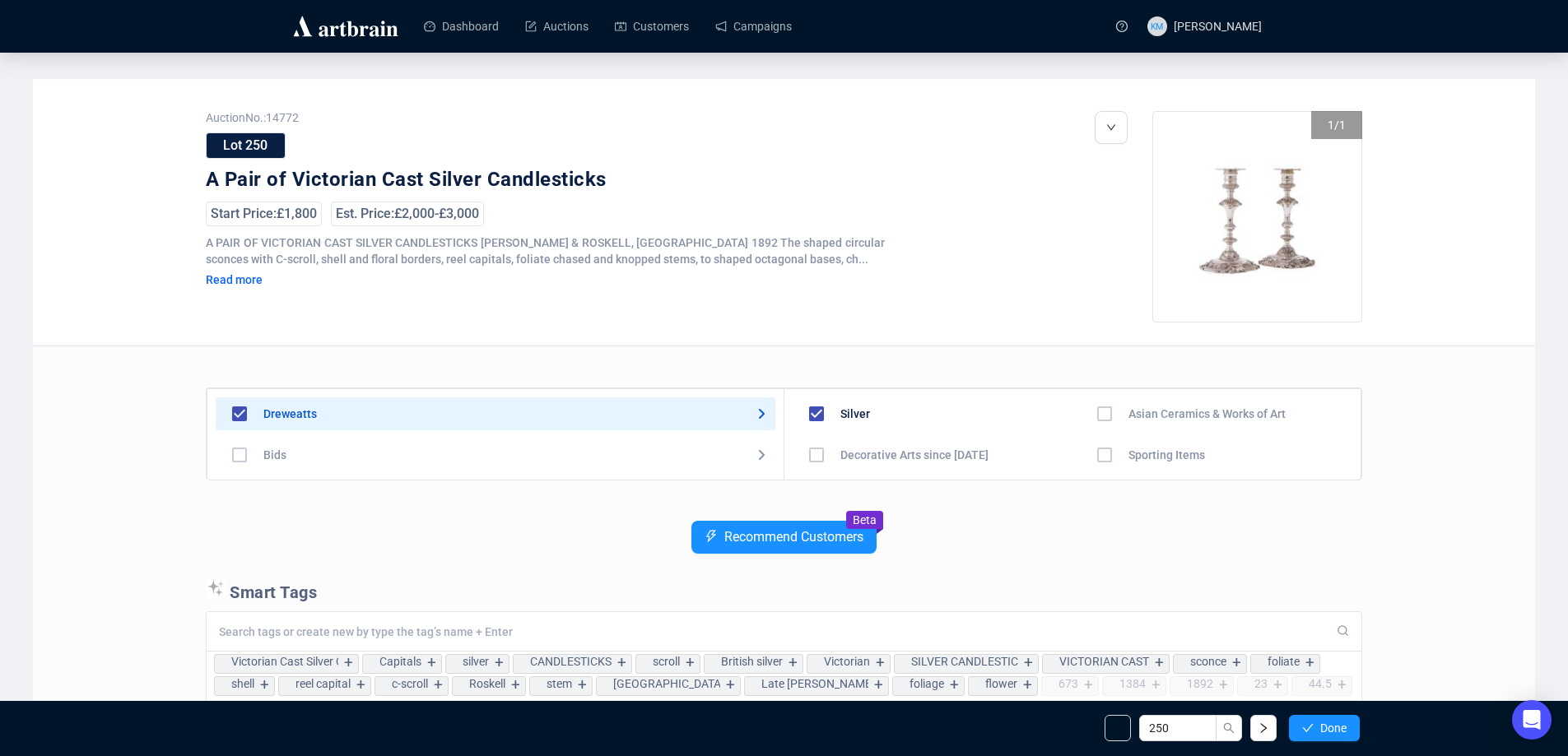
click at [1327, 726] on span "Done" at bounding box center [1333, 727] width 26 height 13
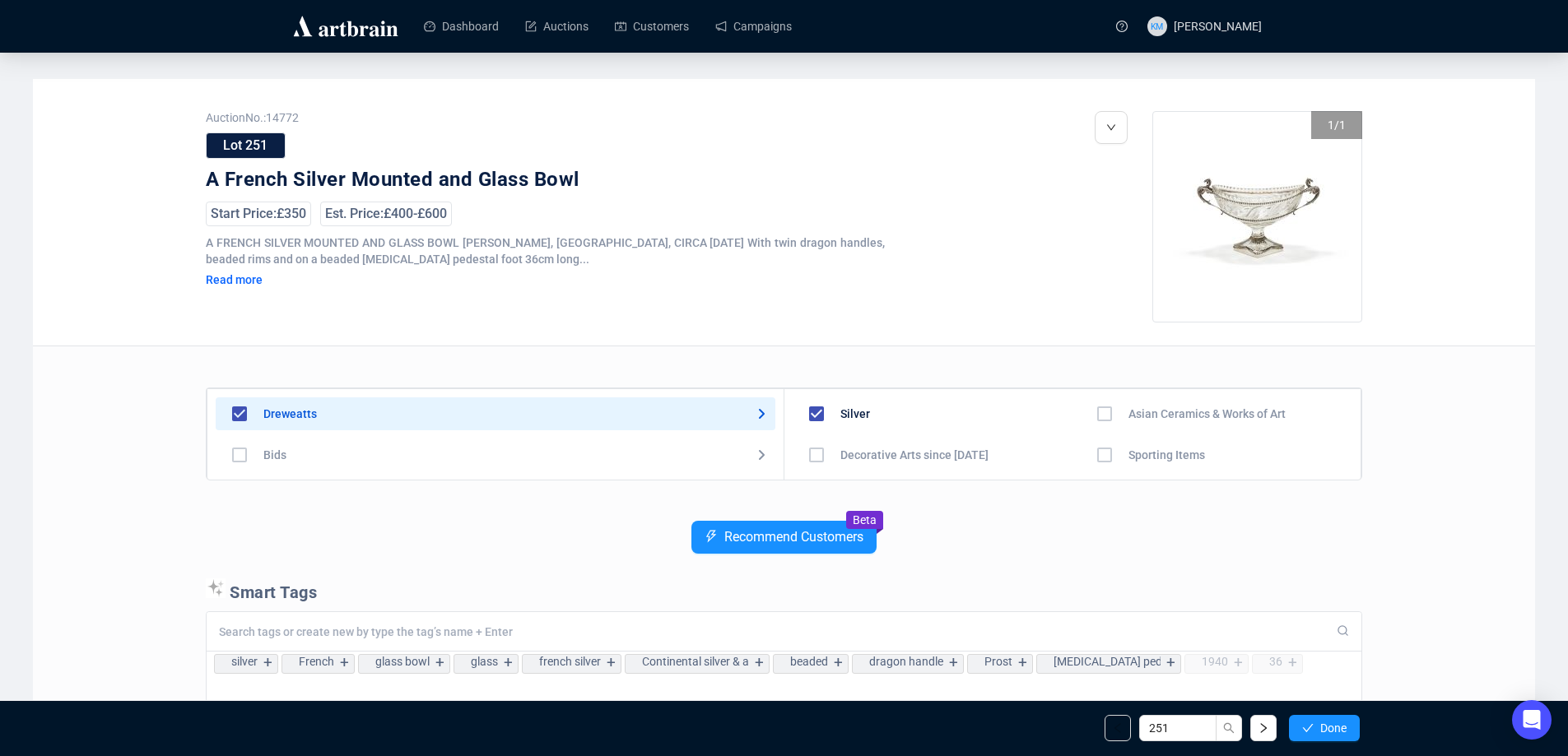
click at [1327, 726] on span "Done" at bounding box center [1333, 727] width 26 height 13
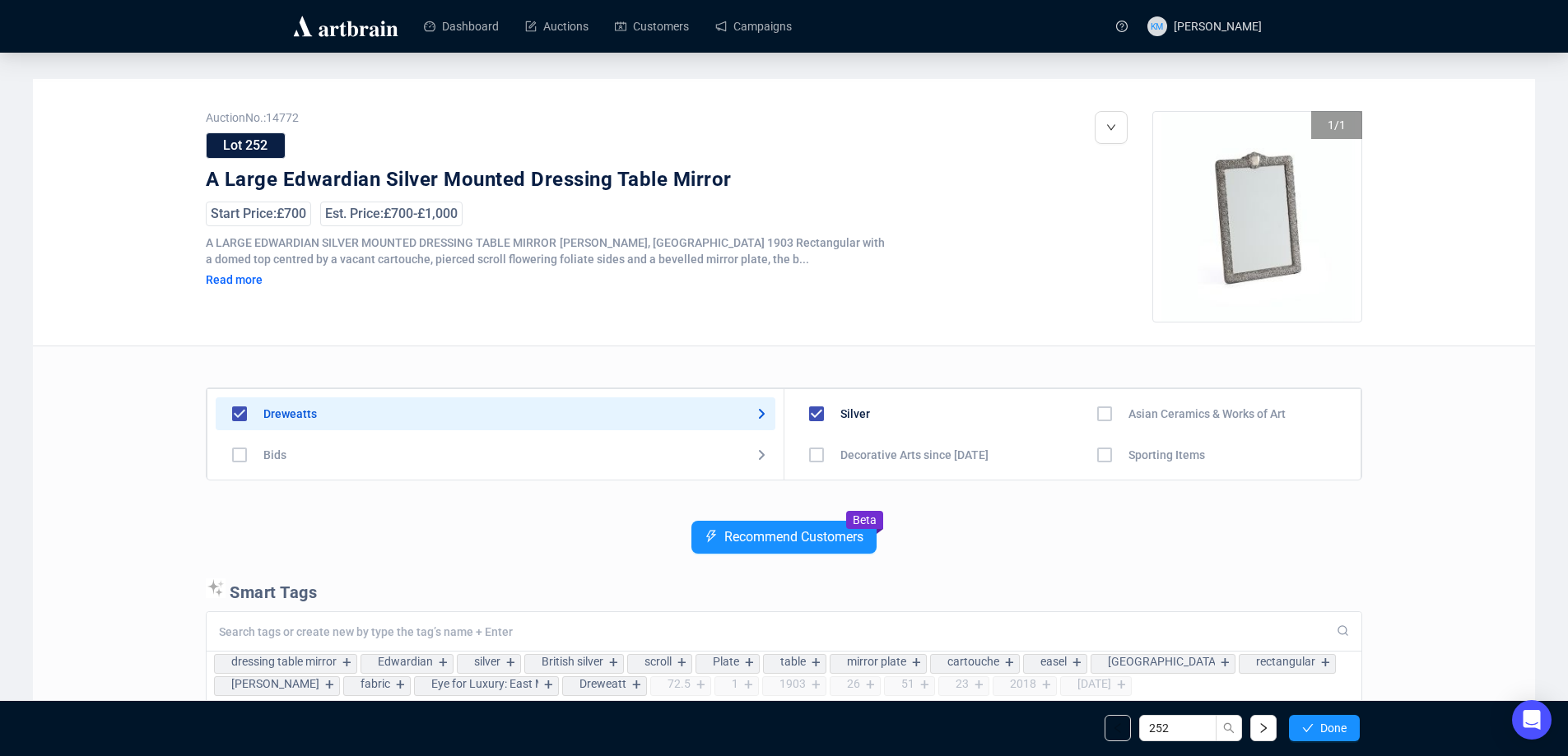
click at [1327, 726] on span "Done" at bounding box center [1333, 727] width 26 height 13
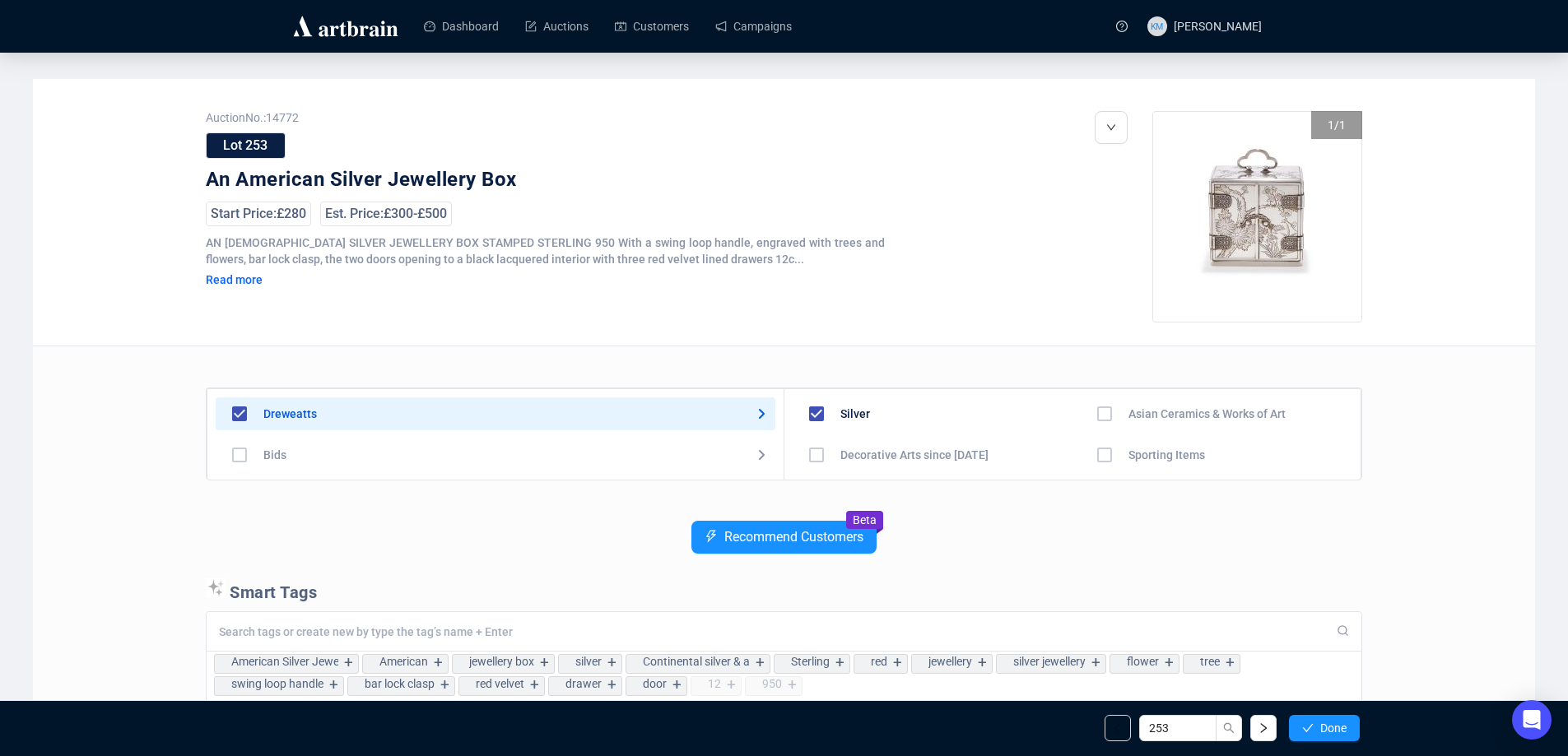
click at [1327, 726] on span "Done" at bounding box center [1333, 727] width 26 height 13
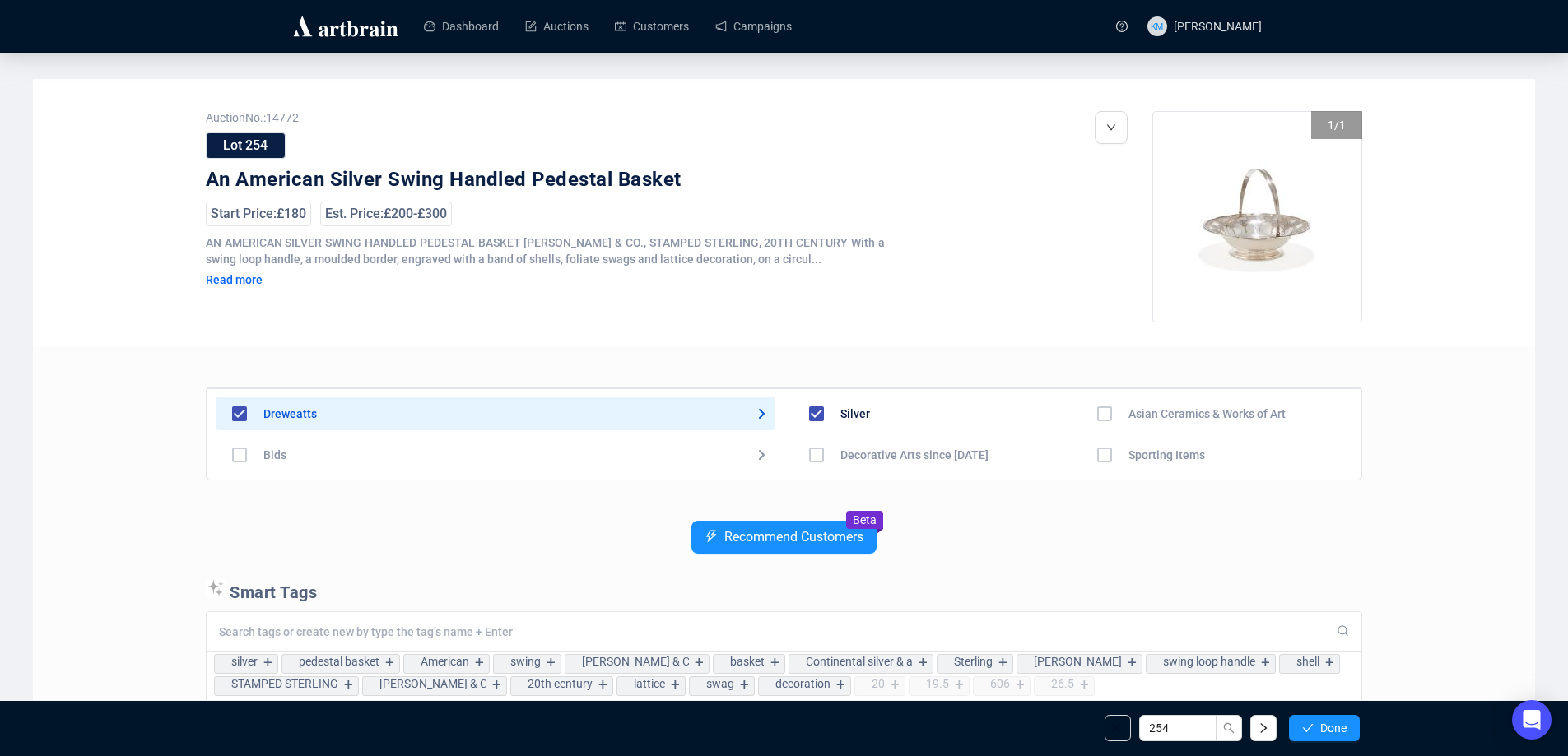
click at [1327, 726] on span "Done" at bounding box center [1333, 727] width 26 height 13
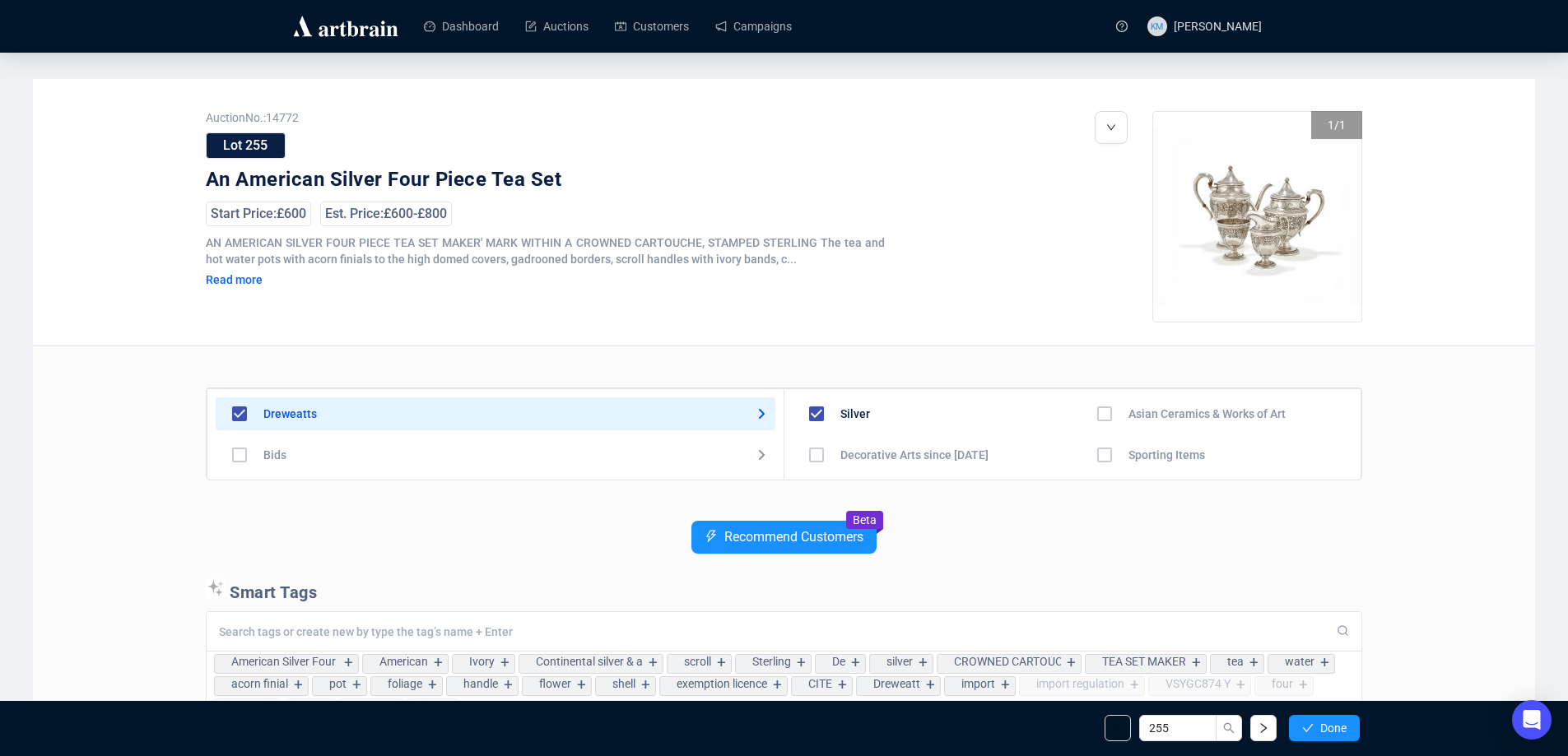
click at [1327, 726] on span "Done" at bounding box center [1333, 727] width 26 height 13
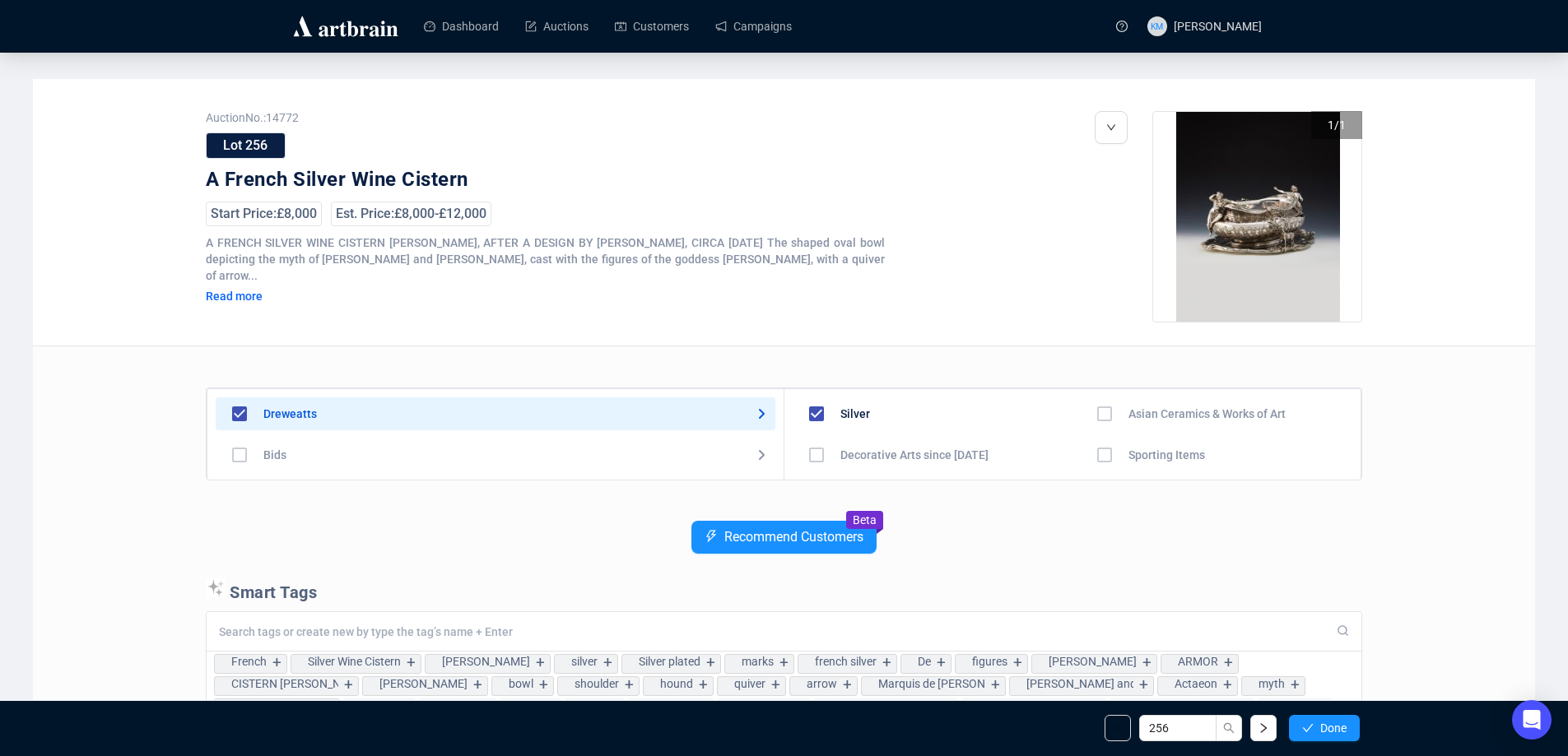
click at [1327, 726] on span "Done" at bounding box center [1333, 727] width 26 height 13
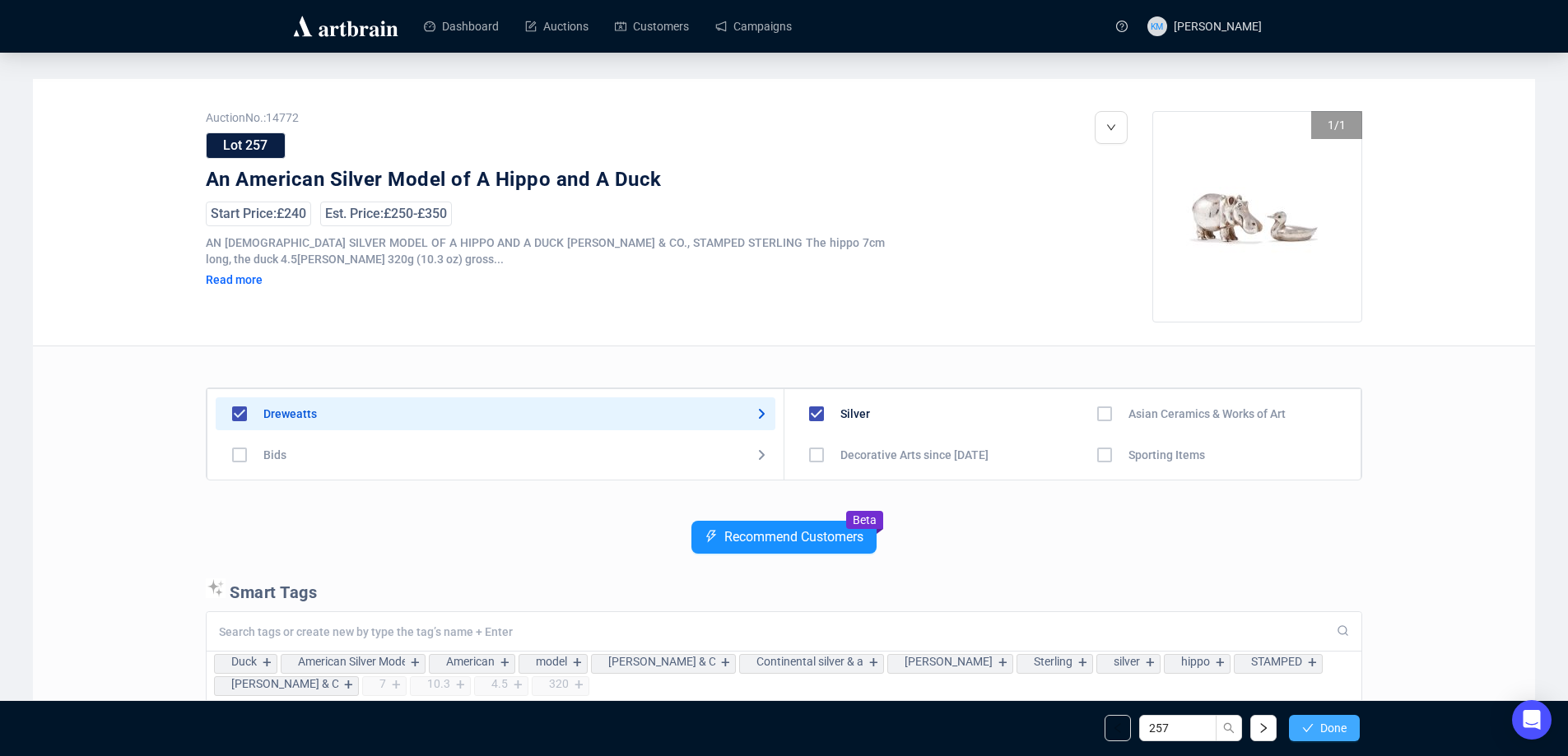
click at [1313, 720] on button "Done" at bounding box center [1325, 728] width 71 height 26
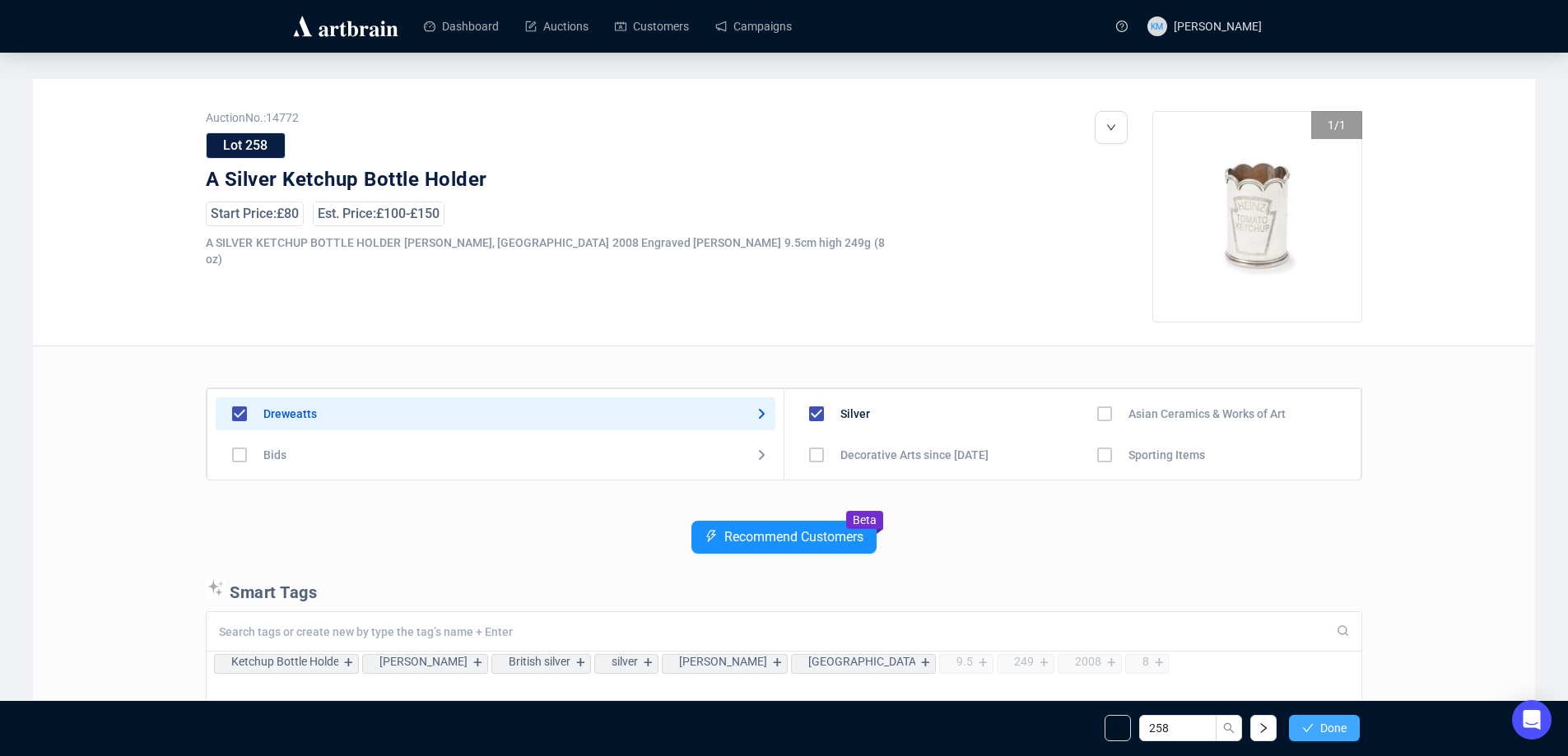
click at [1314, 722] on button "Done" at bounding box center [1325, 728] width 71 height 26
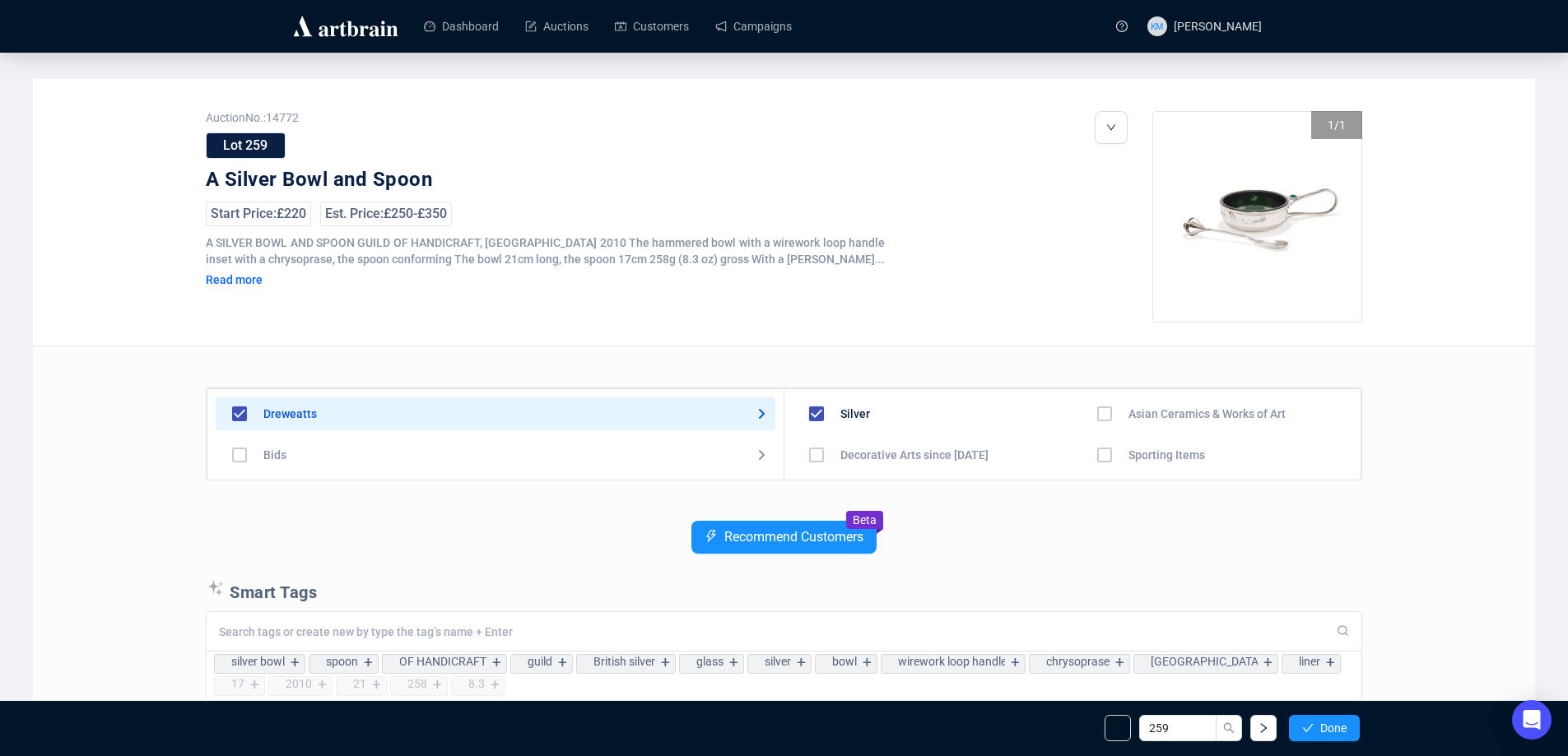
click at [1314, 722] on button "Done" at bounding box center [1325, 728] width 71 height 26
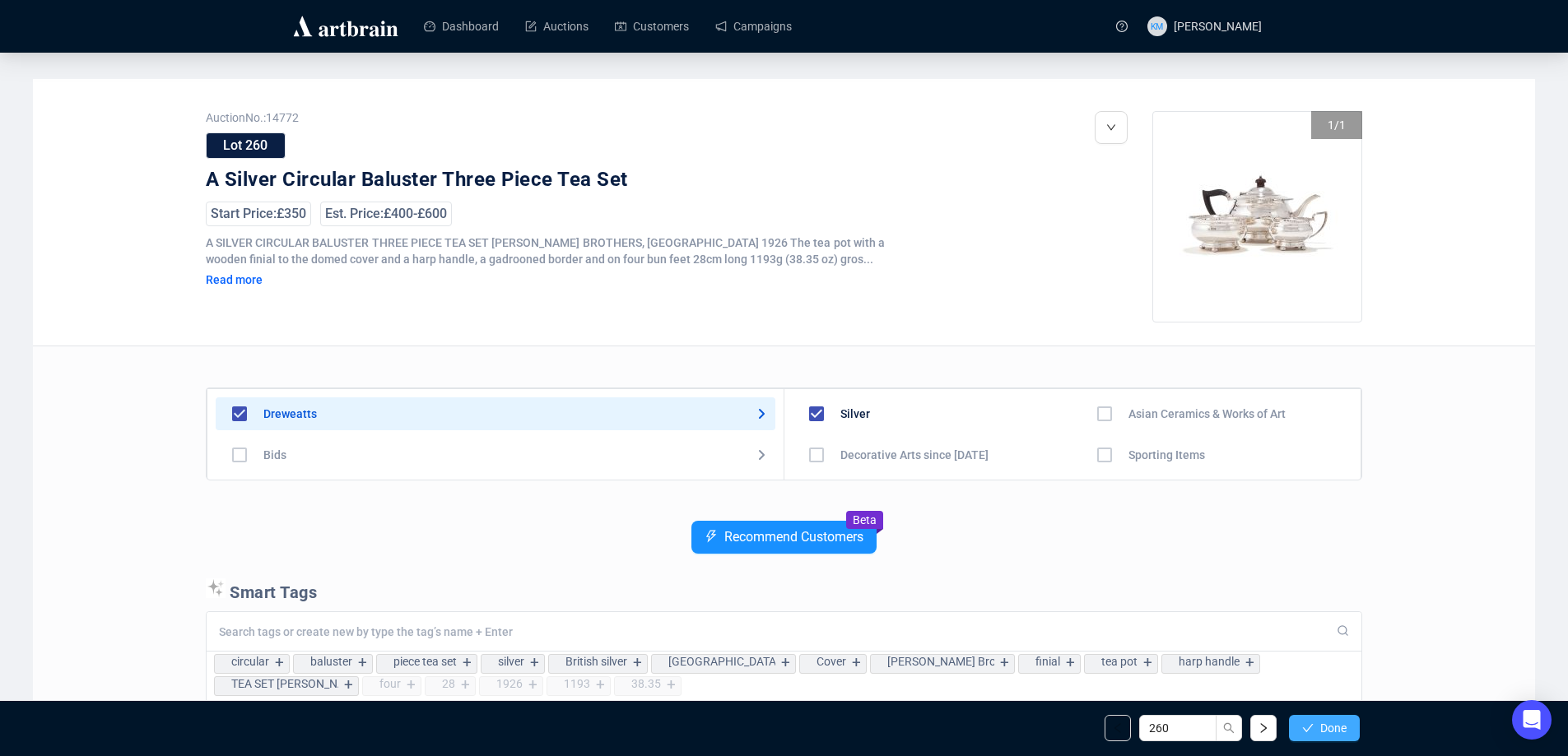
click at [1314, 723] on button "Done" at bounding box center [1325, 728] width 71 height 26
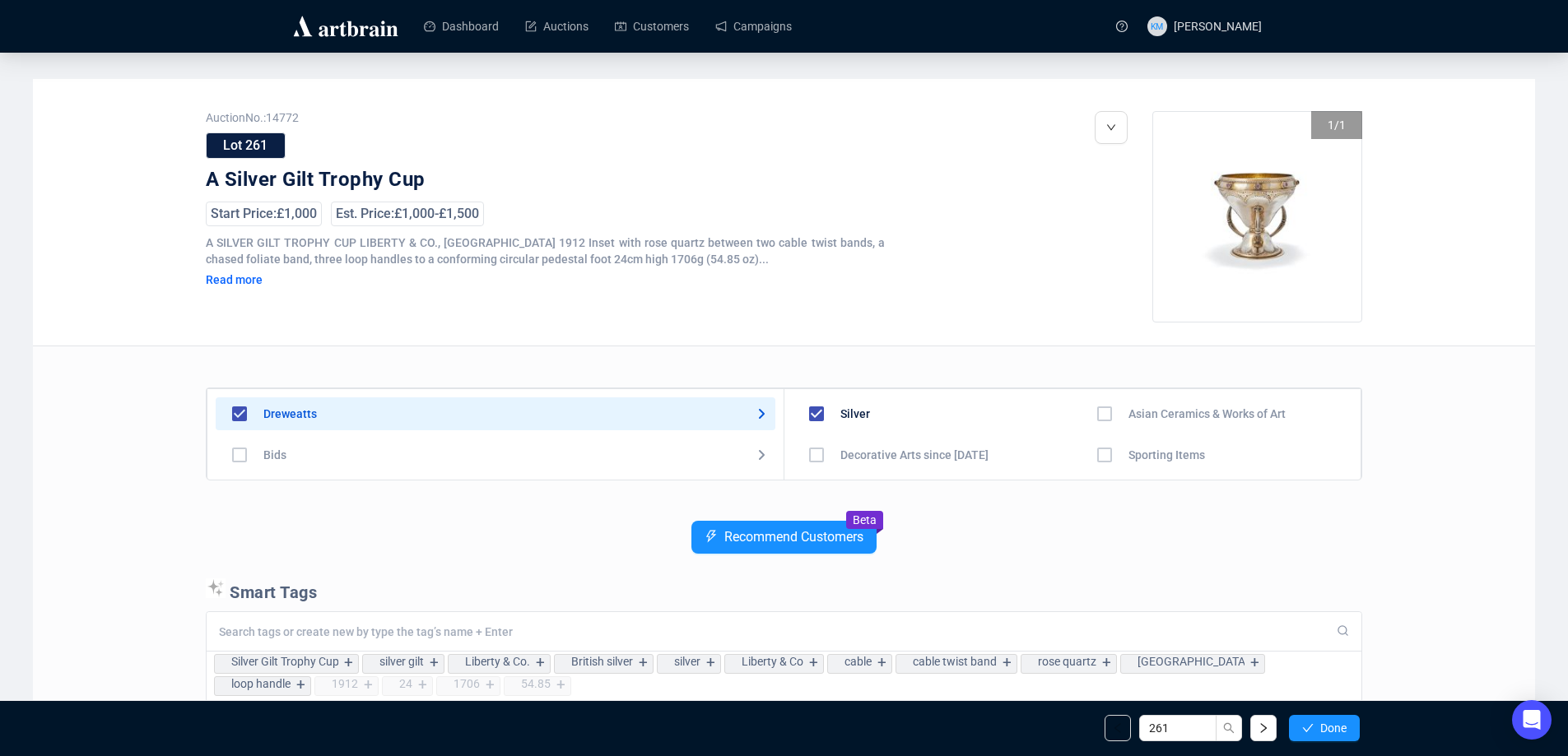
click at [1314, 723] on button "Done" at bounding box center [1325, 728] width 71 height 26
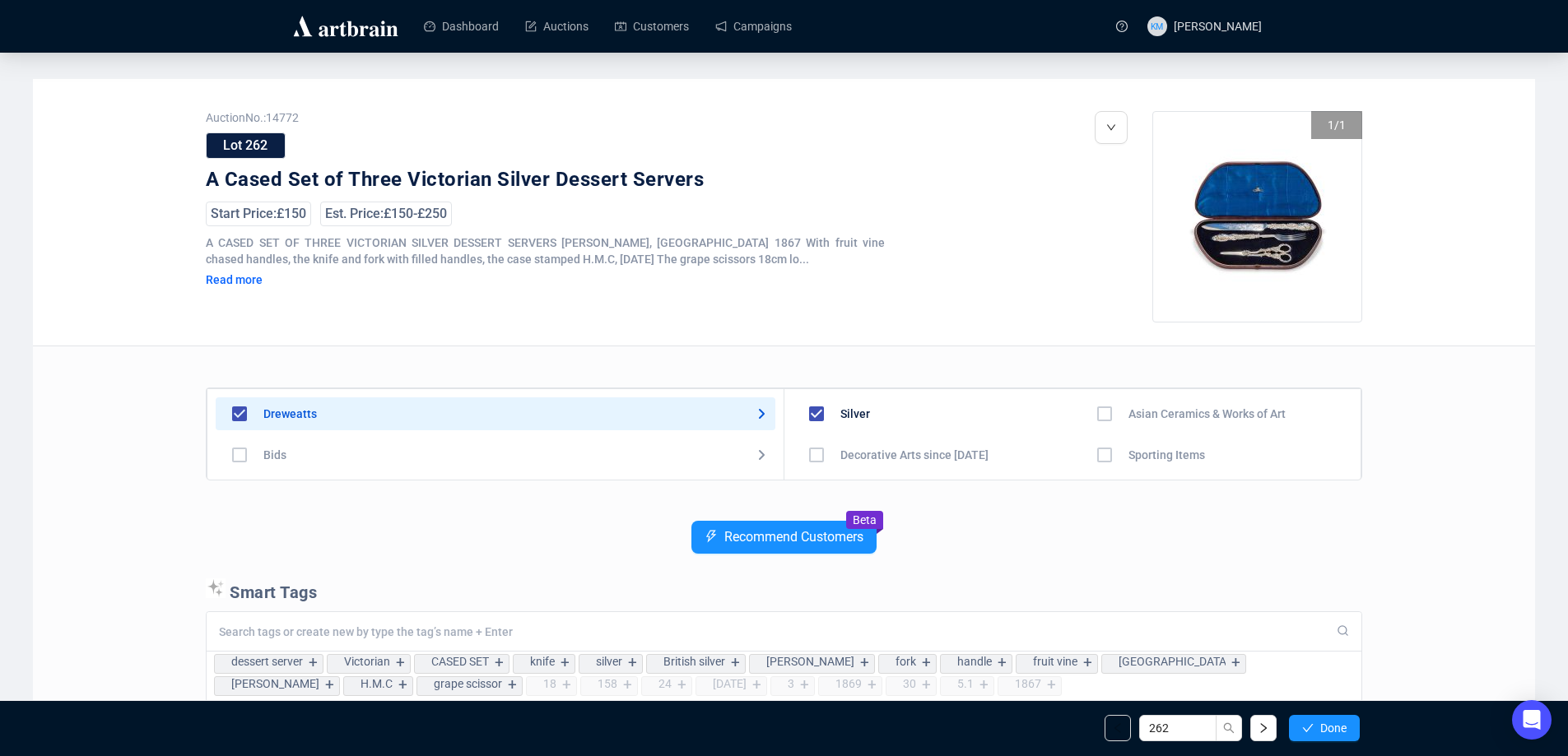
click at [1314, 723] on button "Done" at bounding box center [1325, 728] width 71 height 26
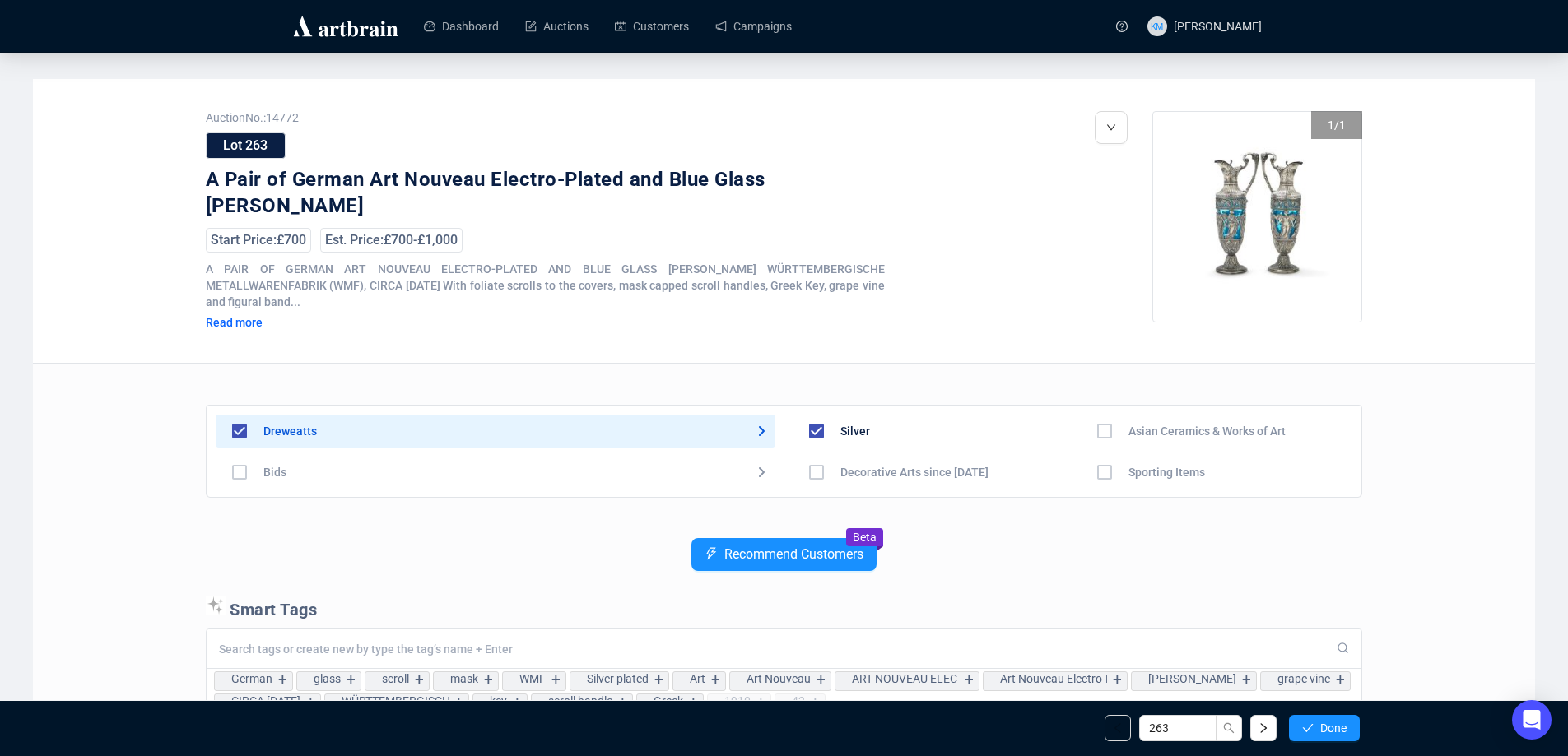
click at [1314, 723] on button "Done" at bounding box center [1325, 728] width 71 height 26
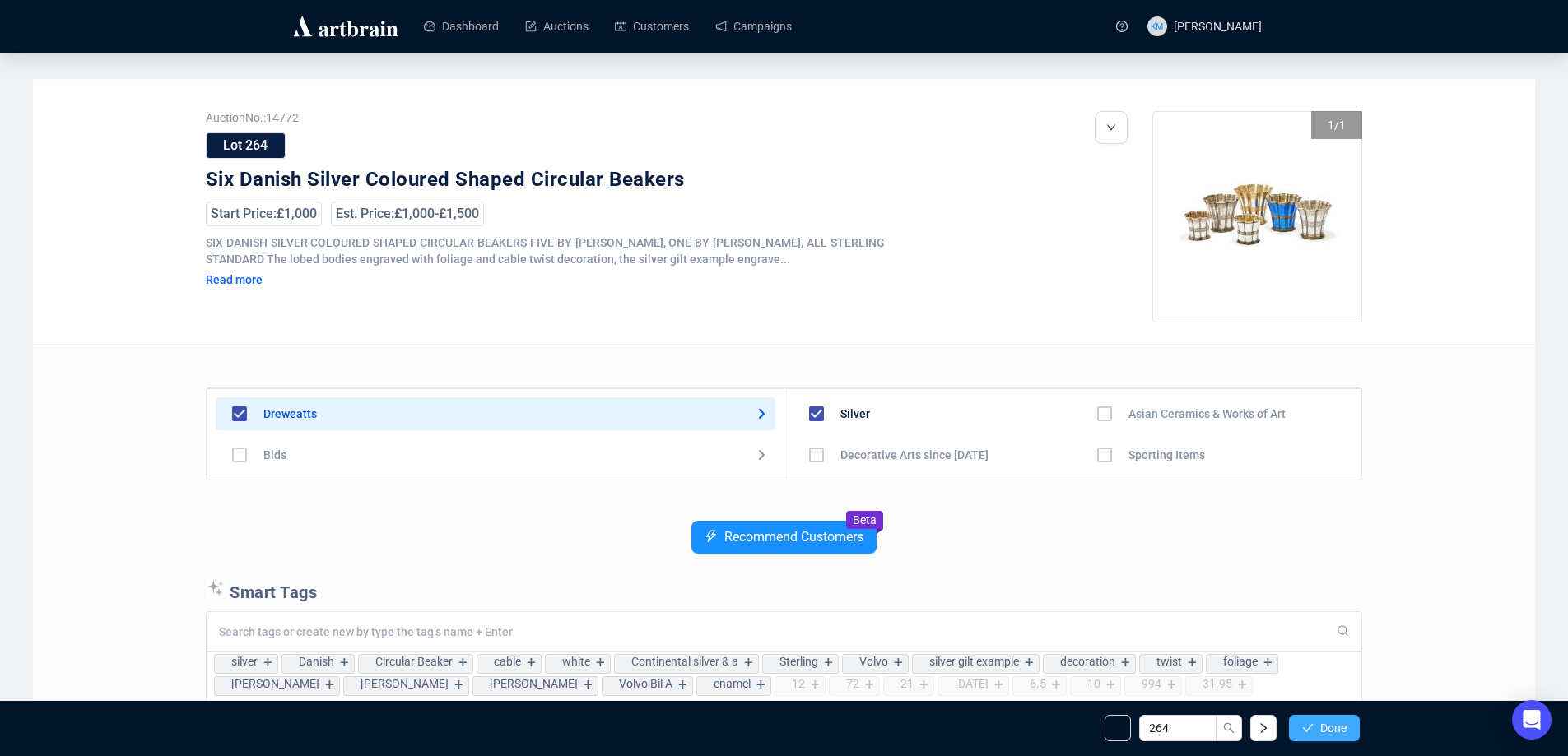
click at [1314, 727] on button "Done" at bounding box center [1325, 728] width 71 height 26
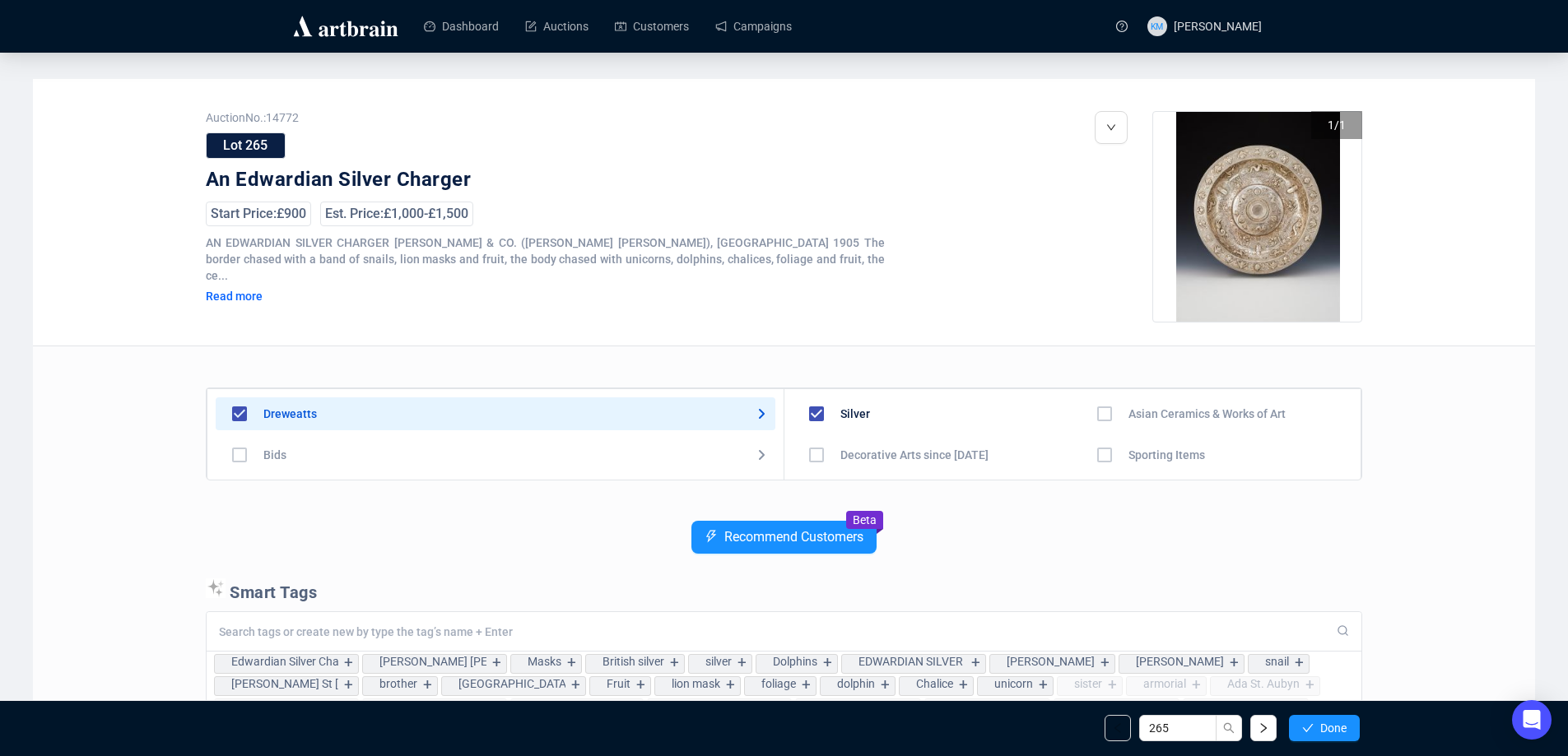
click at [1314, 727] on button "Done" at bounding box center [1325, 728] width 71 height 26
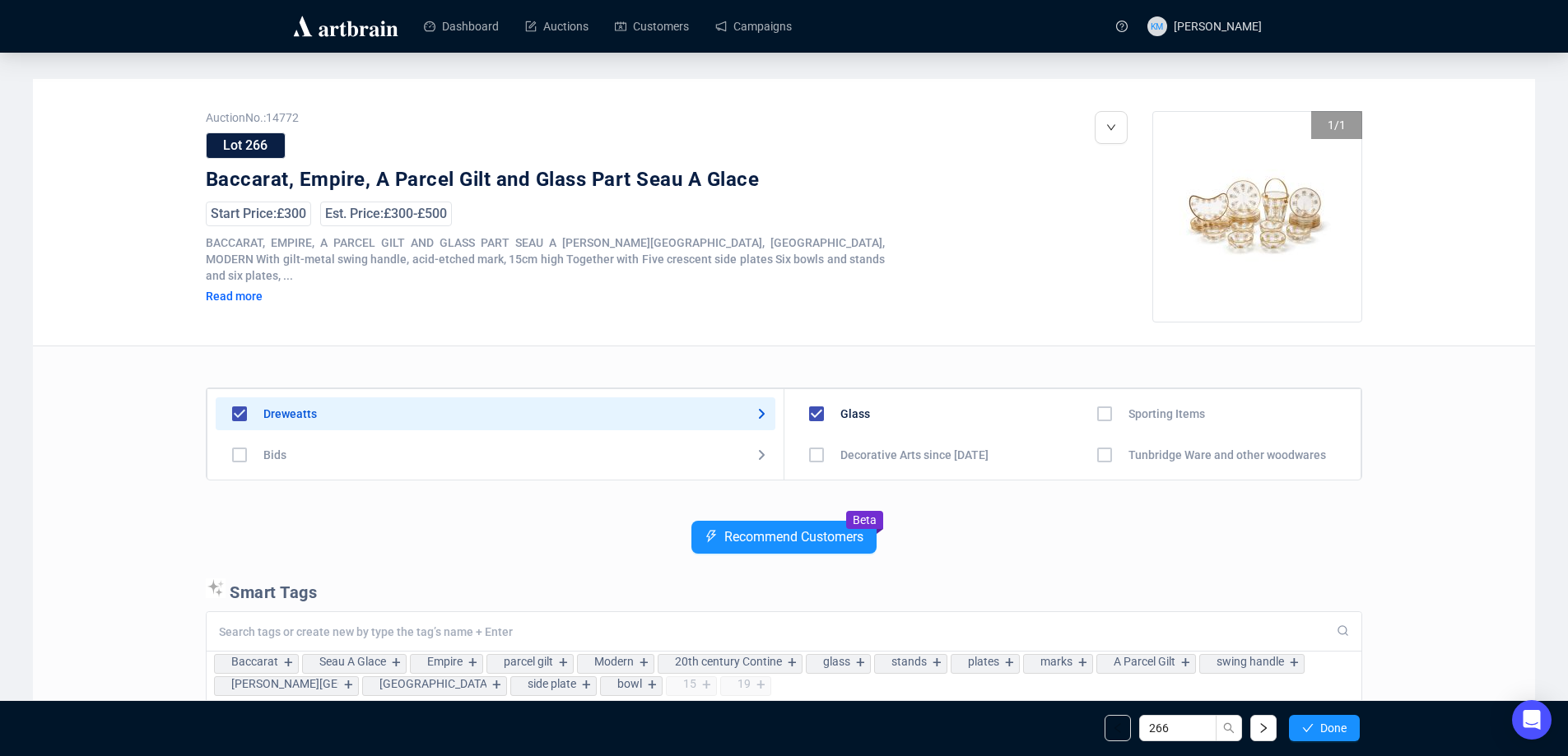
click at [1314, 727] on button "Done" at bounding box center [1325, 728] width 71 height 26
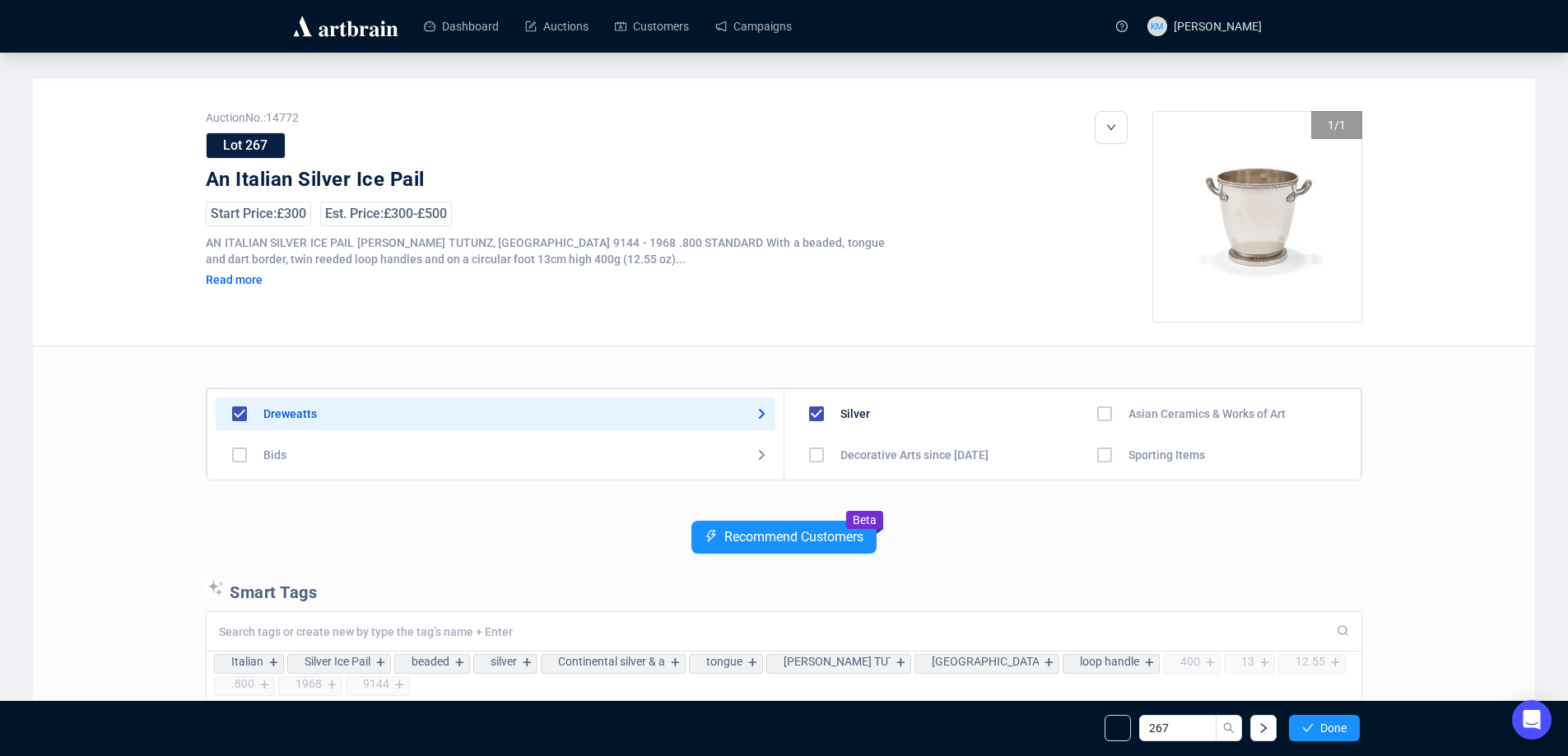
click at [1314, 727] on button "Done" at bounding box center [1325, 728] width 71 height 26
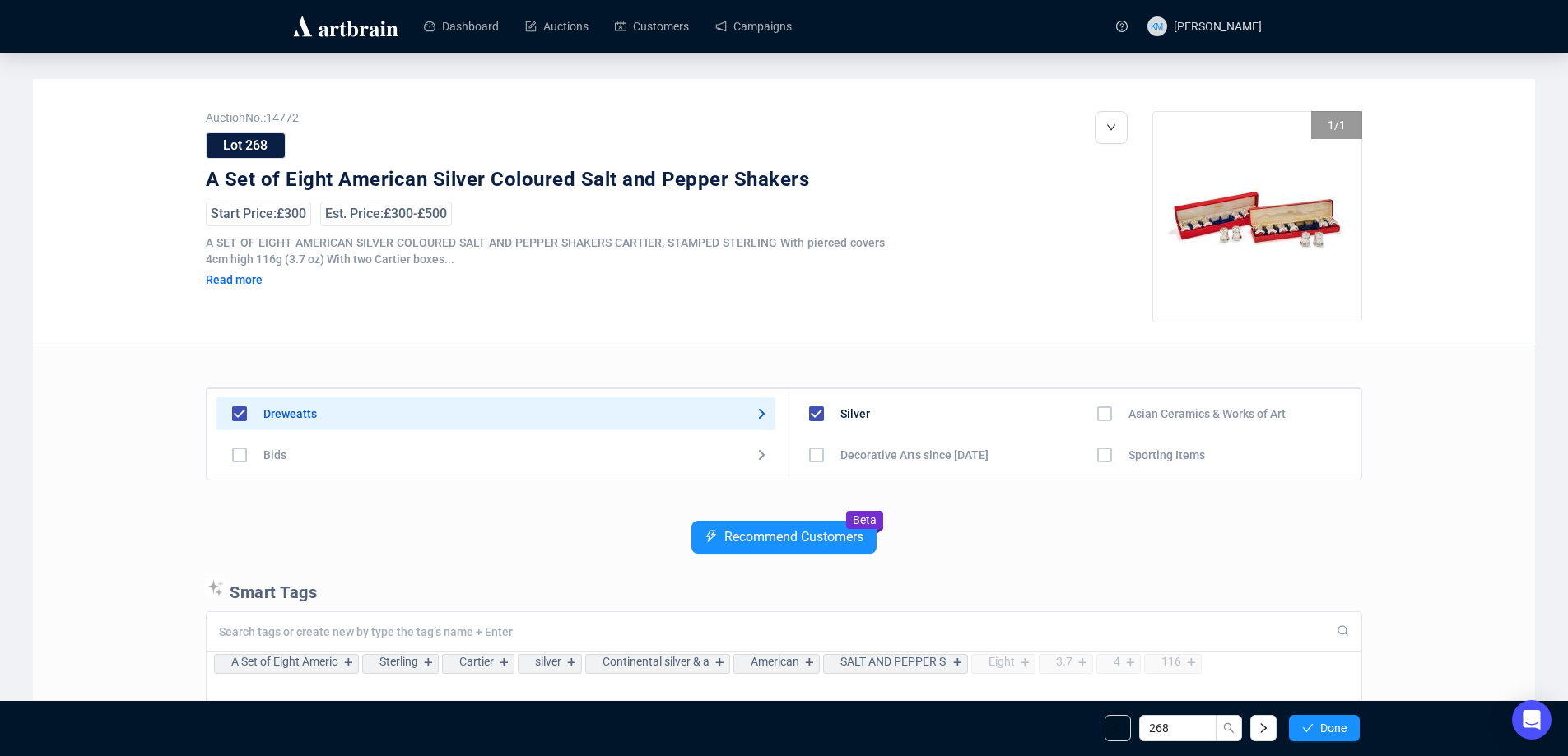
click at [1314, 727] on button "Done" at bounding box center [1325, 728] width 71 height 26
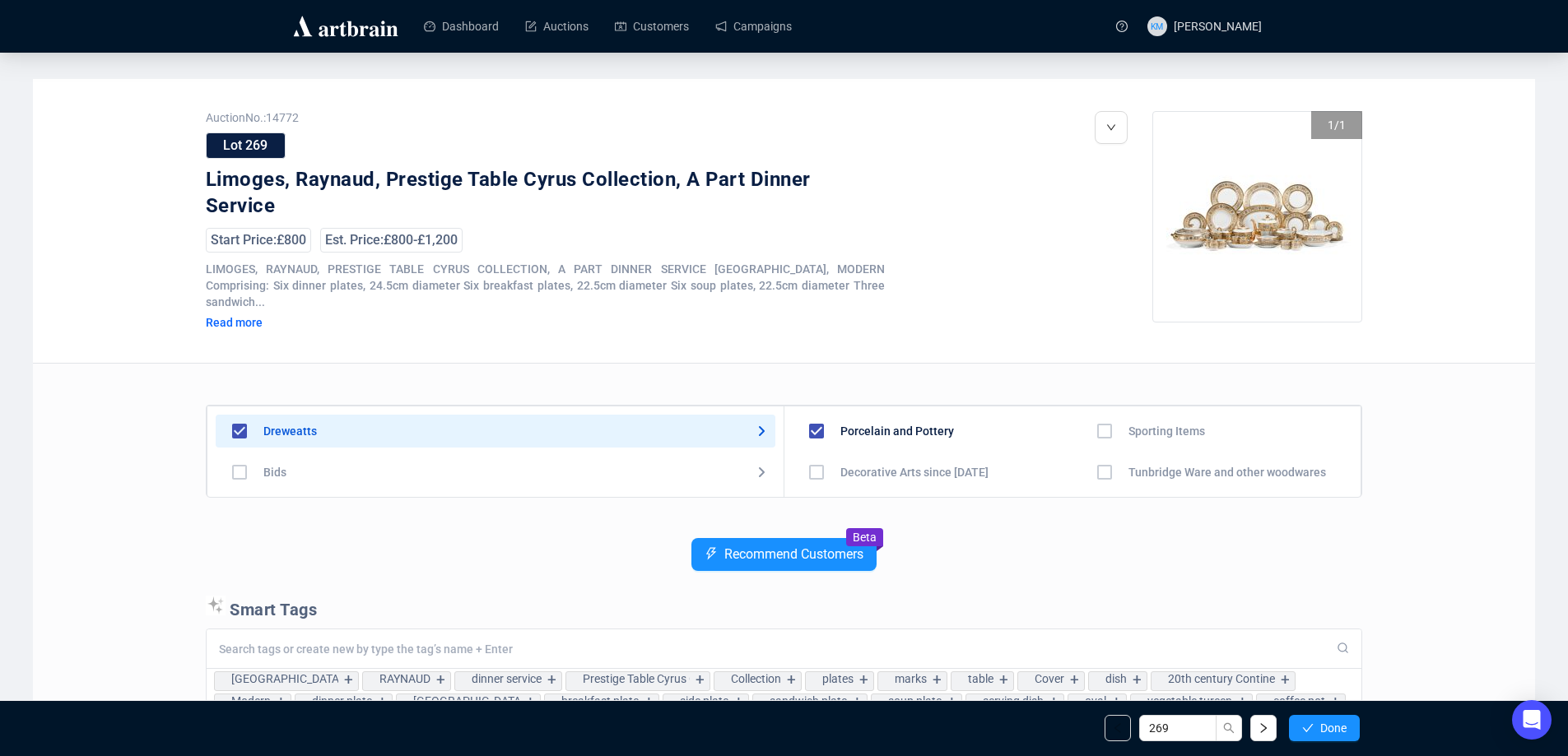
click at [1314, 727] on button "Done" at bounding box center [1325, 728] width 71 height 26
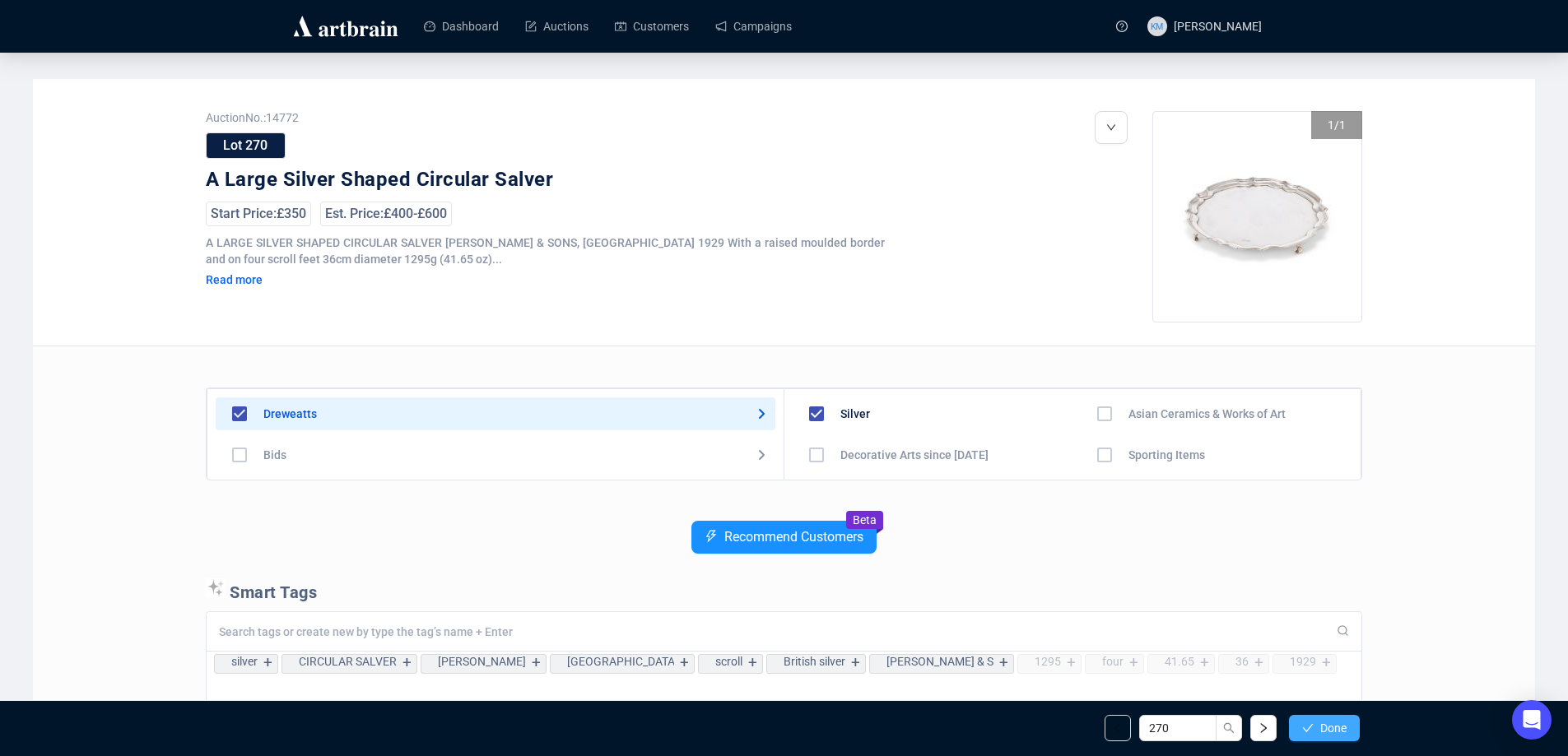
click at [1315, 730] on button "Done" at bounding box center [1325, 728] width 71 height 26
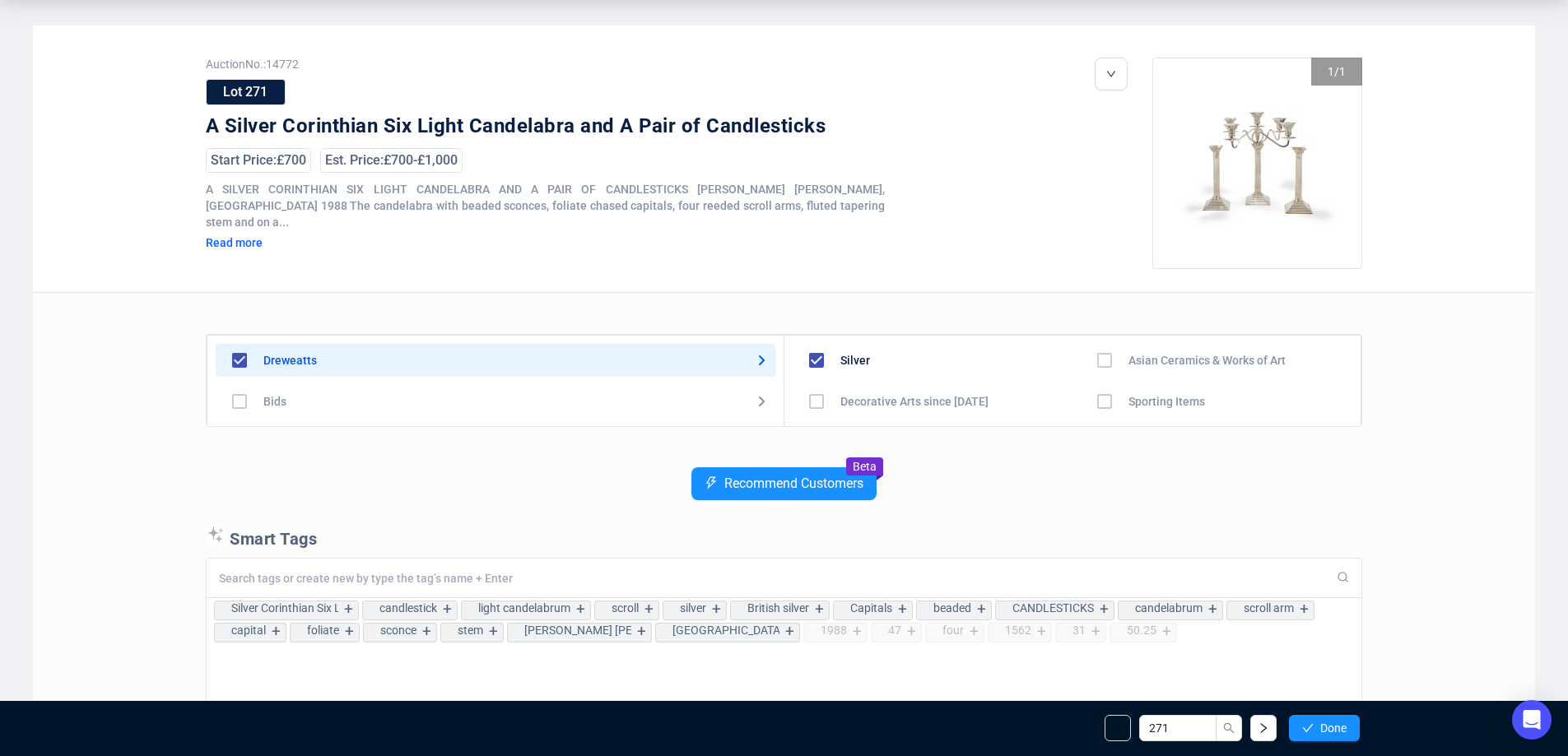
scroll to position [82, 0]
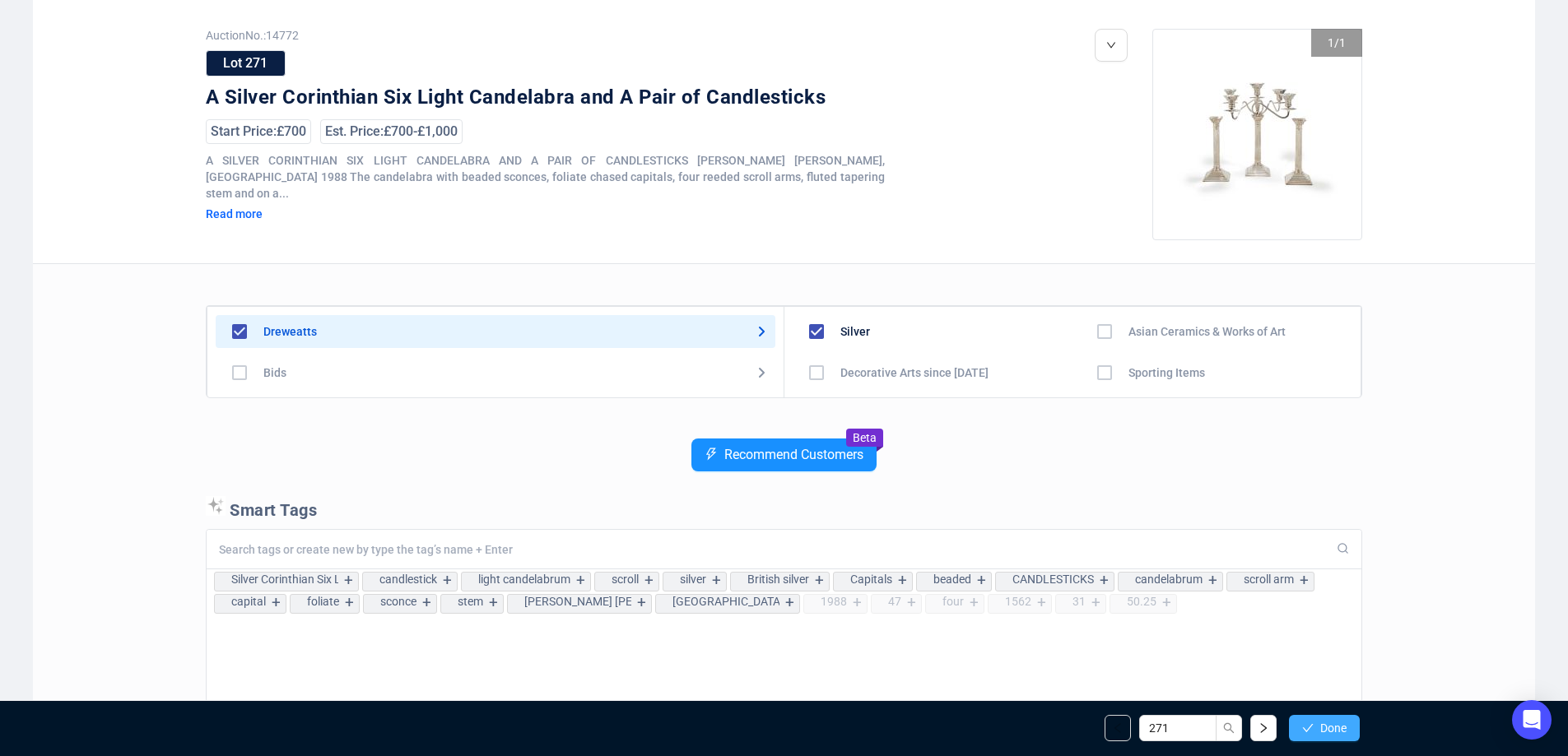
click at [1311, 721] on span "button" at bounding box center [1308, 727] width 11 height 13
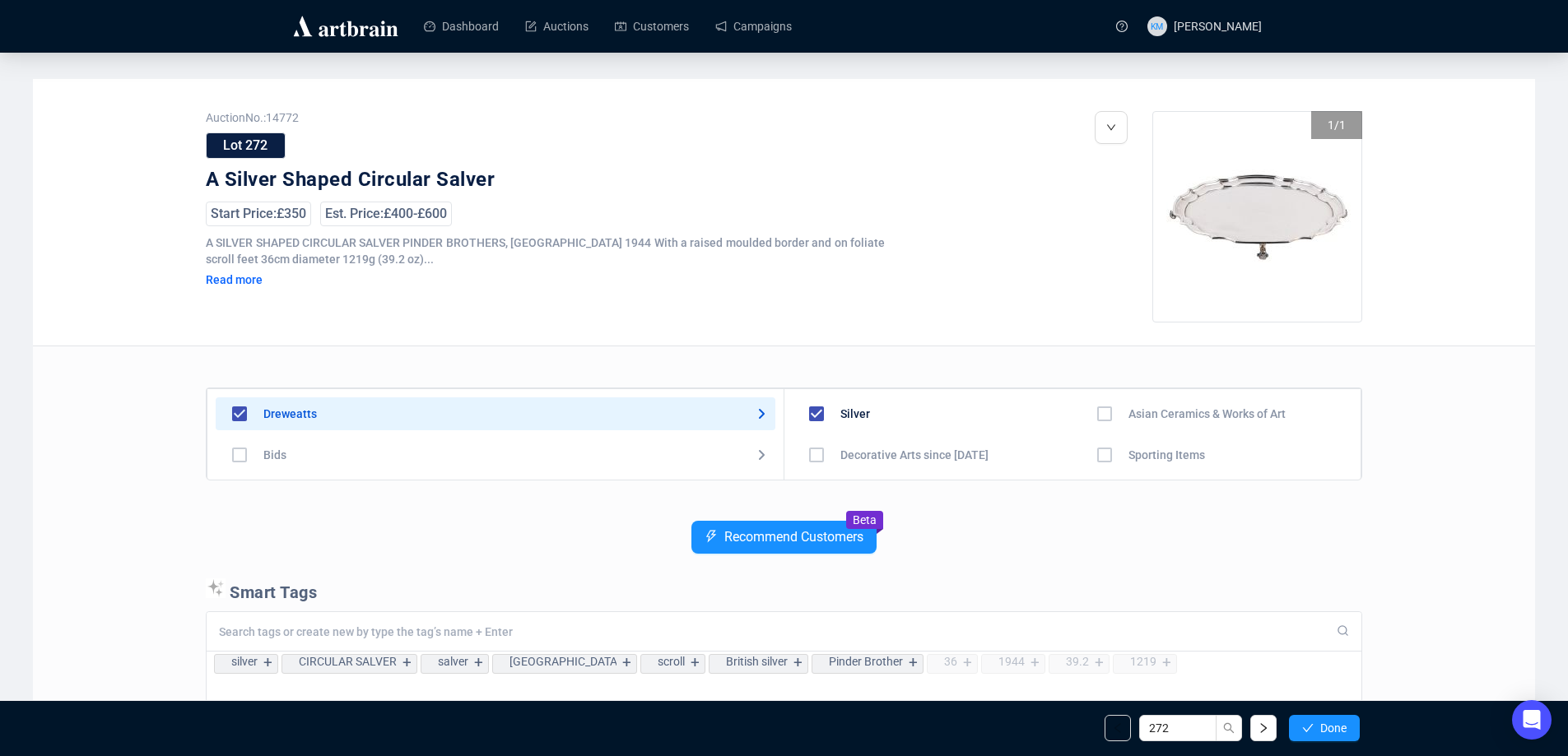
click at [1311, 721] on span "button" at bounding box center [1308, 727] width 11 height 13
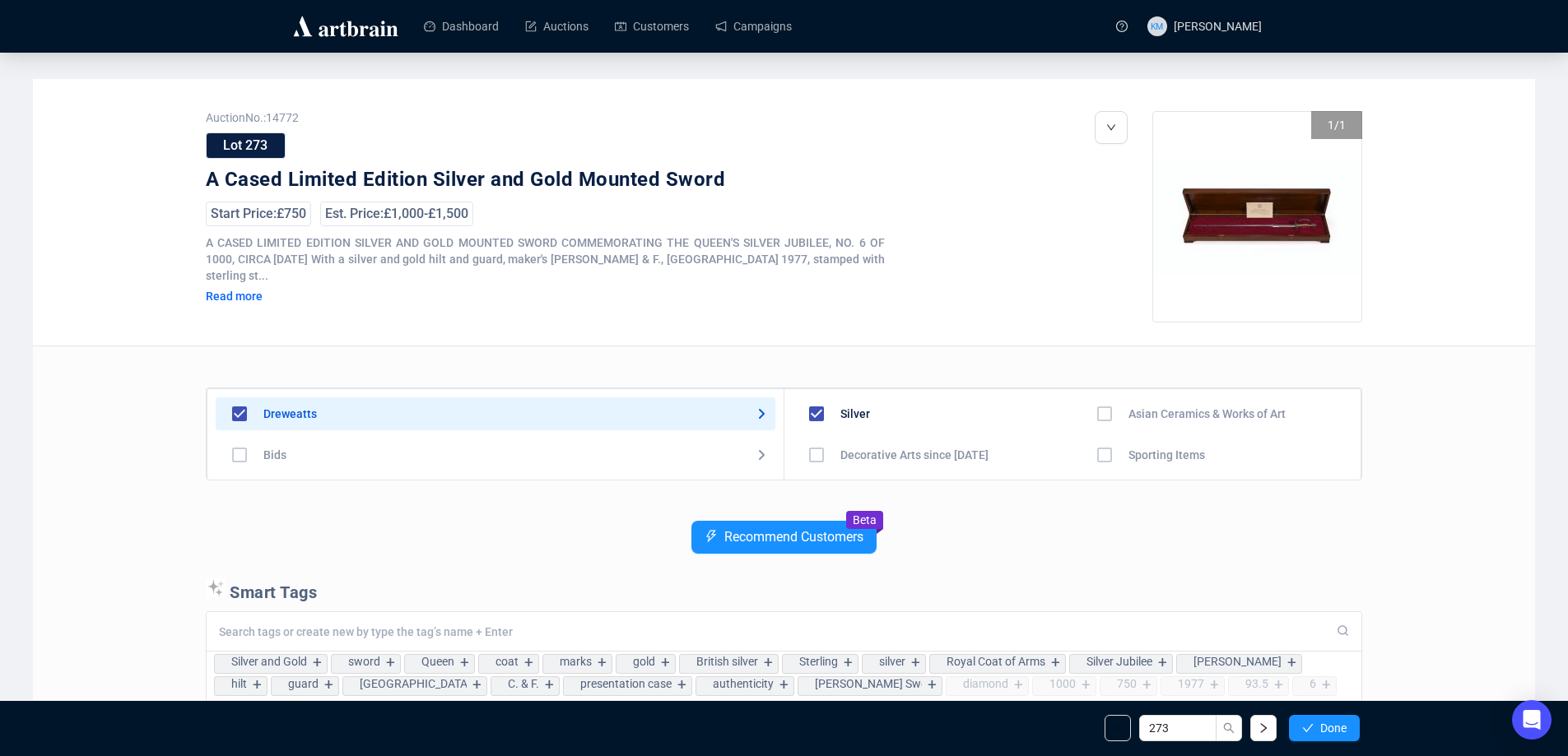
click at [1311, 721] on span "button" at bounding box center [1308, 727] width 11 height 13
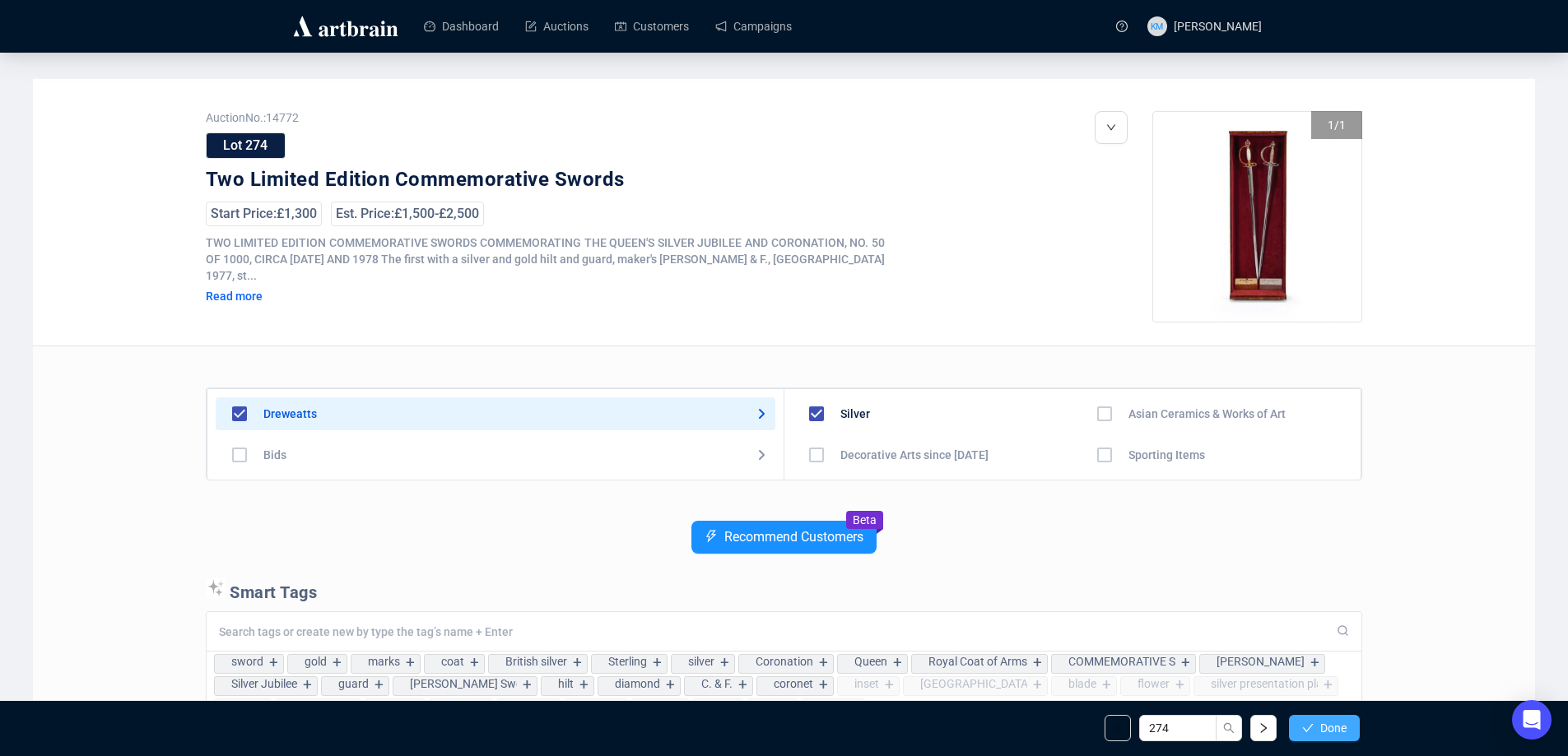
click at [1333, 727] on span "Done" at bounding box center [1333, 727] width 26 height 13
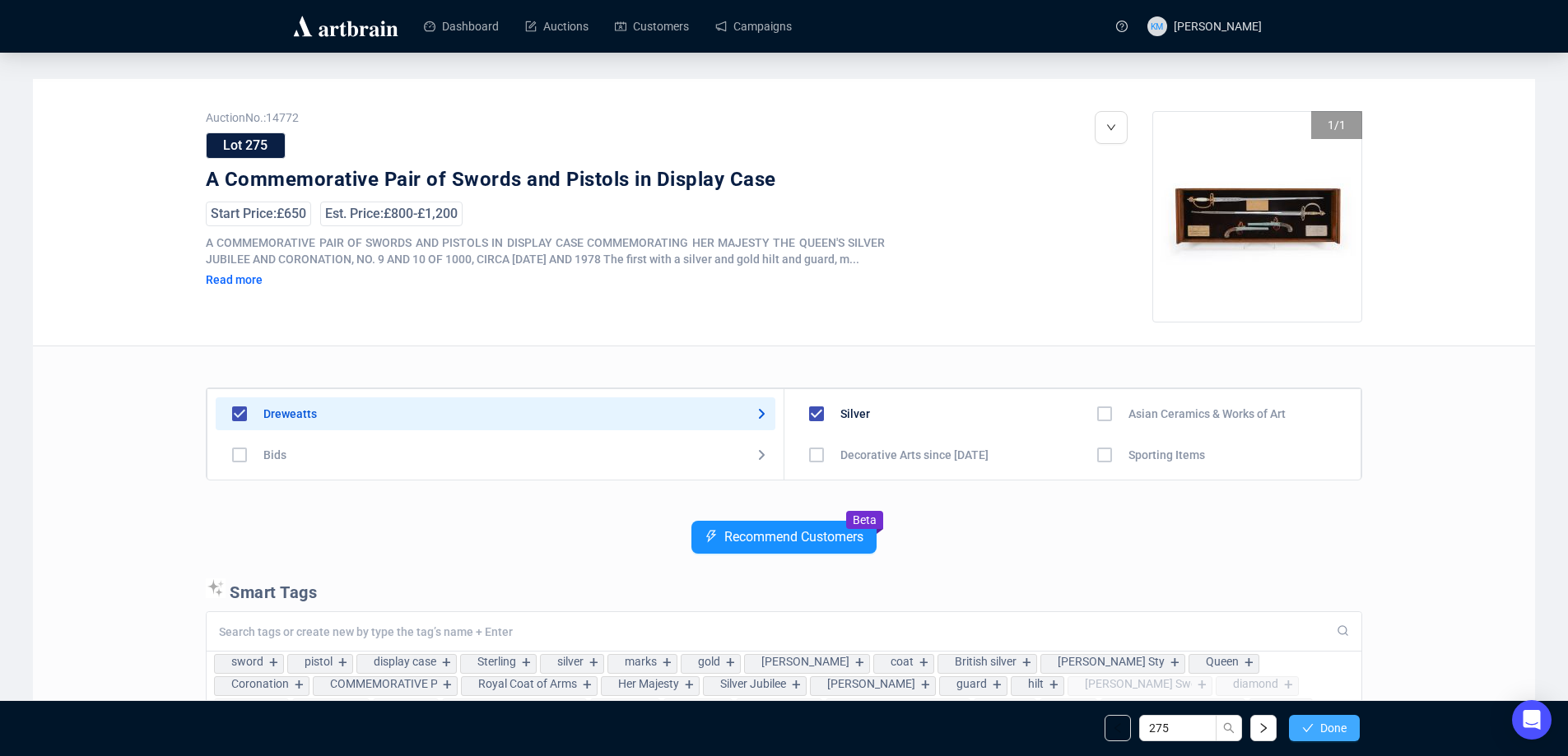
click at [1340, 734] on span "Done" at bounding box center [1333, 727] width 26 height 13
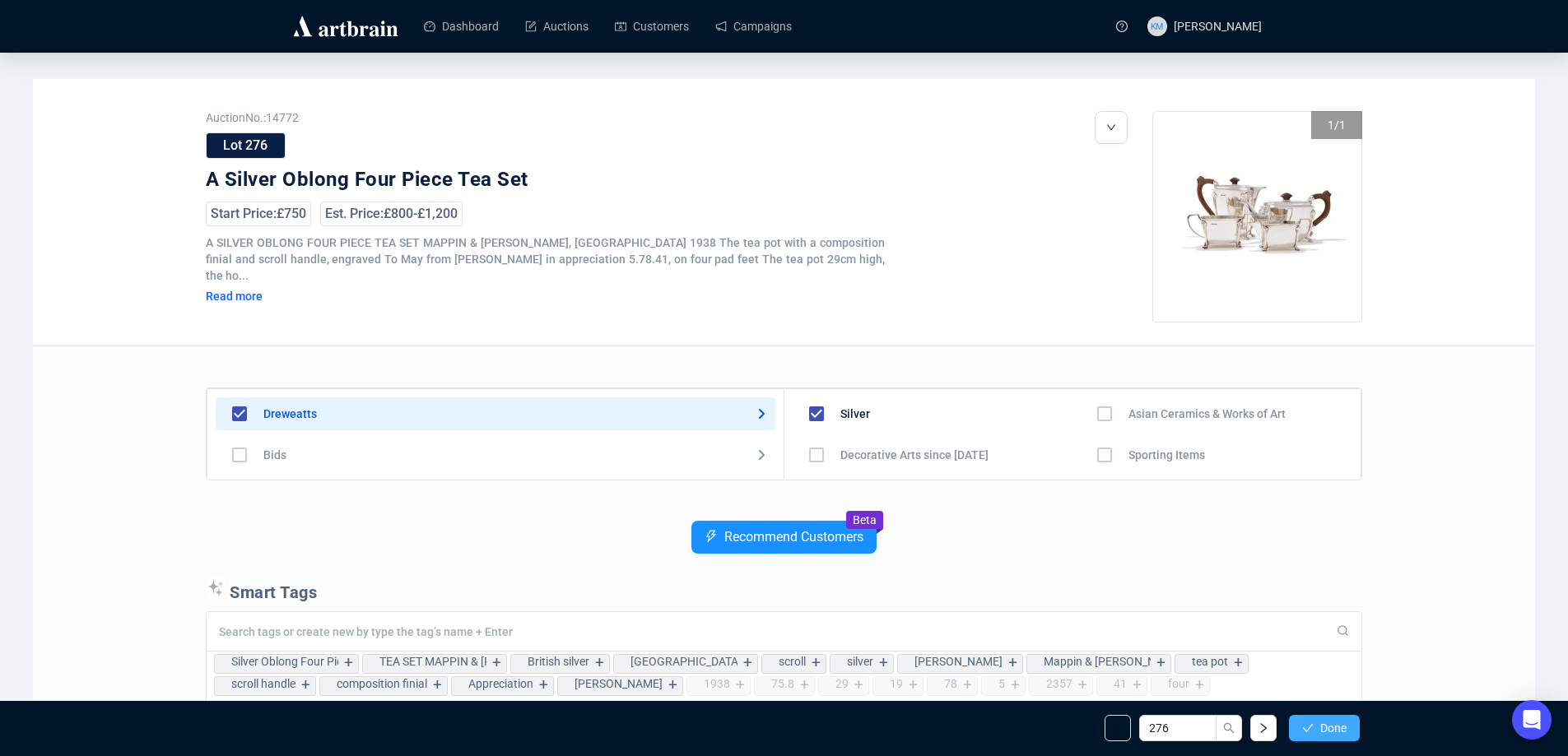
click at [1340, 735] on span "Done" at bounding box center [1333, 727] width 26 height 13
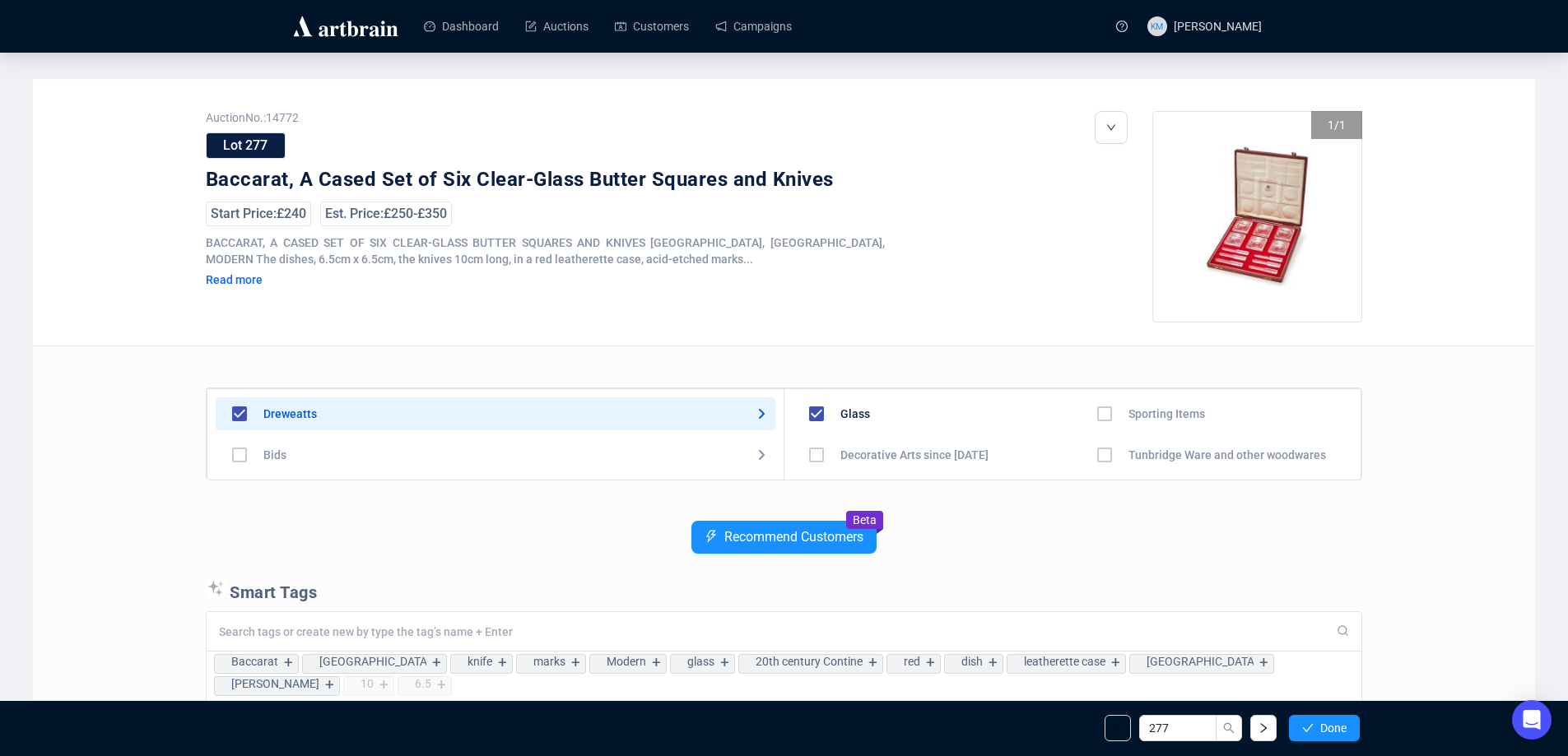
click at [1340, 735] on span "Done" at bounding box center [1333, 727] width 26 height 13
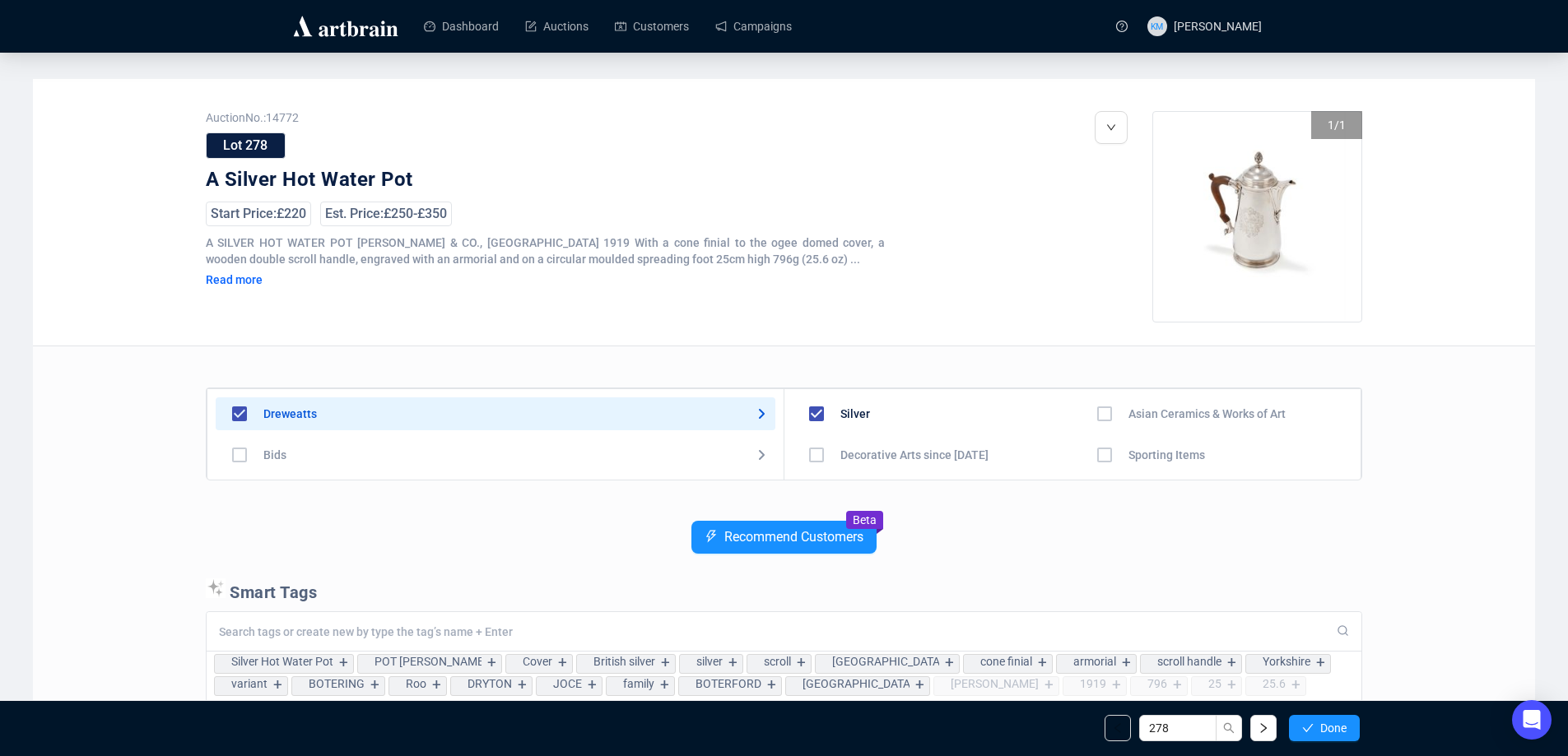
click at [1340, 735] on span "Done" at bounding box center [1333, 727] width 26 height 13
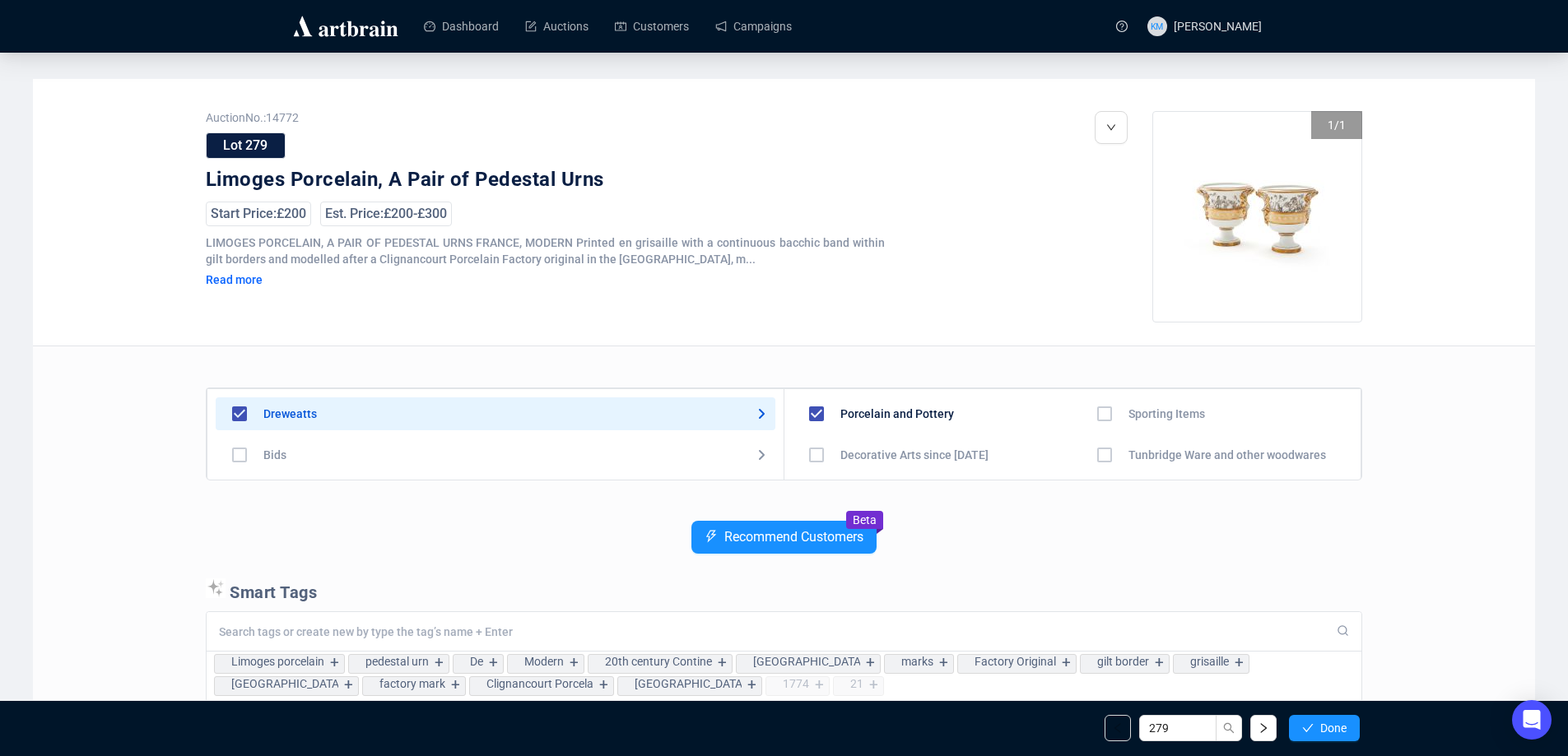
click at [1340, 735] on span "Done" at bounding box center [1333, 727] width 26 height 13
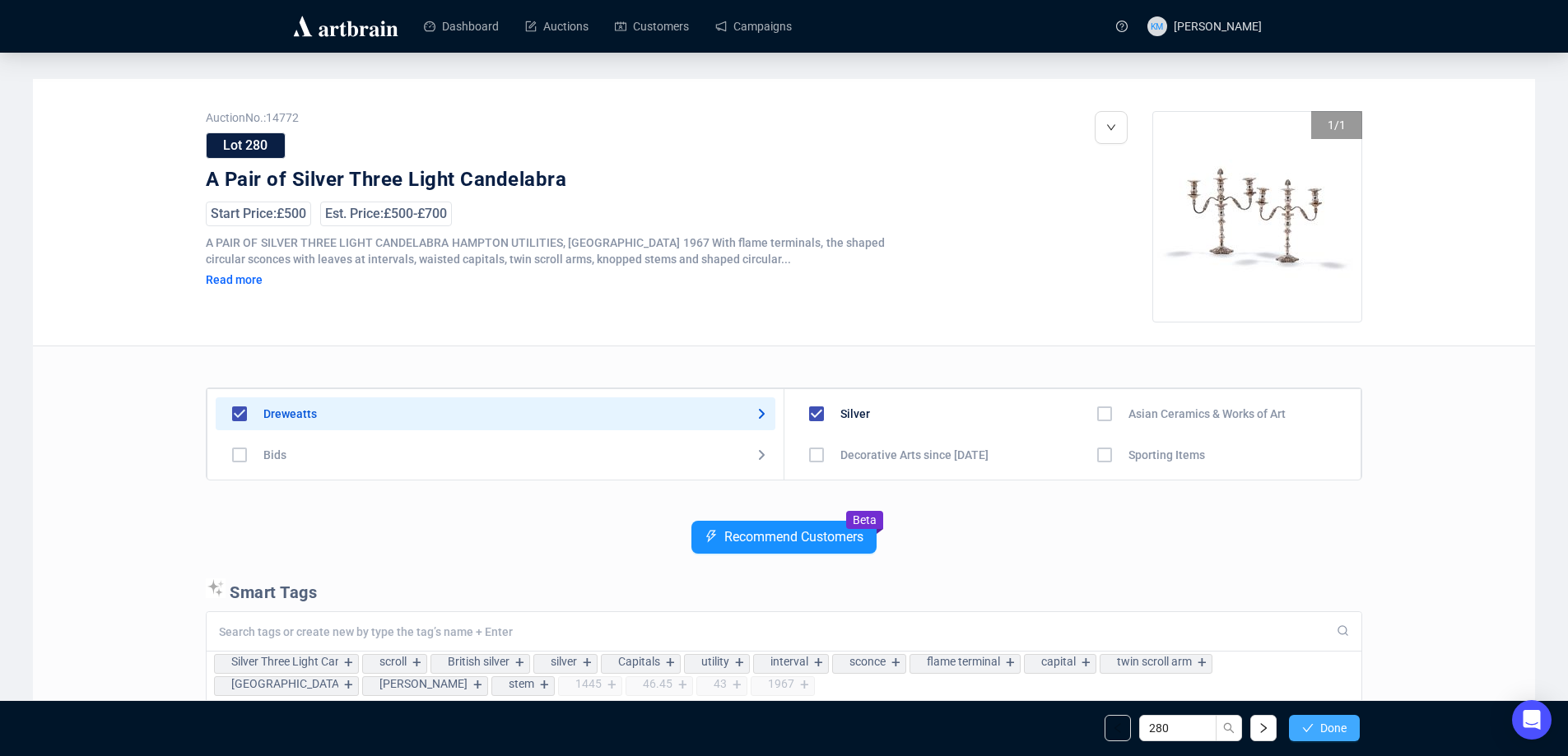
click at [1340, 738] on button "Done" at bounding box center [1325, 728] width 71 height 26
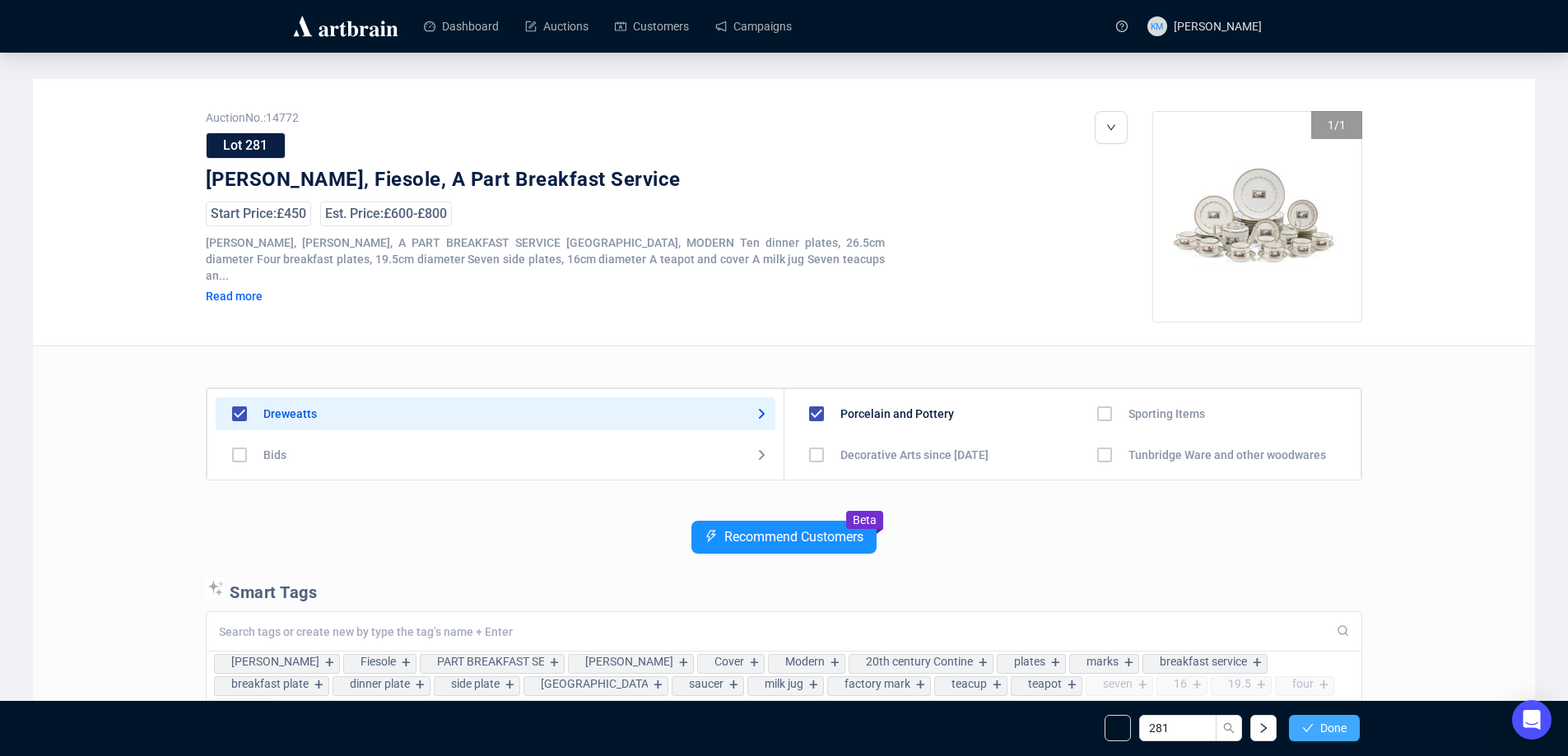
click at [1339, 734] on span "Done" at bounding box center [1333, 727] width 26 height 13
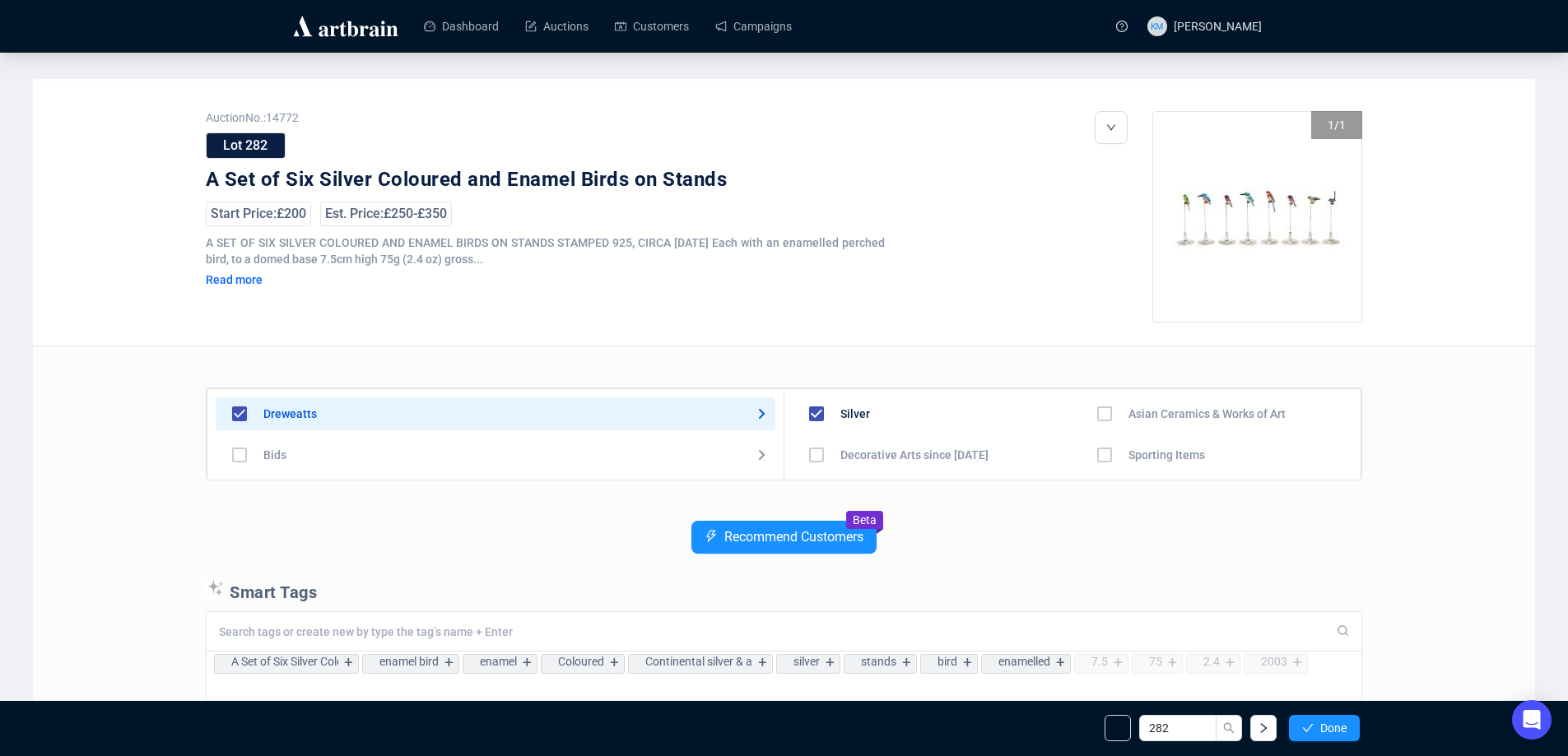
click at [1339, 734] on span "Done" at bounding box center [1333, 727] width 26 height 13
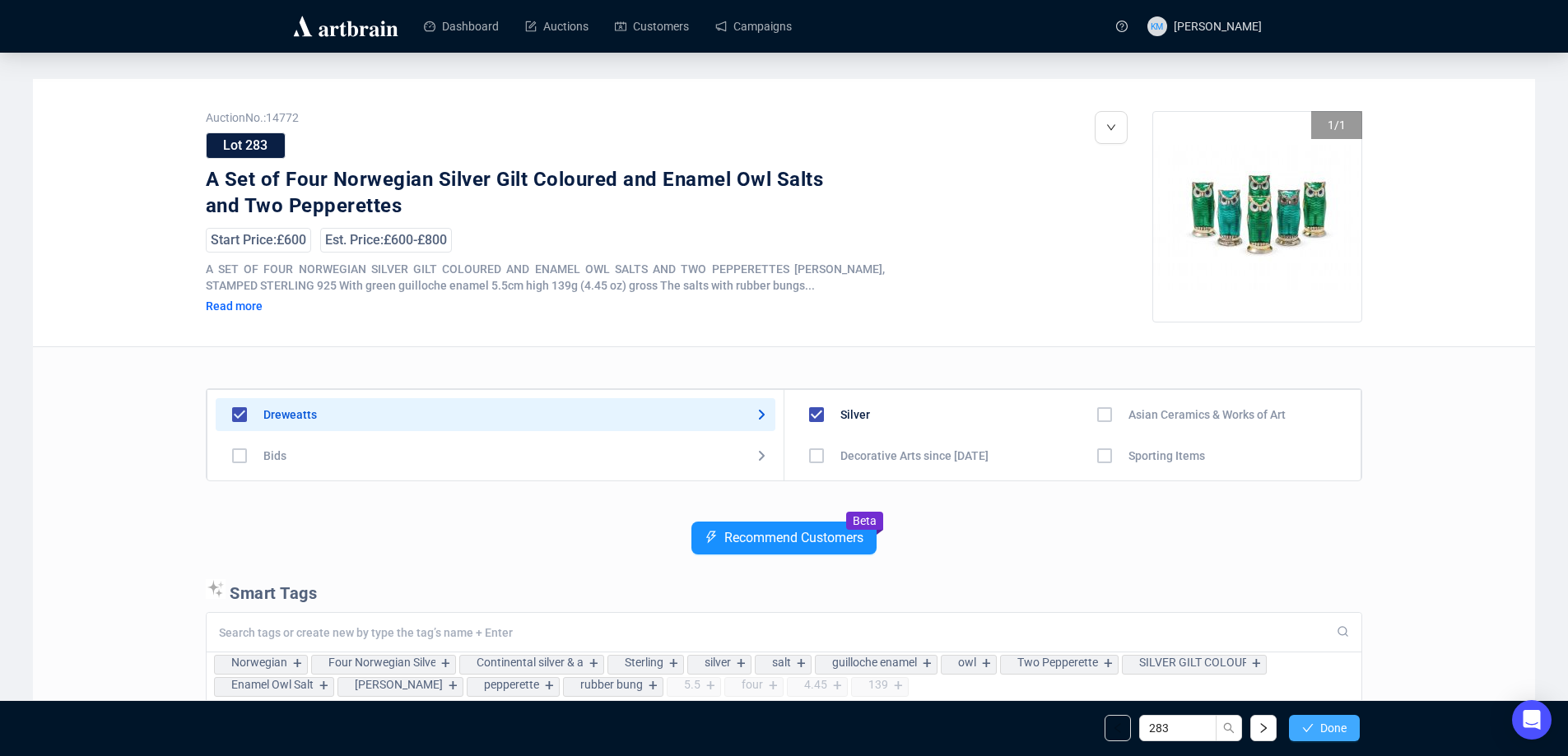
click at [1338, 734] on span "Done" at bounding box center [1333, 727] width 26 height 13
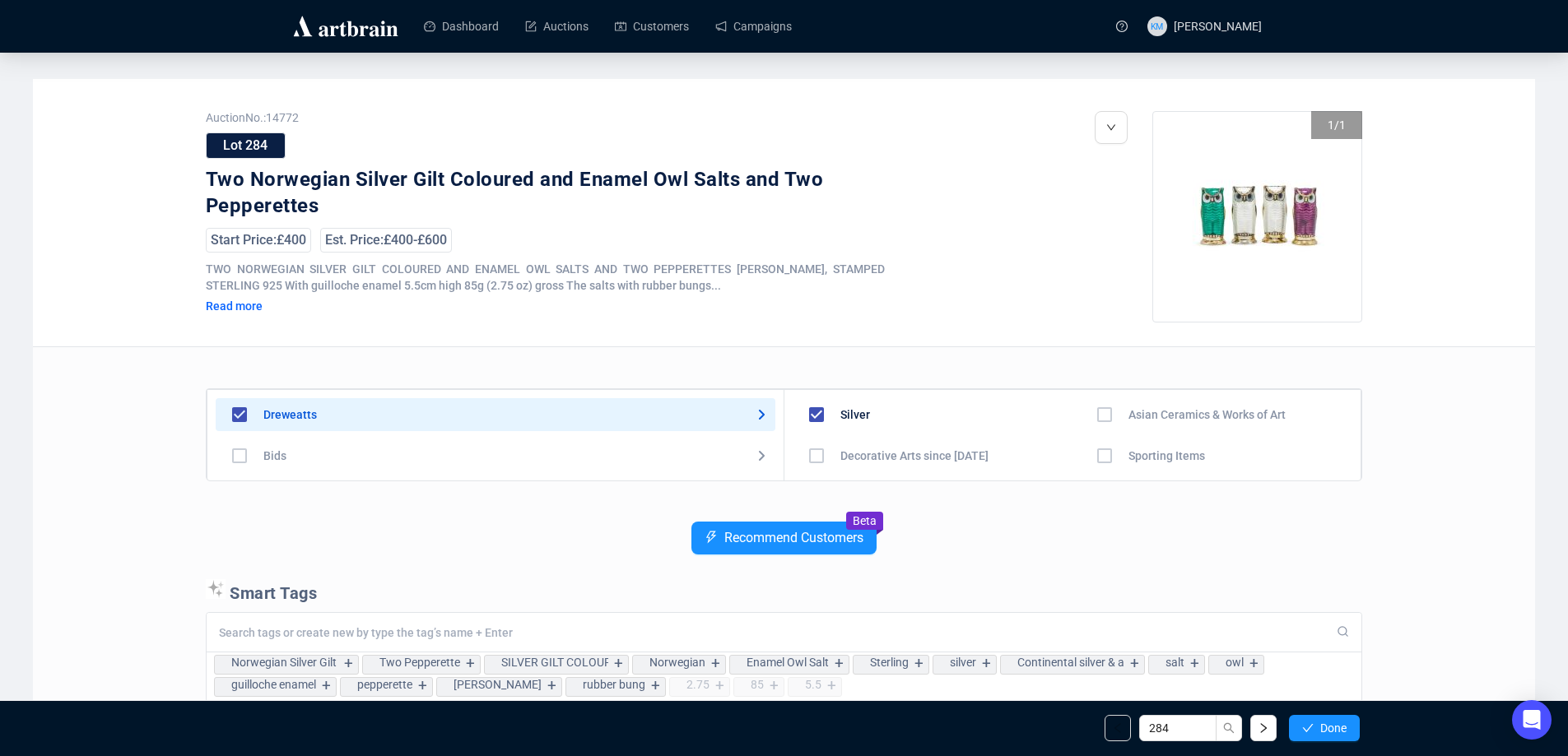
click at [1338, 734] on span "Done" at bounding box center [1333, 727] width 26 height 13
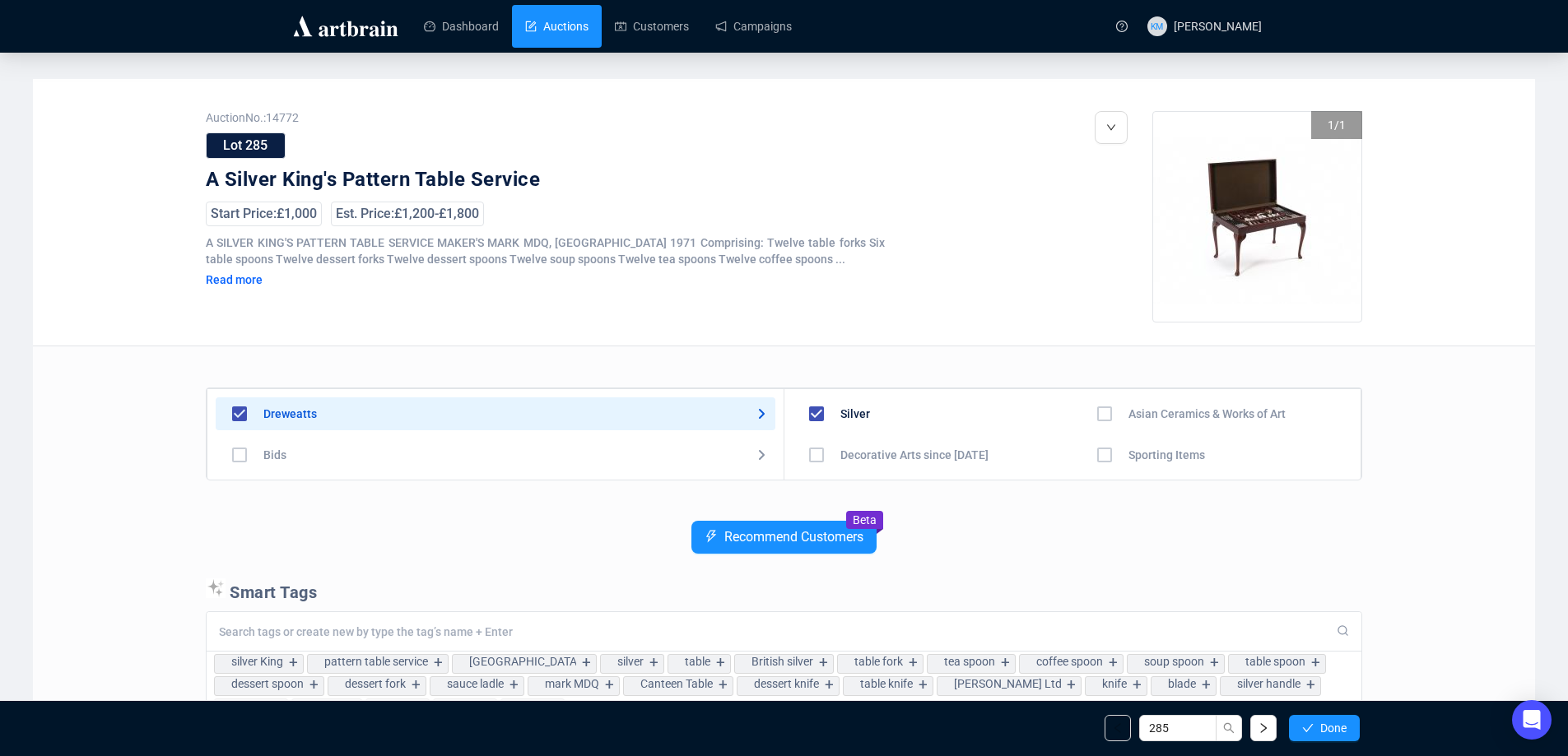
click at [568, 23] on link "Auctions" at bounding box center [556, 26] width 63 height 42
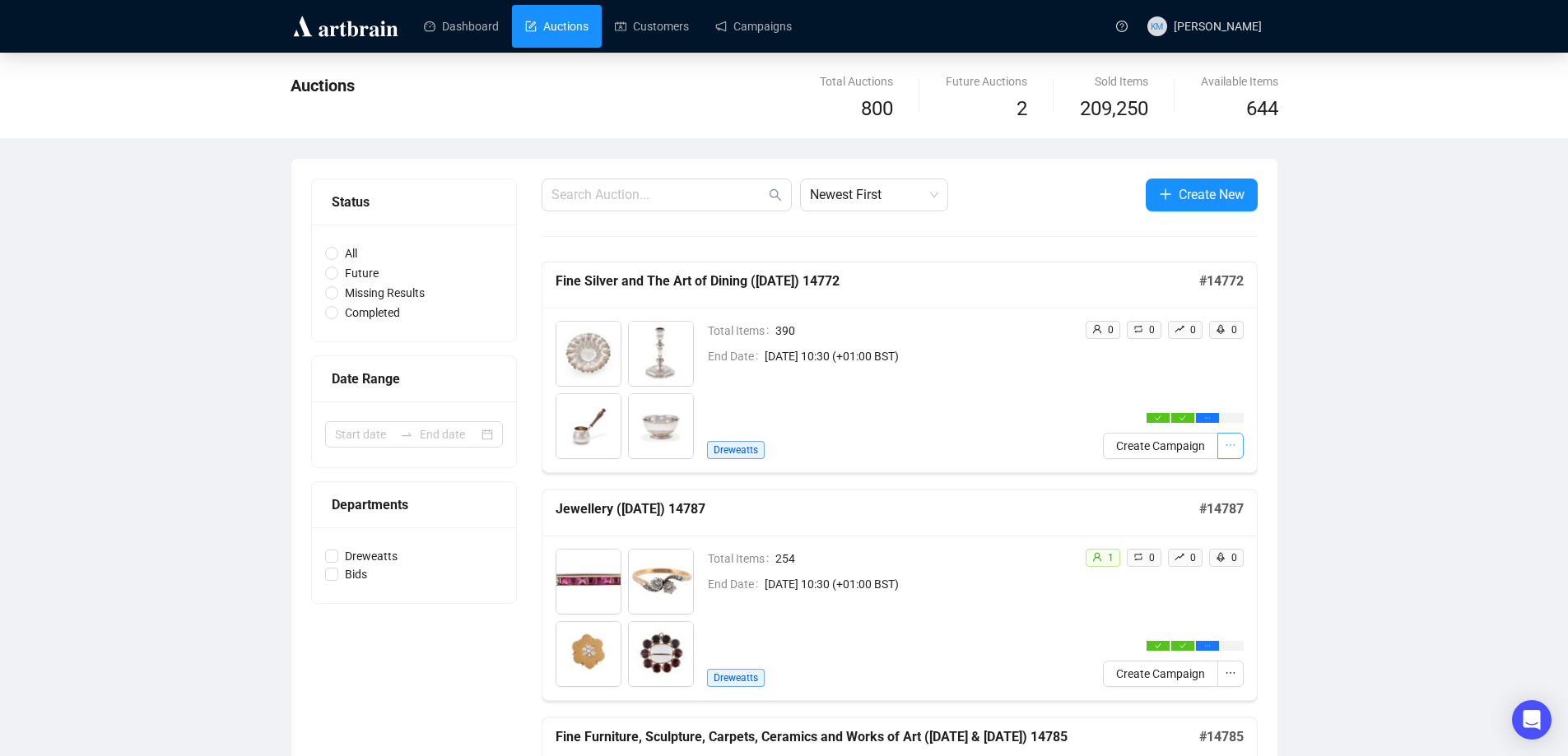
click at [1238, 452] on button "button" at bounding box center [1231, 445] width 26 height 26
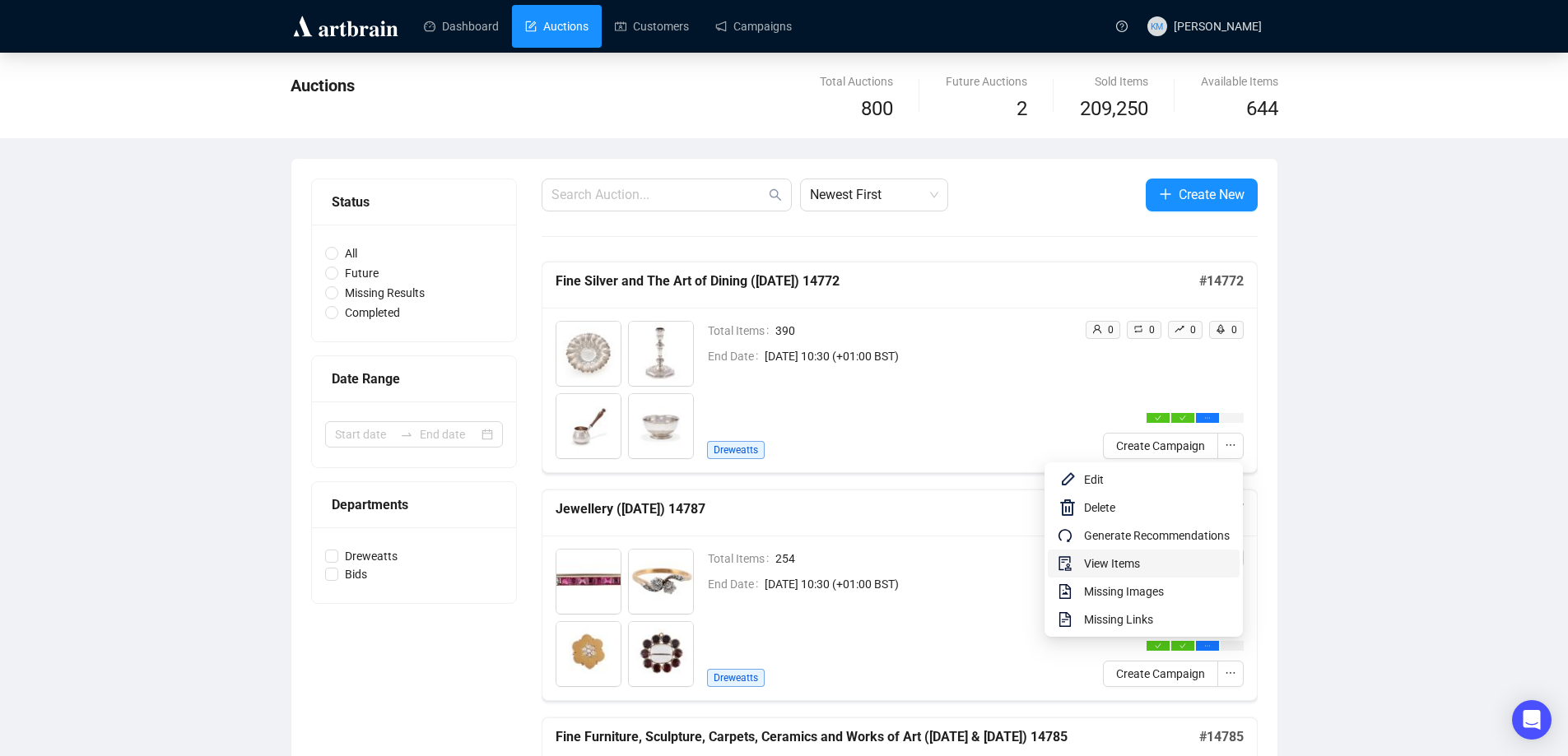
click at [1114, 562] on span "View Items" at bounding box center [1157, 563] width 145 height 18
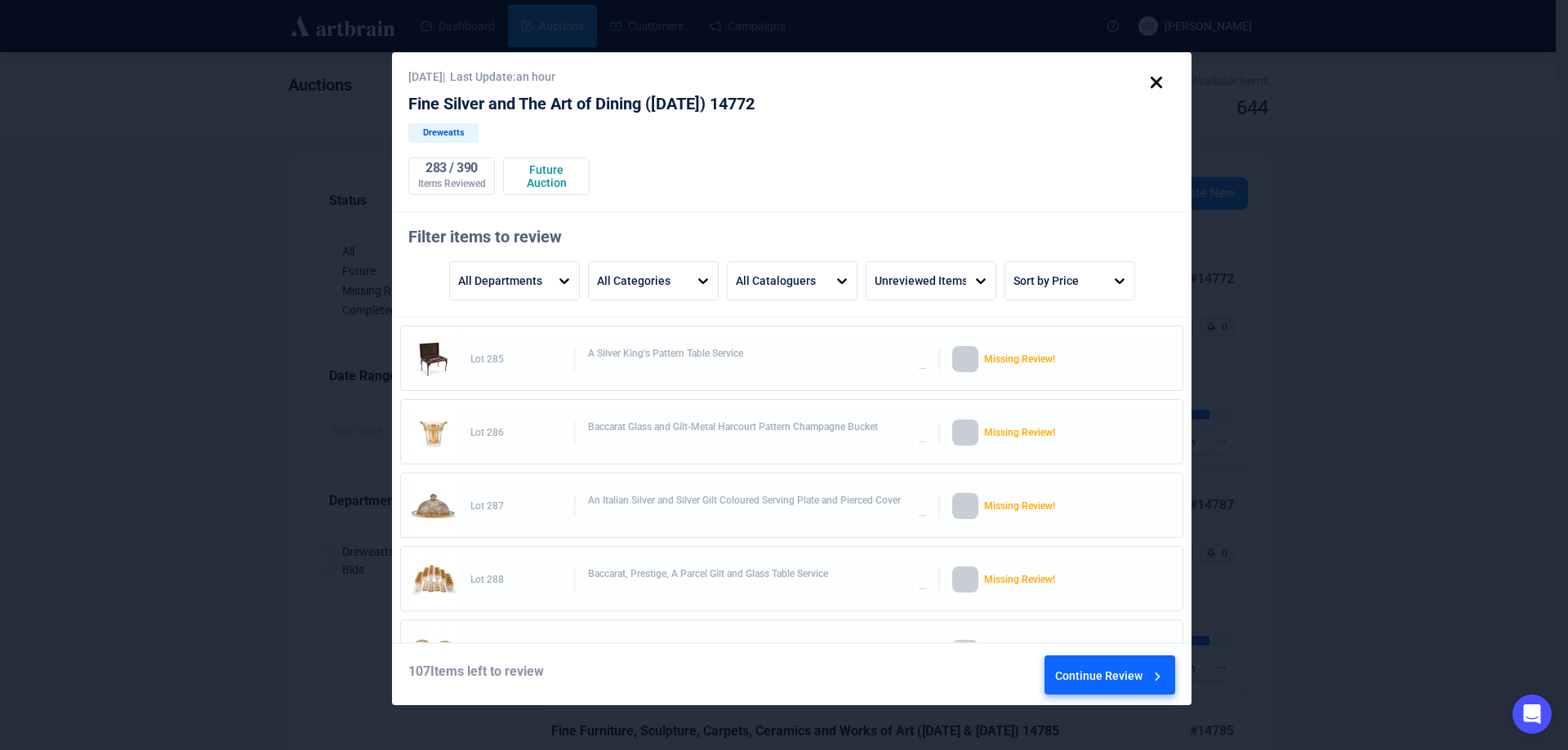
click at [1102, 662] on div "Continue Review" at bounding box center [1110, 678] width 110 height 44
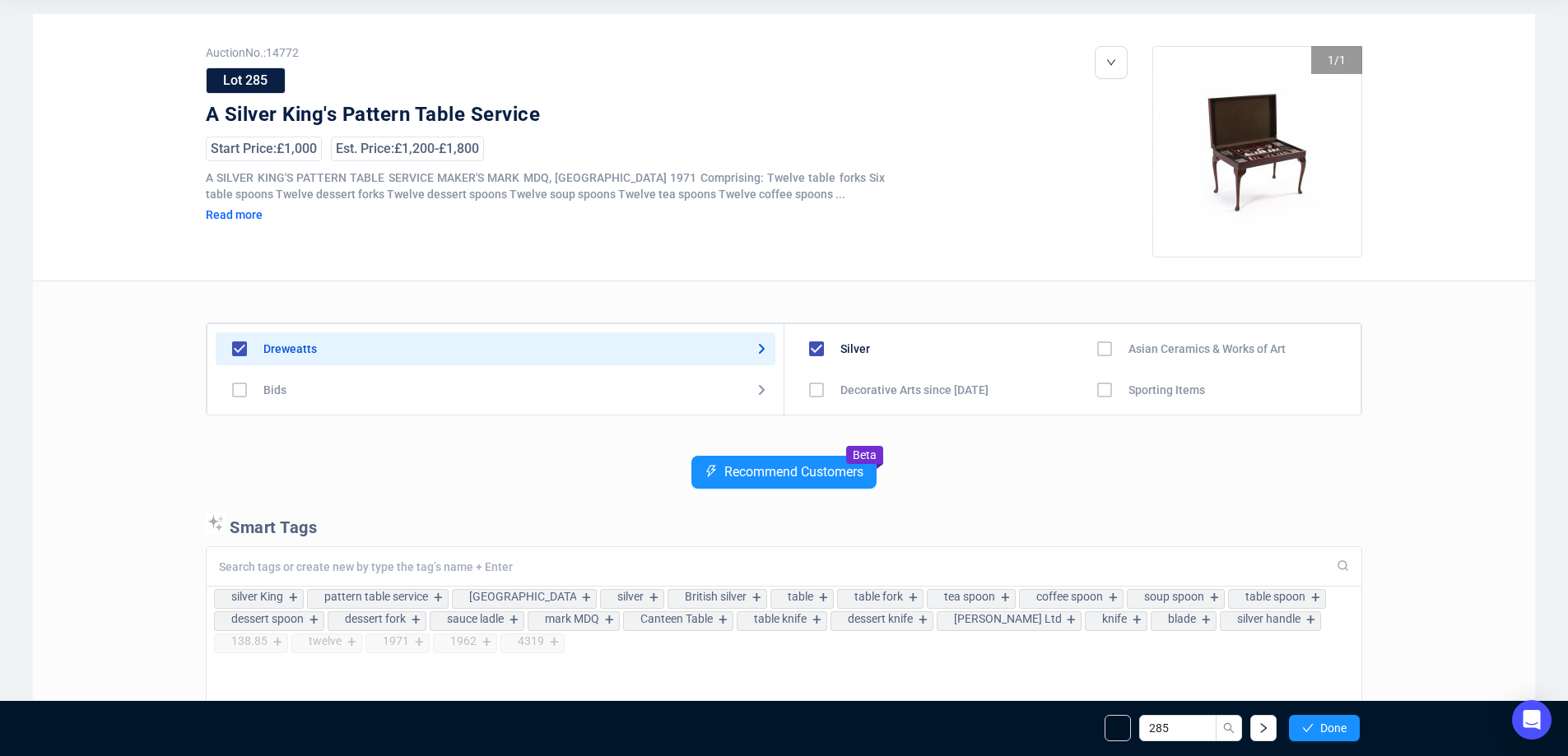
scroll to position [164, 0]
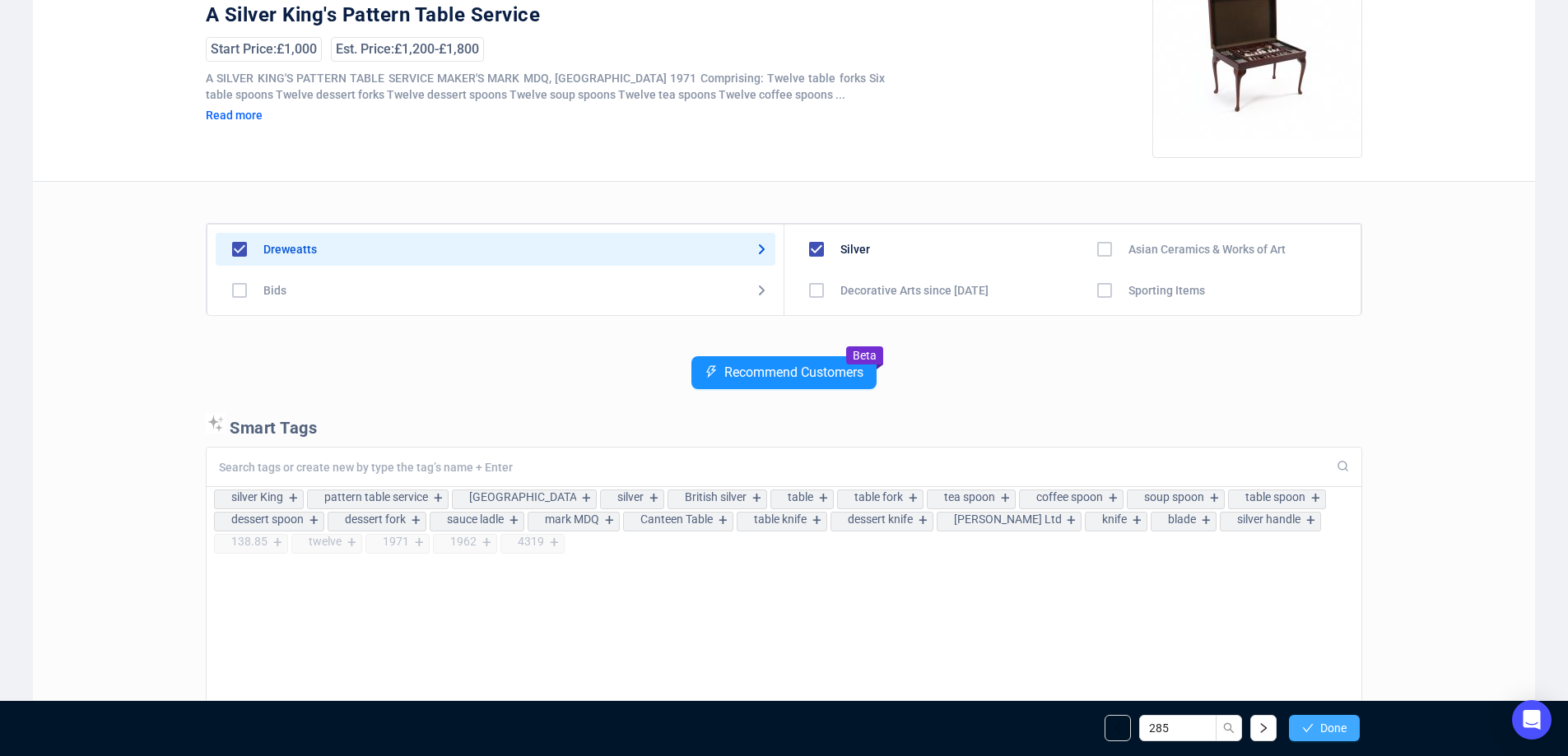
click at [1314, 722] on button "Done" at bounding box center [1325, 728] width 71 height 26
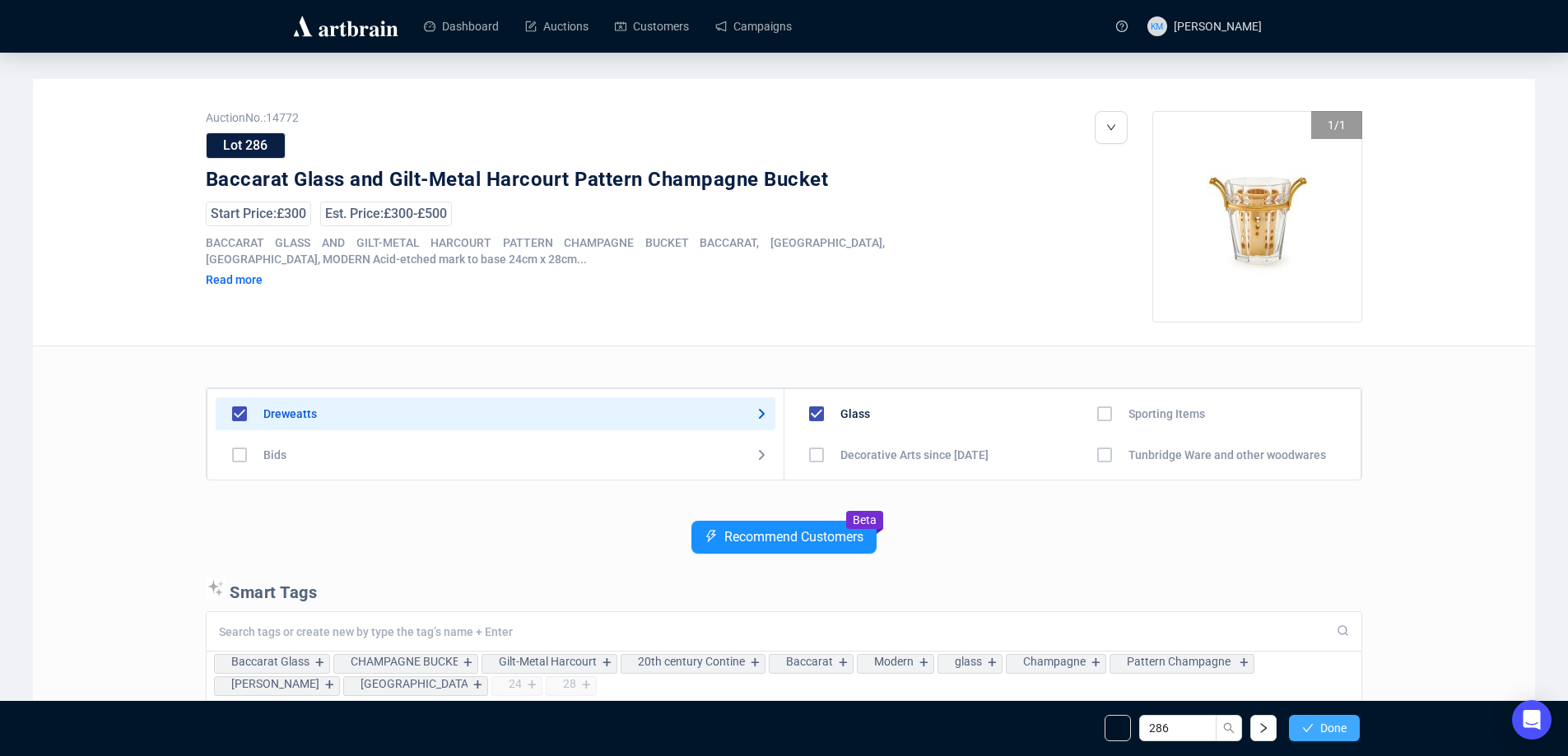
click at [1314, 723] on button "Done" at bounding box center [1325, 728] width 71 height 26
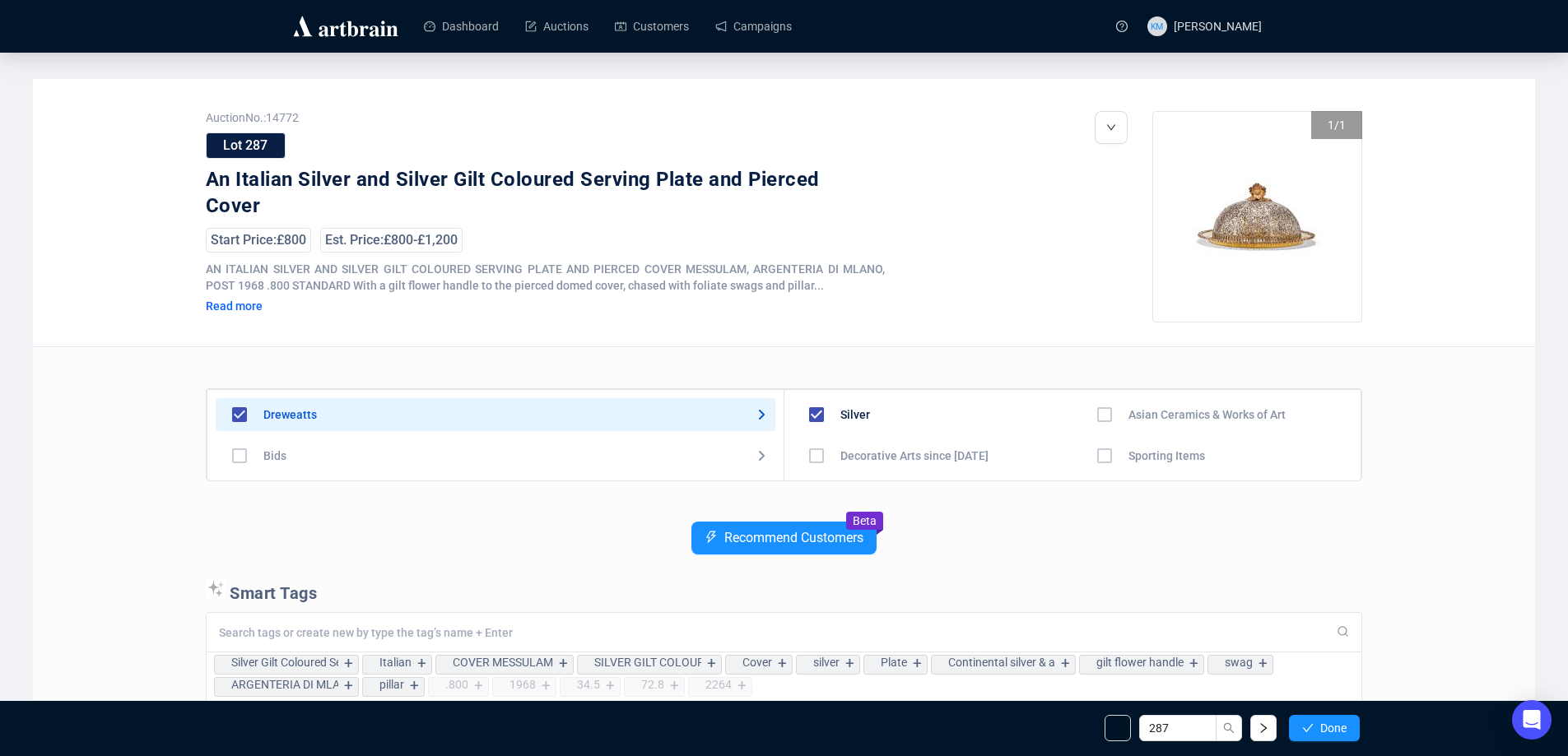
click at [1314, 723] on button "Done" at bounding box center [1325, 728] width 71 height 26
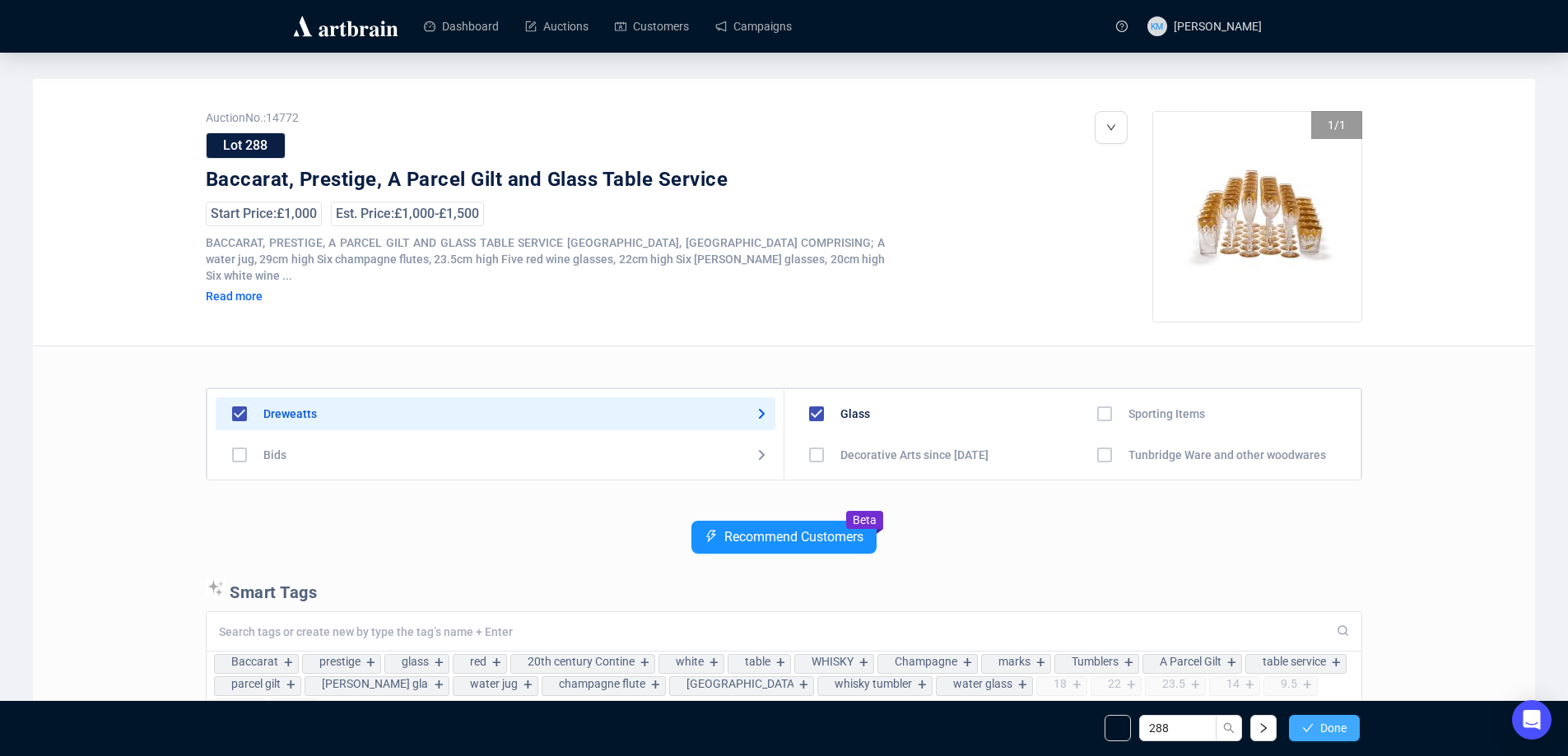
click at [1316, 724] on button "Done" at bounding box center [1325, 728] width 71 height 26
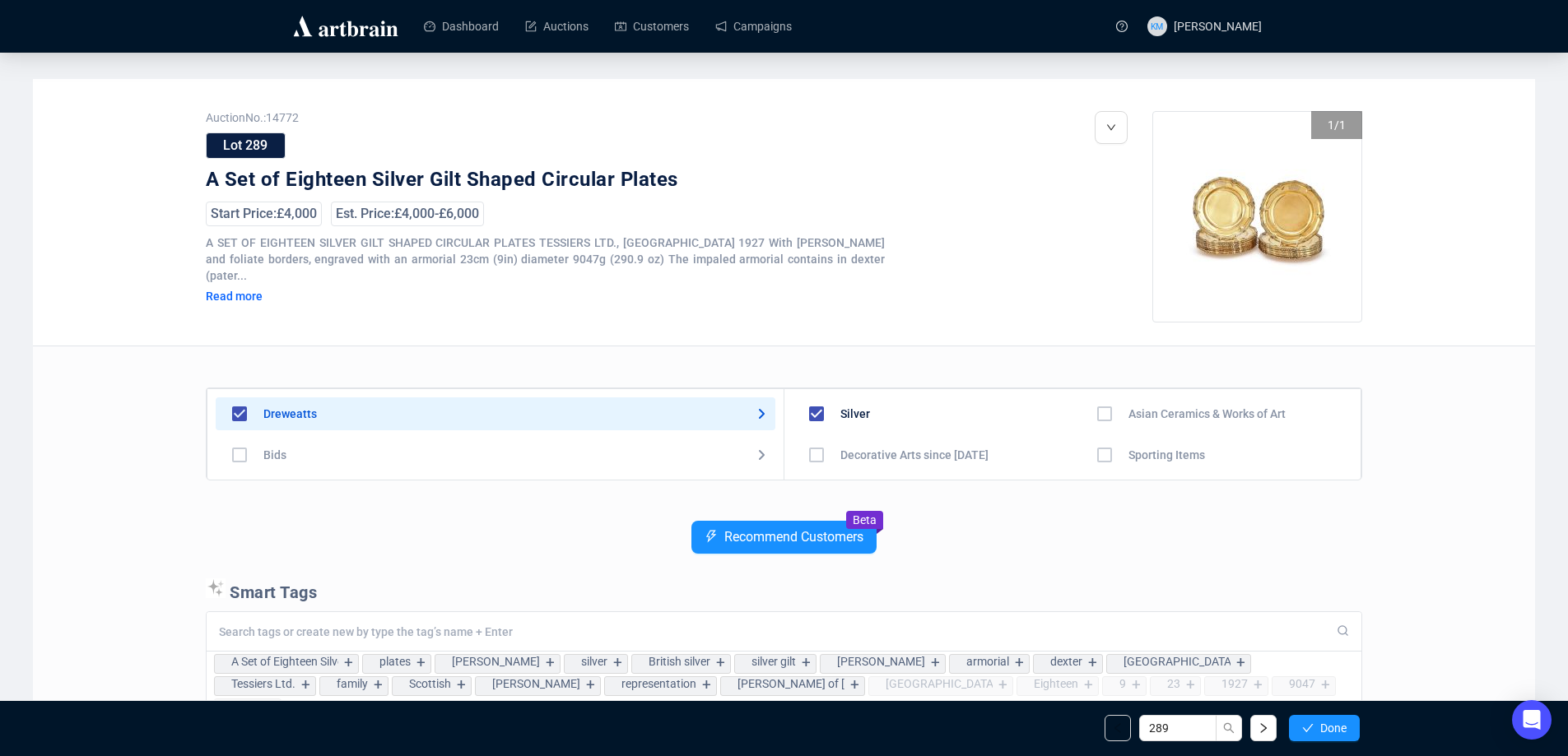
click at [1316, 724] on button "Done" at bounding box center [1325, 728] width 71 height 26
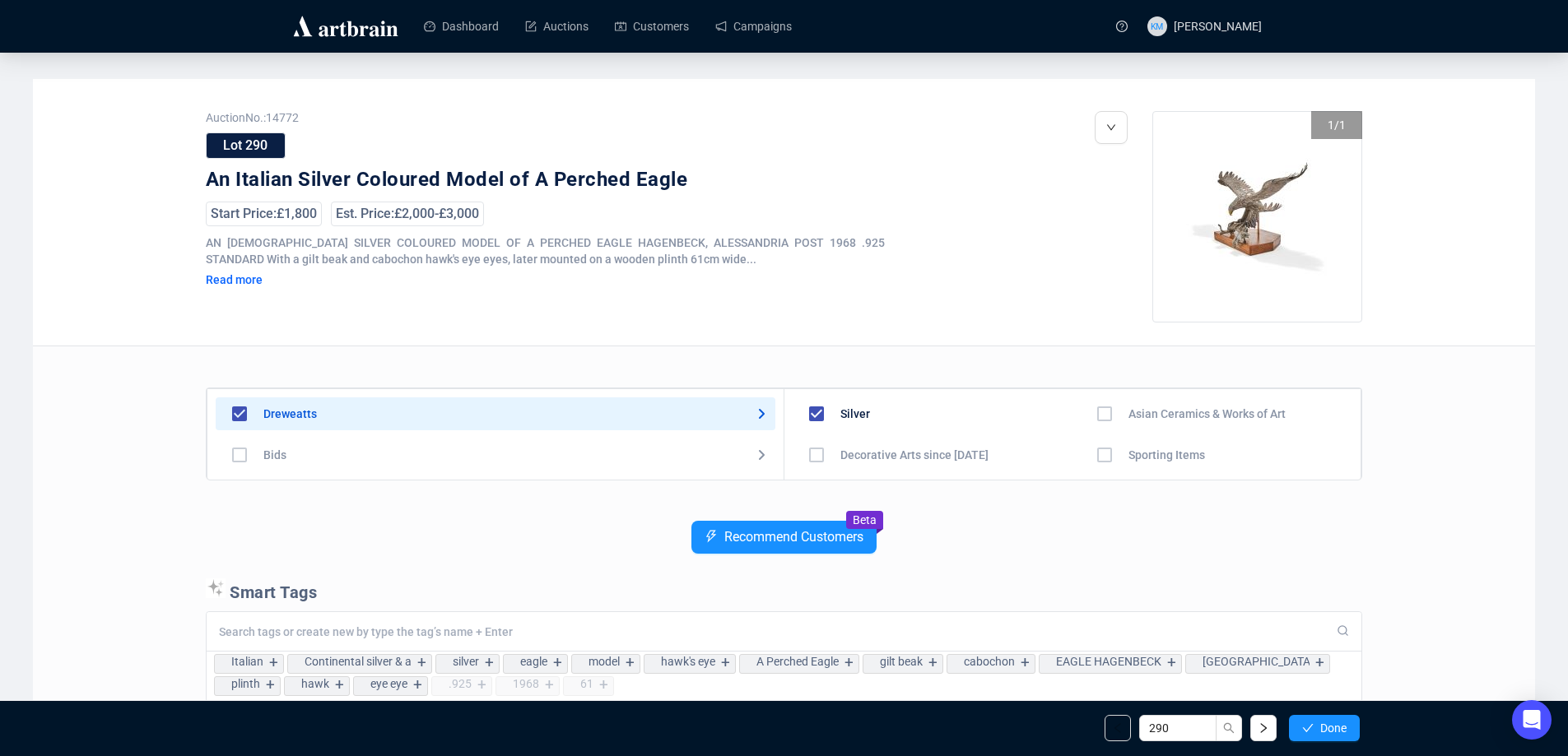
click at [1316, 727] on button "Done" at bounding box center [1325, 728] width 71 height 26
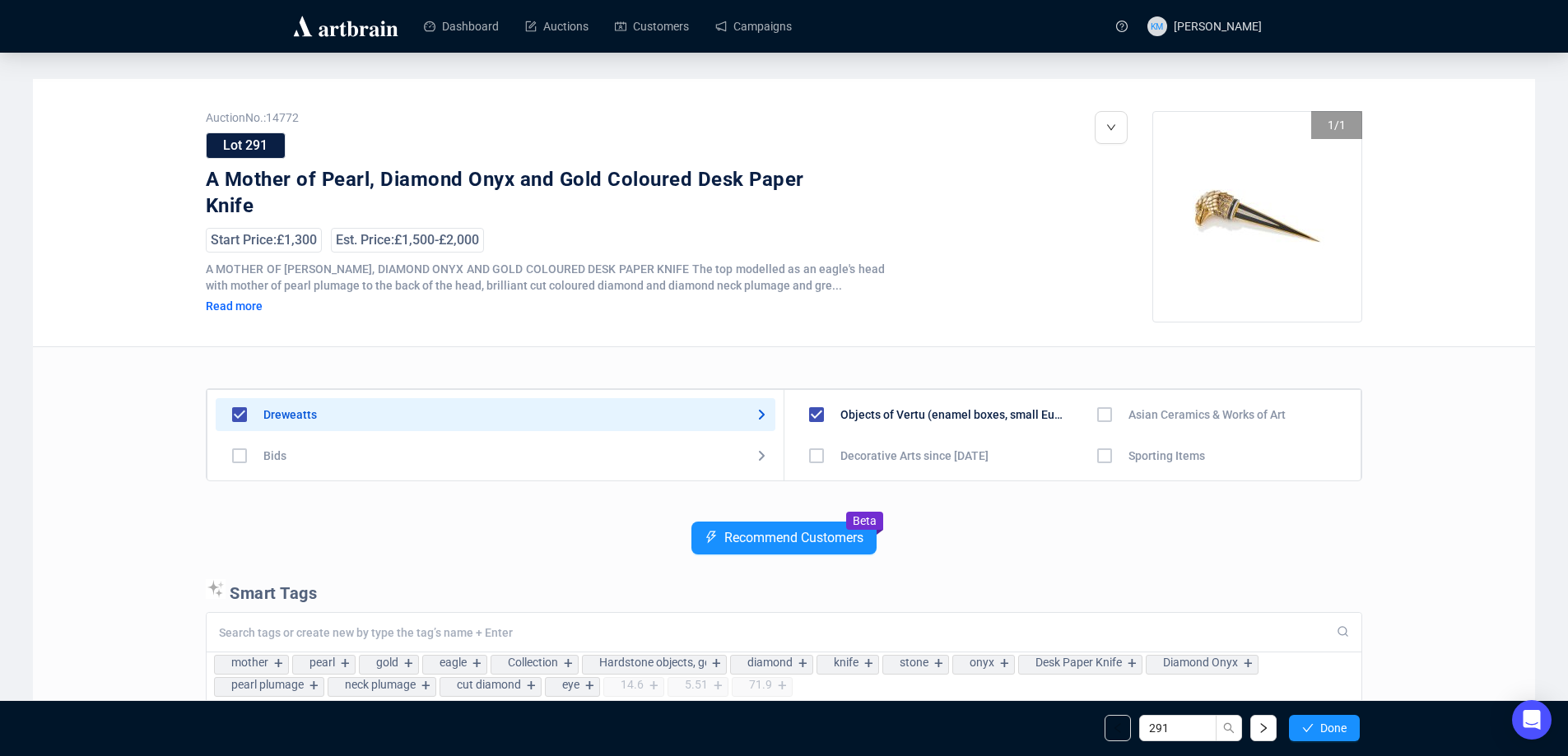
click at [1316, 727] on button "Done" at bounding box center [1325, 728] width 71 height 26
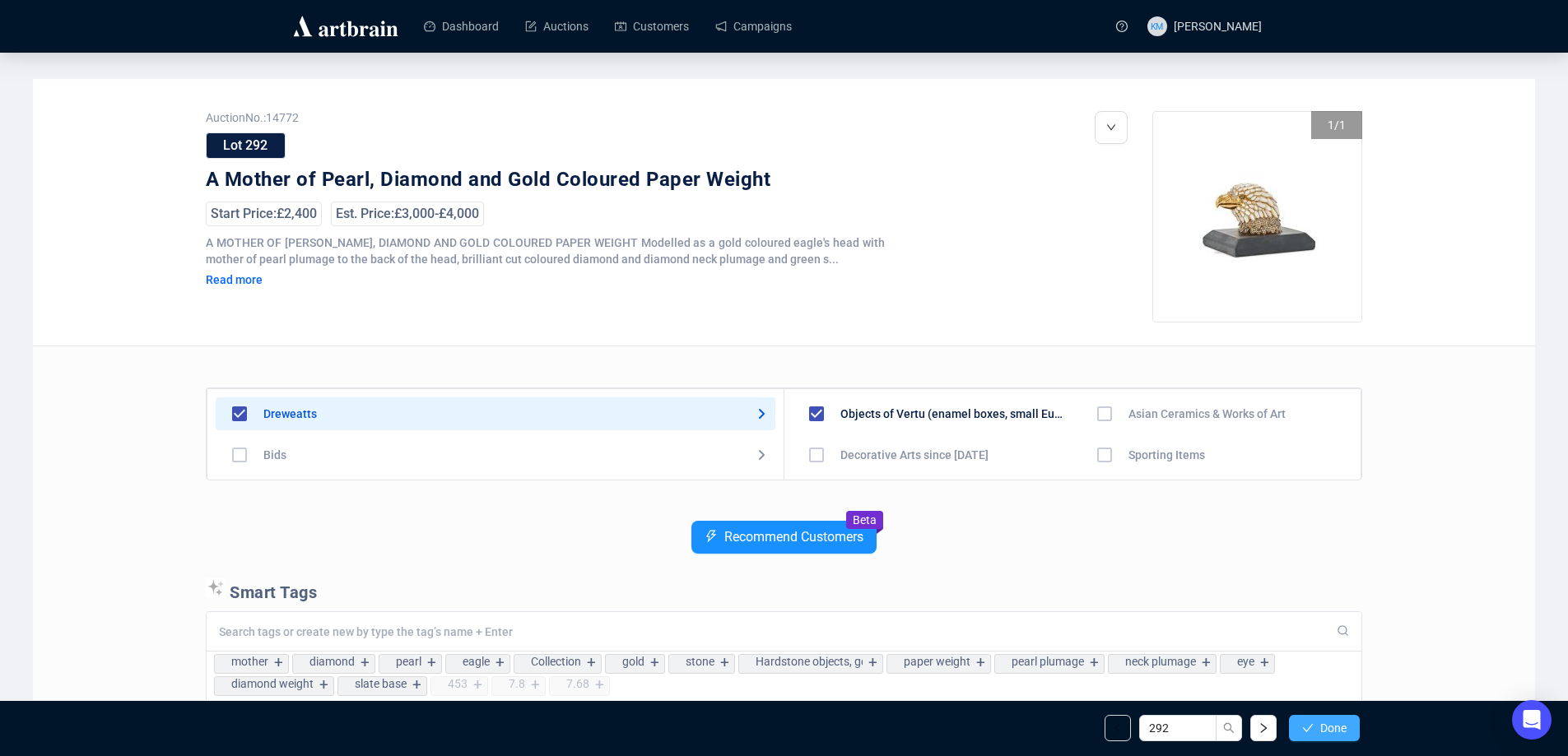
click at [1316, 727] on button "Done" at bounding box center [1325, 728] width 71 height 26
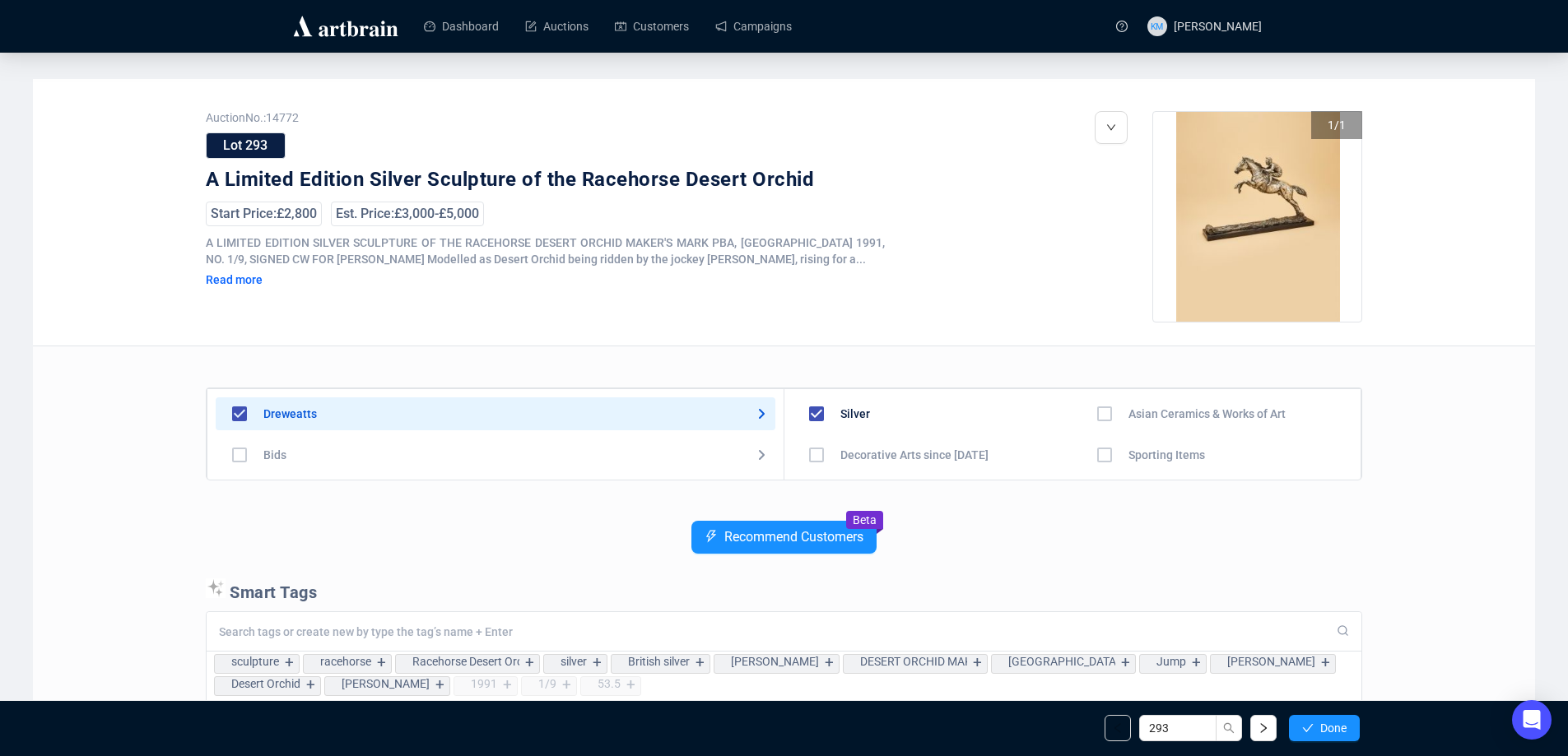
click at [1316, 727] on button "Done" at bounding box center [1325, 728] width 71 height 26
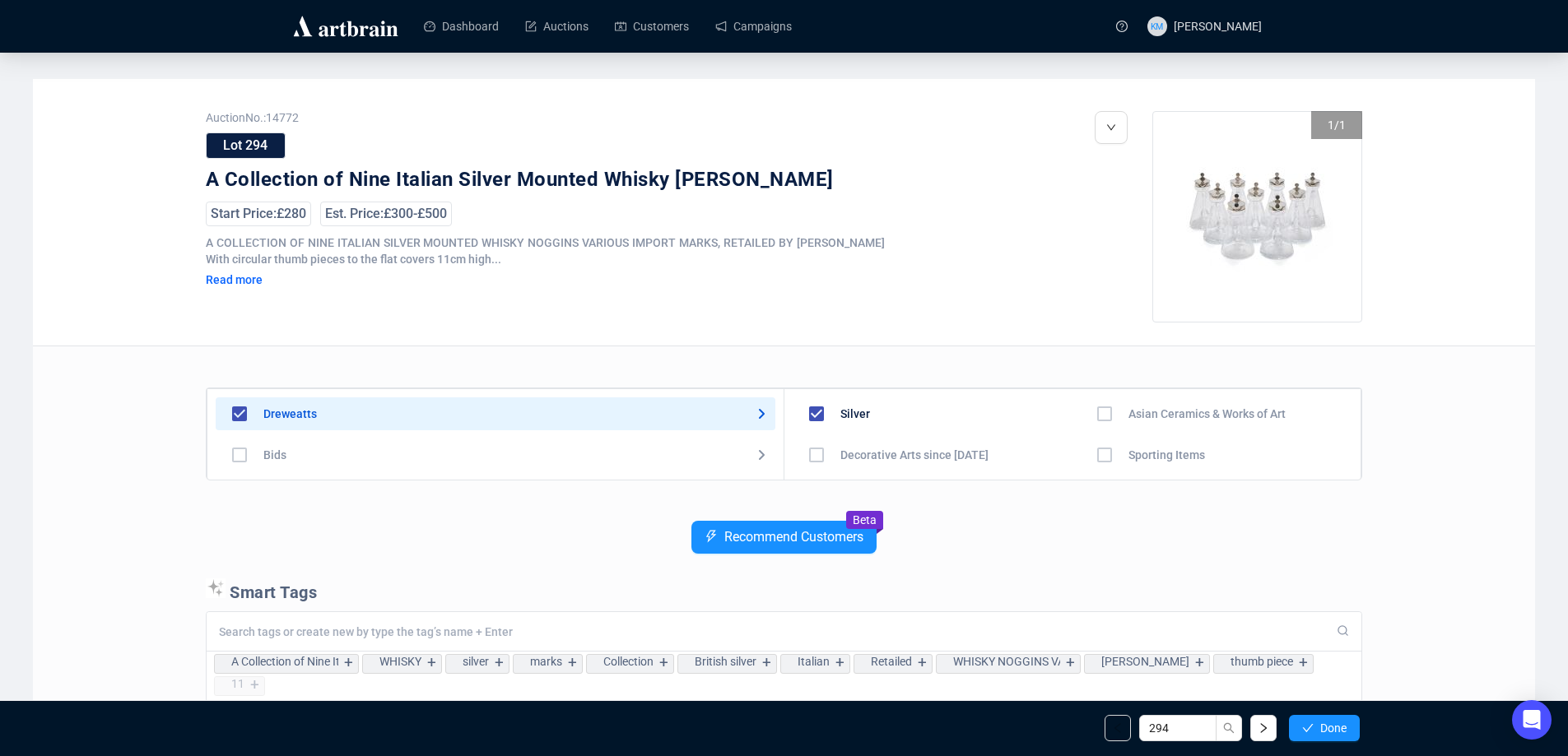
click at [1316, 727] on button "Done" at bounding box center [1325, 728] width 71 height 26
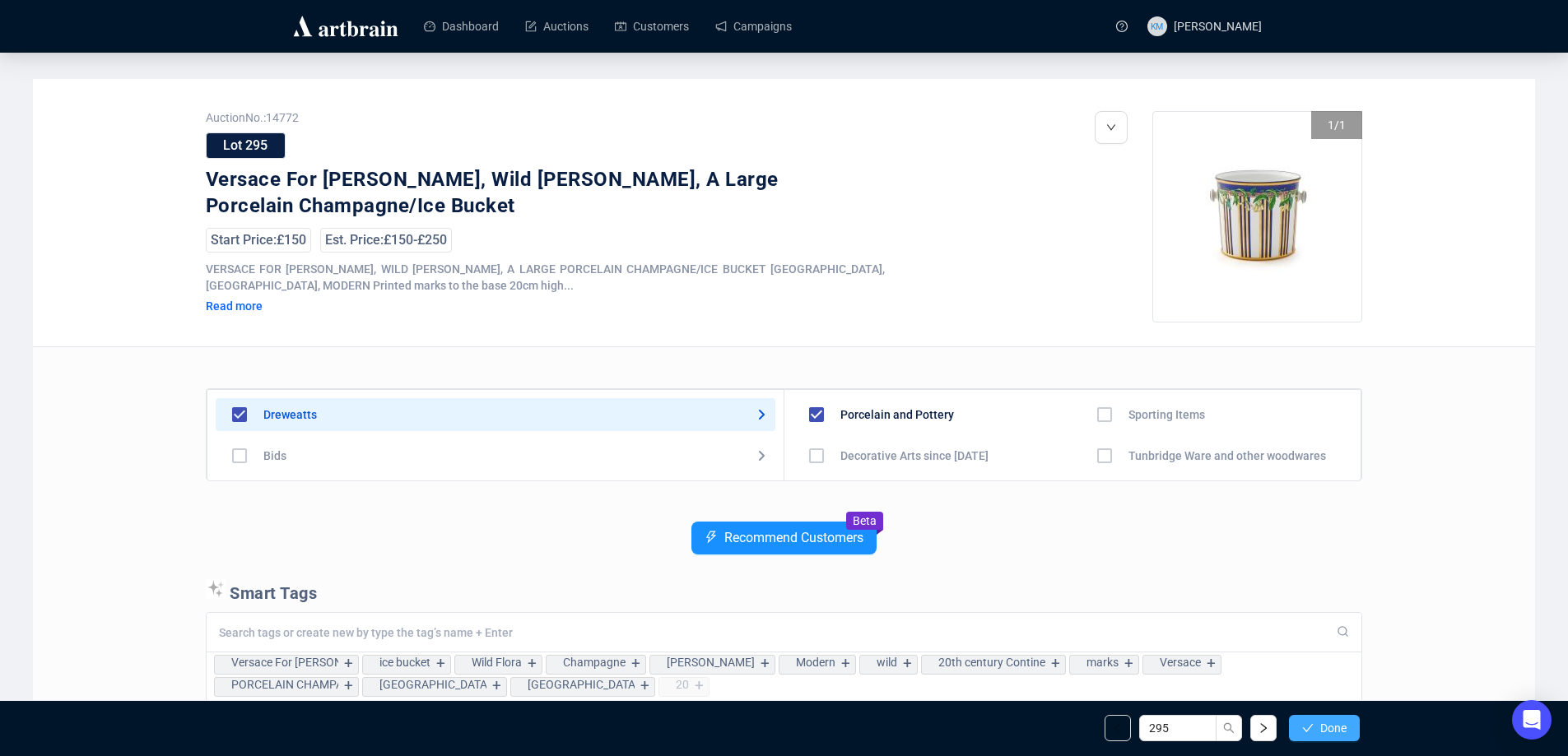
click at [1328, 734] on span "Done" at bounding box center [1333, 727] width 26 height 13
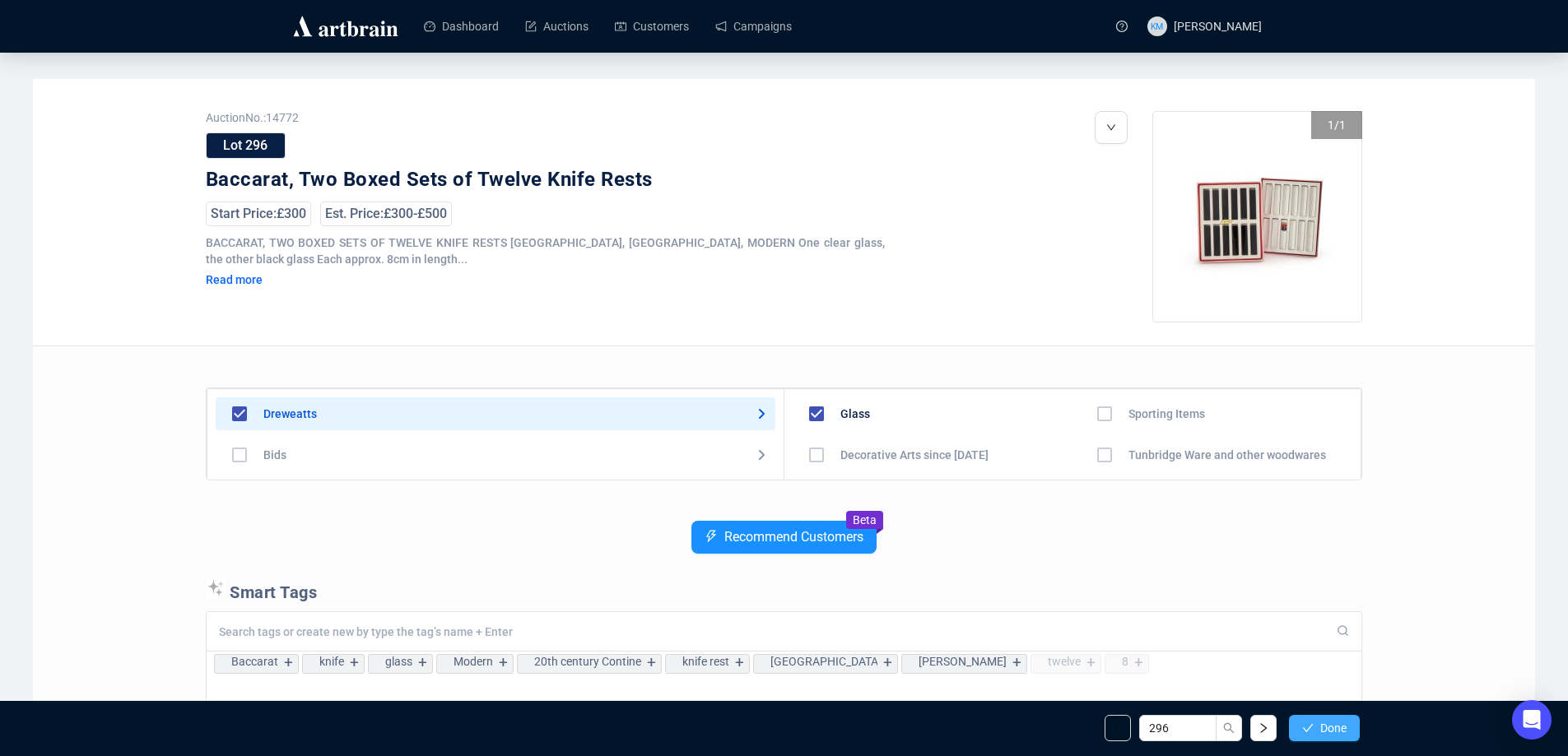
click at [1330, 729] on span "Done" at bounding box center [1333, 727] width 26 height 13
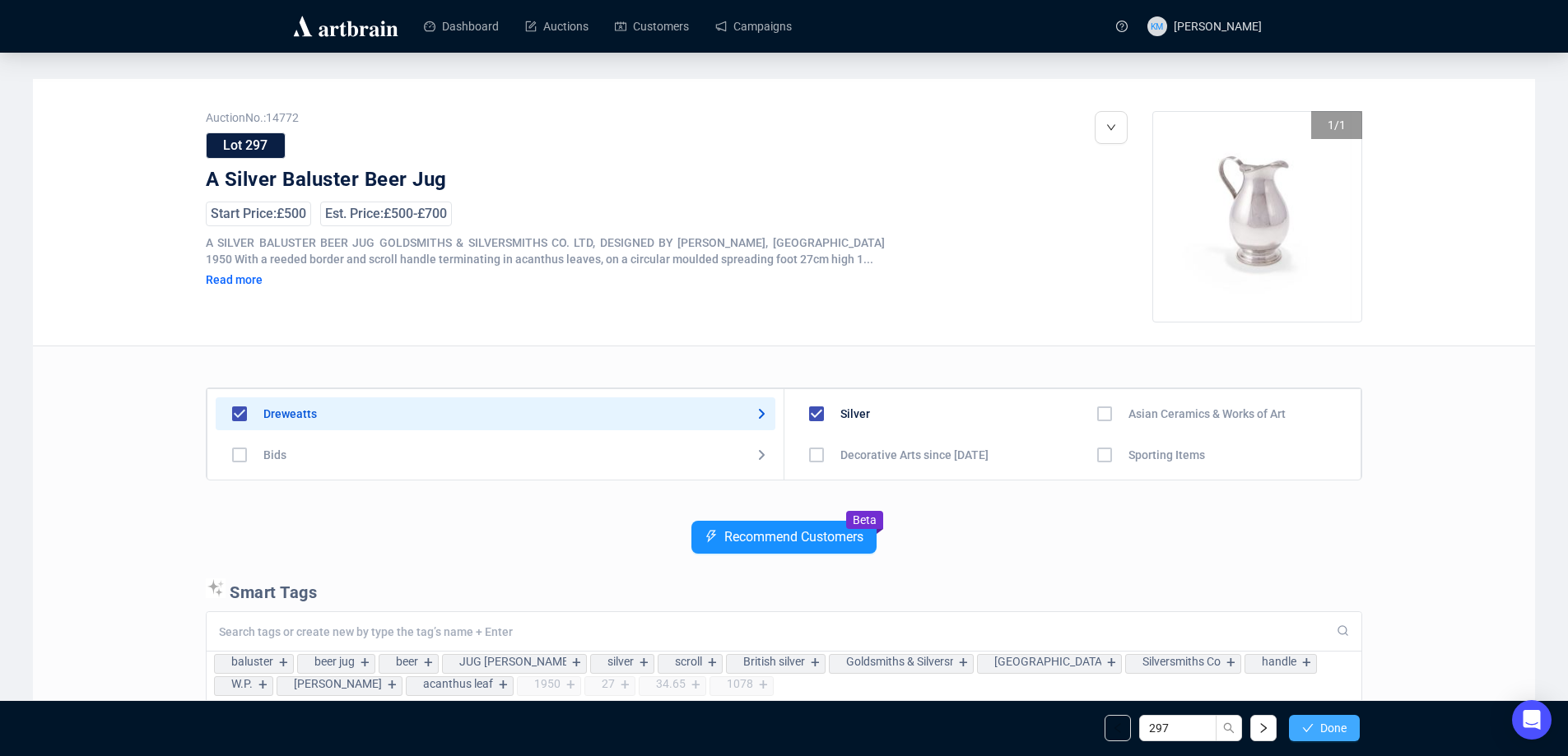
click at [1338, 730] on span "Done" at bounding box center [1333, 727] width 26 height 13
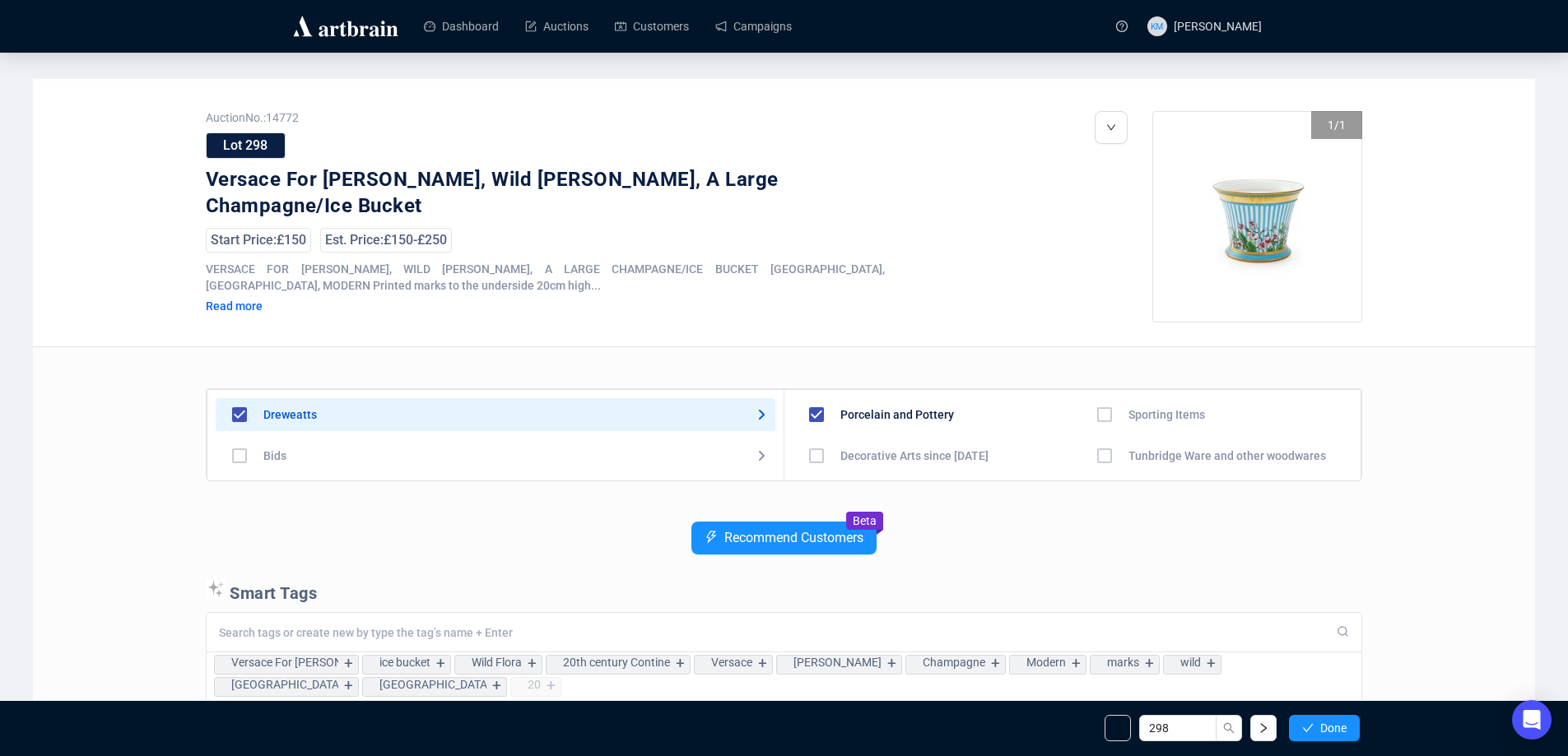
click at [1338, 730] on span "Done" at bounding box center [1333, 727] width 26 height 13
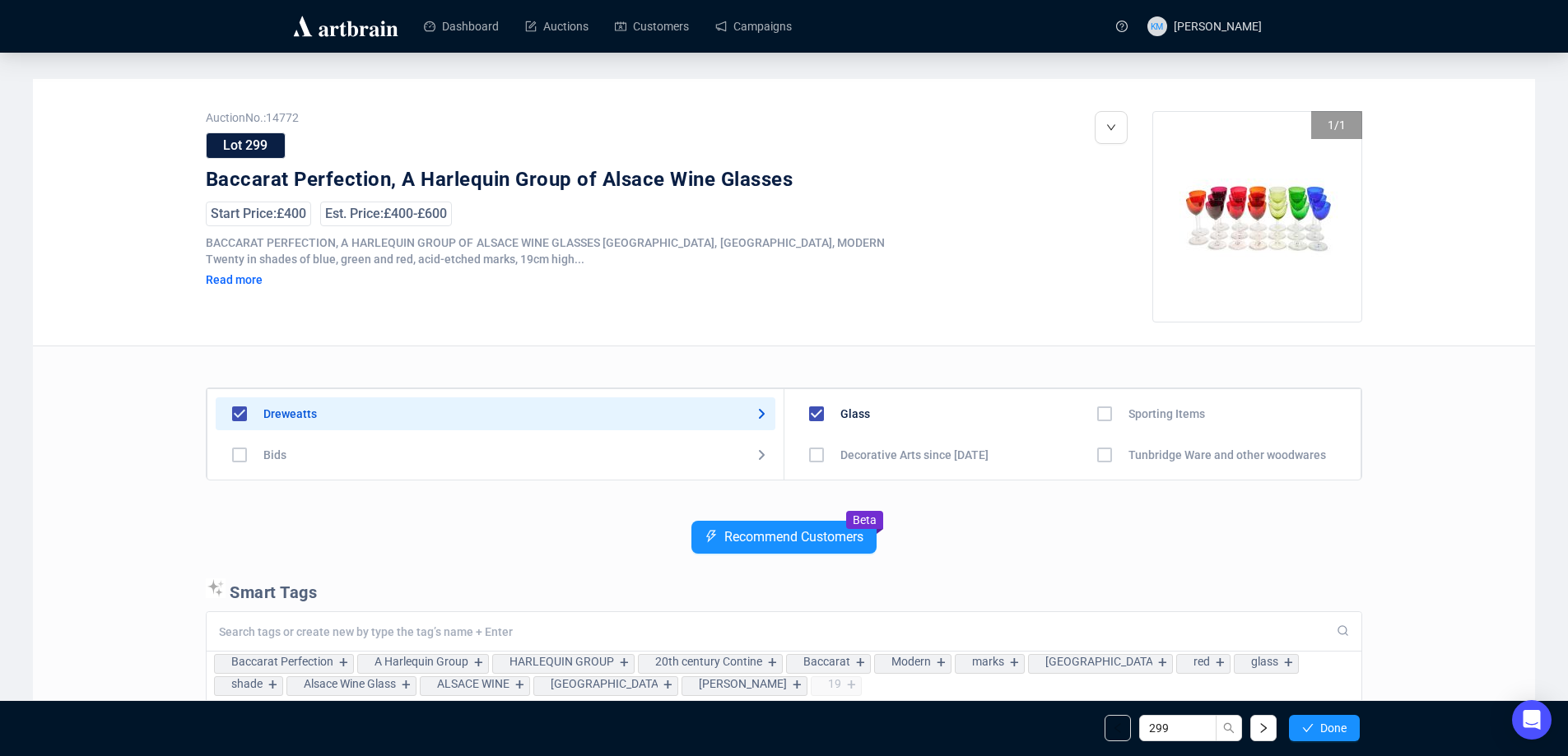
click at [1338, 730] on span "Done" at bounding box center [1333, 727] width 26 height 13
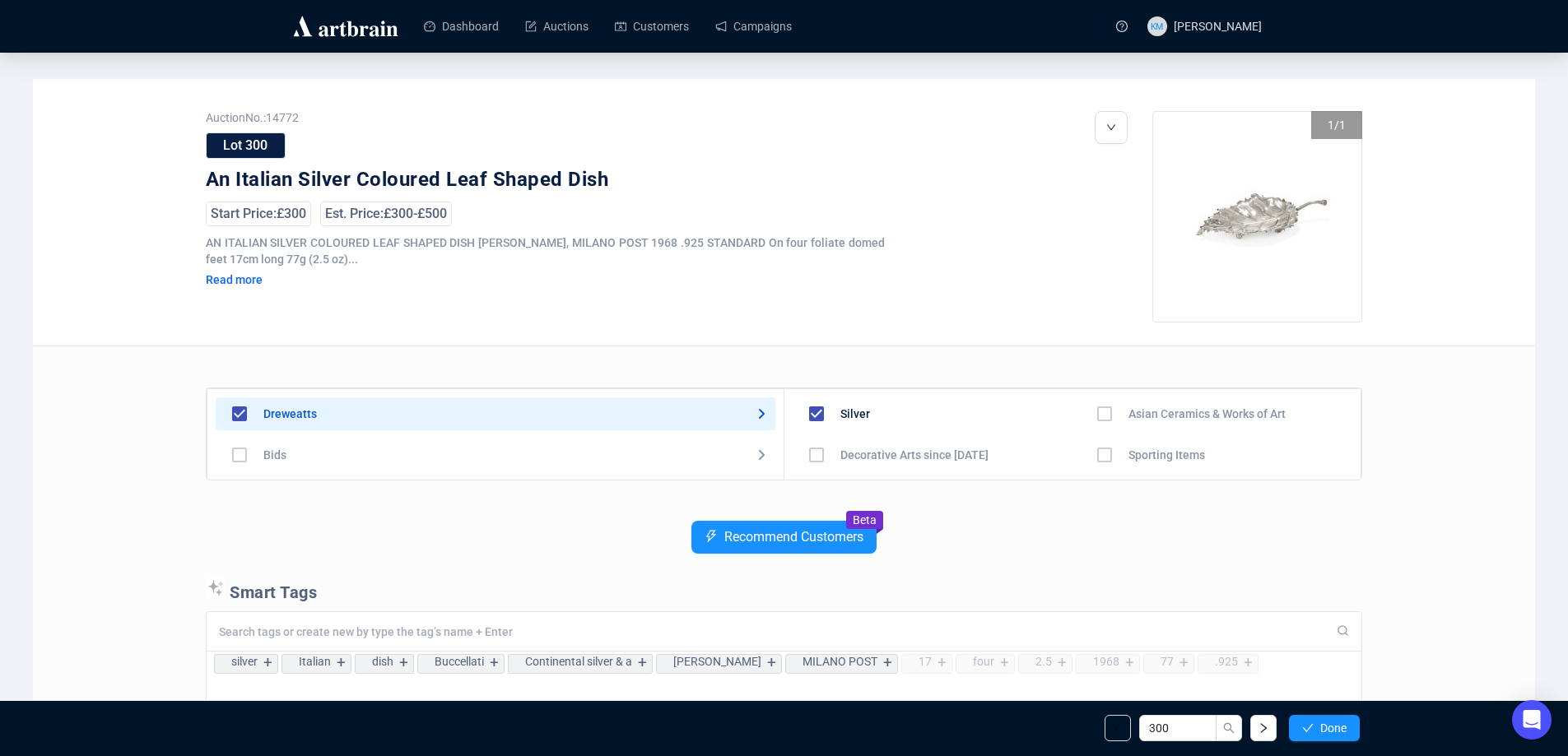
click at [1338, 730] on span "Done" at bounding box center [1333, 727] width 26 height 13
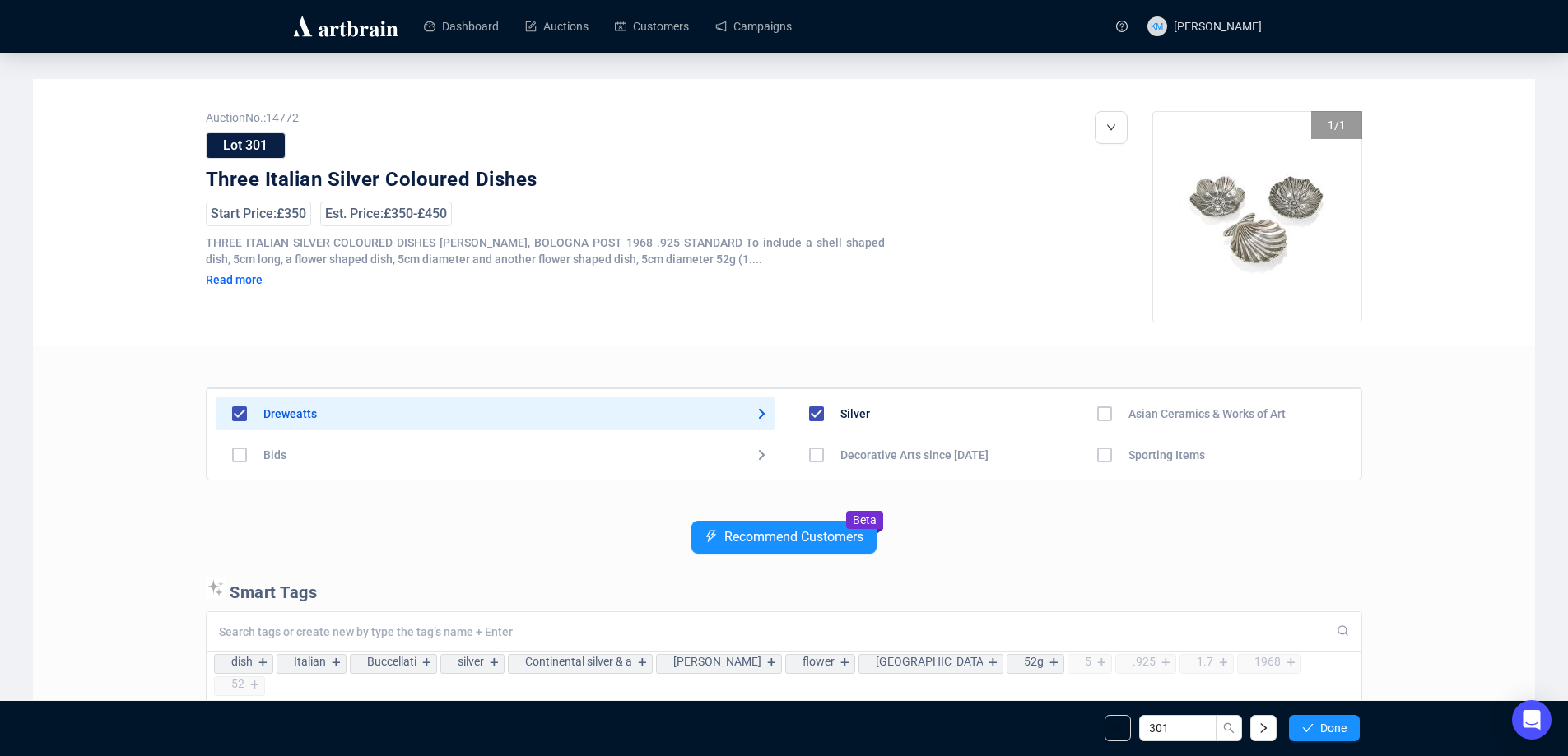
click at [1338, 730] on span "Done" at bounding box center [1333, 727] width 26 height 13
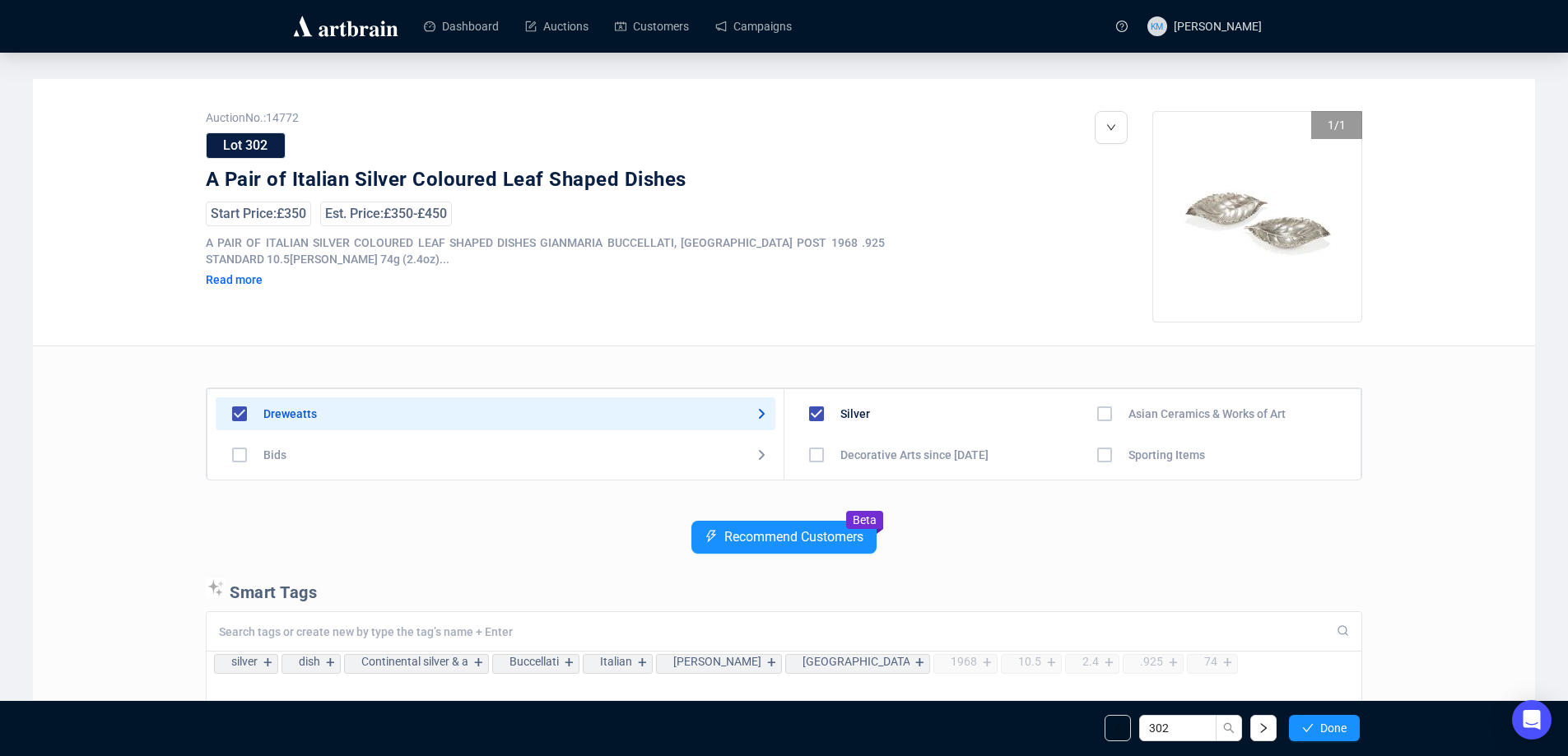
click at [1338, 730] on span "Done" at bounding box center [1333, 727] width 26 height 13
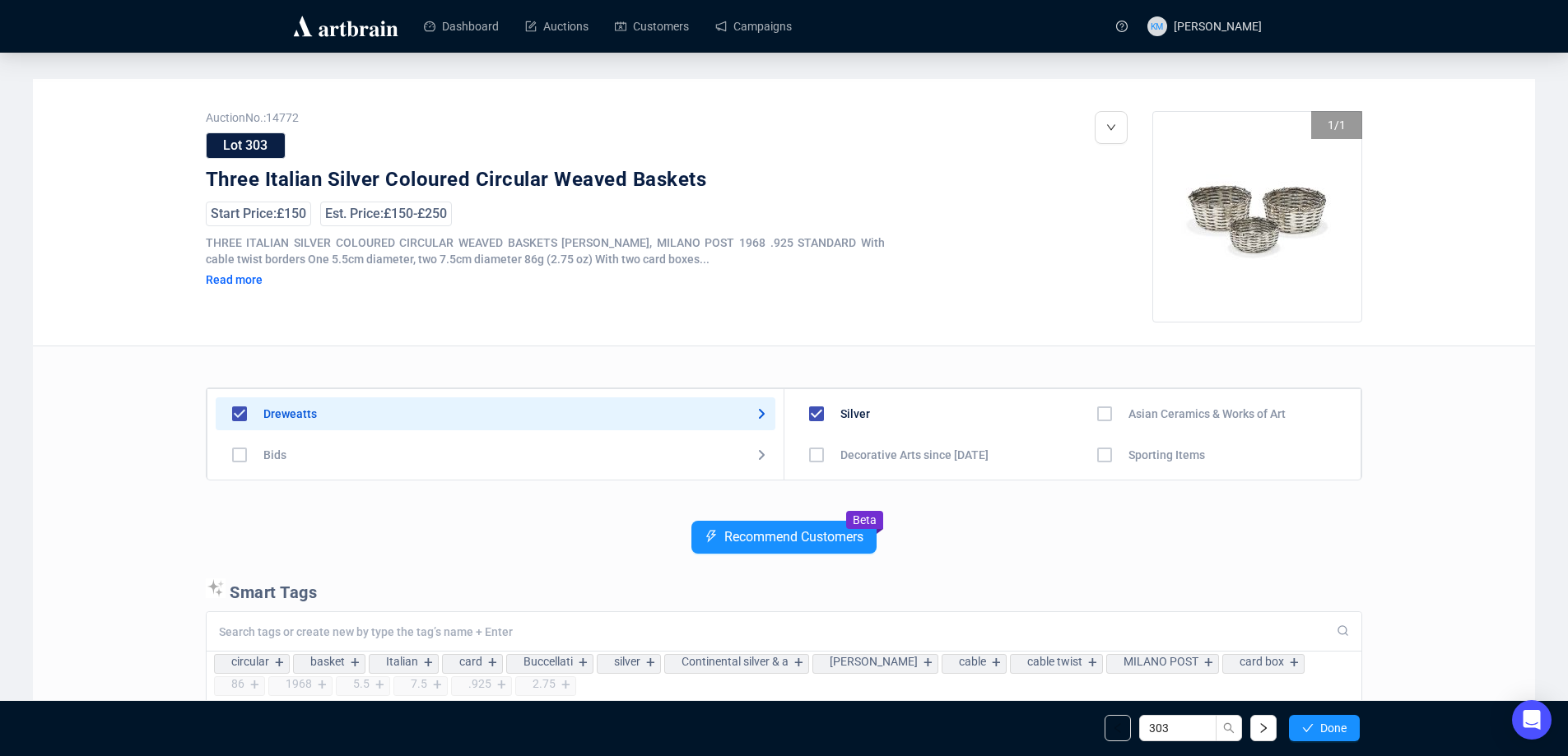
click at [1338, 730] on span "Done" at bounding box center [1333, 727] width 26 height 13
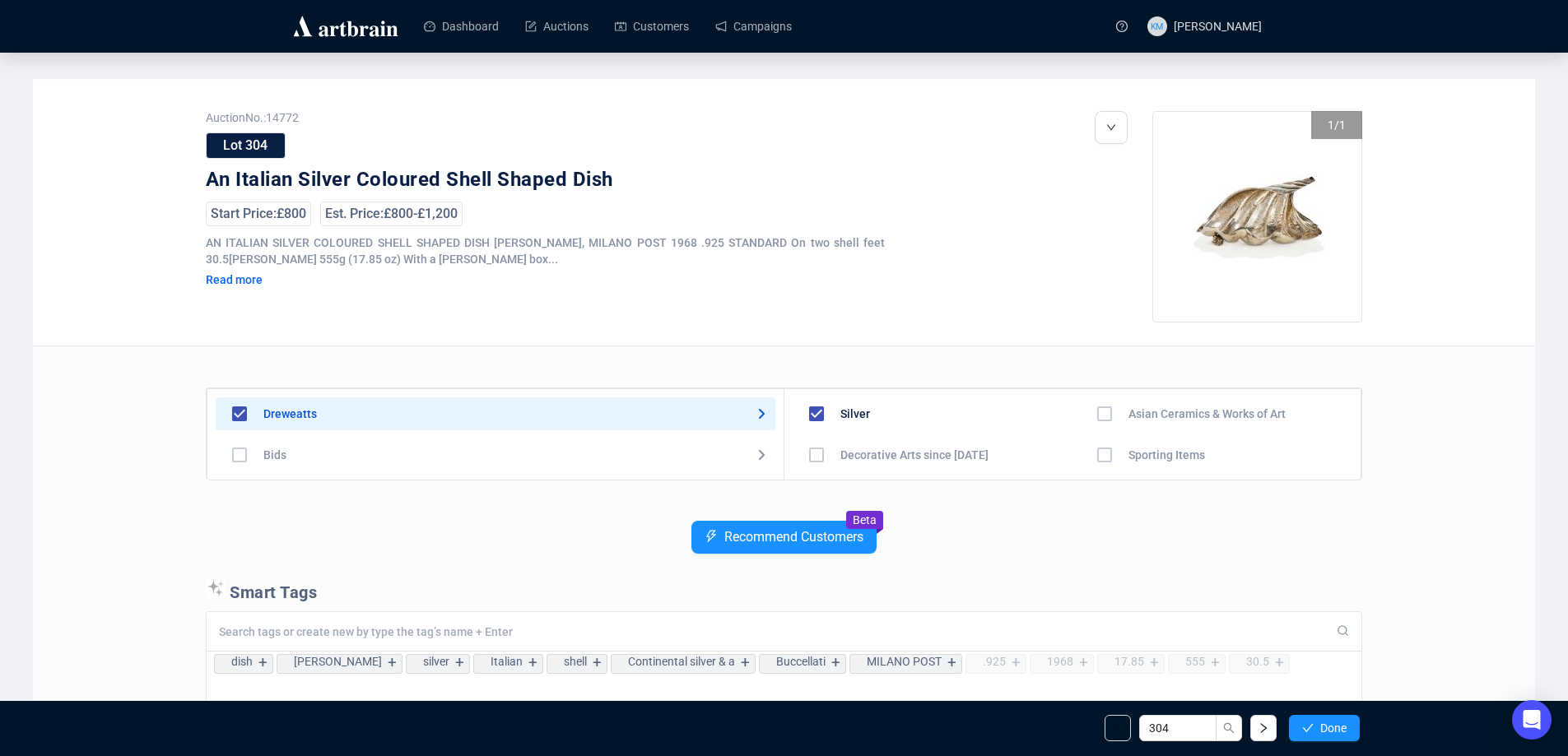
click at [1338, 730] on span "Done" at bounding box center [1333, 727] width 26 height 13
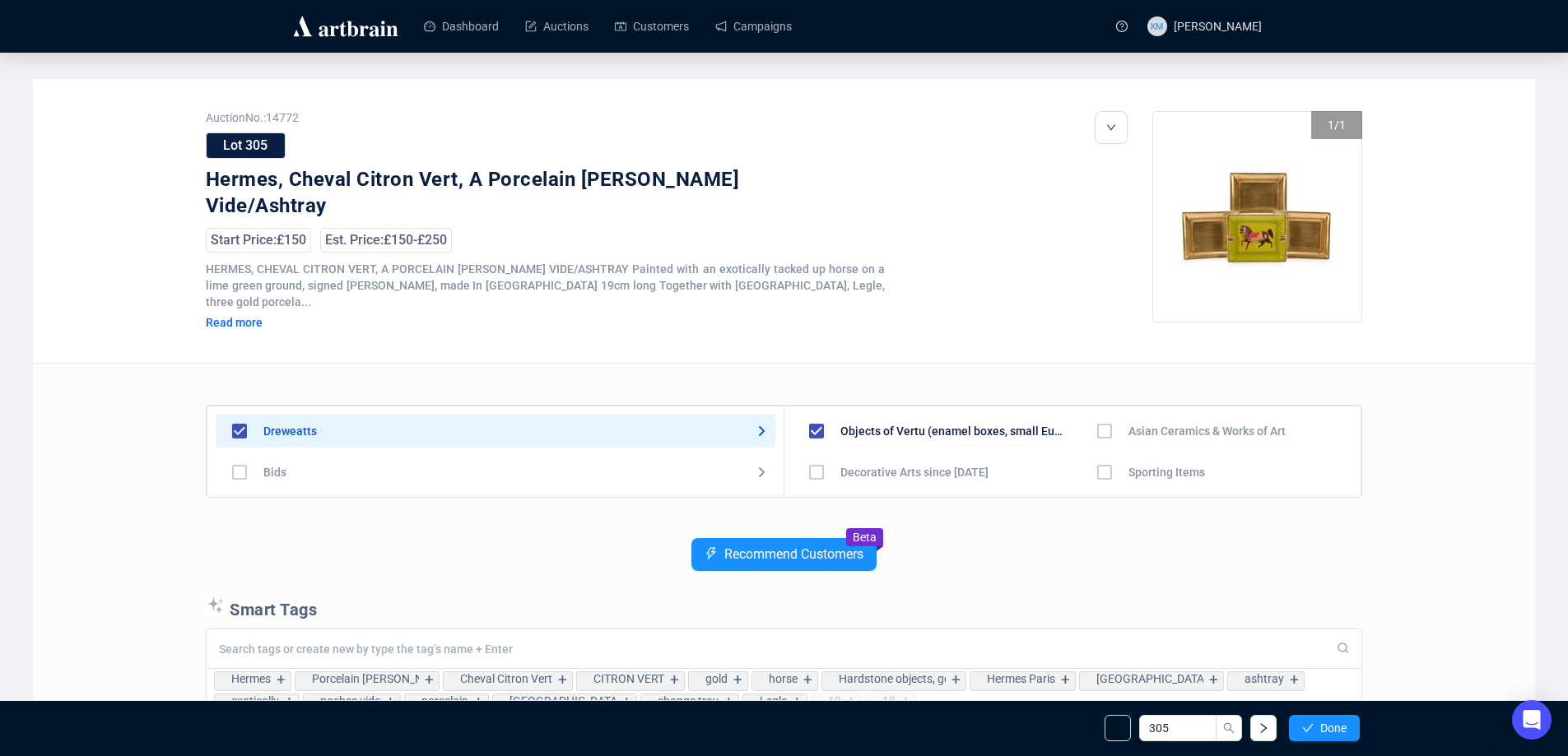
click at [1338, 730] on span "Done" at bounding box center [1333, 727] width 26 height 13
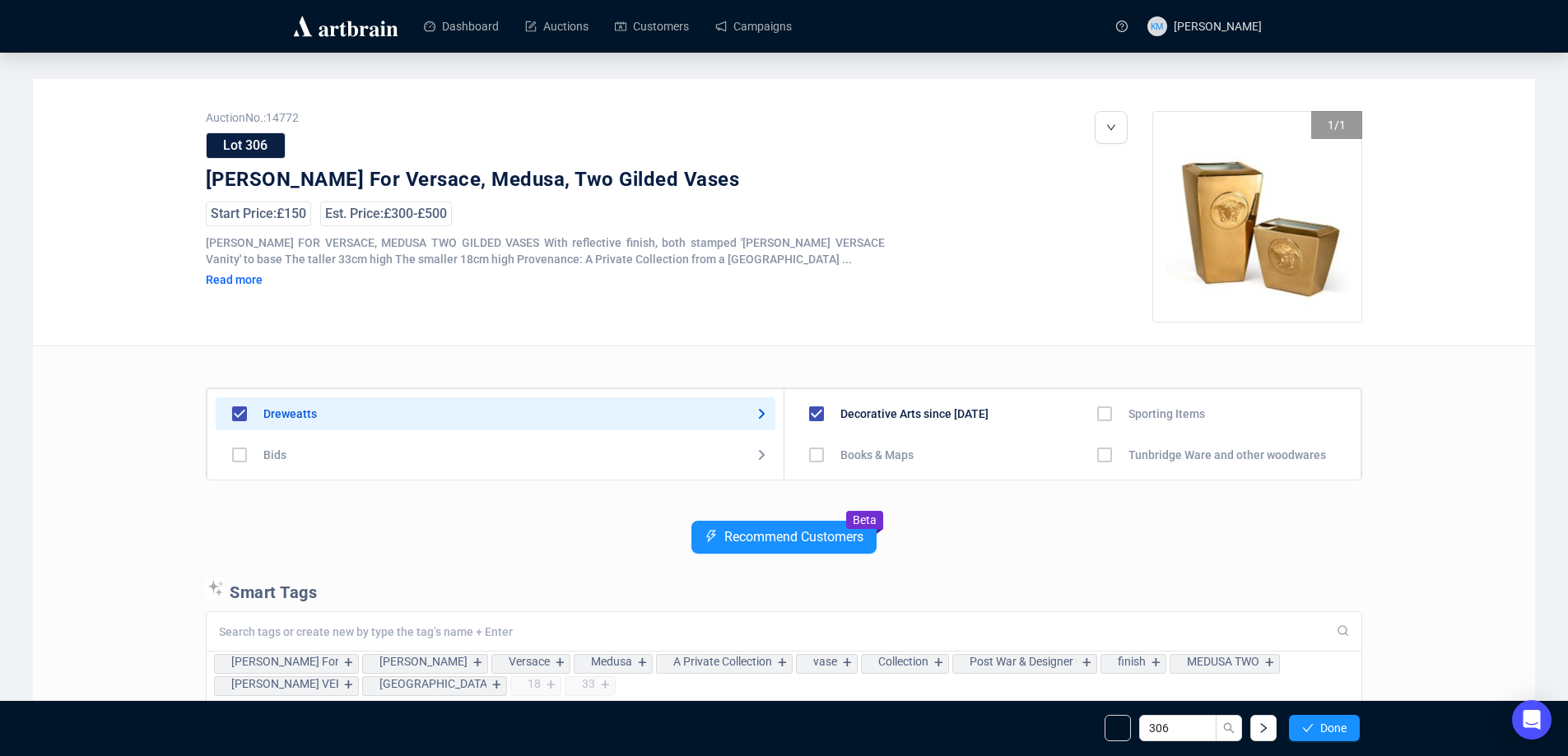
click at [1338, 730] on span "Done" at bounding box center [1333, 727] width 26 height 13
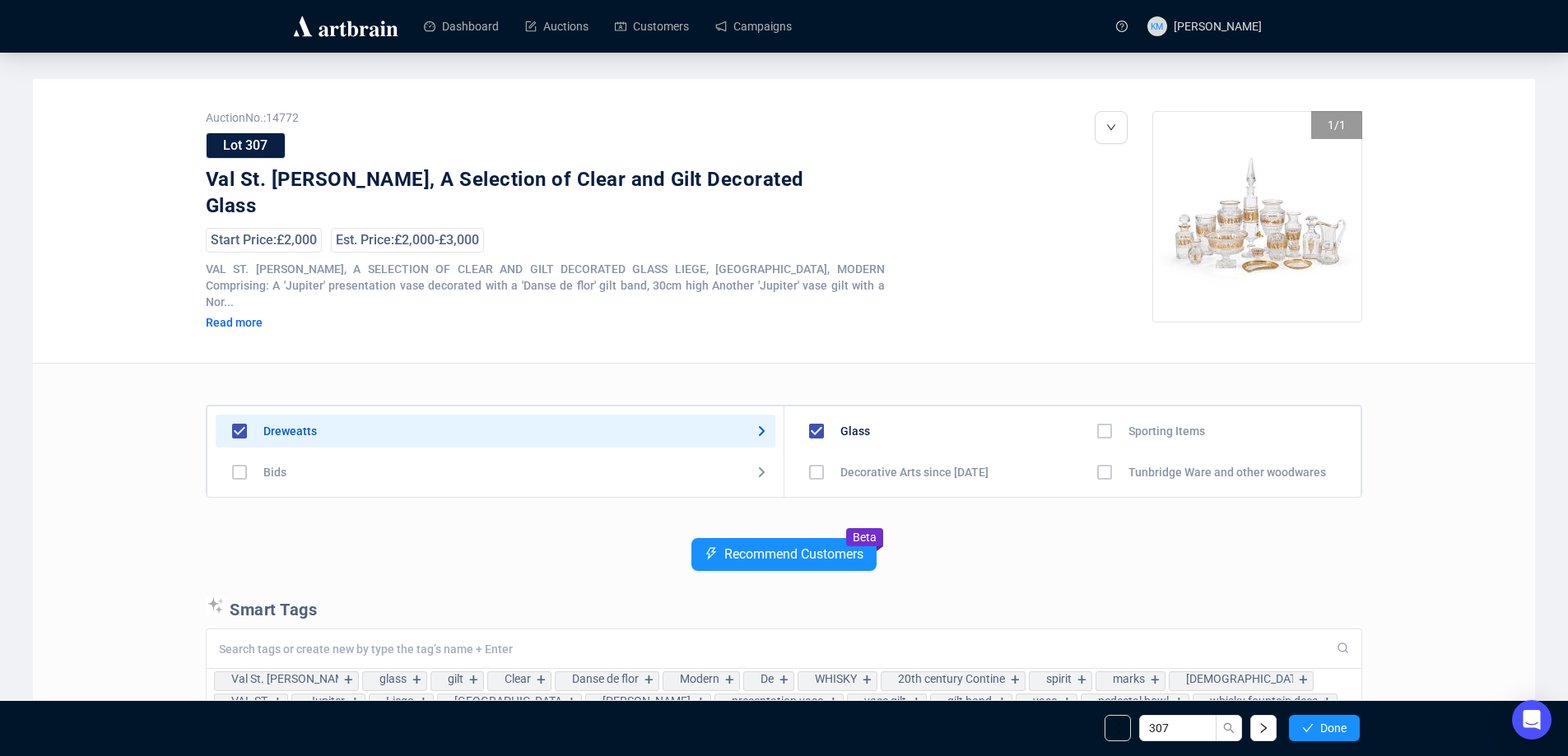
click at [1338, 730] on span "Done" at bounding box center [1333, 727] width 26 height 13
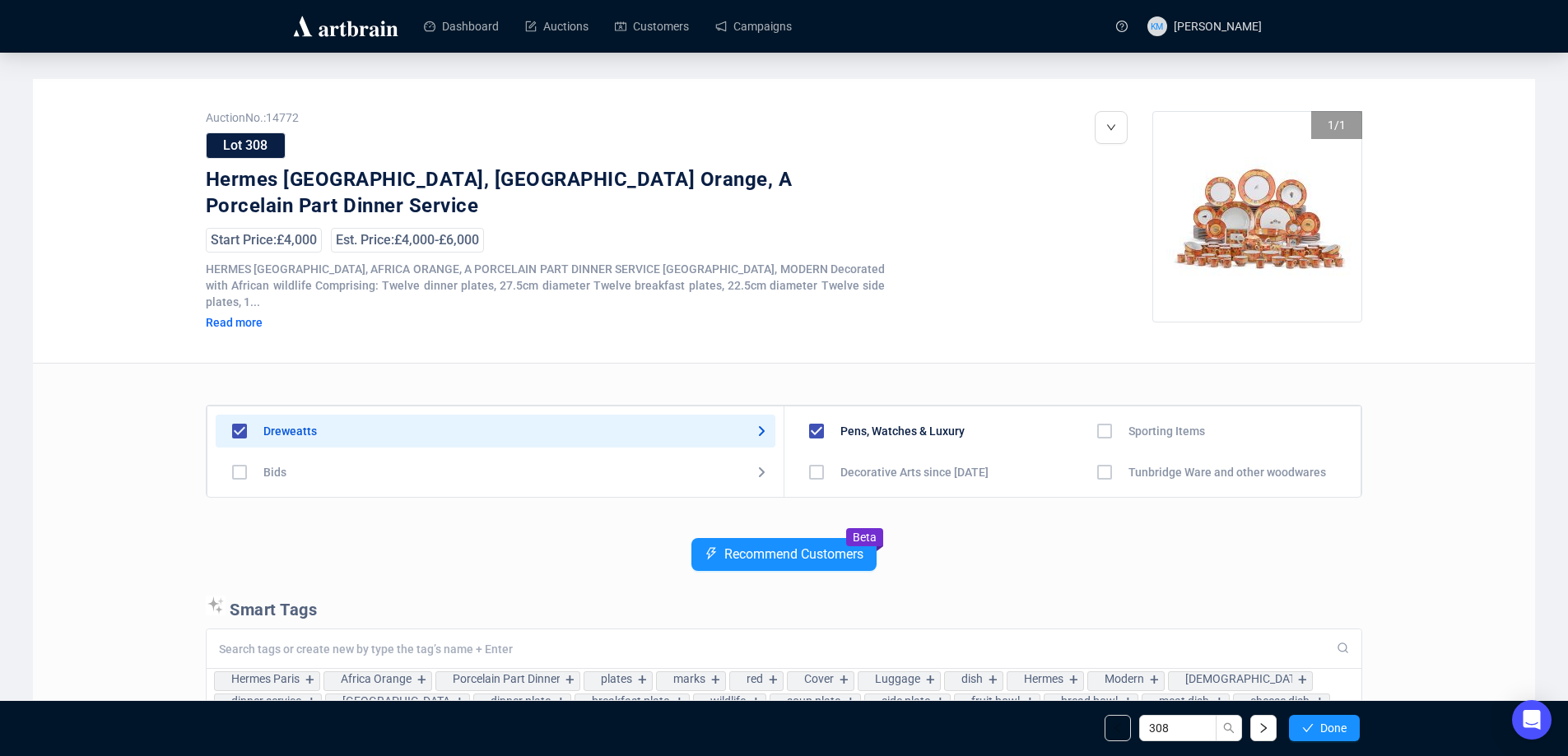
click at [1338, 730] on span "Done" at bounding box center [1333, 727] width 26 height 13
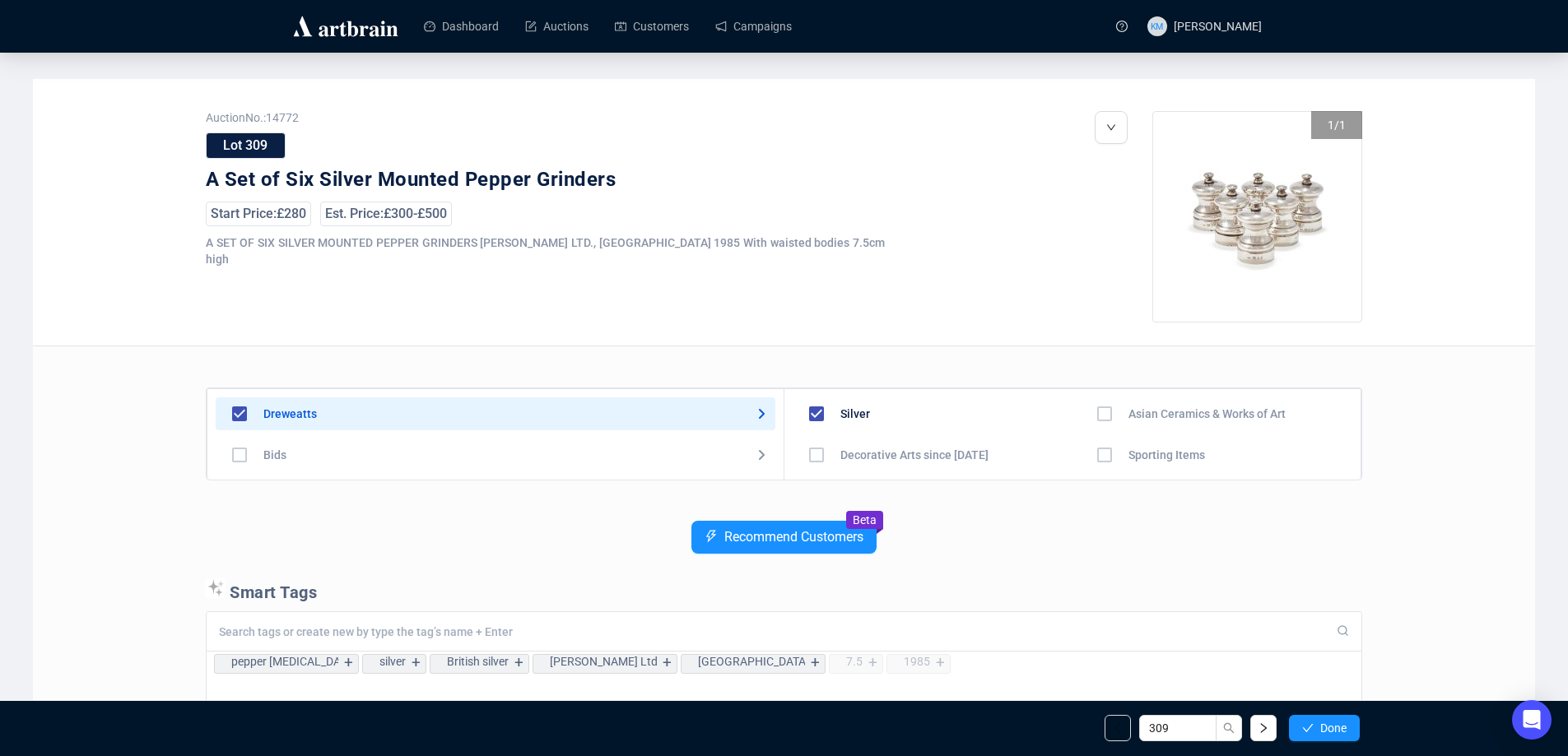
click at [1338, 730] on span "Done" at bounding box center [1333, 727] width 26 height 13
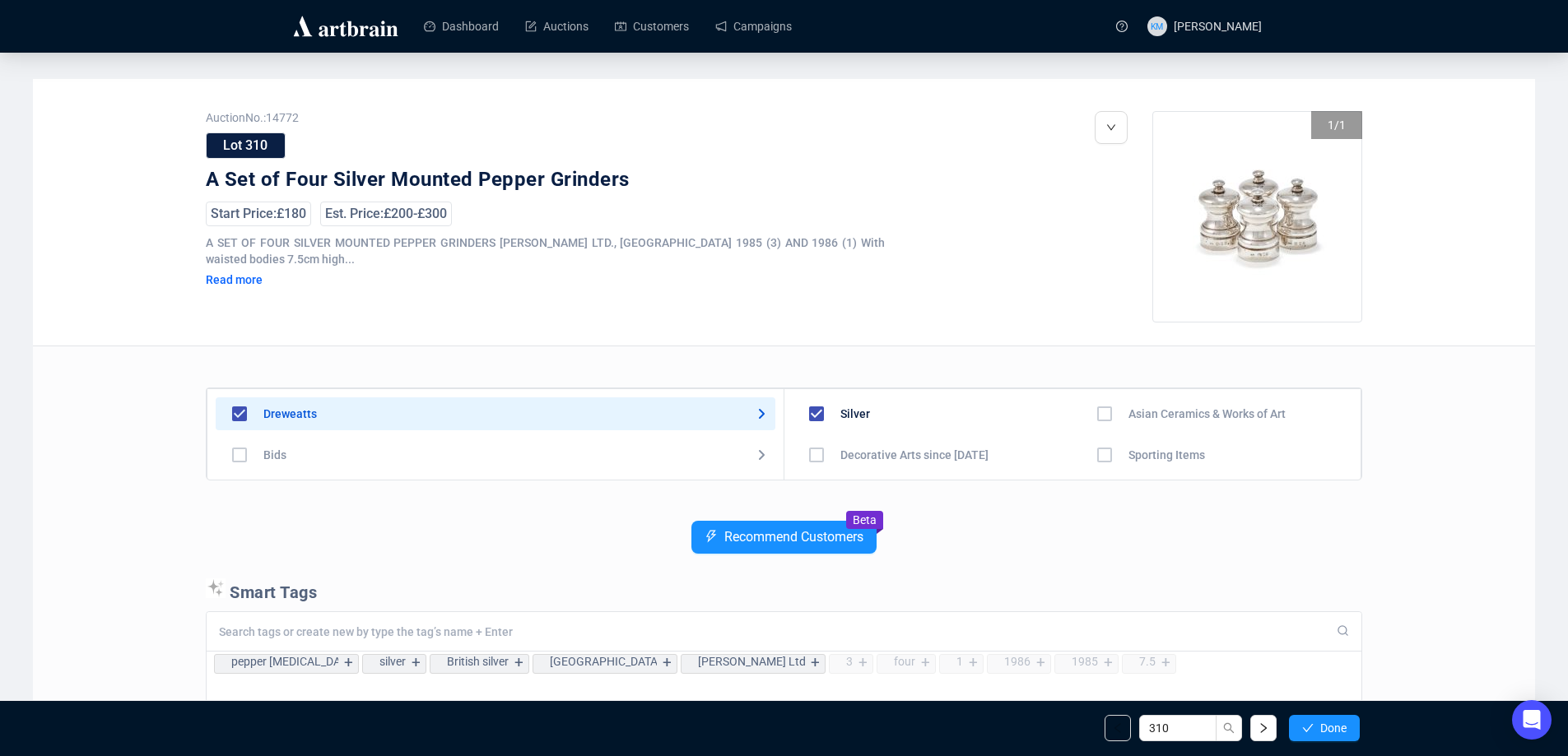
click at [1338, 730] on span "Done" at bounding box center [1333, 727] width 26 height 13
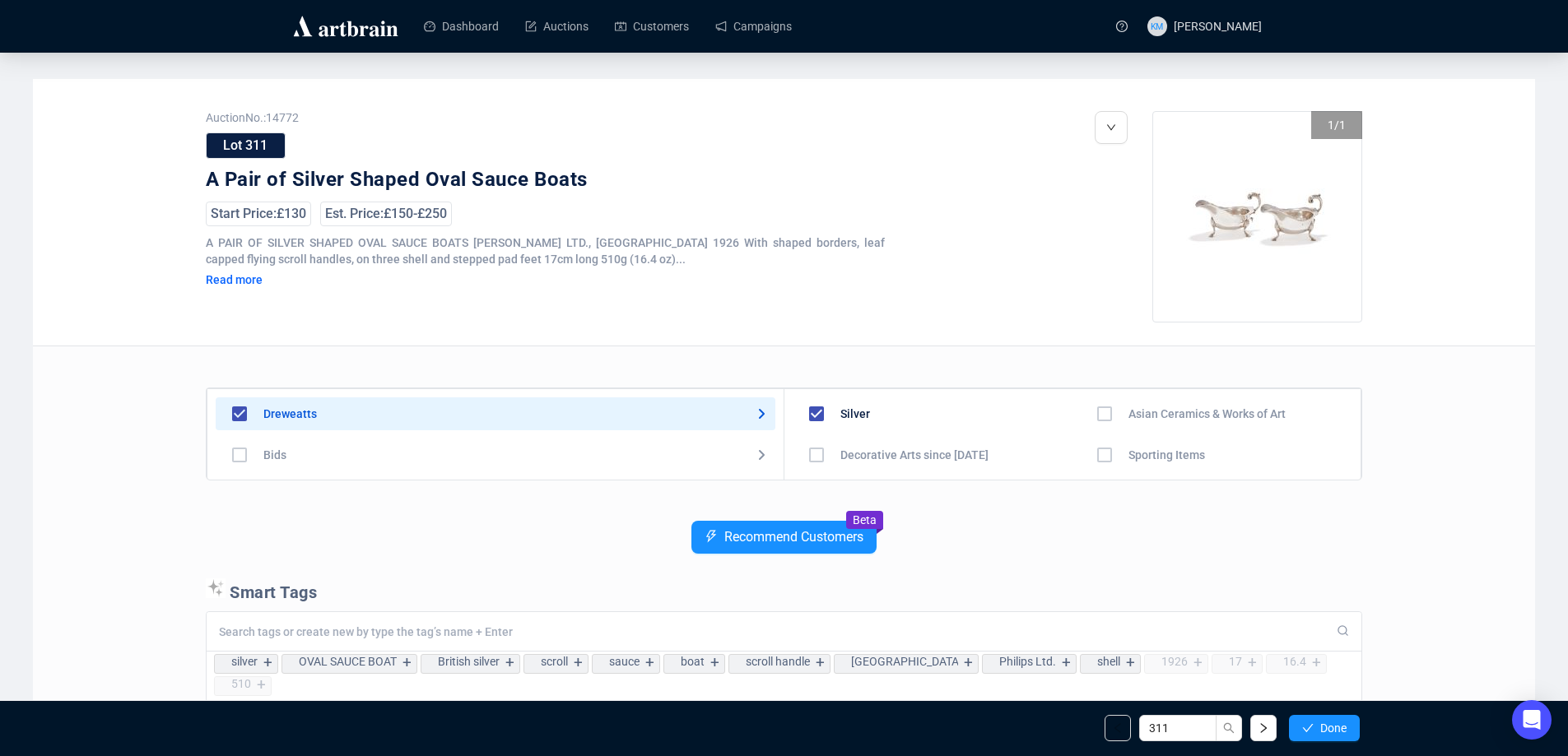
click at [1338, 730] on span "Done" at bounding box center [1333, 727] width 26 height 13
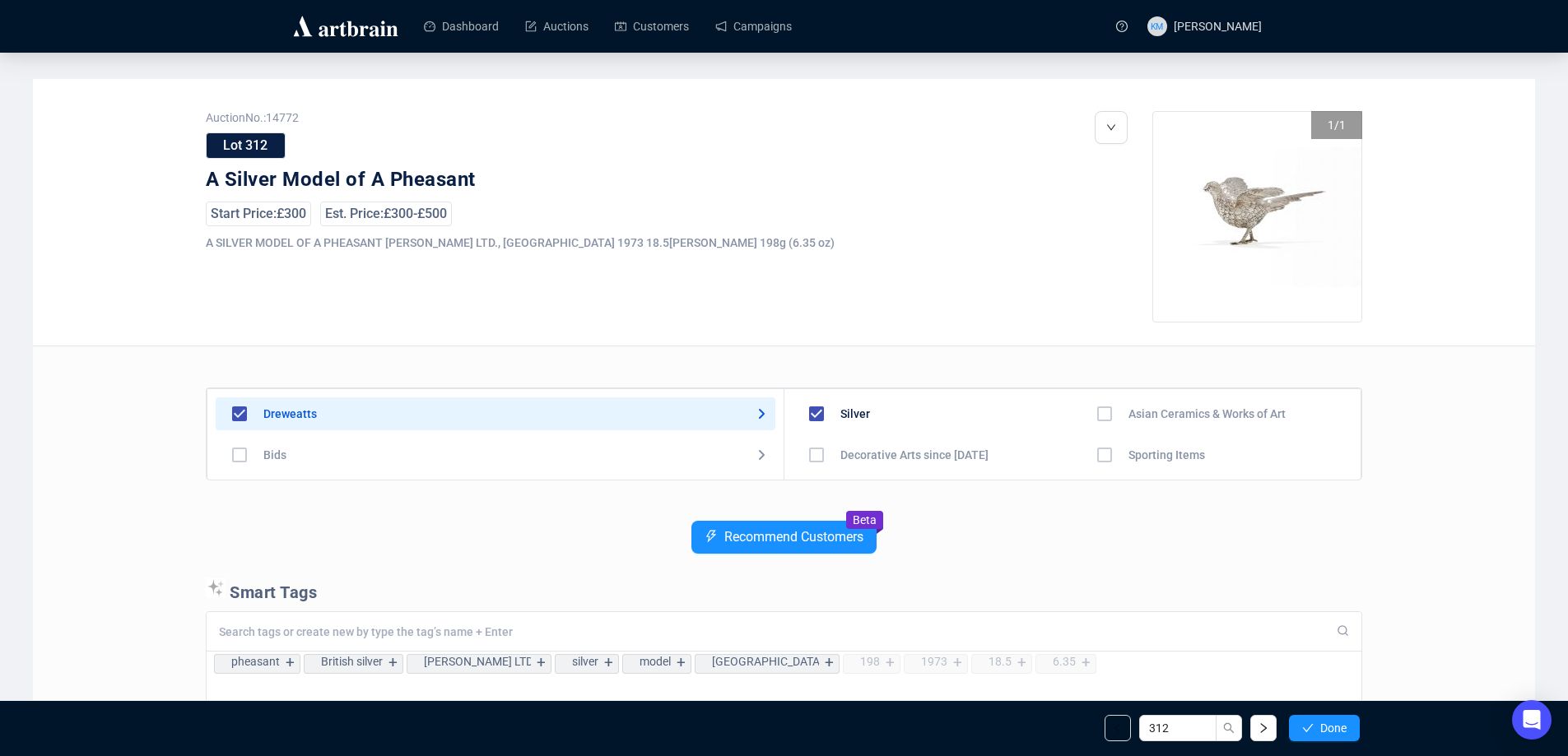
click at [1338, 730] on span "Done" at bounding box center [1333, 727] width 26 height 13
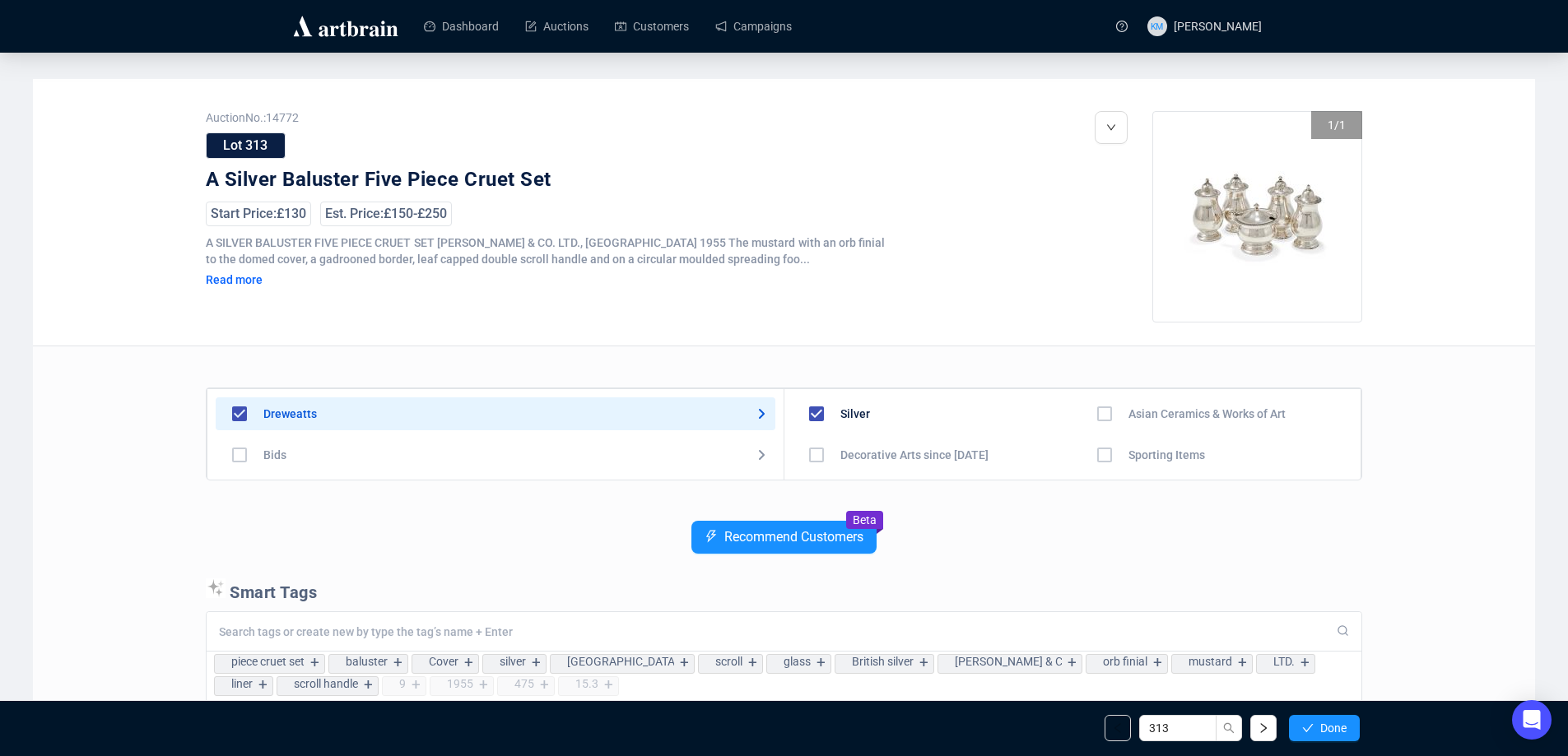
click at [1338, 730] on span "Done" at bounding box center [1333, 727] width 26 height 13
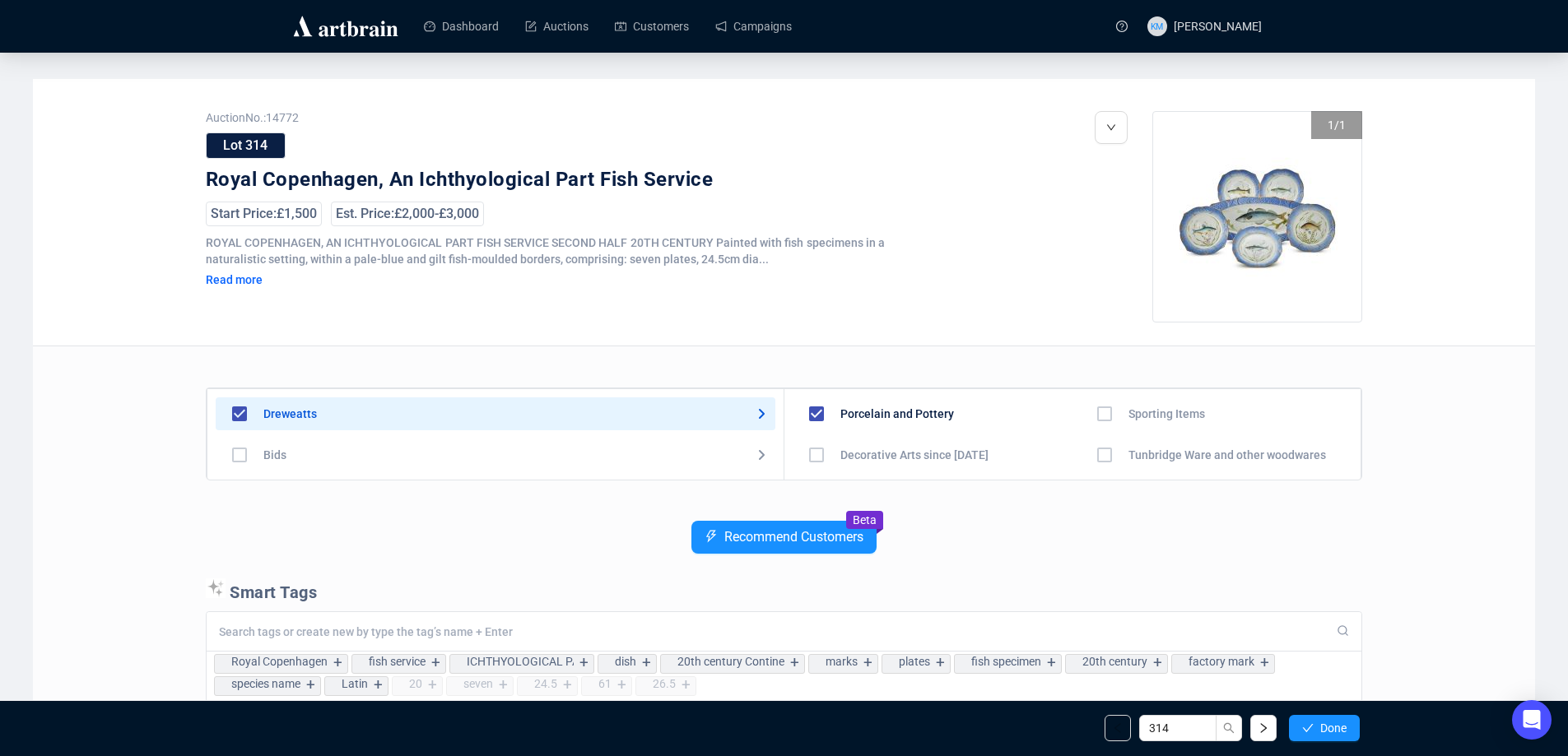
click at [1338, 730] on span "Done" at bounding box center [1333, 727] width 26 height 13
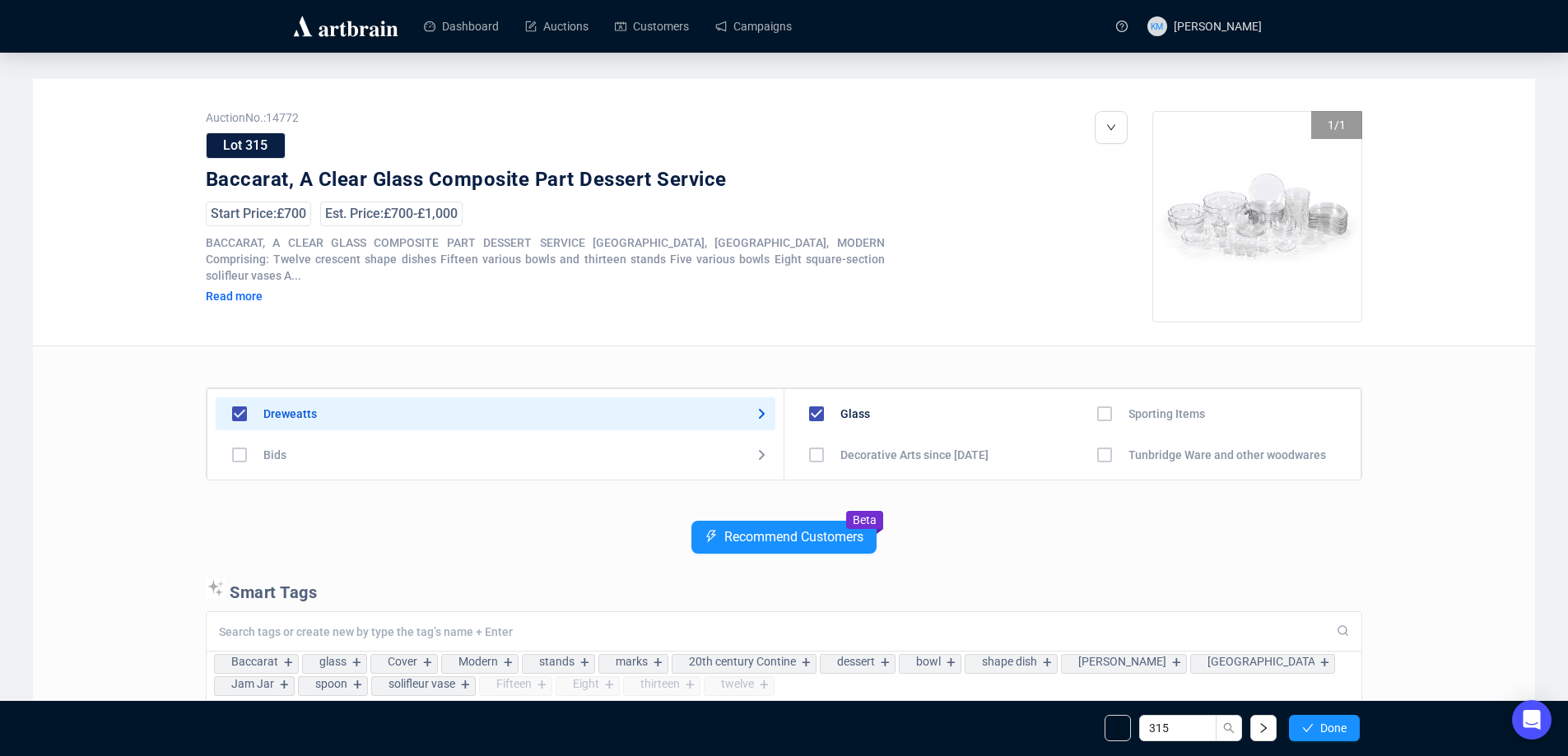
click at [1338, 730] on span "Done" at bounding box center [1333, 727] width 26 height 13
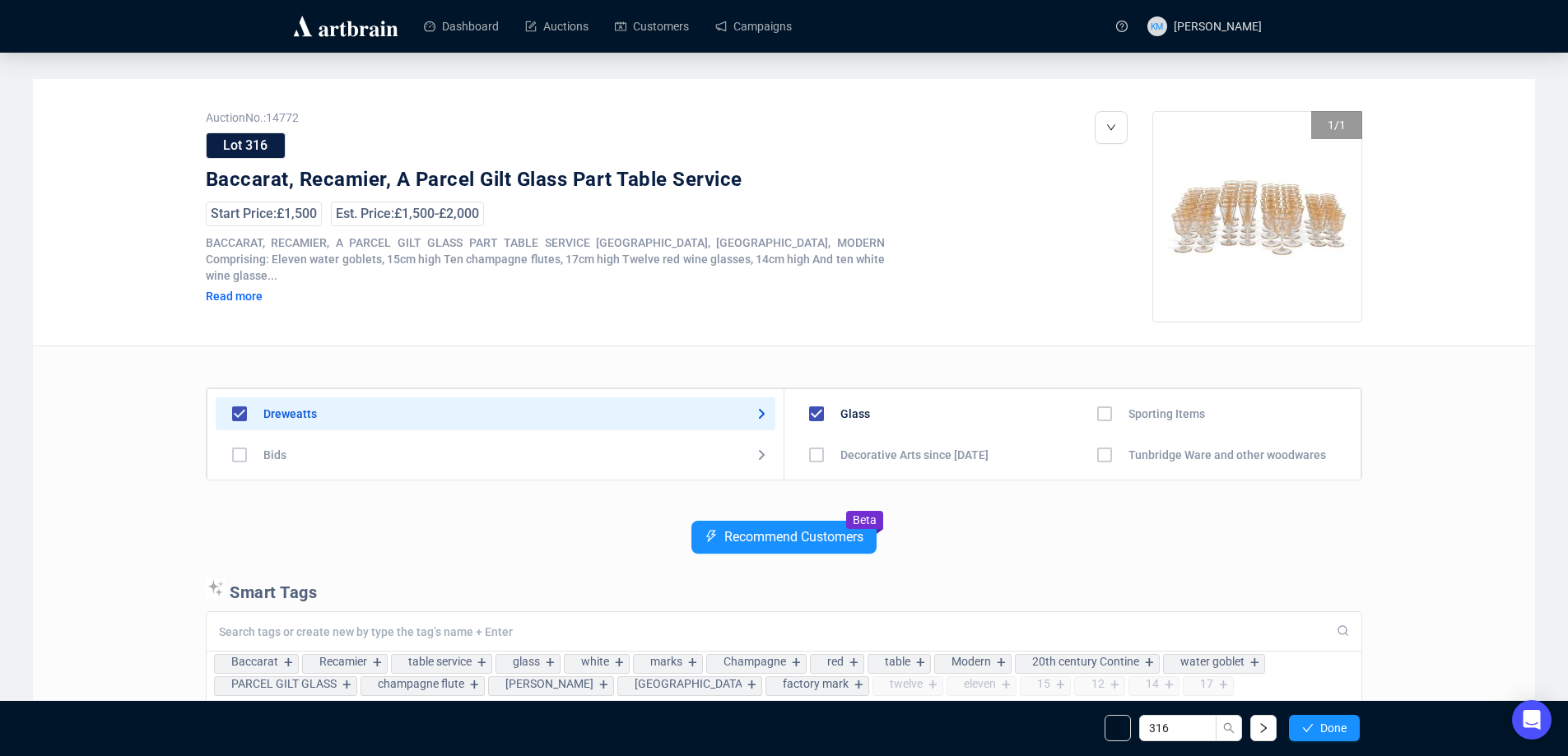
click at [1338, 730] on span "Done" at bounding box center [1333, 727] width 26 height 13
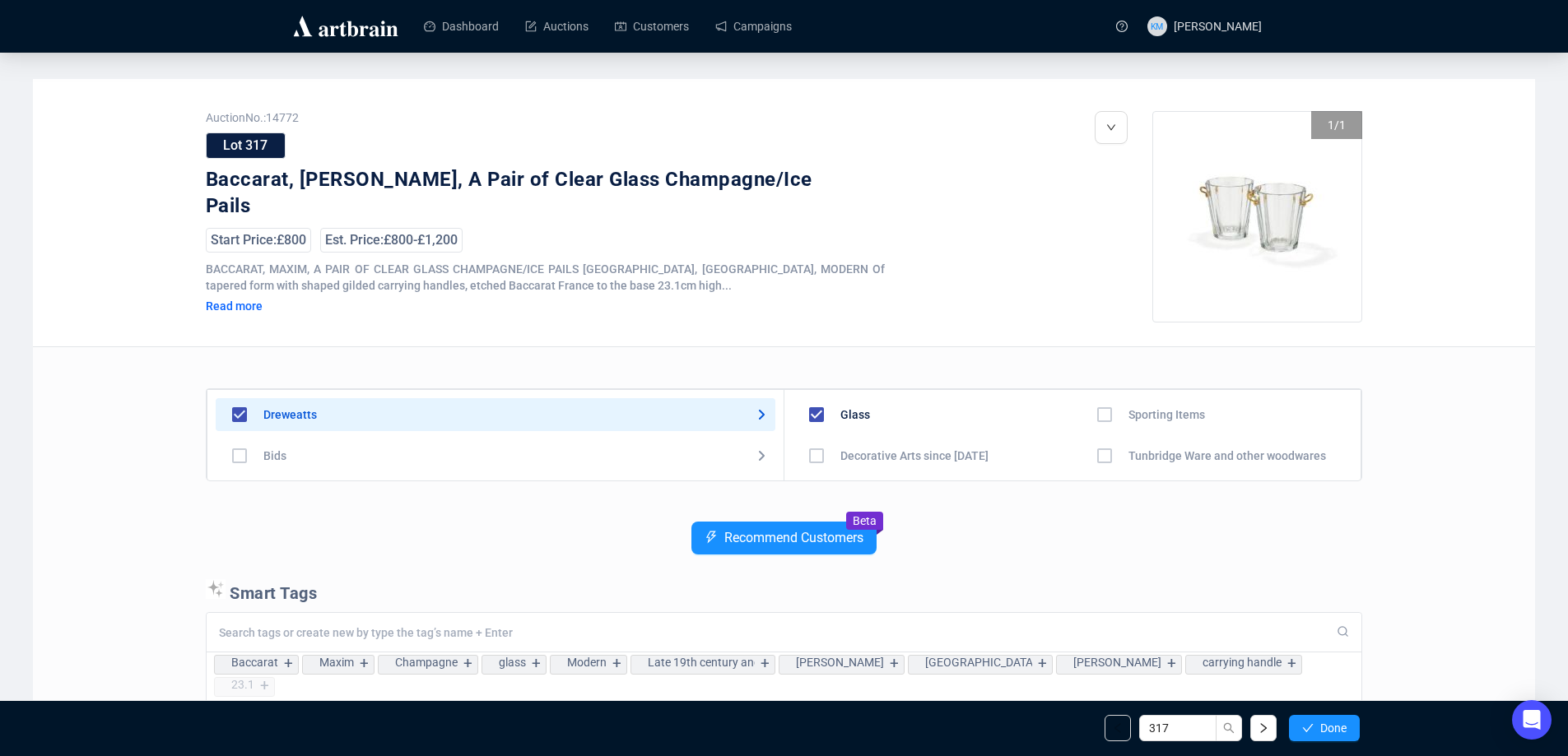
click at [1338, 730] on span "Done" at bounding box center [1333, 727] width 26 height 13
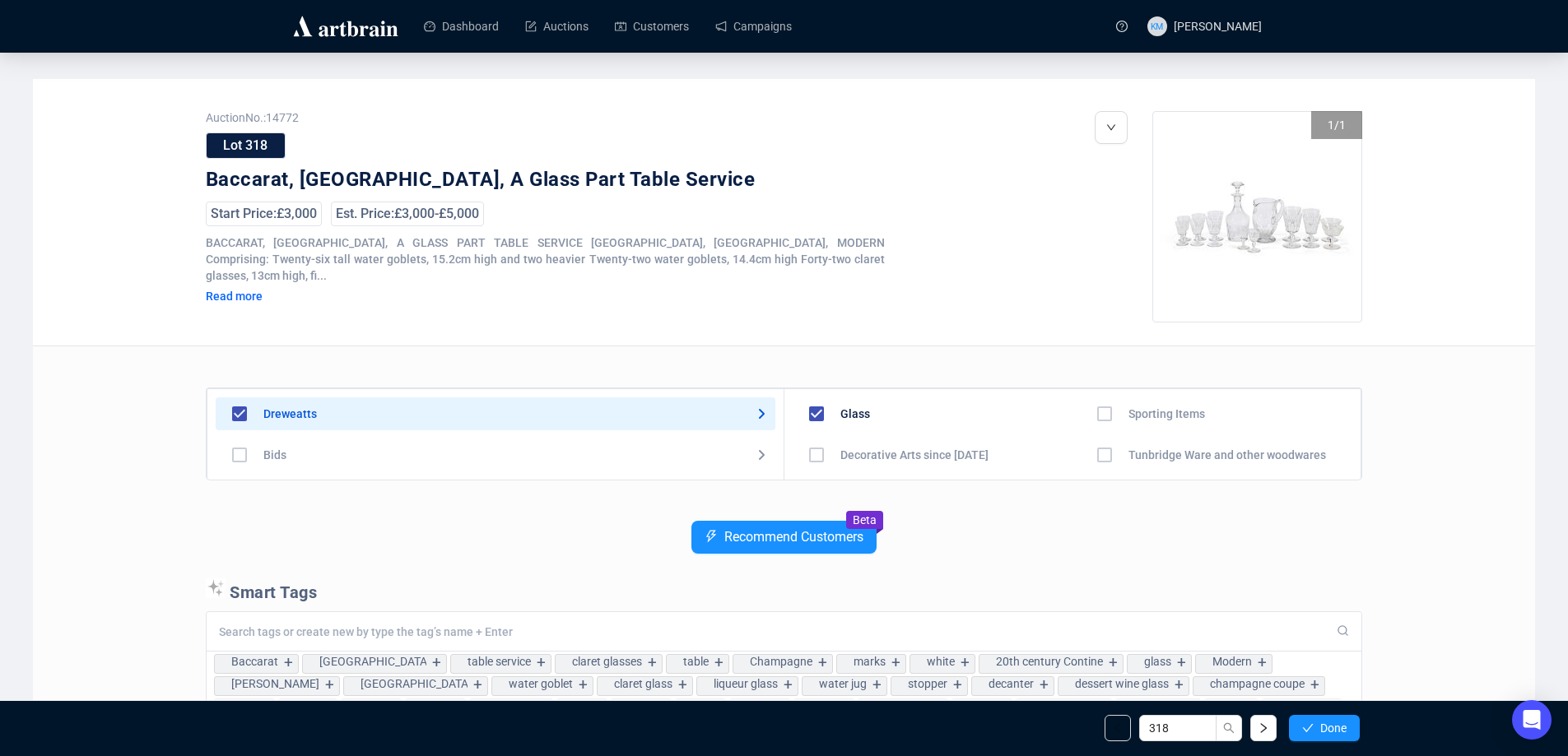
click at [1338, 730] on span "Done" at bounding box center [1333, 727] width 26 height 13
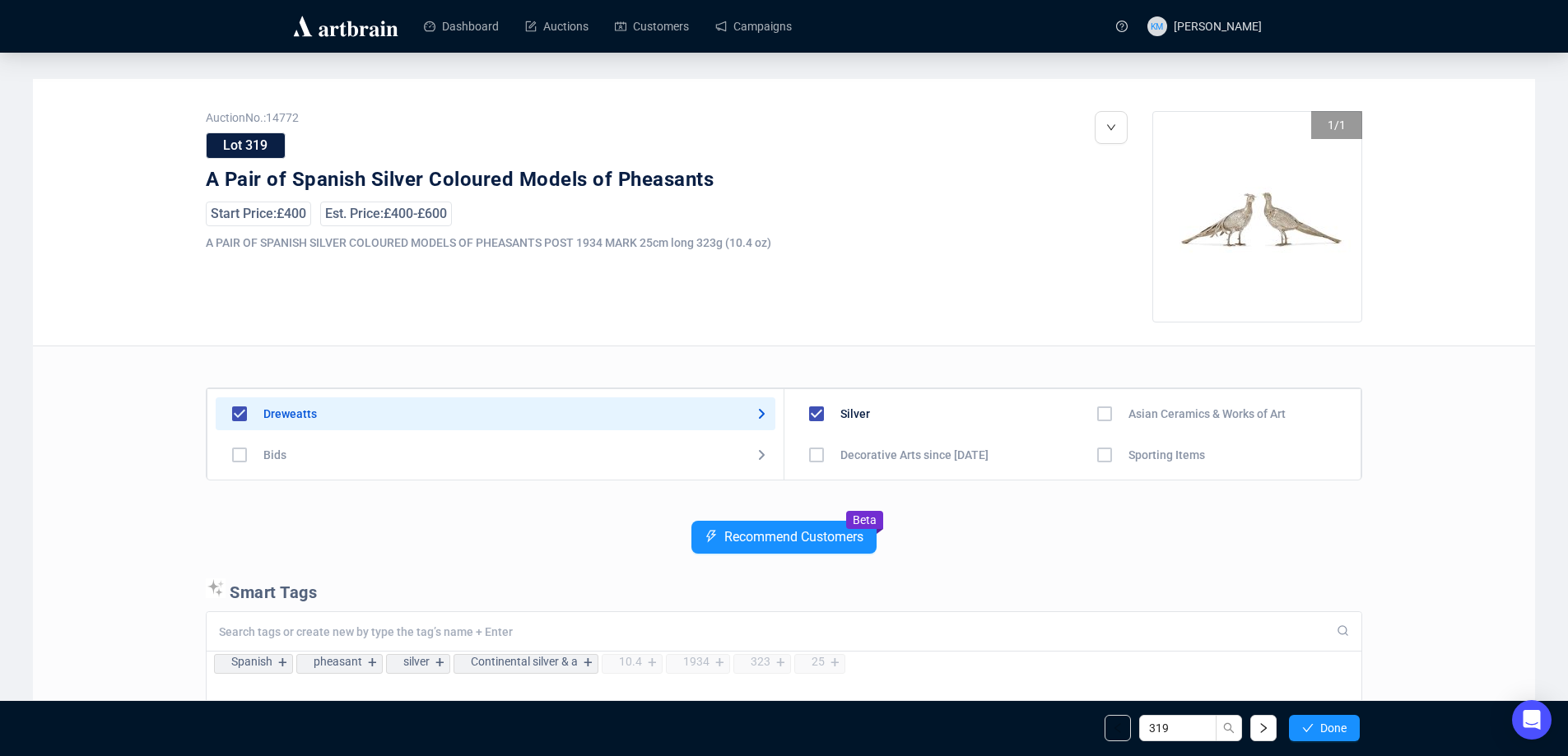
click at [1338, 730] on span "Done" at bounding box center [1333, 727] width 26 height 13
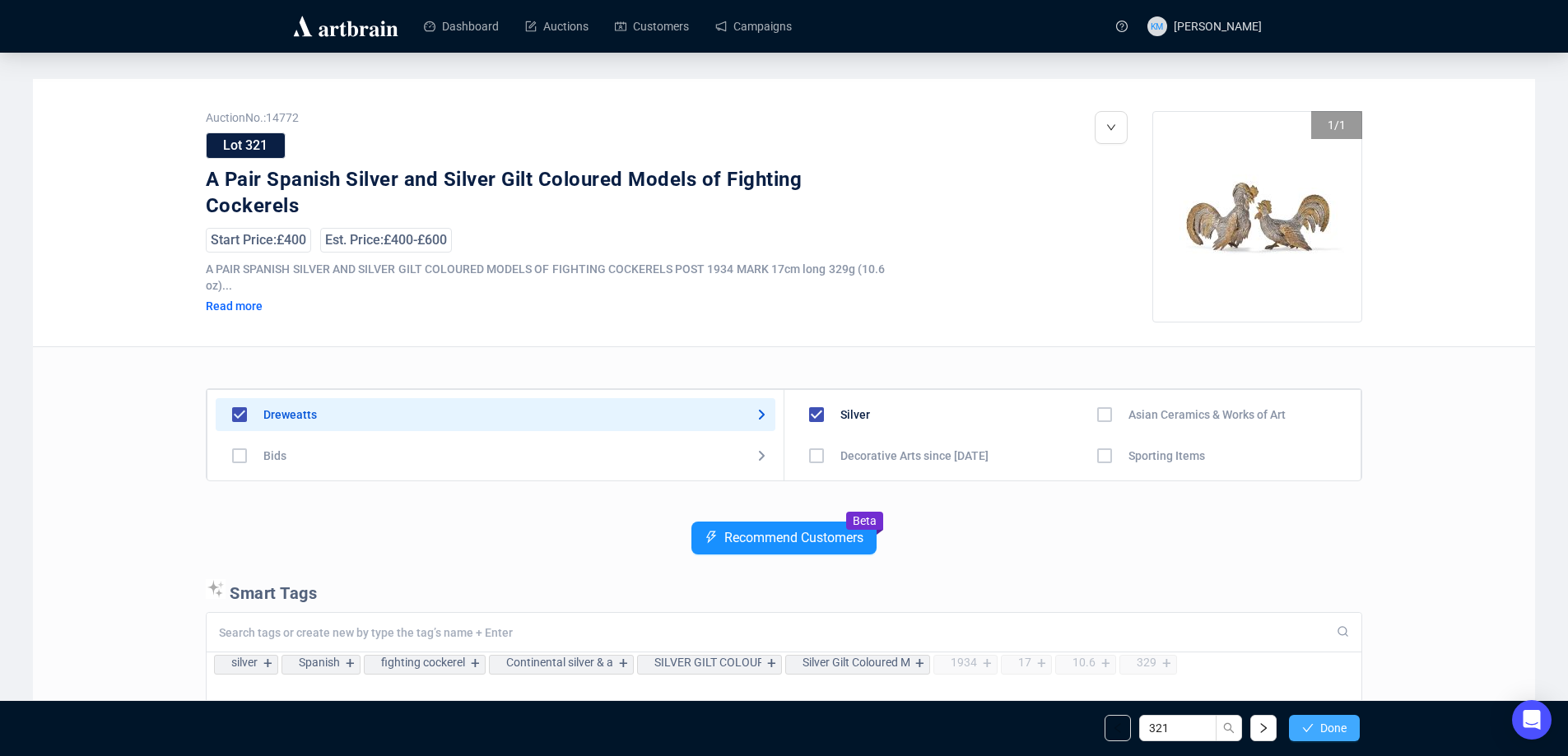
click at [1314, 720] on button "Done" at bounding box center [1325, 728] width 71 height 26
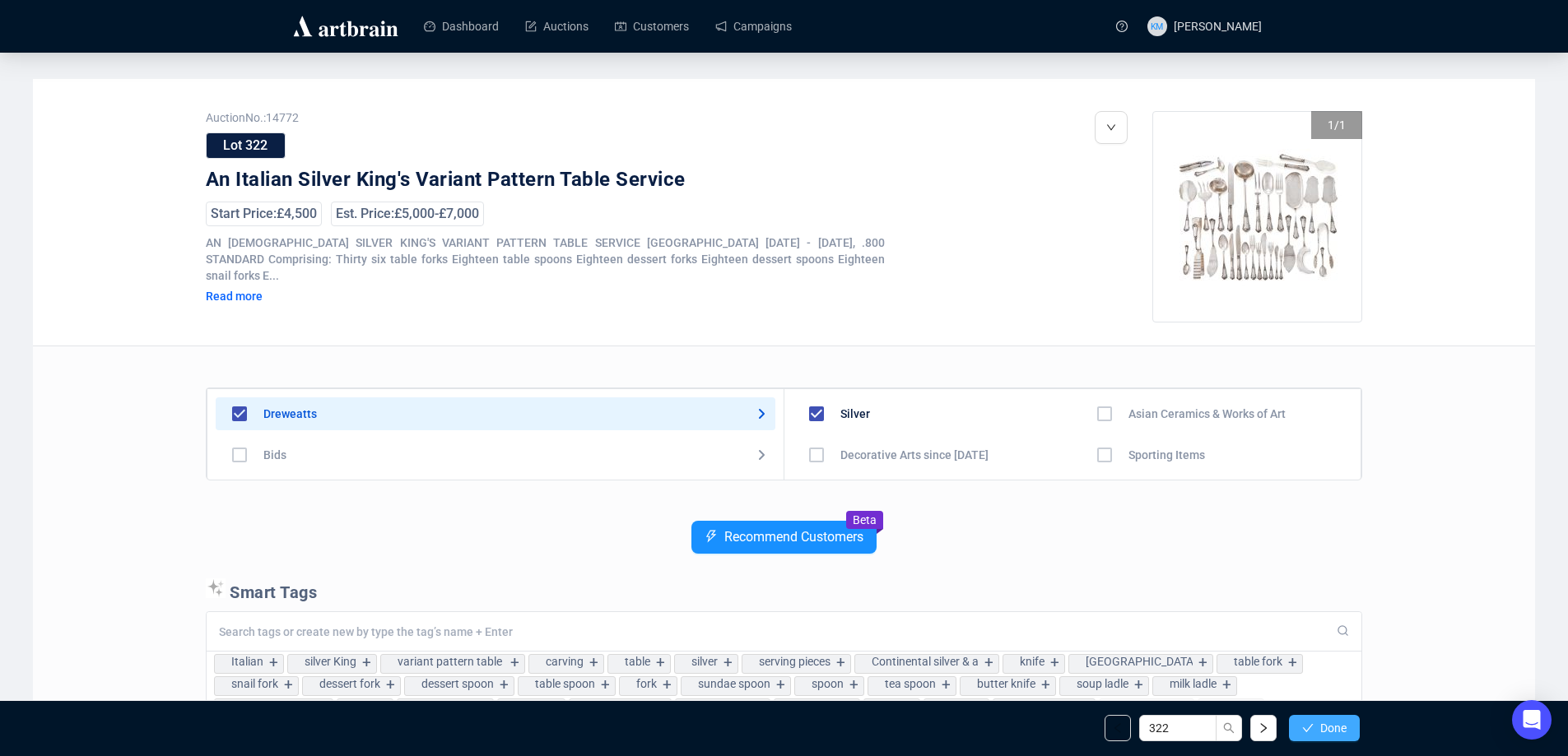
click at [1318, 723] on button "Done" at bounding box center [1325, 728] width 71 height 26
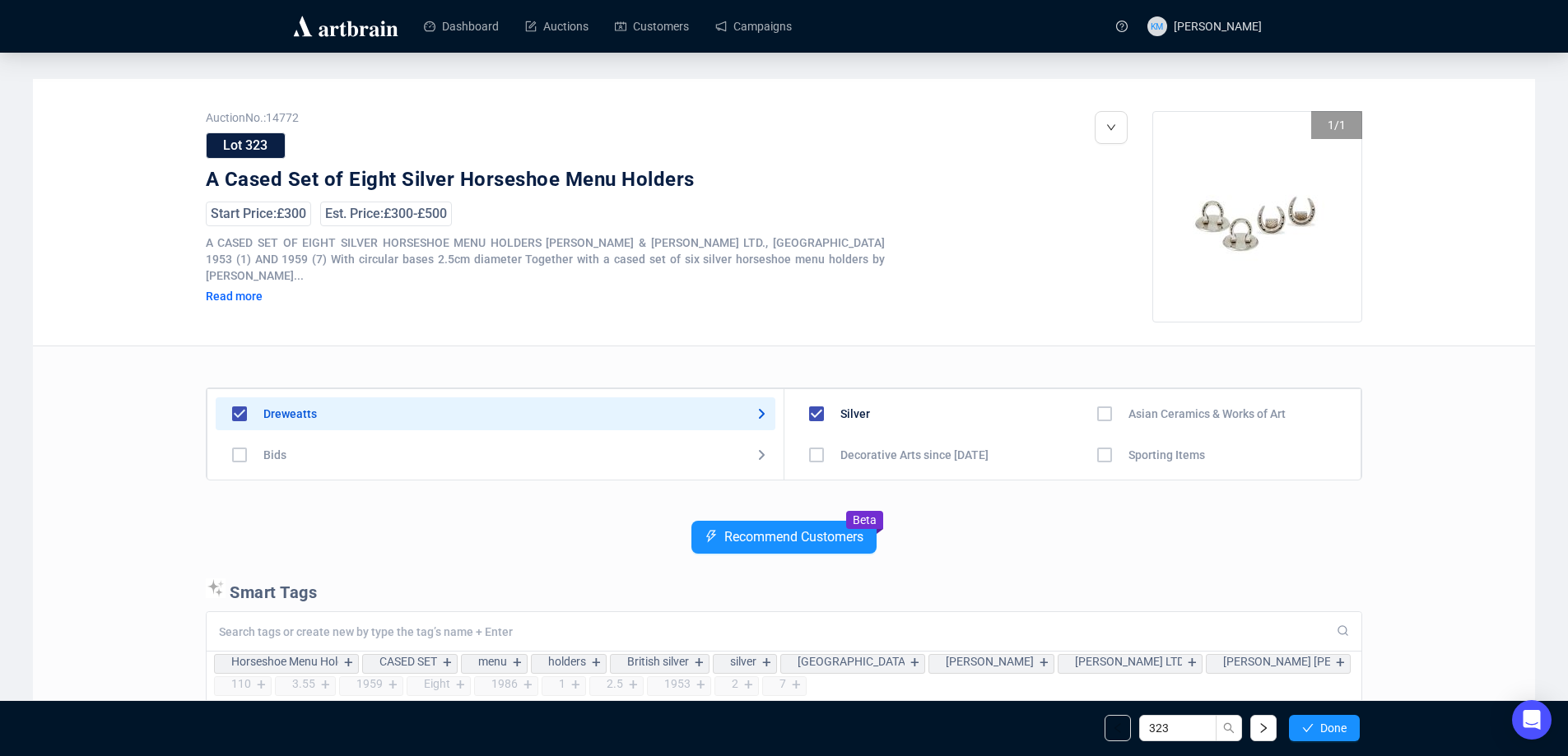
click at [1318, 723] on button "Done" at bounding box center [1325, 728] width 71 height 26
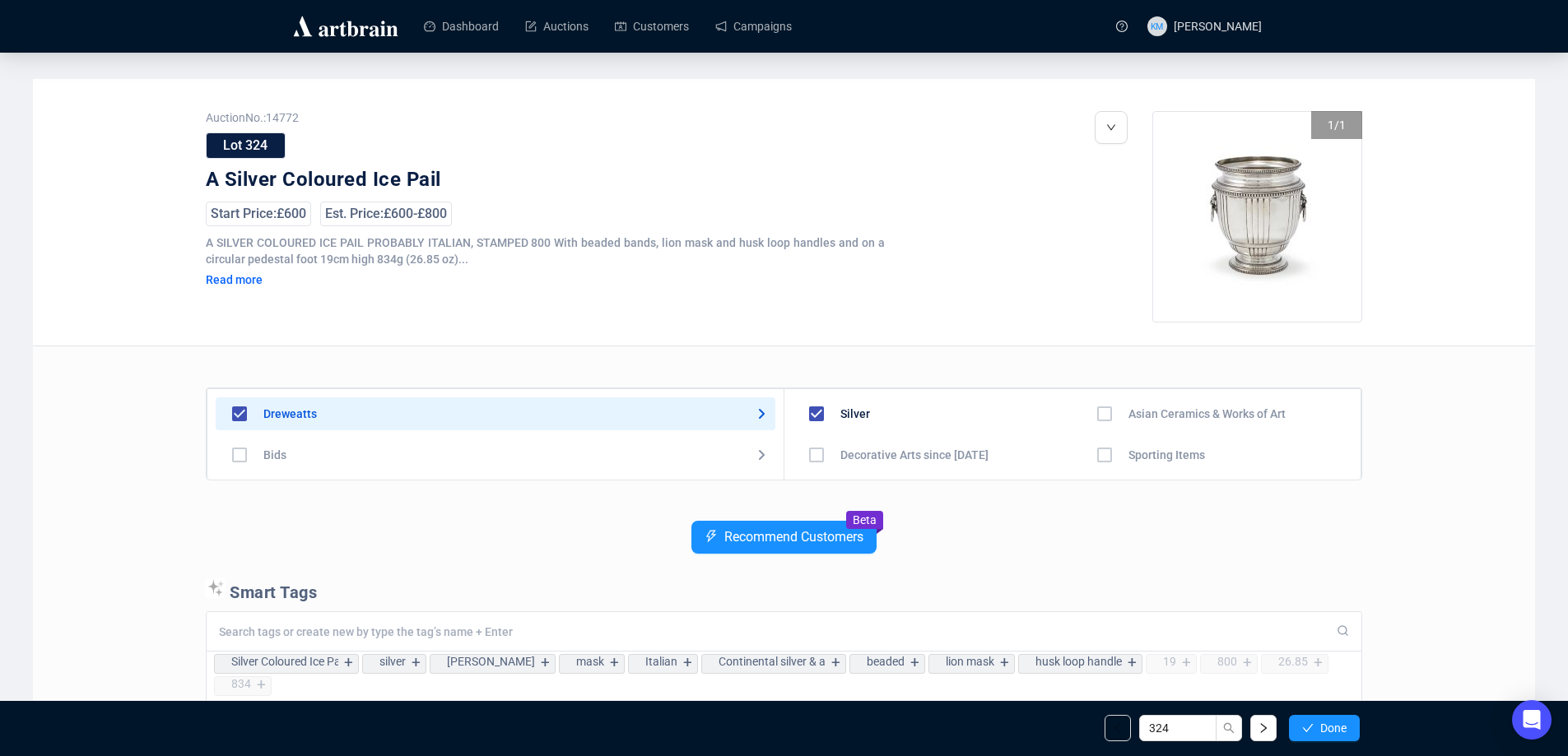
click at [1318, 723] on button "Done" at bounding box center [1325, 728] width 71 height 26
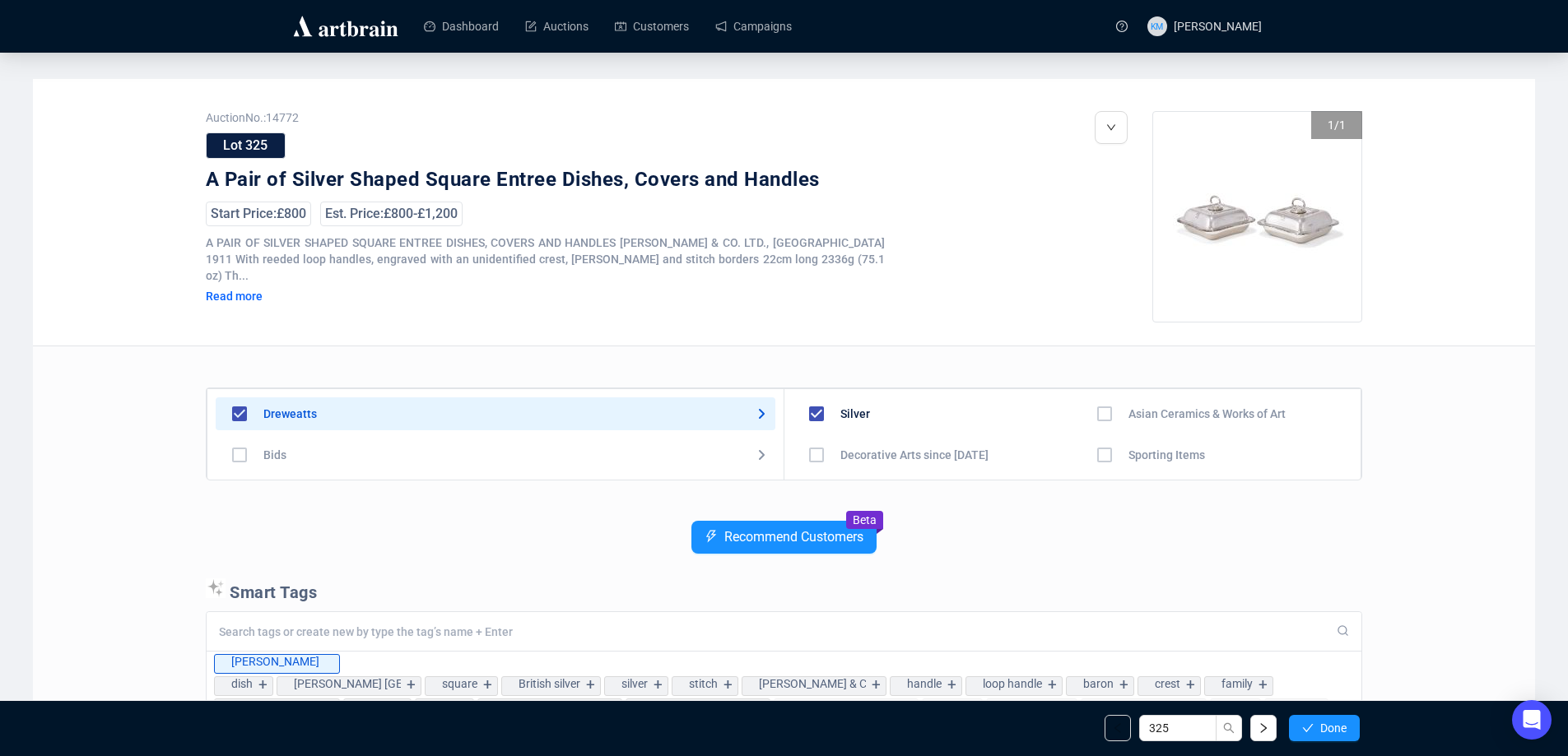
click at [1318, 723] on button "Done" at bounding box center [1325, 728] width 71 height 26
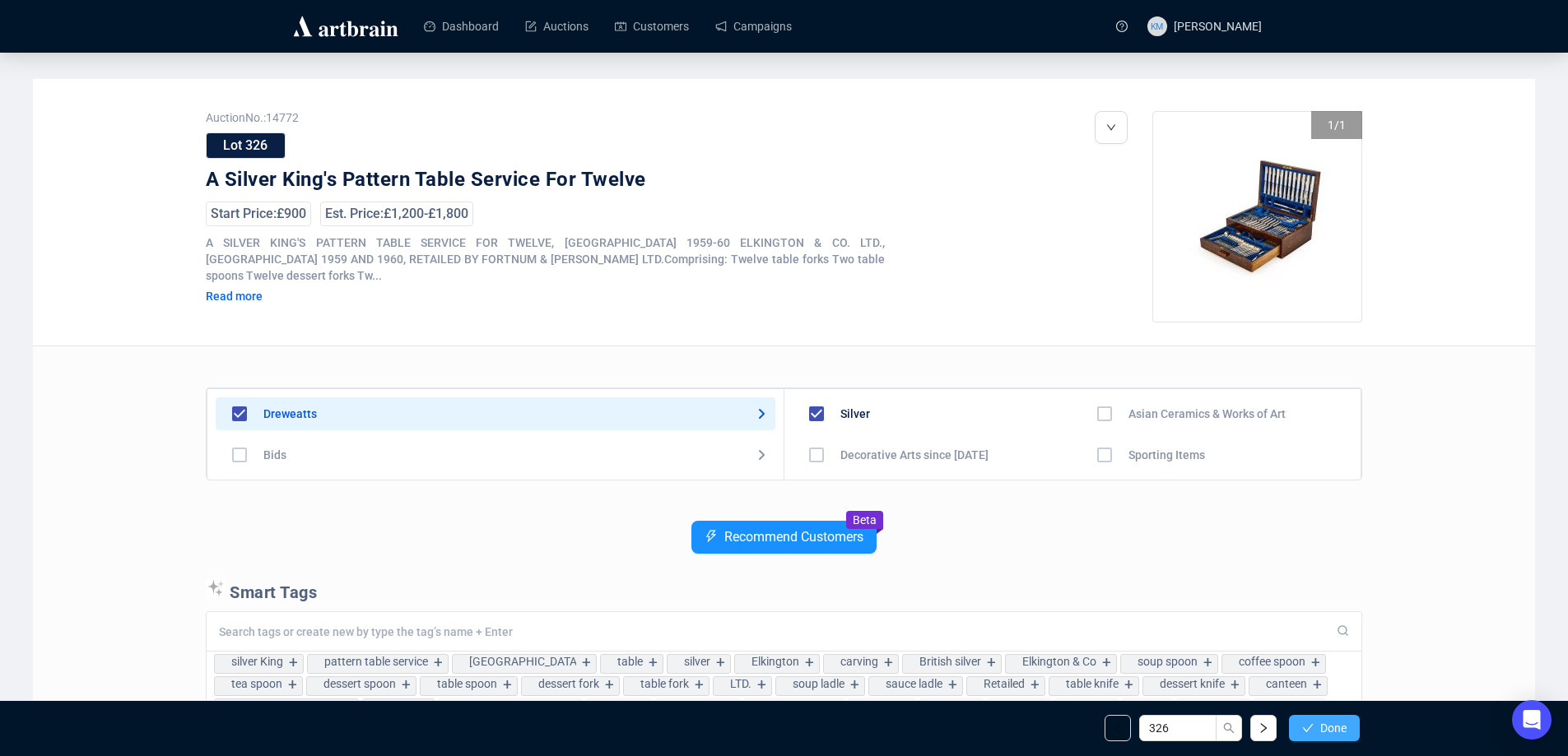
click at [1314, 737] on button "Done" at bounding box center [1325, 728] width 71 height 26
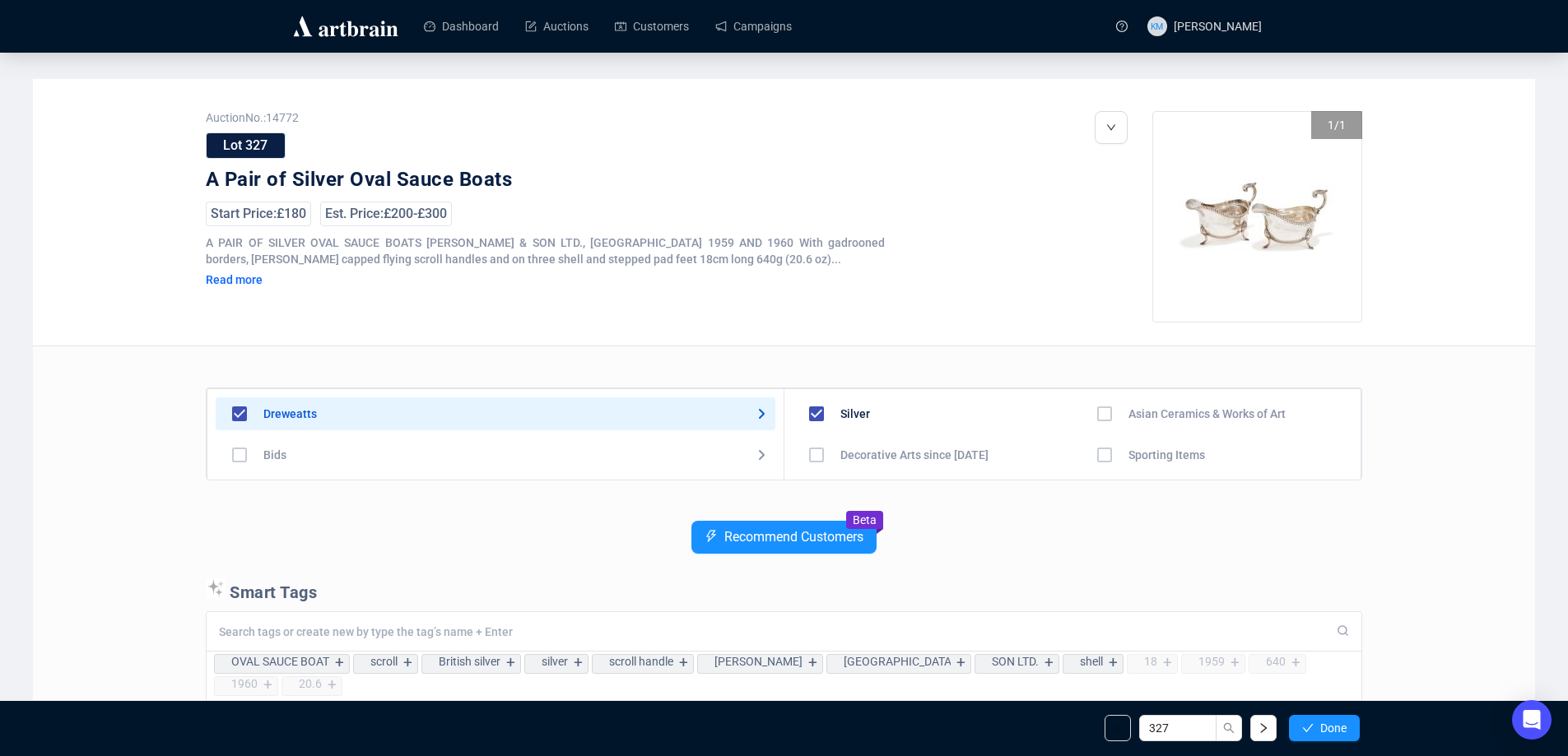
click at [1317, 737] on button "Done" at bounding box center [1325, 728] width 71 height 26
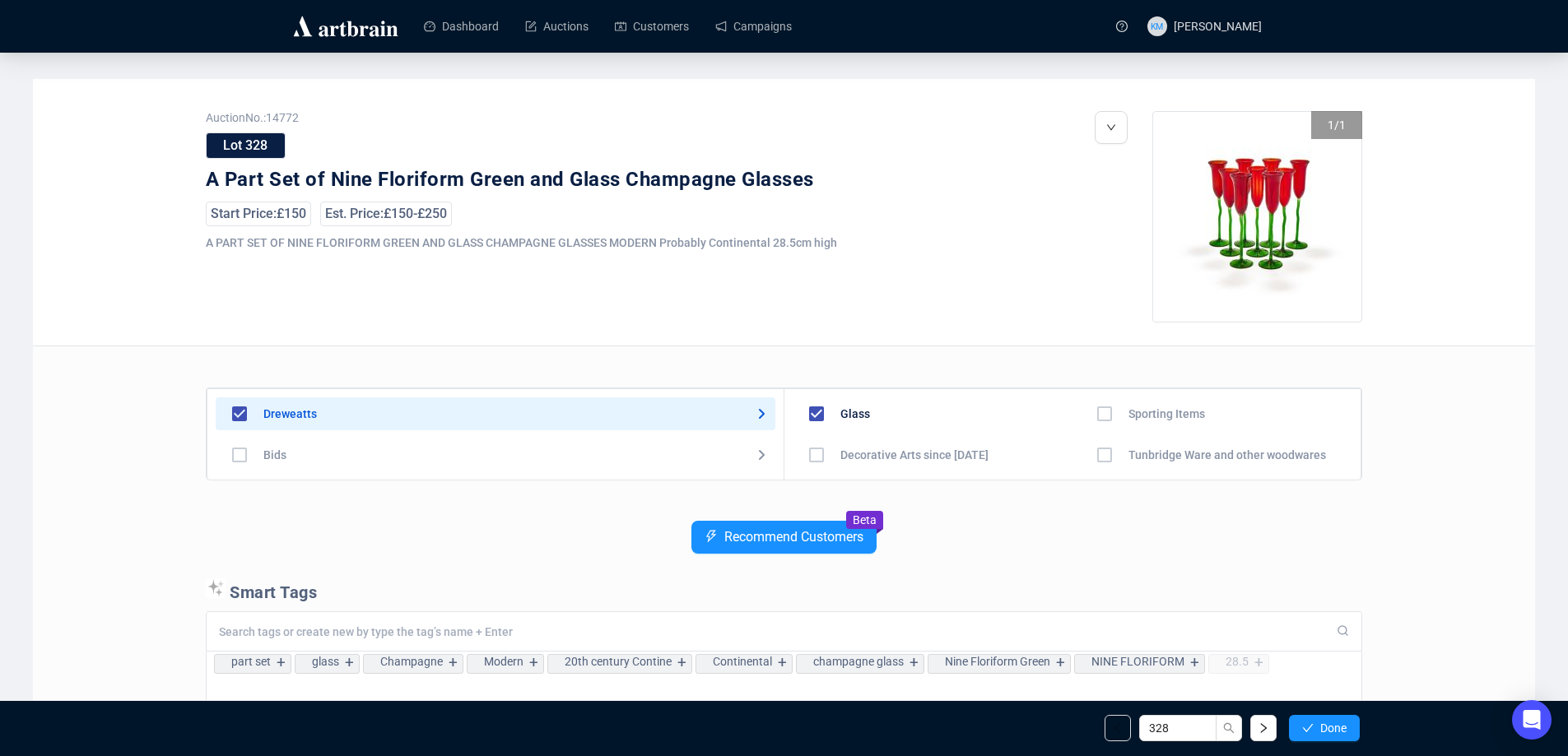
click at [1317, 737] on button "Done" at bounding box center [1325, 728] width 71 height 26
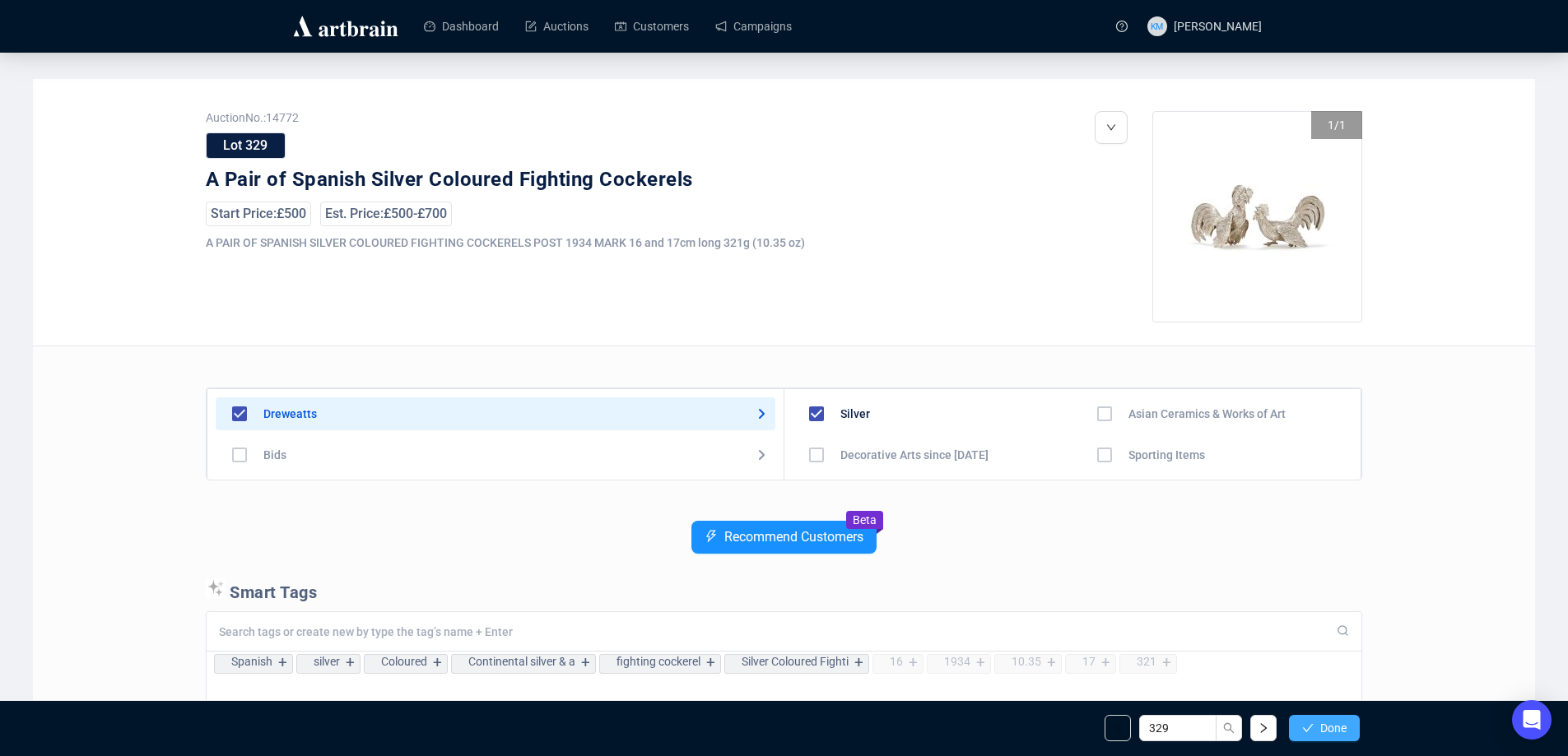
click at [1317, 733] on button "Done" at bounding box center [1325, 728] width 71 height 26
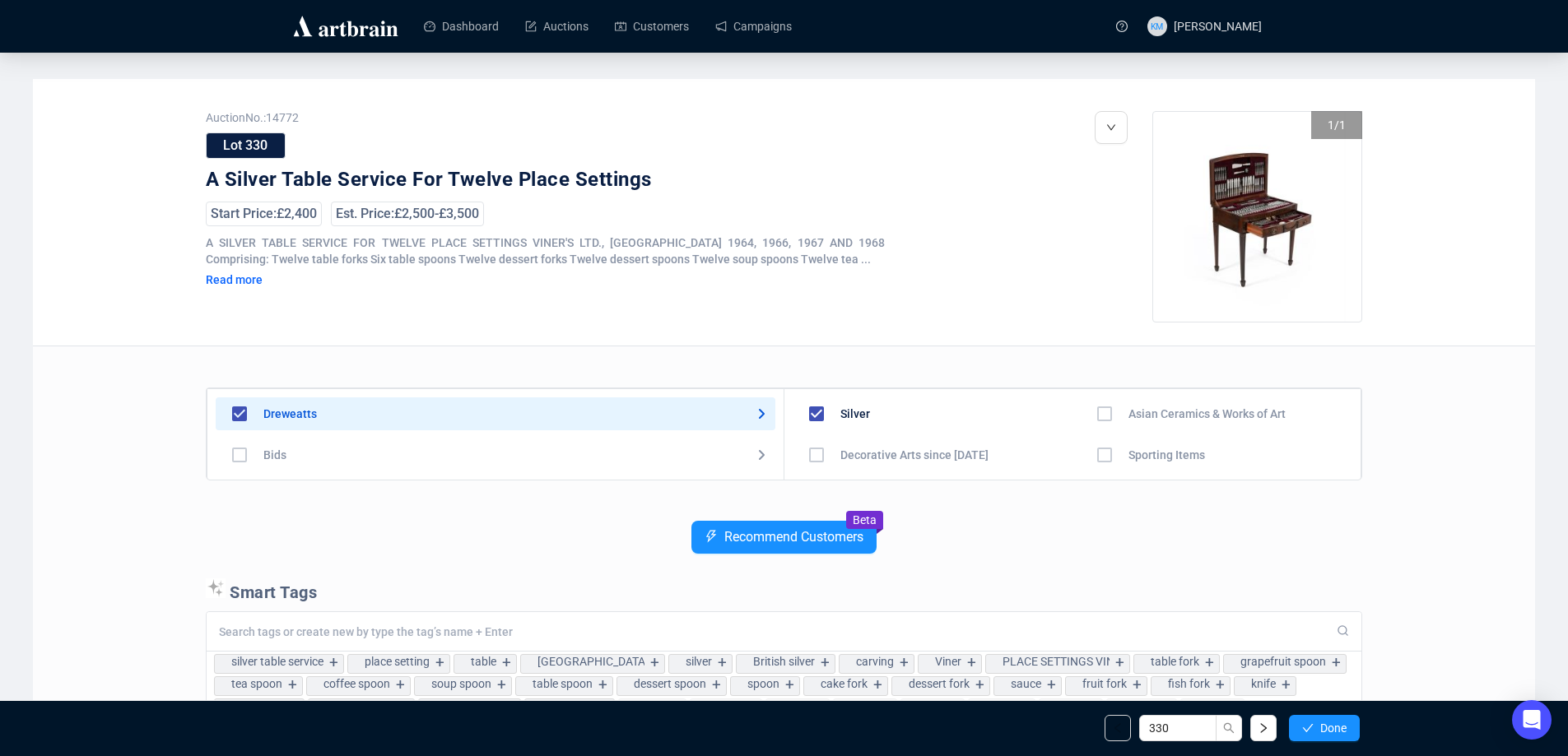
click at [1317, 733] on button "Done" at bounding box center [1325, 728] width 71 height 26
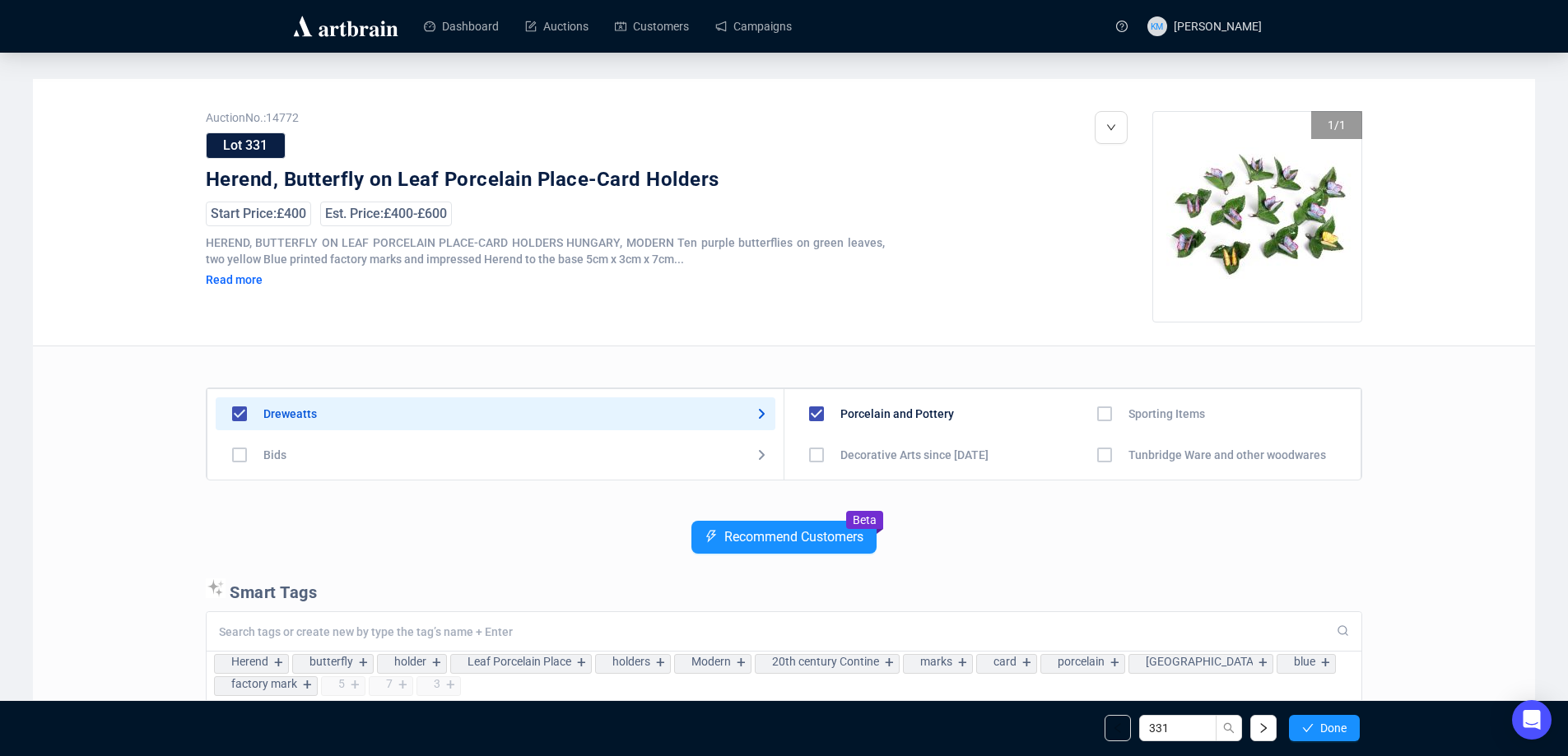
click at [1317, 733] on button "Done" at bounding box center [1325, 728] width 71 height 26
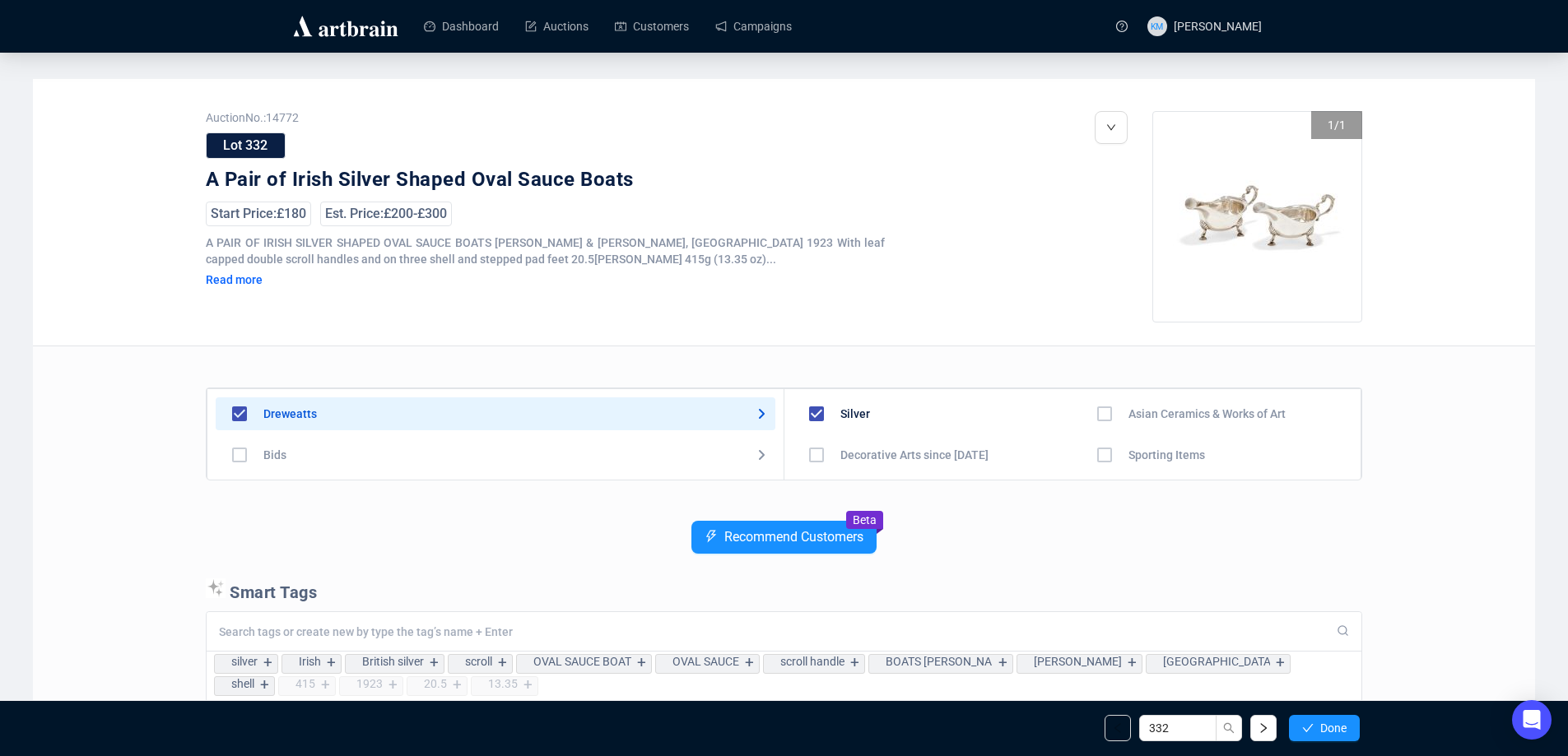
click at [1316, 733] on button "Done" at bounding box center [1325, 728] width 71 height 26
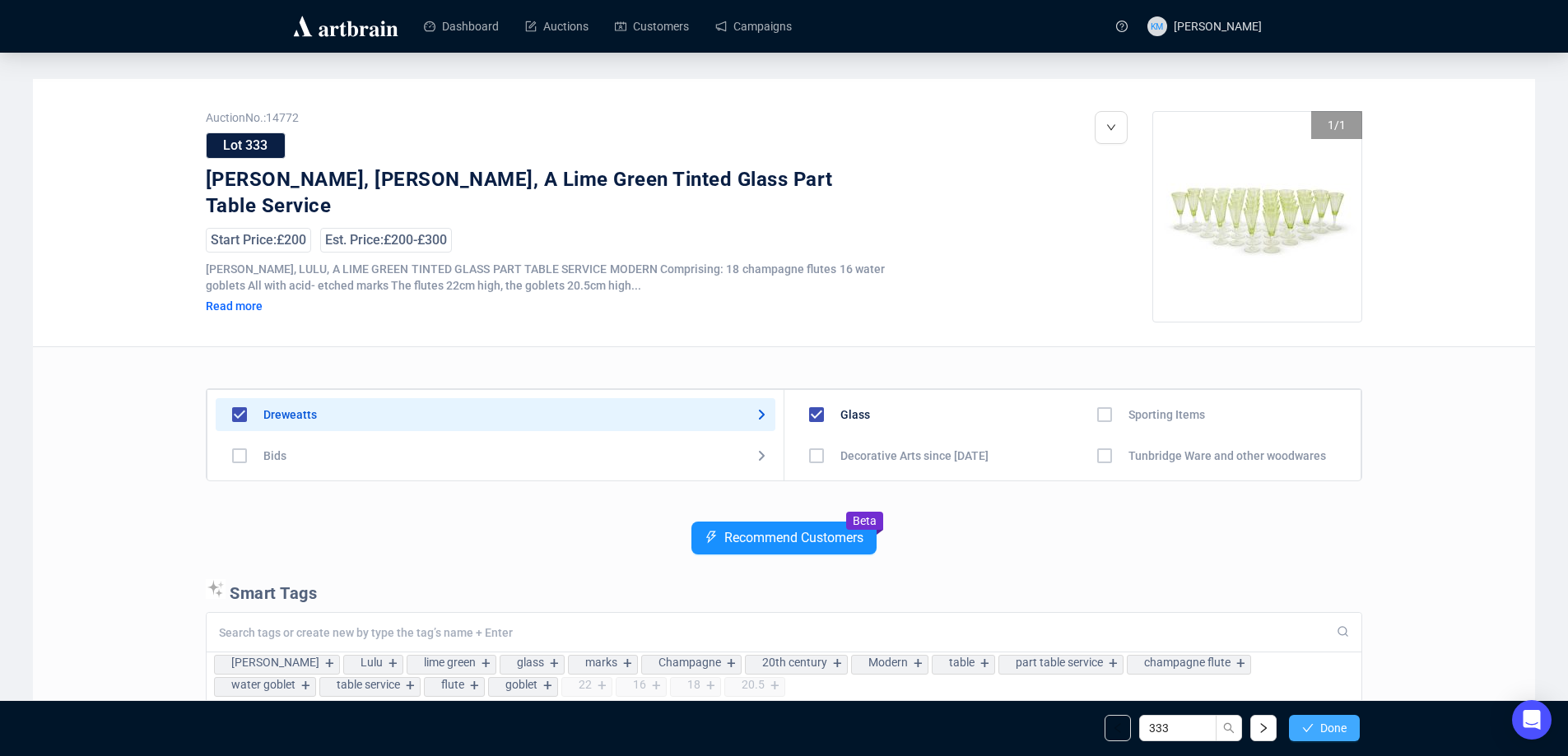
click at [1315, 733] on button "Done" at bounding box center [1325, 728] width 71 height 26
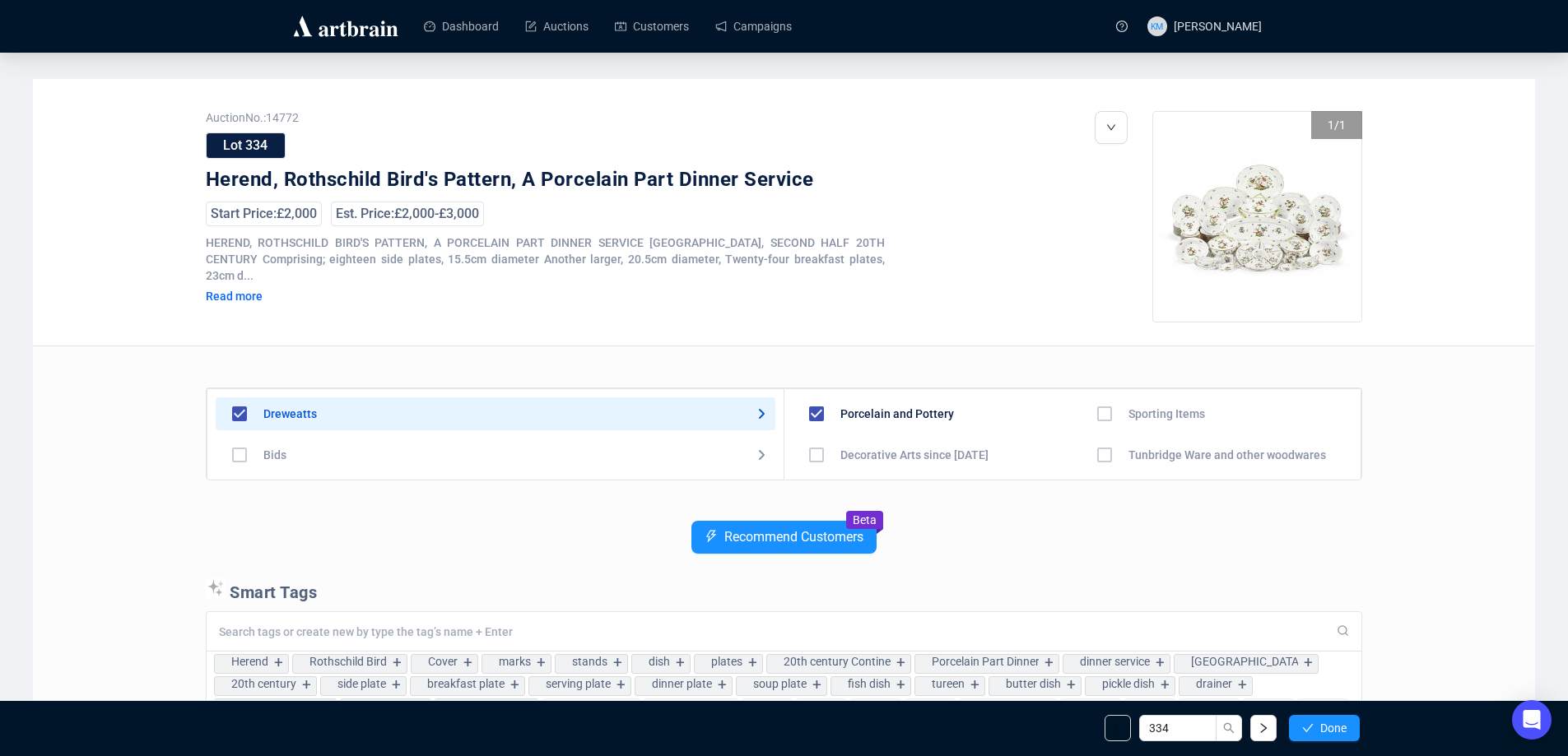
click at [1315, 733] on button "Done" at bounding box center [1325, 728] width 71 height 26
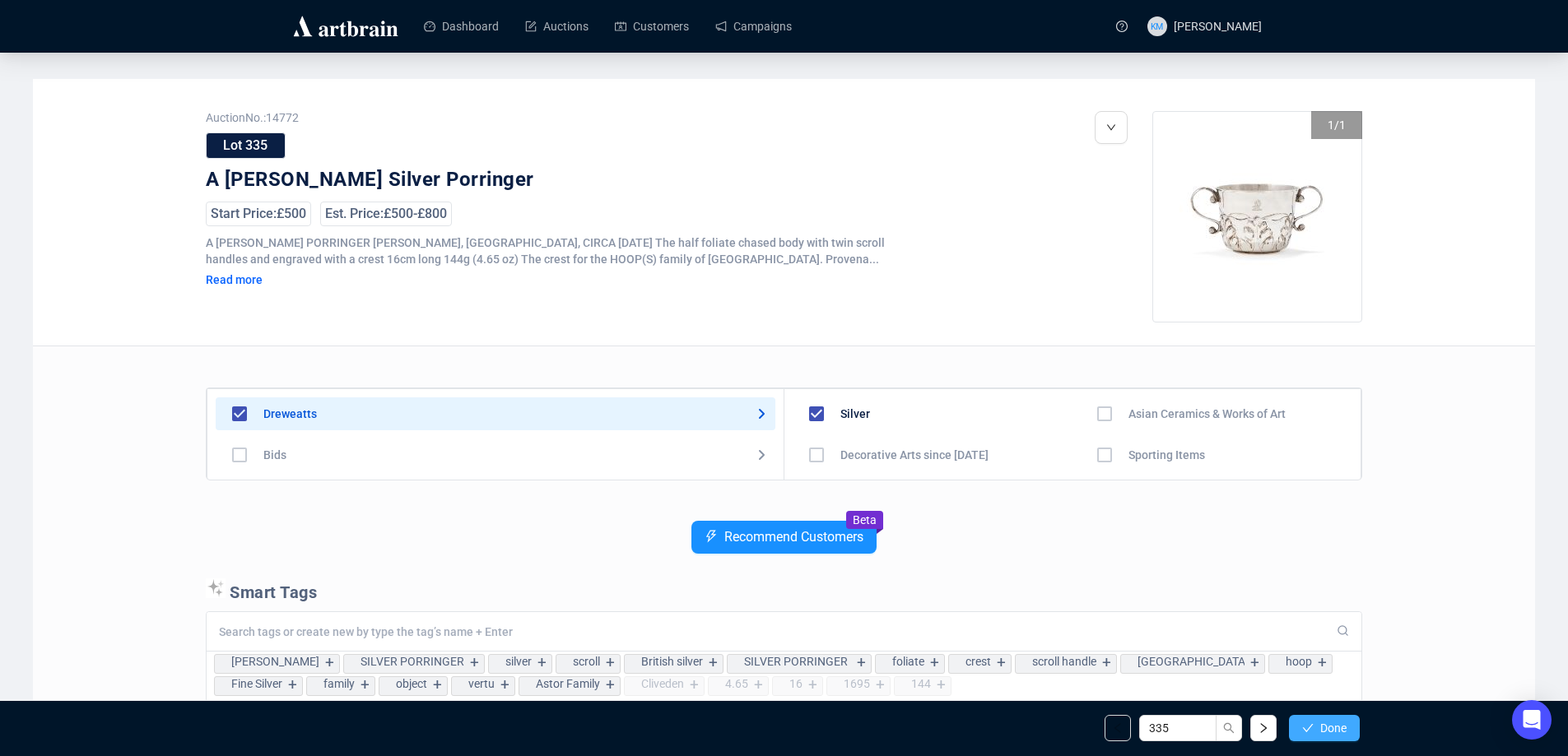
click at [1343, 722] on span "Done" at bounding box center [1333, 727] width 26 height 13
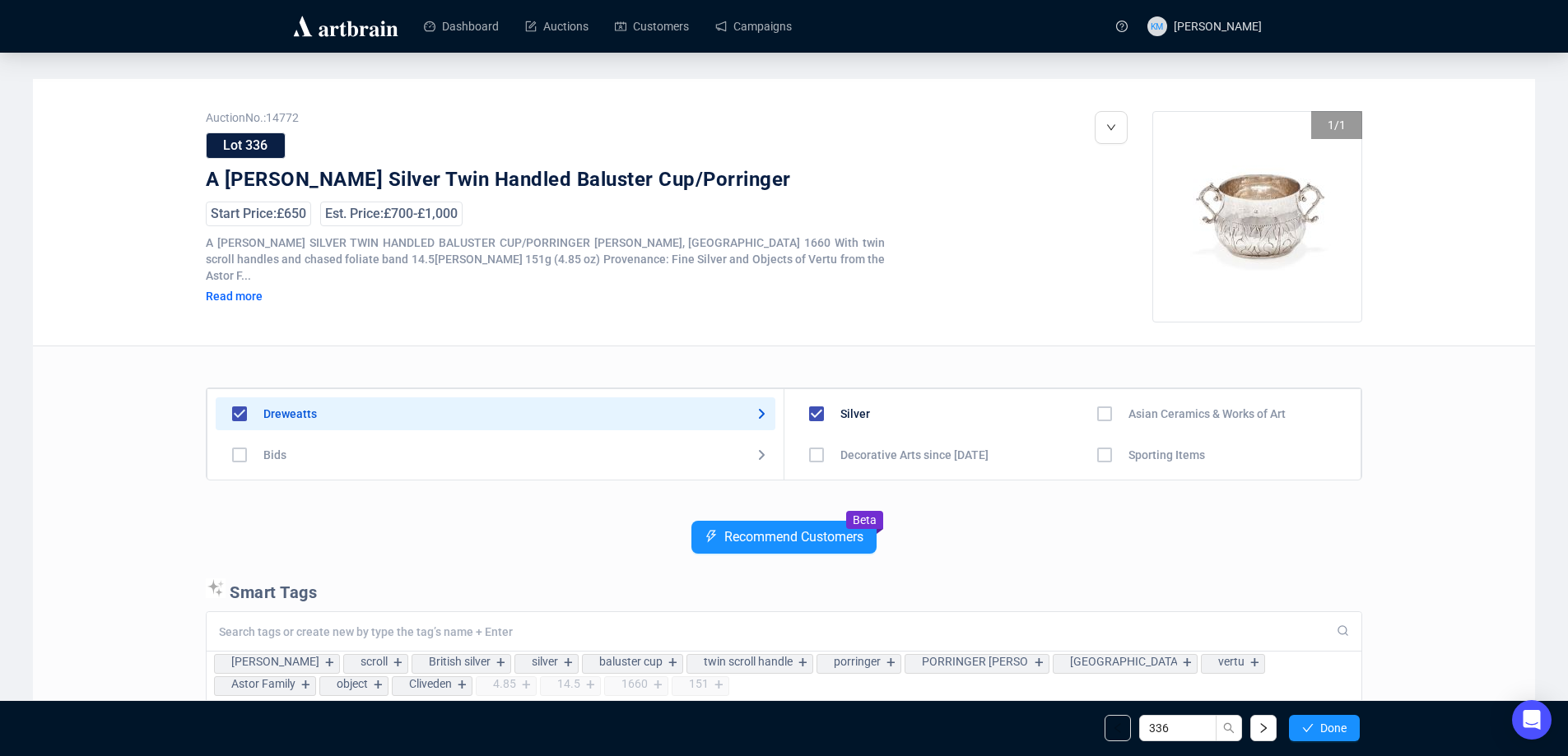
click at [1343, 722] on span "Done" at bounding box center [1333, 727] width 26 height 13
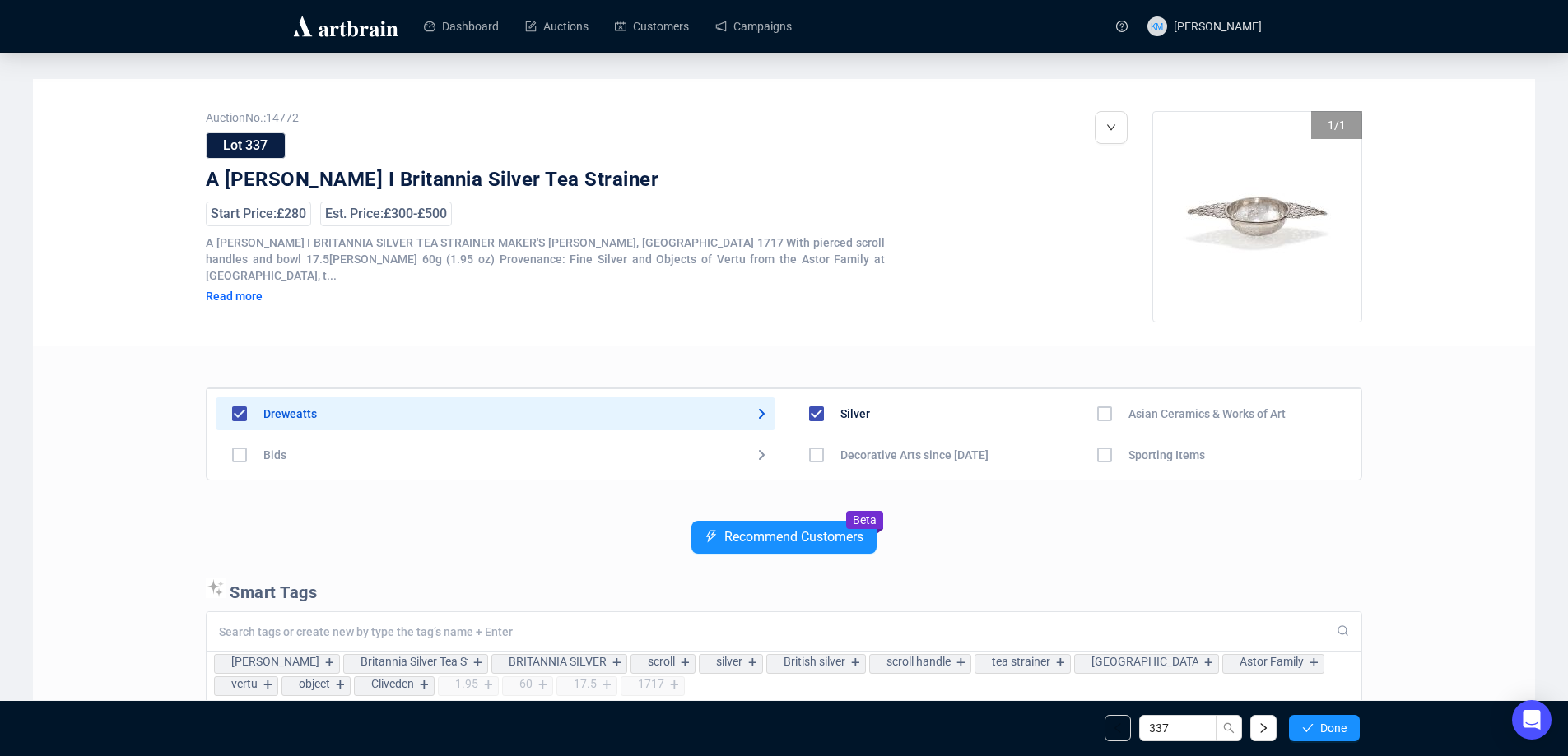
click at [1343, 722] on span "Done" at bounding box center [1333, 727] width 26 height 13
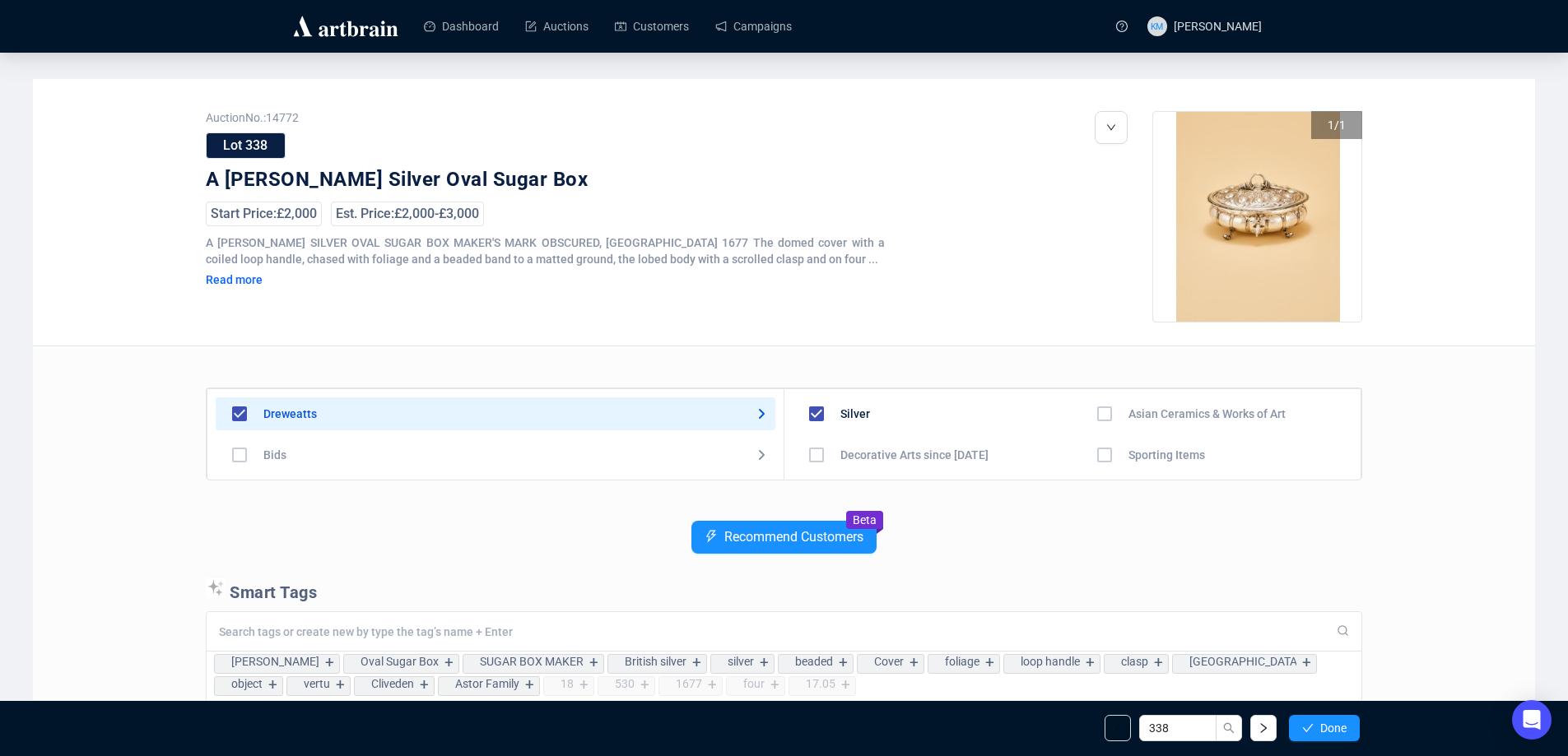
click at [1343, 722] on span "Done" at bounding box center [1333, 727] width 26 height 13
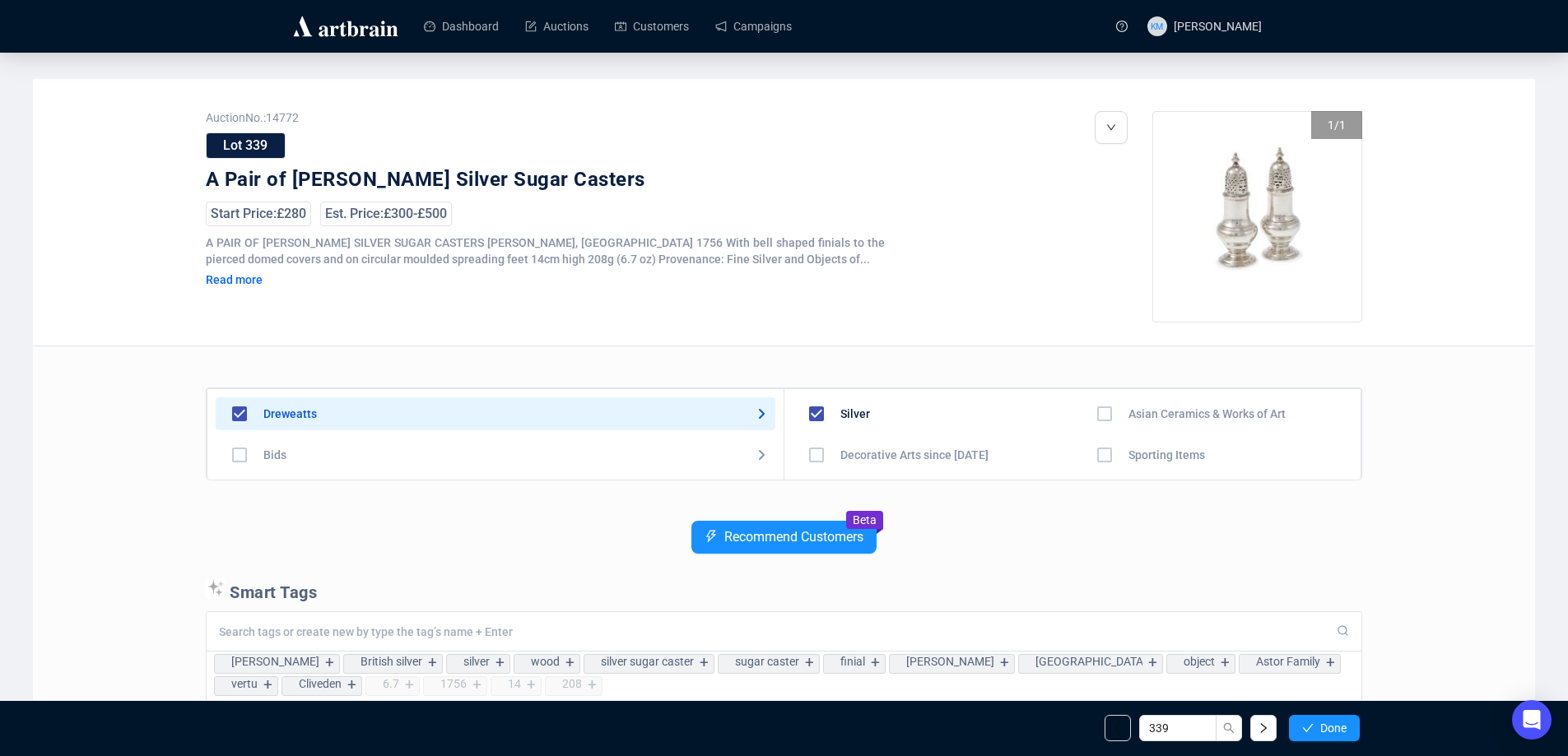
click at [1343, 722] on span "Done" at bounding box center [1333, 727] width 26 height 13
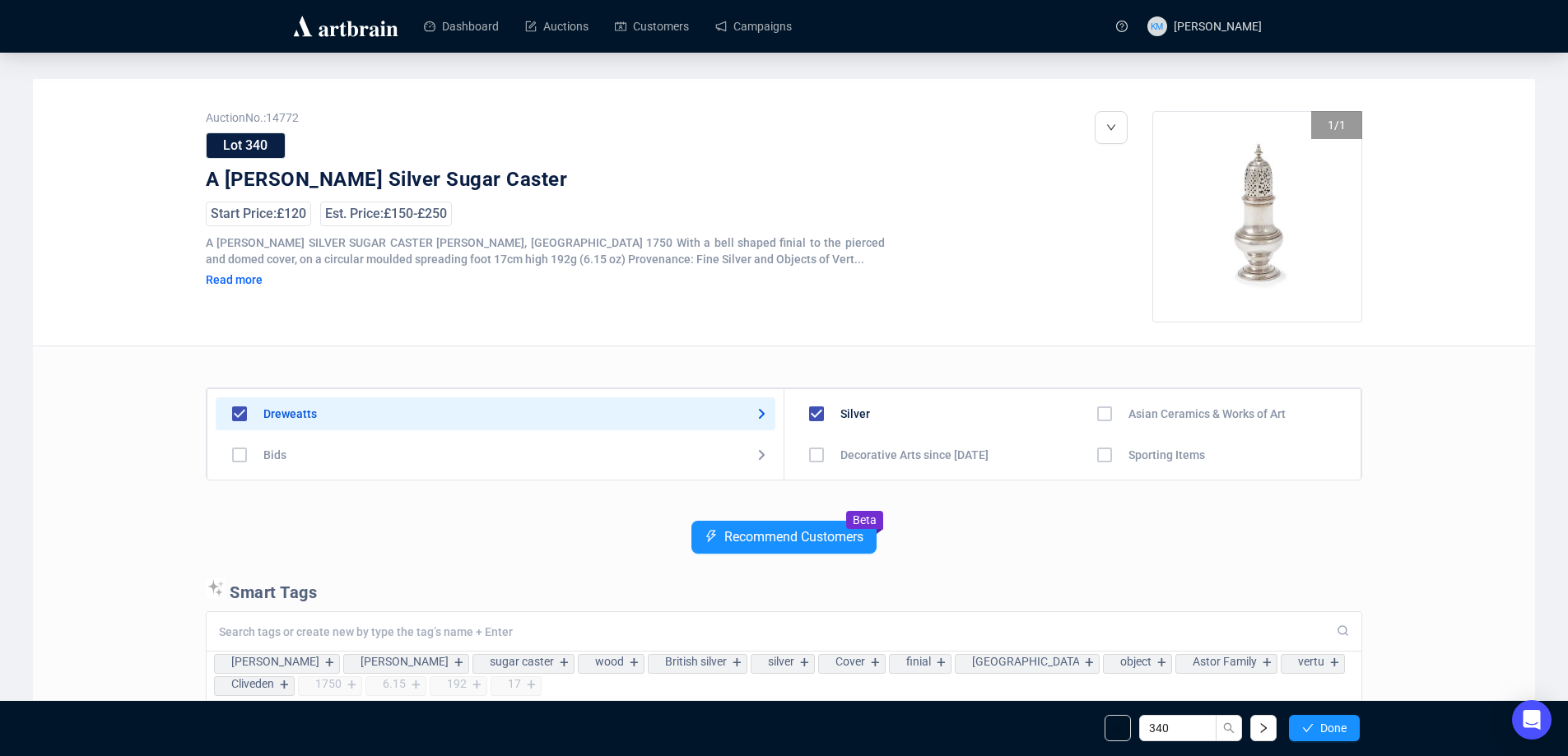
click at [1343, 722] on span "Done" at bounding box center [1333, 727] width 26 height 13
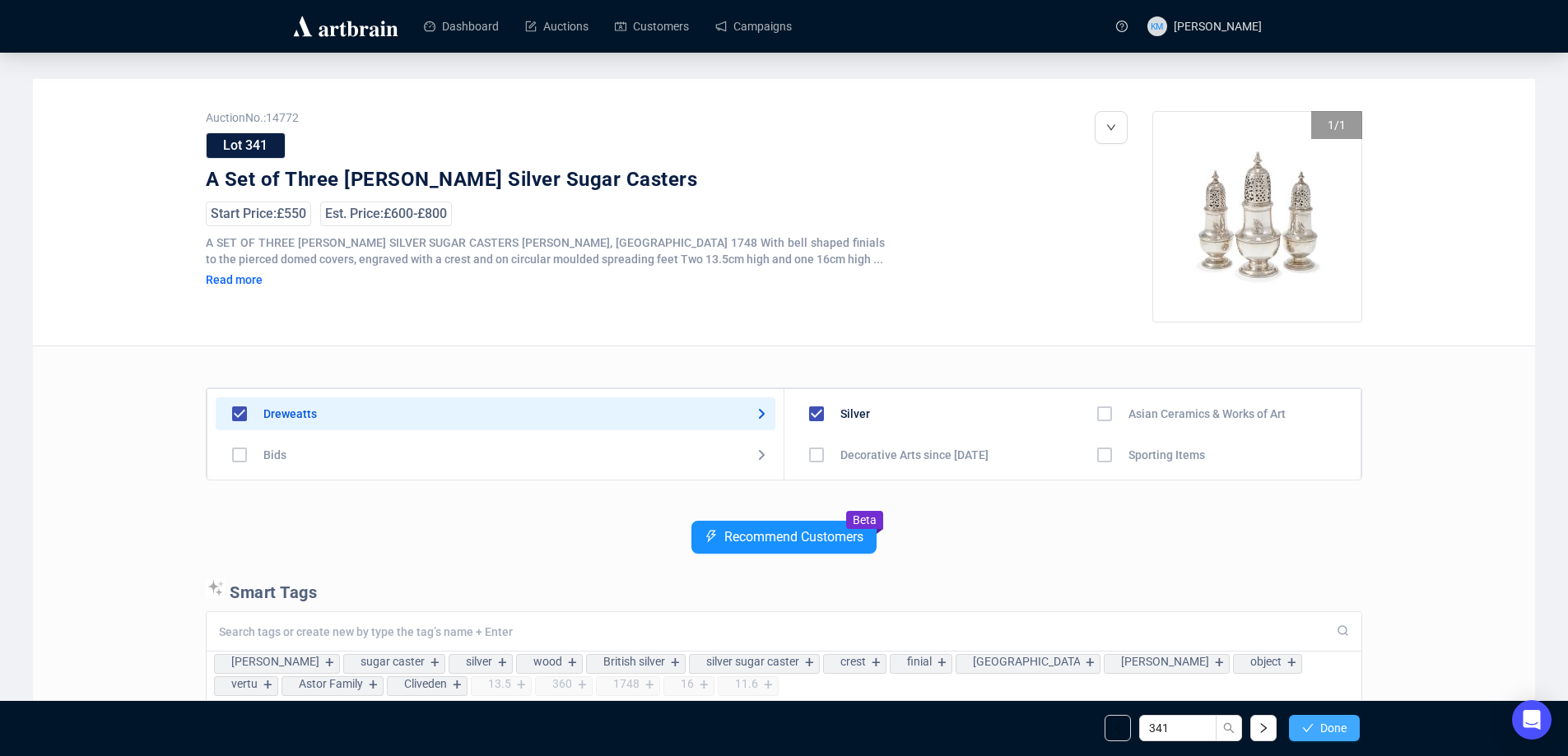
click at [1342, 722] on span "Done" at bounding box center [1333, 727] width 26 height 13
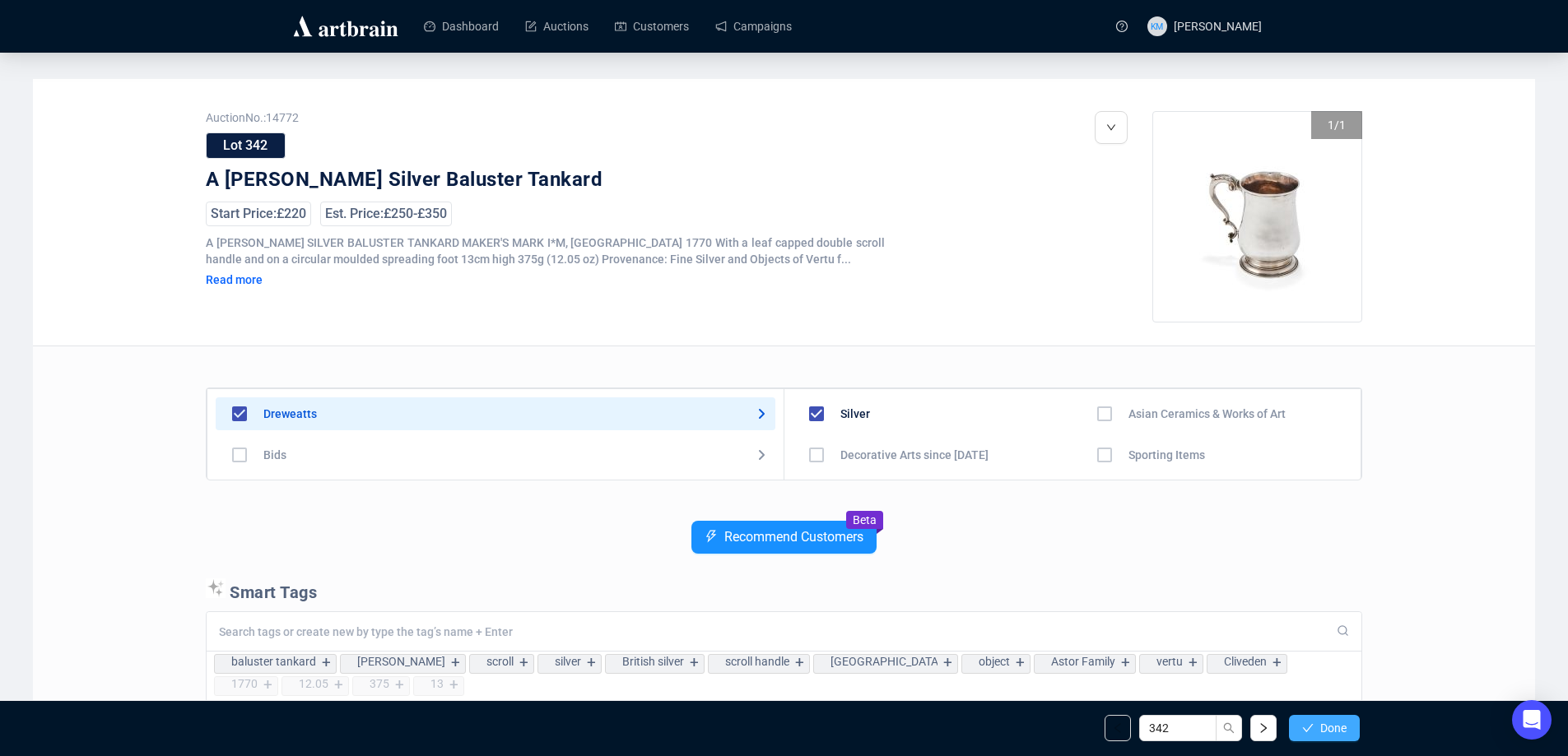
click at [1317, 727] on button "Done" at bounding box center [1325, 728] width 71 height 26
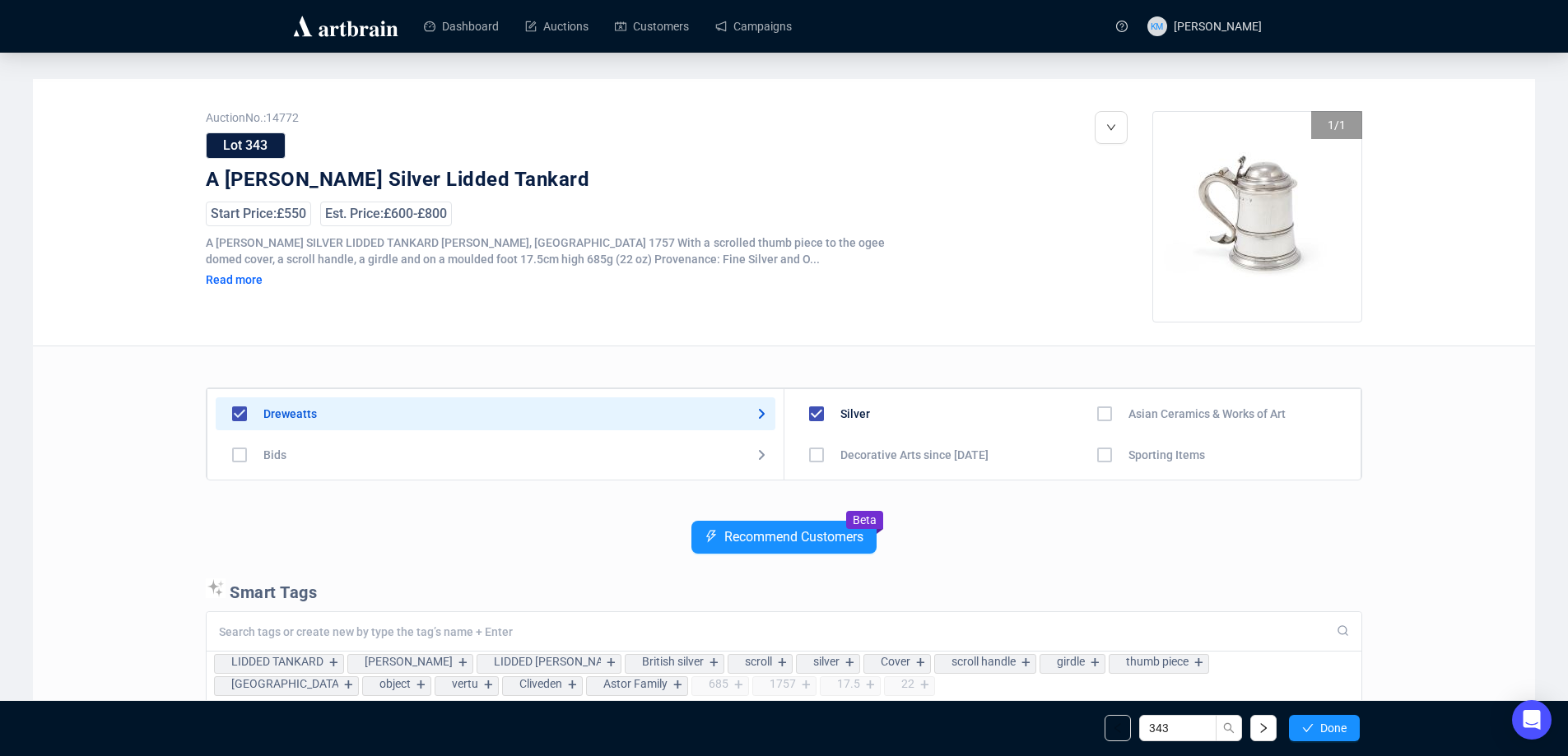
click at [1317, 727] on button "Done" at bounding box center [1325, 728] width 71 height 26
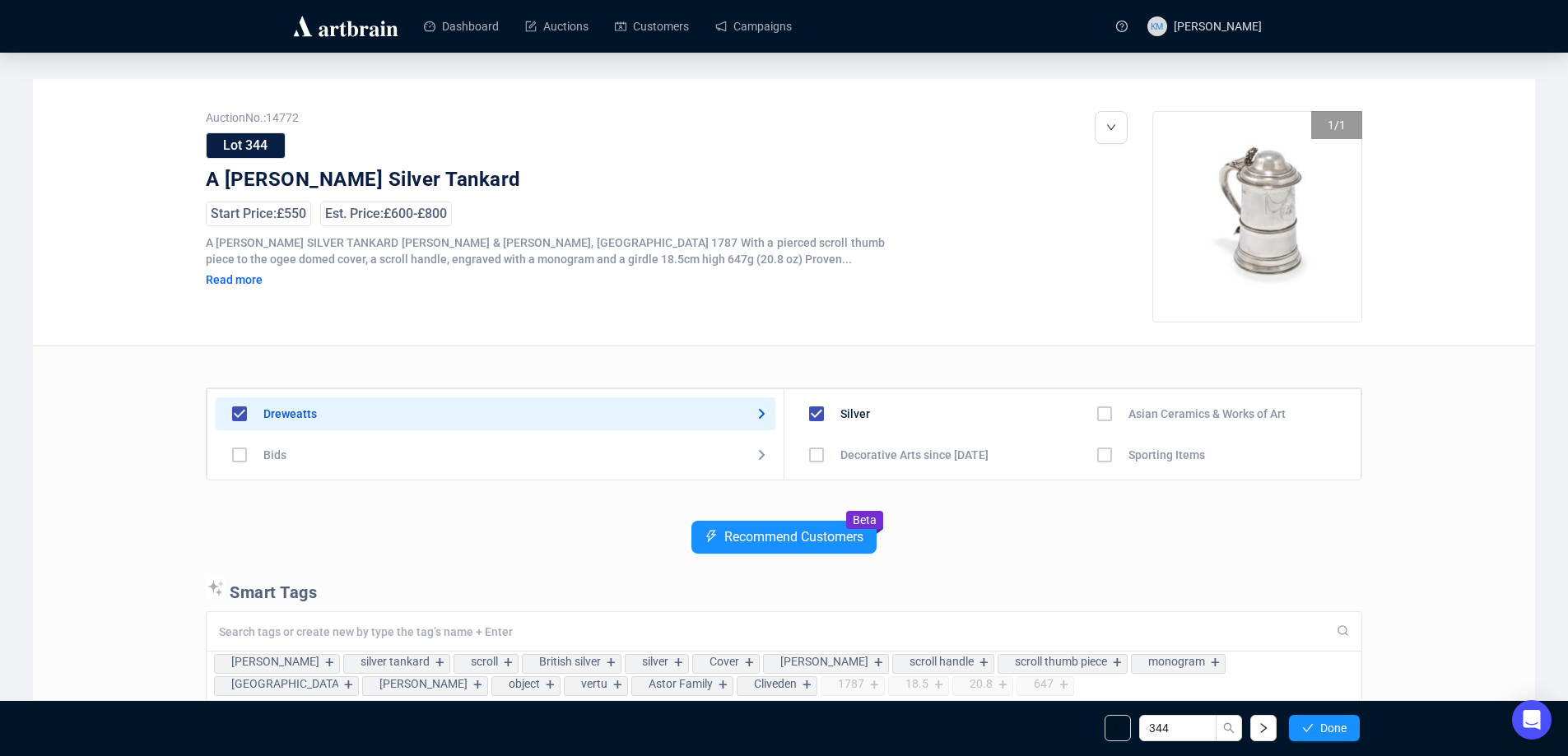
click at [1318, 727] on button "Done" at bounding box center [1325, 728] width 71 height 26
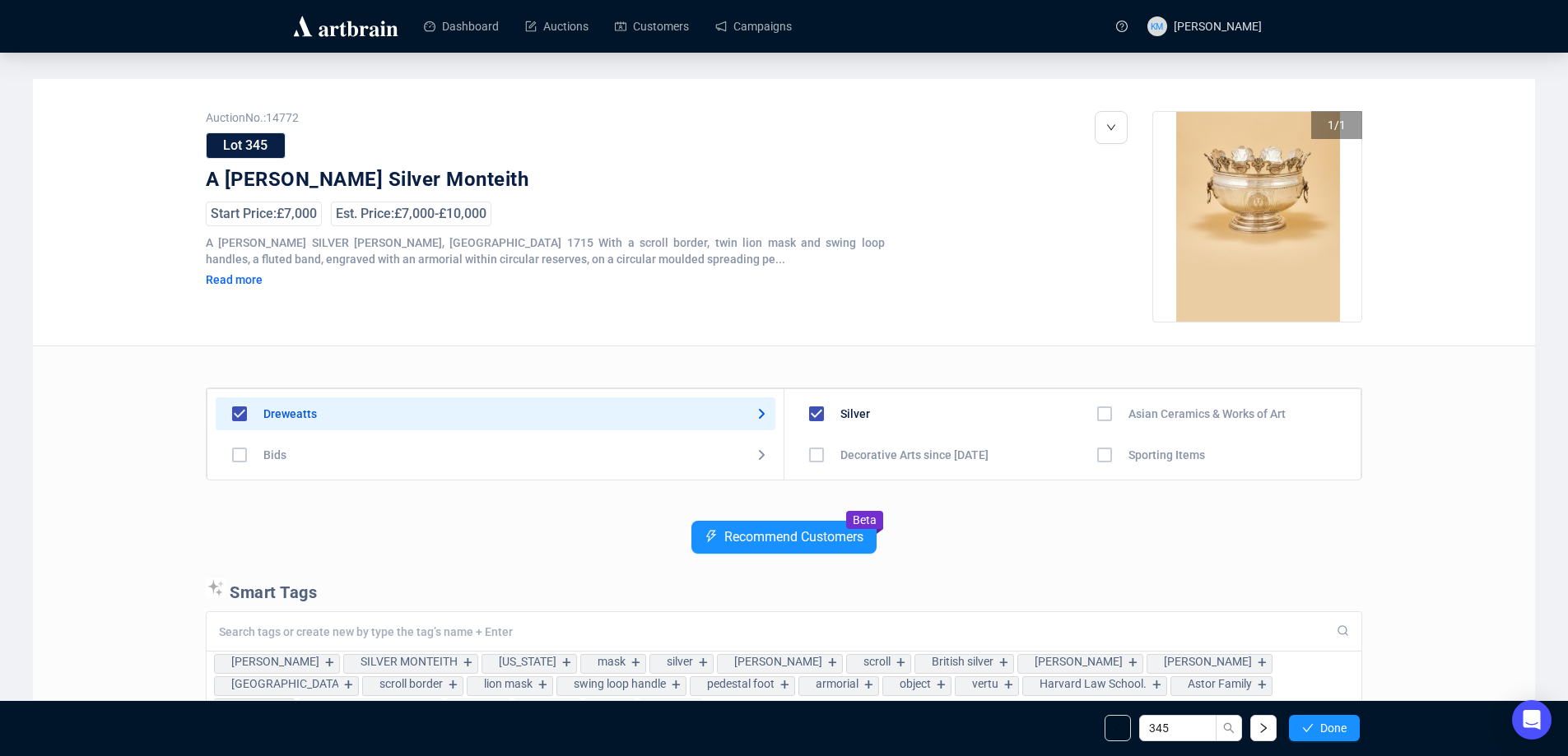
click at [1318, 727] on button "Done" at bounding box center [1325, 728] width 71 height 26
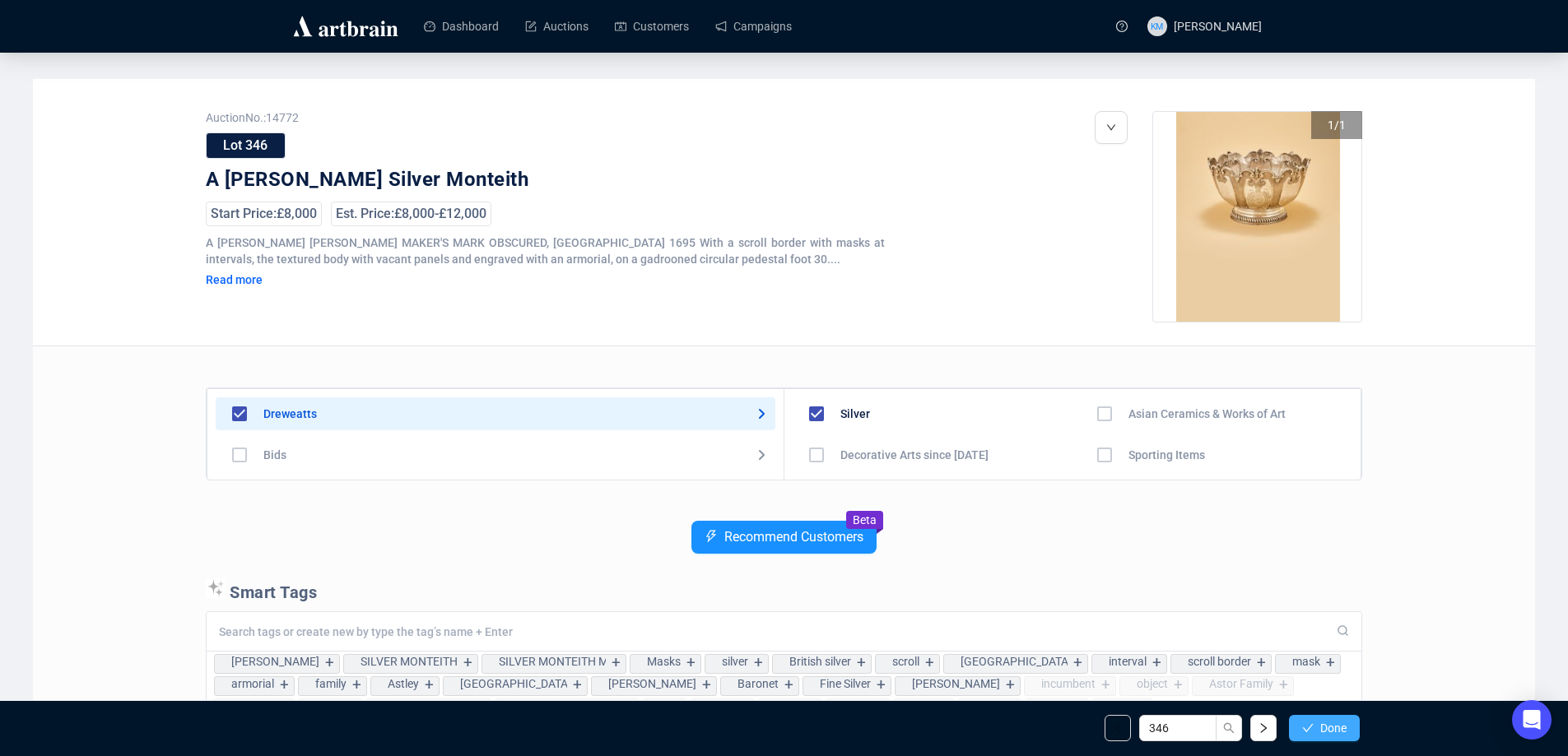
click at [1298, 719] on button "Done" at bounding box center [1325, 728] width 71 height 26
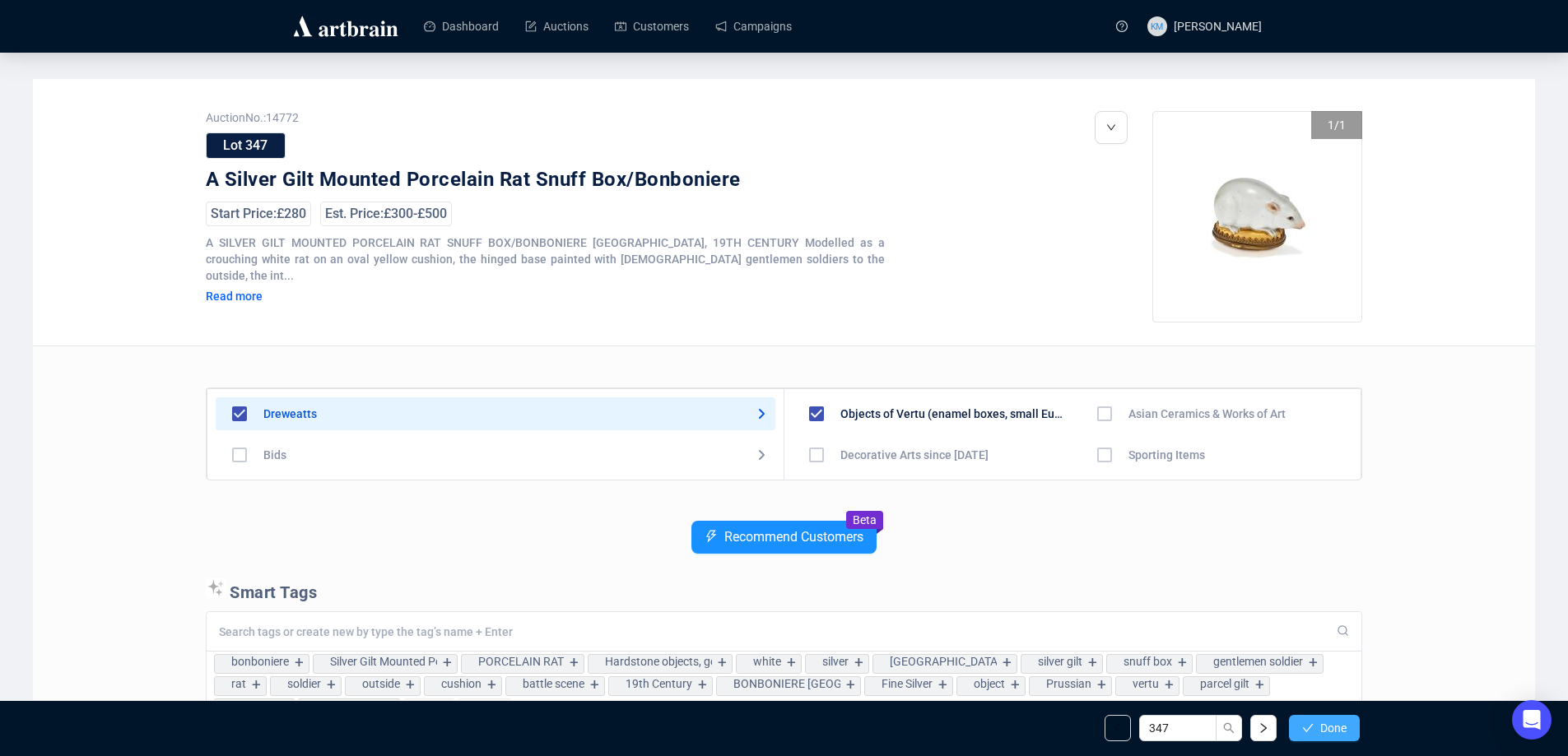
click at [1317, 721] on button "Done" at bounding box center [1325, 728] width 71 height 26
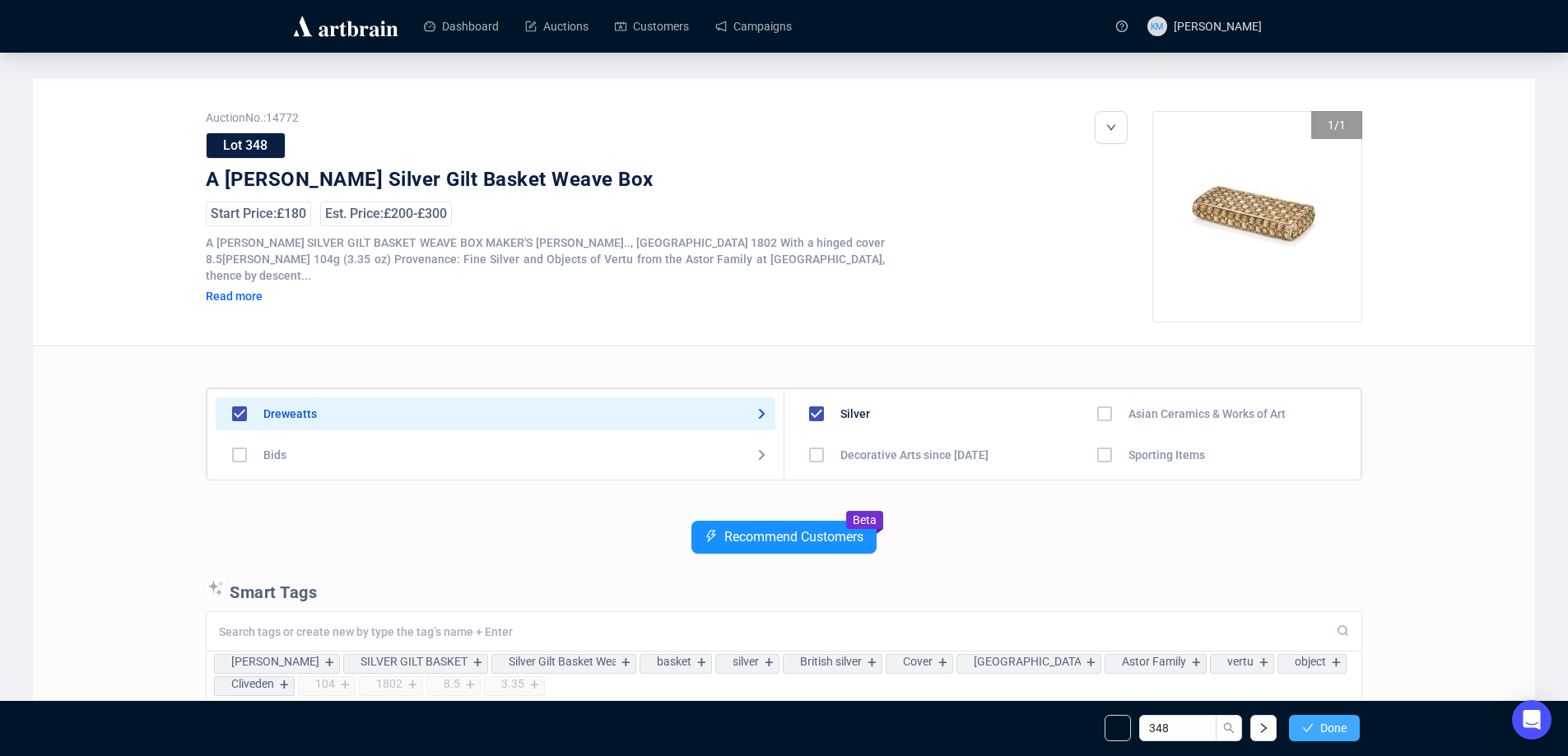
click at [1343, 725] on span "Done" at bounding box center [1333, 727] width 26 height 13
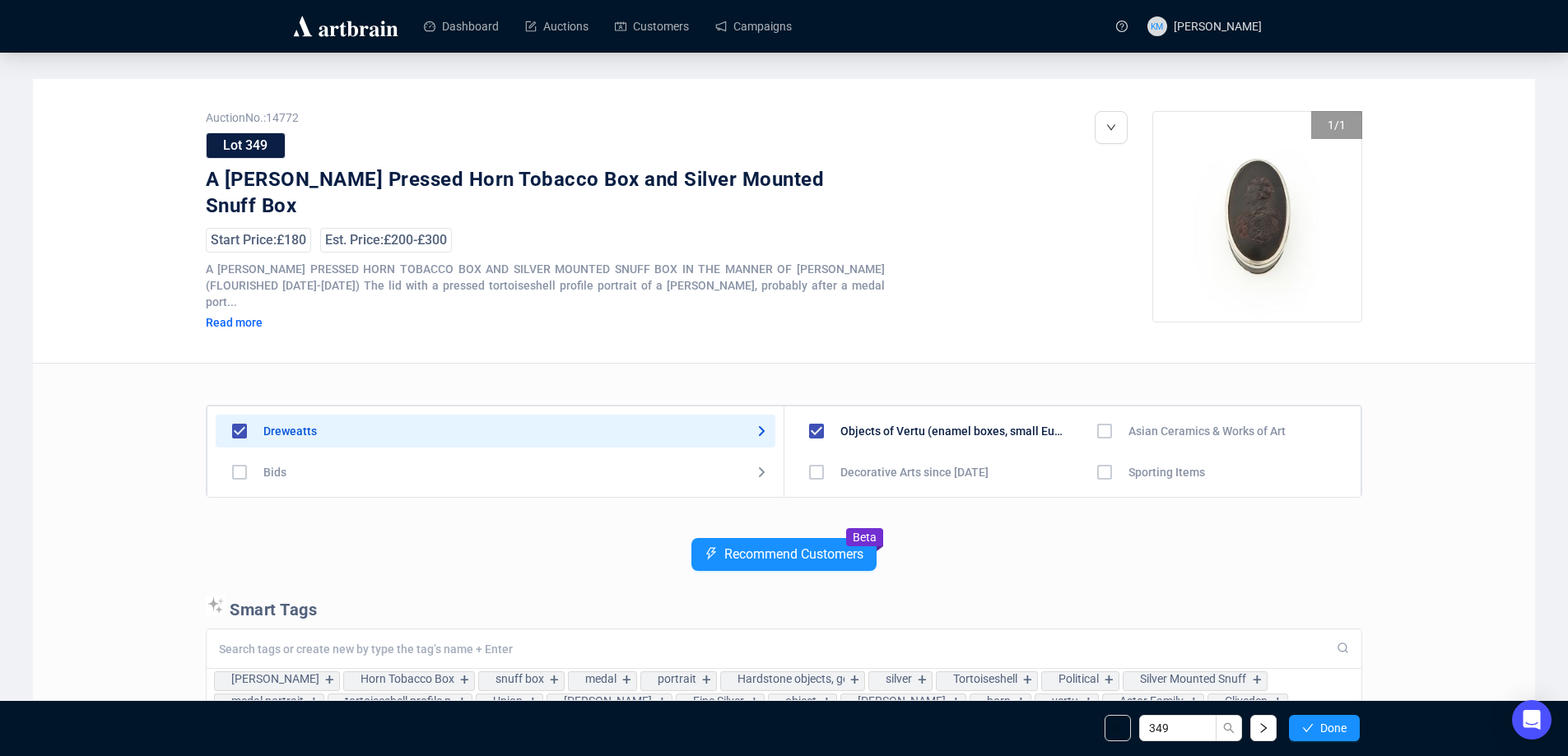
click at [1343, 725] on span "Done" at bounding box center [1333, 727] width 26 height 13
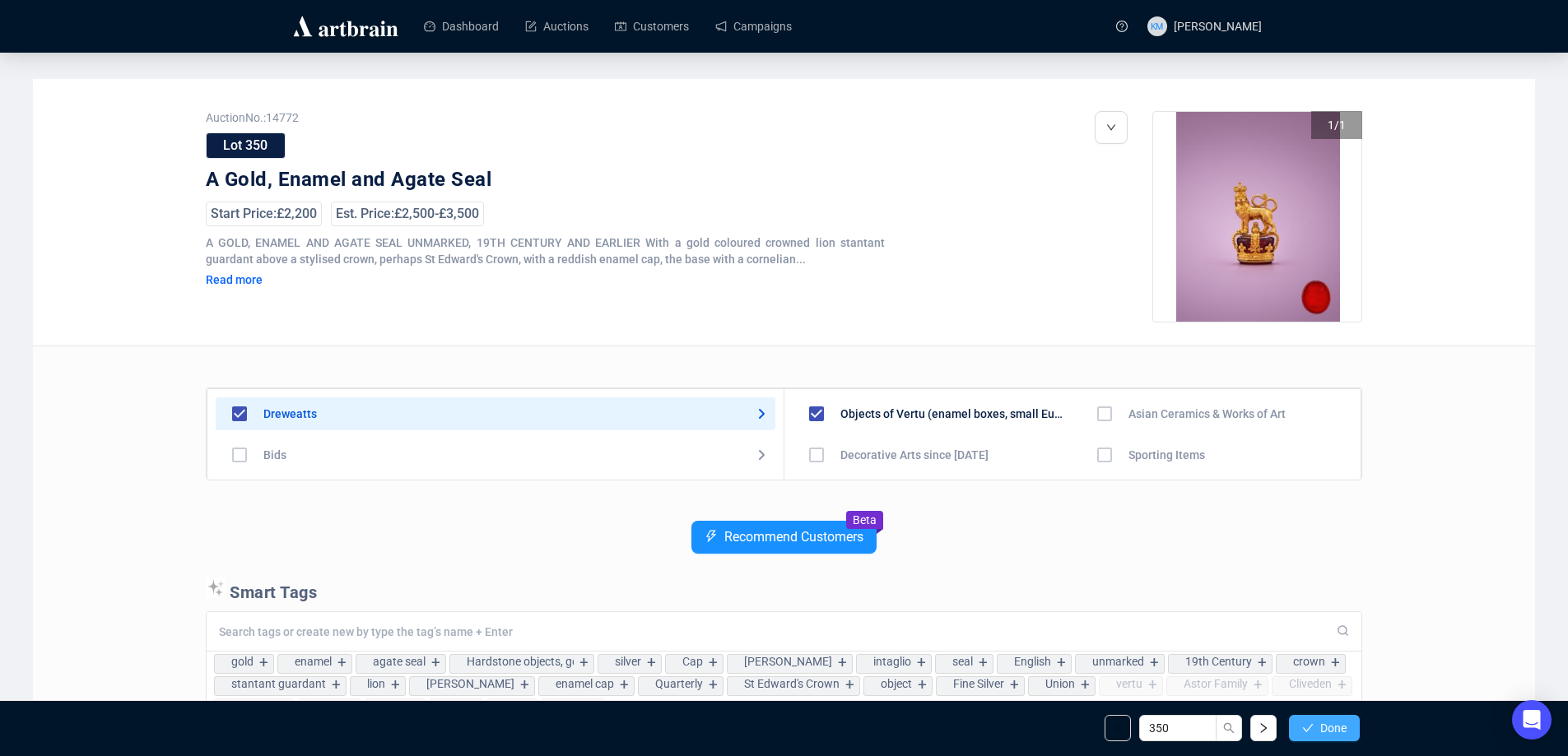
click at [1338, 721] on span "Done" at bounding box center [1333, 727] width 26 height 13
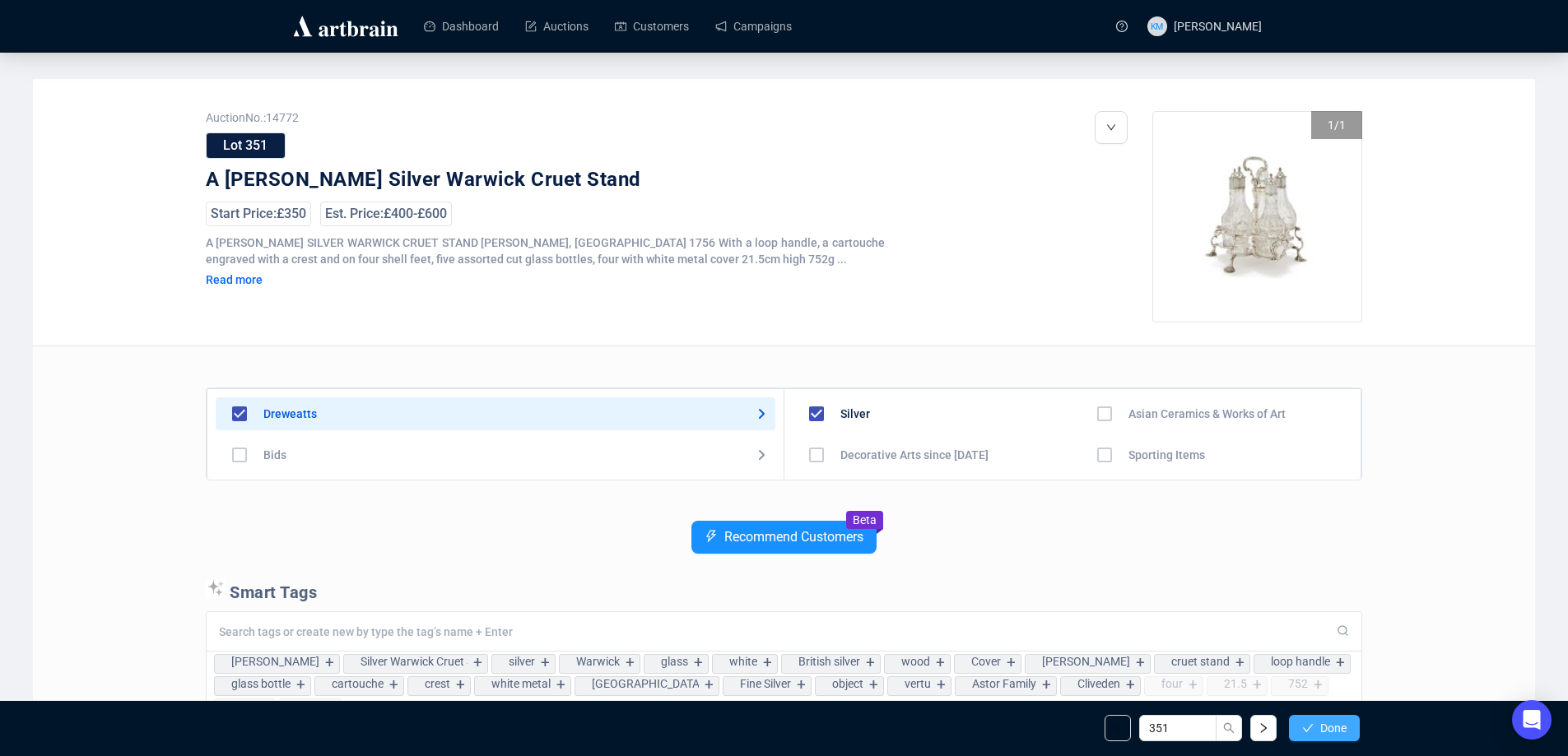
click at [1336, 724] on span "Done" at bounding box center [1333, 727] width 26 height 13
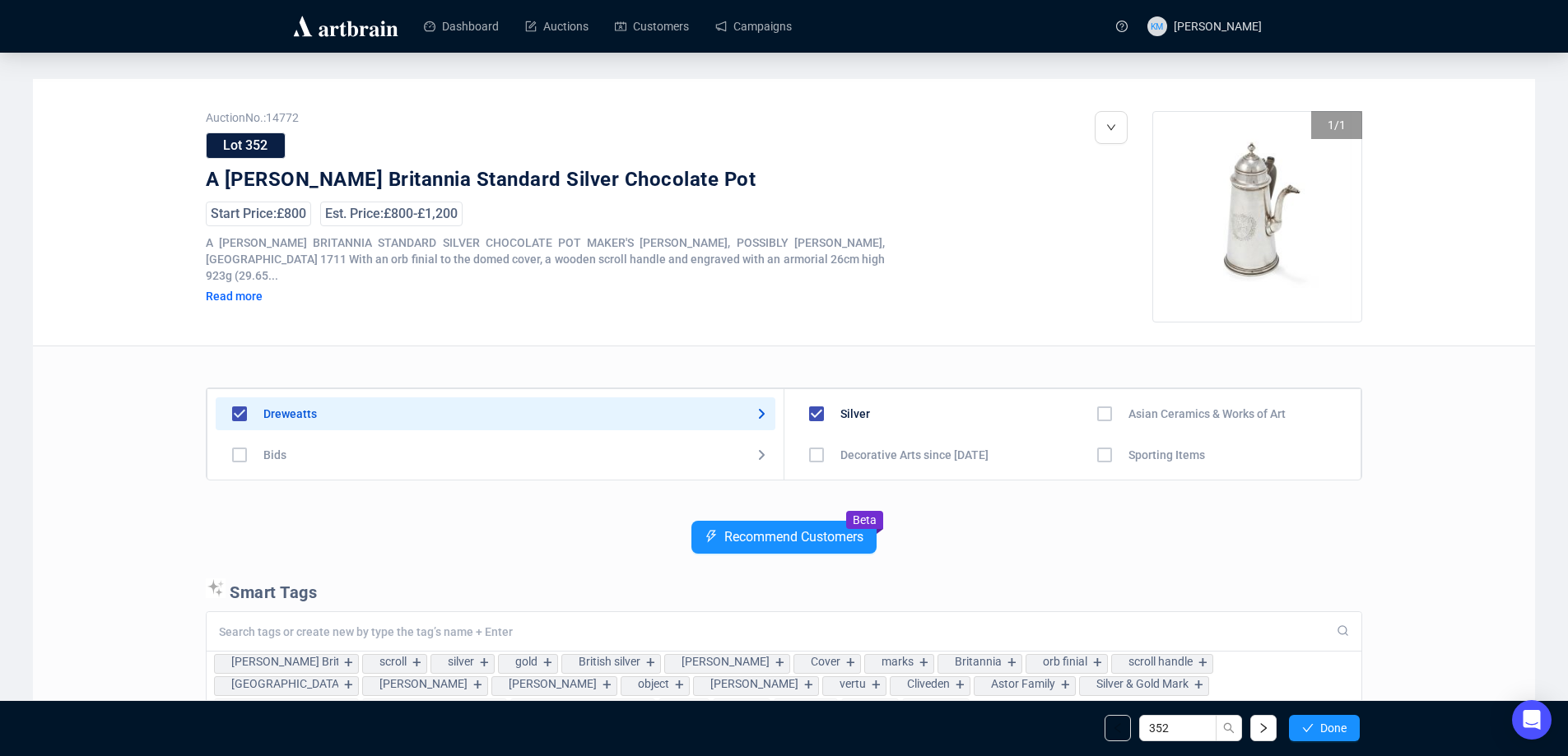
click at [1336, 724] on span "Done" at bounding box center [1333, 727] width 26 height 13
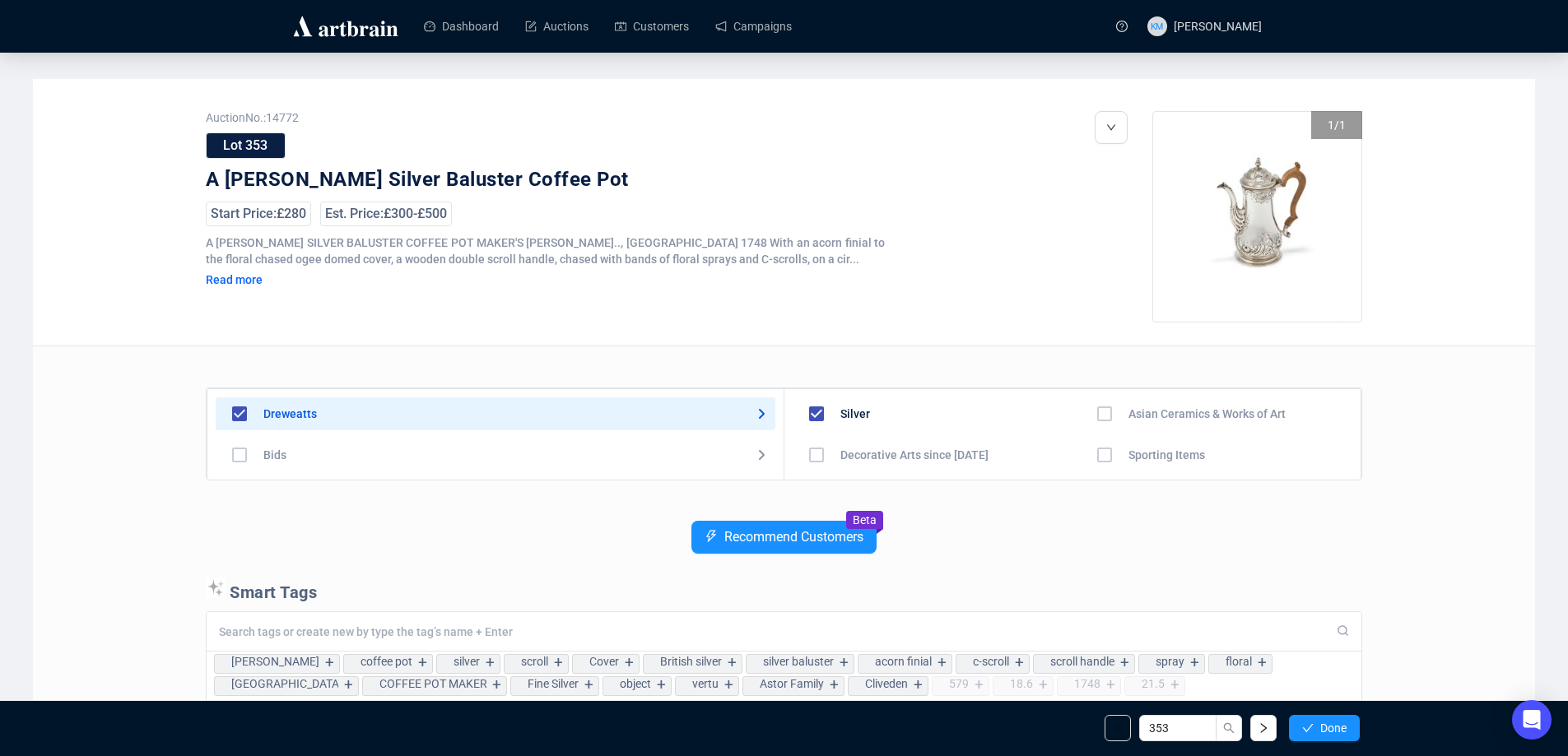
click at [1336, 724] on span "Done" at bounding box center [1333, 727] width 26 height 13
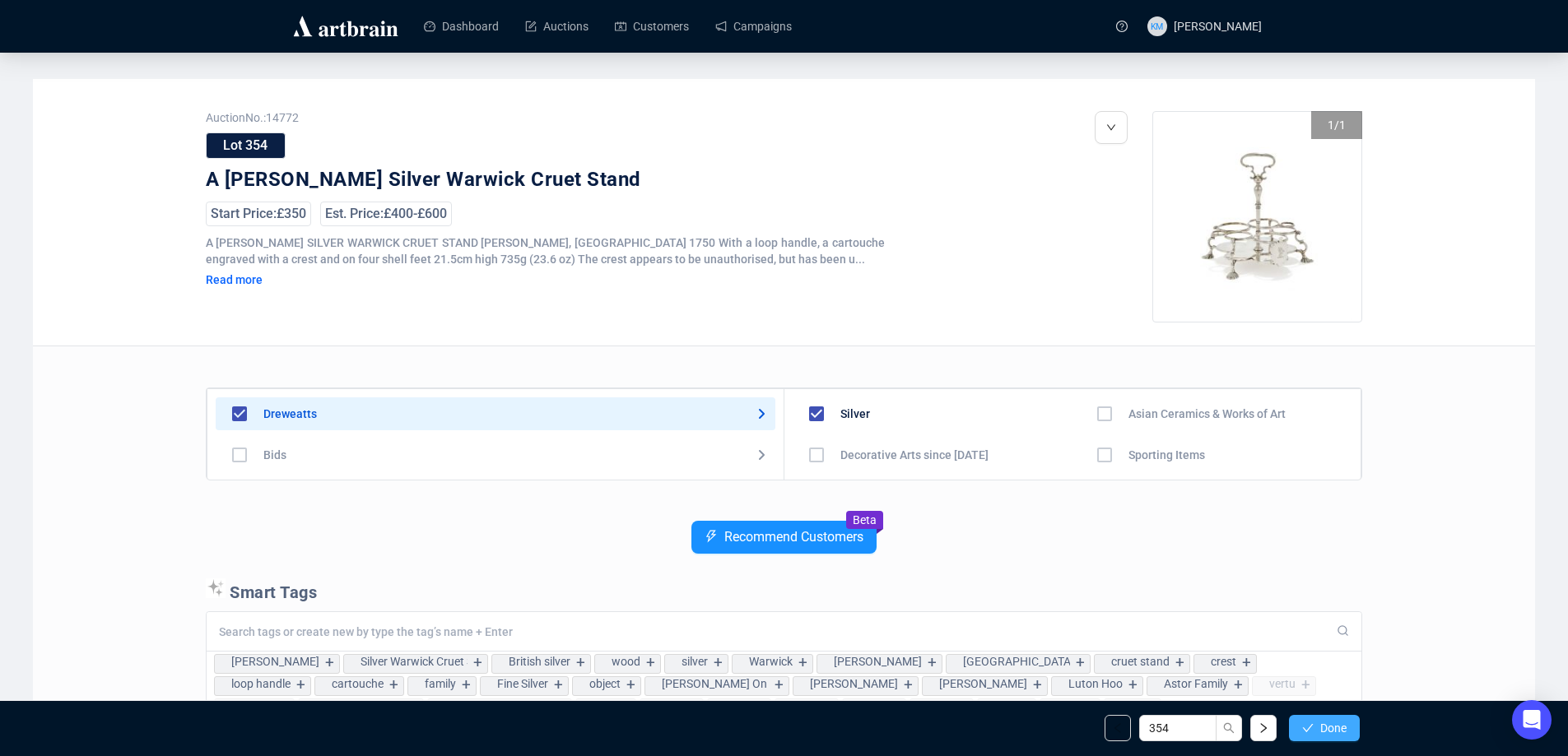
click at [1350, 727] on button "Done" at bounding box center [1325, 728] width 71 height 26
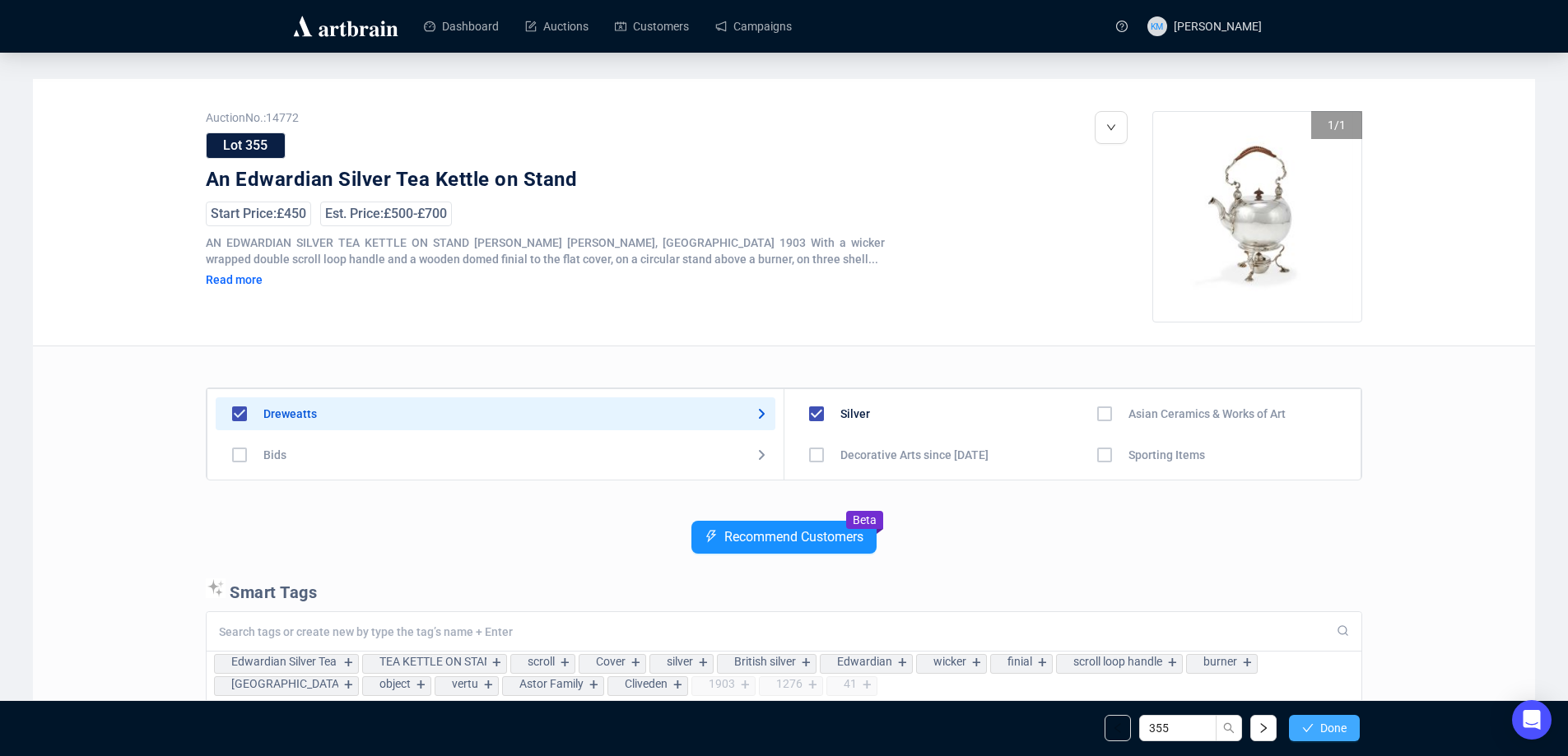
click at [1345, 720] on button "Done" at bounding box center [1325, 728] width 71 height 26
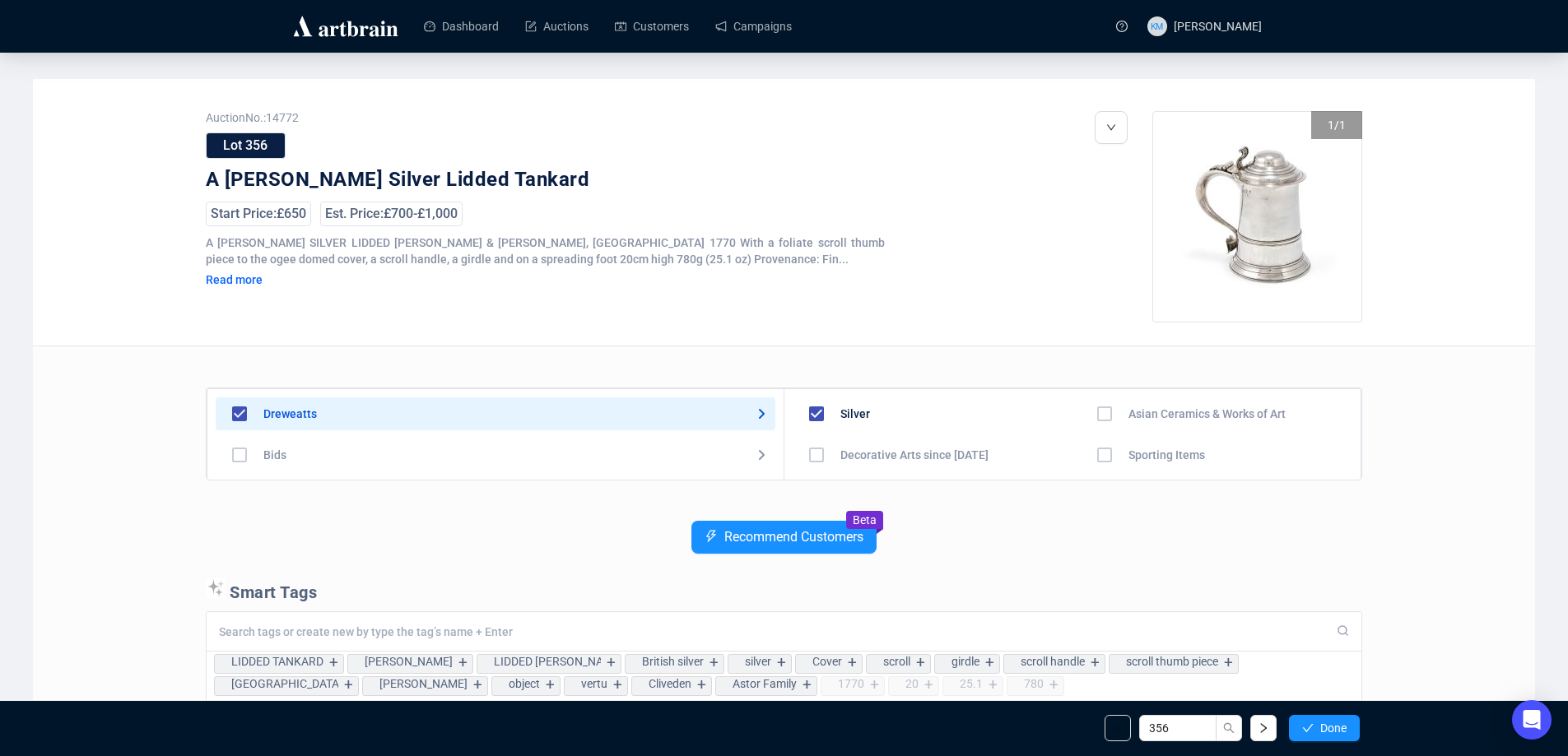
click at [1345, 720] on button "Done" at bounding box center [1325, 728] width 71 height 26
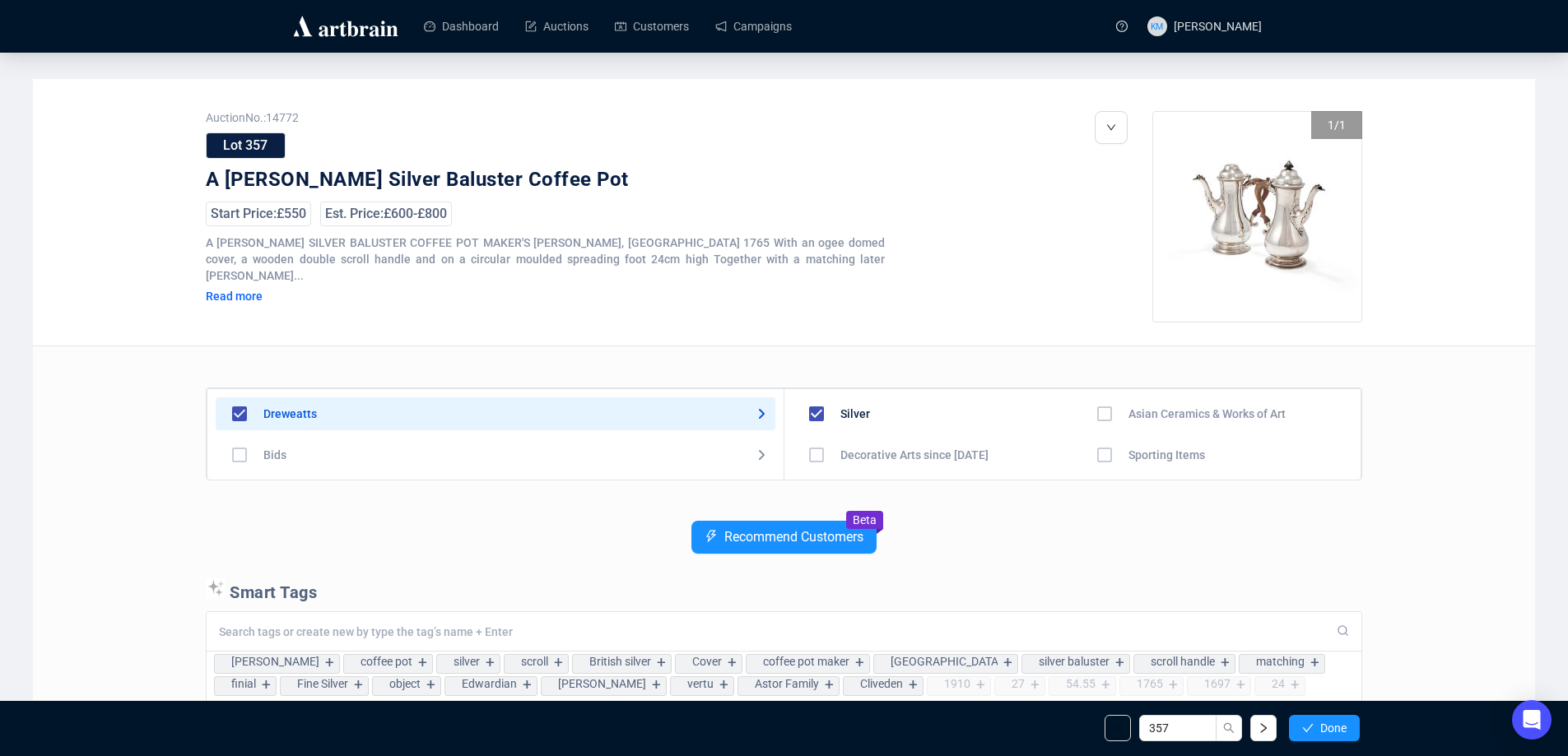
drag, startPoint x: 1345, startPoint y: 720, endPoint x: 1430, endPoint y: 677, distance: 95.3
click at [1430, 677] on div "Auction No.: 14772 Lot 357 A [PERSON_NAME] Silver Baluster Coffee Pot Start Pri…" at bounding box center [784, 567] width 1502 height 978
click at [1329, 718] on button "Done" at bounding box center [1325, 728] width 71 height 26
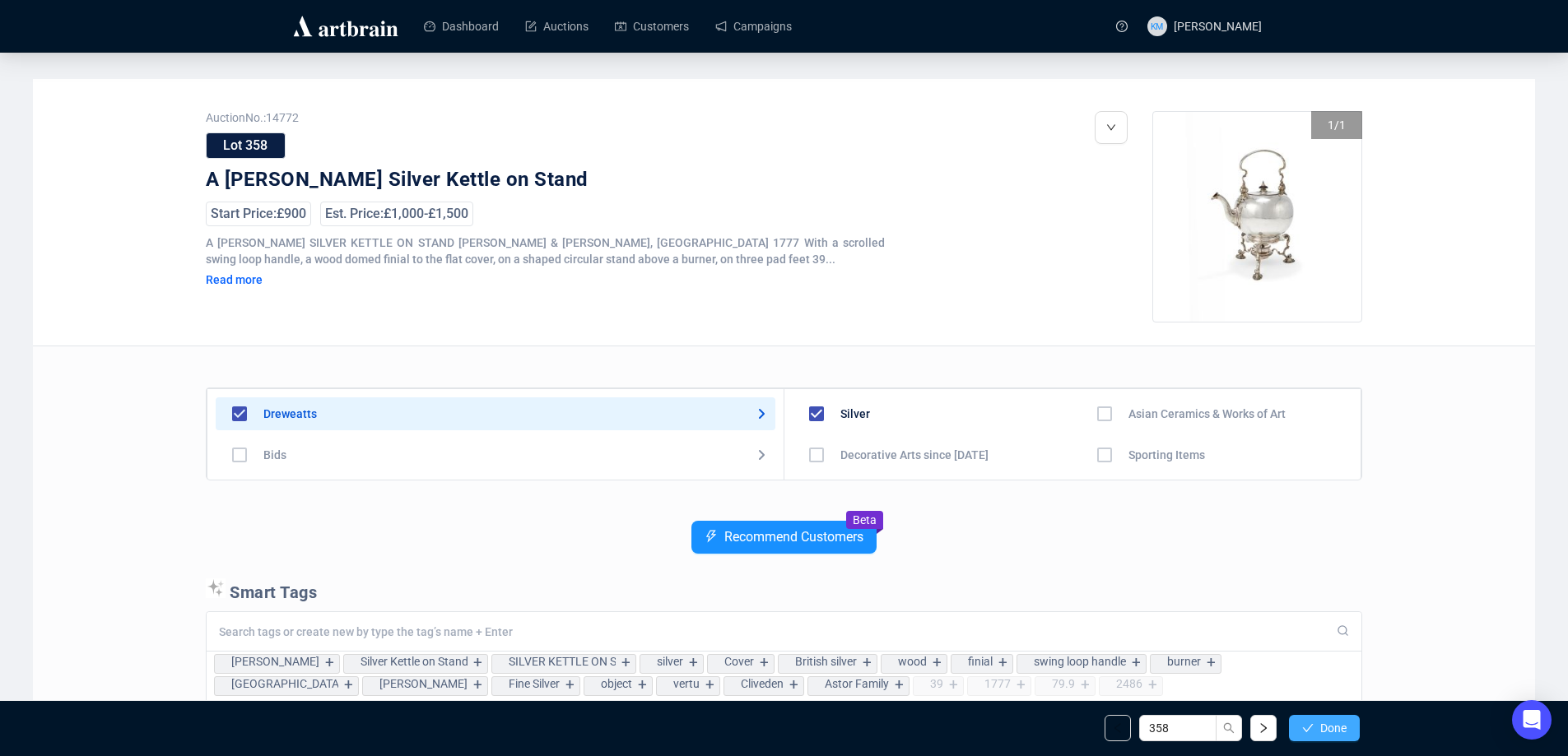
click at [1331, 724] on span "Done" at bounding box center [1333, 727] width 26 height 13
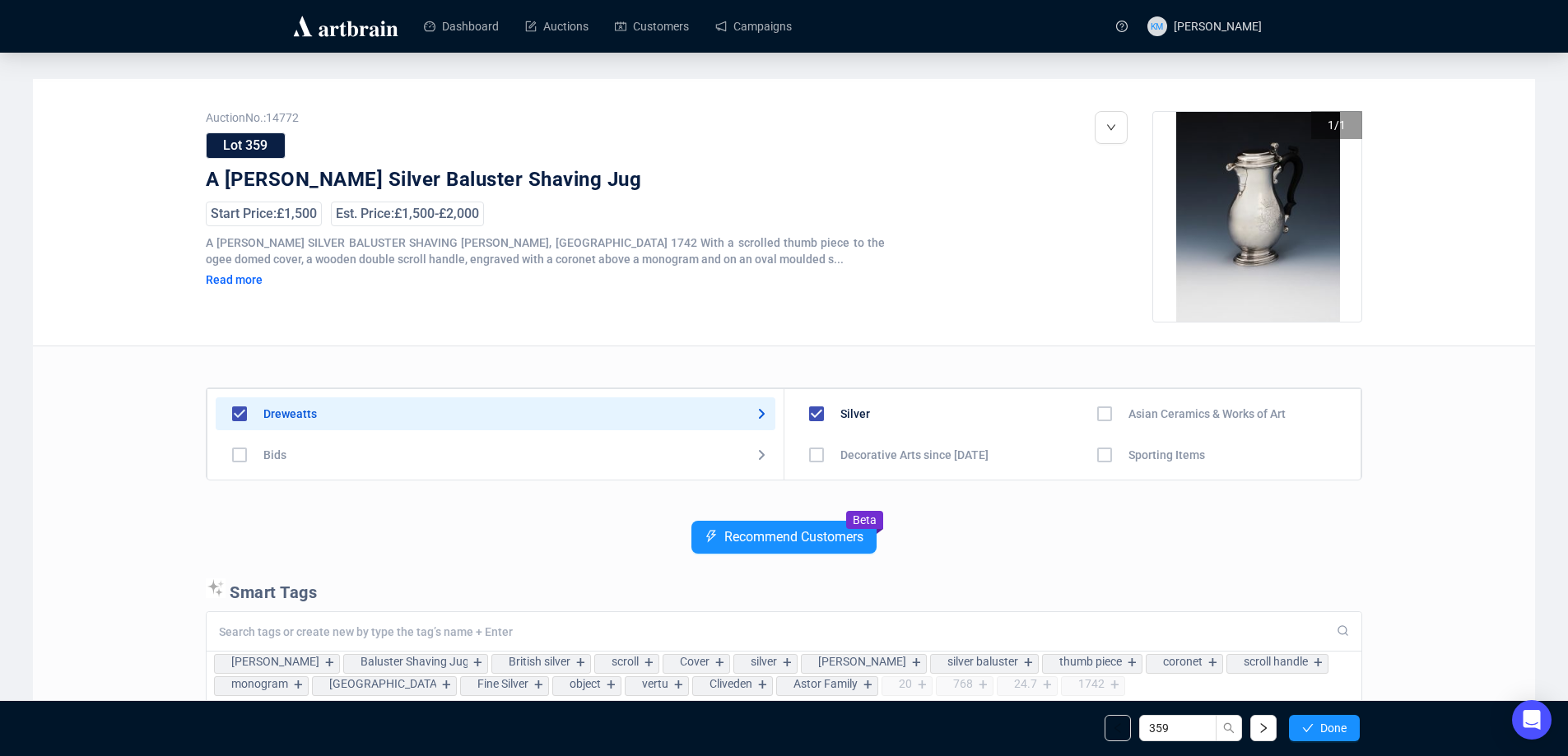
click at [1331, 724] on span "Done" at bounding box center [1333, 727] width 26 height 13
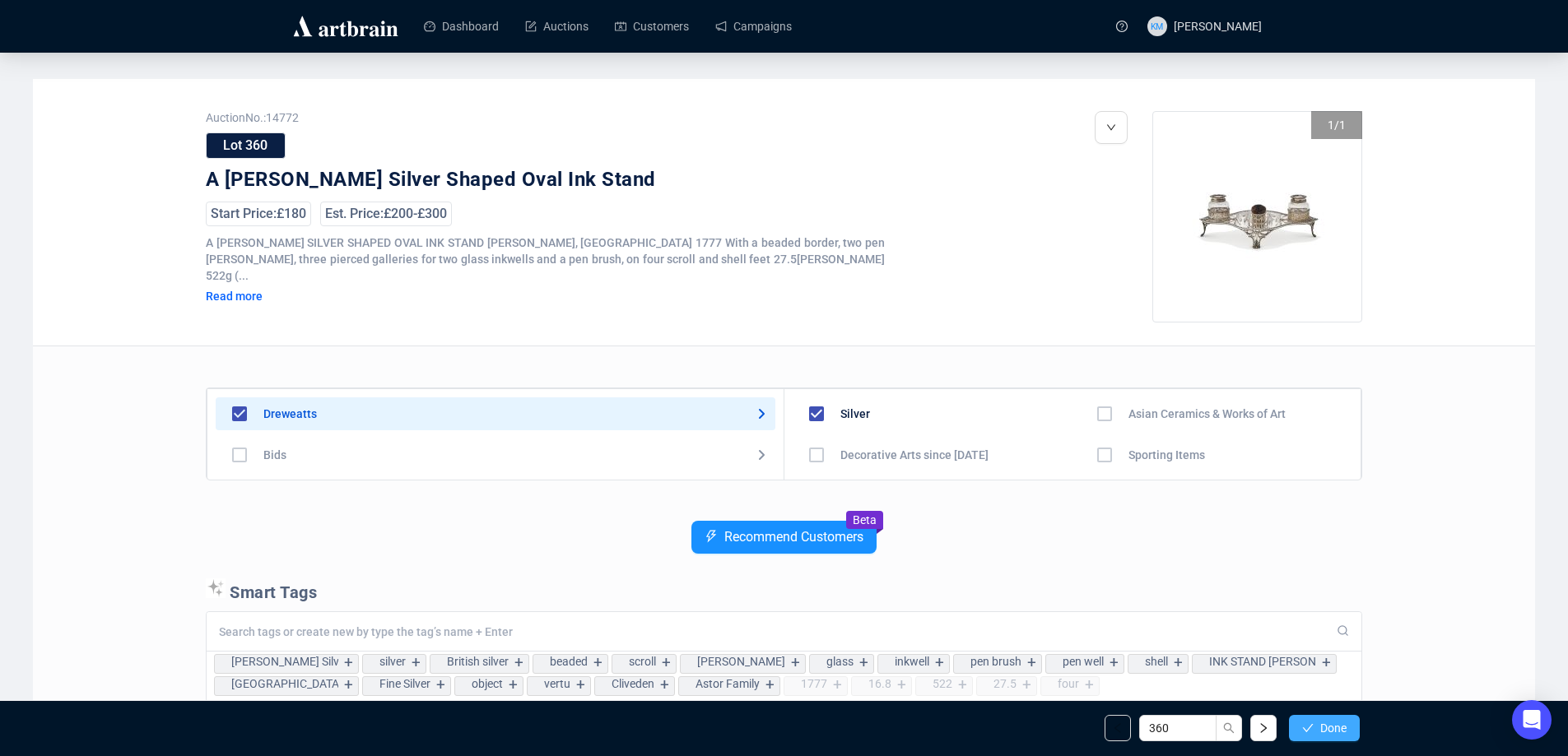
click at [1314, 723] on button "Done" at bounding box center [1325, 728] width 71 height 26
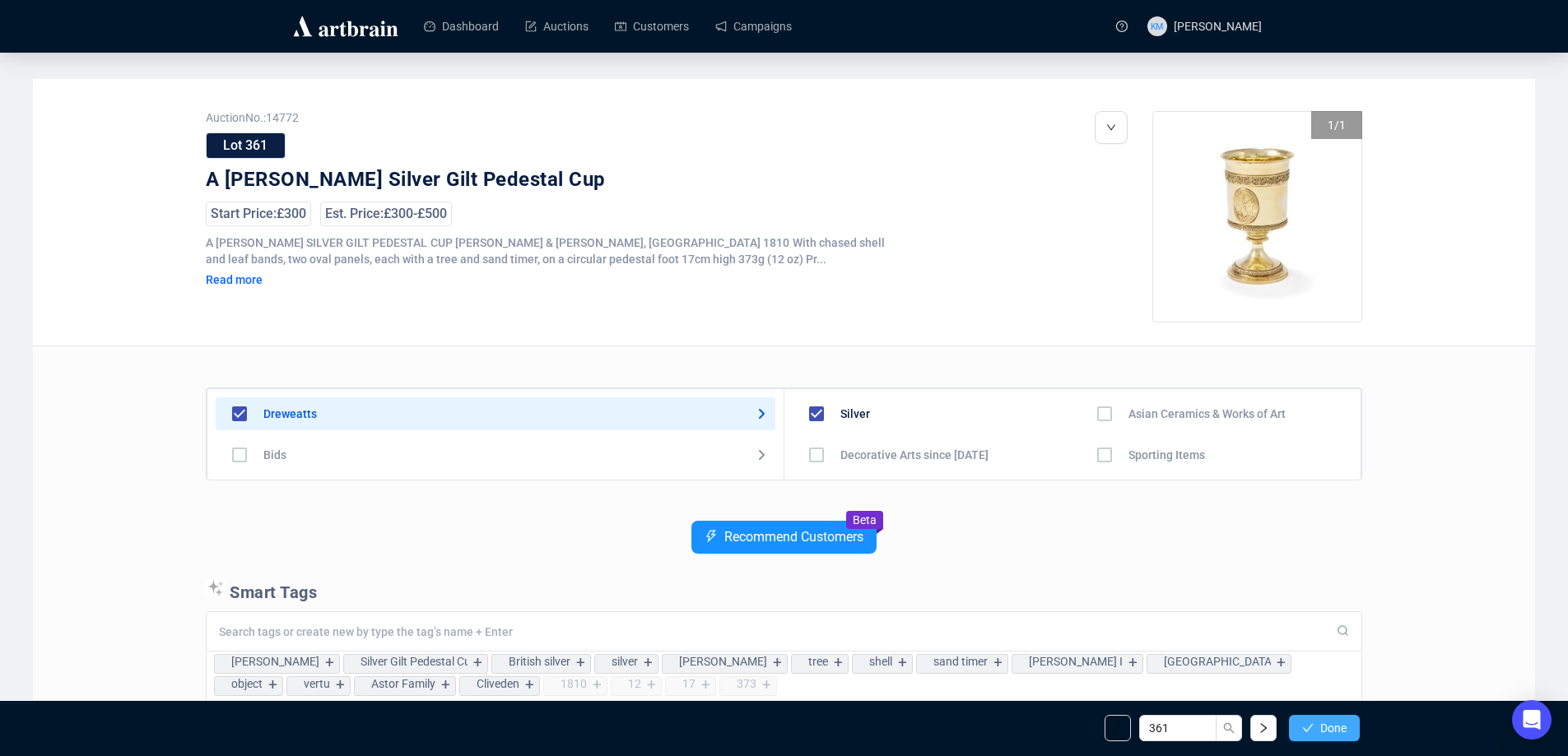
click at [1319, 716] on button "Done" at bounding box center [1325, 728] width 71 height 26
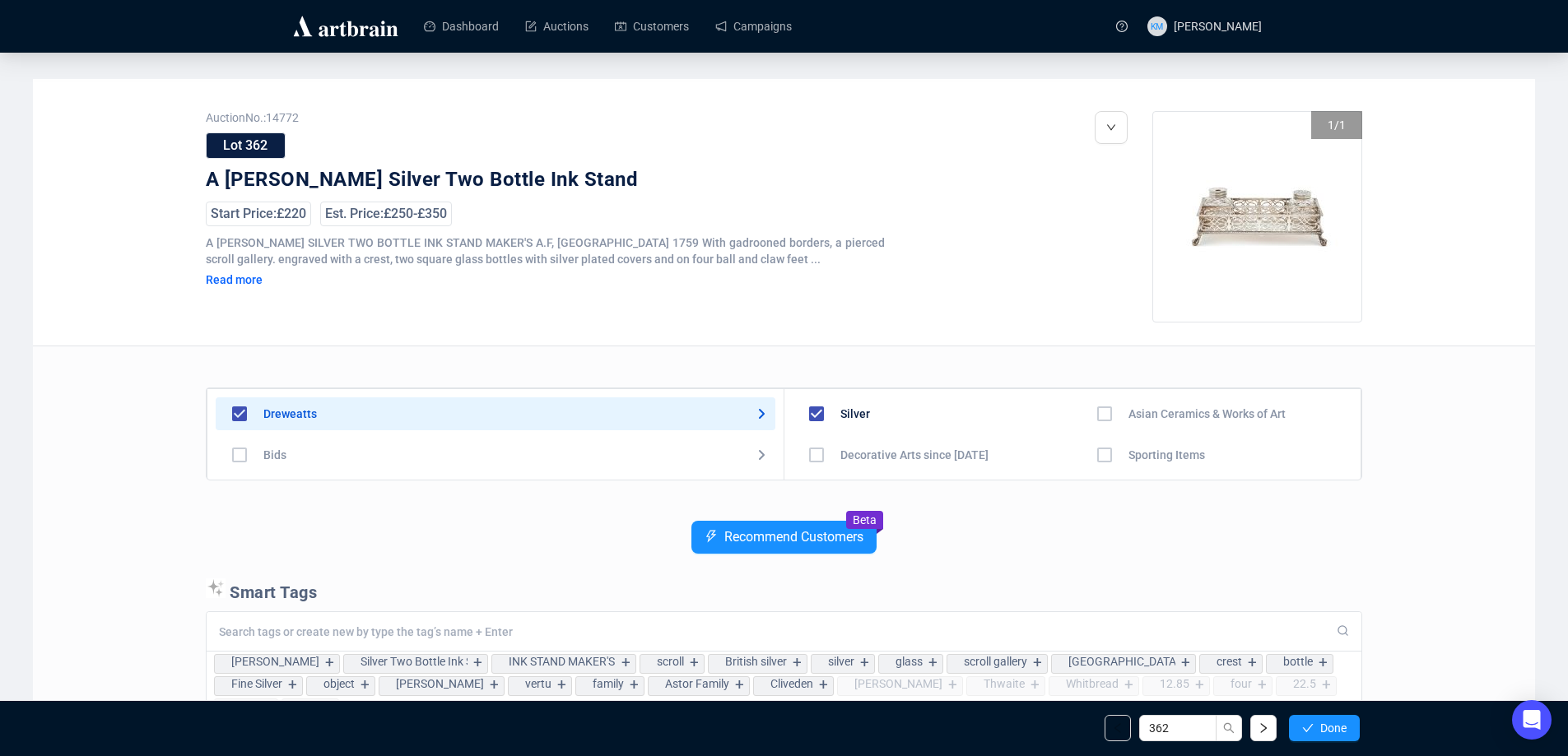
click at [1319, 717] on button "Done" at bounding box center [1325, 728] width 71 height 26
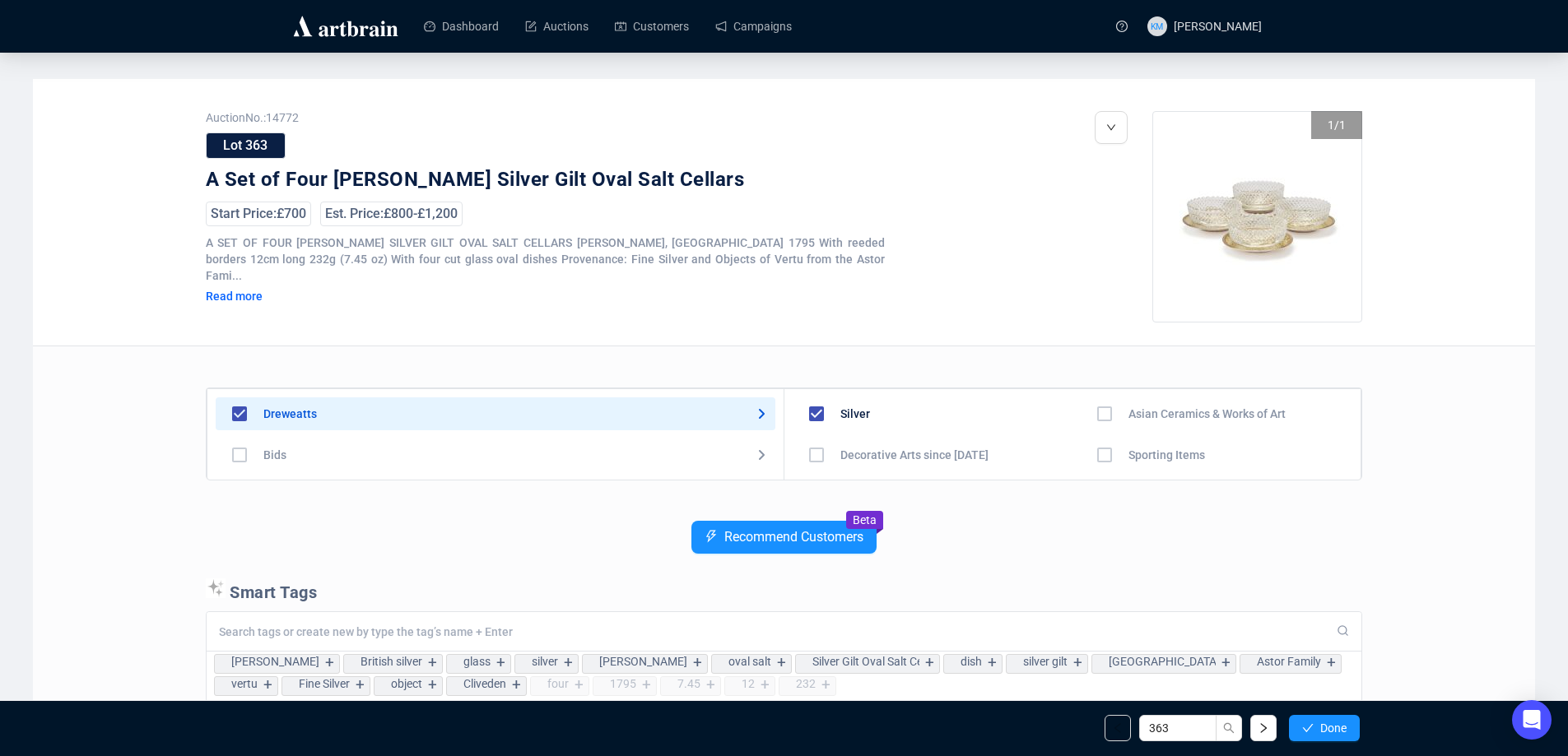
click at [1318, 717] on button "Done" at bounding box center [1325, 728] width 71 height 26
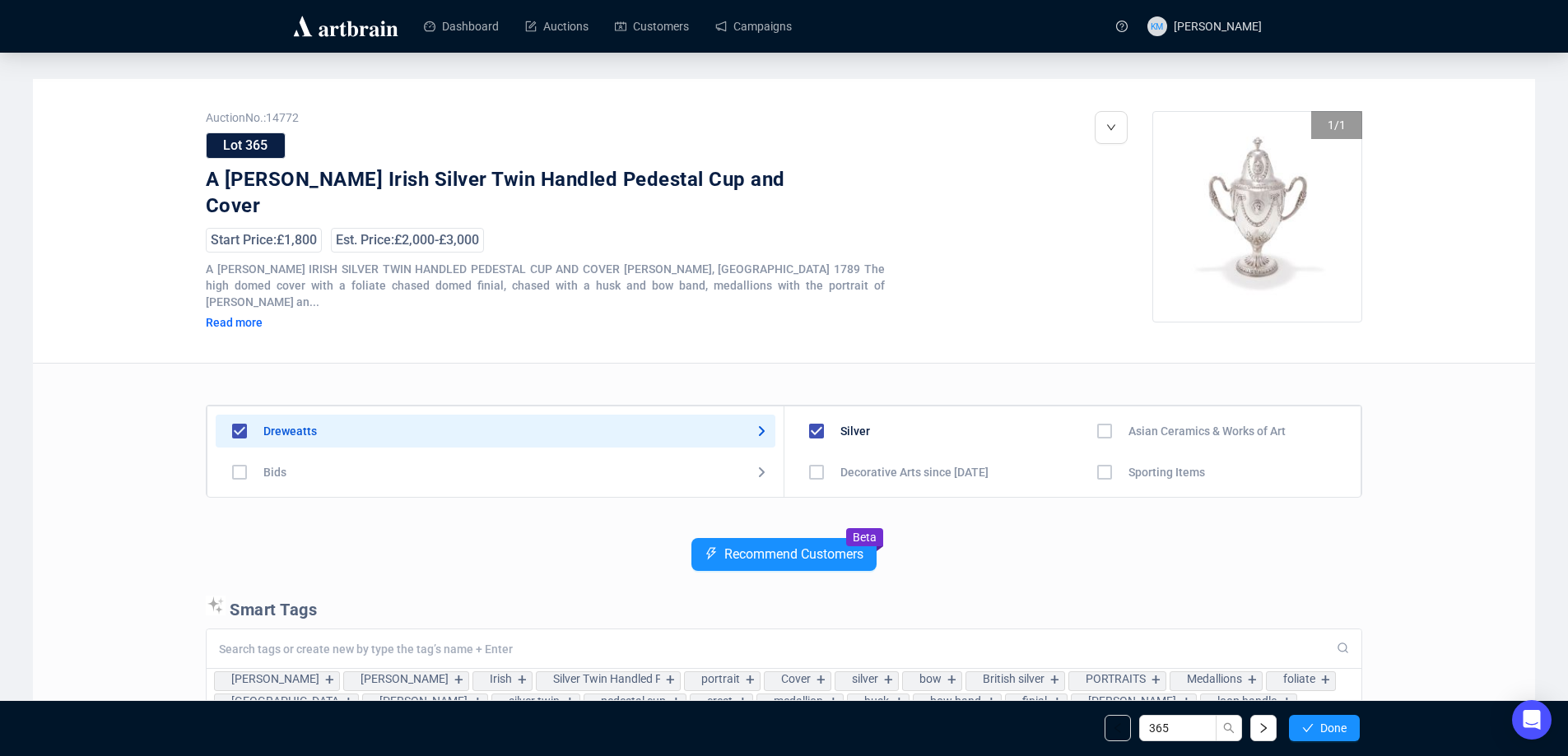
click at [1318, 717] on button "Done" at bounding box center [1325, 728] width 71 height 26
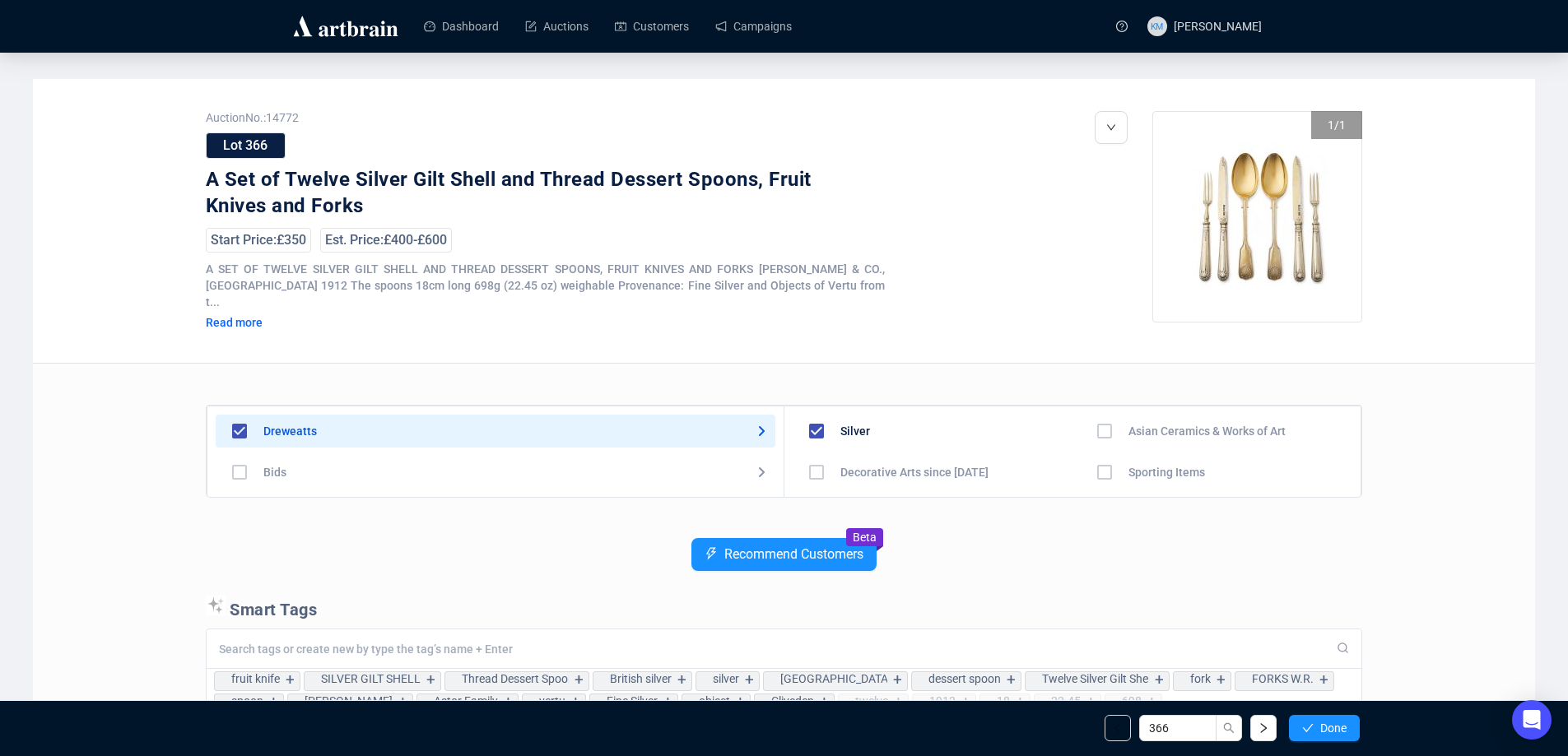
click at [1318, 717] on button "Done" at bounding box center [1325, 728] width 71 height 26
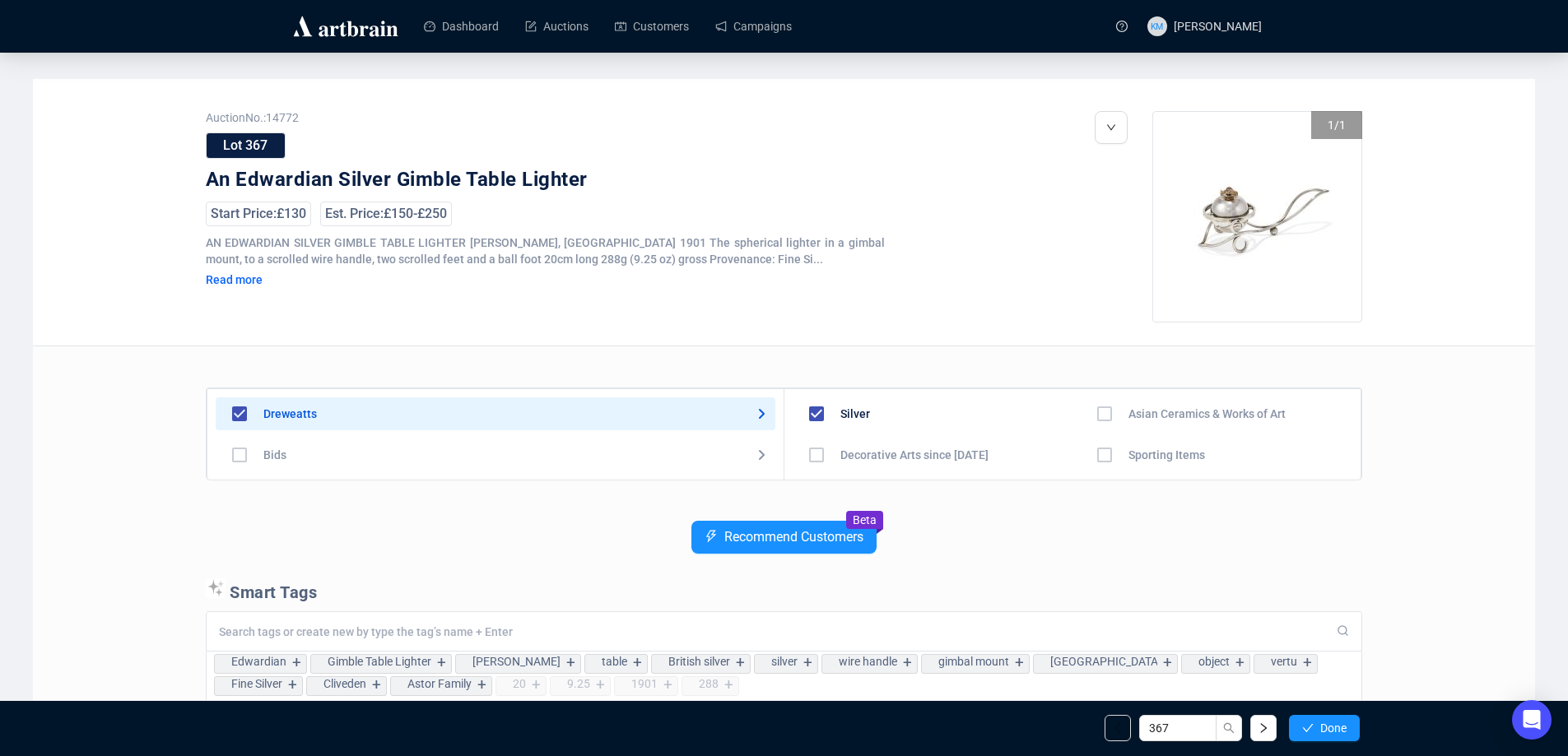
click at [1318, 717] on button "Done" at bounding box center [1325, 728] width 71 height 26
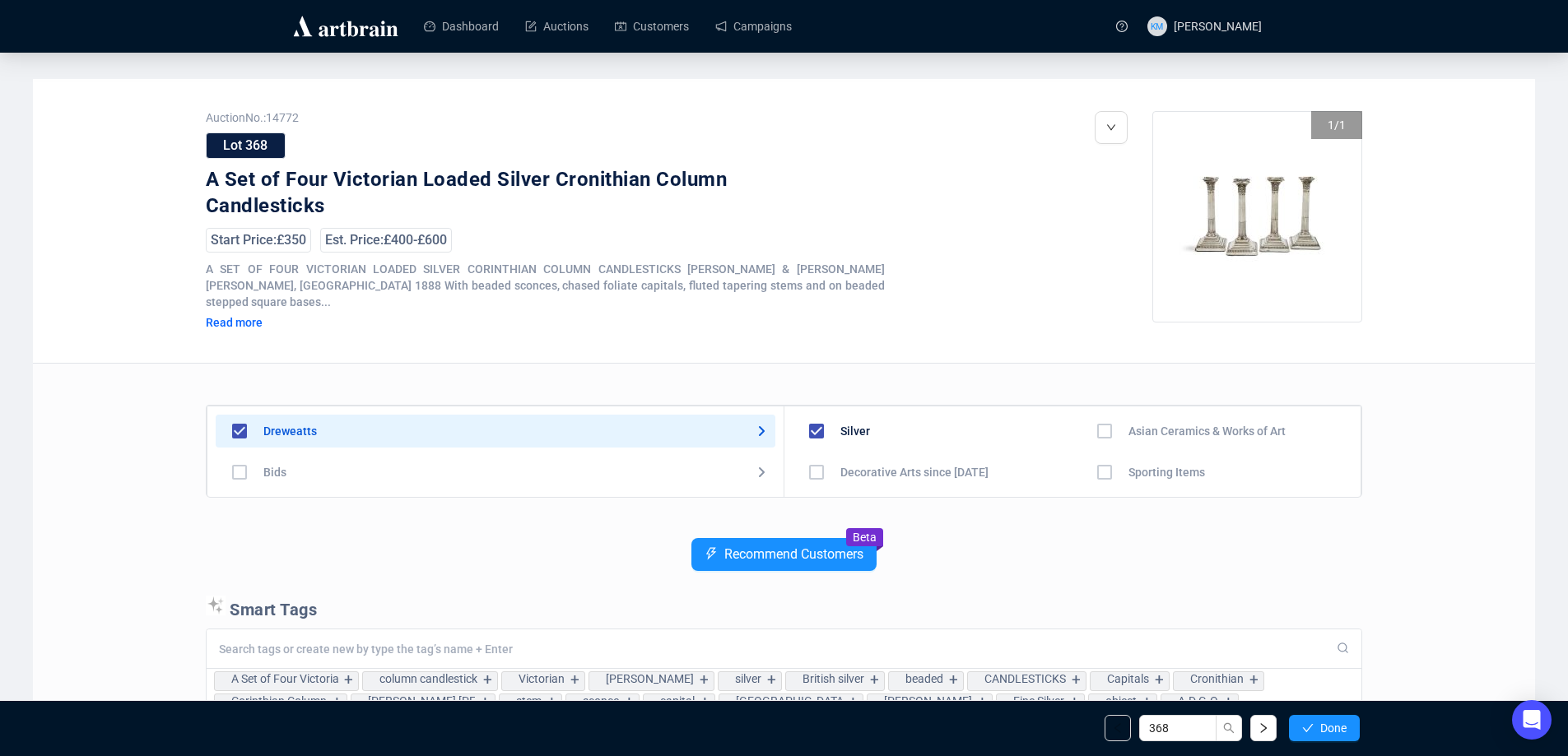
click at [1318, 717] on button "Done" at bounding box center [1325, 728] width 71 height 26
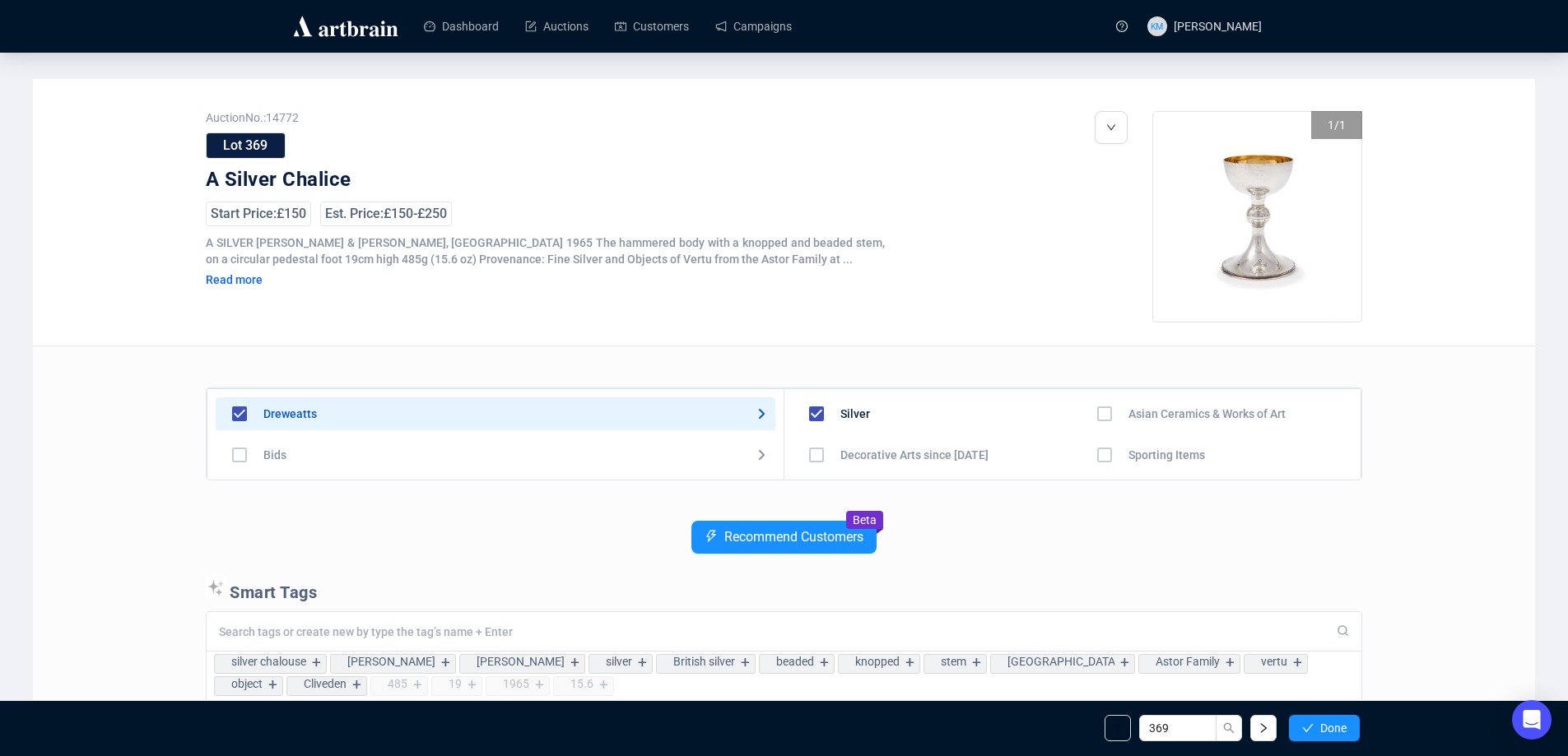
click at [1318, 717] on button "Done" at bounding box center [1325, 728] width 71 height 26
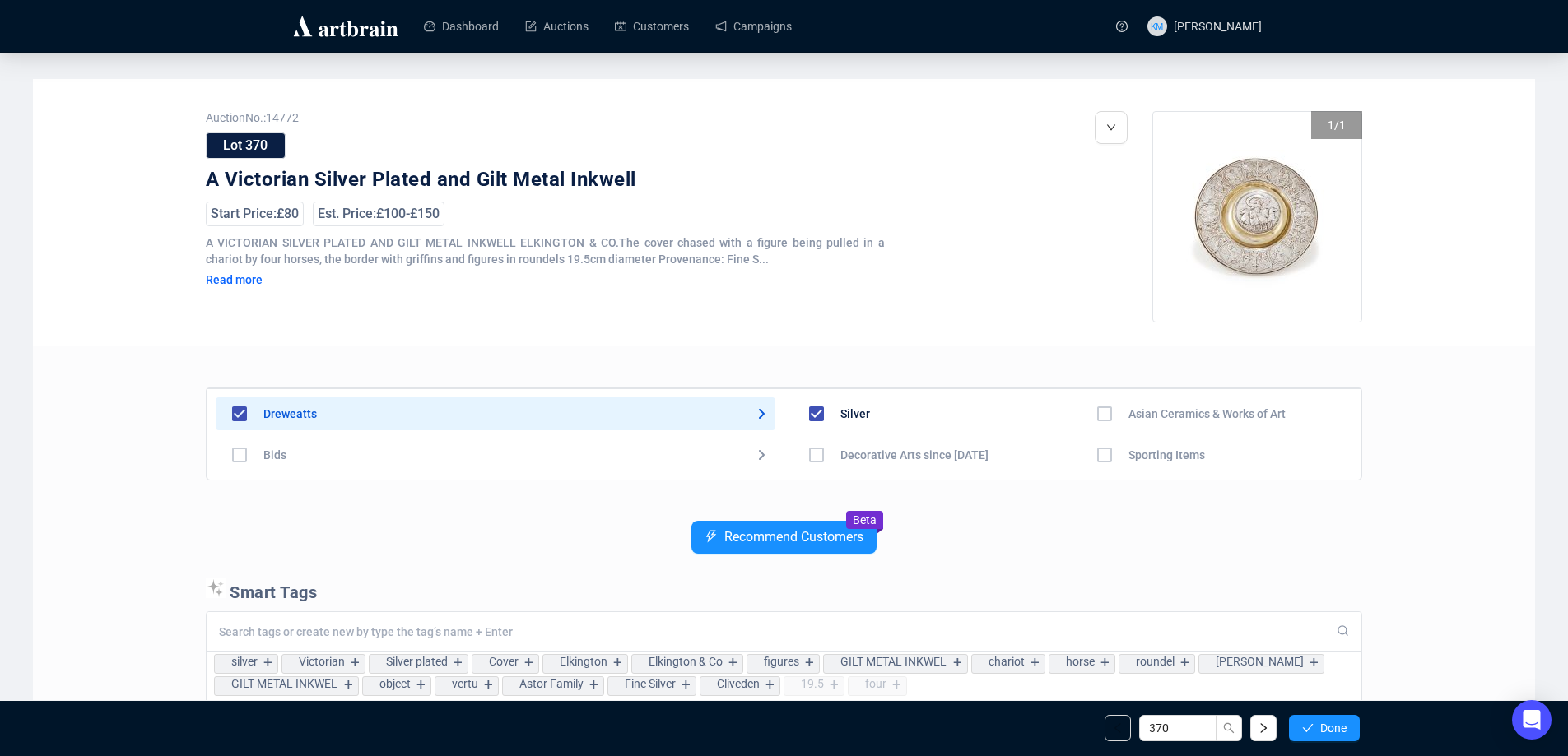
click at [1318, 717] on button "Done" at bounding box center [1325, 728] width 71 height 26
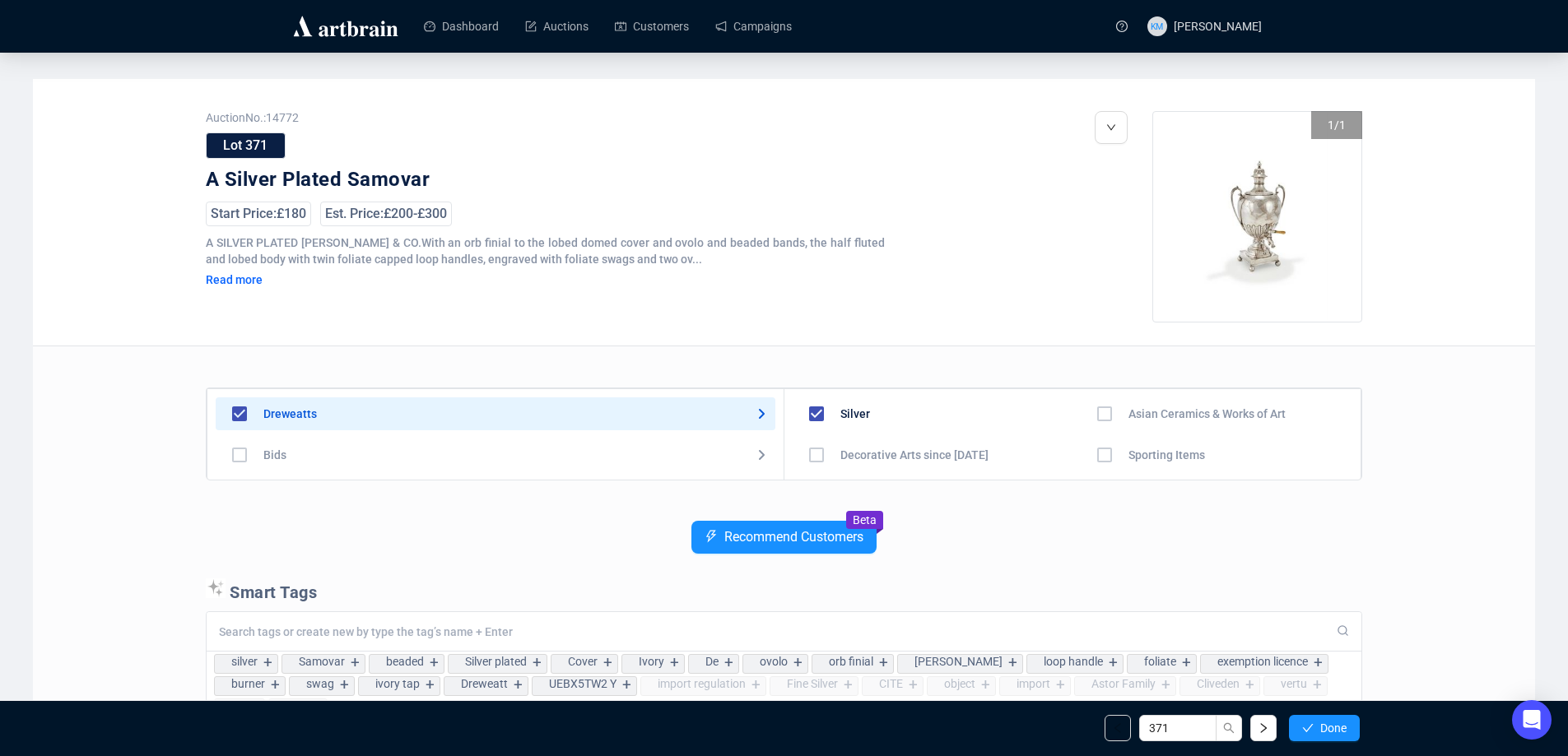
click at [1318, 717] on button "Done" at bounding box center [1325, 728] width 71 height 26
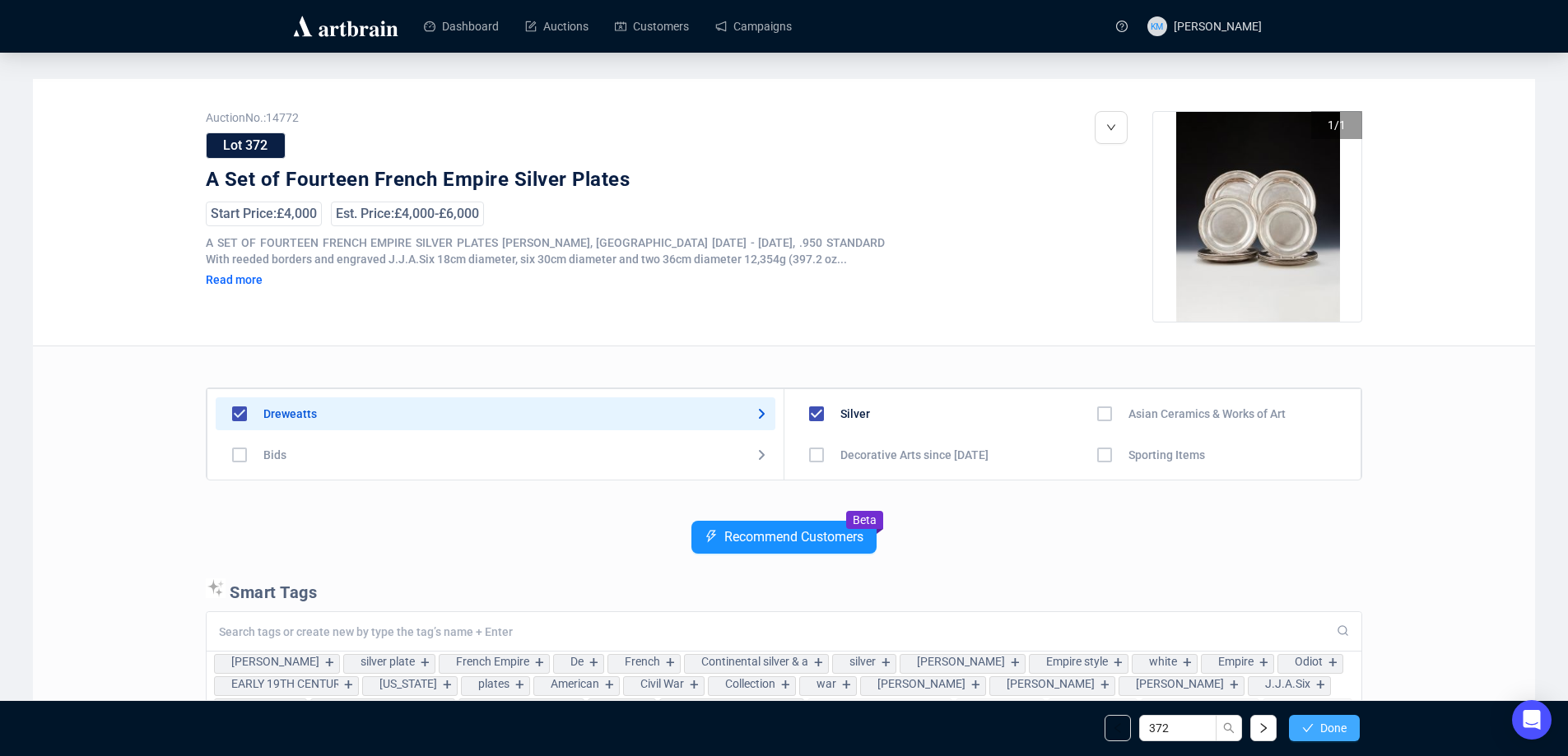
click at [1314, 723] on button "Done" at bounding box center [1325, 728] width 71 height 26
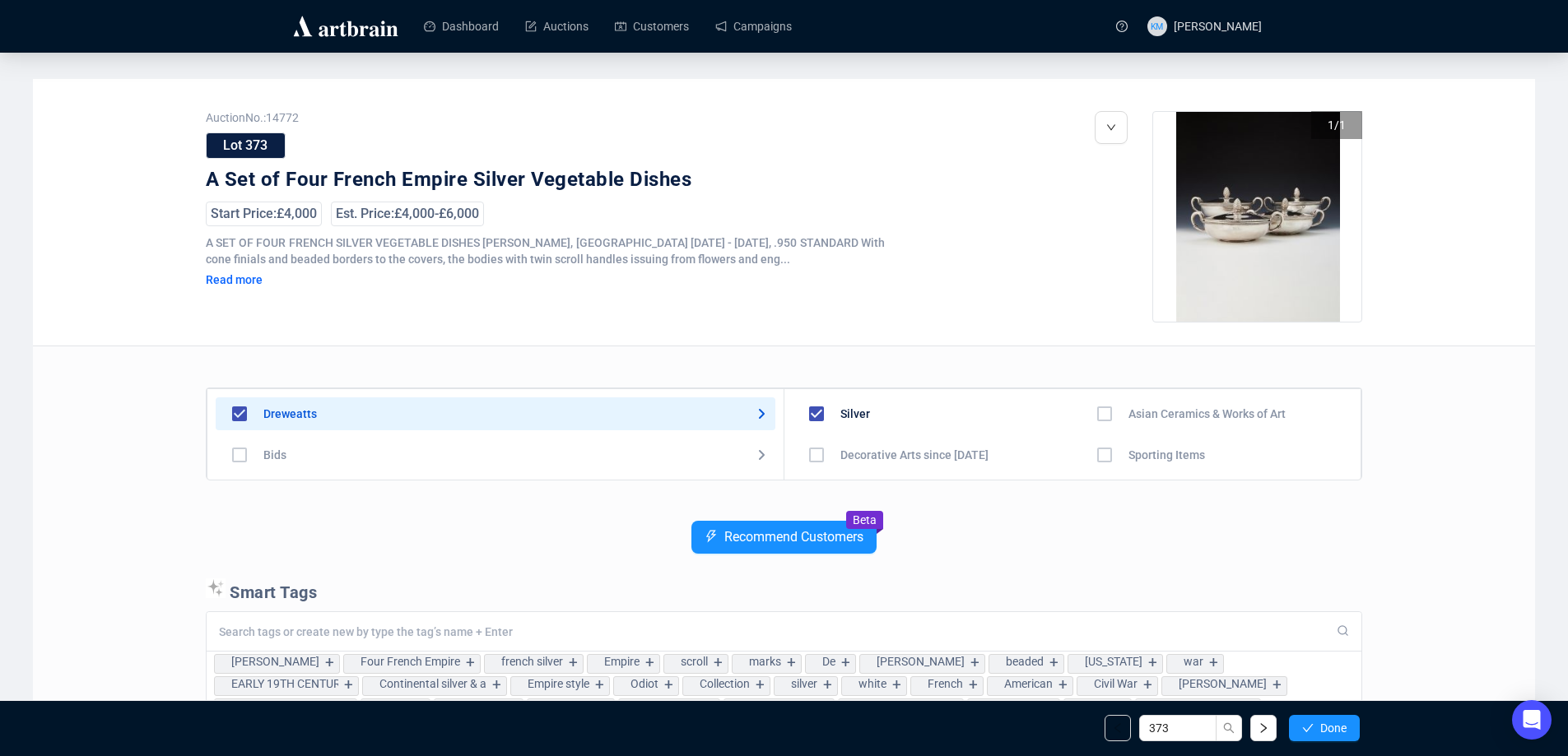
click at [1314, 723] on button "Done" at bounding box center [1325, 728] width 71 height 26
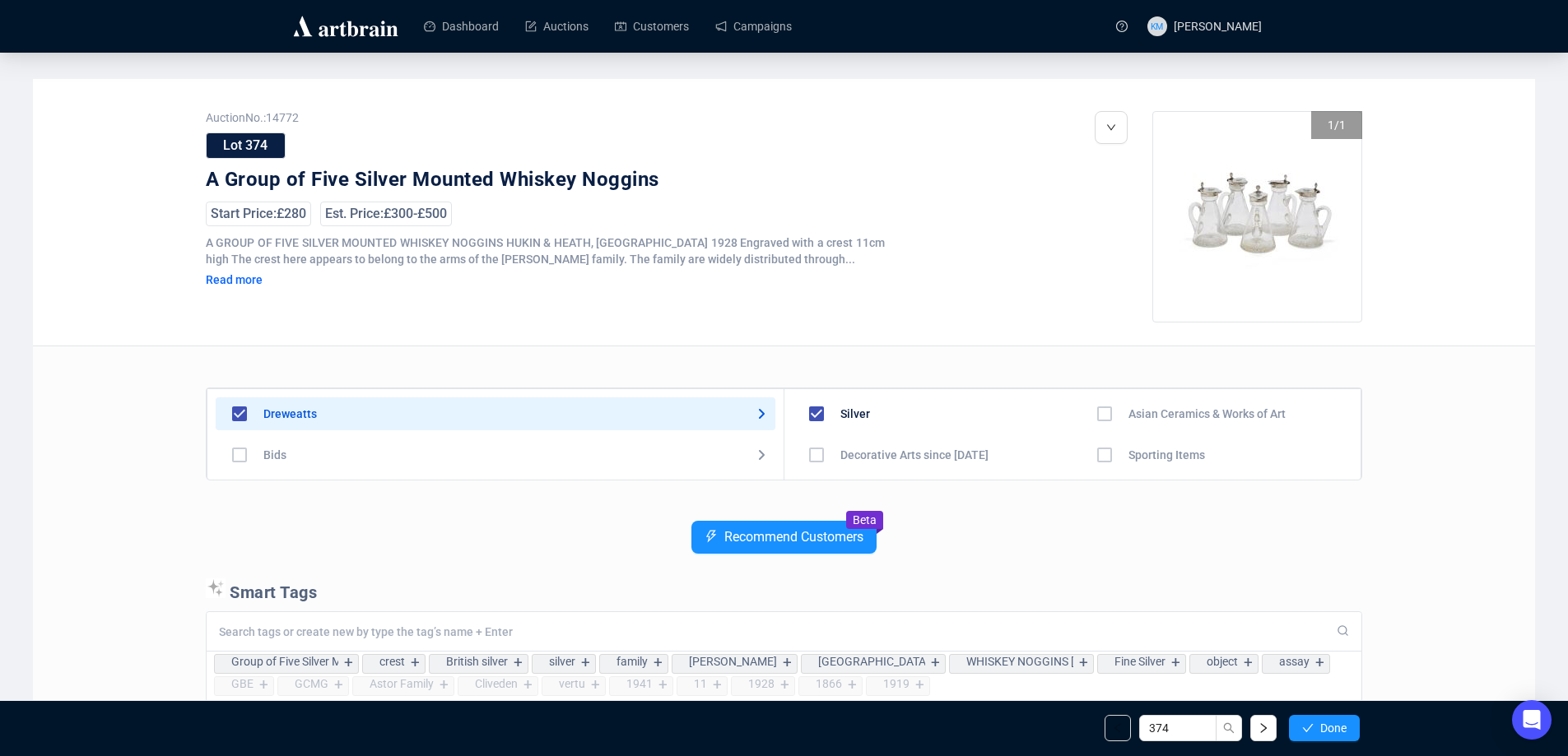
click at [1314, 723] on button "Done" at bounding box center [1325, 728] width 71 height 26
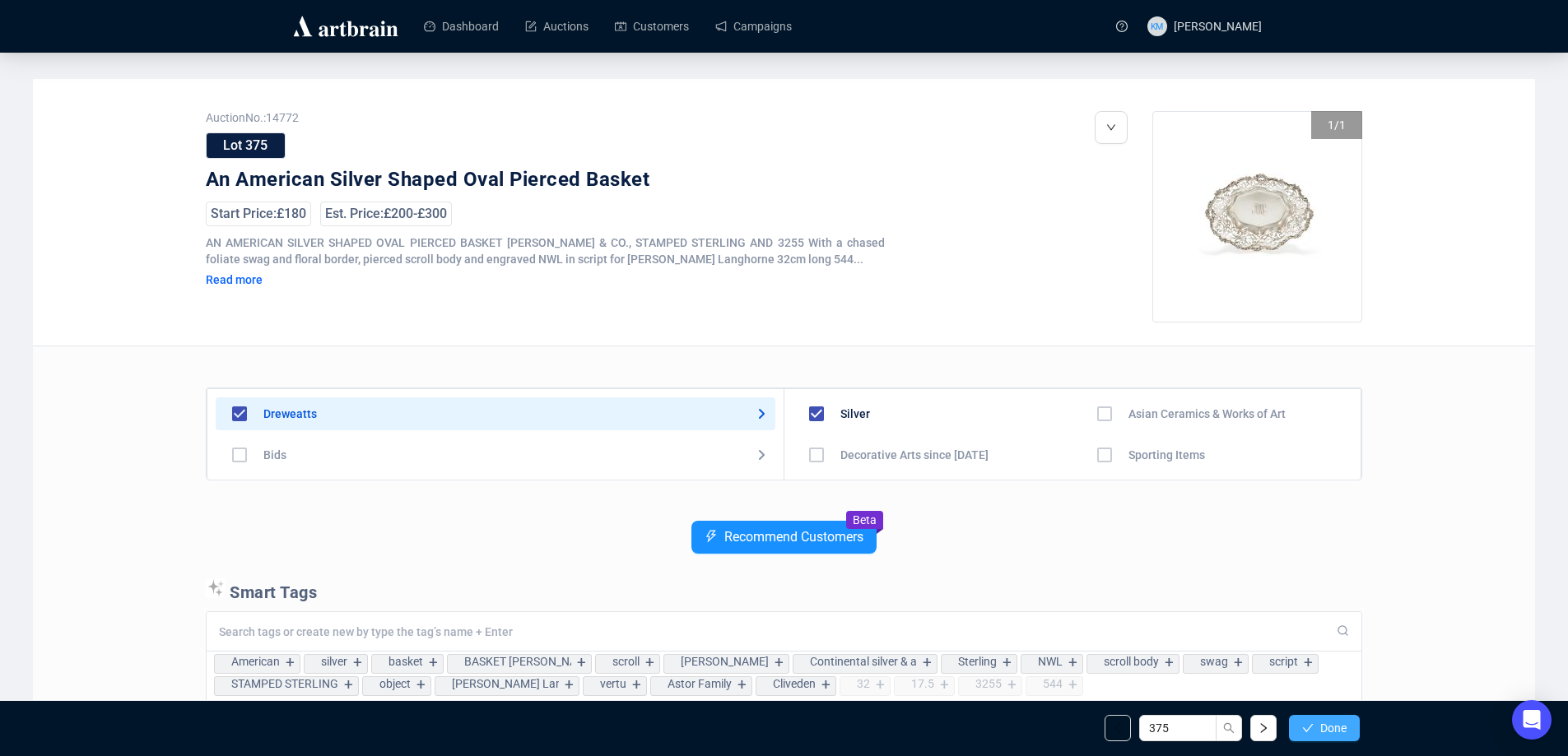
click at [1315, 722] on button "Done" at bounding box center [1325, 728] width 71 height 26
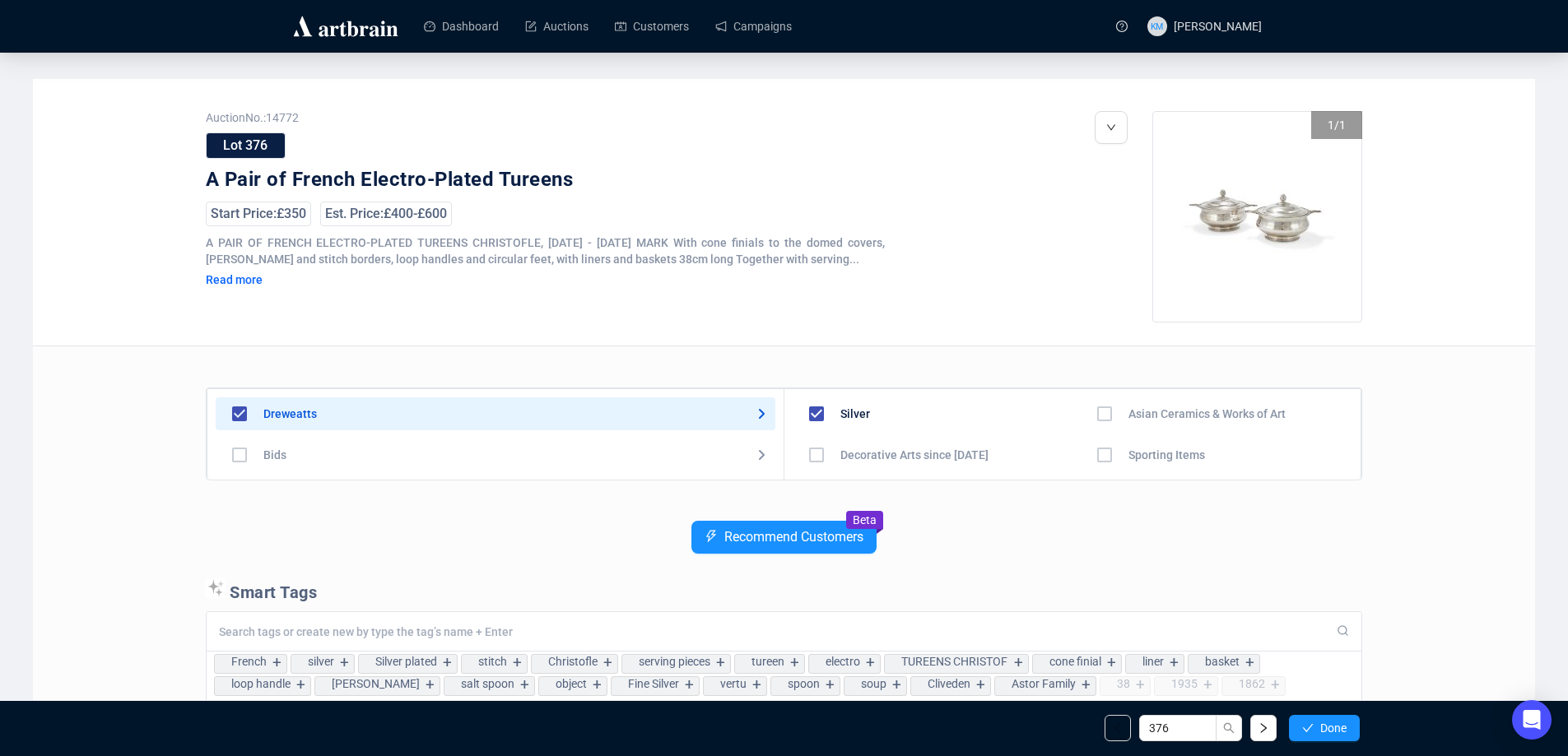
click at [1315, 722] on button "Done" at bounding box center [1325, 728] width 71 height 26
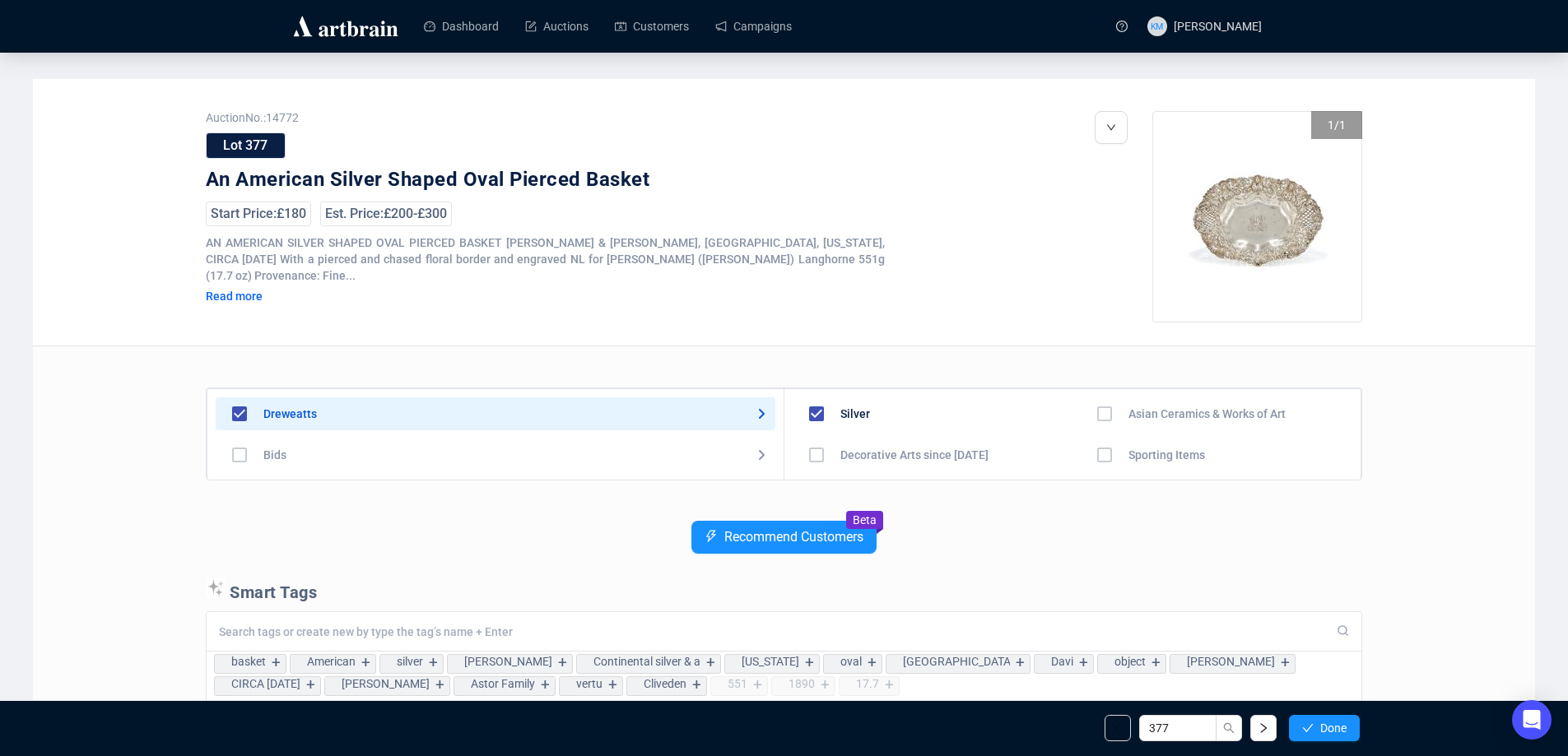
click at [1315, 722] on button "Done" at bounding box center [1325, 728] width 71 height 26
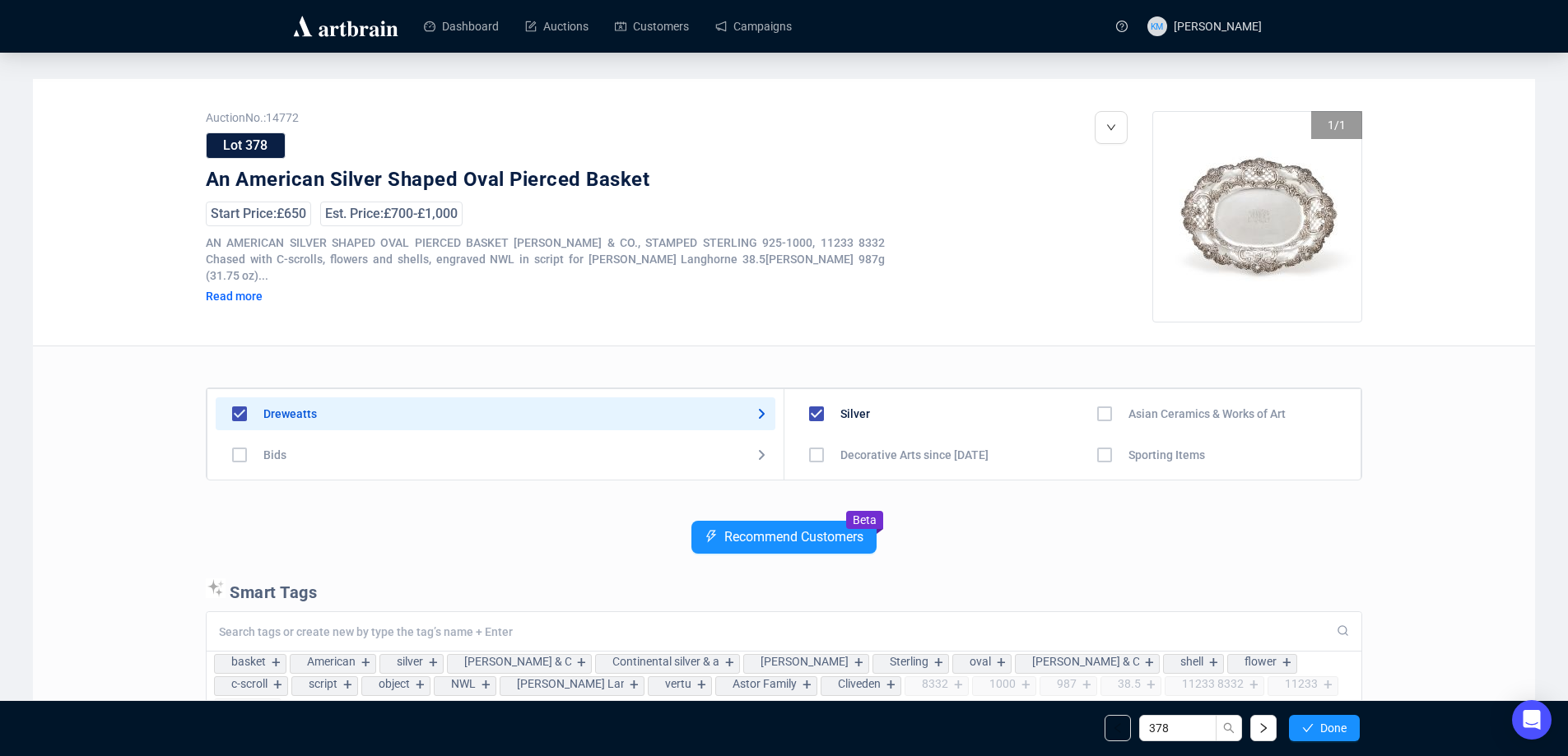
click at [1315, 722] on button "Done" at bounding box center [1325, 728] width 71 height 26
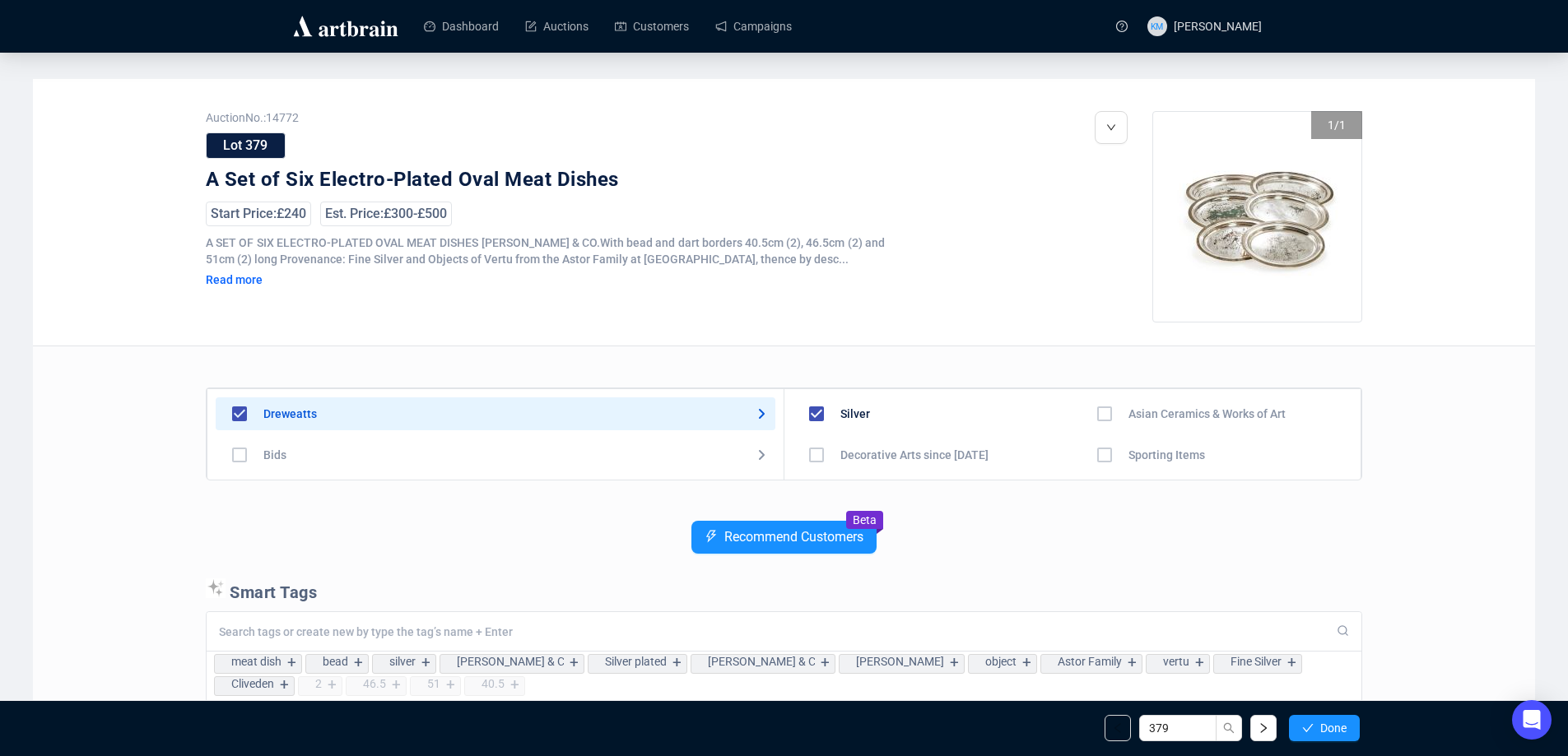
click at [1315, 723] on button "Done" at bounding box center [1325, 728] width 71 height 26
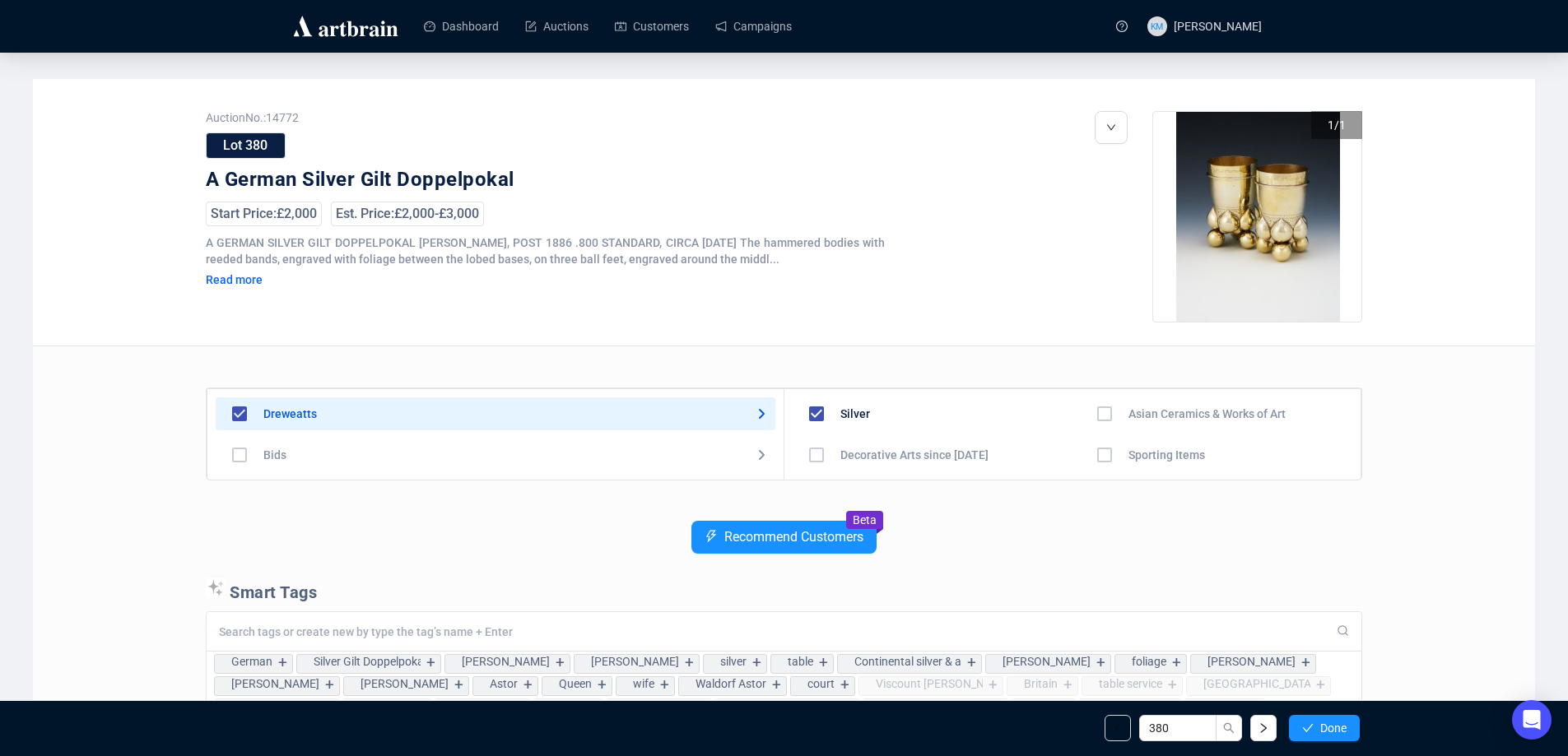
click at [1315, 723] on button "Done" at bounding box center [1325, 728] width 71 height 26
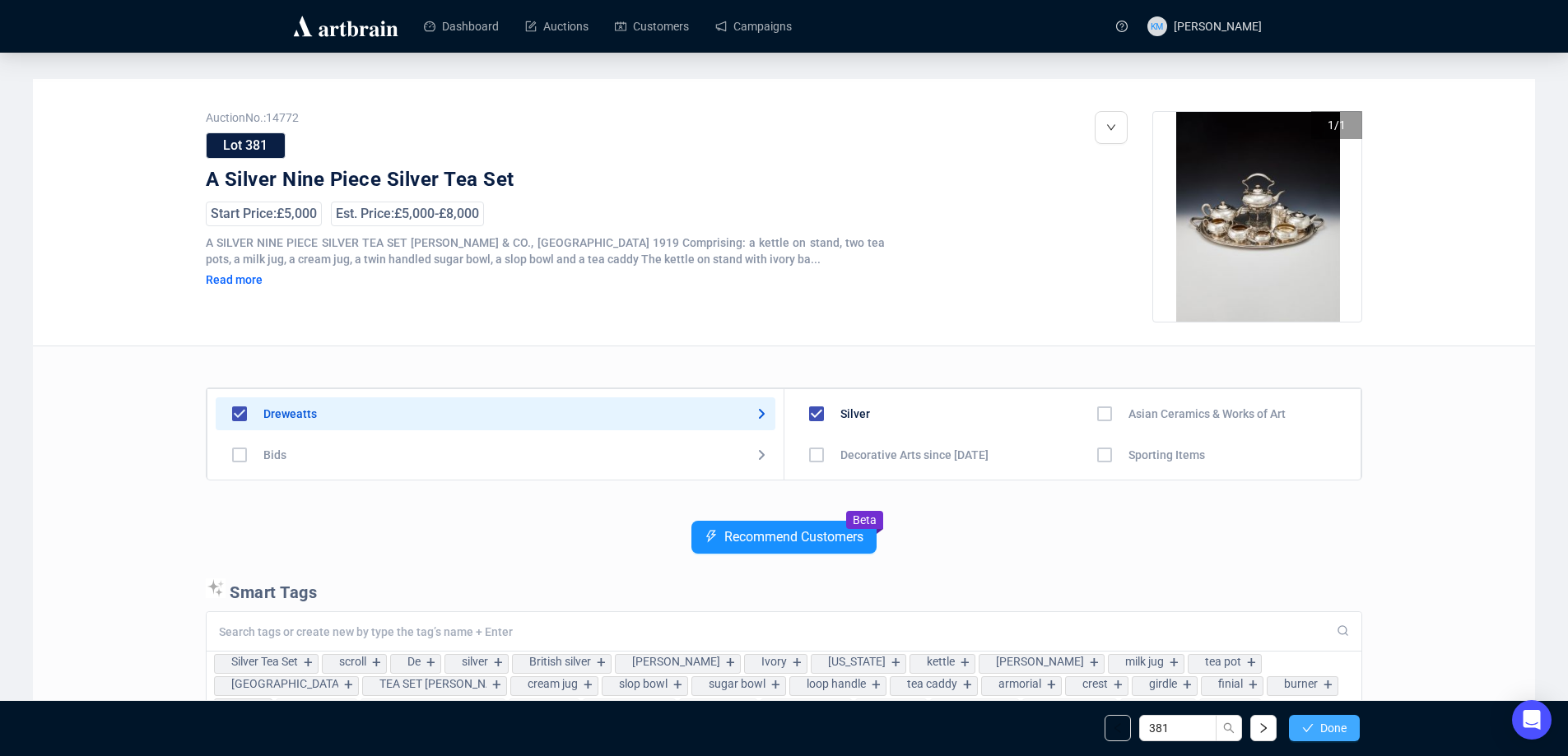
click at [1315, 726] on button "Done" at bounding box center [1325, 728] width 71 height 26
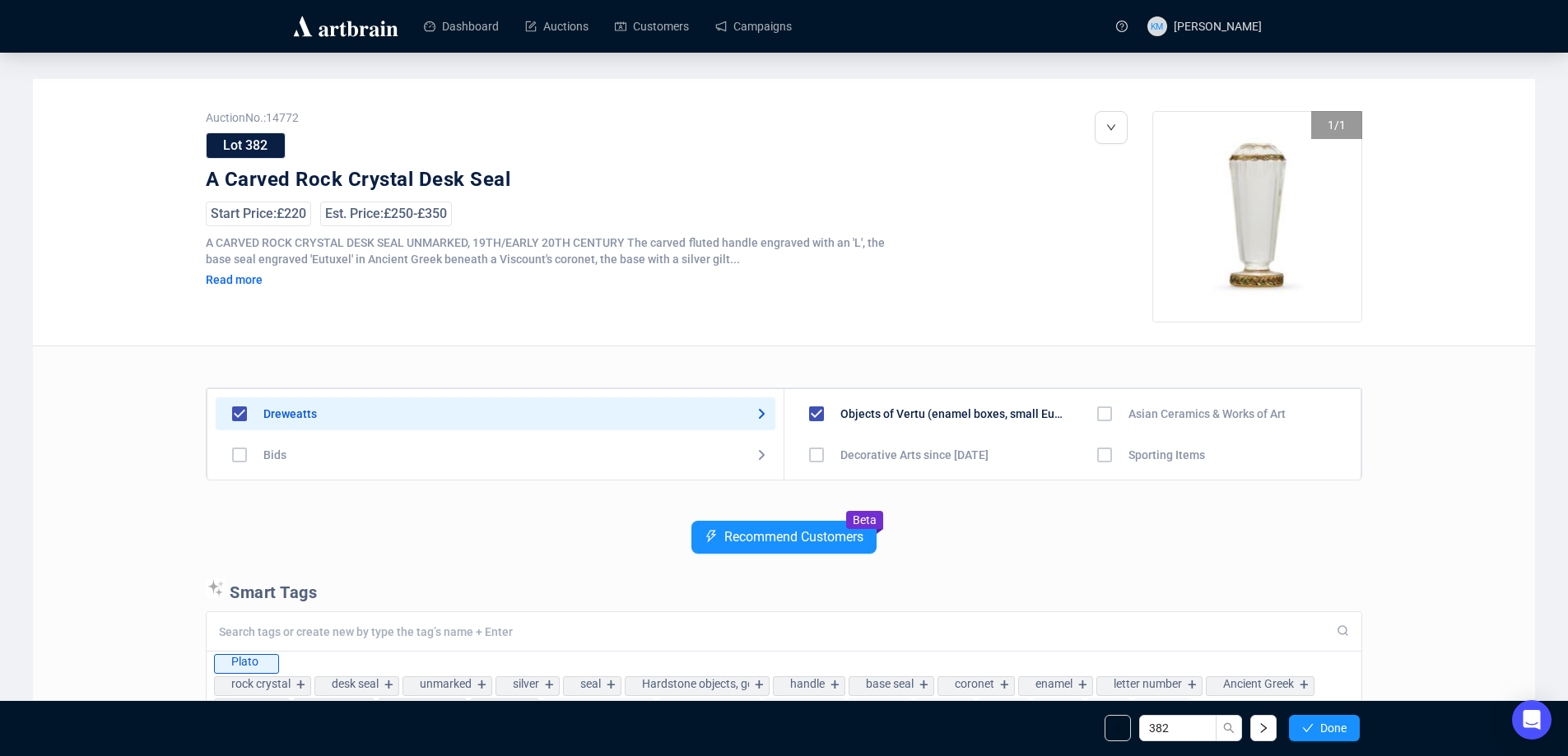
click at [1315, 726] on button "Done" at bounding box center [1325, 728] width 71 height 26
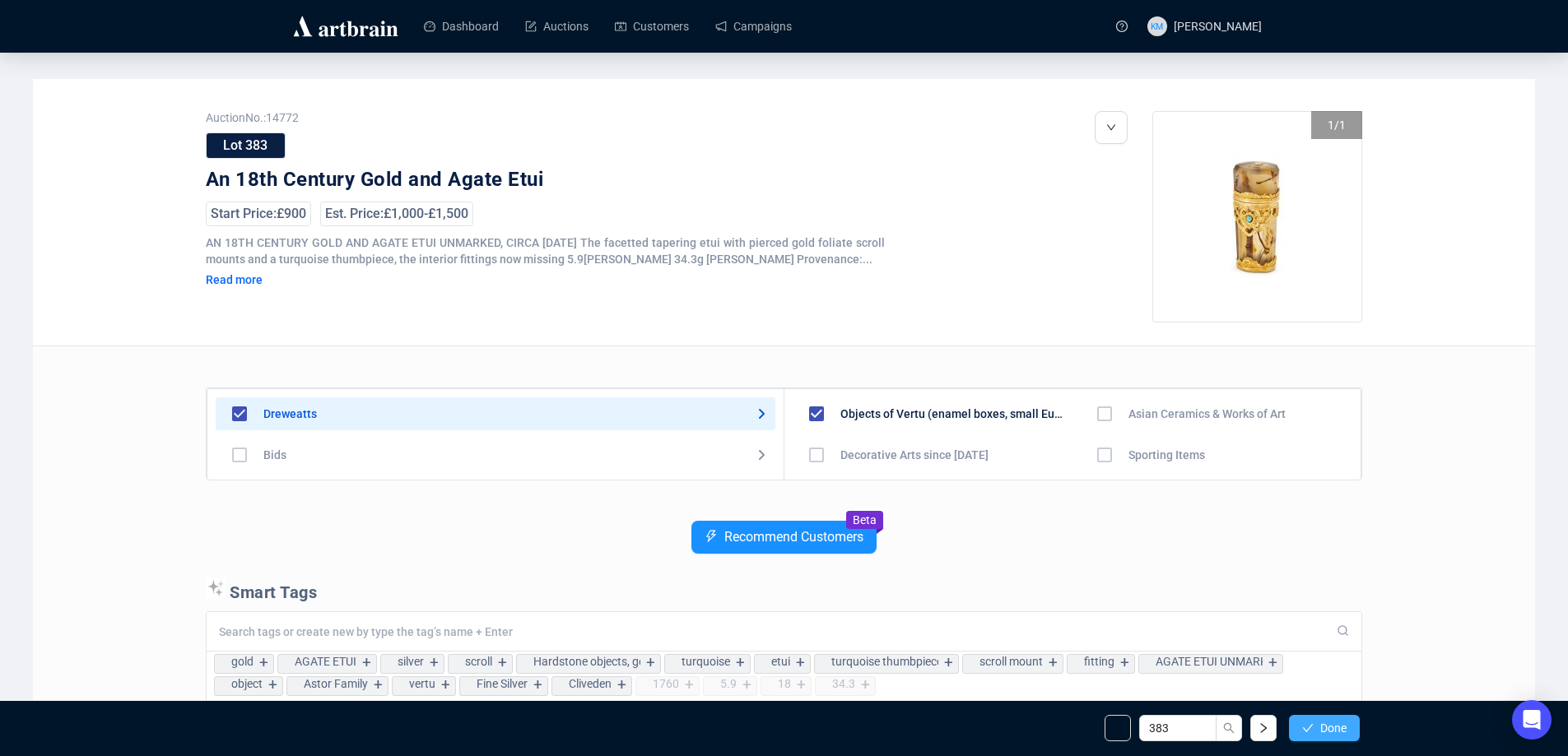
click at [1314, 729] on button "Done" at bounding box center [1325, 728] width 71 height 26
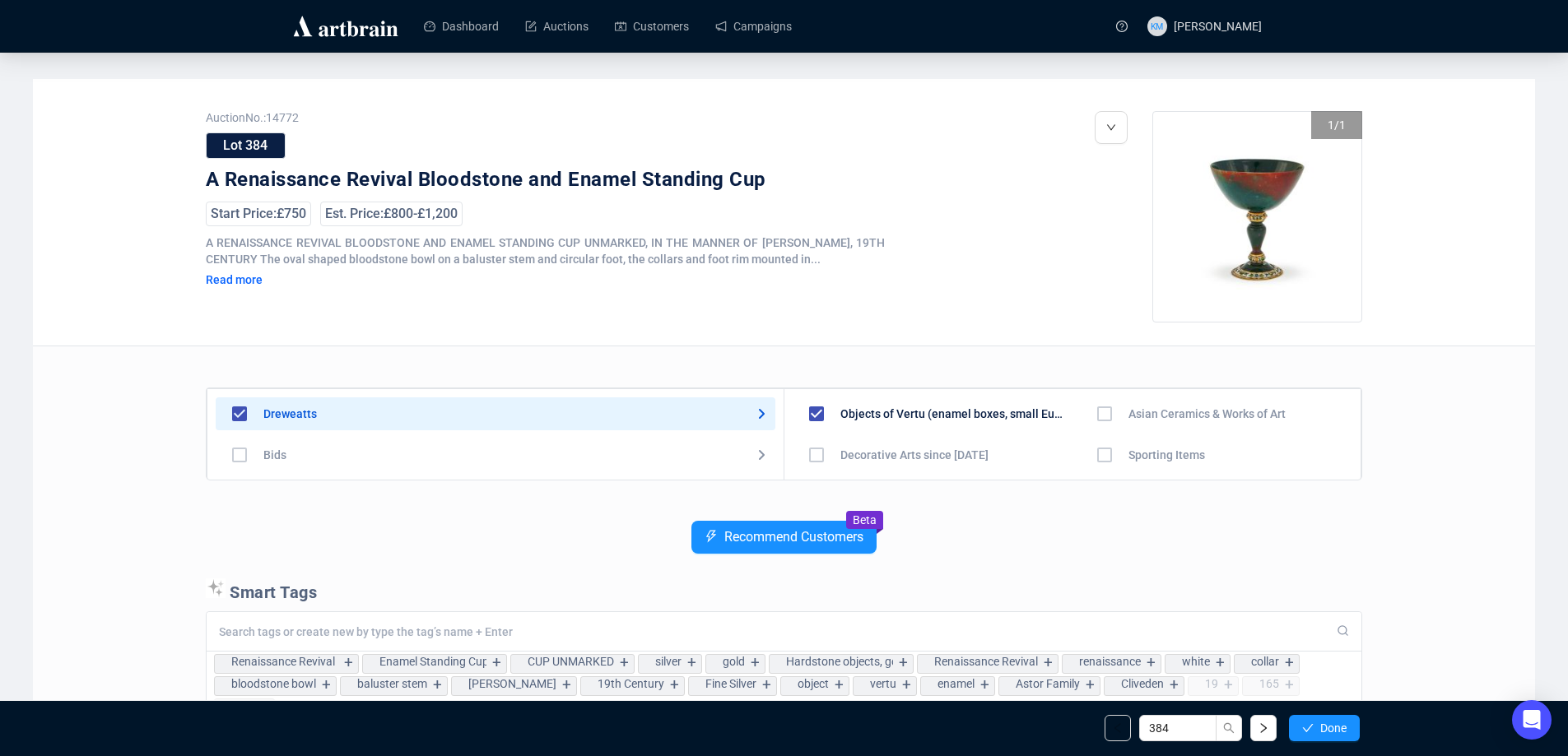
click at [1314, 729] on button "Done" at bounding box center [1325, 728] width 71 height 26
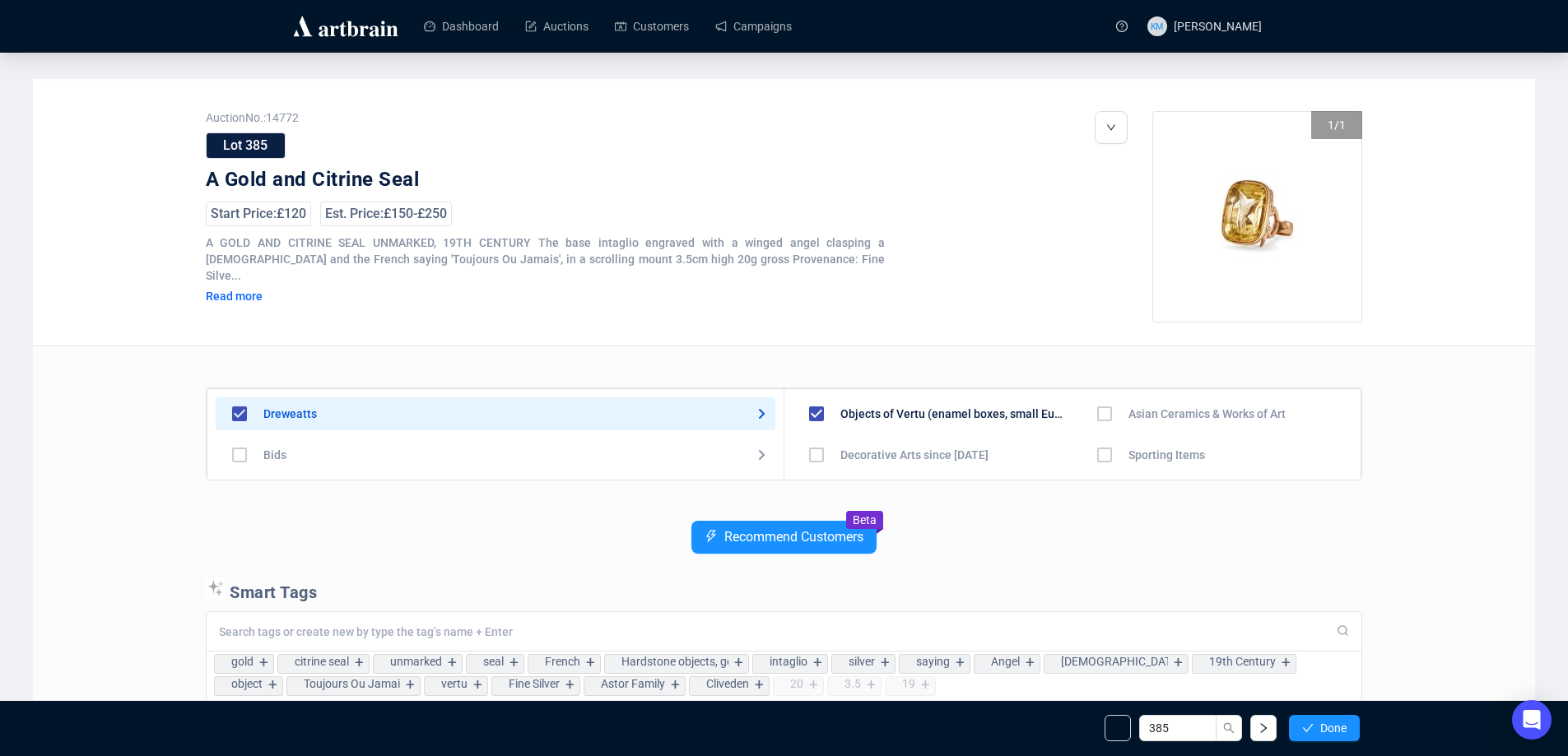
click at [1314, 728] on button "Done" at bounding box center [1325, 728] width 71 height 26
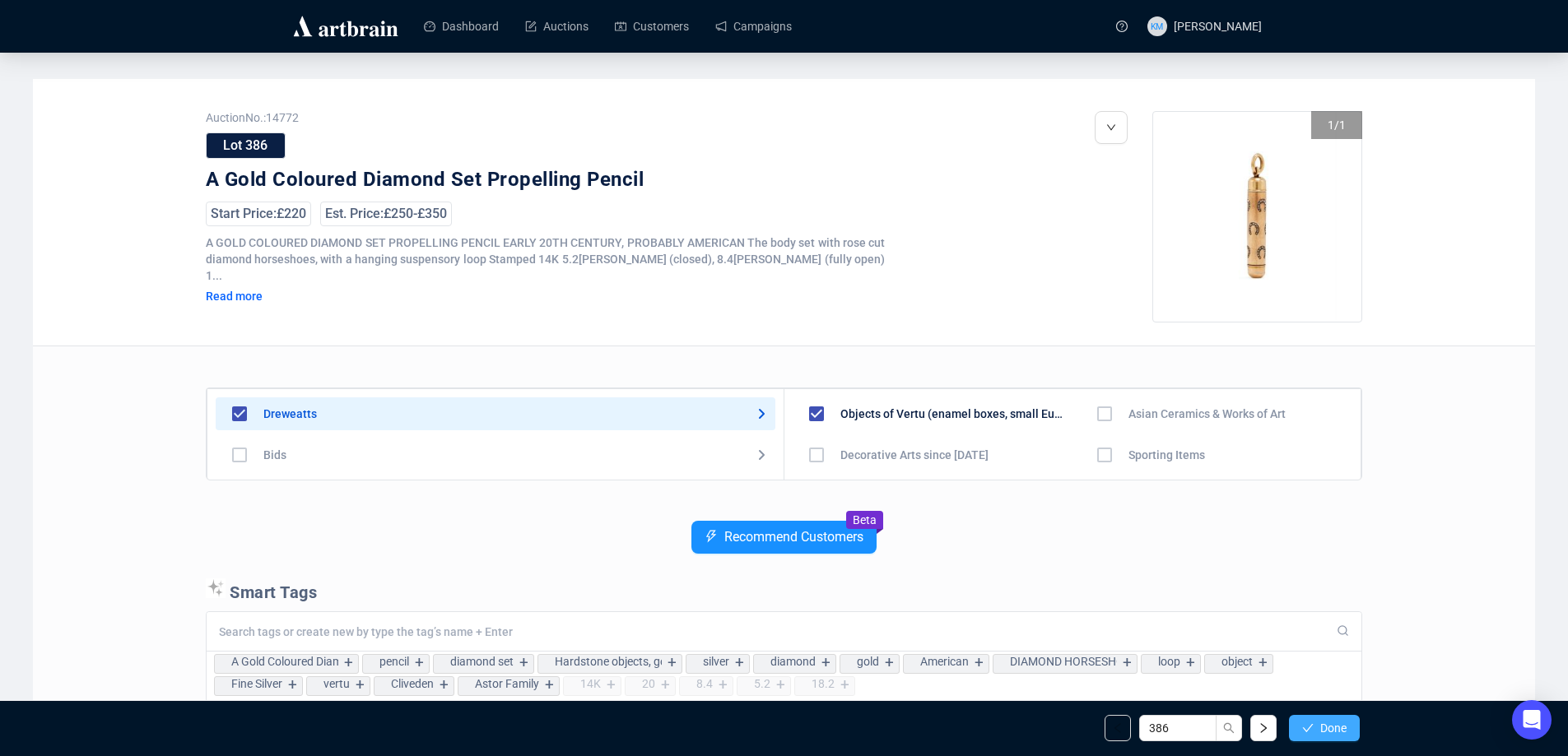
click at [1314, 727] on button "Done" at bounding box center [1325, 728] width 71 height 26
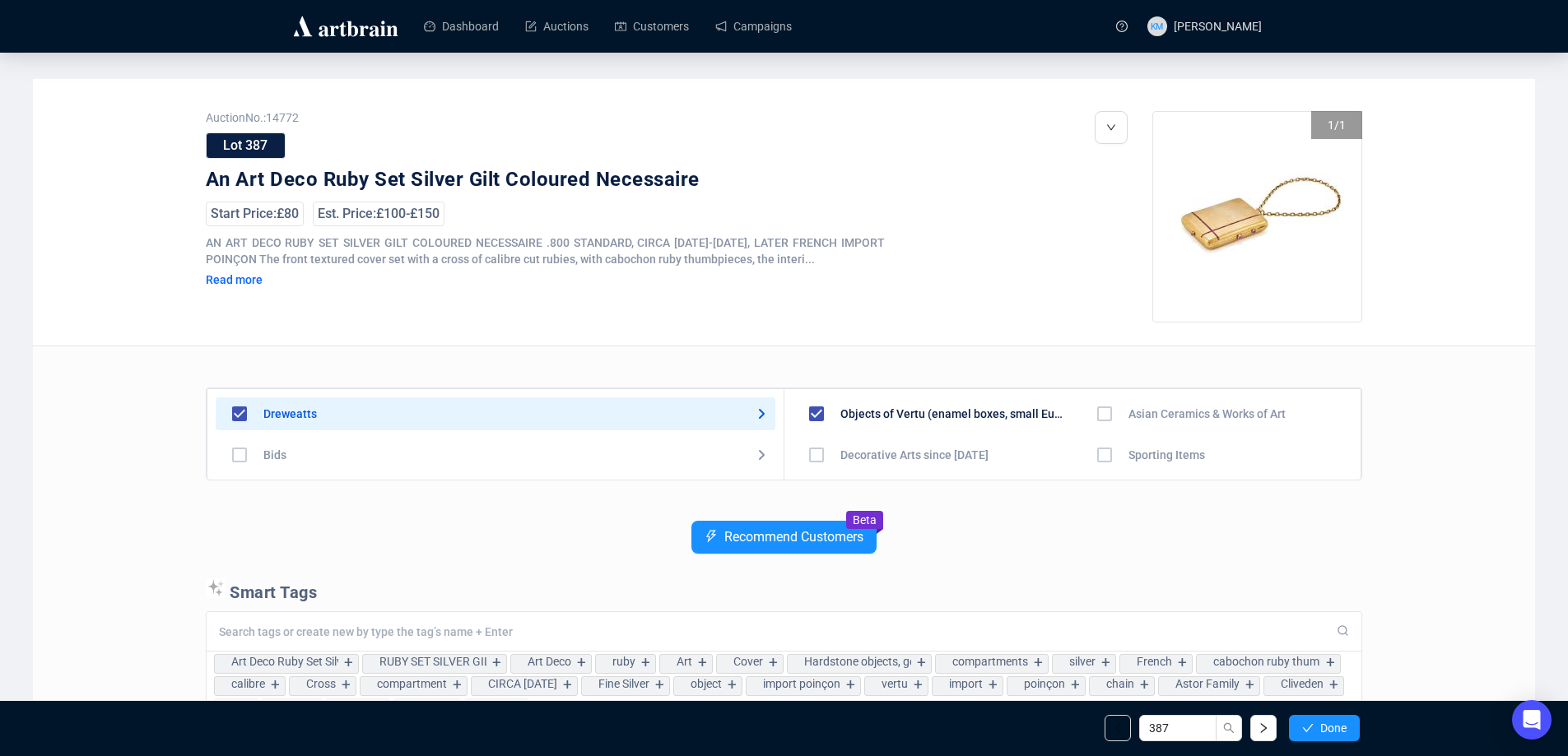
click at [1314, 727] on button "Done" at bounding box center [1325, 728] width 71 height 26
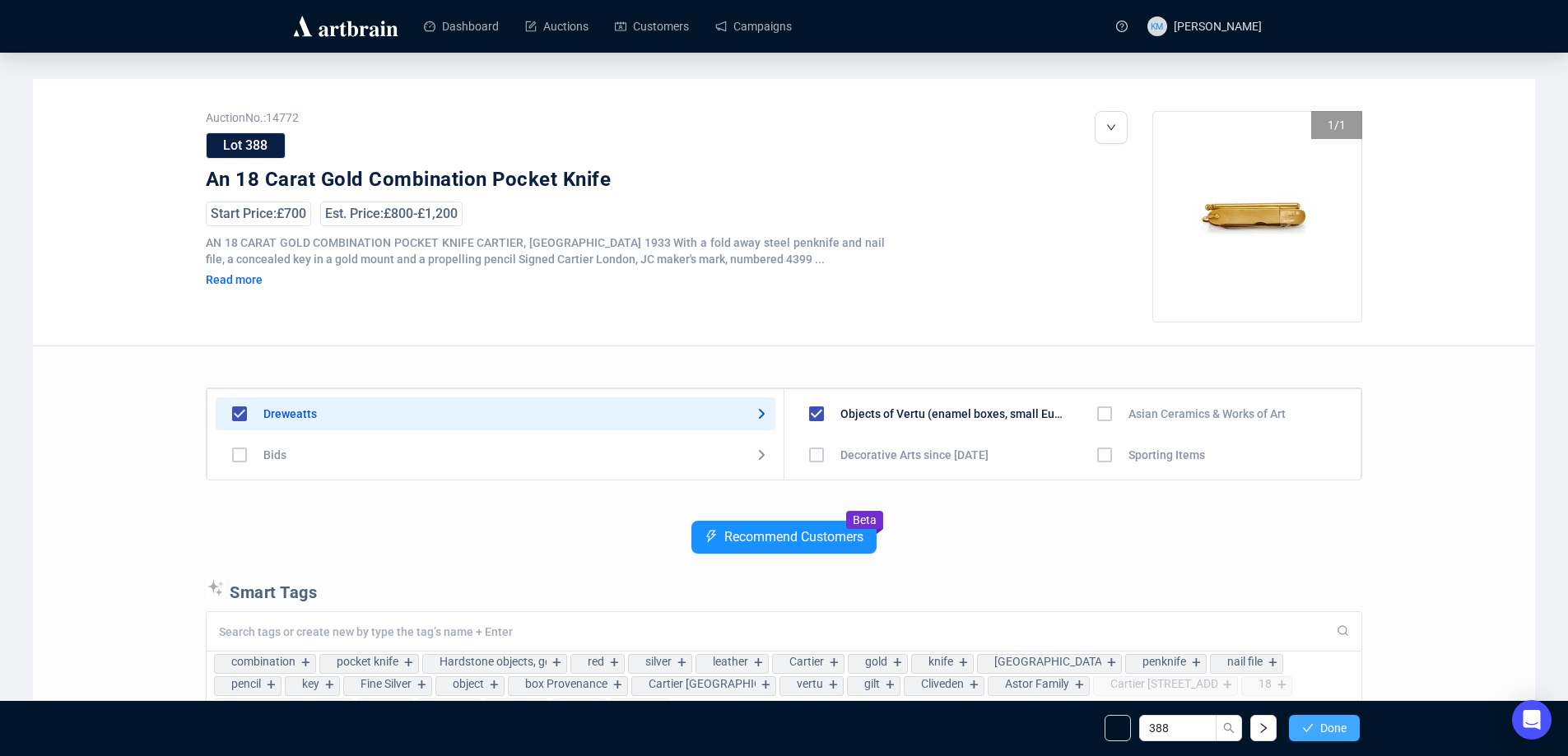
click at [1349, 730] on button "Done" at bounding box center [1325, 728] width 71 height 26
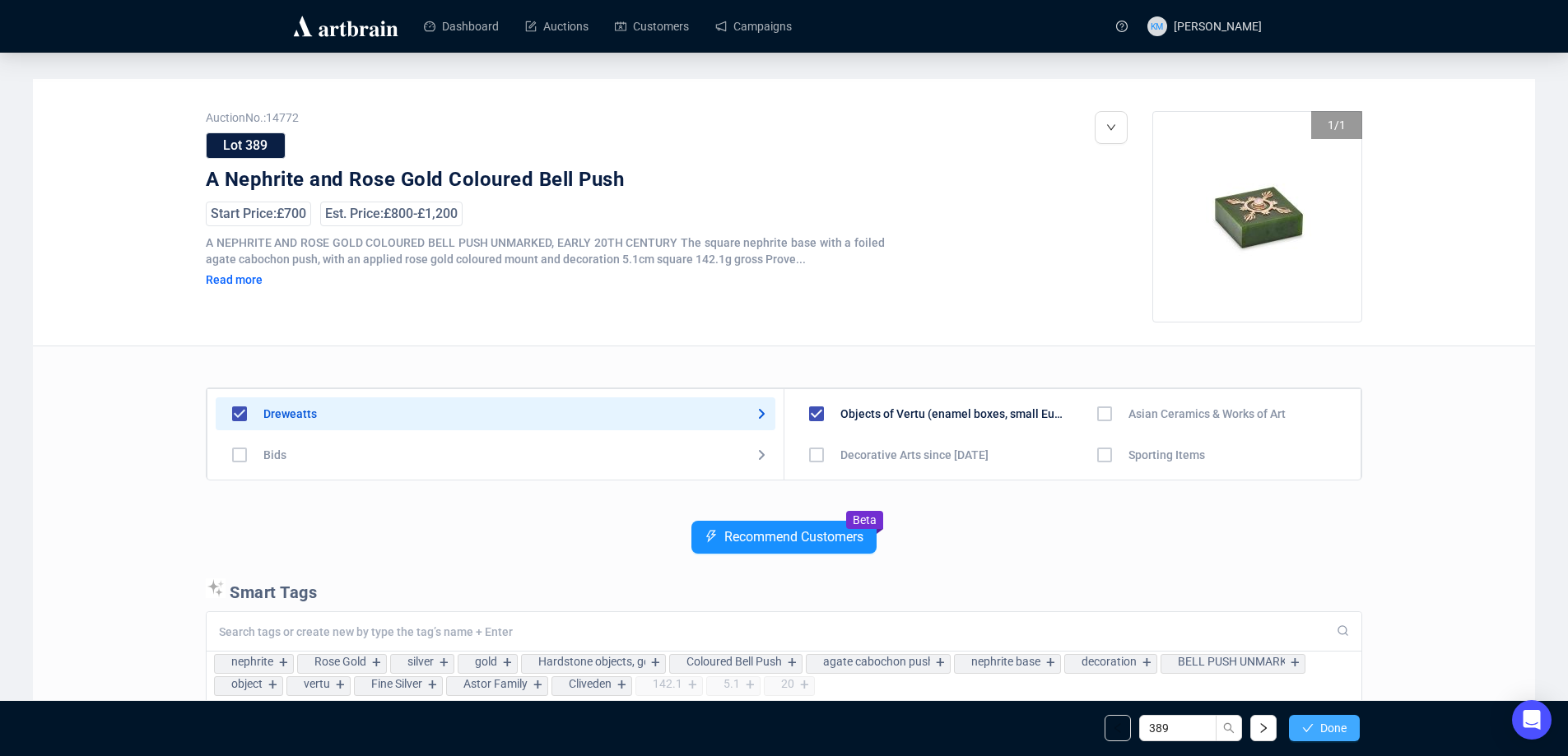
click at [1348, 730] on button "Done" at bounding box center [1325, 728] width 71 height 26
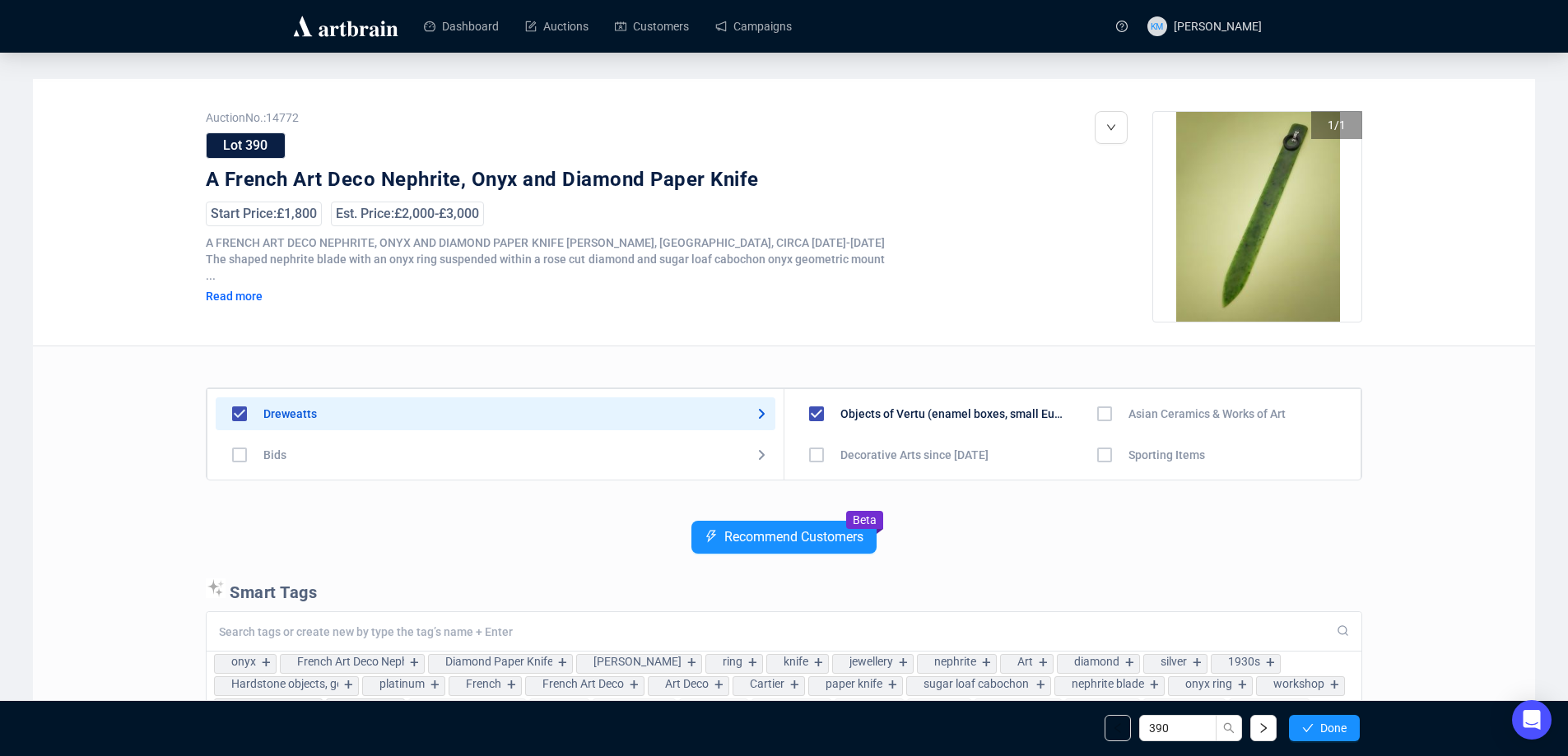
click at [1348, 730] on button "Done" at bounding box center [1325, 728] width 71 height 26
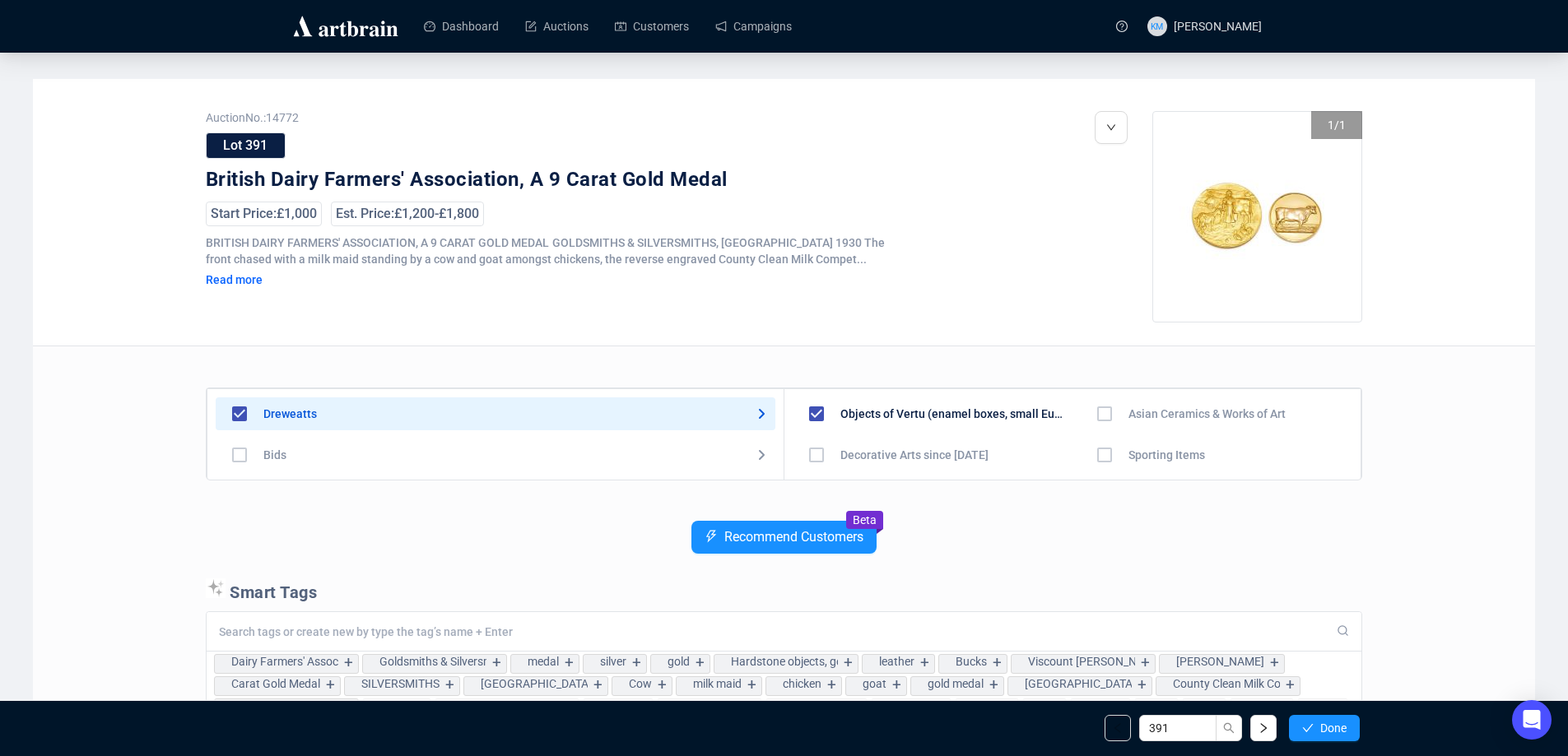
click at [1348, 730] on button "Done" at bounding box center [1325, 728] width 71 height 26
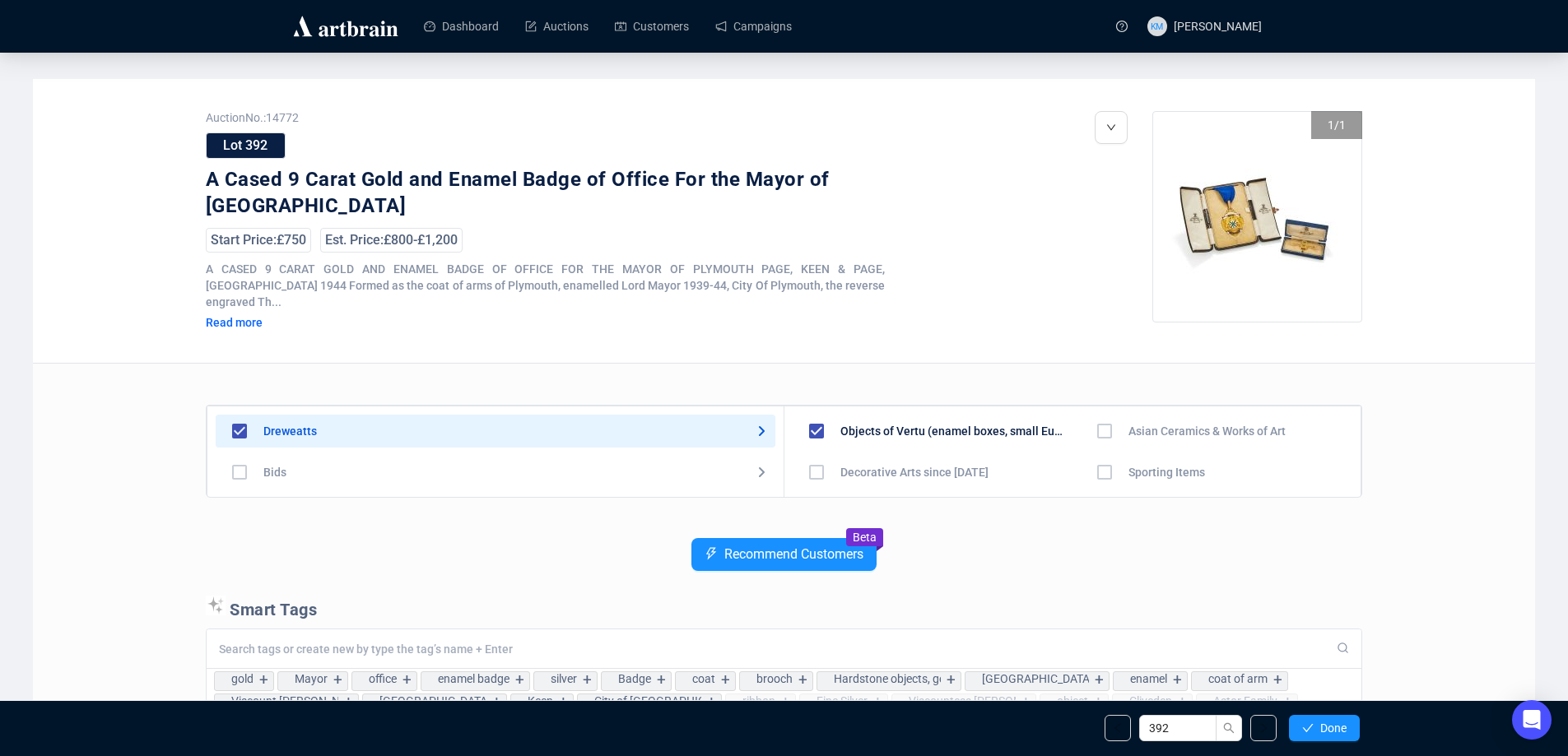
click at [1348, 730] on button "Done" at bounding box center [1325, 728] width 71 height 26
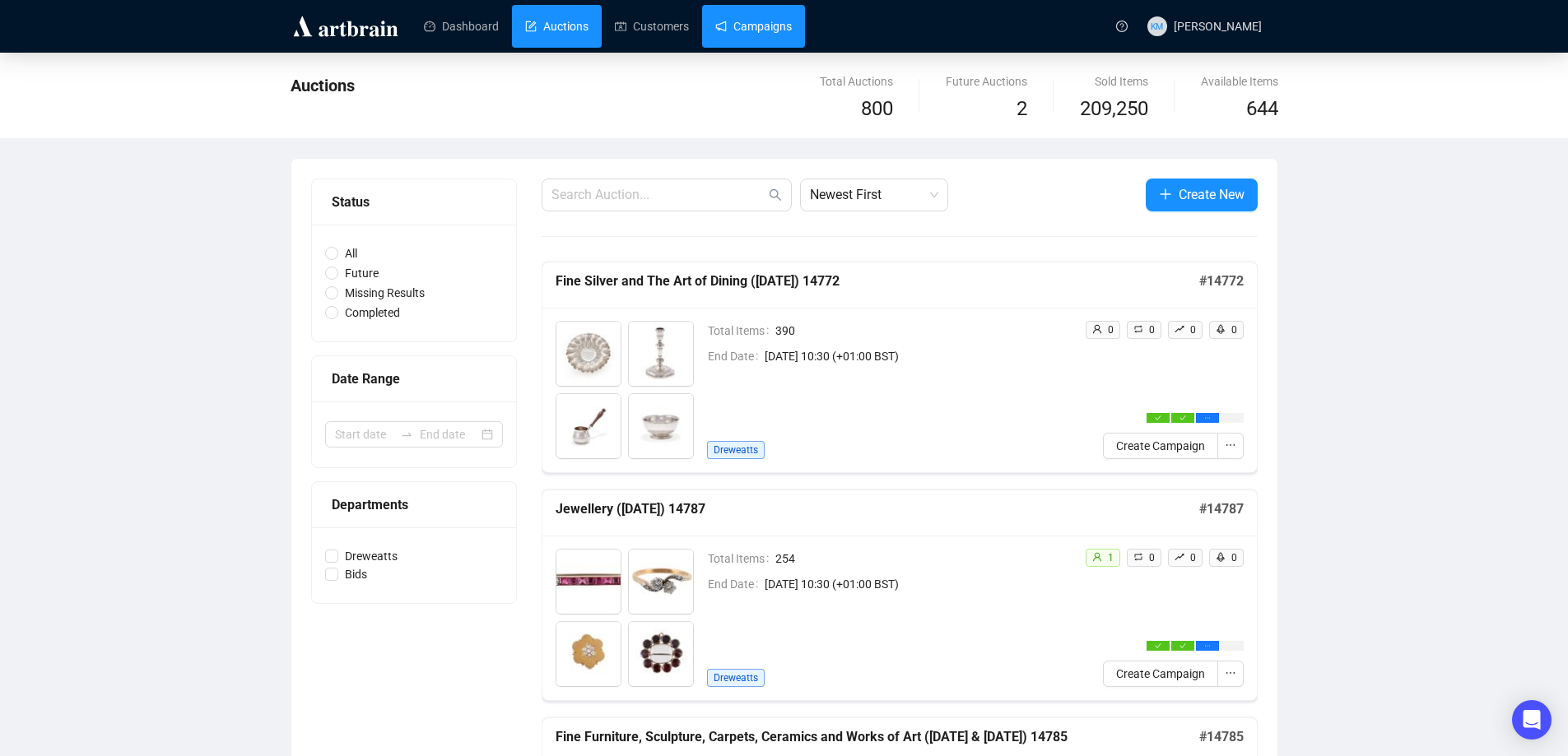
click at [735, 41] on link "Campaigns" at bounding box center [754, 26] width 76 height 42
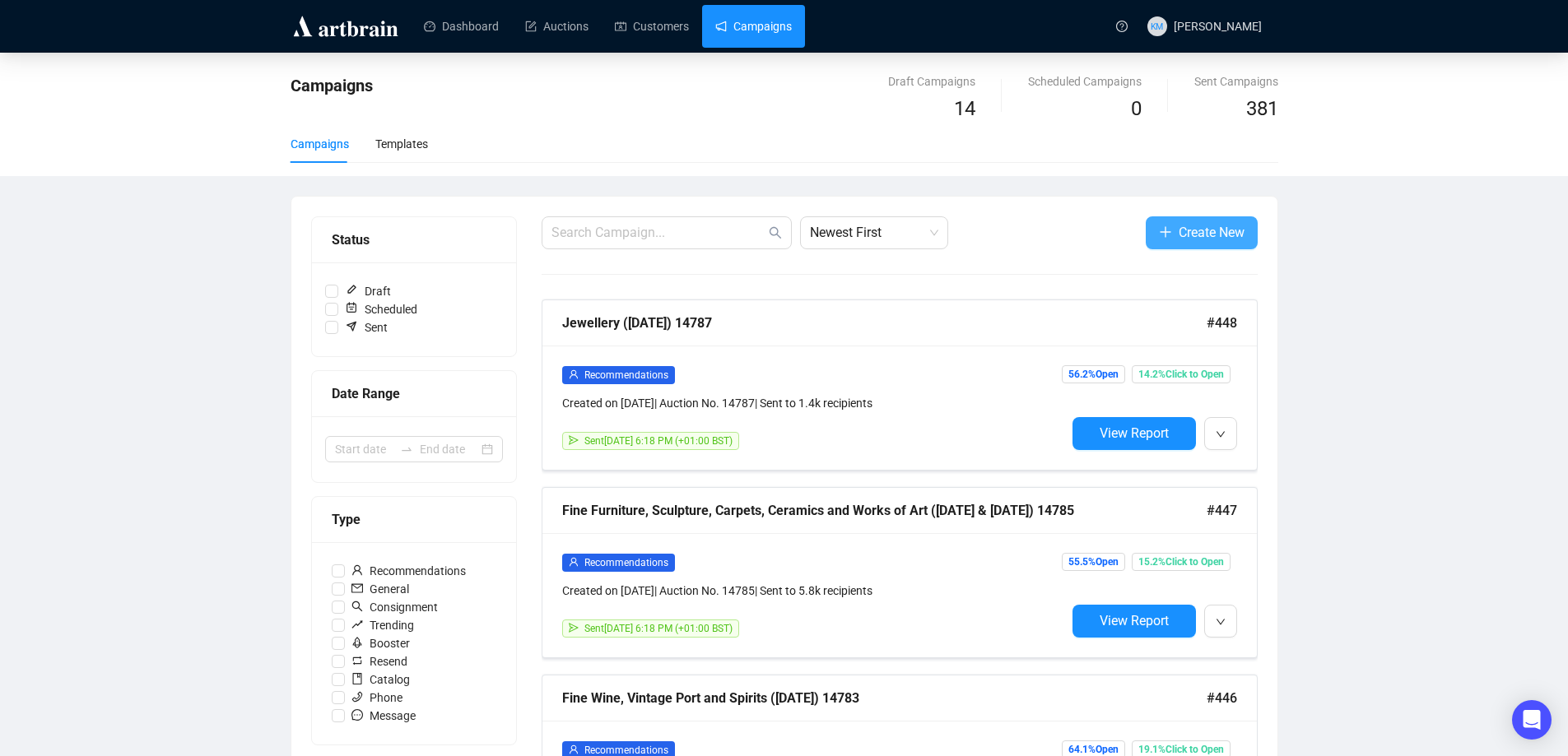
click at [1216, 228] on span "Create New" at bounding box center [1211, 233] width 66 height 21
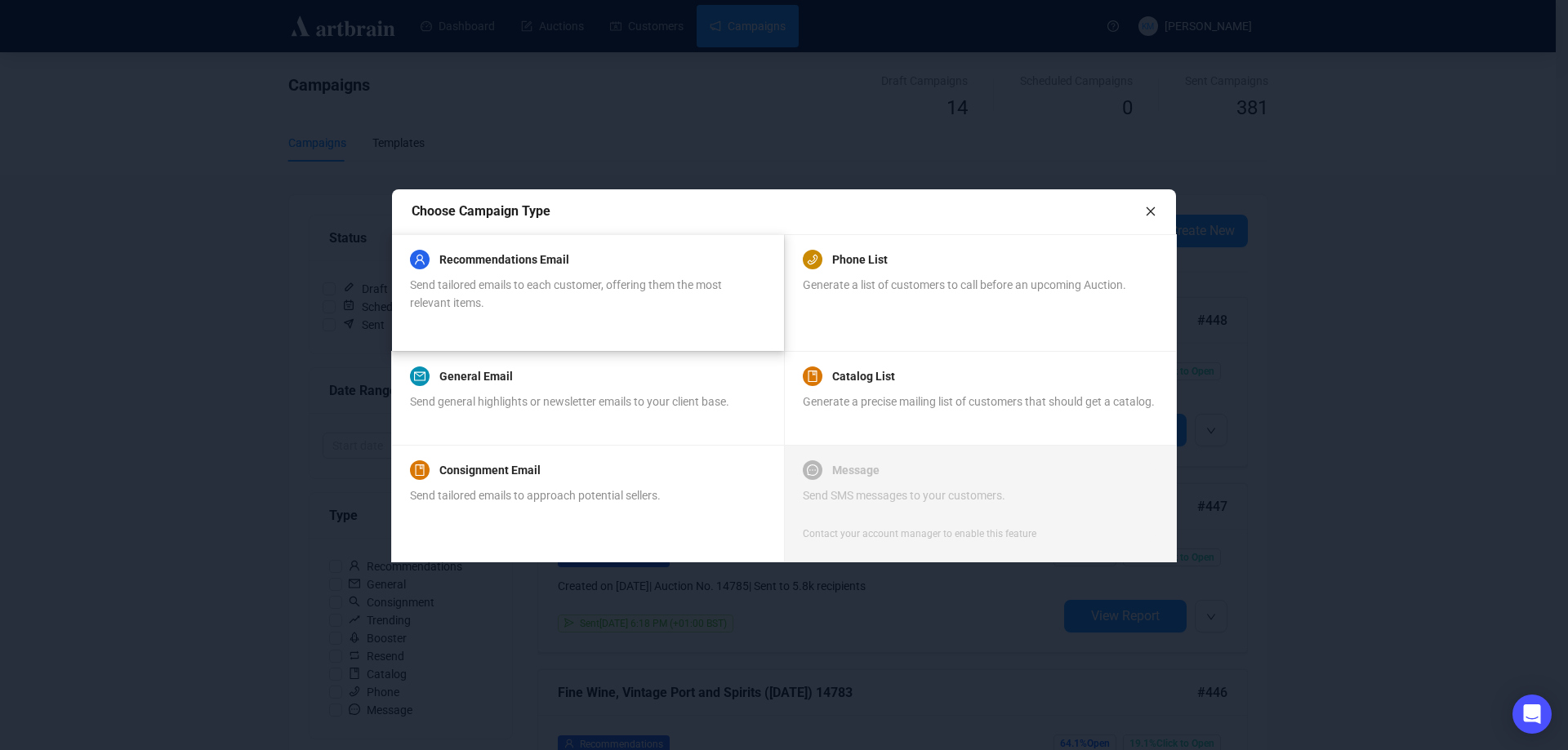
click at [602, 258] on div "Recommendations Email" at bounding box center [587, 259] width 354 height 20
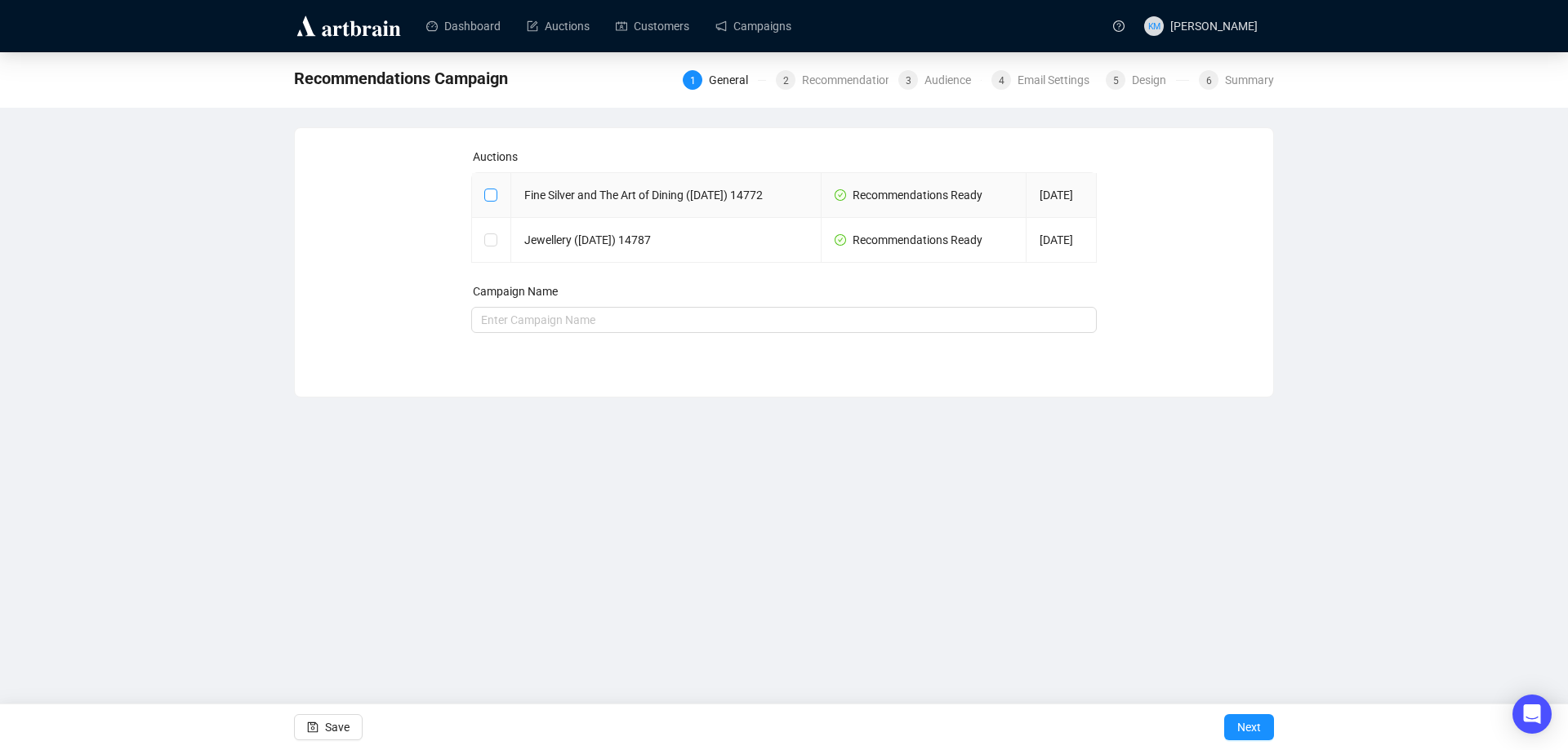
click at [496, 200] on input "checkbox" at bounding box center [489, 194] width 11 height 11
checkbox input "true"
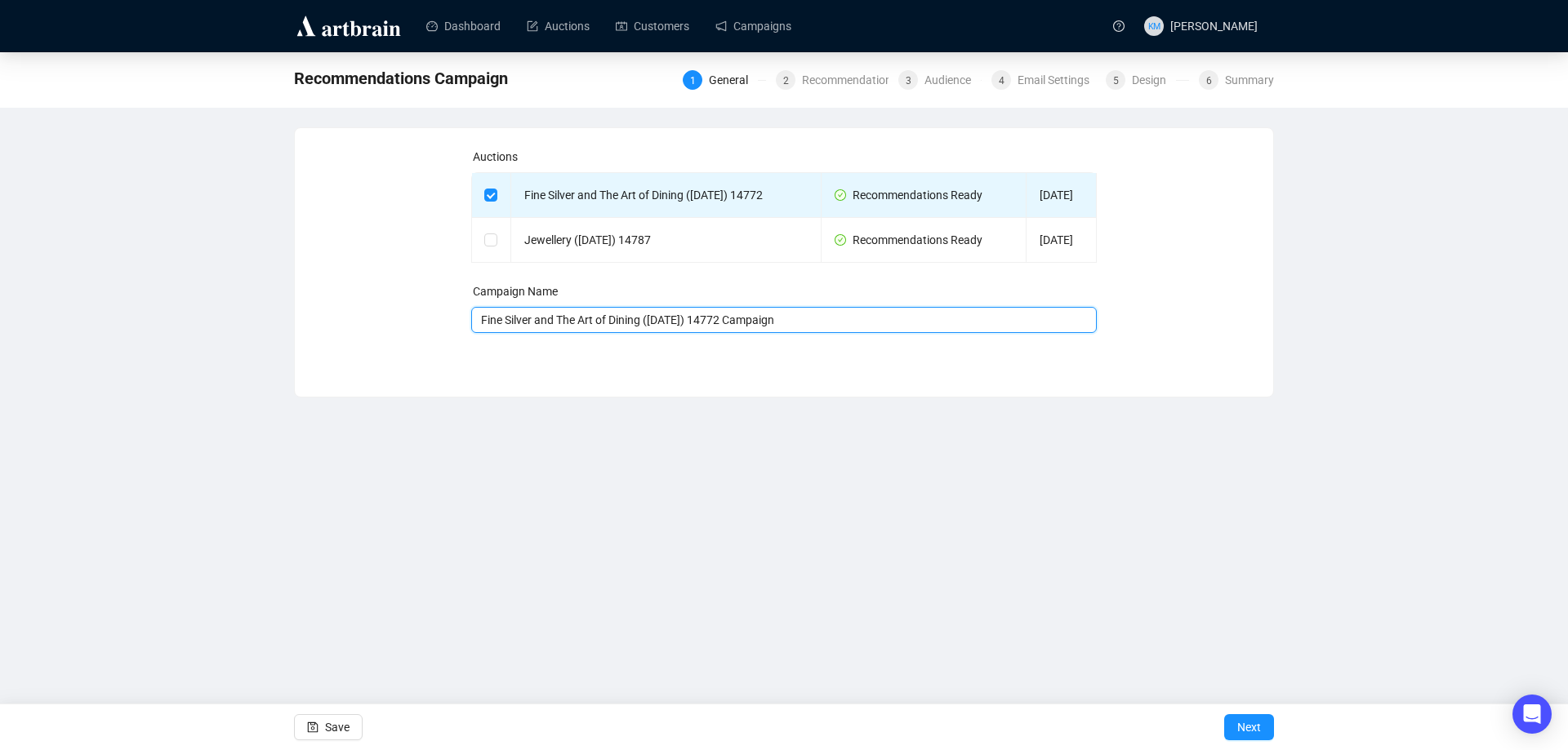
drag, startPoint x: 843, startPoint y: 359, endPoint x: 793, endPoint y: 360, distance: 50.0
click at [793, 333] on input "Fine Silver and The Art of Dining ([DATE]) 14772 Campaign" at bounding box center [784, 320] width 627 height 26
type input "Fine Silver and The Art of Dining ([DATE]) 14772"
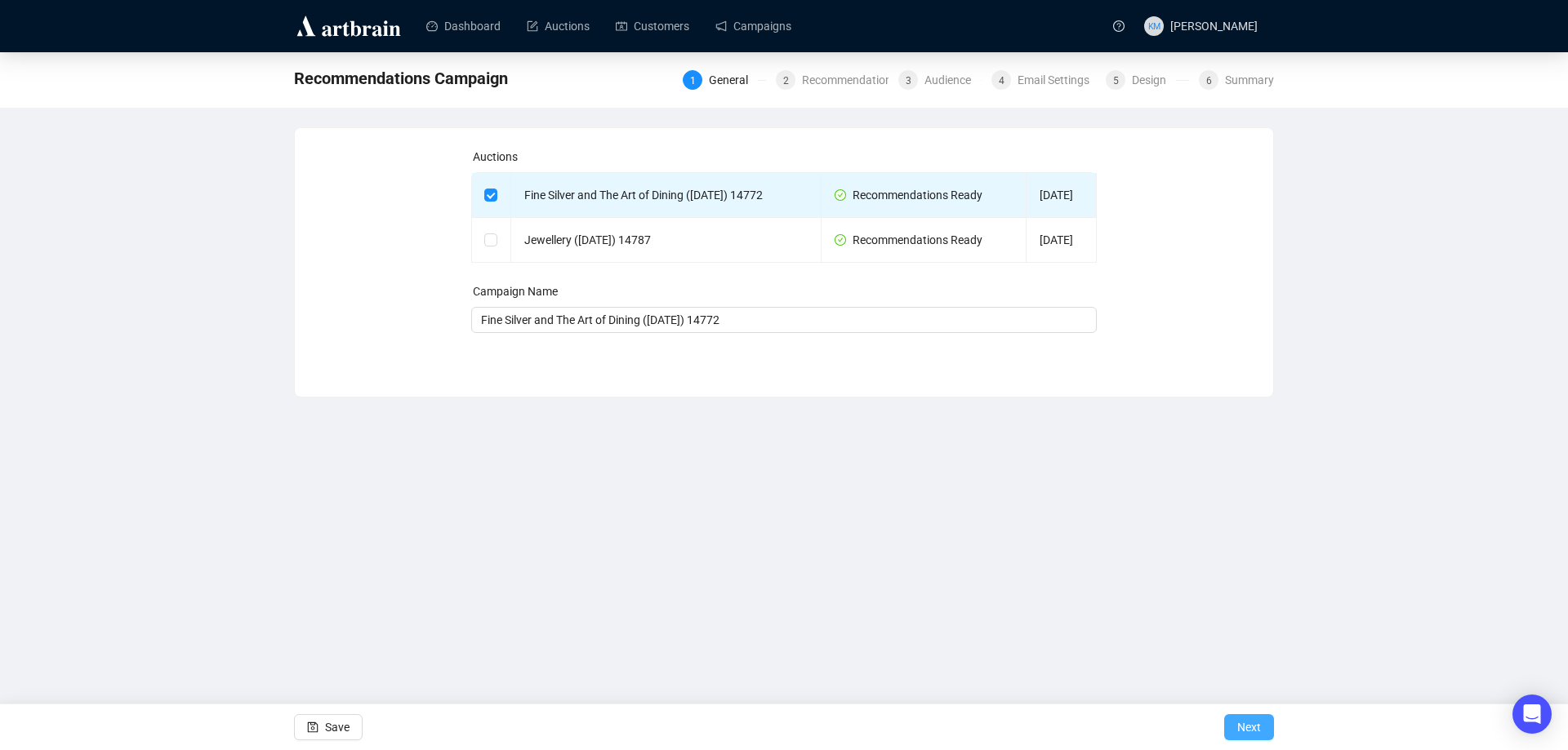
click at [1264, 720] on button "Next" at bounding box center [1249, 727] width 50 height 26
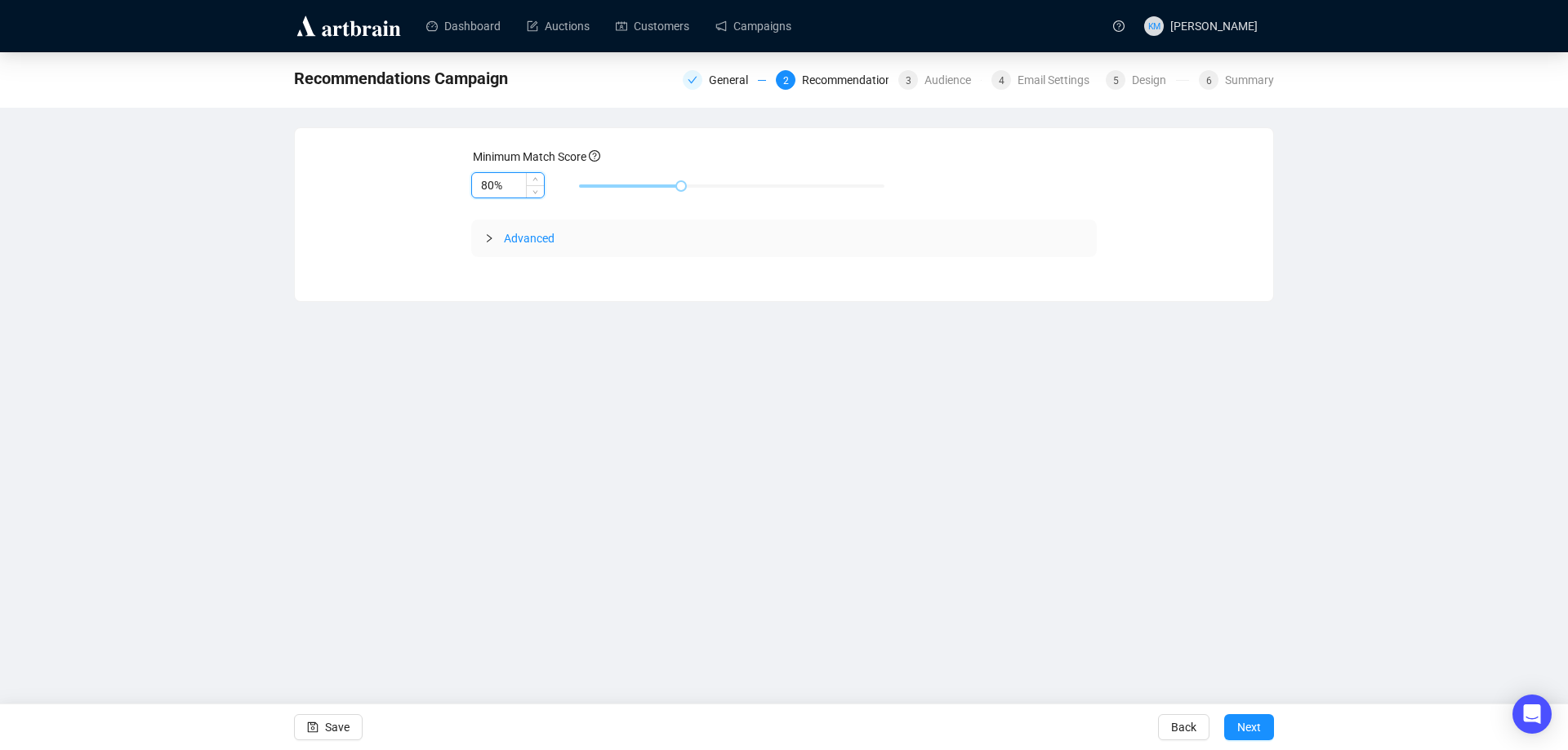
click at [485, 185] on input "80%" at bounding box center [508, 185] width 72 height 25
type input "85%"
click at [1251, 720] on span "Next" at bounding box center [1249, 727] width 24 height 45
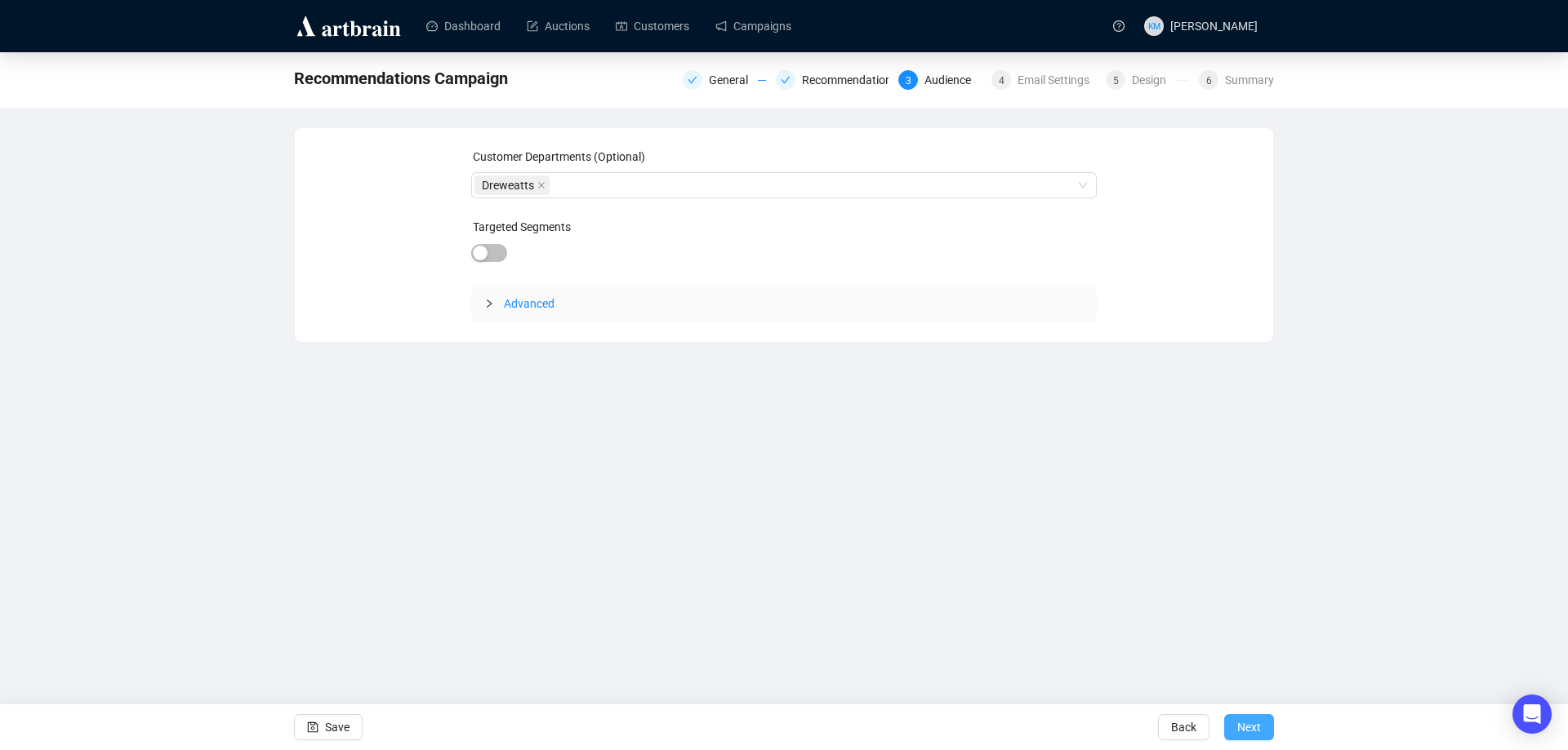
click at [1232, 724] on button "Next" at bounding box center [1249, 727] width 50 height 26
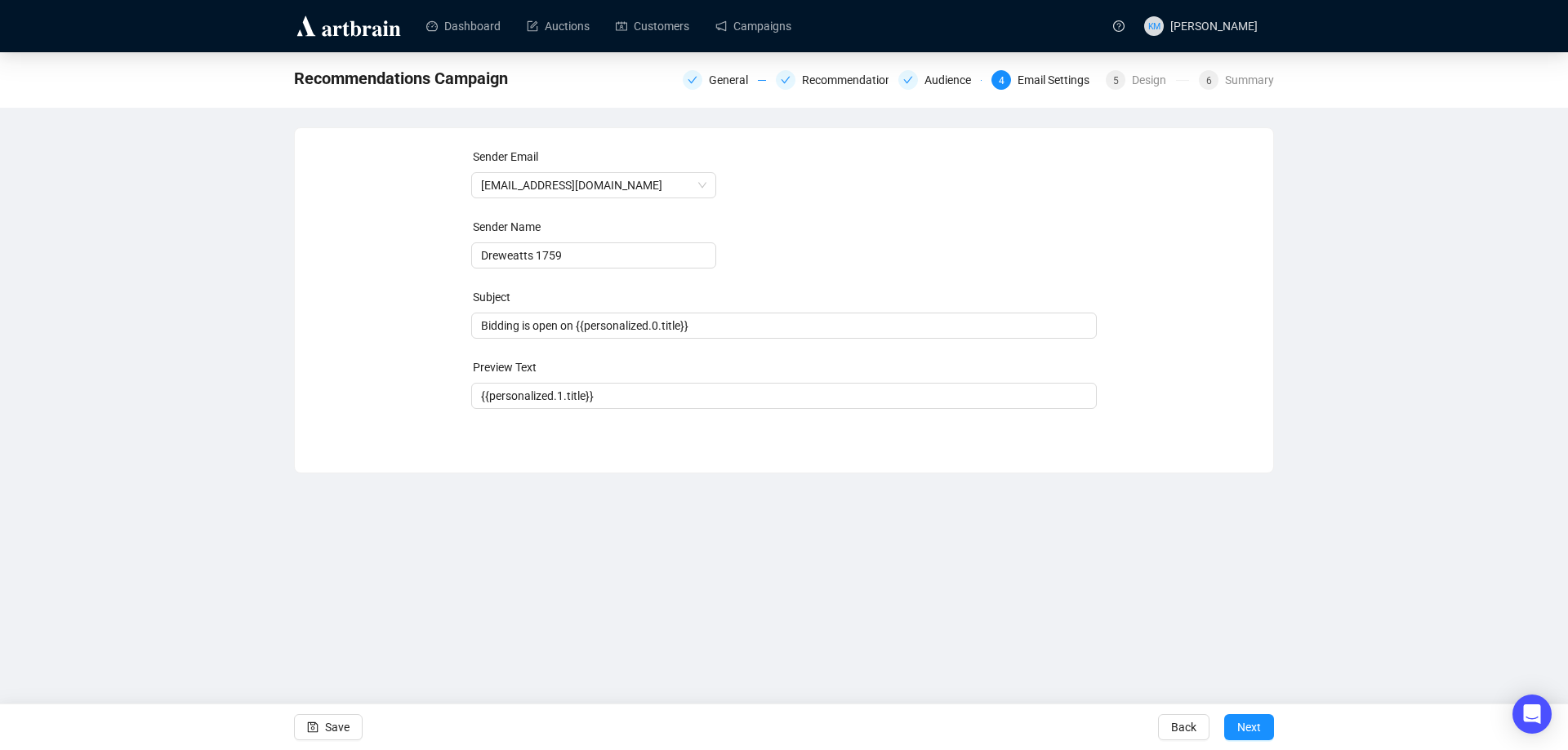
click at [1232, 725] on button "Next" at bounding box center [1249, 727] width 50 height 26
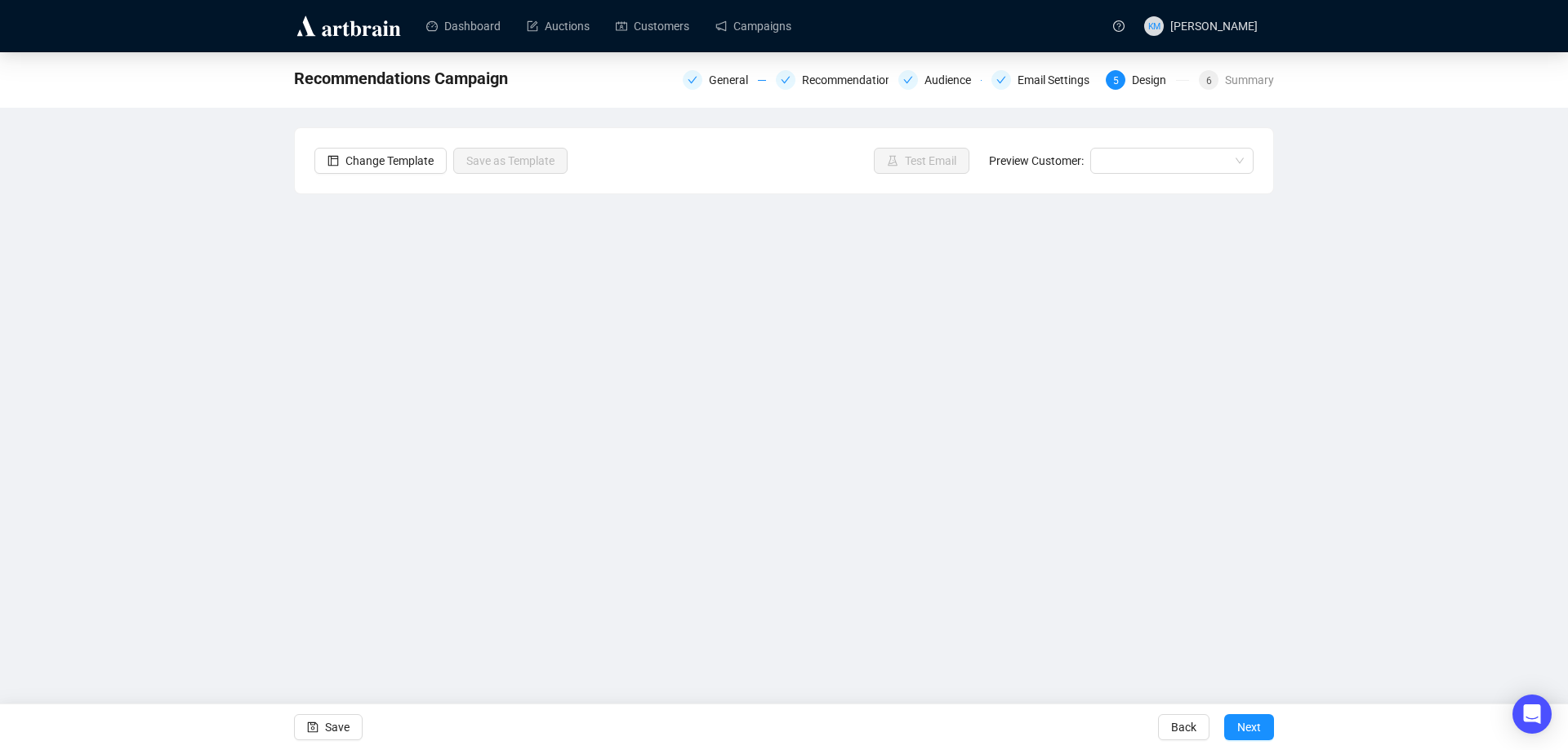
click at [1232, 725] on button "Next" at bounding box center [1249, 727] width 50 height 26
click at [1189, 731] on span "Back" at bounding box center [1183, 727] width 25 height 45
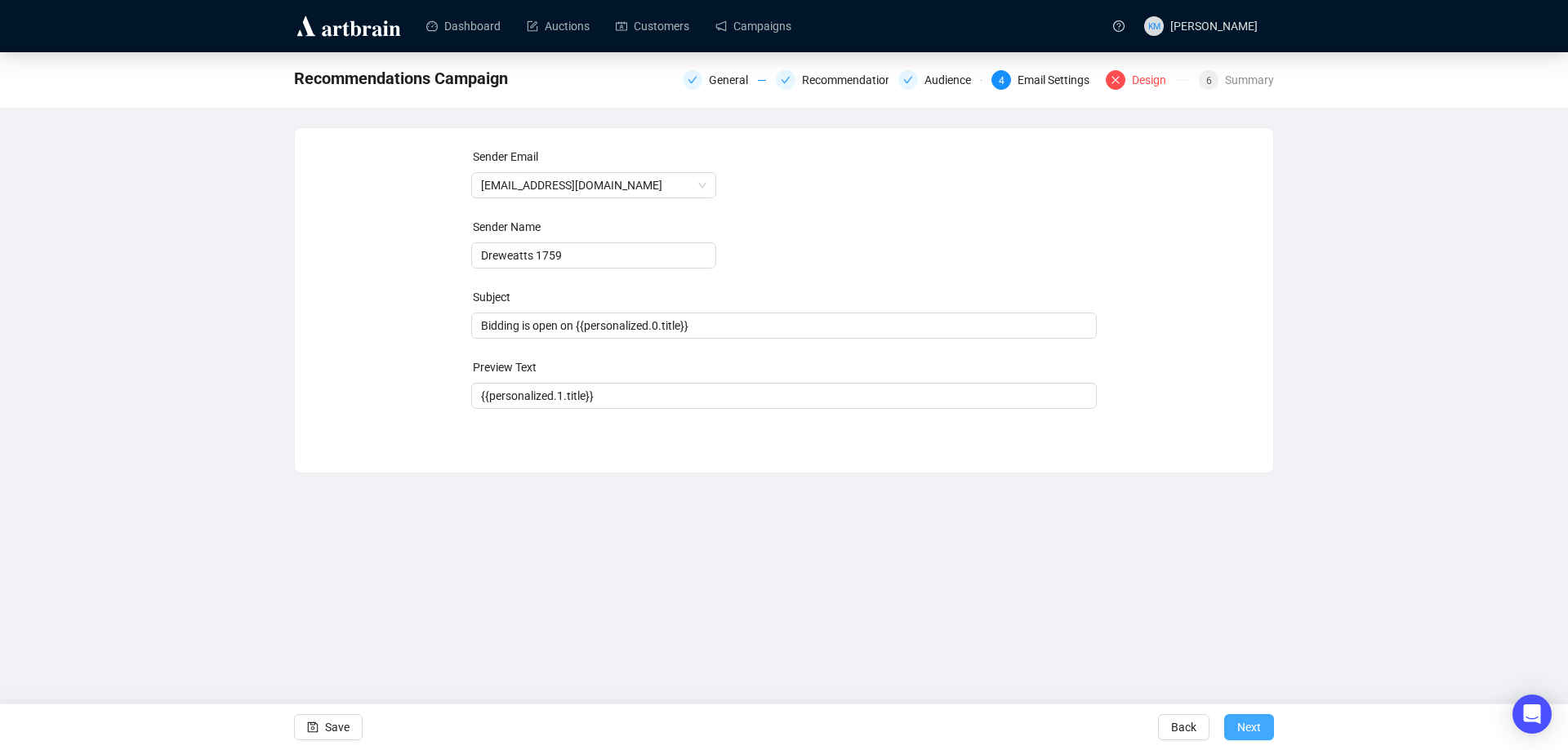
click at [1267, 722] on button "Next" at bounding box center [1249, 727] width 50 height 26
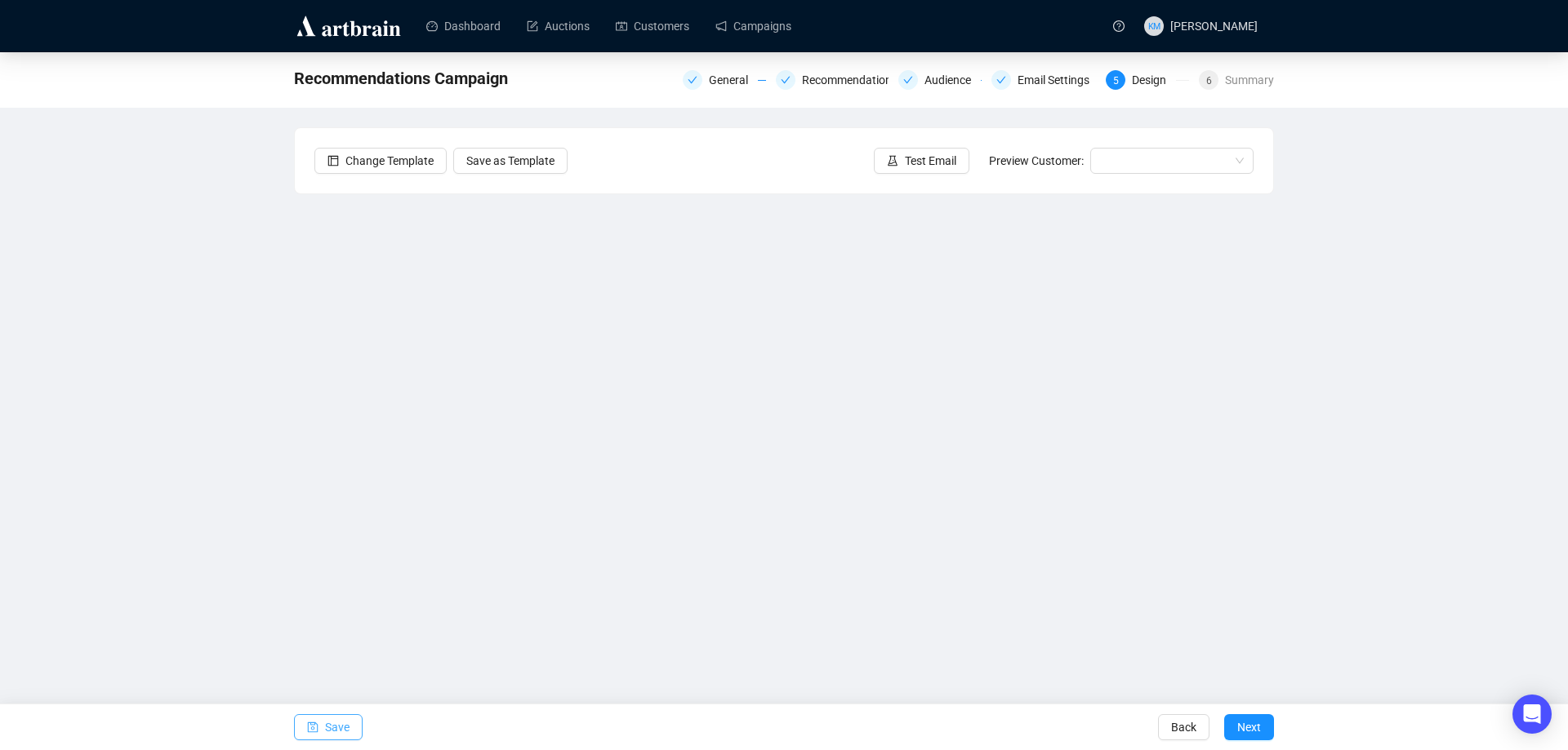
click at [351, 723] on button "Save" at bounding box center [329, 727] width 69 height 26
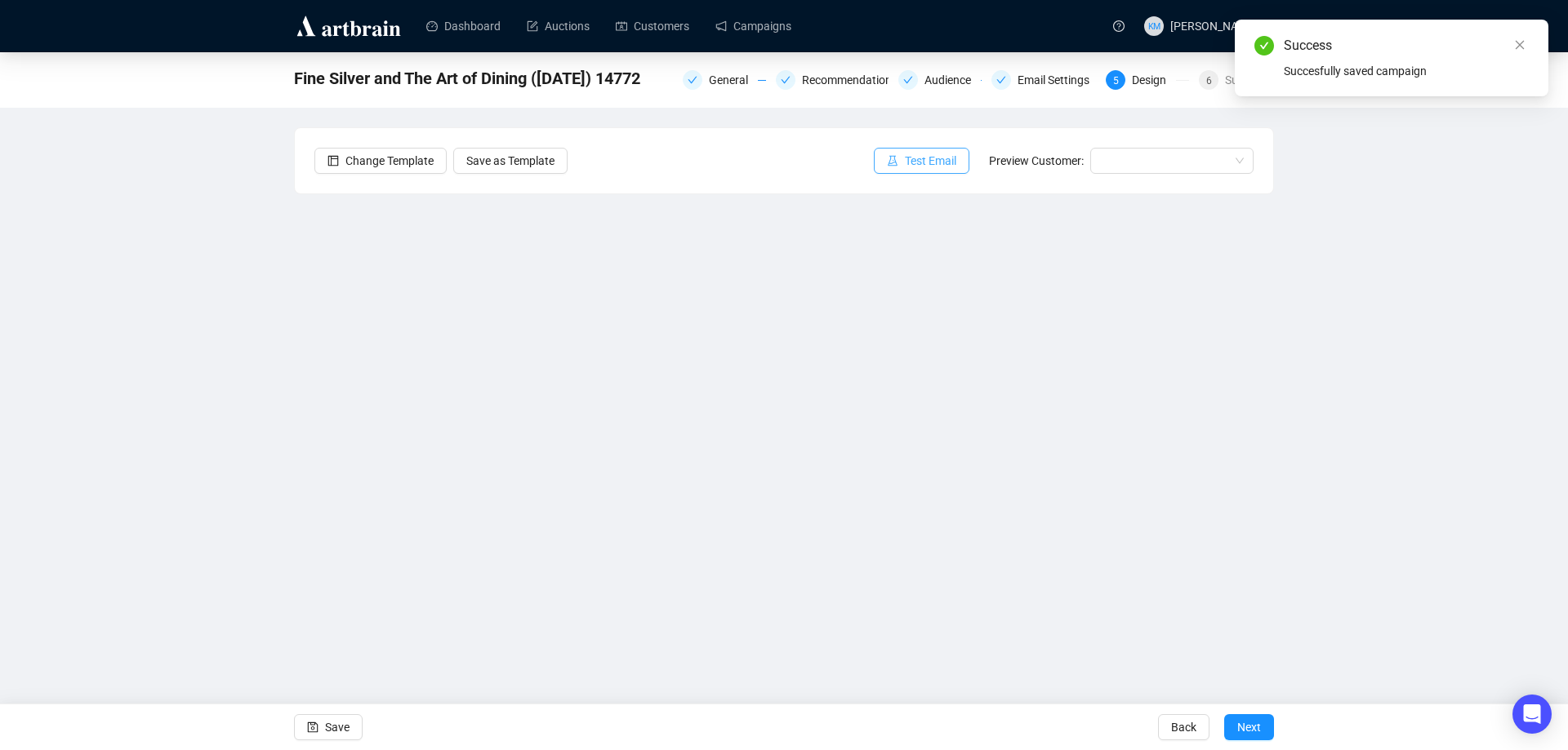
click at [912, 160] on span "Test Email" at bounding box center [930, 160] width 51 height 18
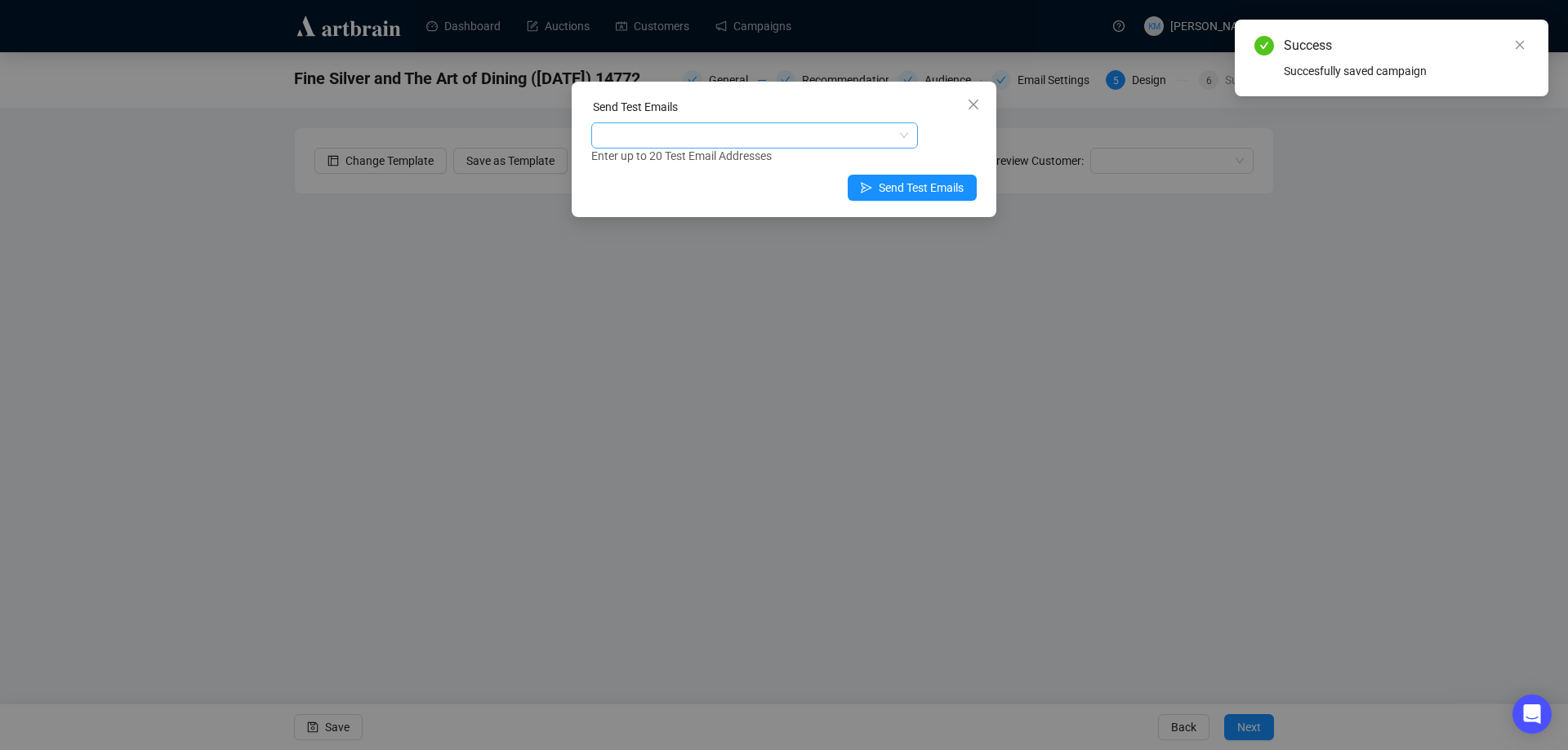
click at [848, 136] on div at bounding box center [746, 136] width 303 height 23
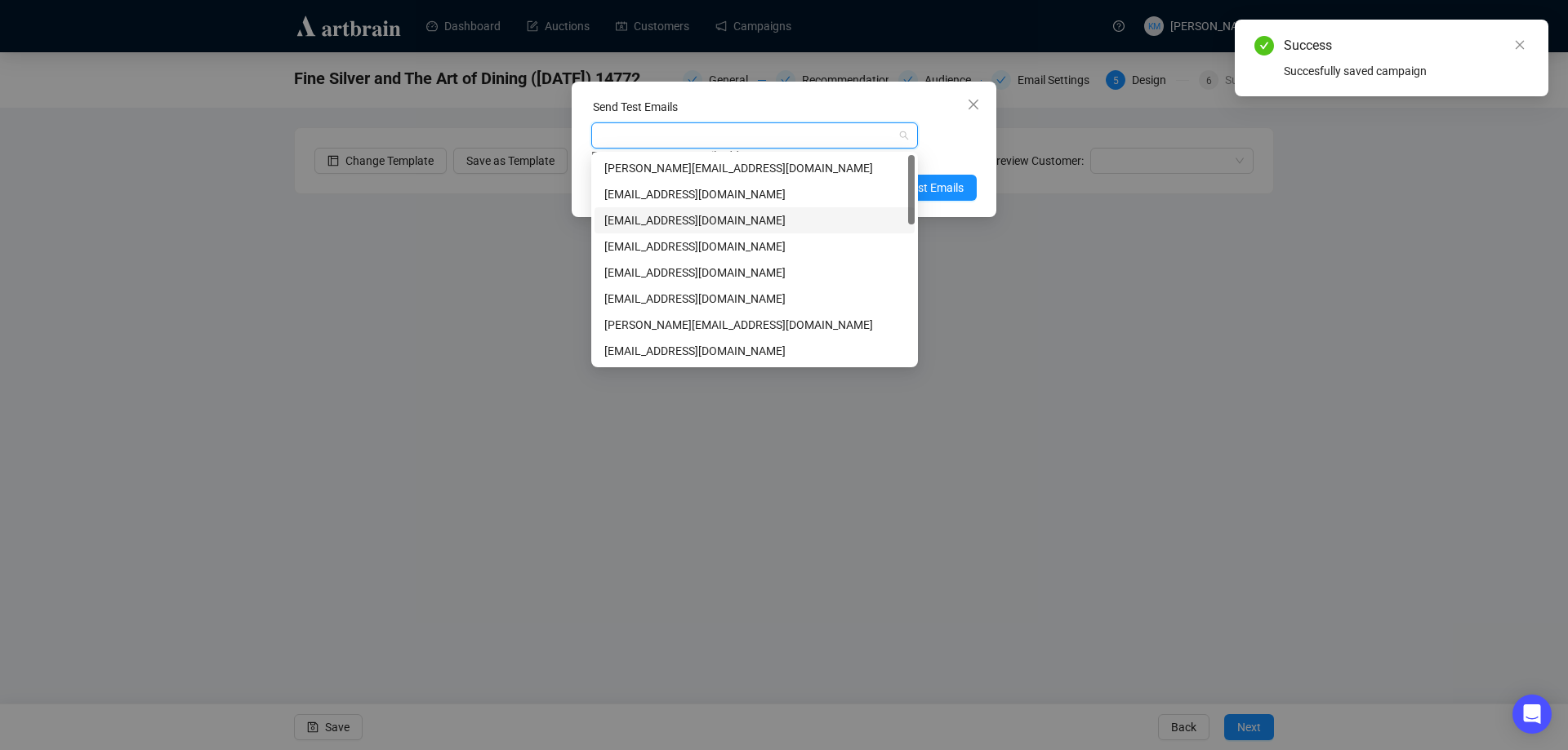
click at [664, 218] on div "[EMAIL_ADDRESS][DOMAIN_NAME]" at bounding box center [754, 220] width 300 height 18
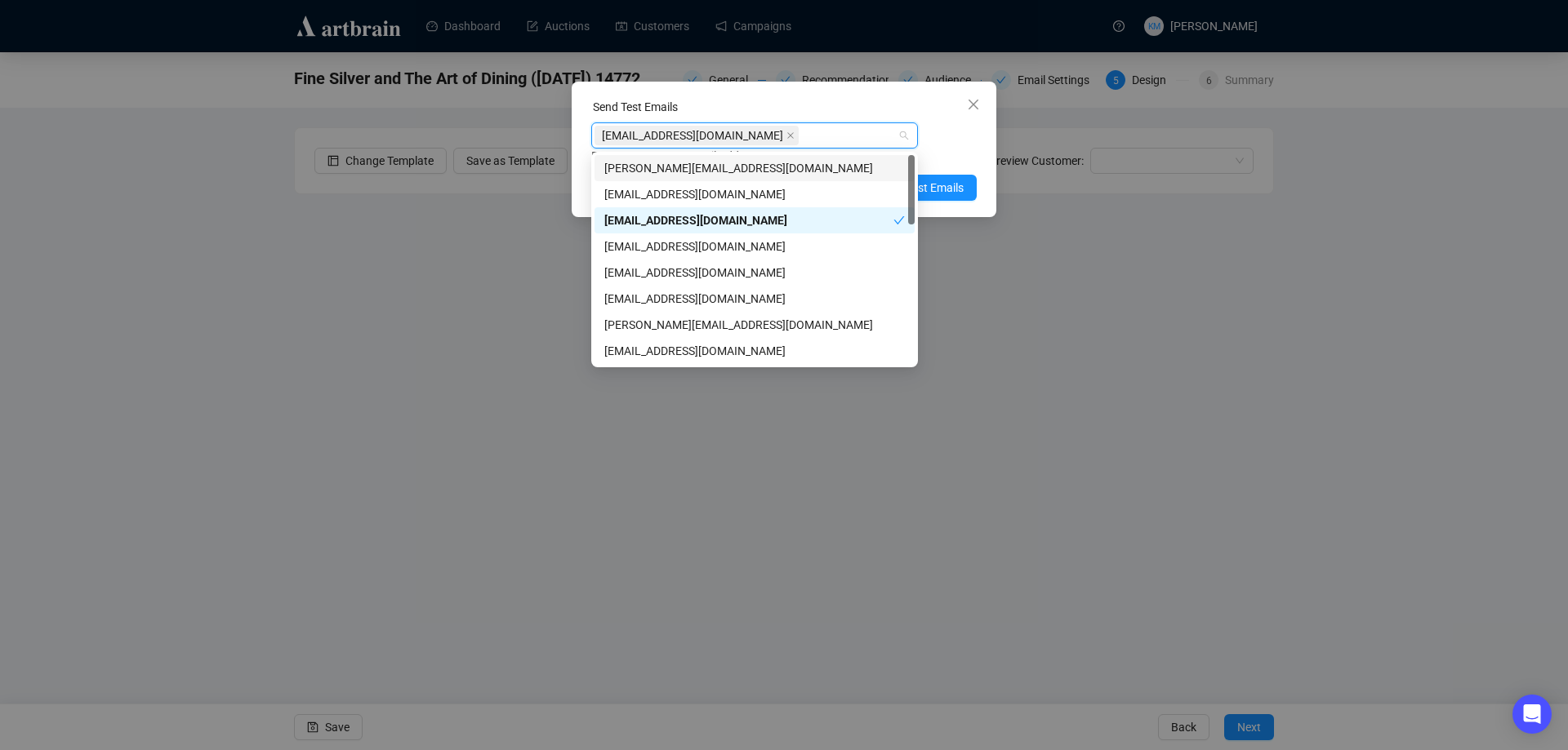
click at [934, 148] on div "Enter up to 20 Test Email Addresses" at bounding box center [784, 156] width 385 height 19
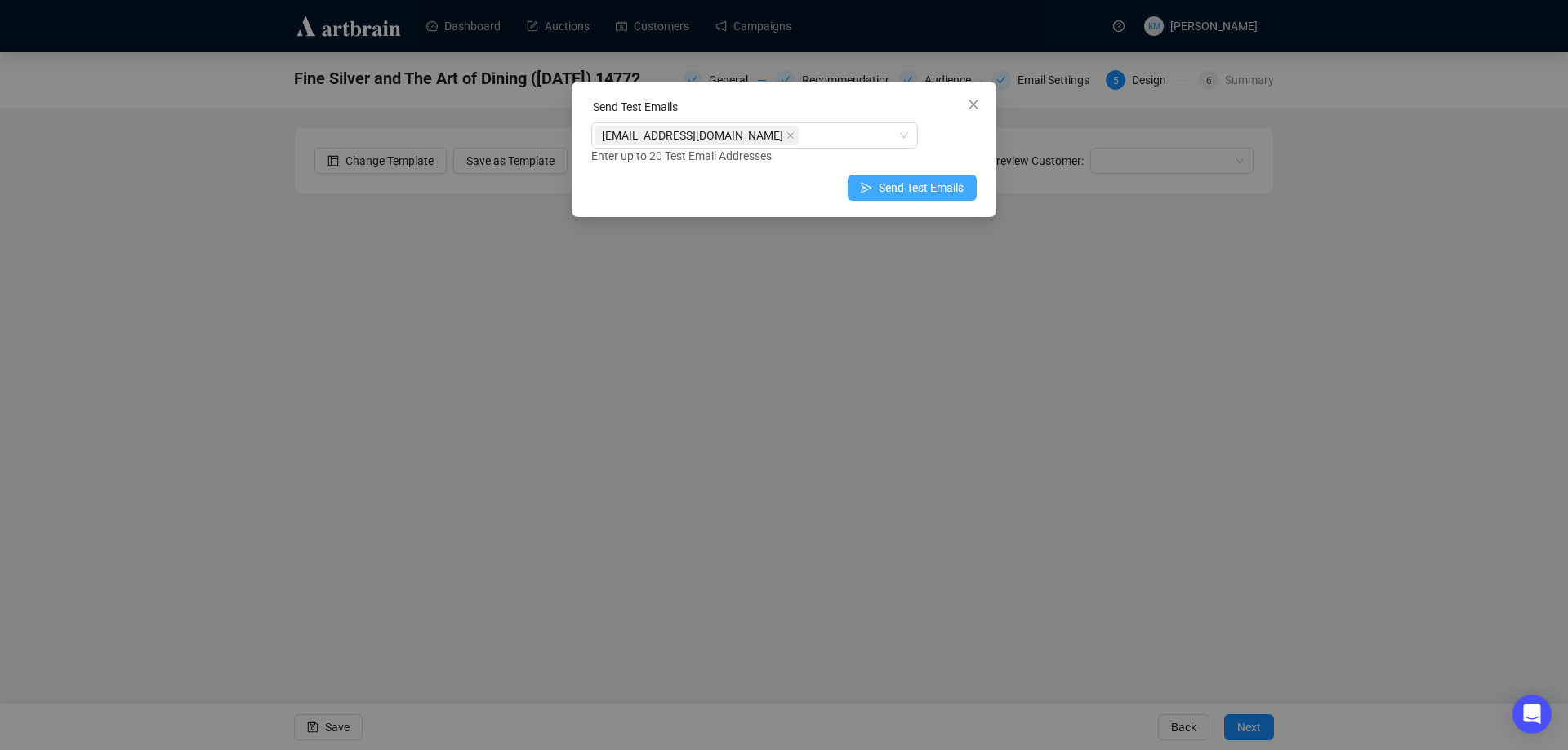
click at [938, 190] on span "Send Test Emails" at bounding box center [921, 187] width 85 height 18
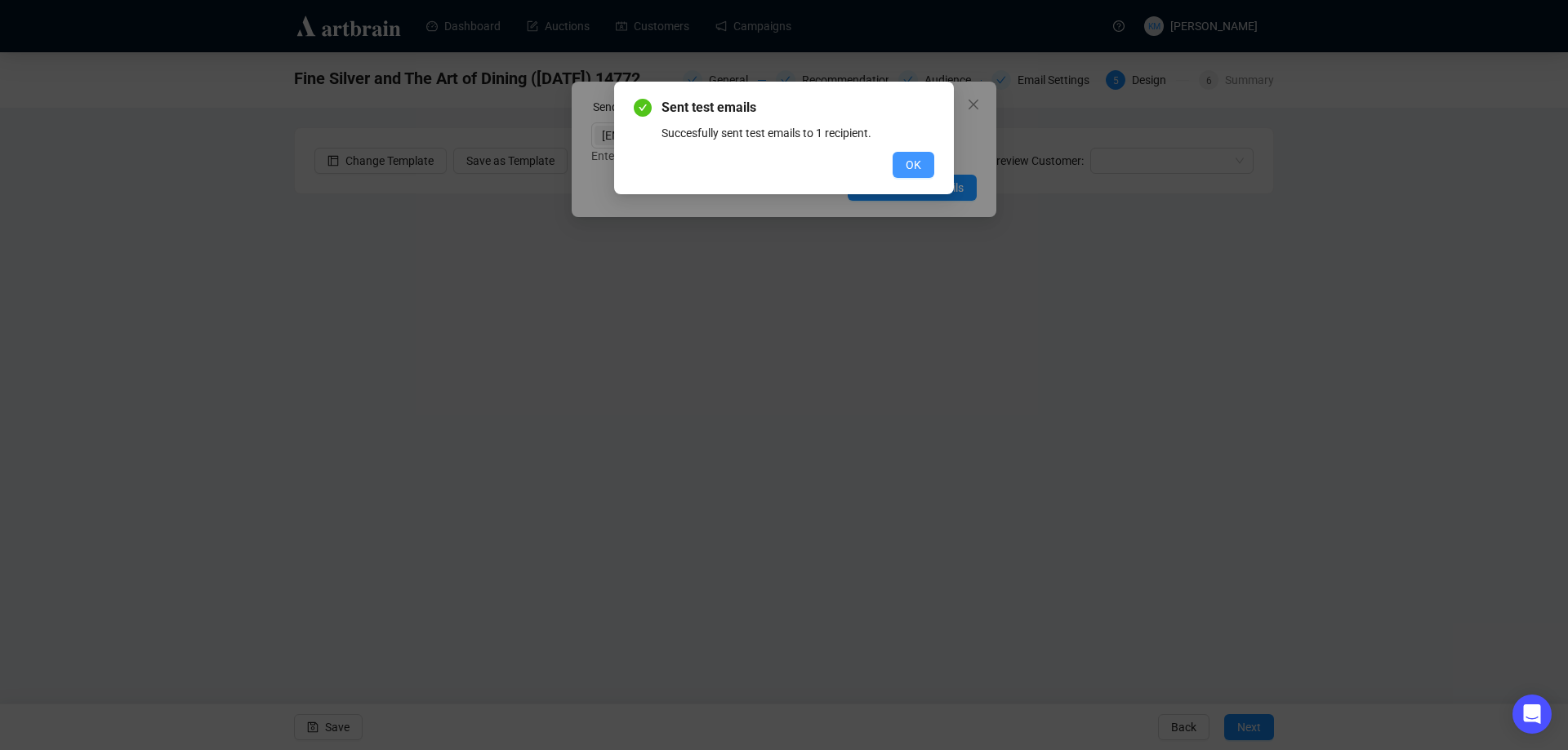
click at [917, 166] on span "OK" at bounding box center [913, 165] width 15 height 18
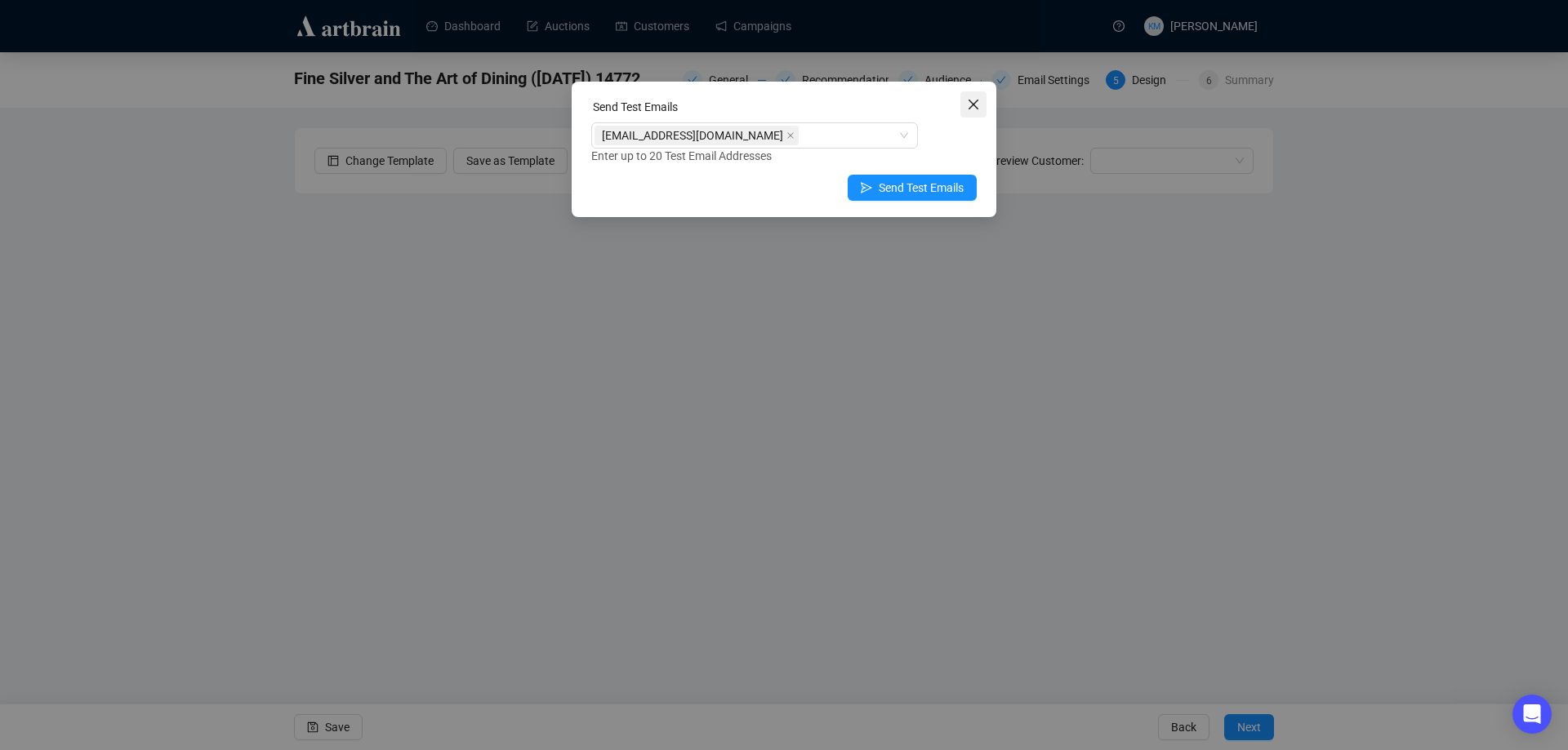
click at [970, 105] on icon "close" at bounding box center [972, 104] width 13 height 13
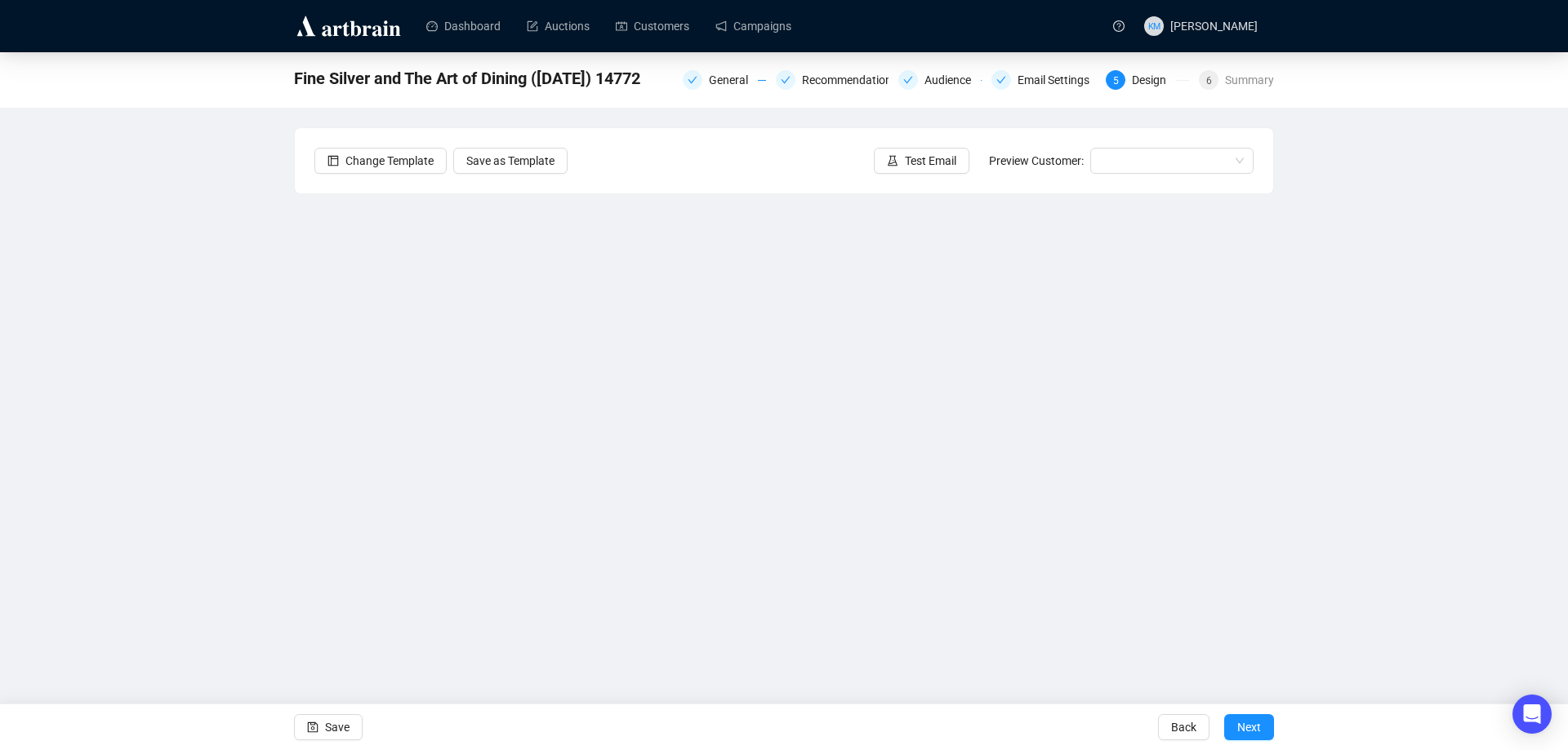
click at [929, 153] on span "Test Email" at bounding box center [930, 160] width 51 height 18
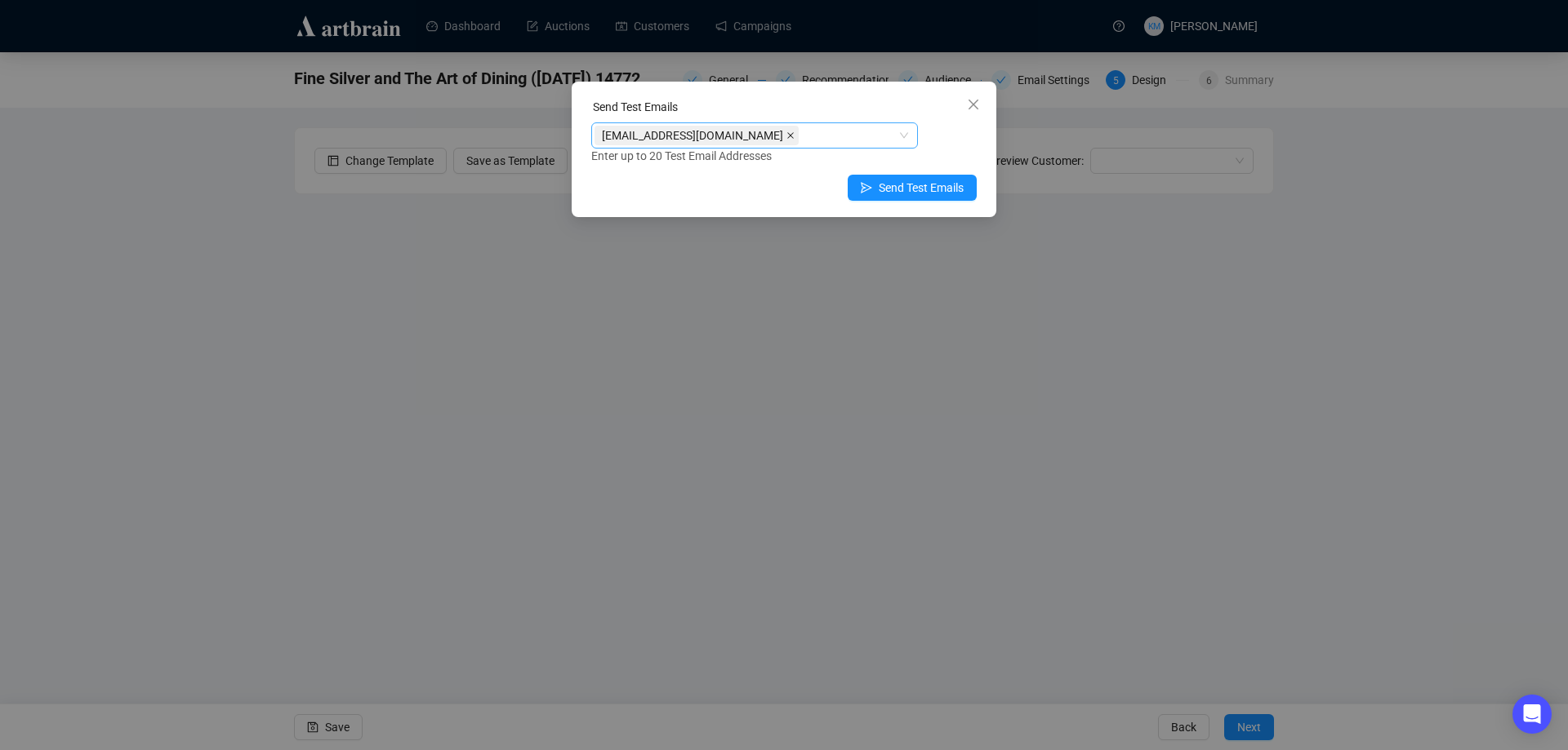
click at [786, 139] on icon "close" at bounding box center [790, 136] width 9 height 9
click at [745, 139] on div at bounding box center [746, 136] width 303 height 23
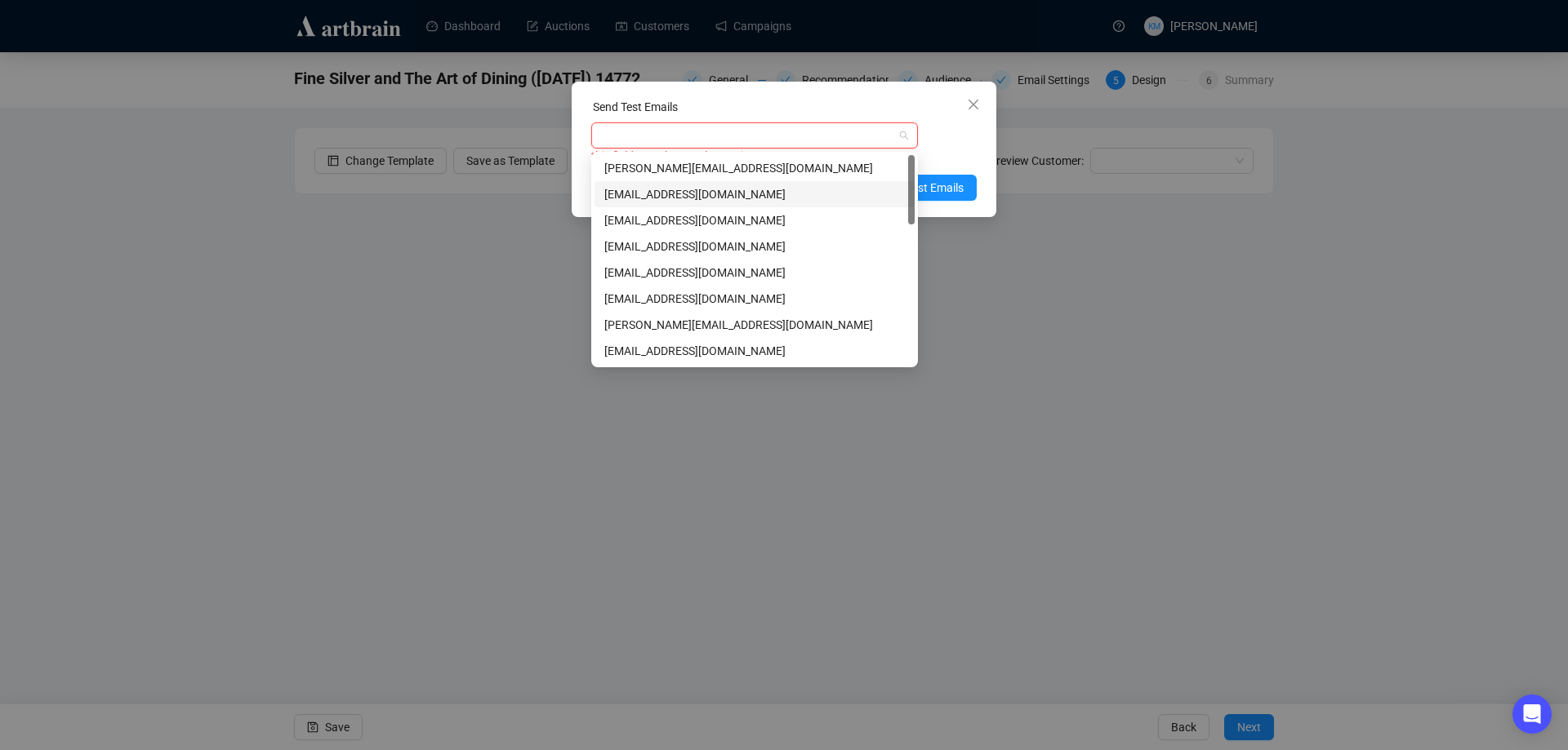
click at [673, 191] on div "[EMAIL_ADDRESS][DOMAIN_NAME]" at bounding box center [754, 194] width 300 height 18
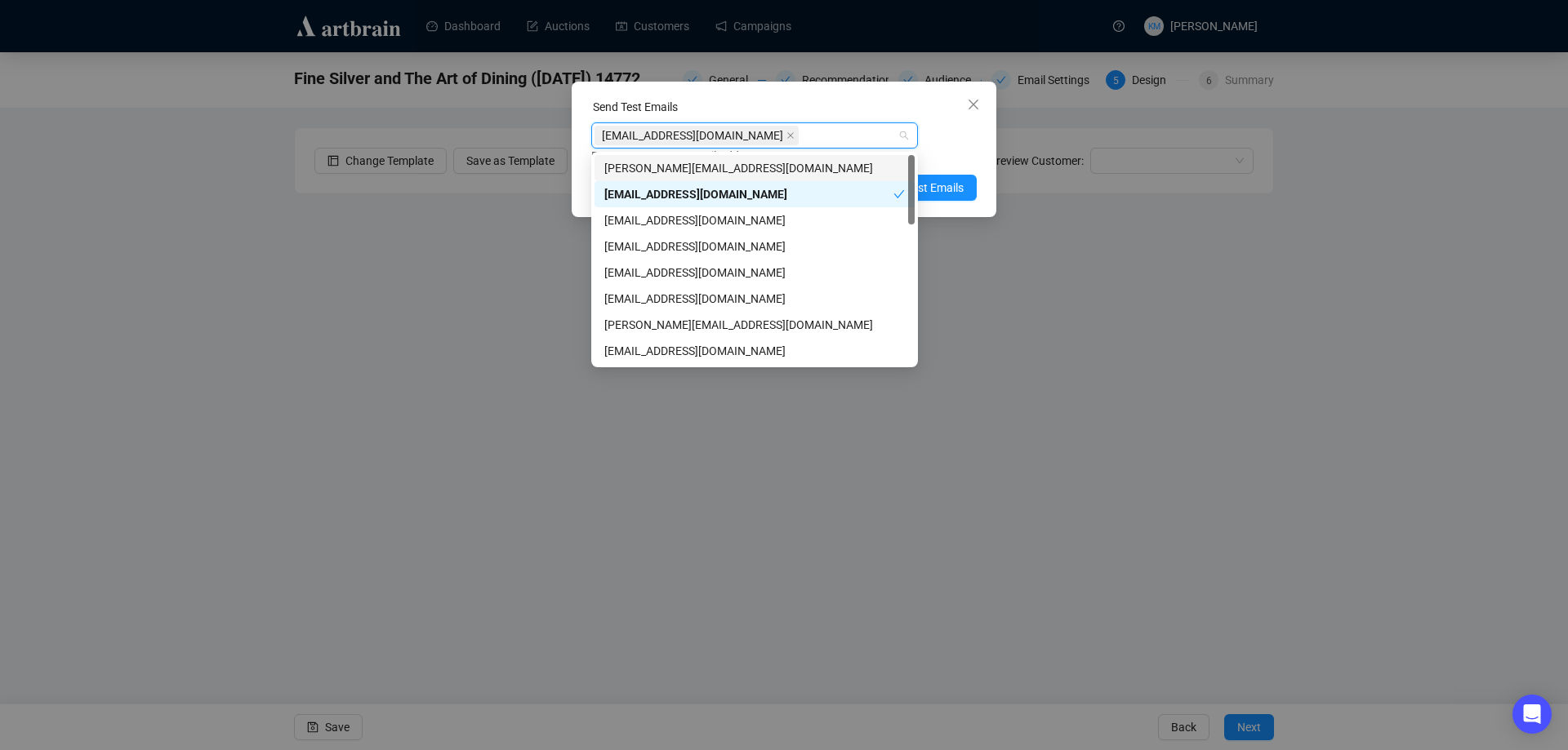
click at [940, 151] on div "Enter up to 20 Test Email Addresses" at bounding box center [784, 156] width 385 height 19
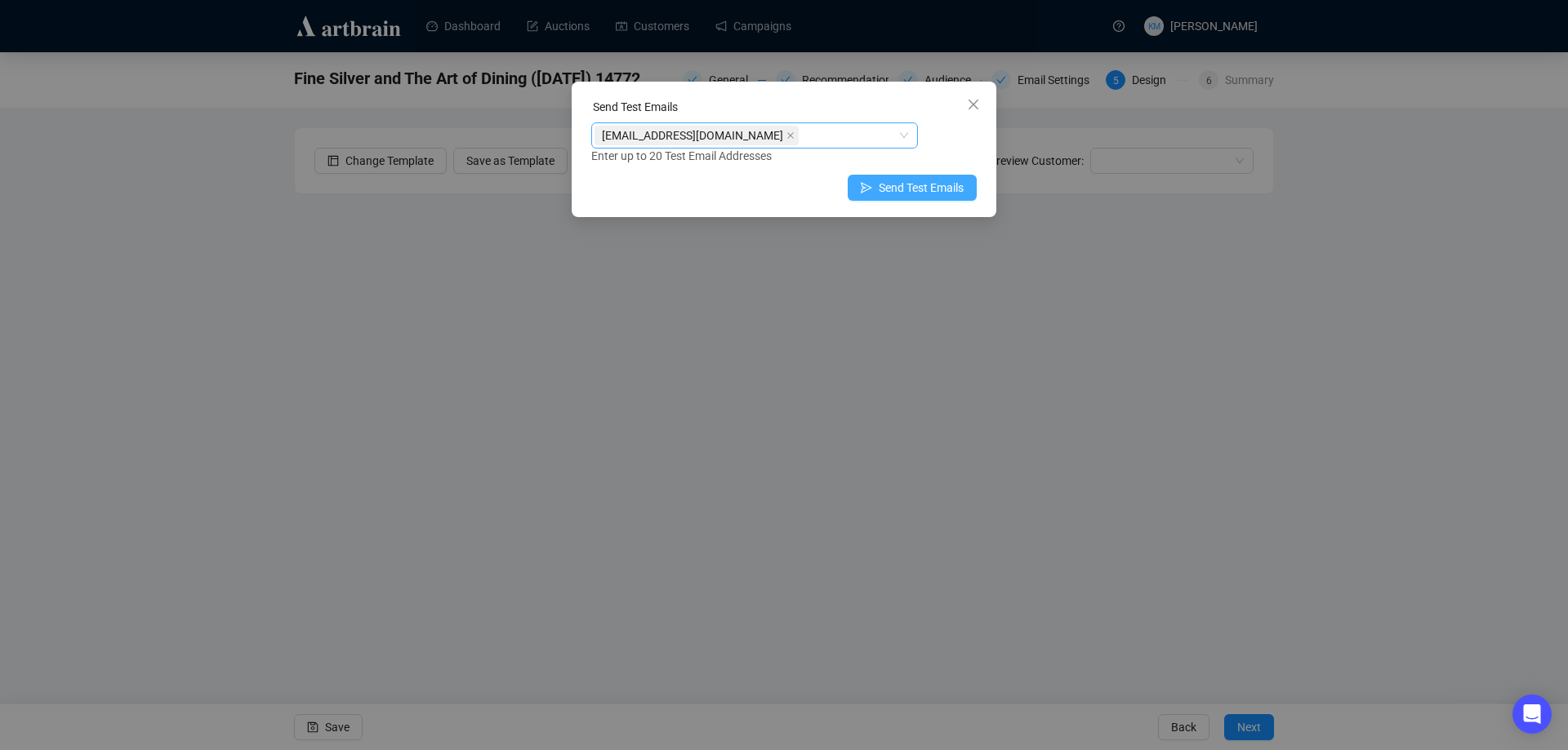
click at [958, 189] on span "Send Test Emails" at bounding box center [921, 187] width 85 height 18
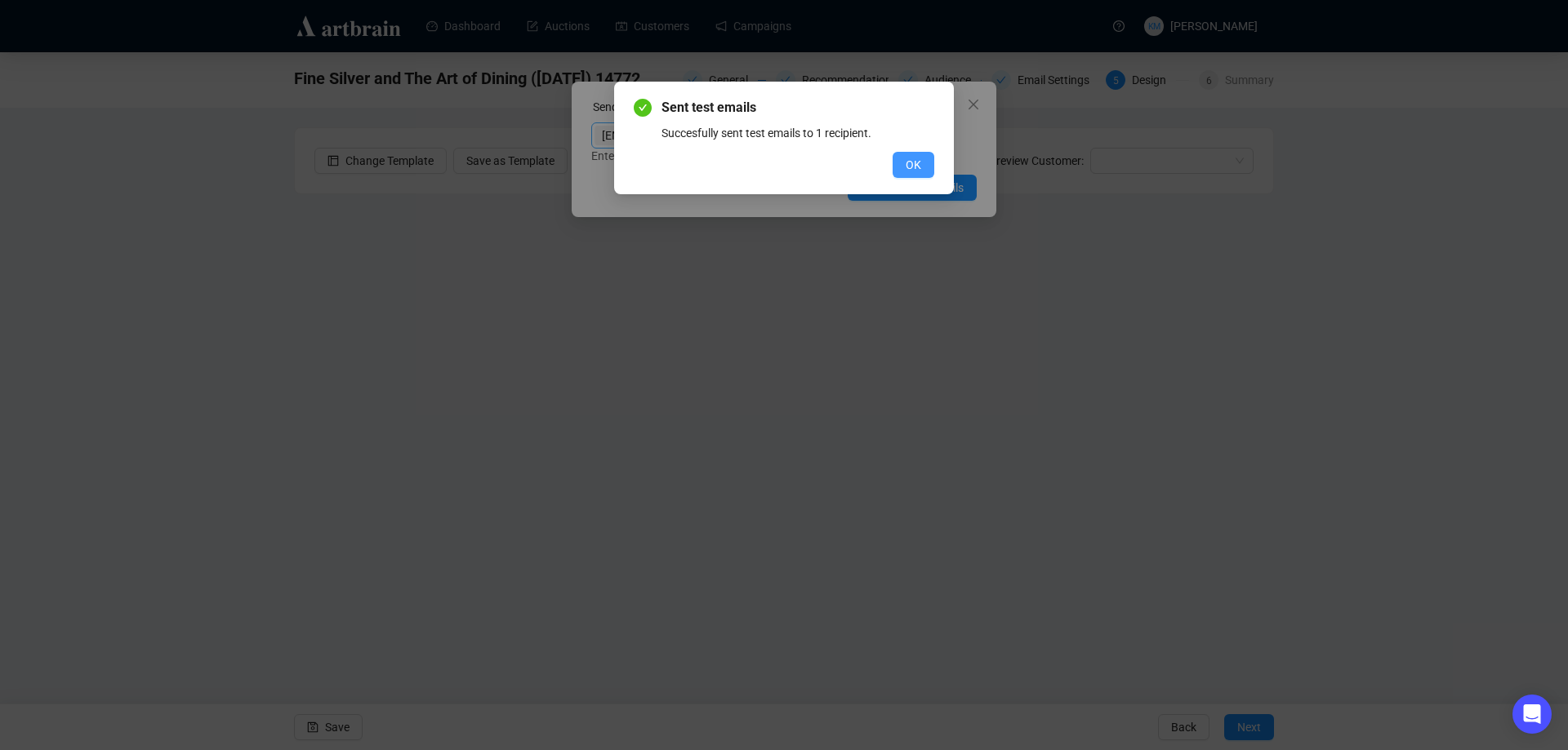
click at [919, 160] on span "OK" at bounding box center [913, 165] width 15 height 18
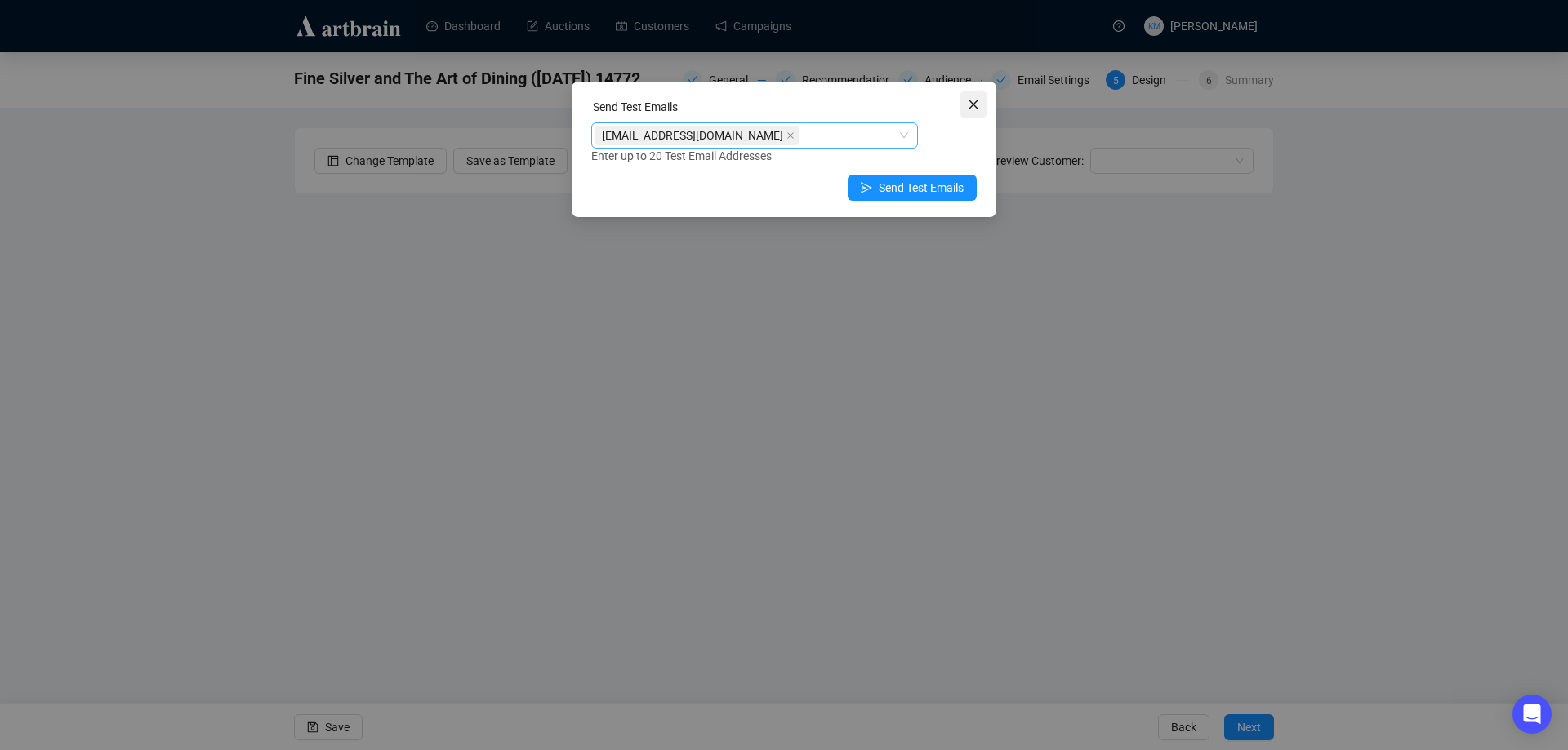
click at [969, 108] on icon "close" at bounding box center [972, 104] width 9 height 9
